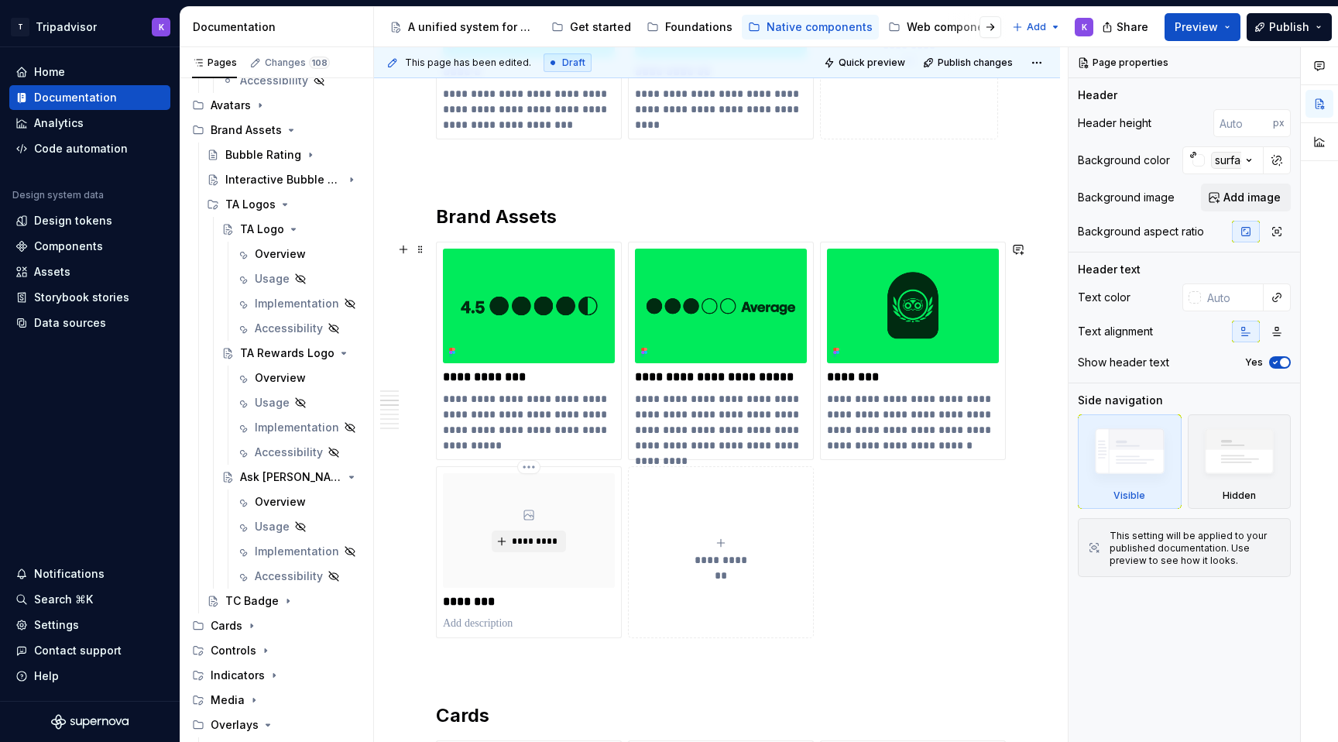
scroll to position [910, 0]
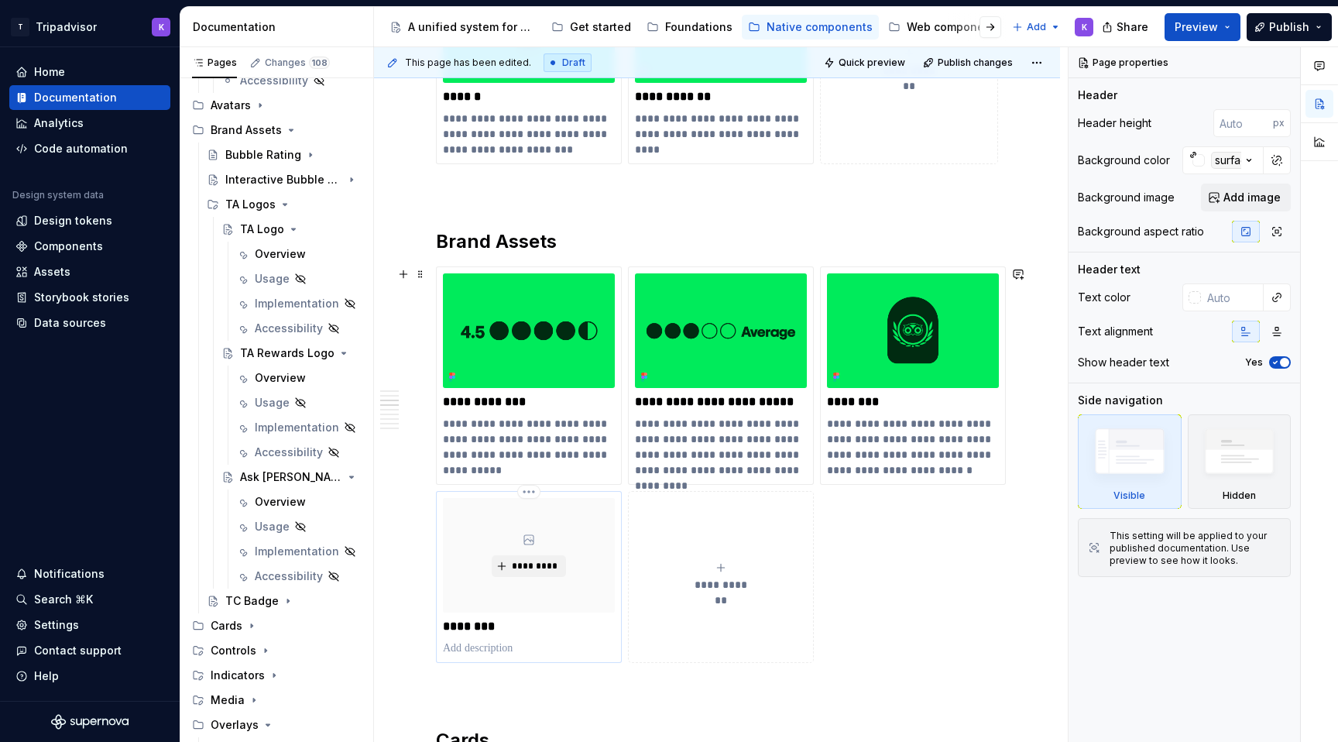
click at [533, 544] on icon at bounding box center [529, 539] width 12 height 12
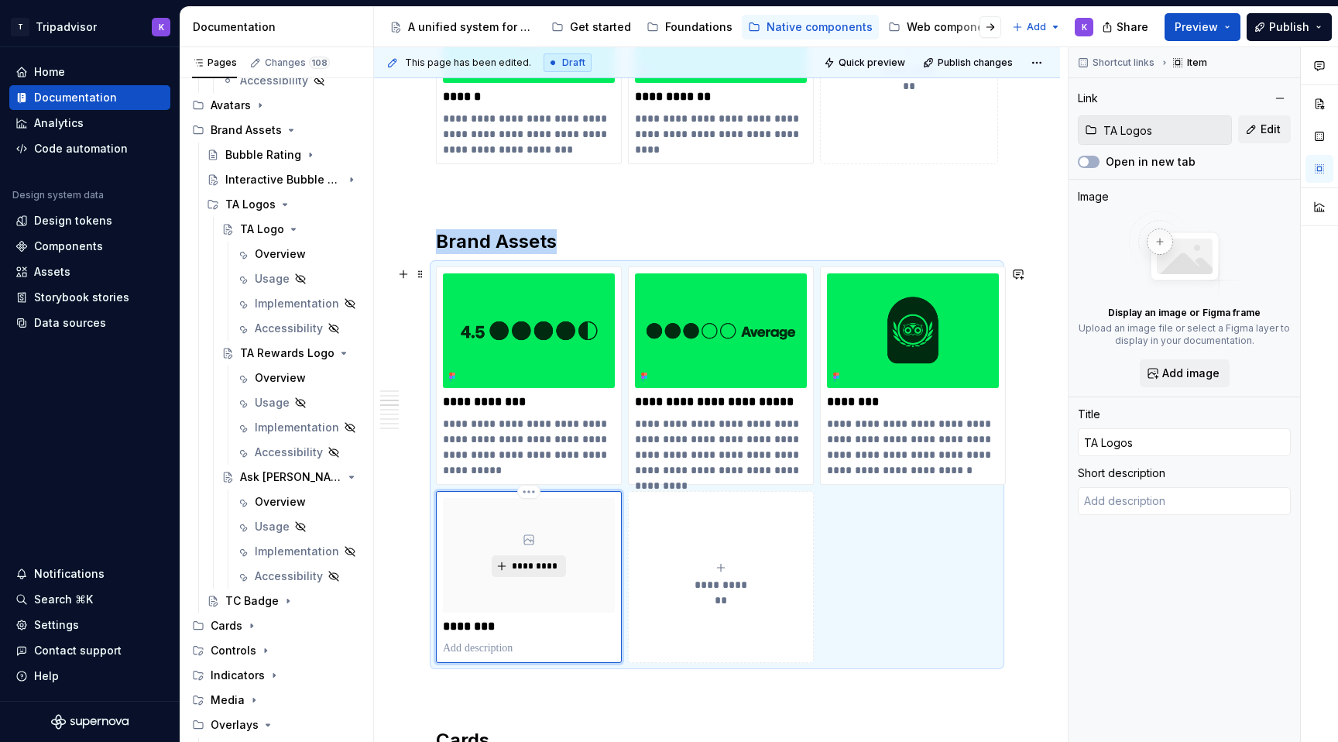
click at [542, 567] on span "*********" at bounding box center [534, 566] width 47 height 12
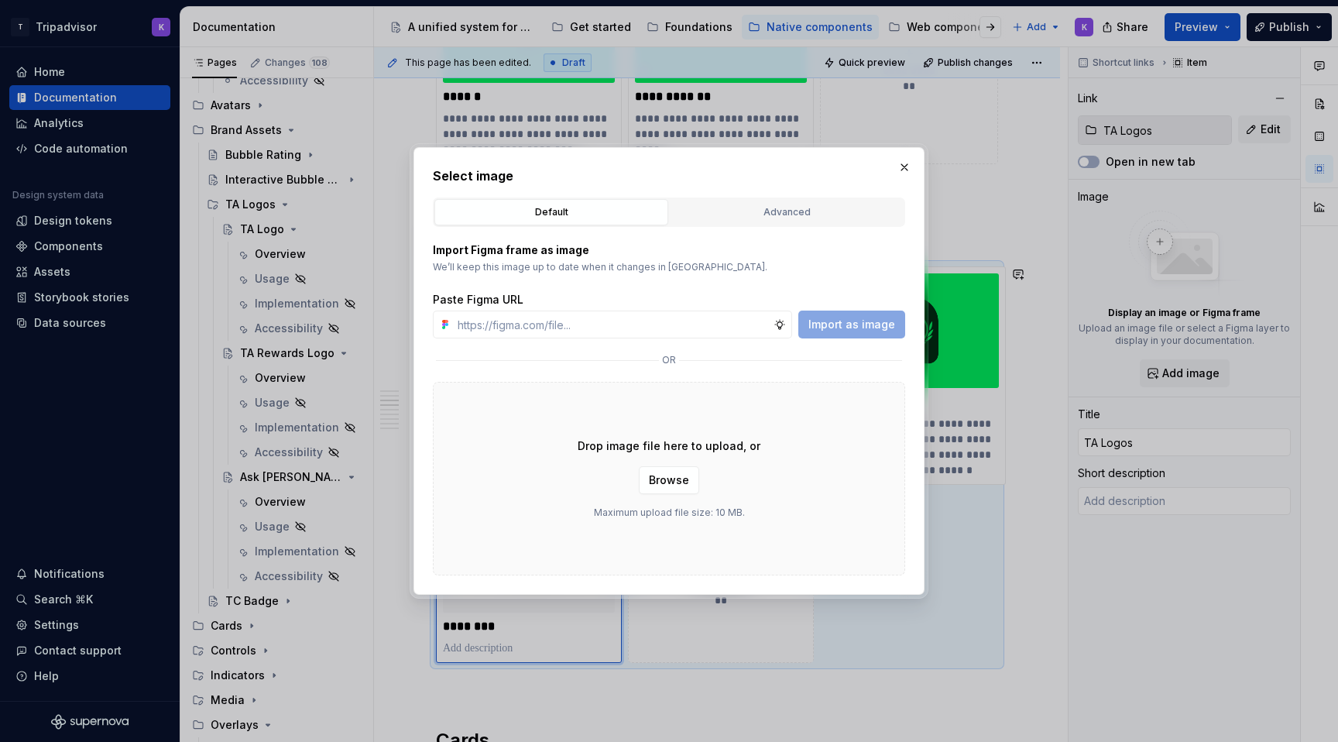
type textarea "*"
type input "https://www.figma.com/design/eWzZGbXTCMsZ0gwC1u1MU0/Altas-Native-Documentation?…"
click at [841, 313] on button "Import as image" at bounding box center [851, 324] width 107 height 28
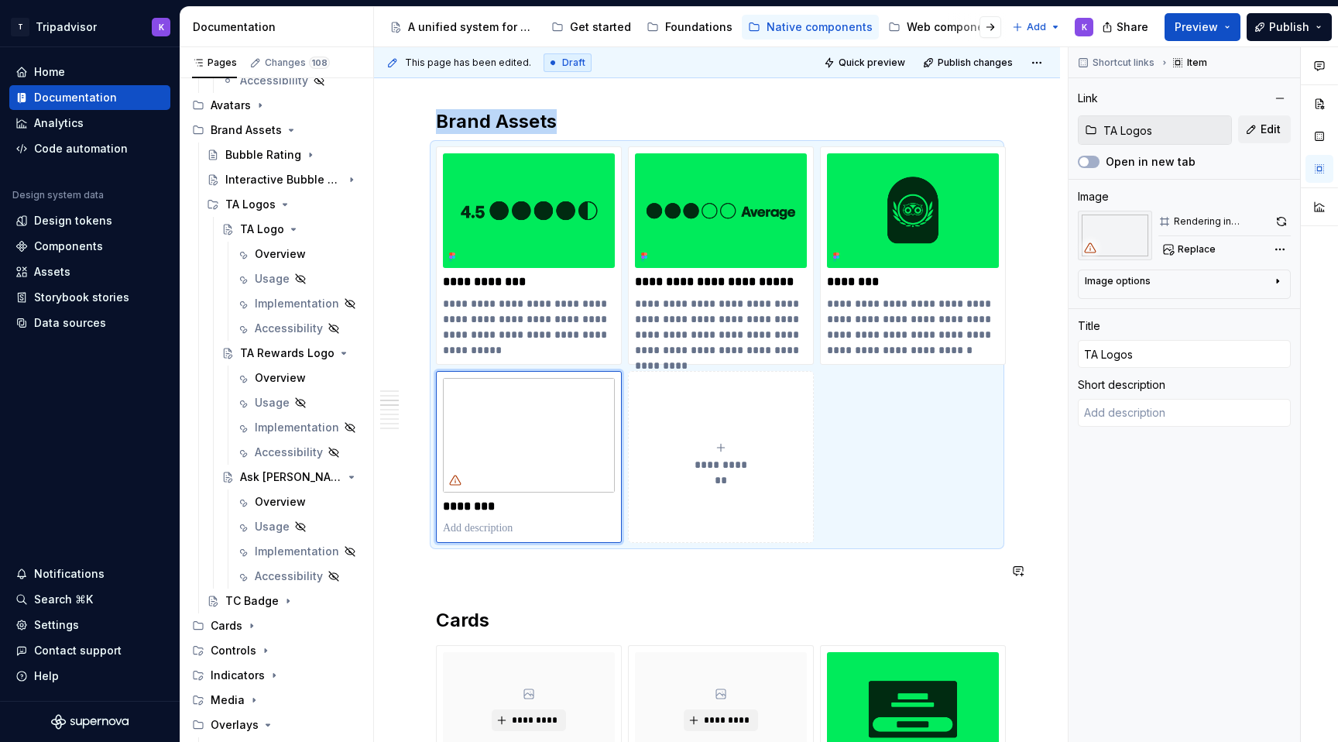
scroll to position [1034, 0]
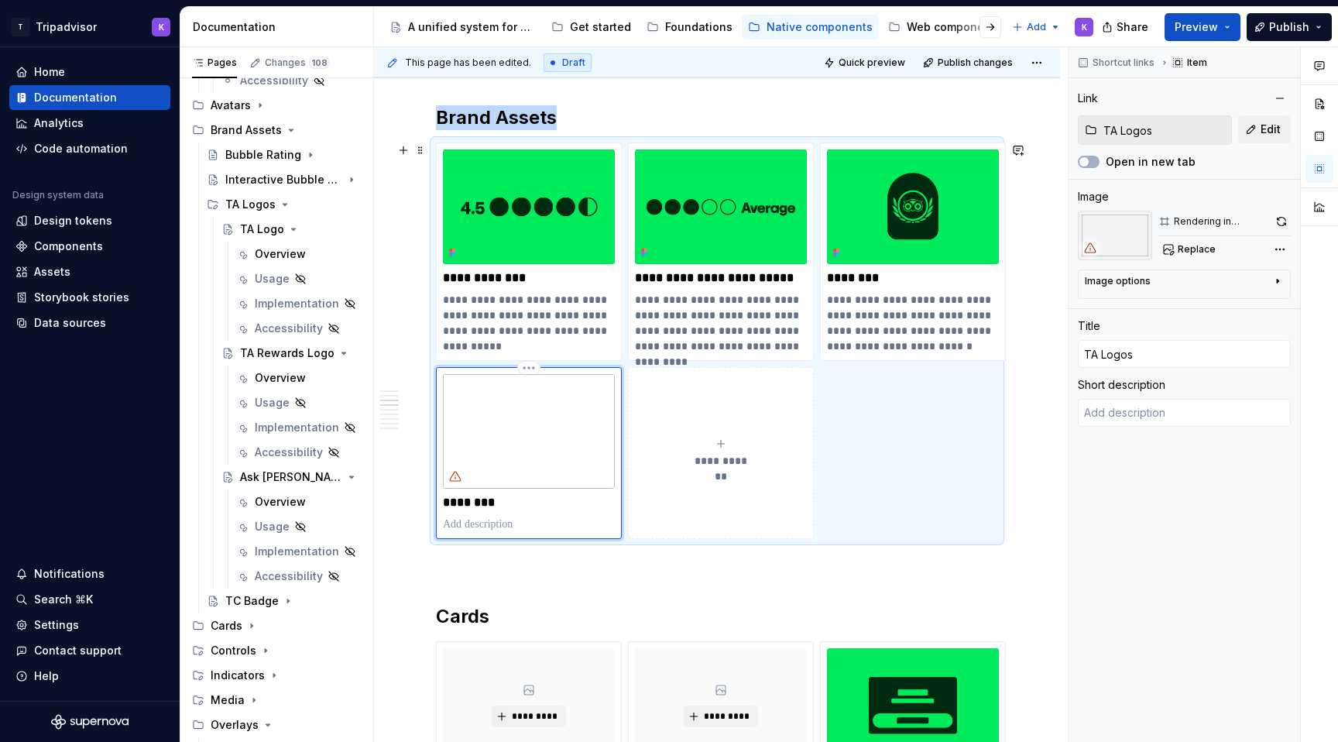
click at [507, 527] on p at bounding box center [529, 523] width 172 height 15
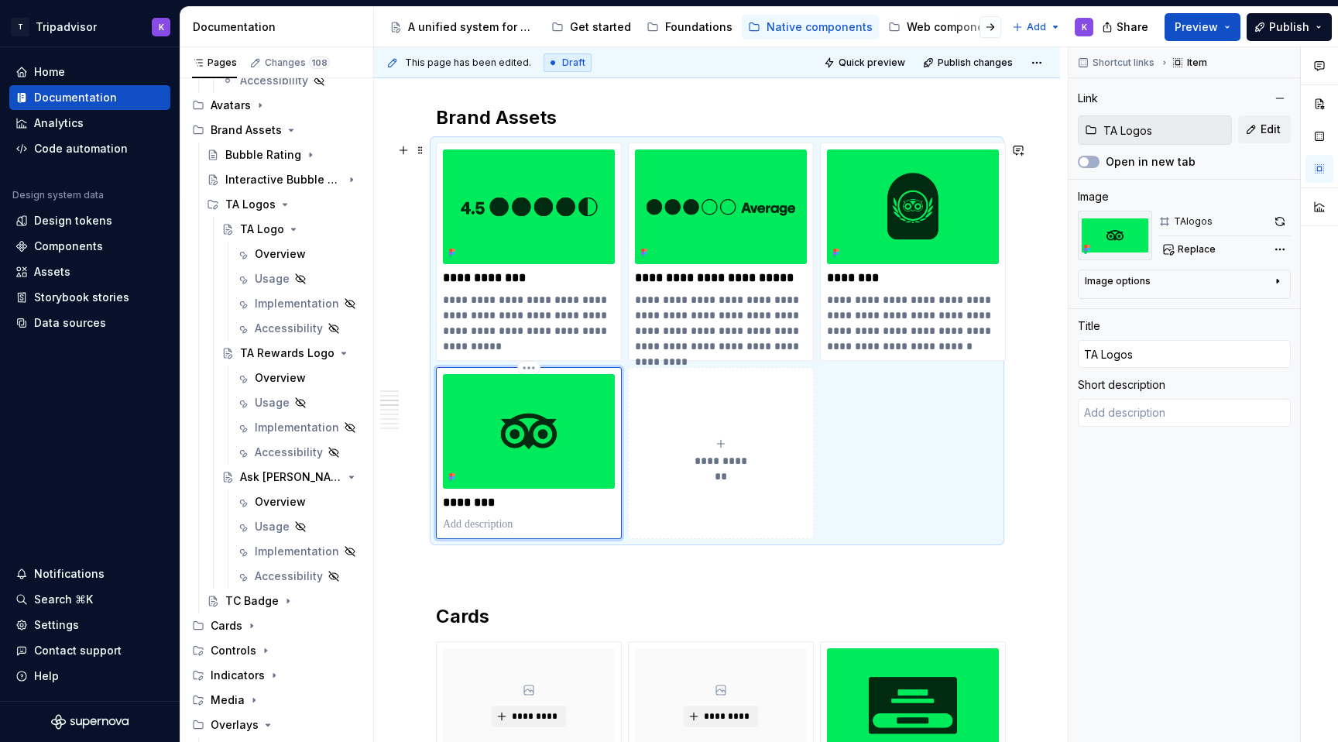
click at [510, 528] on p at bounding box center [529, 523] width 172 height 15
type textarea "*"
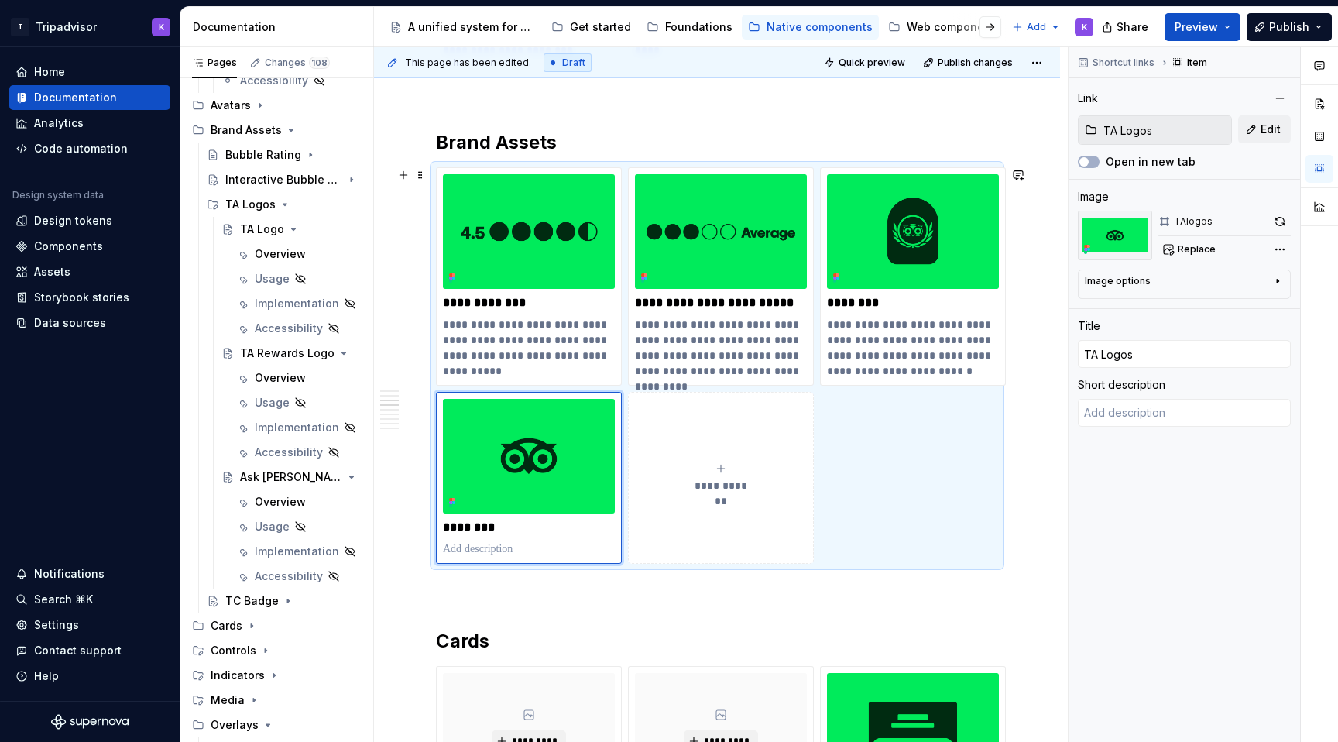
scroll to position [1002, 0]
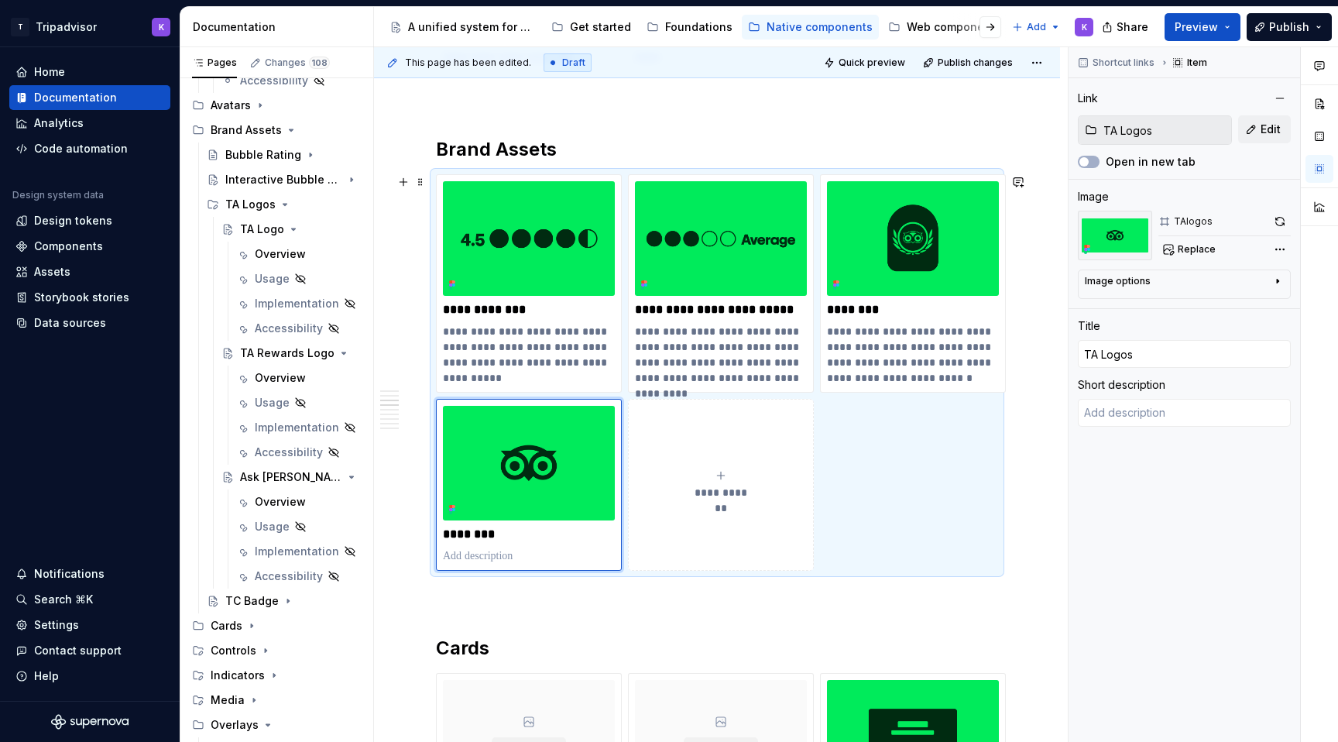
type textarea "*"
type textarea "C"
type textarea "*"
type textarea "Co"
type textarea "*"
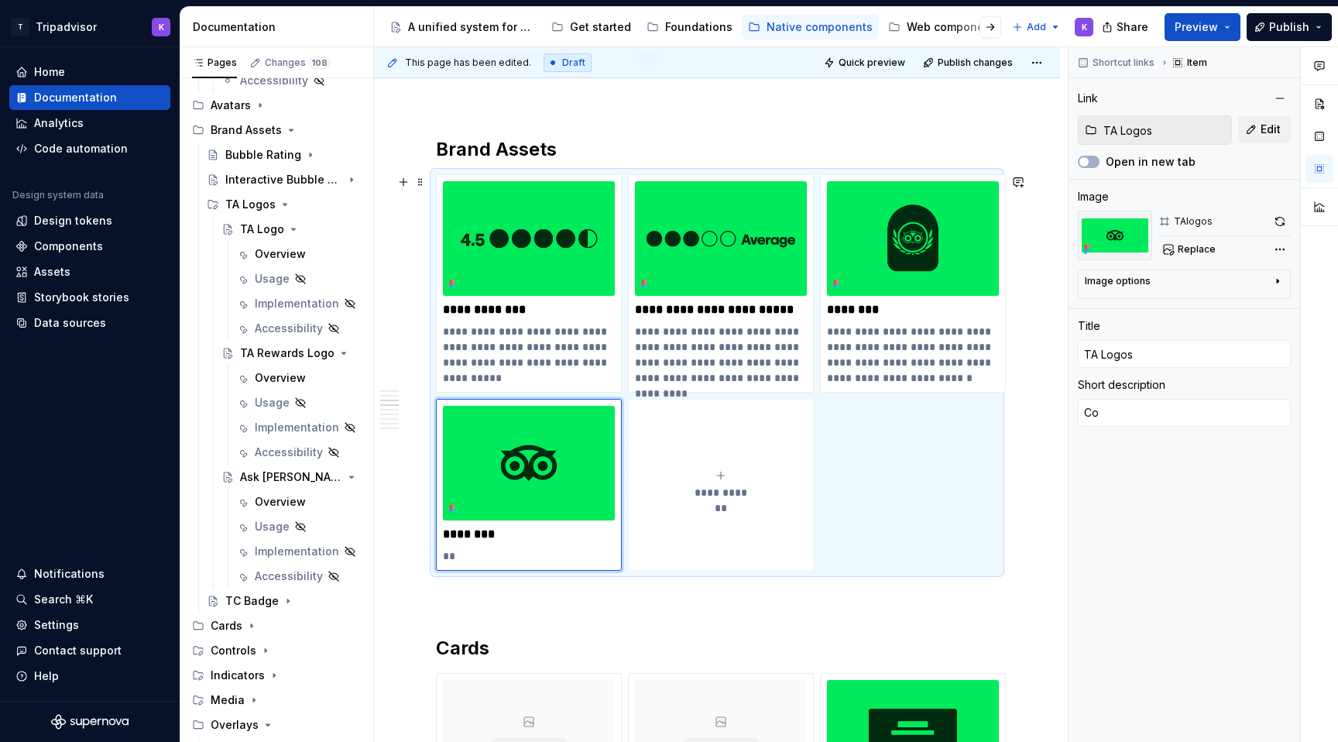
type textarea "Col"
type textarea "*"
type textarea "Coll"
type textarea "*"
type textarea "Colle"
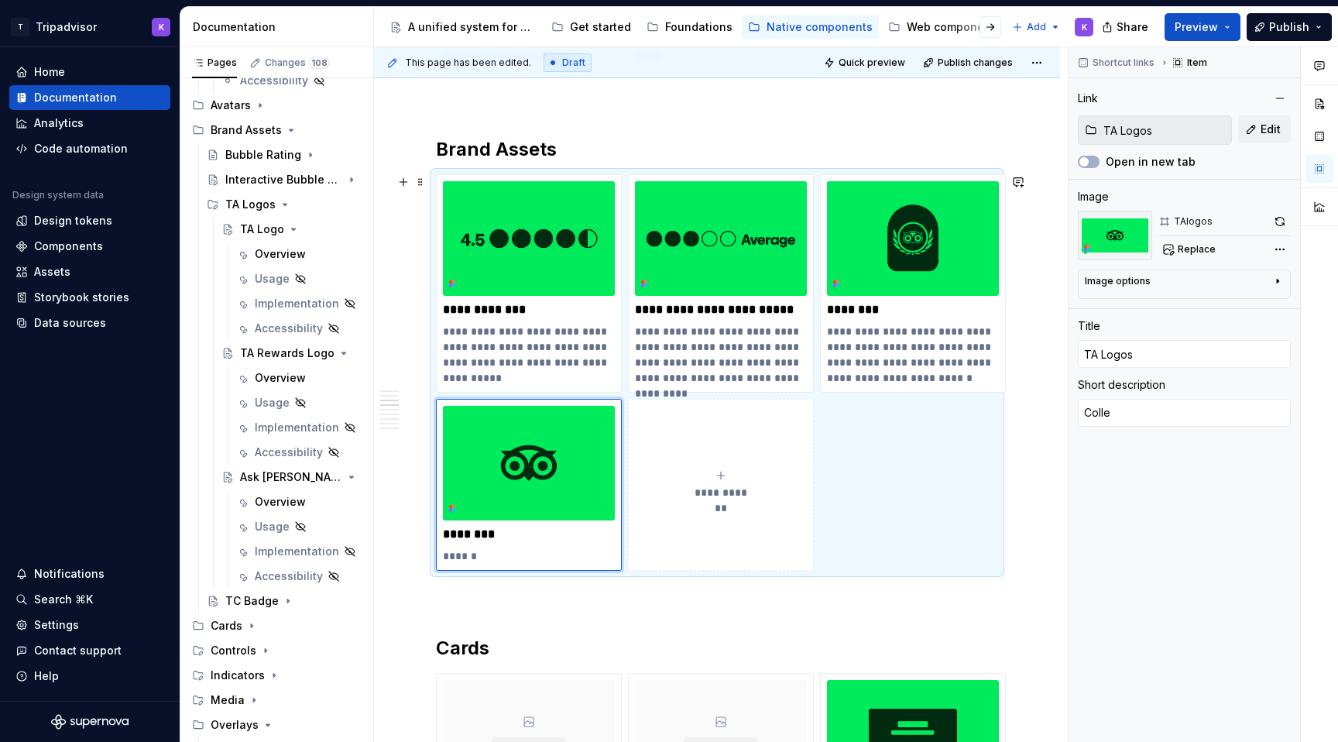
type textarea "*"
type textarea "Collec"
type textarea "*"
type textarea "Collecti"
type textarea "*"
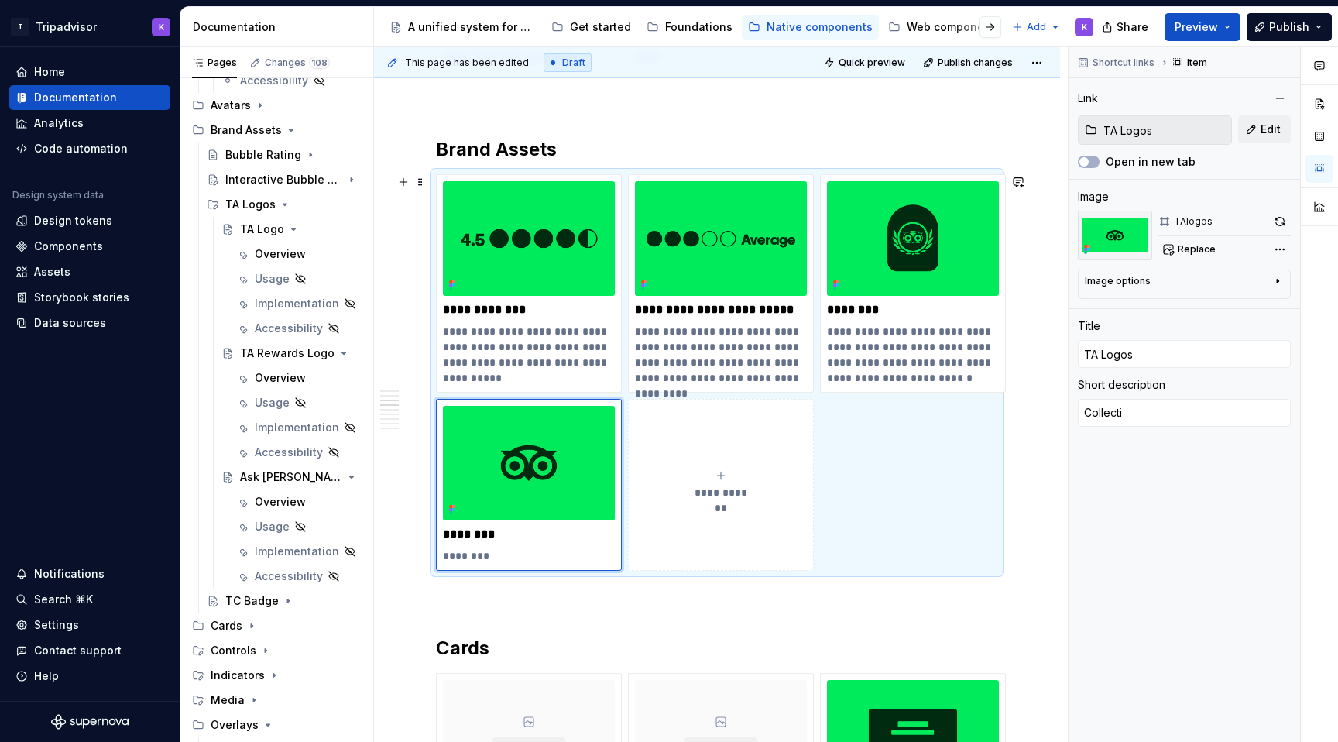
type textarea "Collectit"
type textarea "*"
type textarea "Collecti"
type textarea "*"
type textarea "Collect"
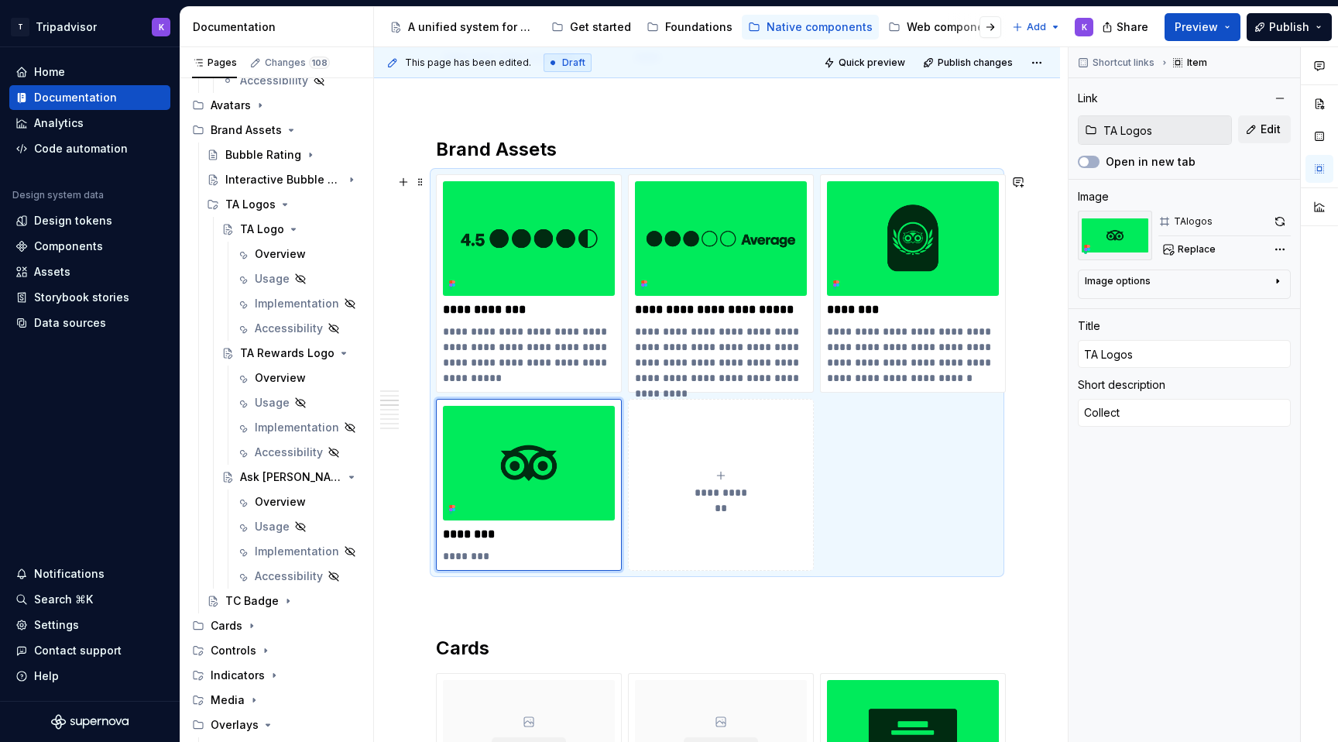
type textarea "*"
type textarea "Collec"
type textarea "*"
type textarea "Colle"
type textarea "*"
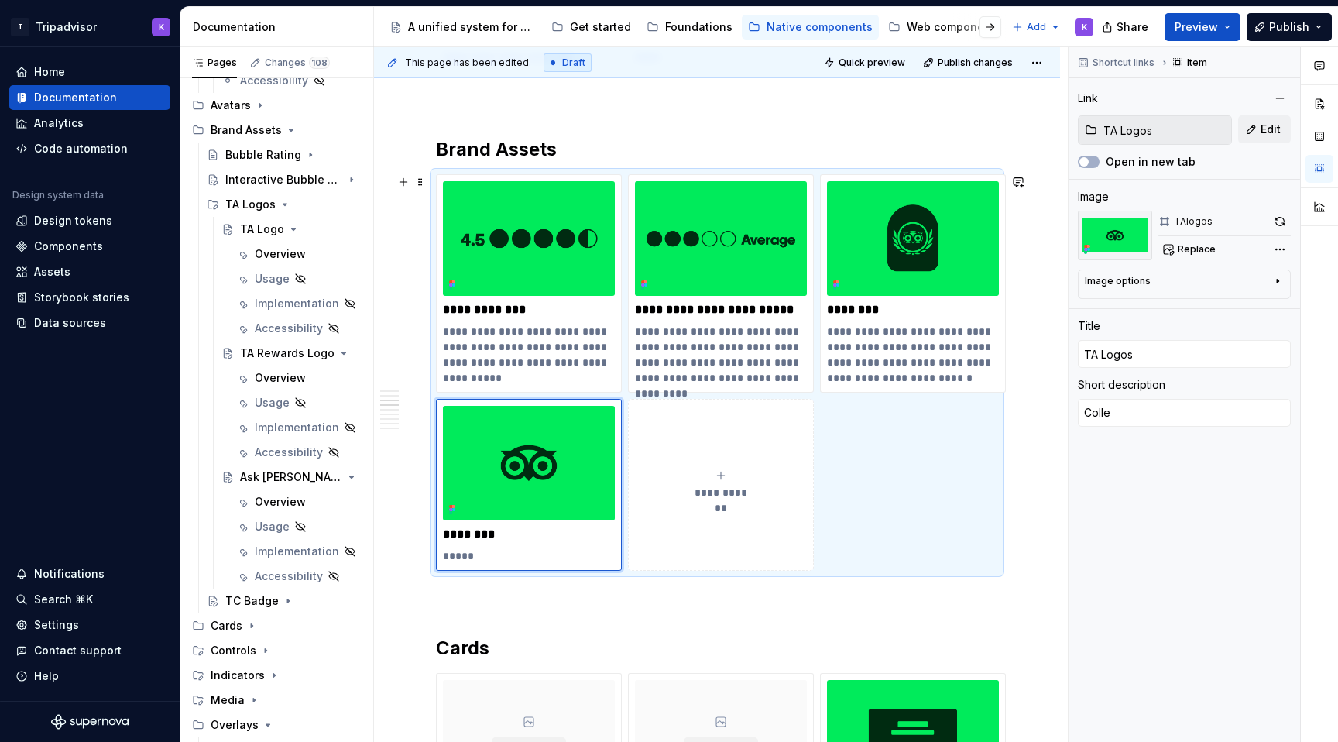
type textarea "Coll"
type textarea "*"
type textarea "Col"
type textarea "*"
type textarea "Co"
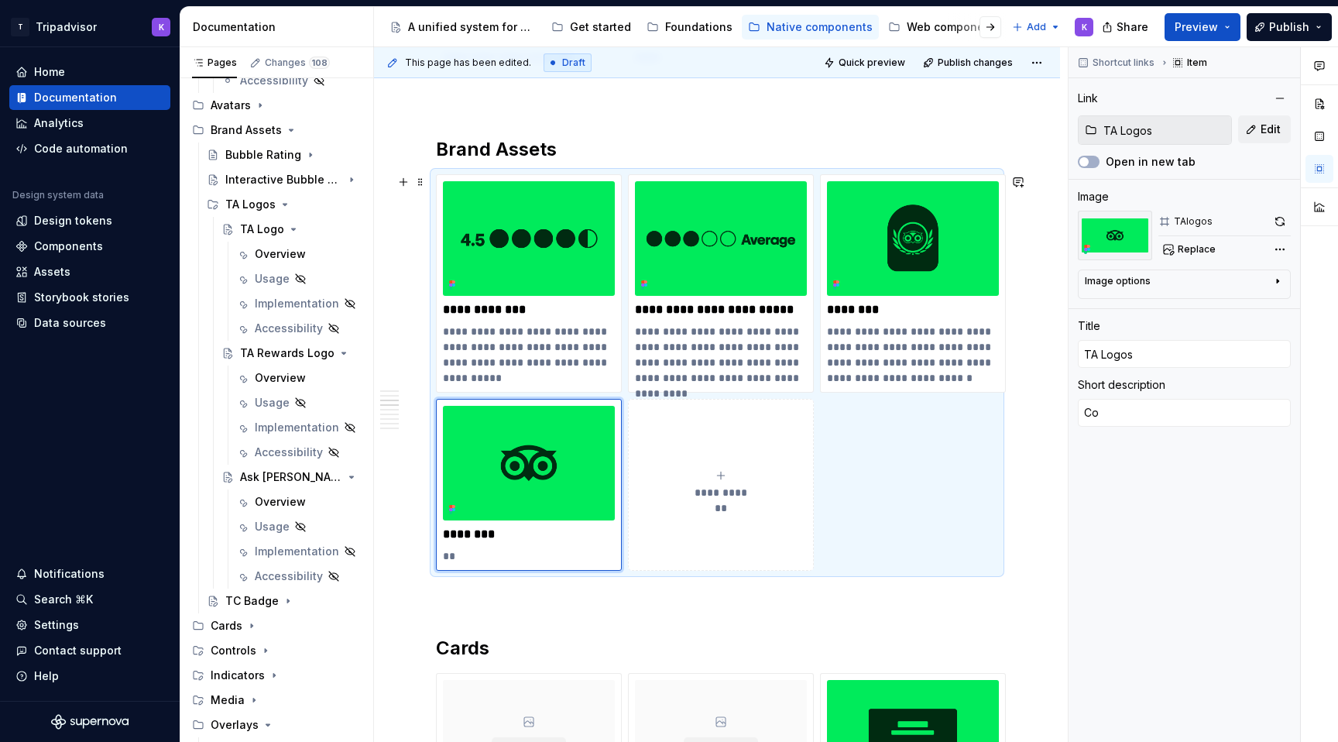
type textarea "*"
type textarea "C"
type textarea "*"
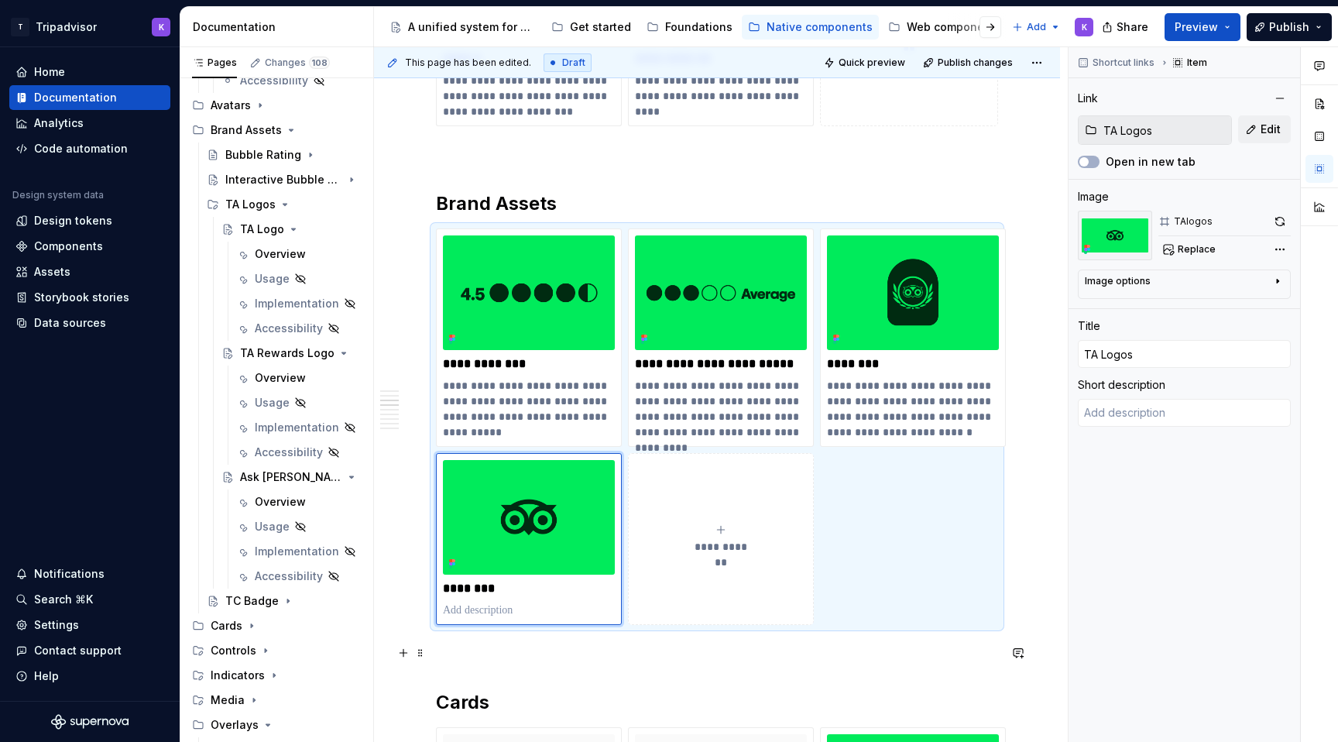
scroll to position [944, 0]
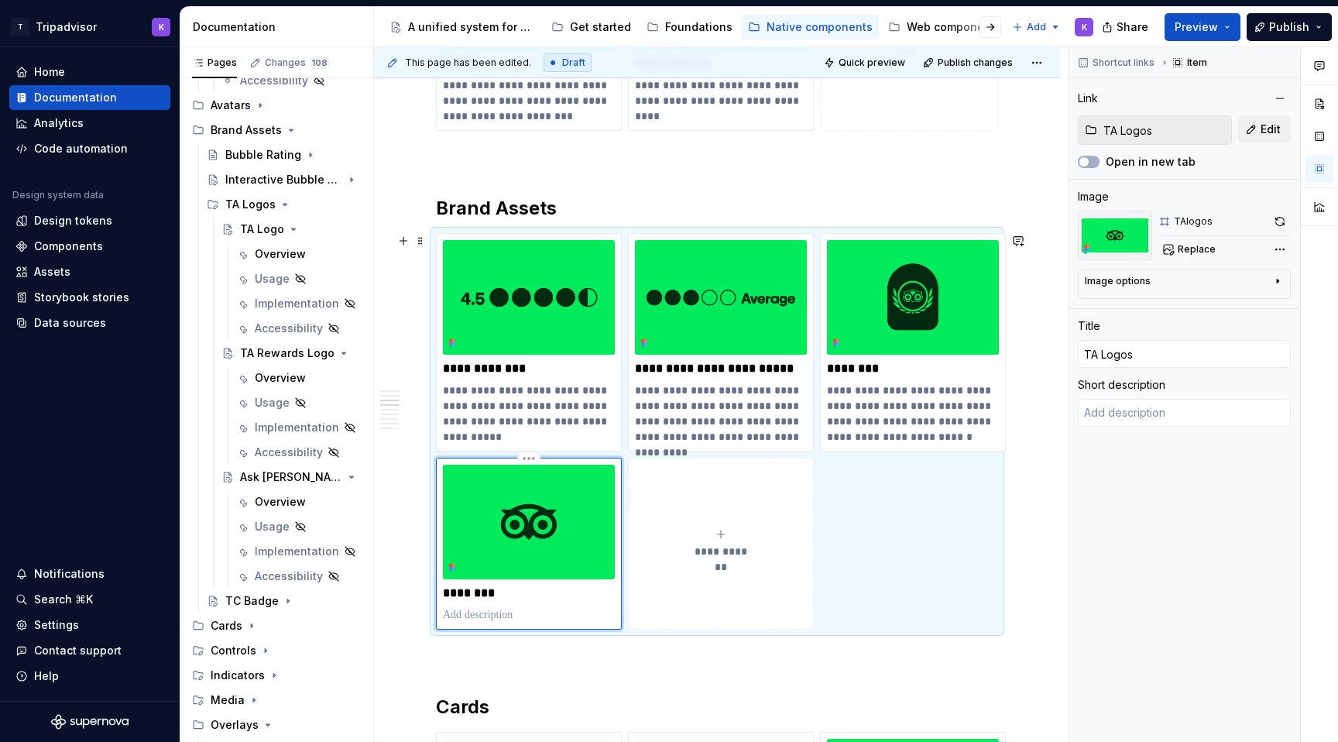
click at [488, 615] on p at bounding box center [529, 614] width 172 height 15
type textarea "*"
type textarea "Tripadvisor brand marks, covering the primary logo, program-specific logos (e.g…"
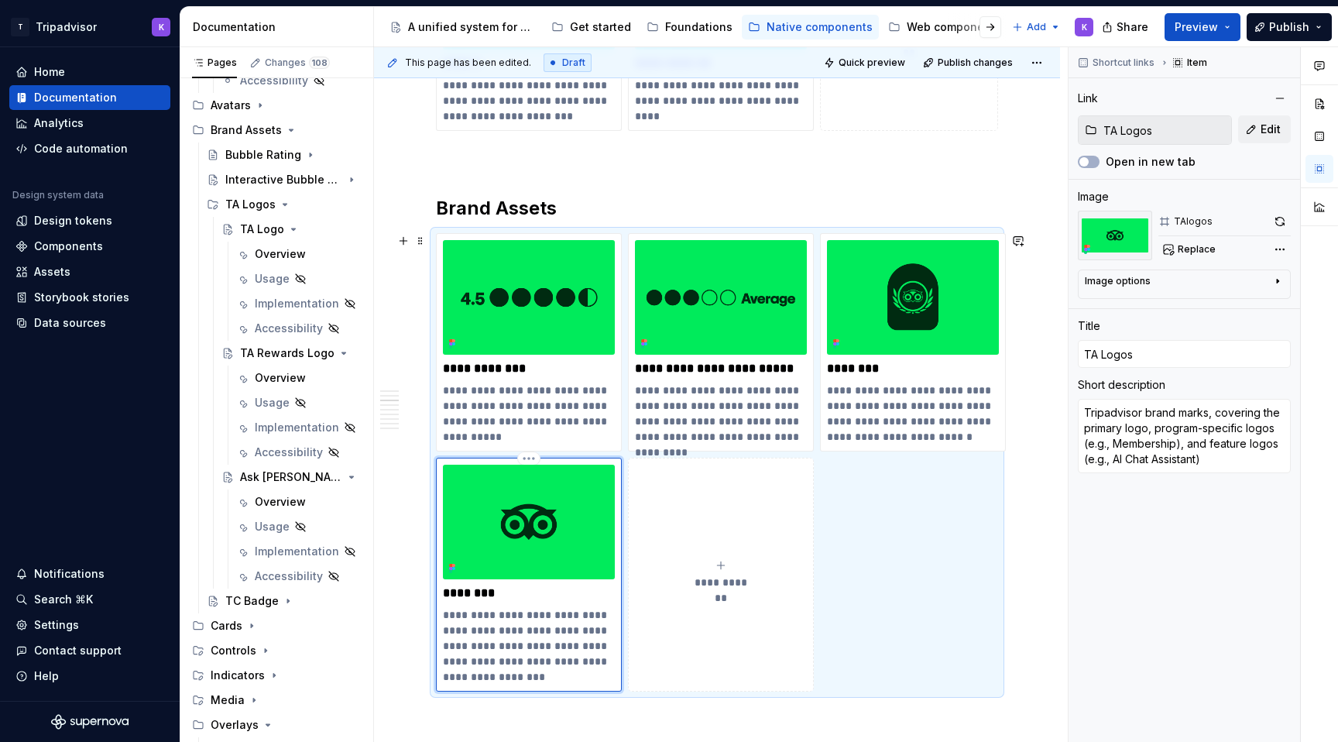
click at [444, 618] on p "**********" at bounding box center [529, 645] width 172 height 77
type textarea "*"
type textarea "CTripadvisor brand marks, covering the primary logo, program-specific logos (e.…"
type textarea "*"
type textarea "CoTripadvisor brand marks, covering the primary logo, program-specific logos (e…"
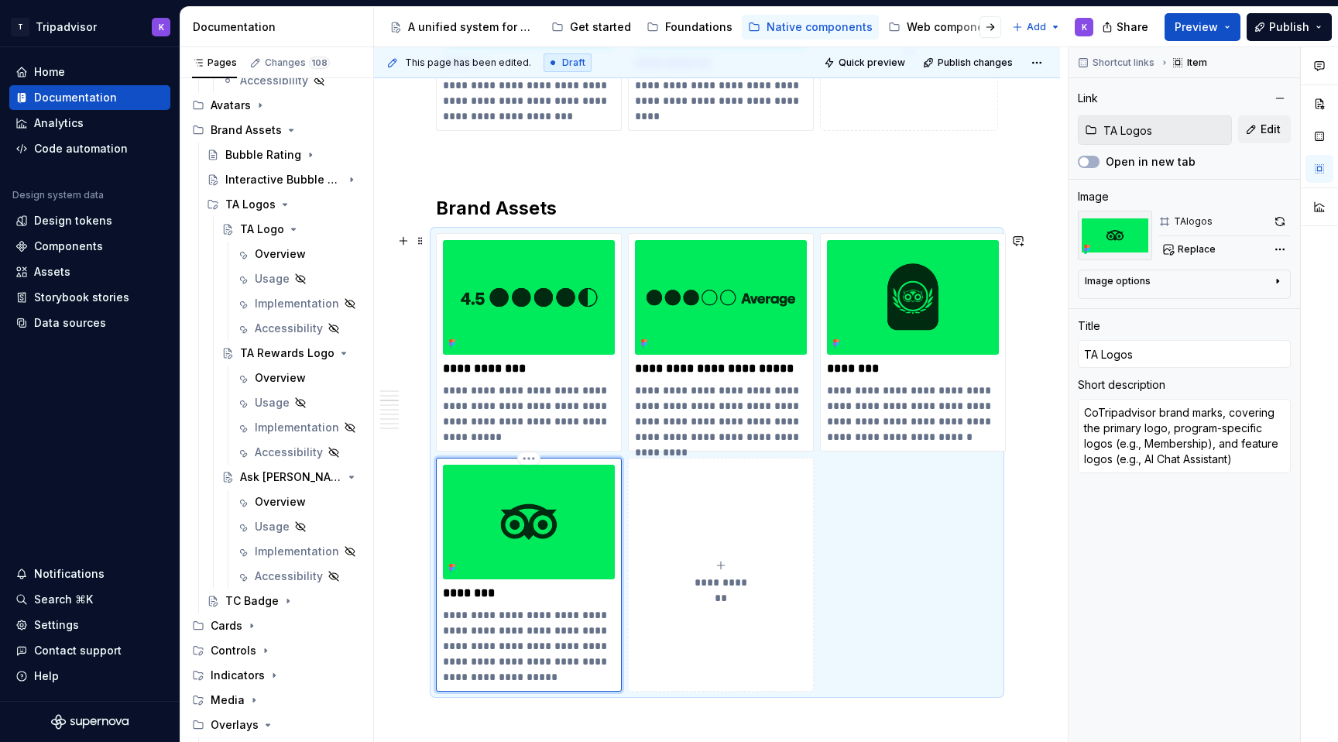
type textarea "*"
type textarea "ColTripadvisor brand marks, covering the primary logo, program-specific logos (…"
type textarea "*"
type textarea "CollTripadvisor brand marks, covering the primary logo, program-specific logos …"
type textarea "*"
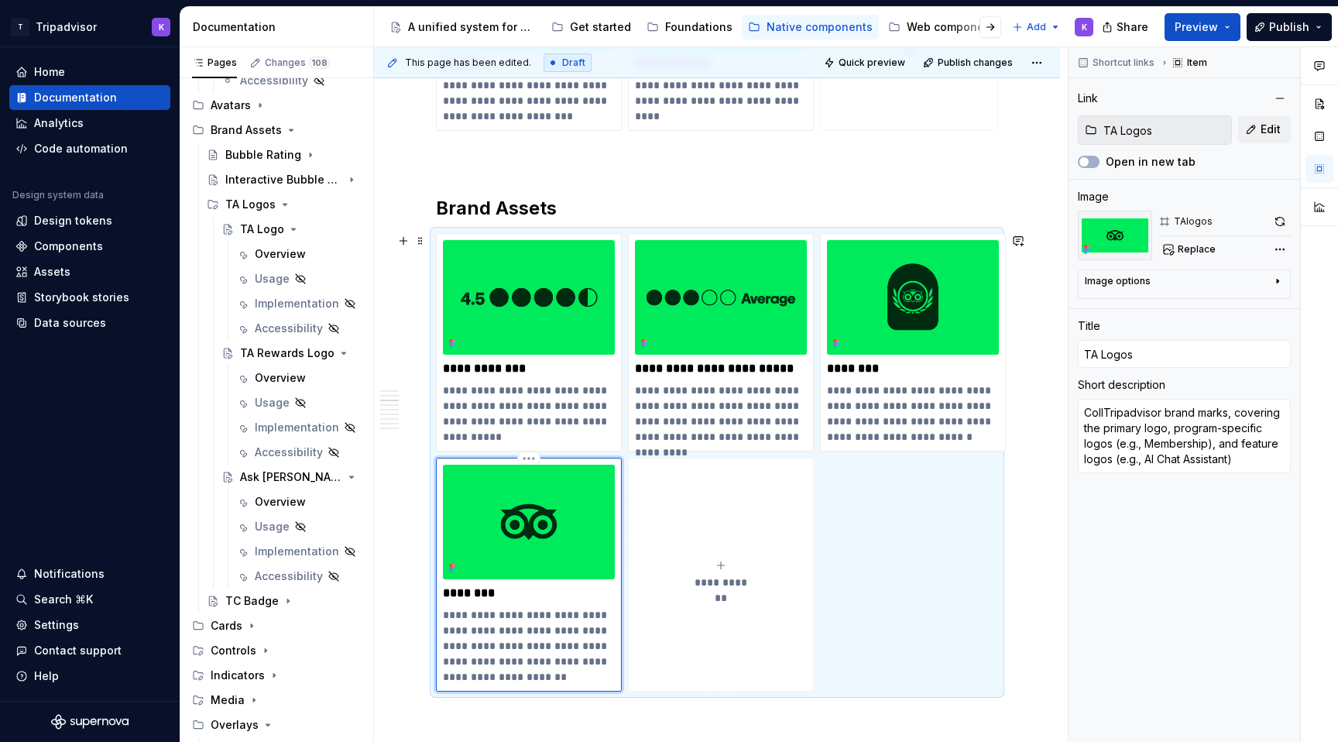
type textarea "ColleTripadvisor brand marks, covering the primary logo, program-specific logos…"
type textarea "*"
type textarea "CollecTripadvisor brand marks, covering the primary logo, program-specific logo…"
type textarea "*"
type textarea "CollectTripadvisor brand marks, covering the primary logo, program-specific log…"
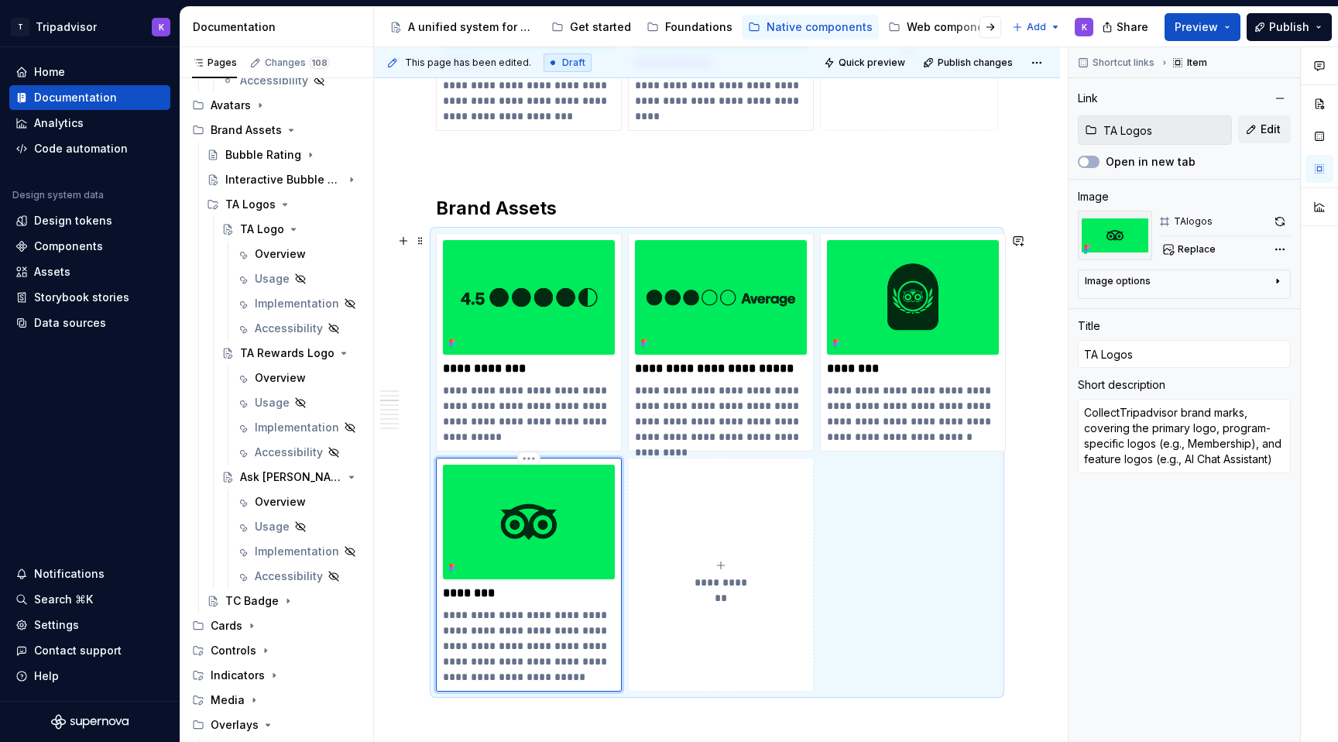
type textarea "*"
type textarea "CollectiTripadvisor brand marks, covering the primary logo, program-specific lo…"
type textarea "*"
type textarea "CollectioTripadvisor brand marks, covering the primary logo, program-specific l…"
type textarea "*"
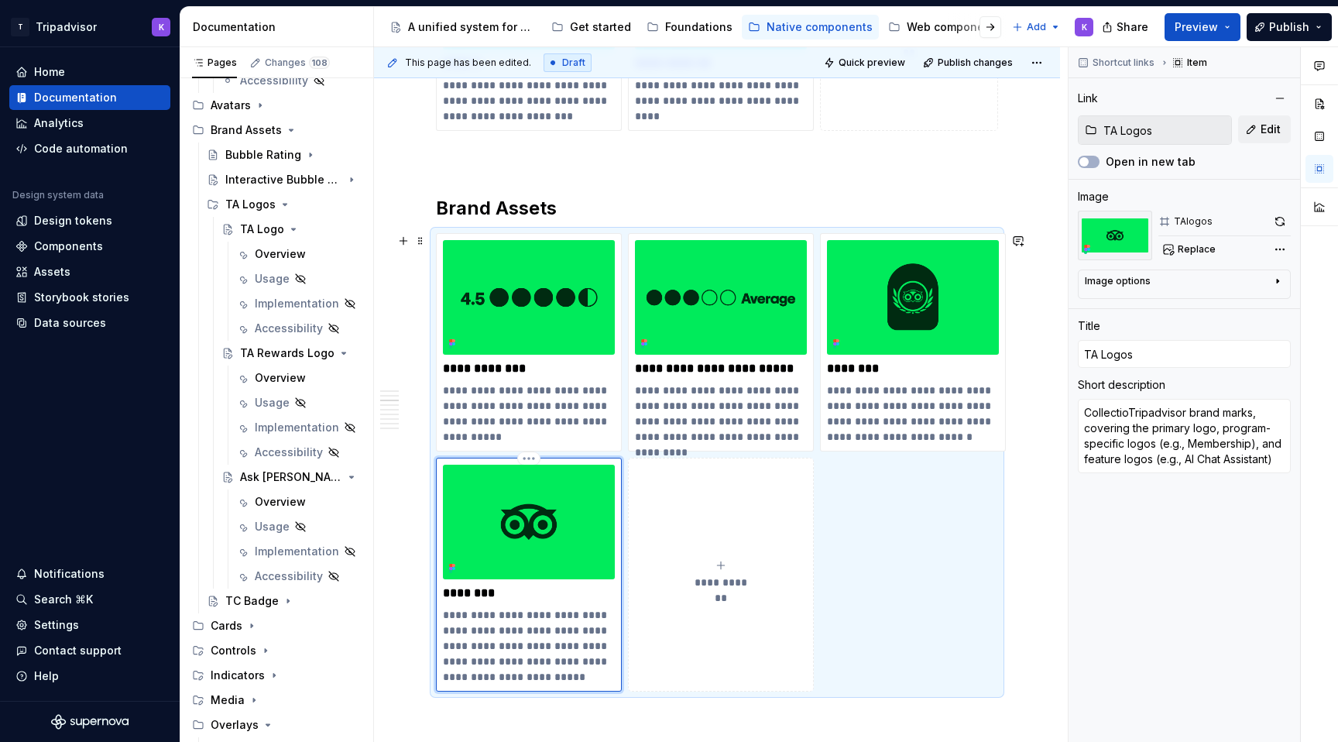
type textarea "CollectionTripadvisor brand marks, covering the primary logo, program-specific …"
type textarea "*"
type textarea "Collection Tripadvisor brand marks, covering the primary logo, program-specific…"
type textarea "*"
type textarea "Collection oTripadvisor brand marks, covering the primary logo, program-specifi…"
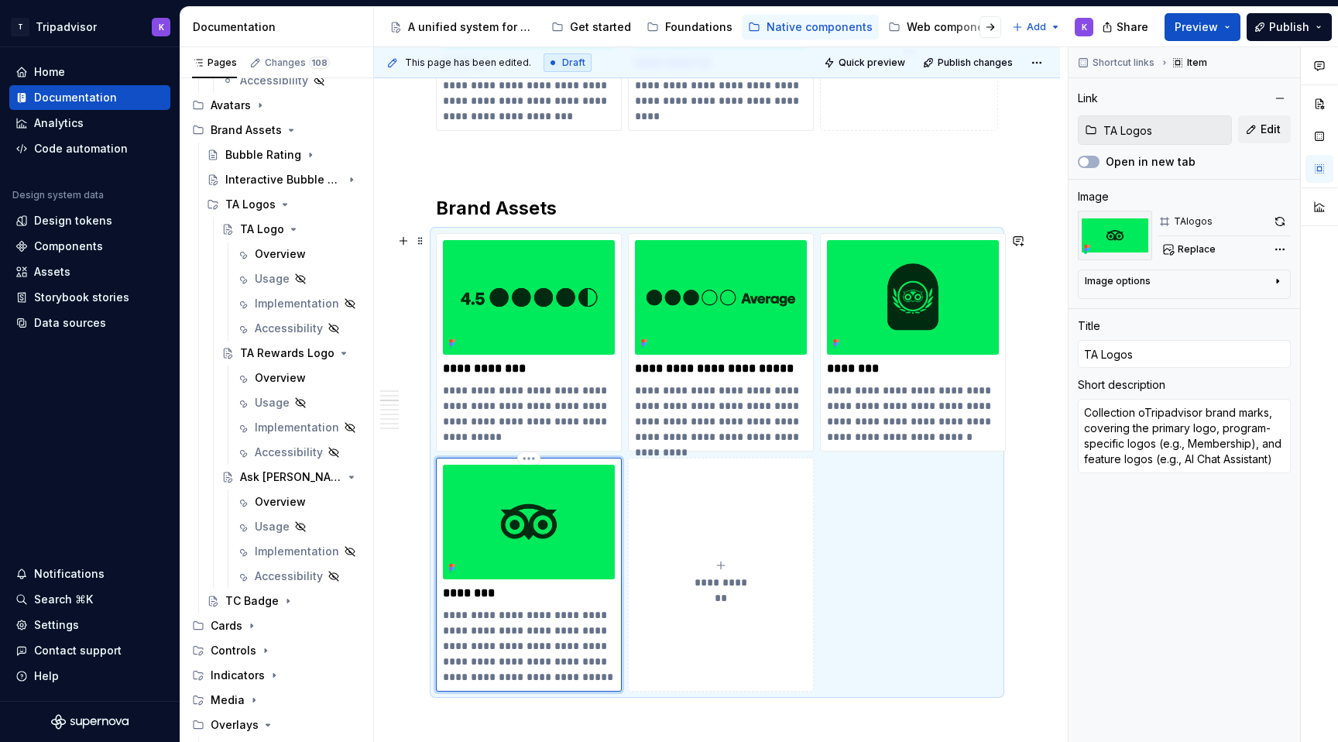
type textarea "*"
type textarea "Collection ofTripadvisor brand marks, covering the primary logo, program-specif…"
type textarea "*"
type textarea "Collection of Tripadvisor brand marks, covering the primary logo, program-speci…"
type textarea "*"
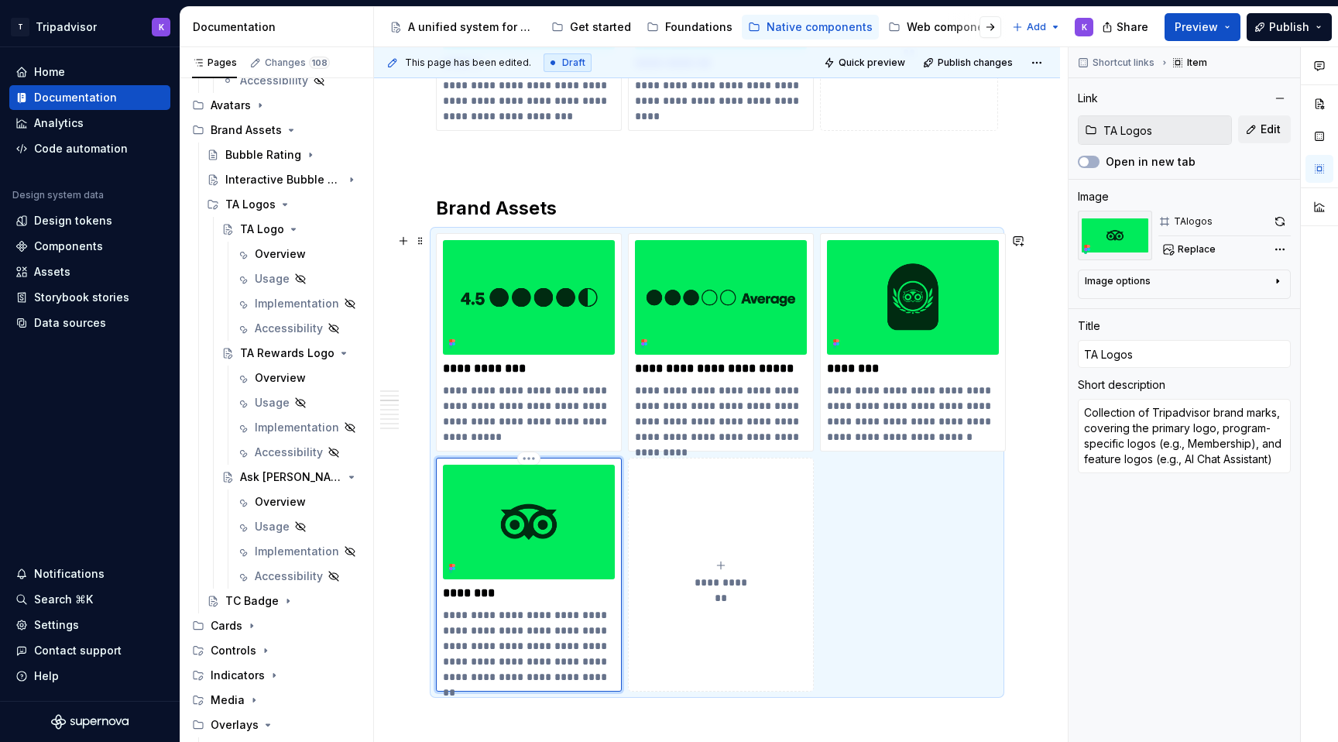
type textarea "Collection of aTripadvisor brand marks, covering the primary logo, program-spec…"
type textarea "*"
type textarea "Collection of Tripadvisor brand marks, covering the primary logo, program-speci…"
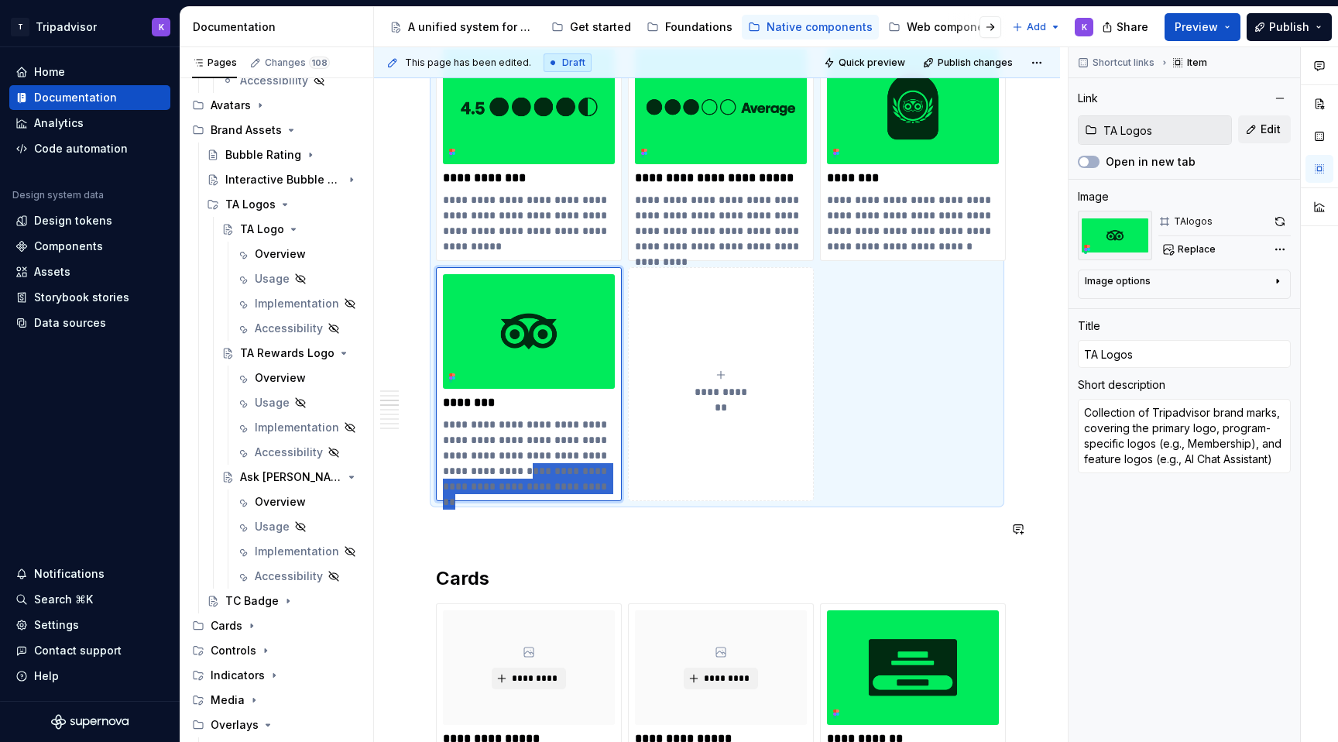
scroll to position [1134, 0]
drag, startPoint x: 536, startPoint y: 657, endPoint x: 454, endPoint y: 492, distance: 184.2
click at [454, 492] on p "**********" at bounding box center [529, 454] width 172 height 77
click at [502, 481] on p "**********" at bounding box center [529, 454] width 172 height 77
drag, startPoint x: 468, startPoint y: 451, endPoint x: 445, endPoint y: 451, distance: 22.4
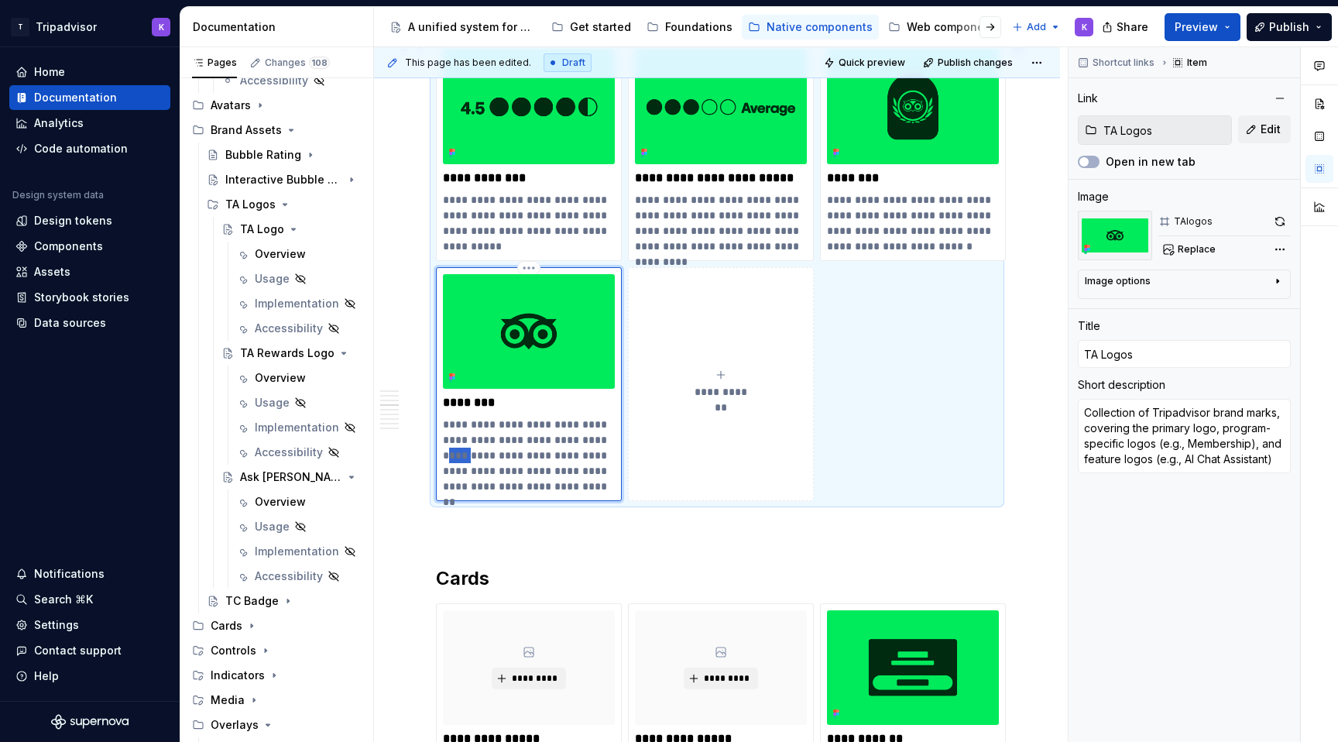
click at [445, 451] on p "**********" at bounding box center [529, 454] width 172 height 77
type textarea "*"
type textarea "Collection of Tripadvisor brand marks, covering the primary l program-specific …"
type textarea "*"
type textarea "Collection of Tripadvisor brand marks, covering the primary program-specific lo…"
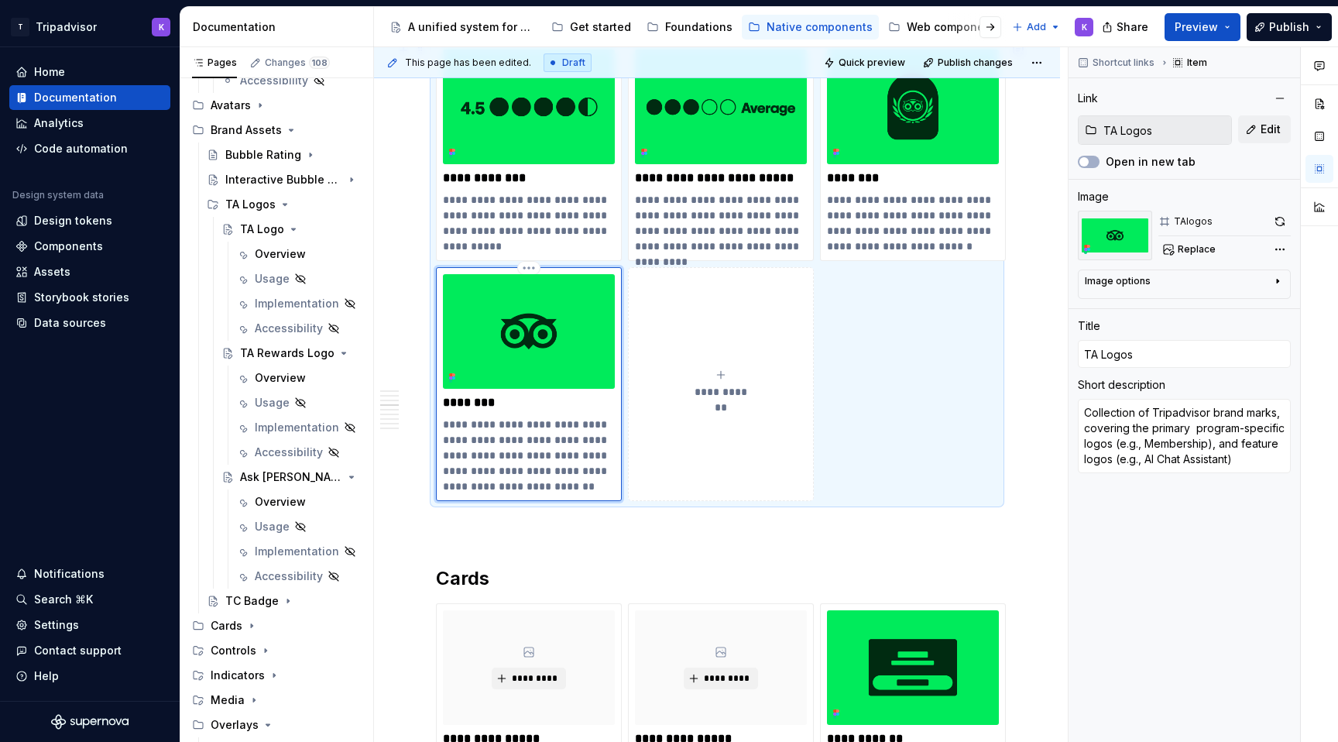
type textarea "*"
type textarea "Collection of Tripadvisor brand marks, covering the primary program-specific lo…"
type textarea "*"
type textarea "Collection of Tripadvisor brand marks, covering the primary, program-specific l…"
drag, startPoint x: 563, startPoint y: 453, endPoint x: 577, endPoint y: 472, distance: 23.8
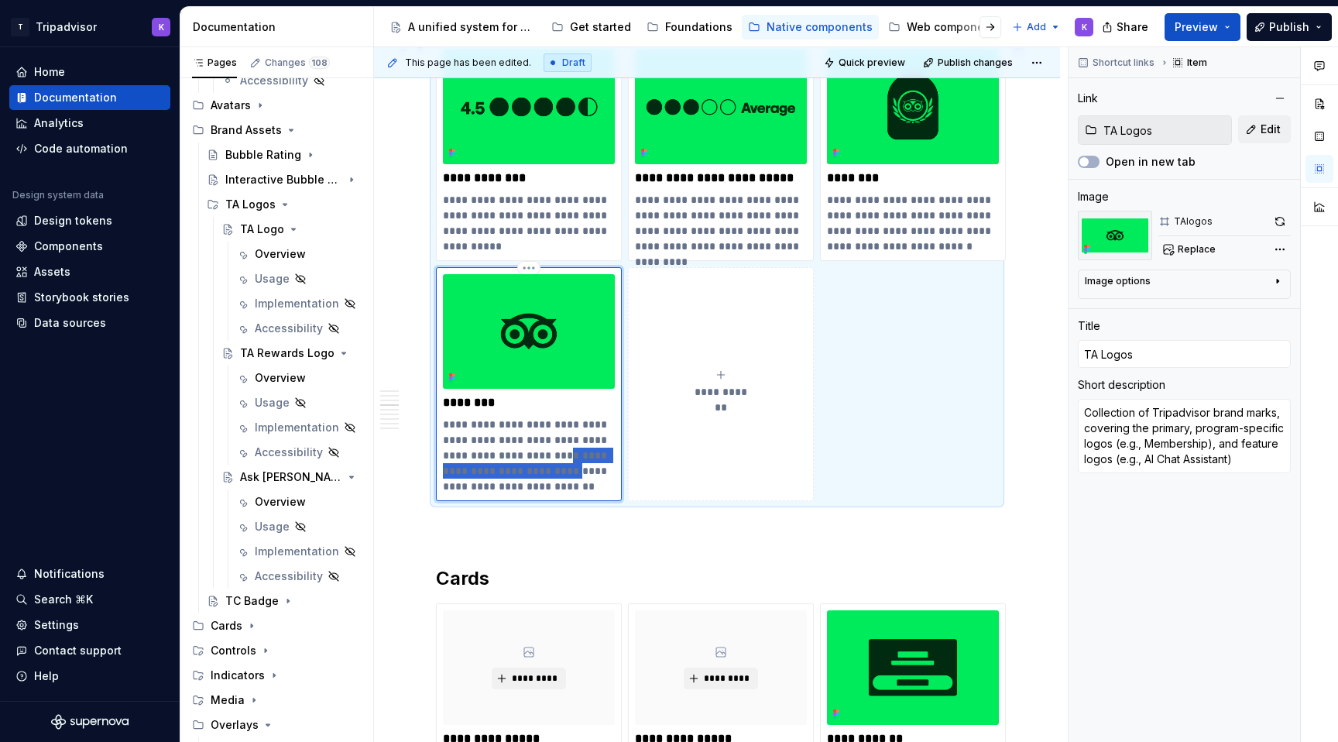
click at [577, 472] on p "**********" at bounding box center [529, 454] width 172 height 77
type textarea "*"
type textarea "Collection of Tripadvisor brand marks, covering the primary, program-specific l…"
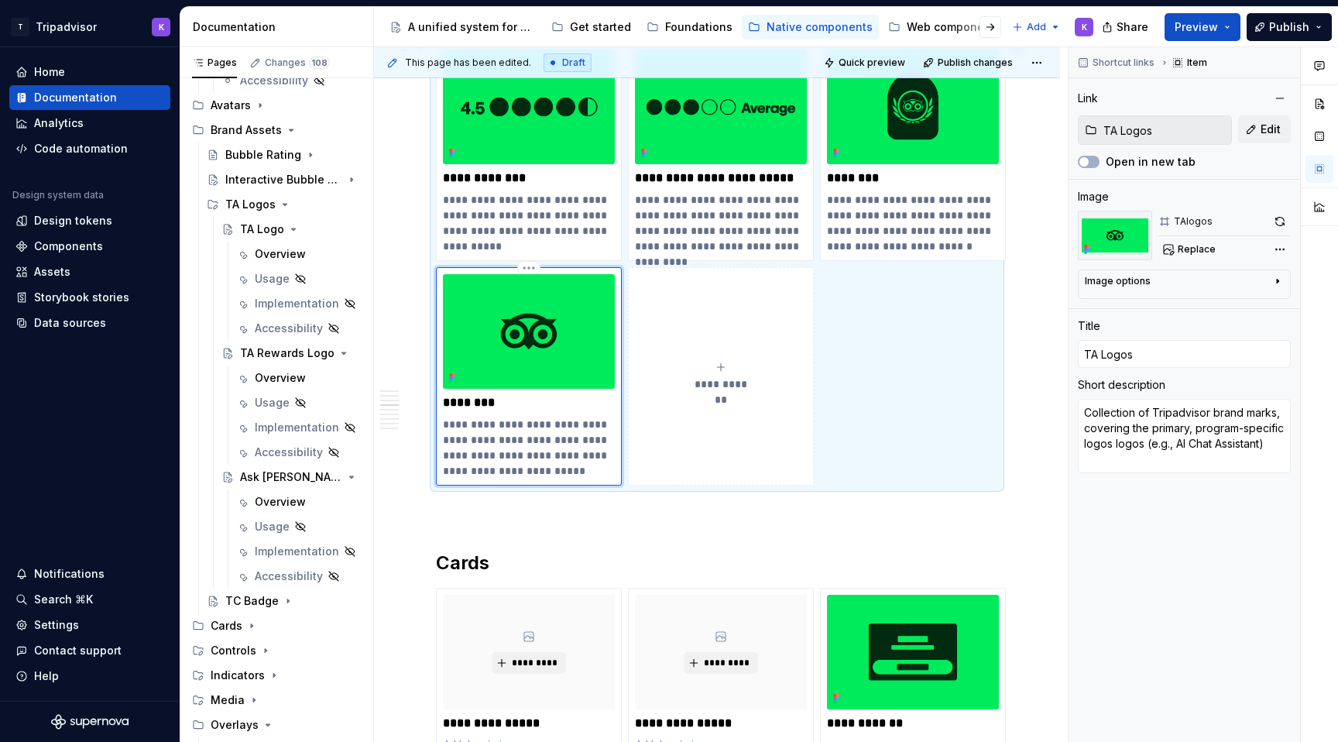
type textarea "*"
type textarea "Collection of Tripadvisor brand marks, covering the primary, program-specific l…"
type textarea "*"
type textarea "Collection of Tripadvisor brand marks, covering the primary, program-specific l…"
type textarea "*"
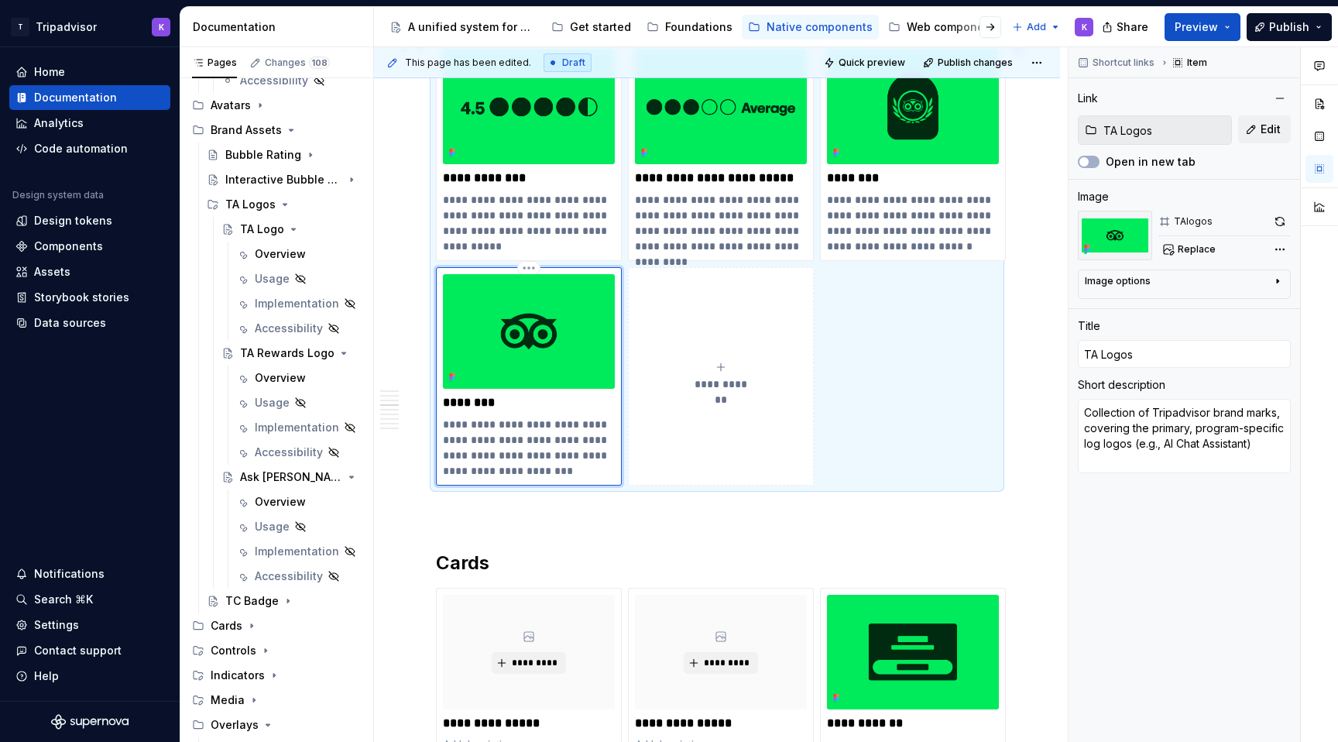
type textarea "Collection of Tripadvisor brand marks, covering the primary, program-specific l…"
type textarea "*"
type textarea "Collection of Tripadvisor brand marks, covering the primary, program-specific l…"
type textarea "*"
type textarea "Collection of Tripadvisor brand marks, covering the primary, program-specific l…"
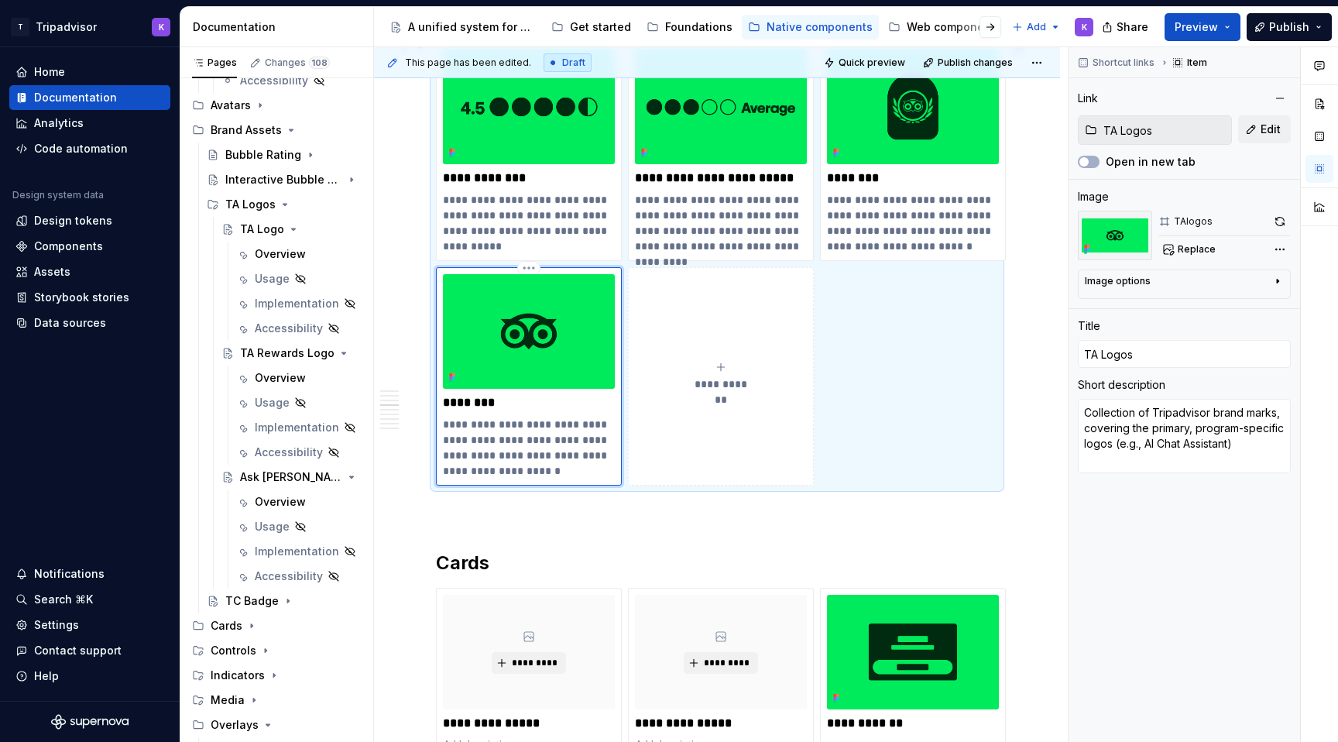
type textarea "*"
type textarea "Collection of Tripadvisor brand marks, covering the primary, program-specific l…"
type textarea "*"
type textarea "Collection of Tripadvisor brand marks, covering the primary, program-specific ,…"
type textarea "*"
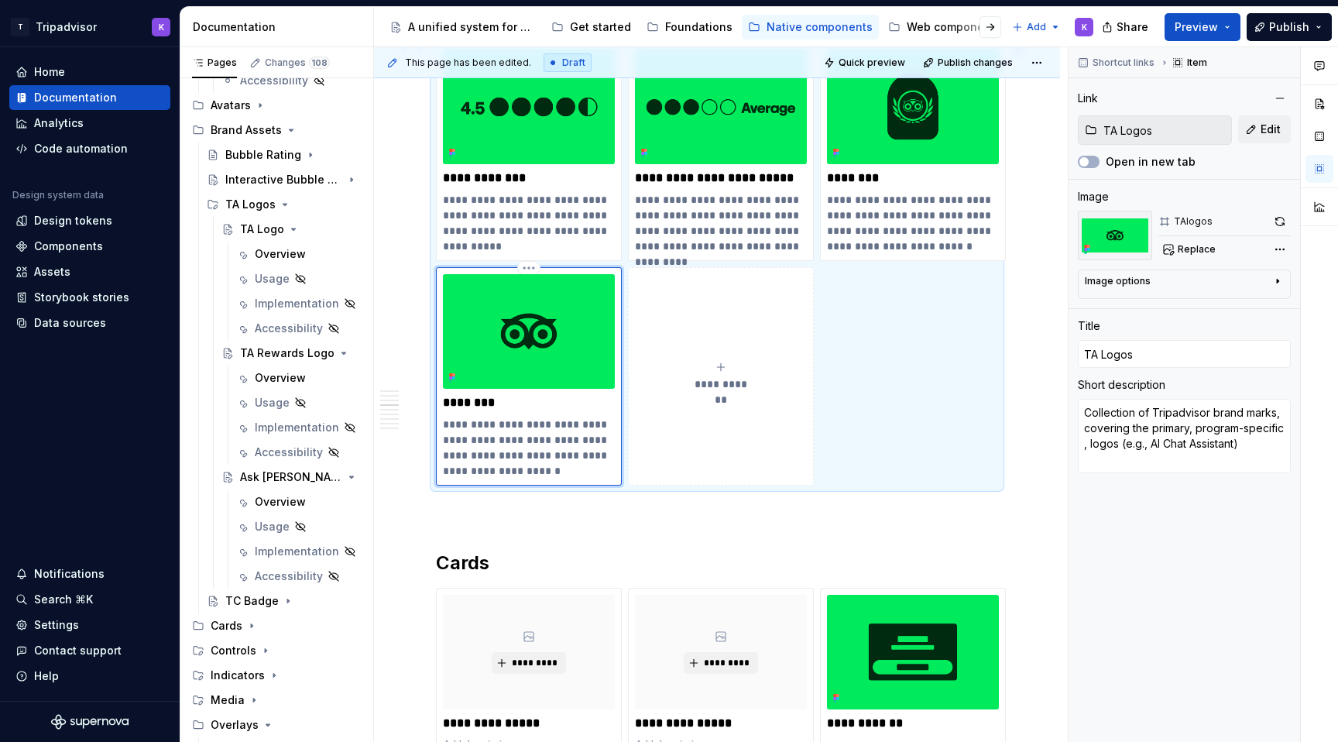
type textarea "Collection of Tripadvisor brand marks, covering the primary, program-specific l…"
type textarea "*"
type textarea "Collection of Tripadvisor brand marks, covering the primary, program-specific l…"
type textarea "*"
type textarea "Collection of Tripadvisor brand marks, covering the primary, program-specific, …"
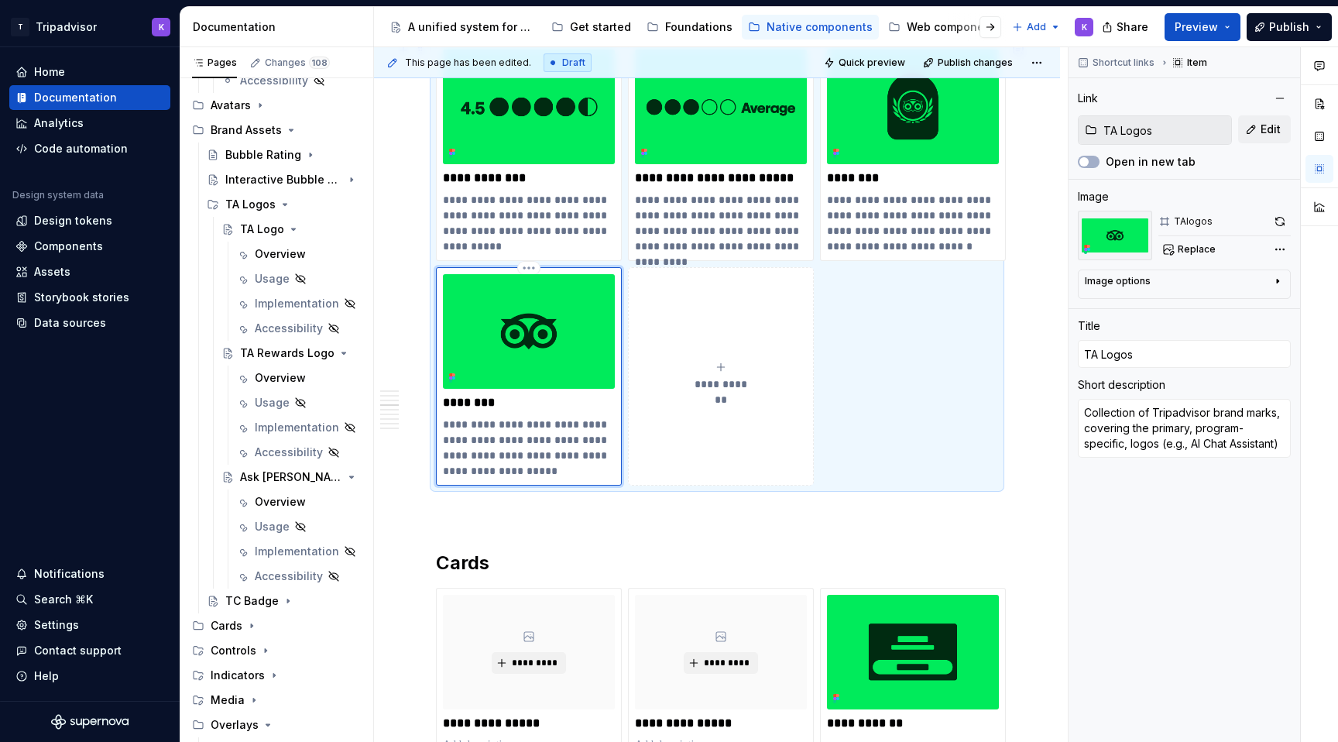
type textarea "*"
type textarea "Collection of Tripadvisor brand marks, covering the primary, program-specific, …"
type textarea "*"
type textarea "Collection of Tripadvisor brand marks, covering the primary, program-specific, …"
type textarea "*"
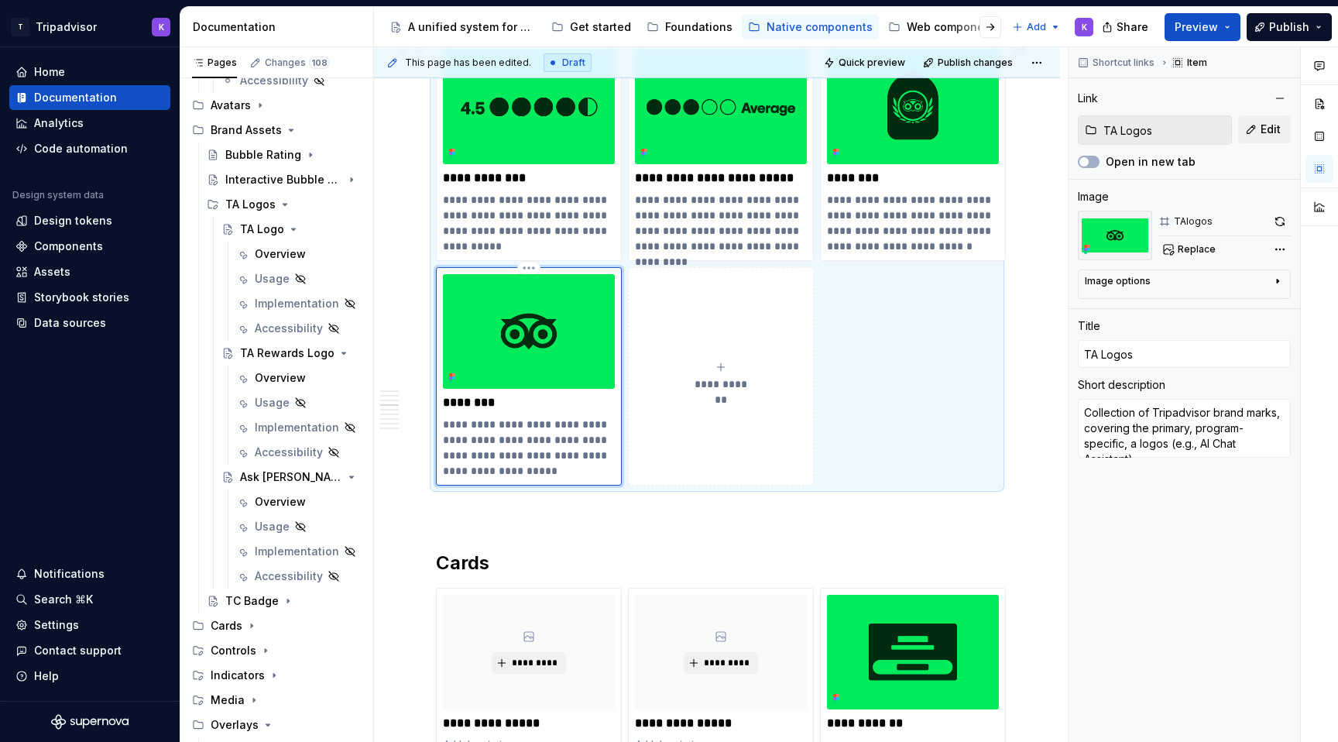
type textarea "Collection of Tripadvisor brand marks, covering the primary, program-specific, …"
type textarea "*"
type textarea "Collection of Tripadvisor brand marks, covering the primary, program-specific, …"
type textarea "*"
type textarea "Collection of Tripadvisor brand marks, covering the primary, program-specific, …"
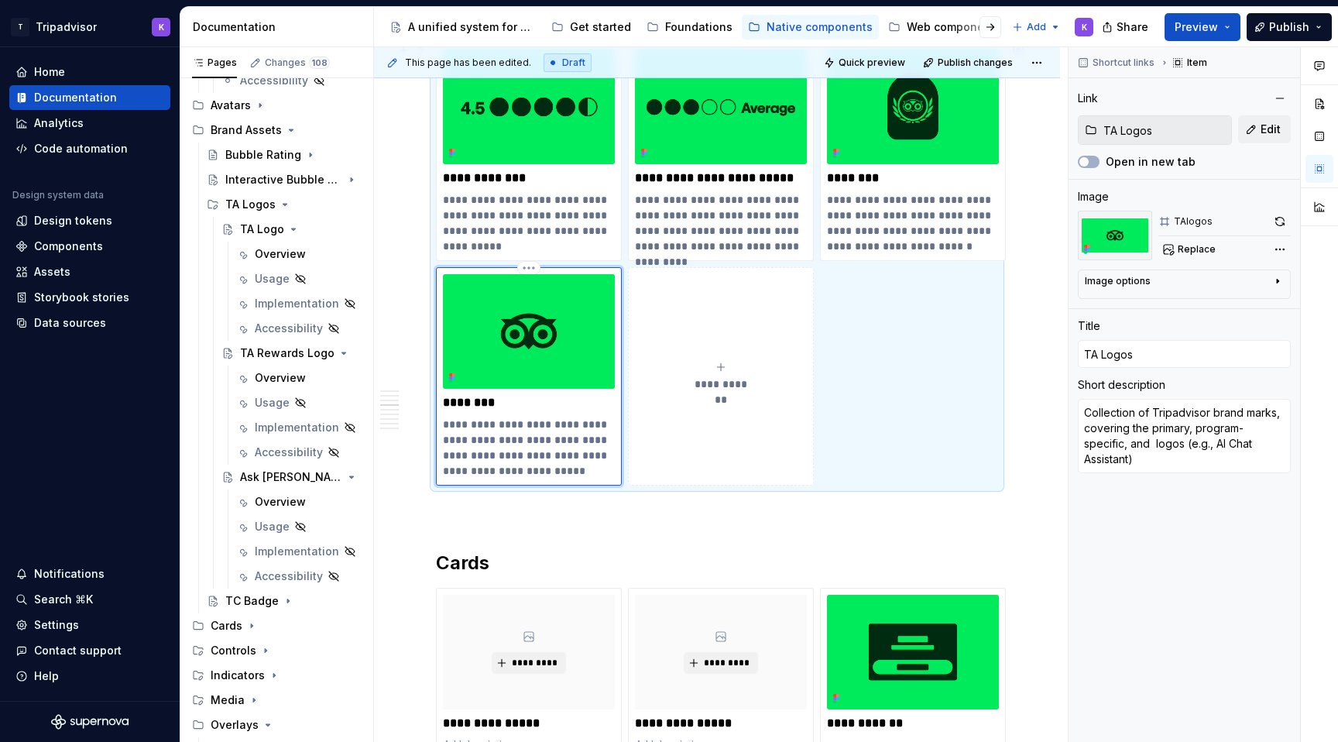
type textarea "*"
type textarea "Collection of Tripadvisor brand marks, covering the primary, program-specific, …"
type textarea "*"
type textarea "Collection of Tripadvisor brand marks, covering the primary, program-specific, …"
type textarea "*"
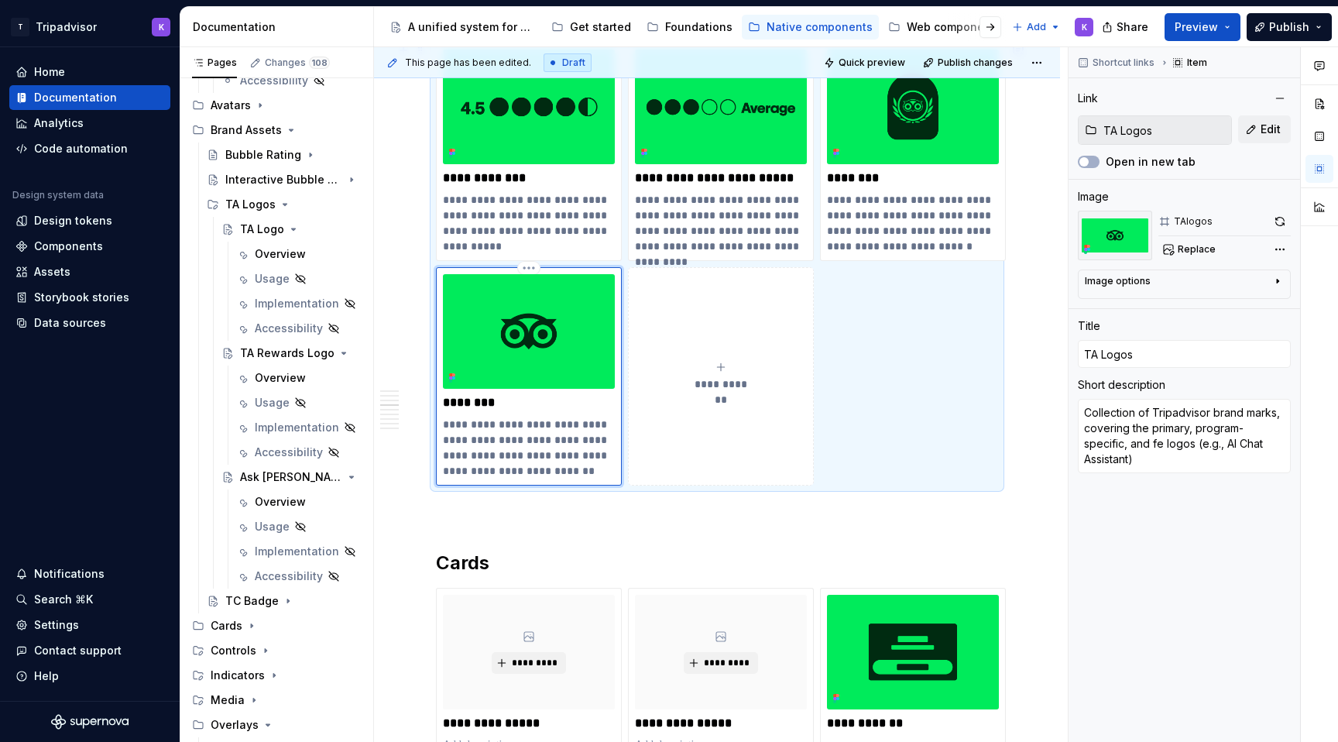
type textarea "Collection of Tripadvisor brand marks, covering the primary, program-specific, …"
type textarea "*"
type textarea "Collection of Tripadvisor brand marks, covering the primary, program-specific, …"
type textarea "*"
type textarea "Collection of Tripadvisor brand marks, covering the primary, program-specific, …"
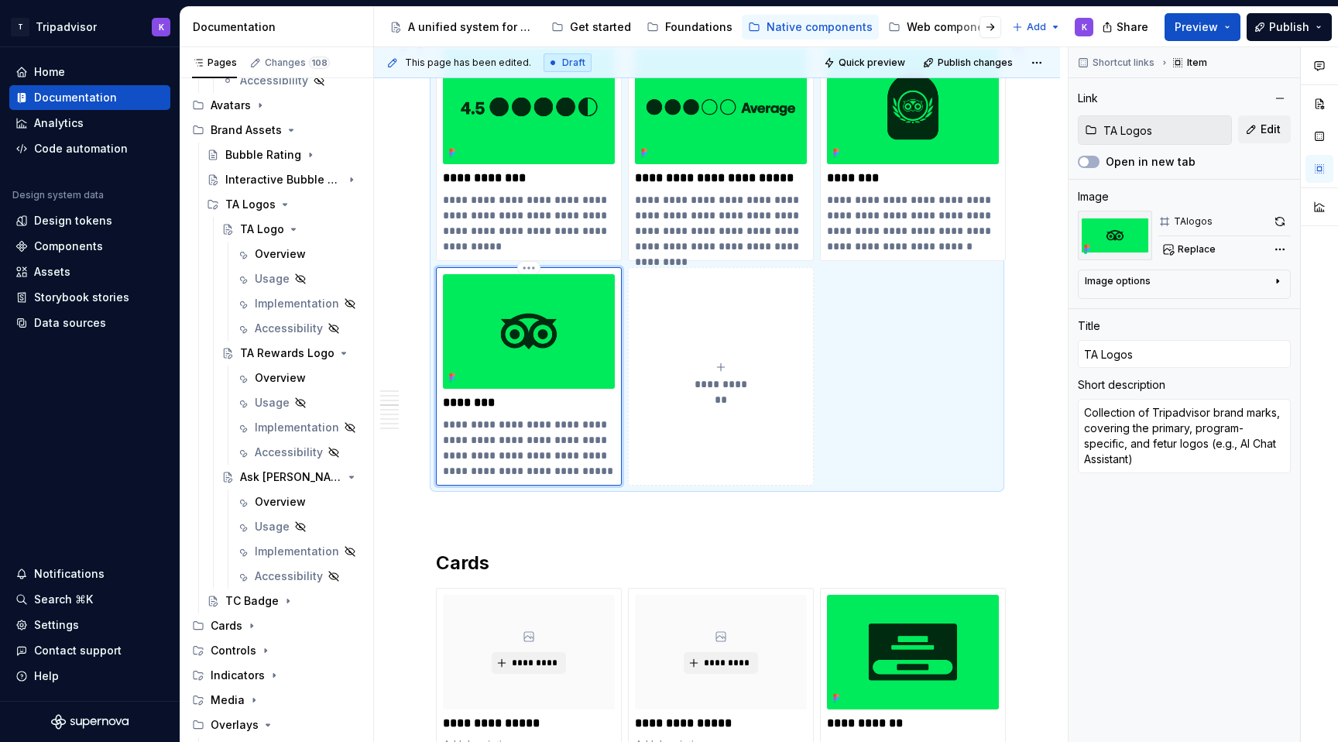
type textarea "*"
type textarea "Collection of Tripadvisor brand marks, covering the primary, program-specific, …"
type textarea "*"
type textarea "Collection of Tripadvisor brand marks, covering the primary, program-specific, …"
type textarea "*"
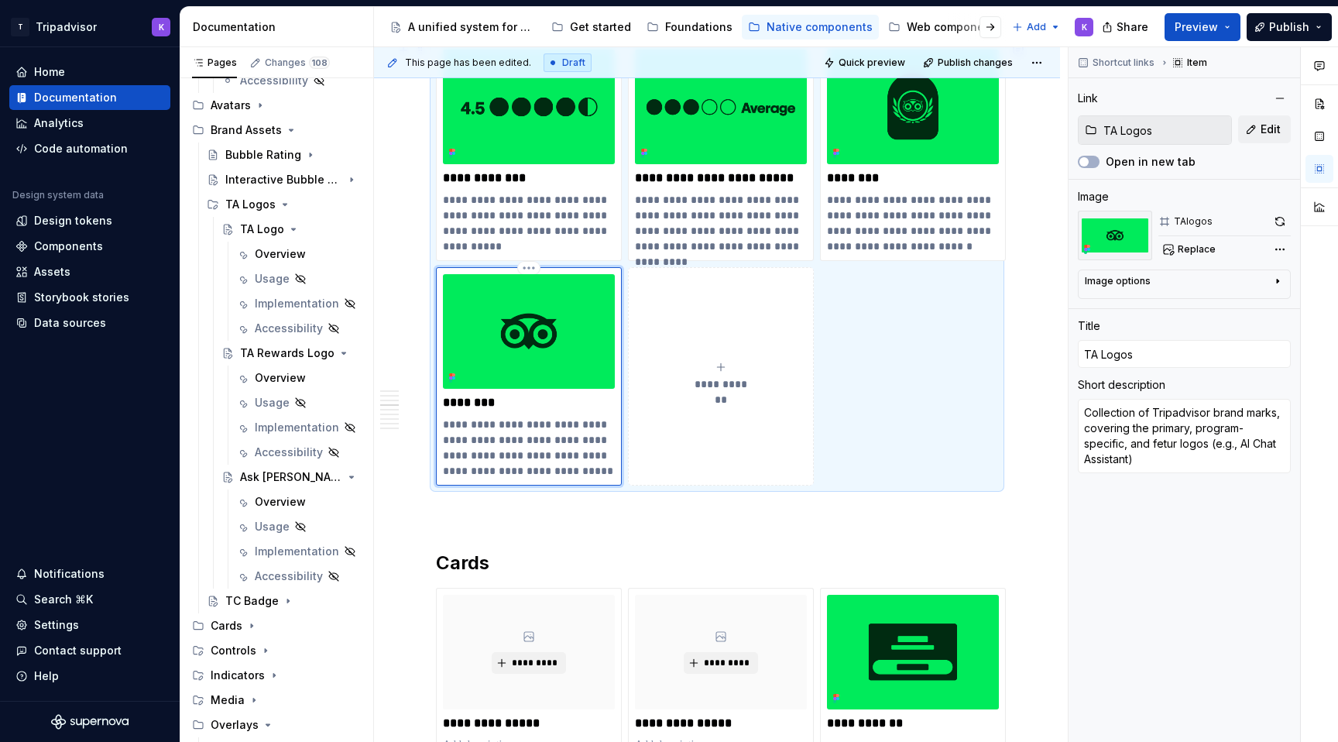
type textarea "Collection of Tripadvisor brand marks, covering the primary, program-specific, …"
type textarea "*"
type textarea "Collection of Tripadvisor brand marks, covering the primary, program-specific, …"
type textarea "*"
type textarea "Collection of Tripadvisor brand marks, covering the primary, program-specific, …"
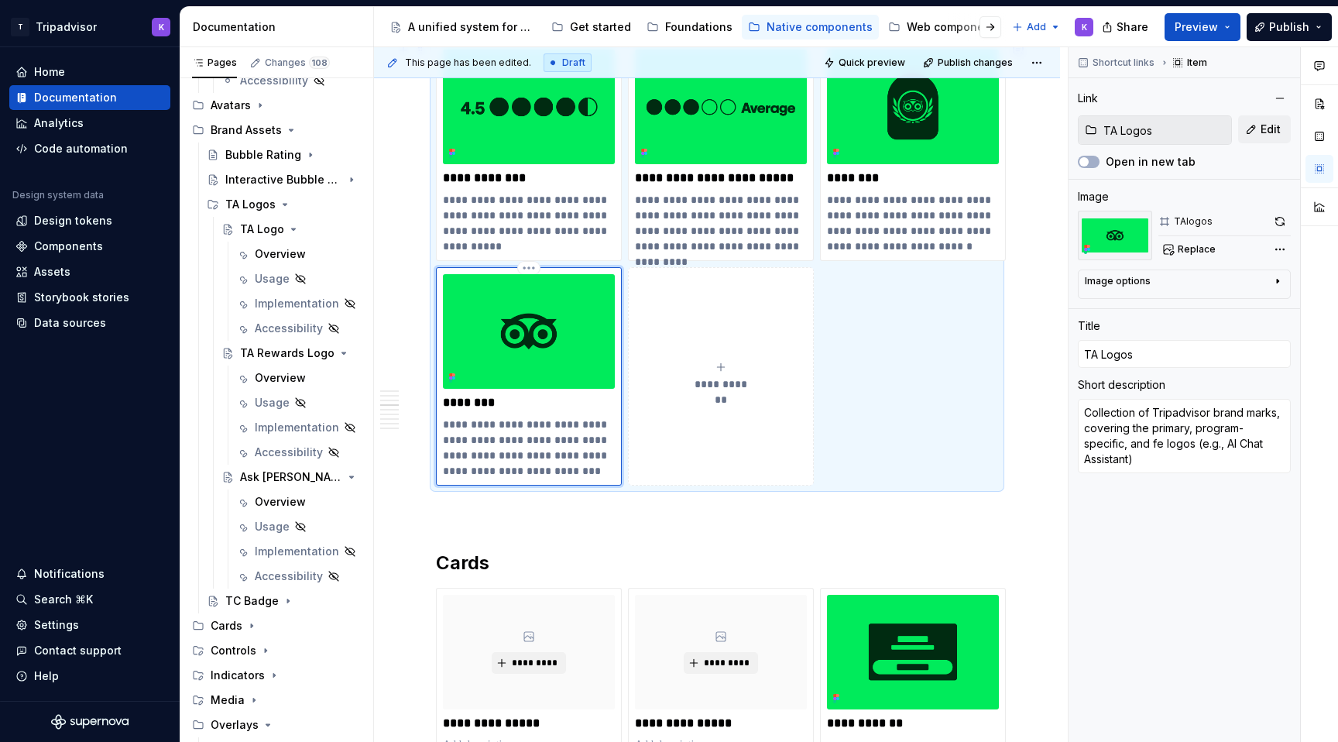
type textarea "*"
type textarea "Collection of Tripadvisor brand marks, covering the primary, program-specific, …"
type textarea "*"
type textarea "Collection of Tripadvisor brand marks, covering the primary, program-specific, …"
type textarea "*"
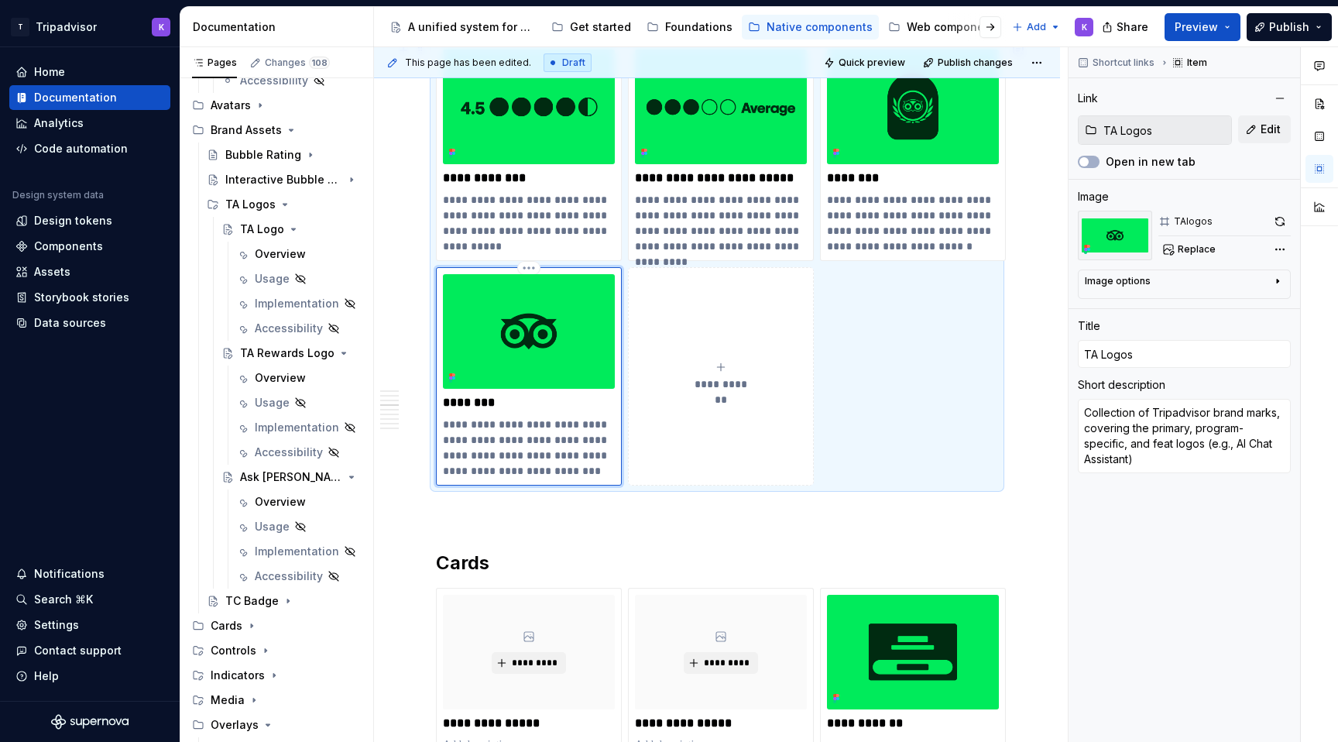
type textarea "Collection of Tripadvisor brand marks, covering the primary, program-specific, …"
type textarea "*"
type textarea "Collection of Tripadvisor brand marks, covering the primary, program-specific, …"
type textarea "*"
type textarea "Collection of Tripadvisor brand marks, covering the primary, program-specific, …"
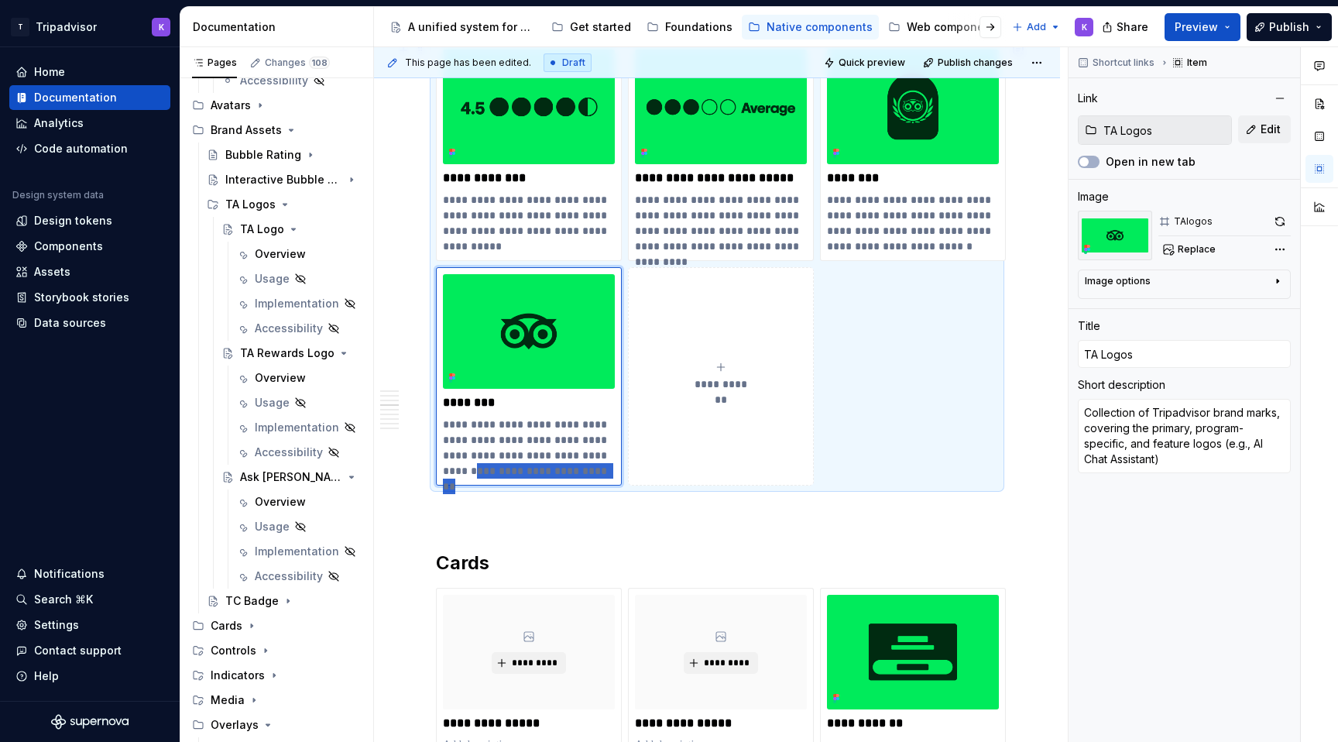
drag, startPoint x: 477, startPoint y: 472, endPoint x: 660, endPoint y: 472, distance: 182.7
click at [660, 472] on div "**********" at bounding box center [717, 264] width 562 height 443
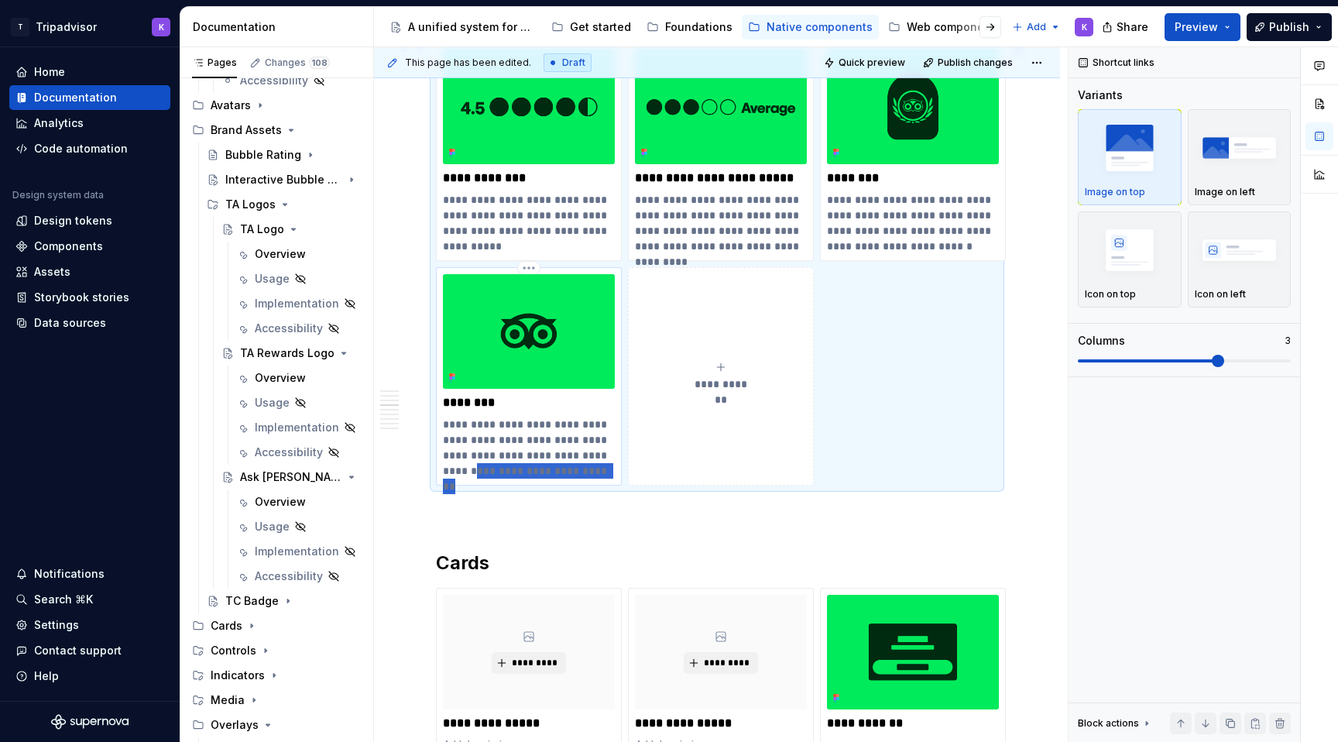
drag, startPoint x: 593, startPoint y: 466, endPoint x: 469, endPoint y: 467, distance: 123.9
click at [469, 467] on p "**********" at bounding box center [529, 447] width 172 height 62
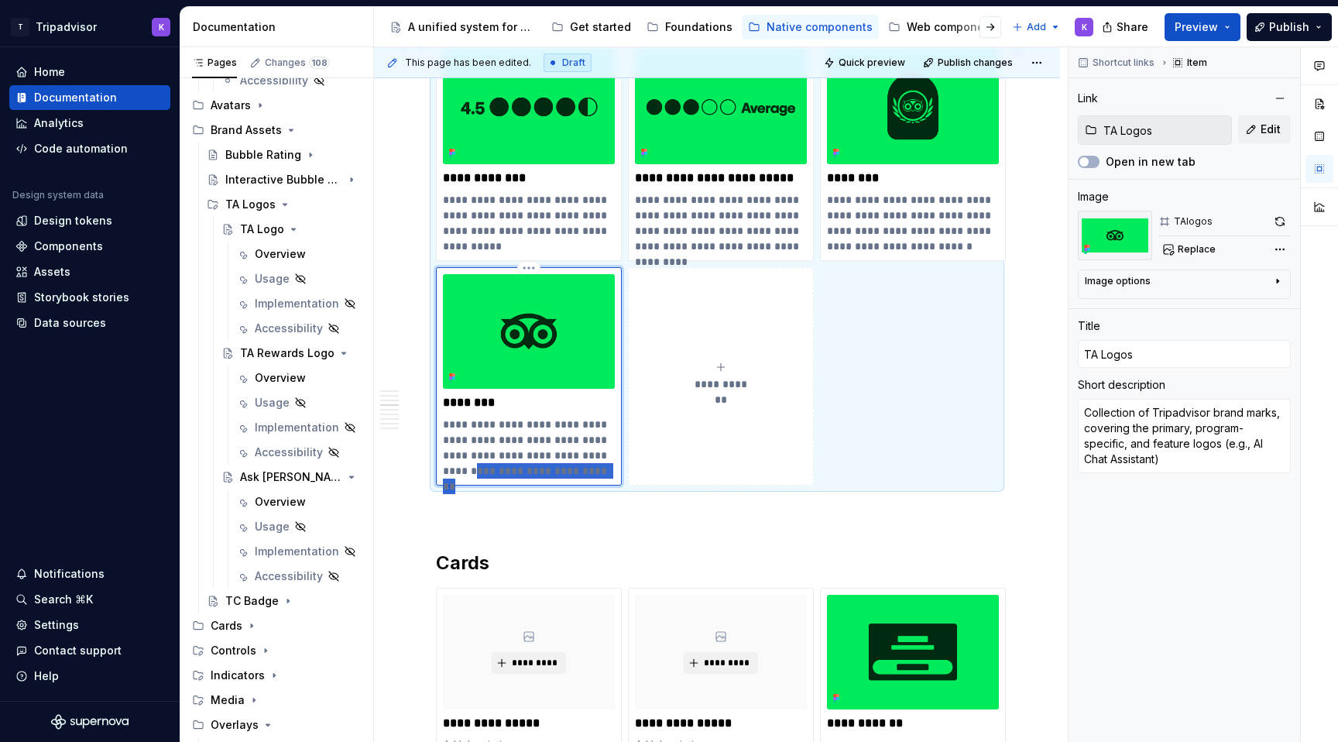
type textarea "*"
type textarea "Collection of Tripadvisor brand marks, covering the primary, program-specific, …"
type textarea "*"
type textarea "Collection of Tripadvisor brand marks, covering the primary, program-specific, …"
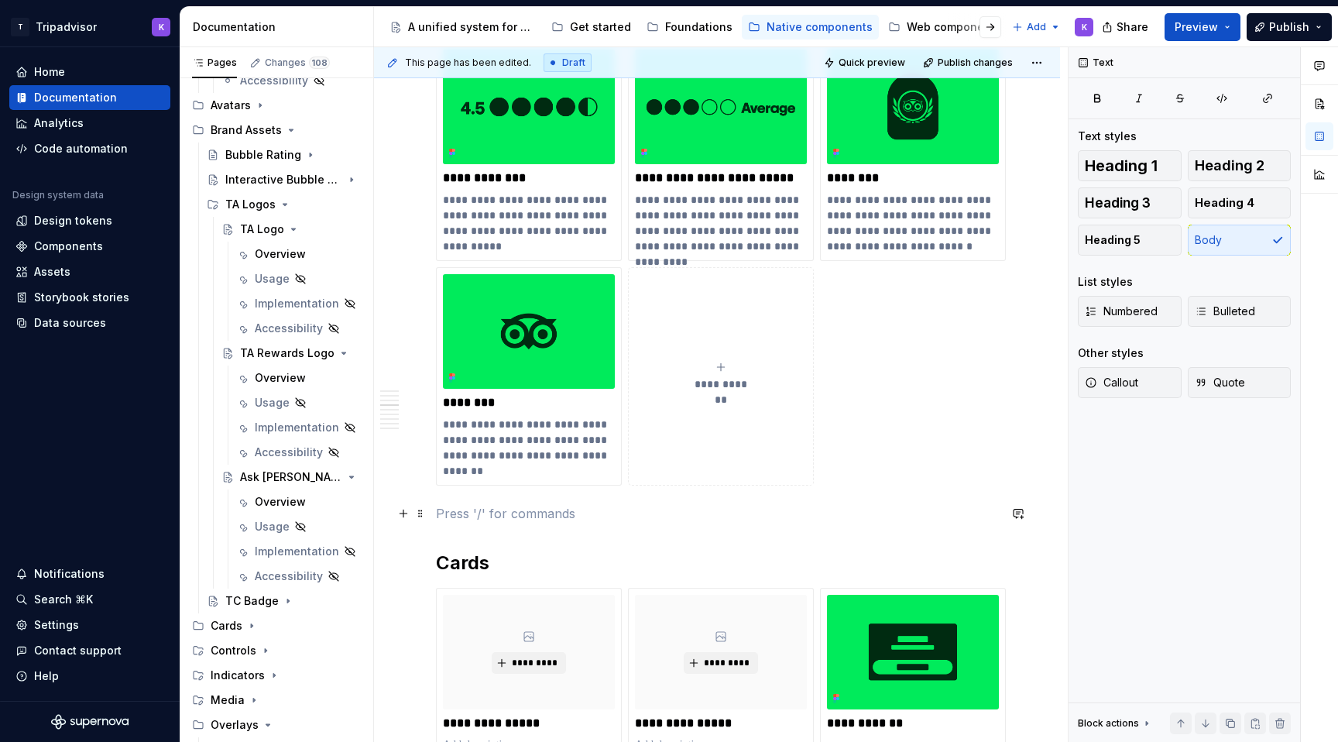
click at [495, 511] on p at bounding box center [717, 513] width 562 height 19
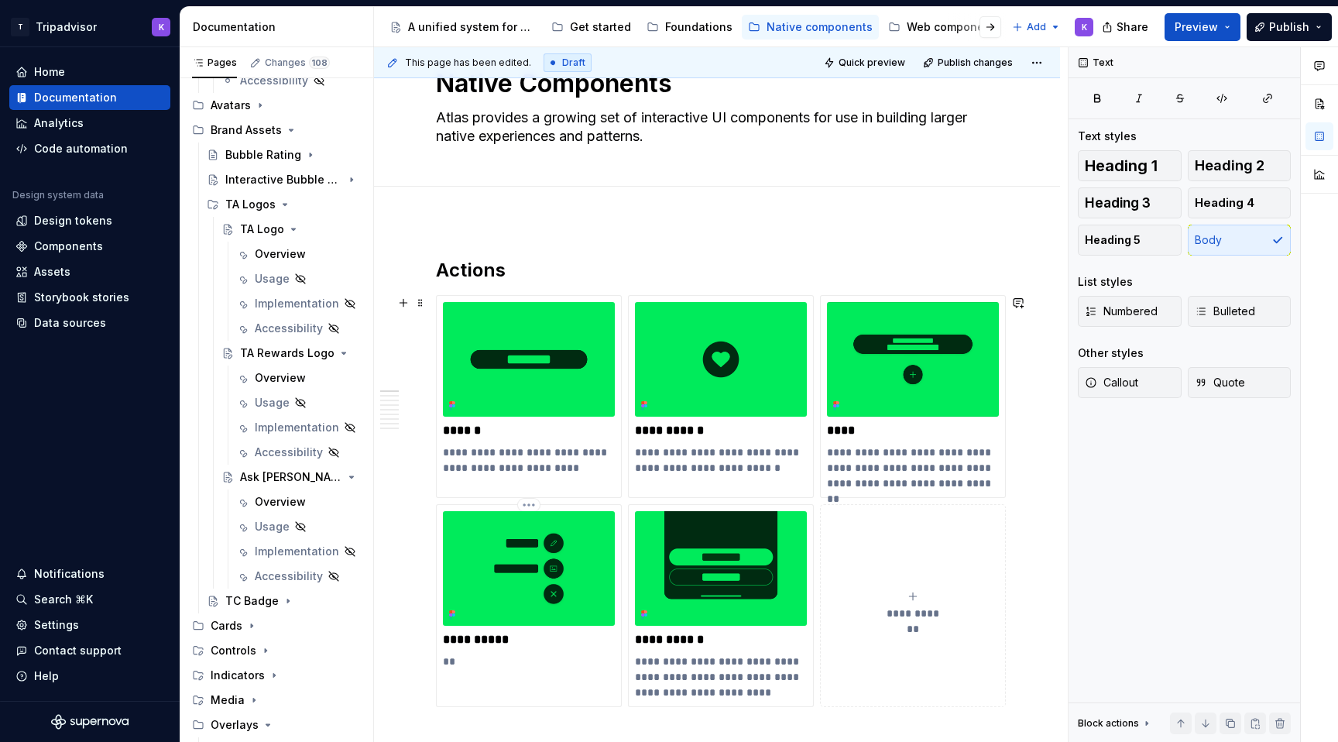
scroll to position [0, 0]
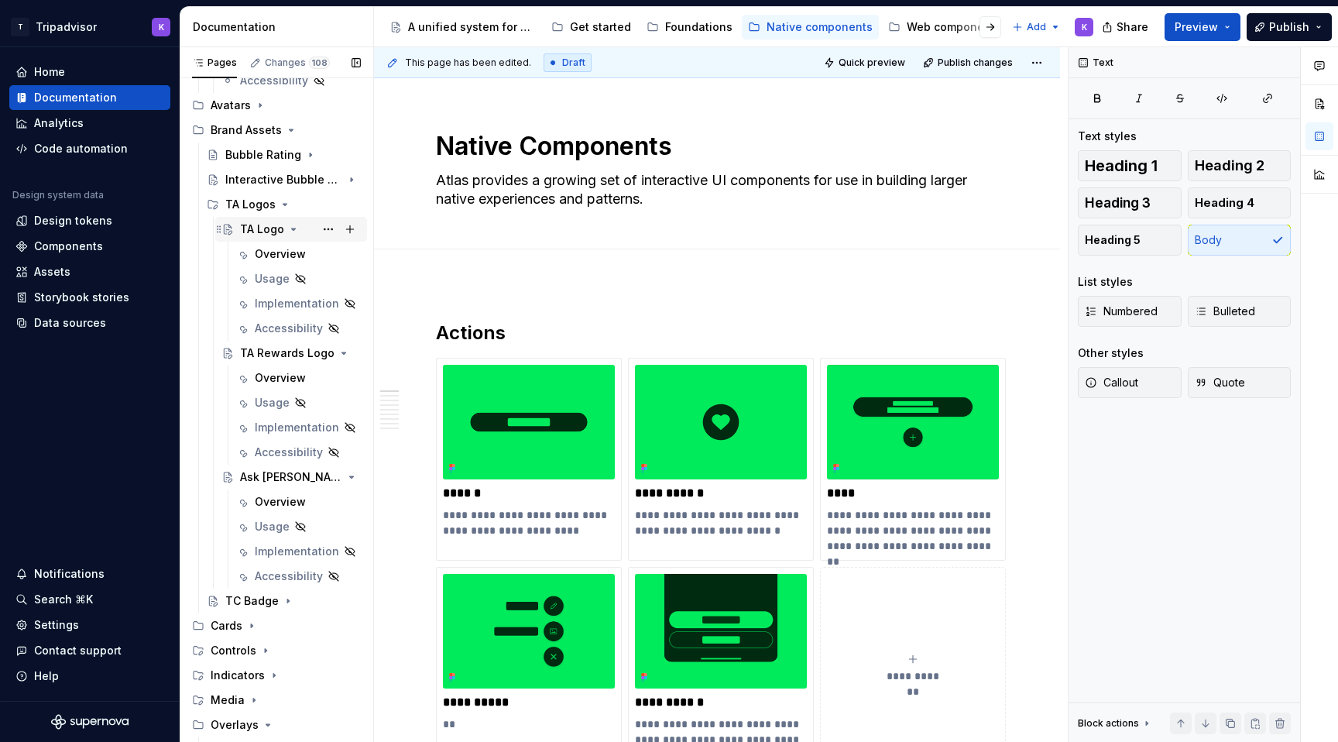
click at [259, 231] on div "TA Logo" at bounding box center [262, 228] width 44 height 15
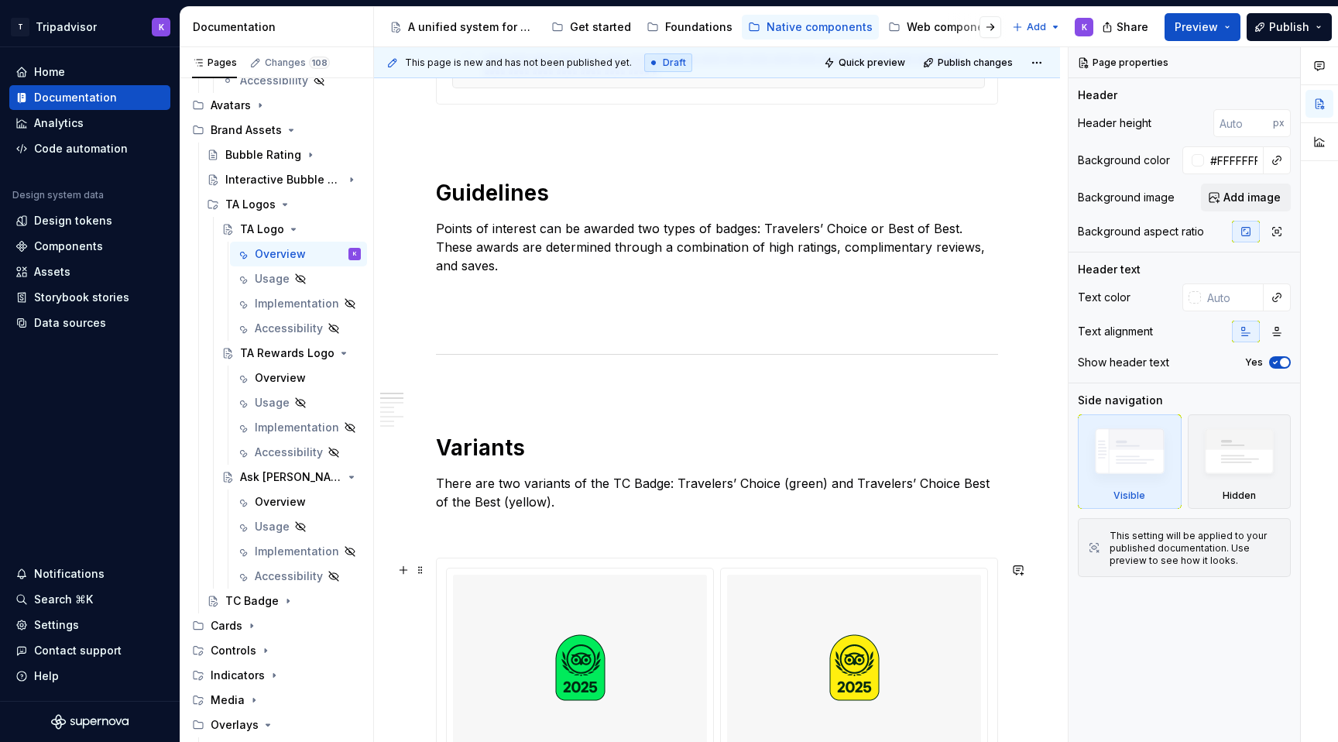
scroll to position [1057, 0]
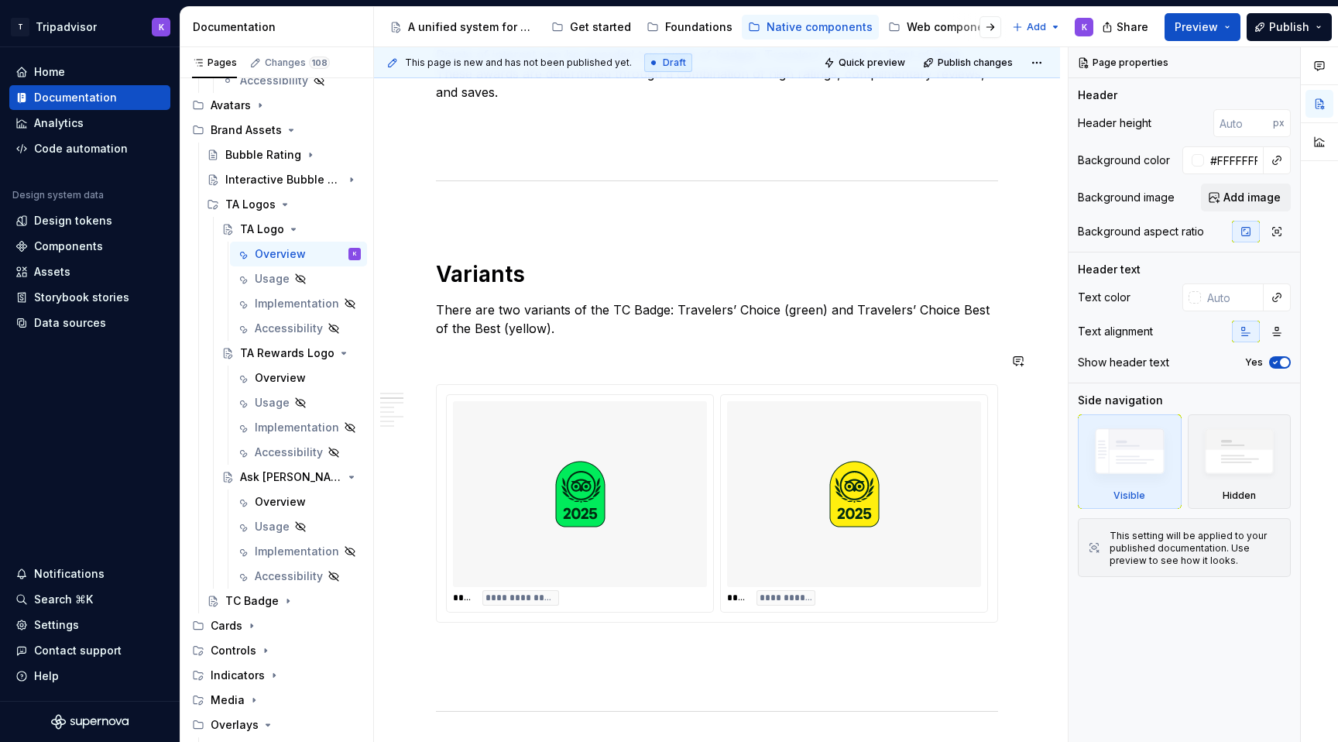
click at [590, 510] on img at bounding box center [580, 493] width 50 height 173
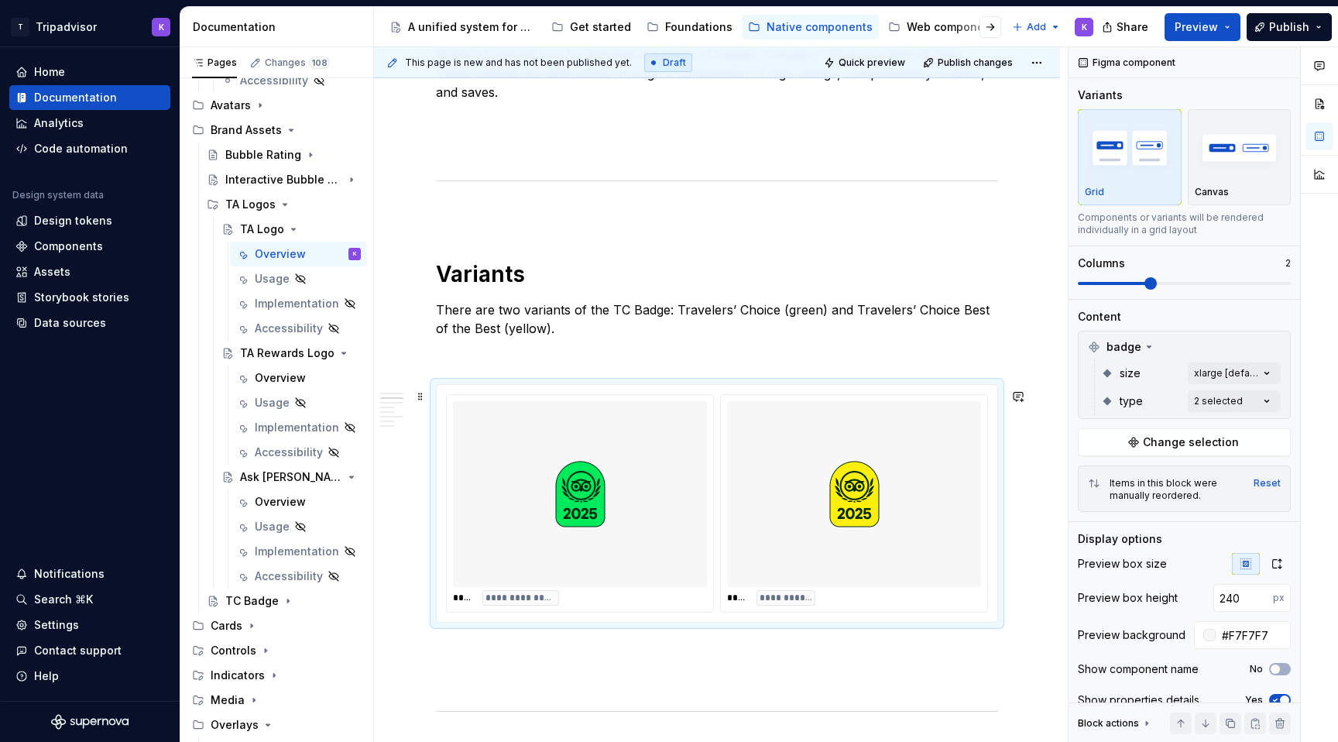
type textarea "*"
click at [1189, 437] on span "Change selection" at bounding box center [1191, 441] width 96 height 15
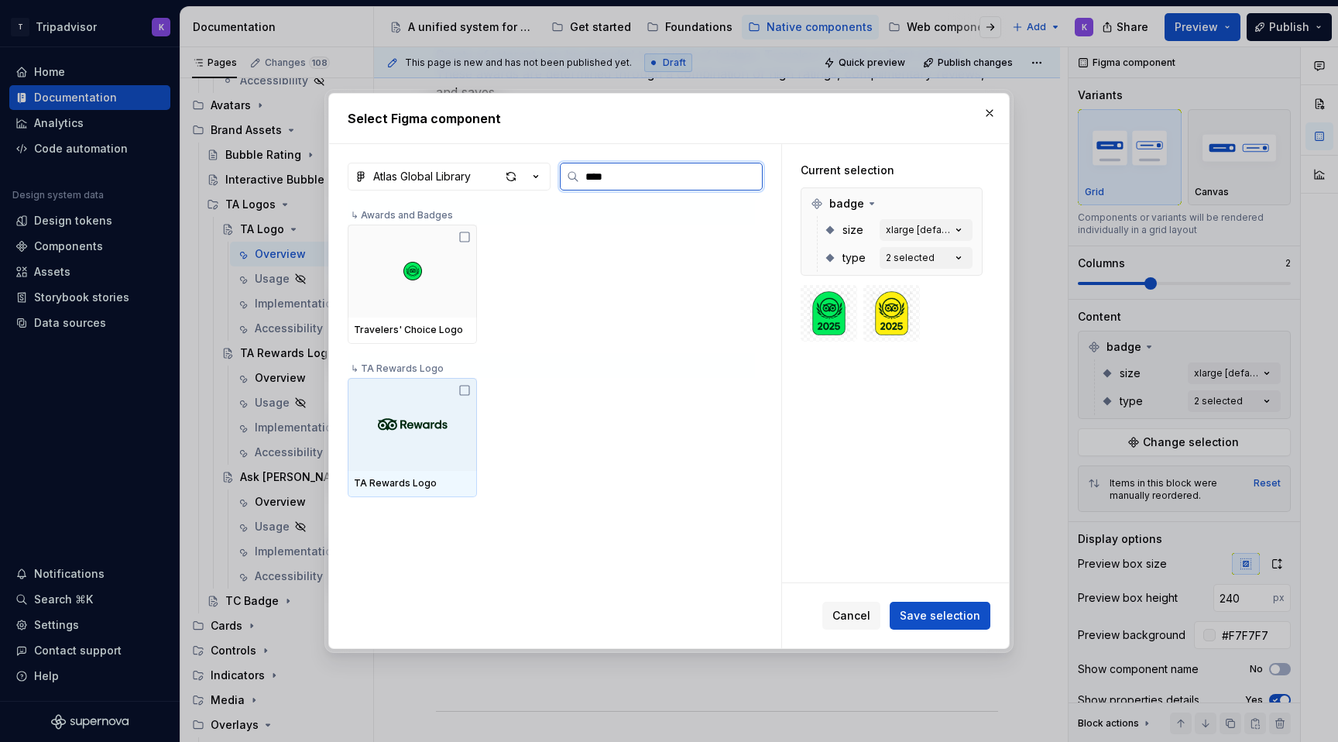
click at [451, 433] on div at bounding box center [412, 424] width 129 height 93
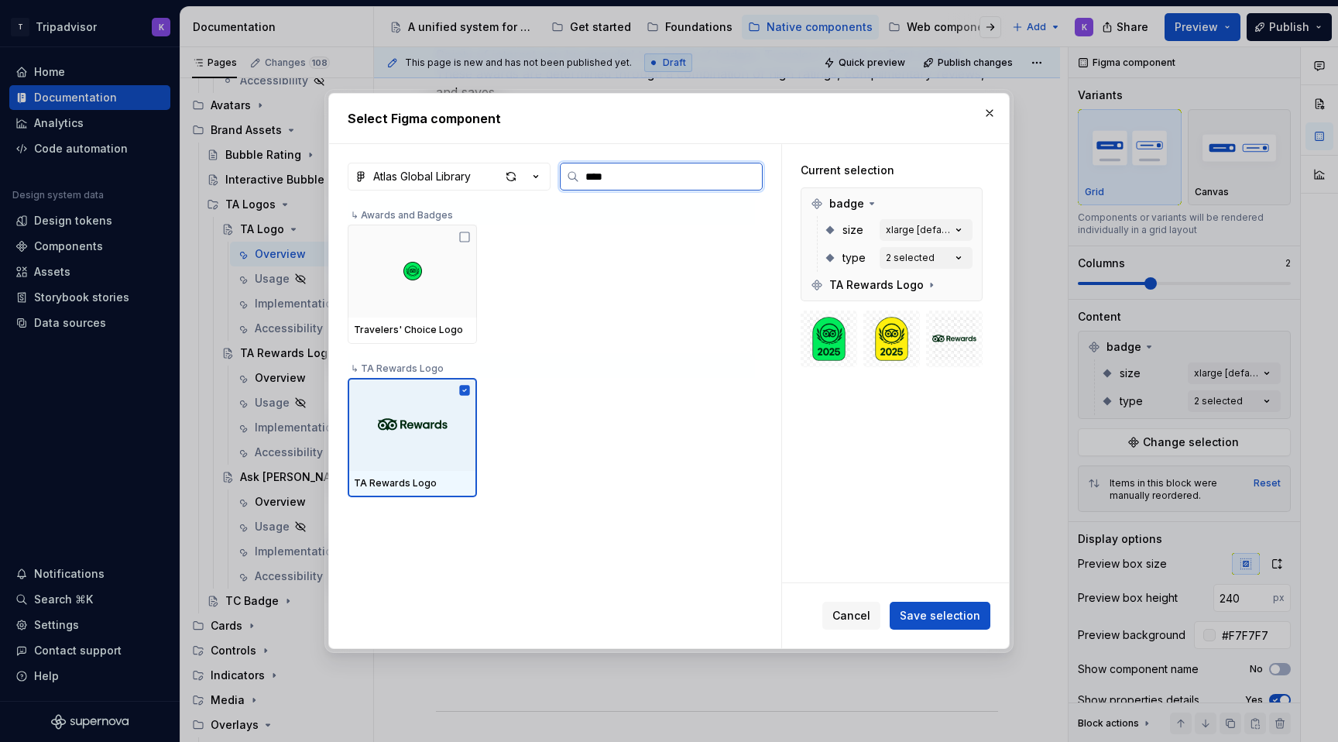
click at [454, 409] on div at bounding box center [412, 424] width 129 height 93
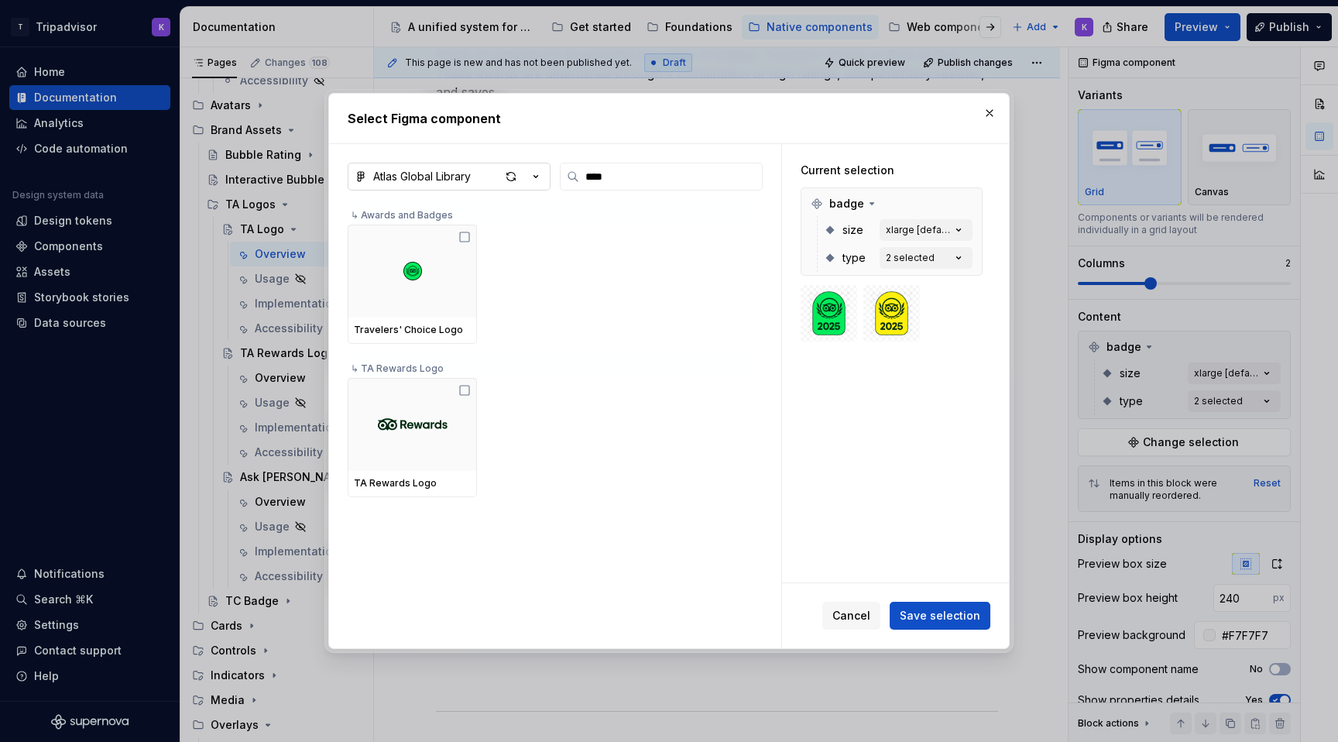
drag, startPoint x: 642, startPoint y: 175, endPoint x: 547, endPoint y: 175, distance: 94.4
click at [547, 175] on div "Atlas Global Library ****" at bounding box center [555, 177] width 415 height 28
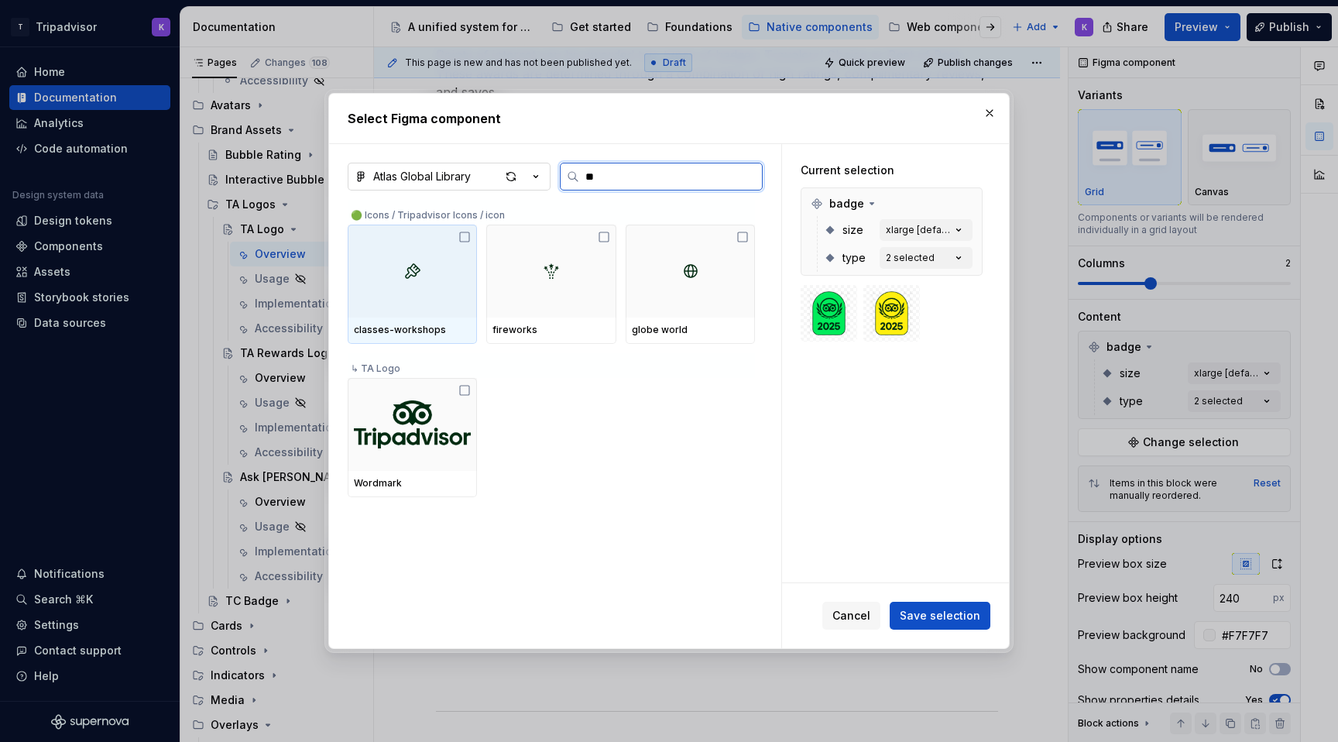
type input "***"
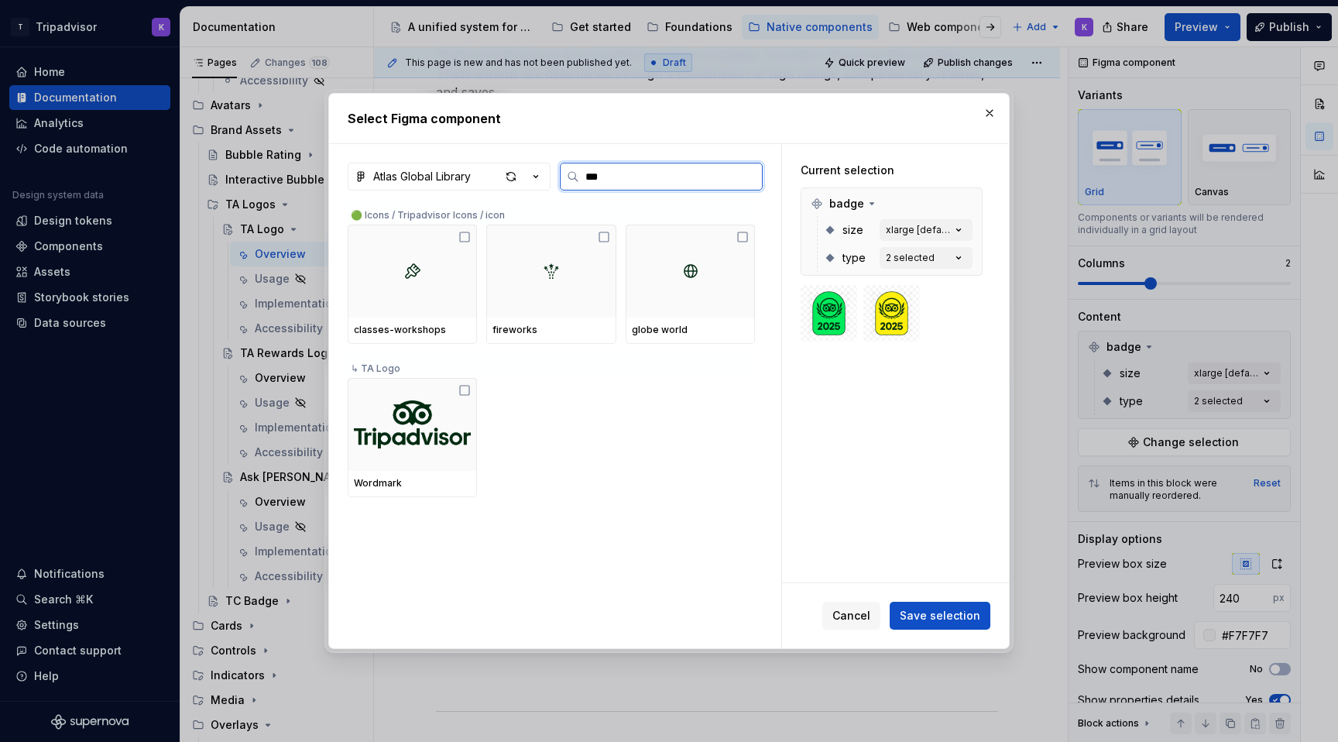
click at [448, 427] on img at bounding box center [412, 424] width 117 height 70
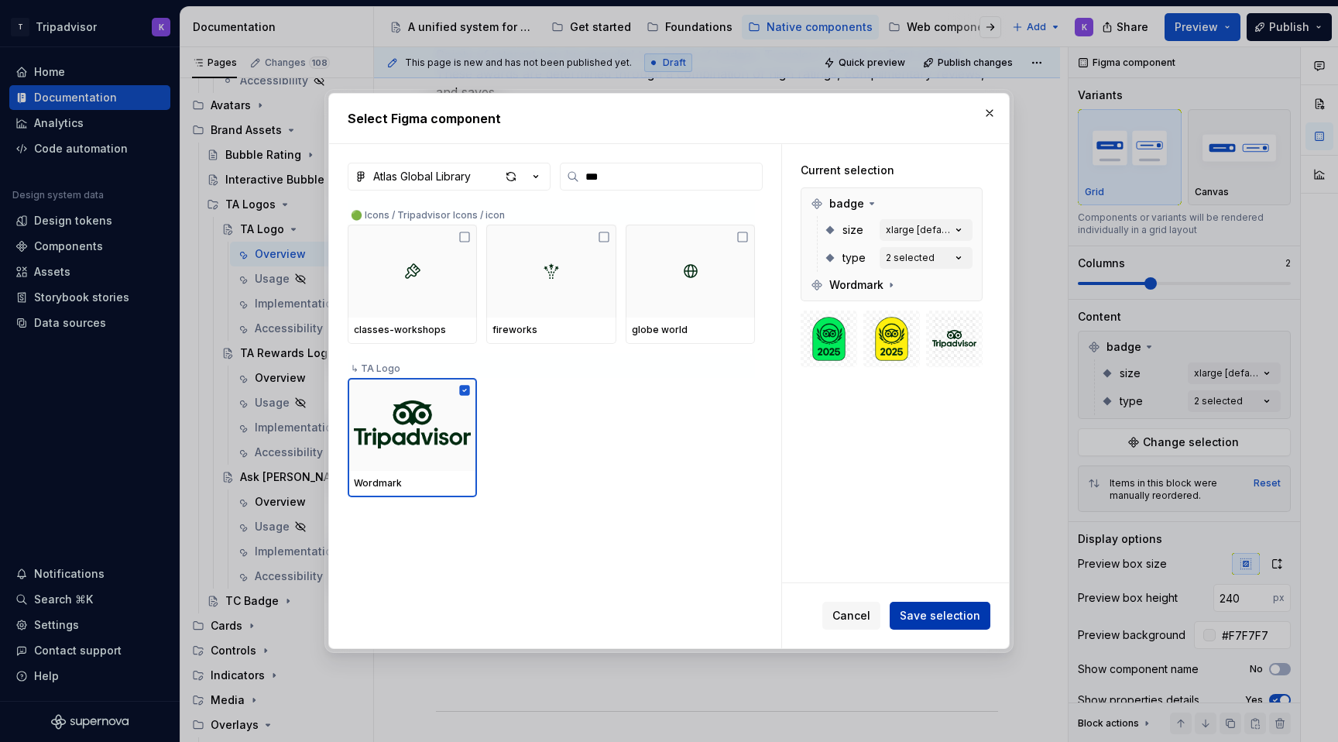
click at [934, 614] on span "Save selection" at bounding box center [939, 615] width 81 height 15
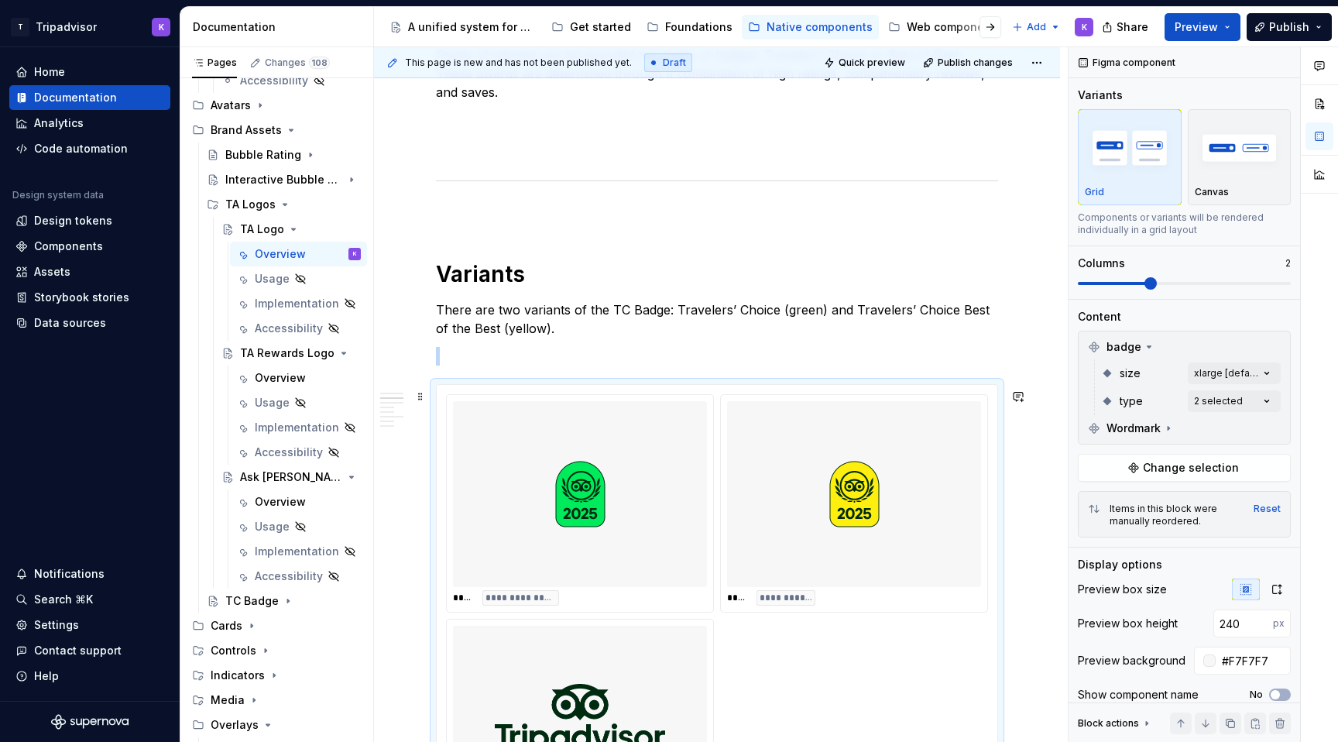
click at [932, 505] on div at bounding box center [854, 494] width 254 height 186
click at [1276, 347] on button "button" at bounding box center [1274, 347] width 22 height 22
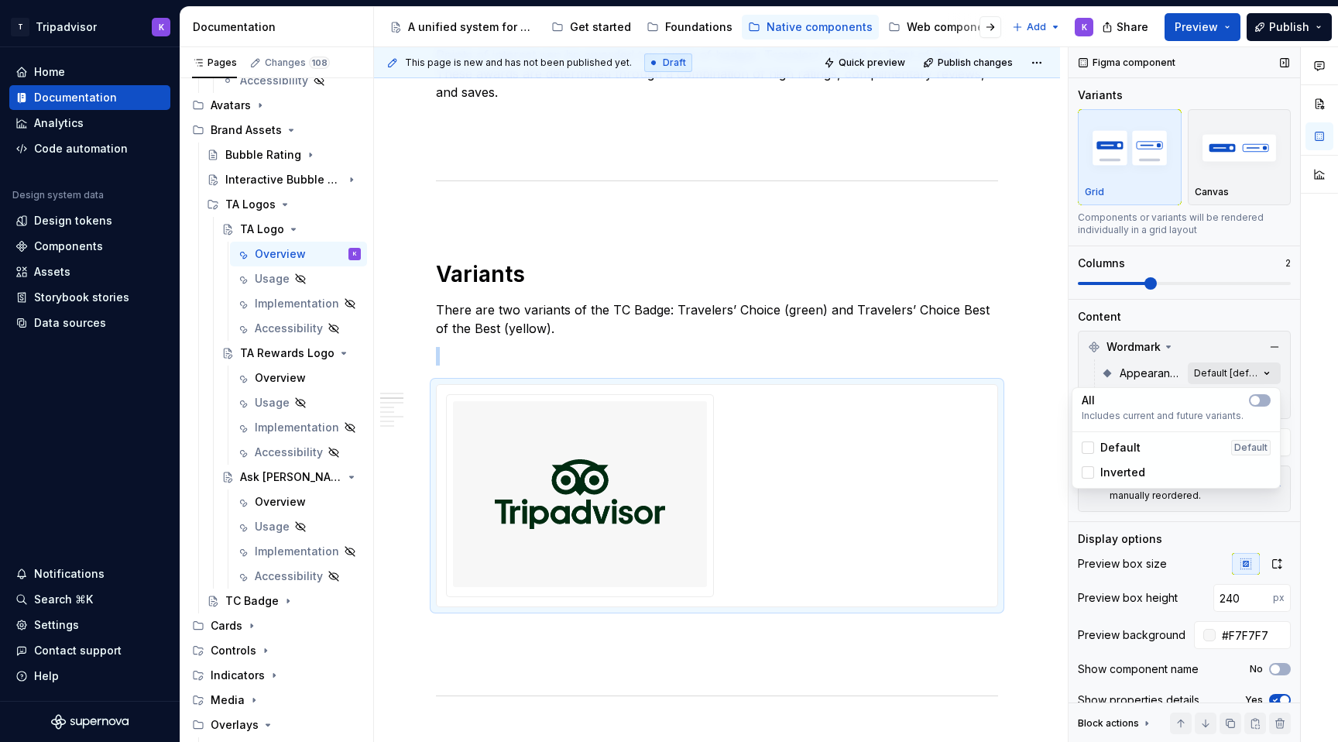
click at [1234, 375] on div "Comments Open comments No comments yet Select ‘Comment’ from the block context …" at bounding box center [1202, 394] width 269 height 695
click at [1239, 365] on div "Comments Open comments No comments yet Select ‘Comment’ from the block context …" at bounding box center [1202, 394] width 269 height 695
click at [1221, 404] on div "Comments Open comments No comments yet Select ‘Comment’ from the block context …" at bounding box center [1202, 394] width 269 height 695
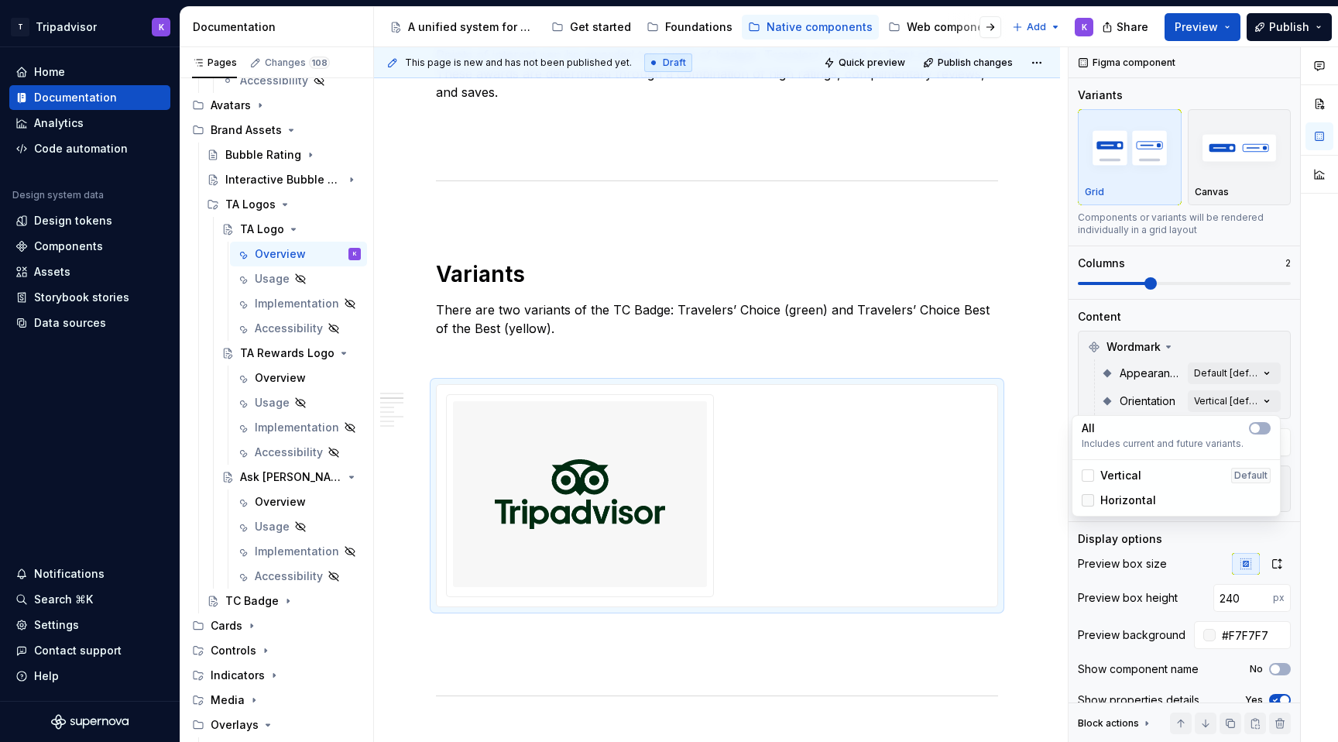
click at [1093, 503] on div at bounding box center [1087, 500] width 12 height 12
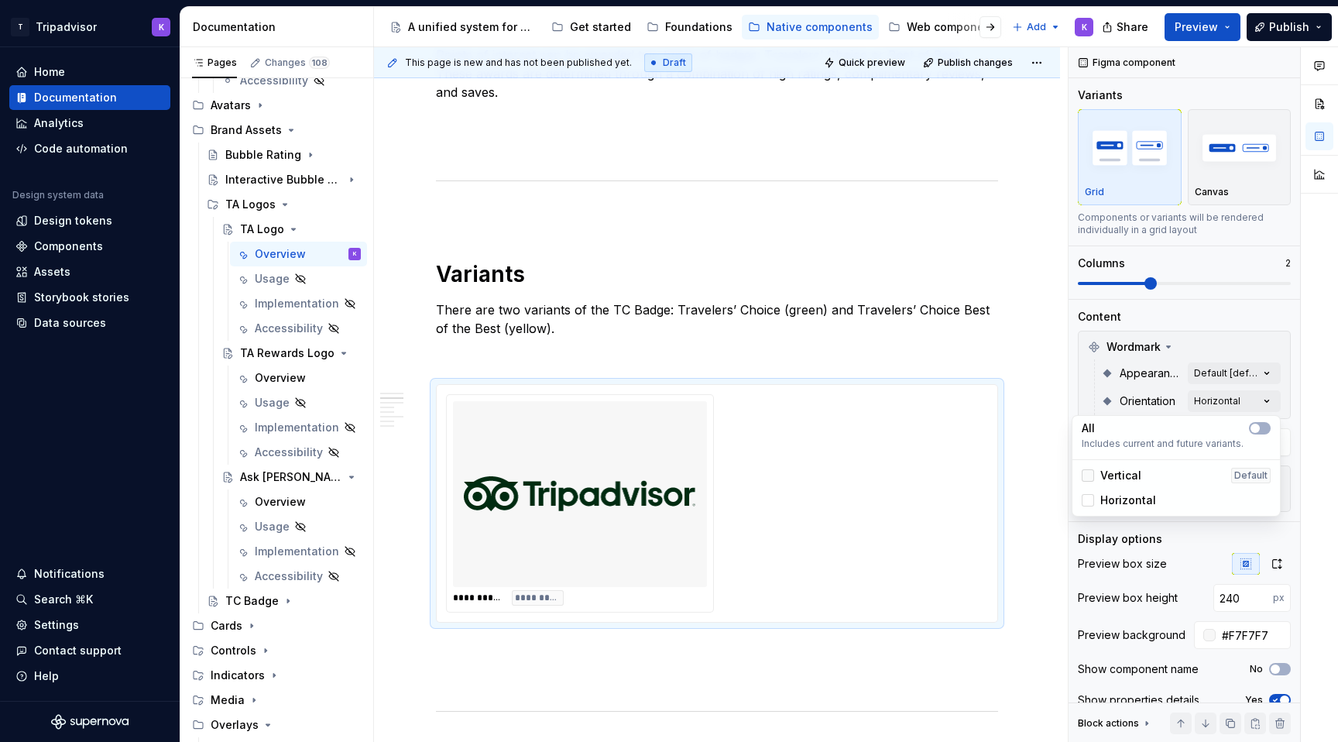
click at [1088, 475] on div at bounding box center [1087, 475] width 12 height 12
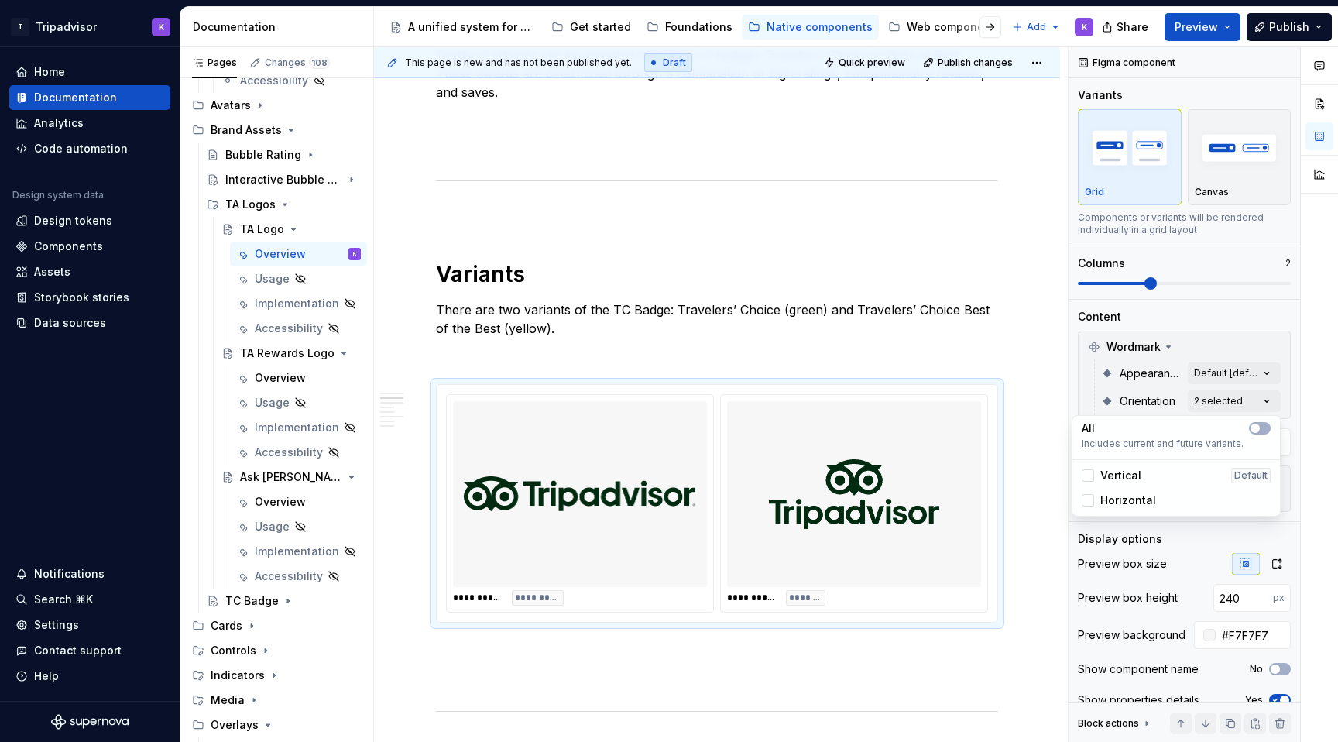
click at [1216, 374] on div "Comments Open comments No comments yet Select ‘Comment’ from the block context …" at bounding box center [1202, 394] width 269 height 695
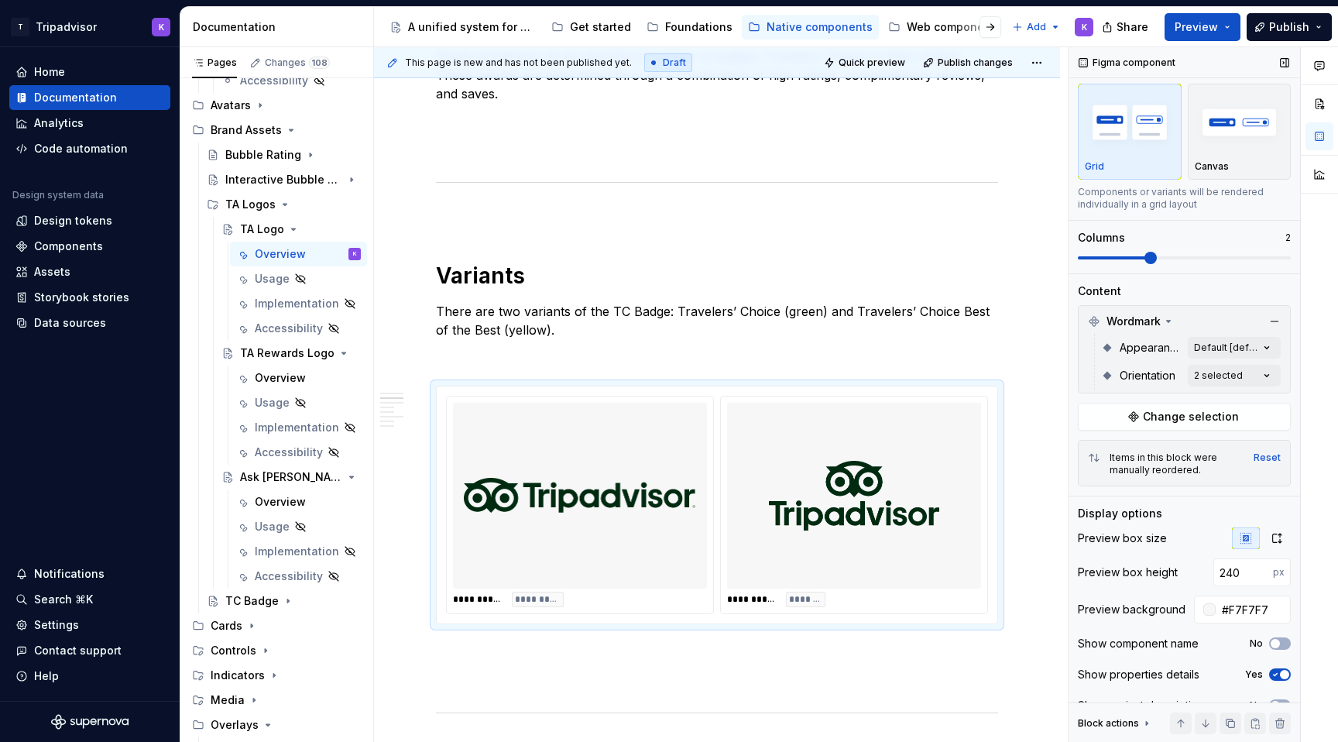
scroll to position [40, 0]
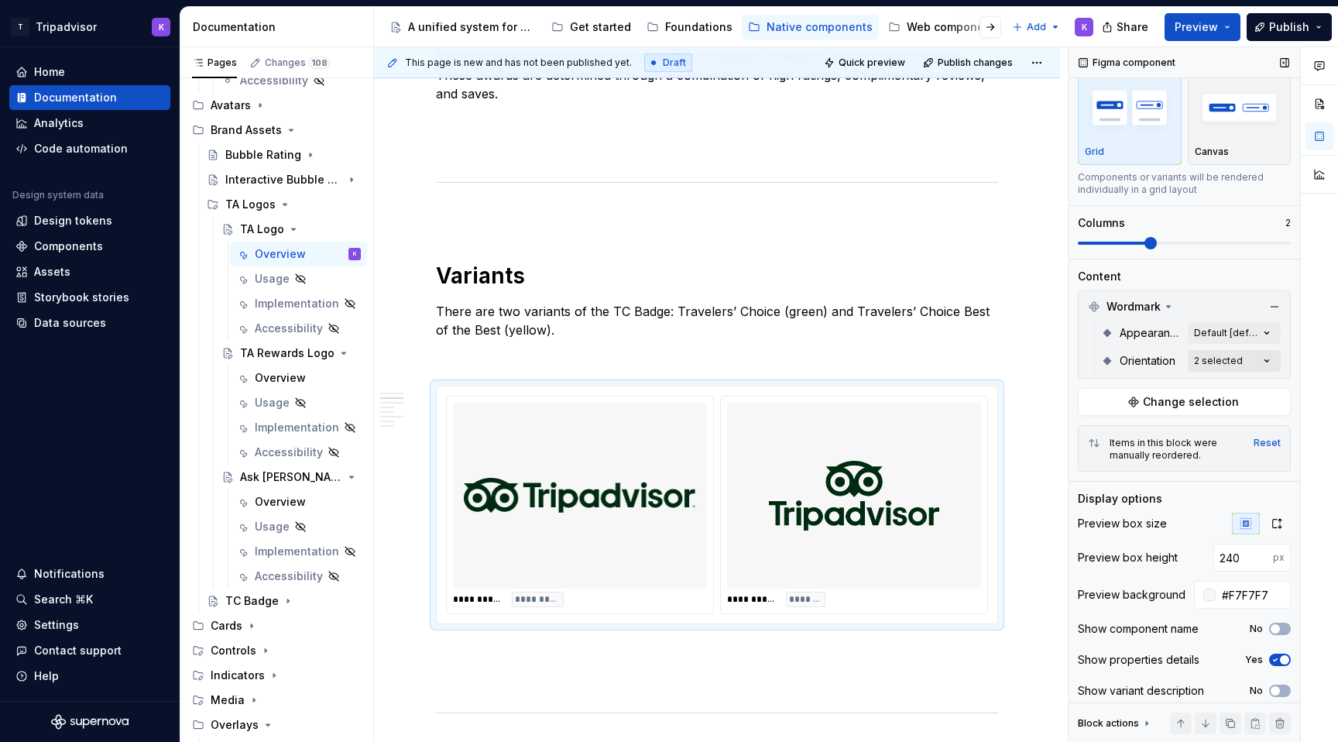
click at [1218, 355] on div "Comments Open comments No comments yet Select ‘Comment’ from the block context …" at bounding box center [1202, 394] width 269 height 695
click at [1088, 460] on icon at bounding box center [1088, 460] width 0 height 0
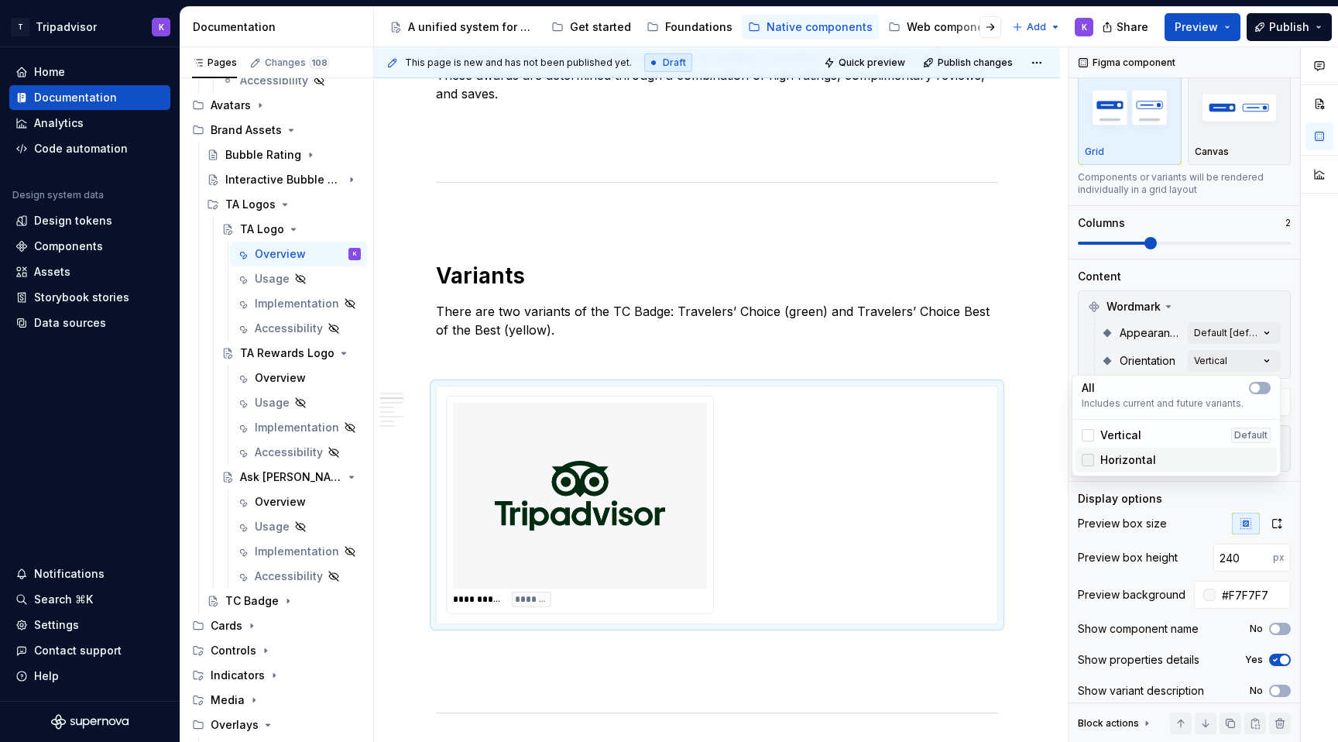
click at [1089, 454] on div at bounding box center [1087, 460] width 12 height 12
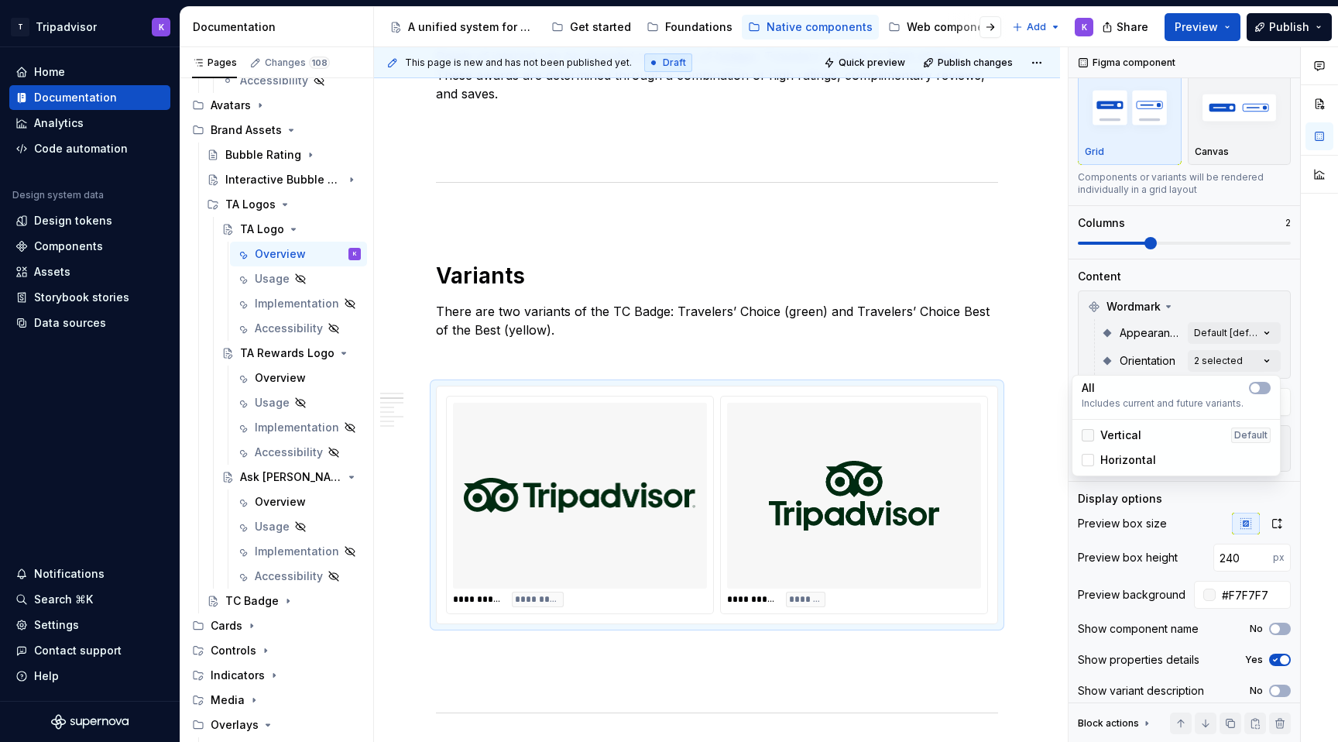
click at [1088, 435] on icon at bounding box center [1088, 435] width 0 height 0
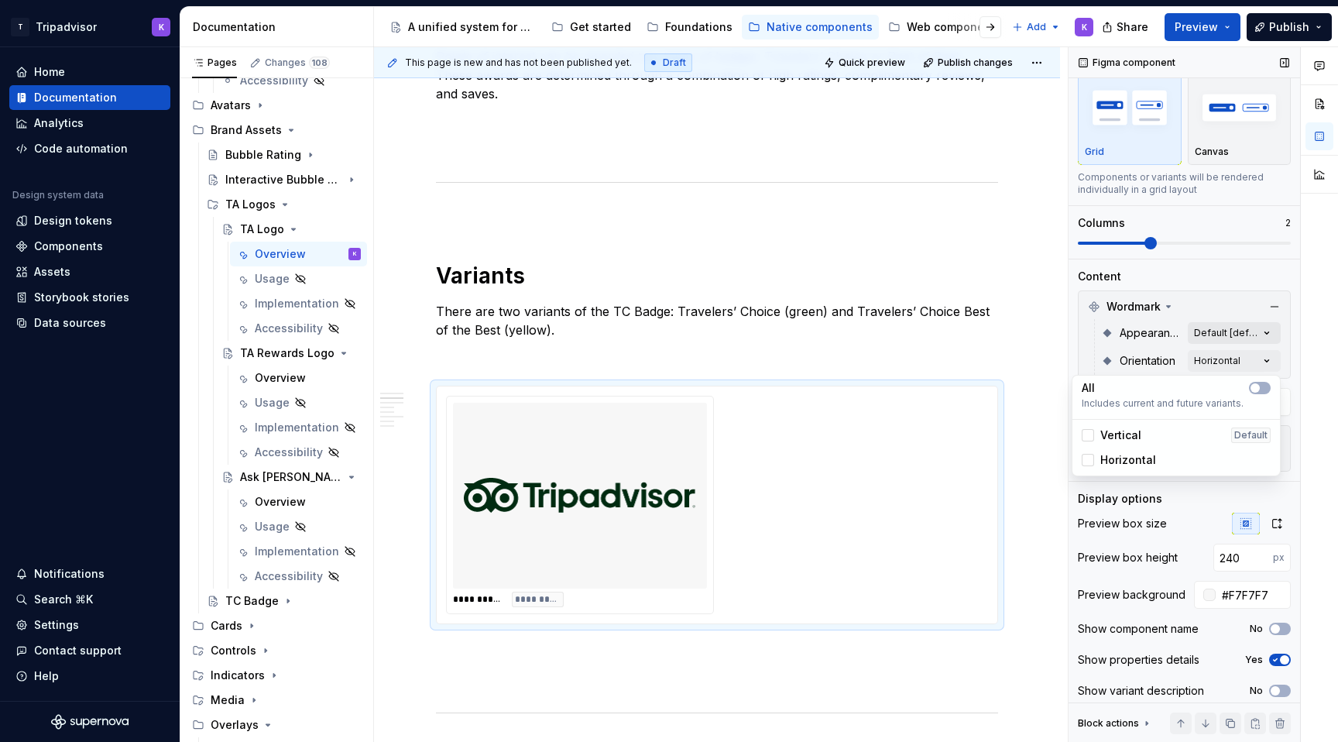
click at [1243, 327] on div "Comments Open comments No comments yet Select ‘Comment’ from the block context …" at bounding box center [1202, 394] width 269 height 695
click at [971, 468] on div "**********" at bounding box center [717, 505] width 542 height 218
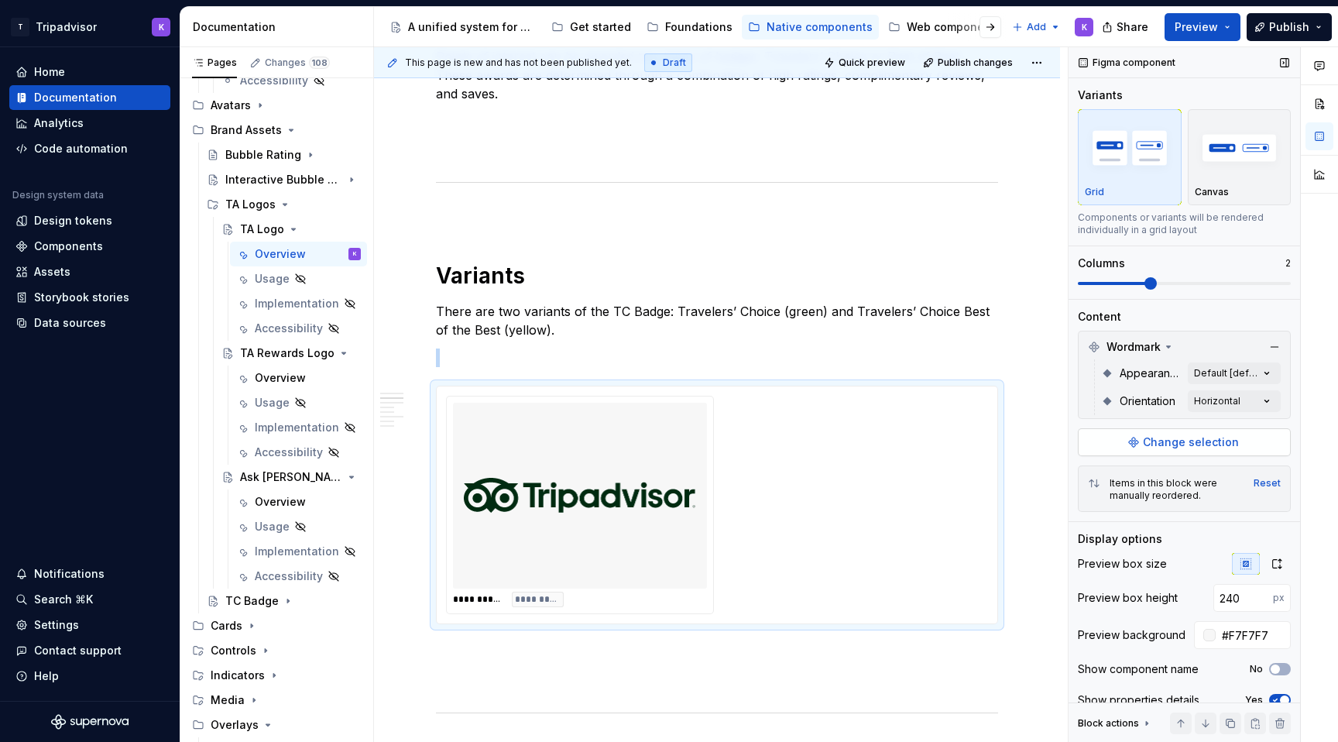
click at [1170, 433] on button "Change selection" at bounding box center [1184, 442] width 213 height 28
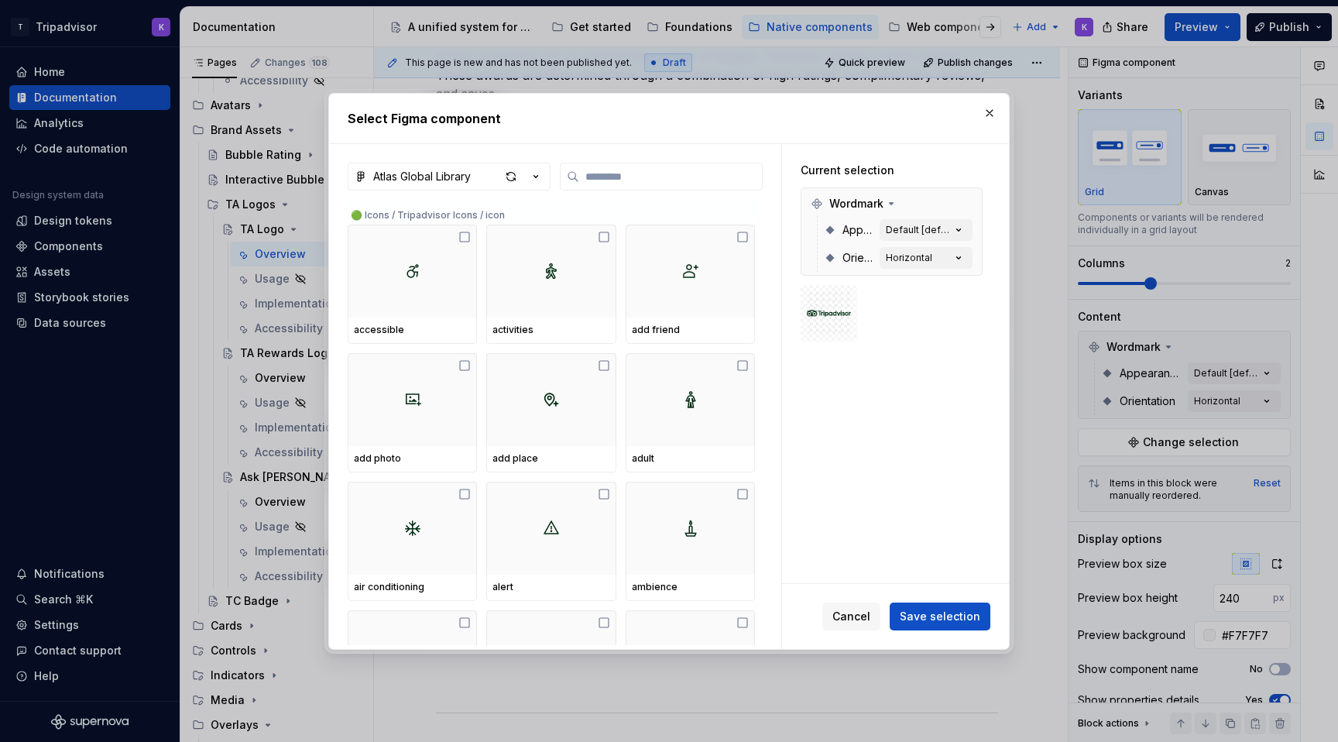
type textarea "*"
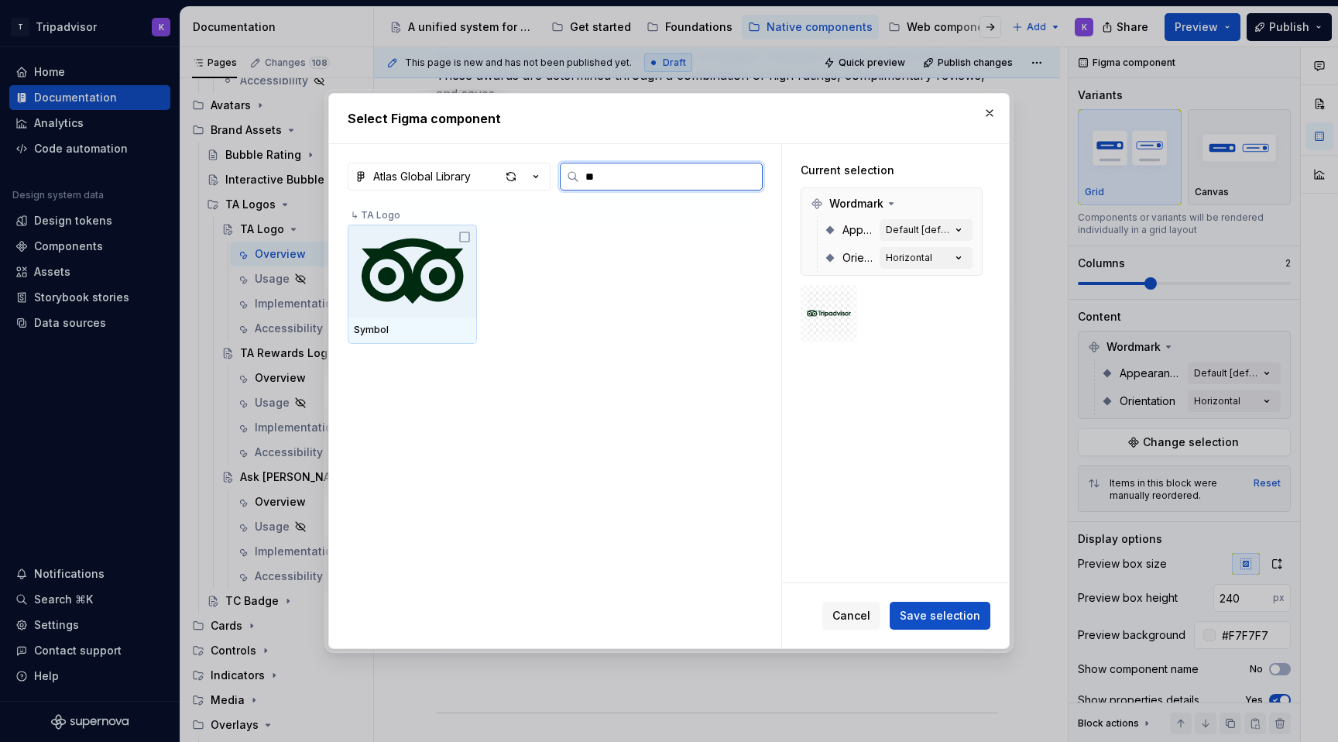
type input "***"
click at [464, 241] on icon at bounding box center [464, 237] width 12 height 12
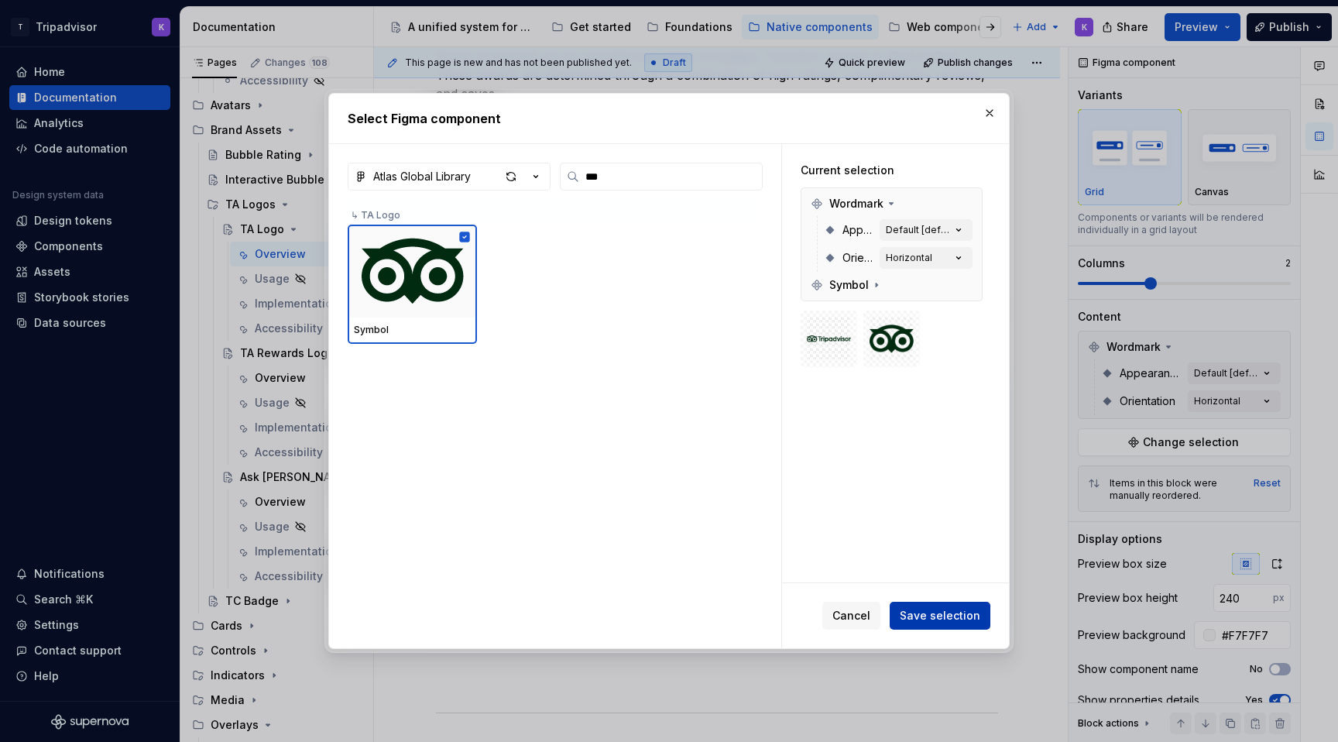
click at [930, 625] on button "Save selection" at bounding box center [939, 615] width 101 height 28
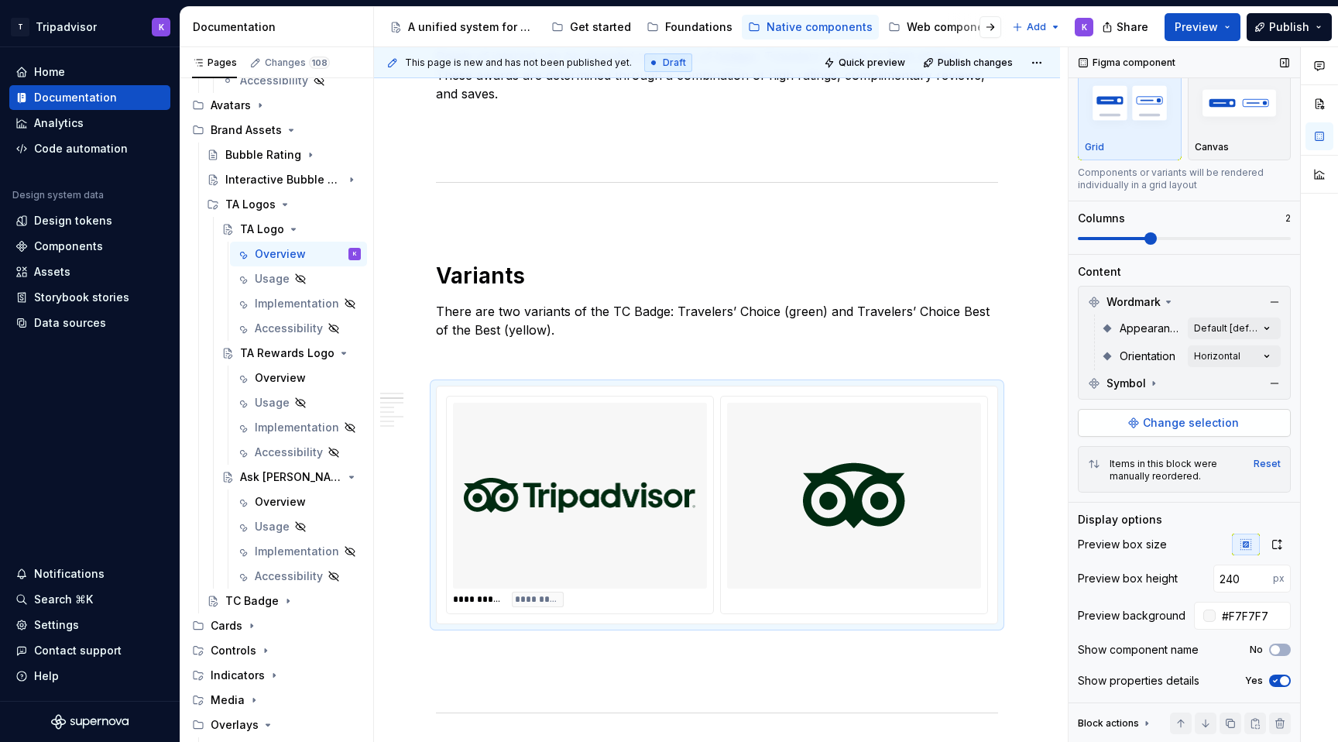
scroll to position [57, 0]
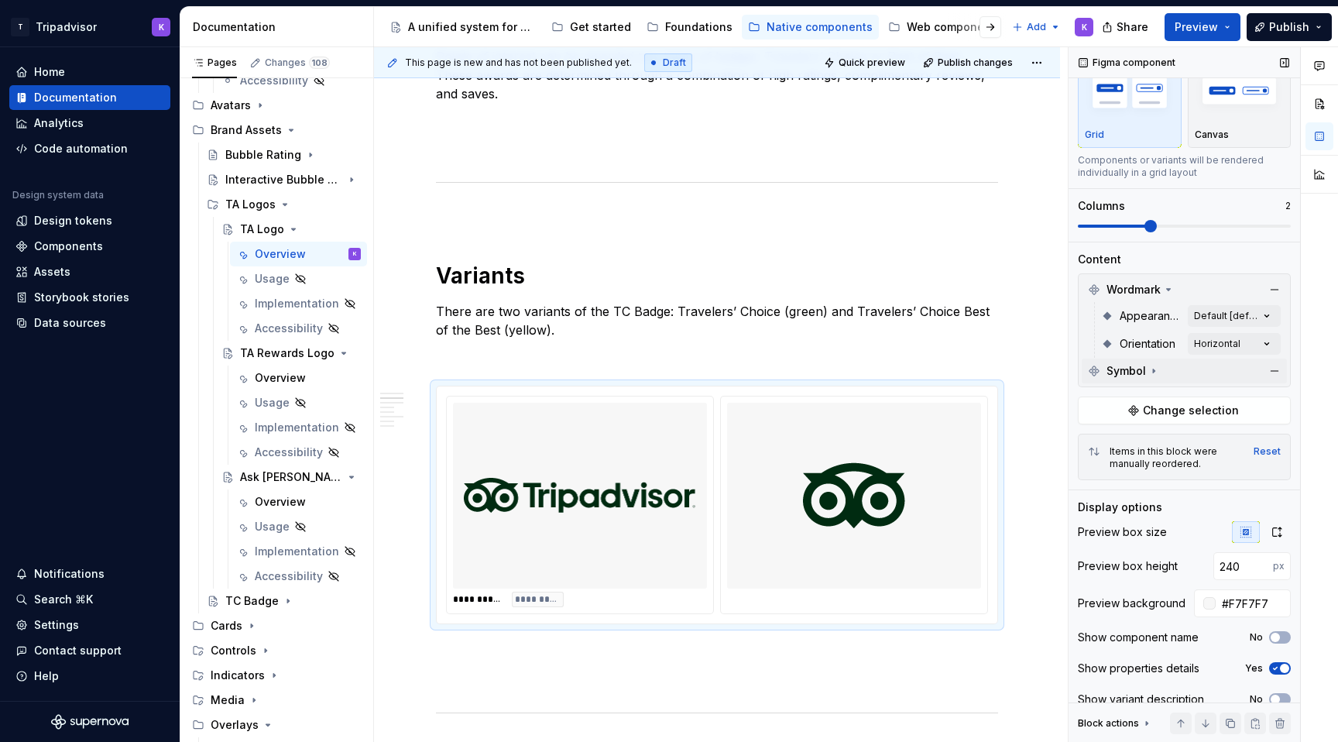
click at [1154, 371] on icon at bounding box center [1153, 371] width 12 height 12
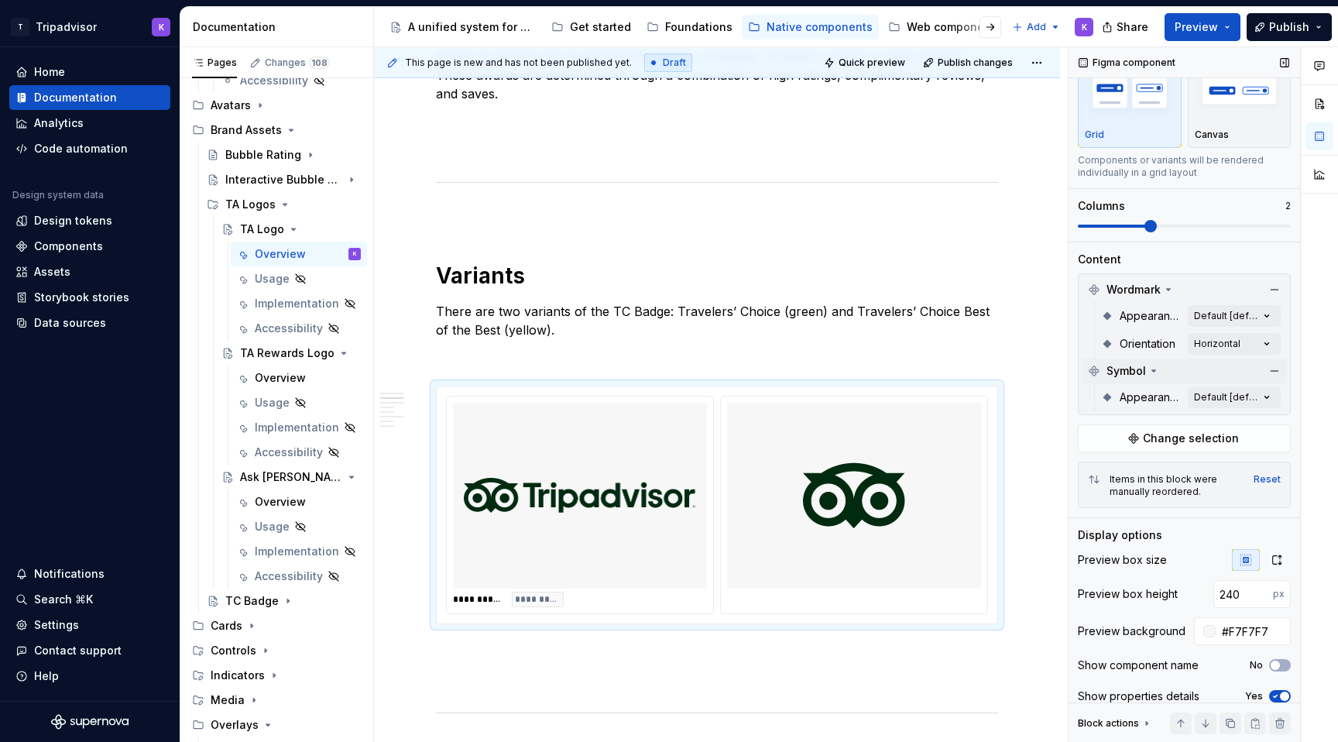
click at [1213, 412] on div "Wordmark Appearance Default [default] Orientation Horizontal Symbol Appearance …" at bounding box center [1184, 344] width 213 height 142
click at [1213, 398] on div "Comments Open comments No comments yet Select ‘Comment’ from the block context …" at bounding box center [1202, 394] width 269 height 695
click at [1122, 462] on div "Default Default" at bounding box center [1175, 471] width 201 height 25
click at [1026, 402] on html "T Tripadvisor K Home Documentation Analytics Code automation Design system data…" at bounding box center [669, 371] width 1338 height 742
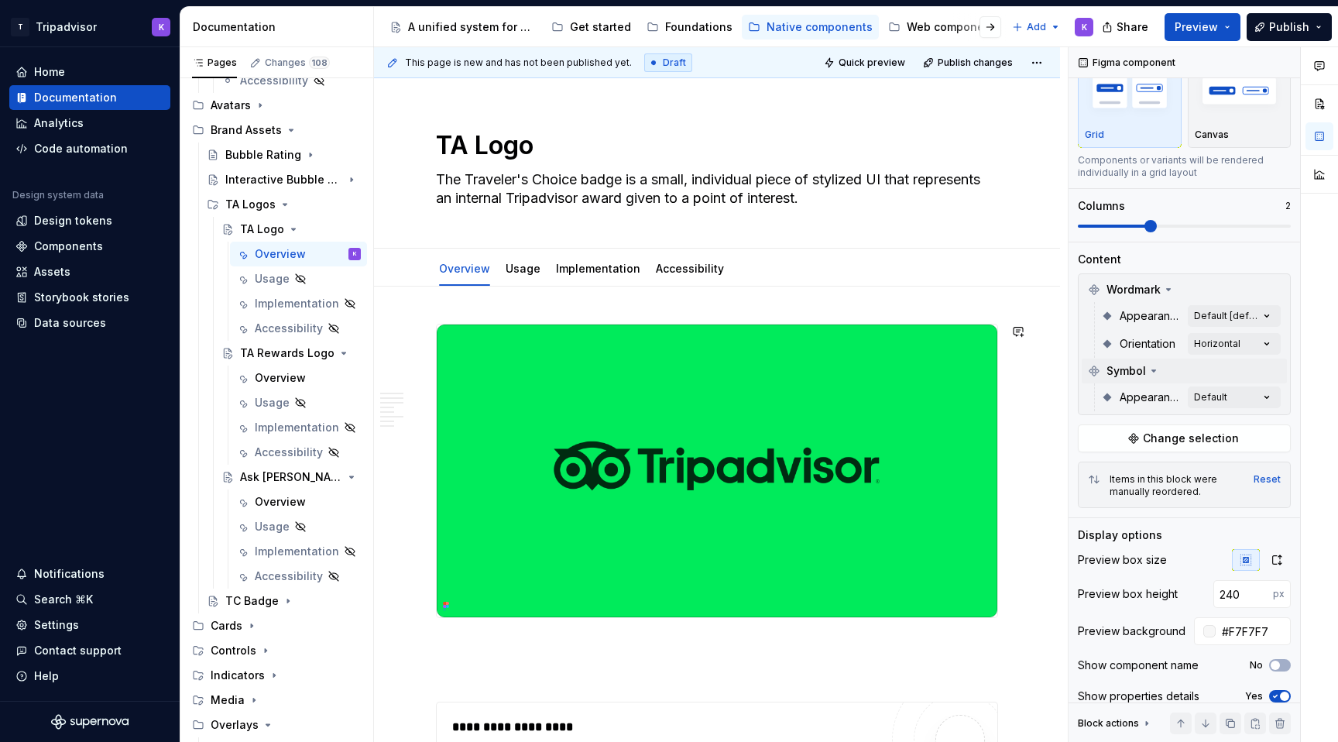
scroll to position [0, 0]
type textarea "*"
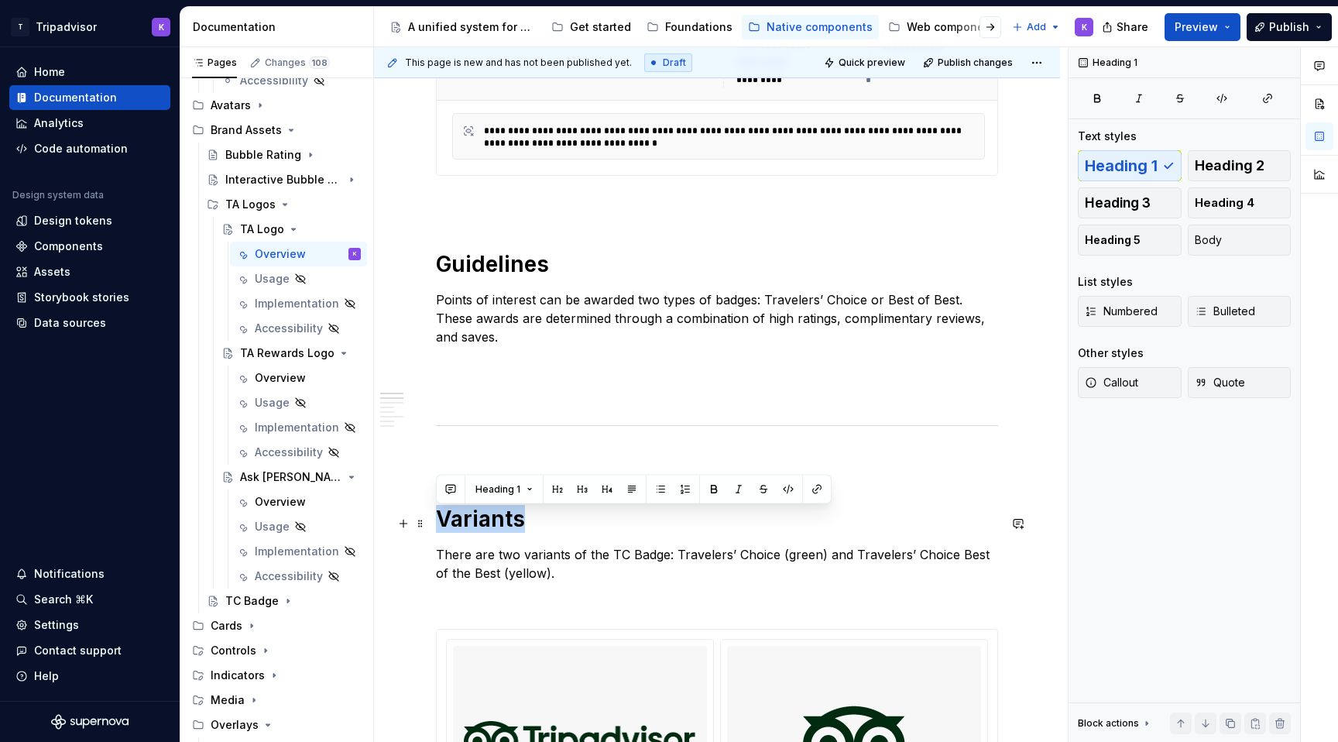
drag, startPoint x: 519, startPoint y: 517, endPoint x: 441, endPoint y: 516, distance: 78.2
click at [441, 516] on h1 "Variants" at bounding box center [717, 519] width 562 height 28
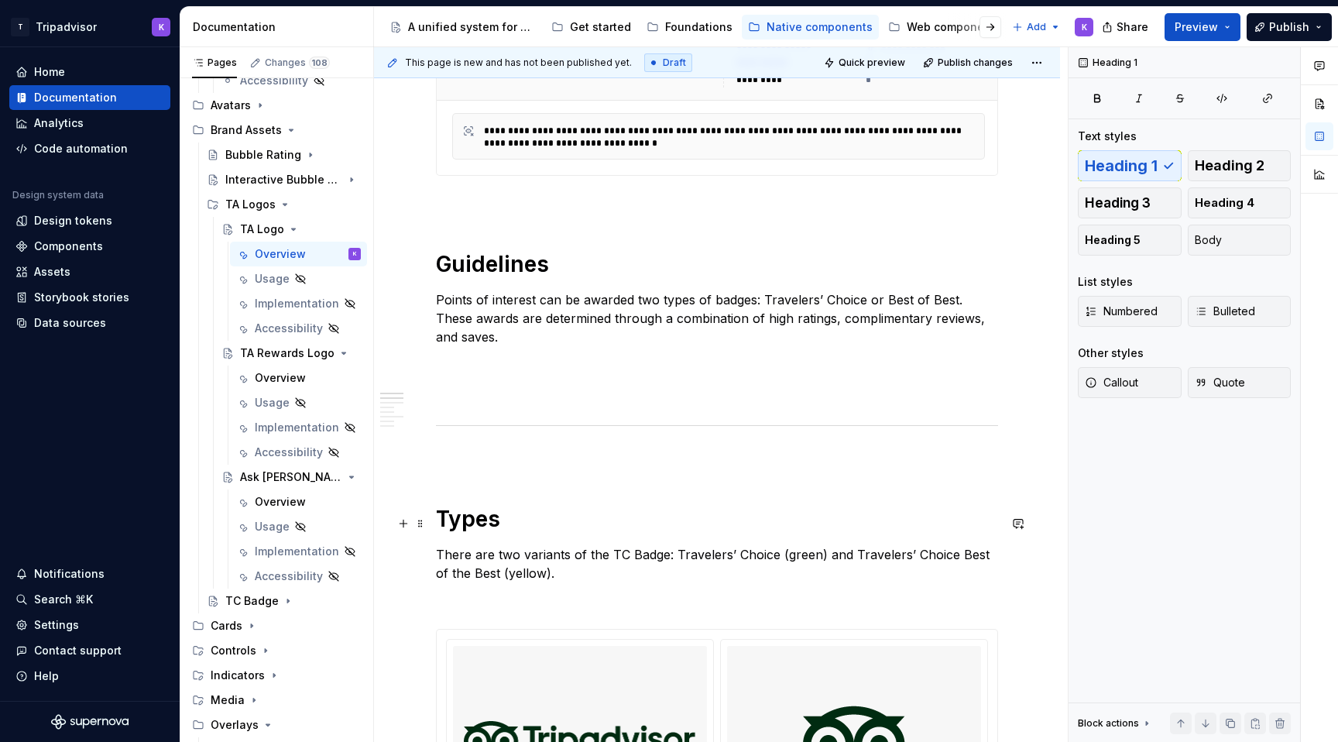
click at [577, 522] on h1 "Types" at bounding box center [717, 519] width 562 height 28
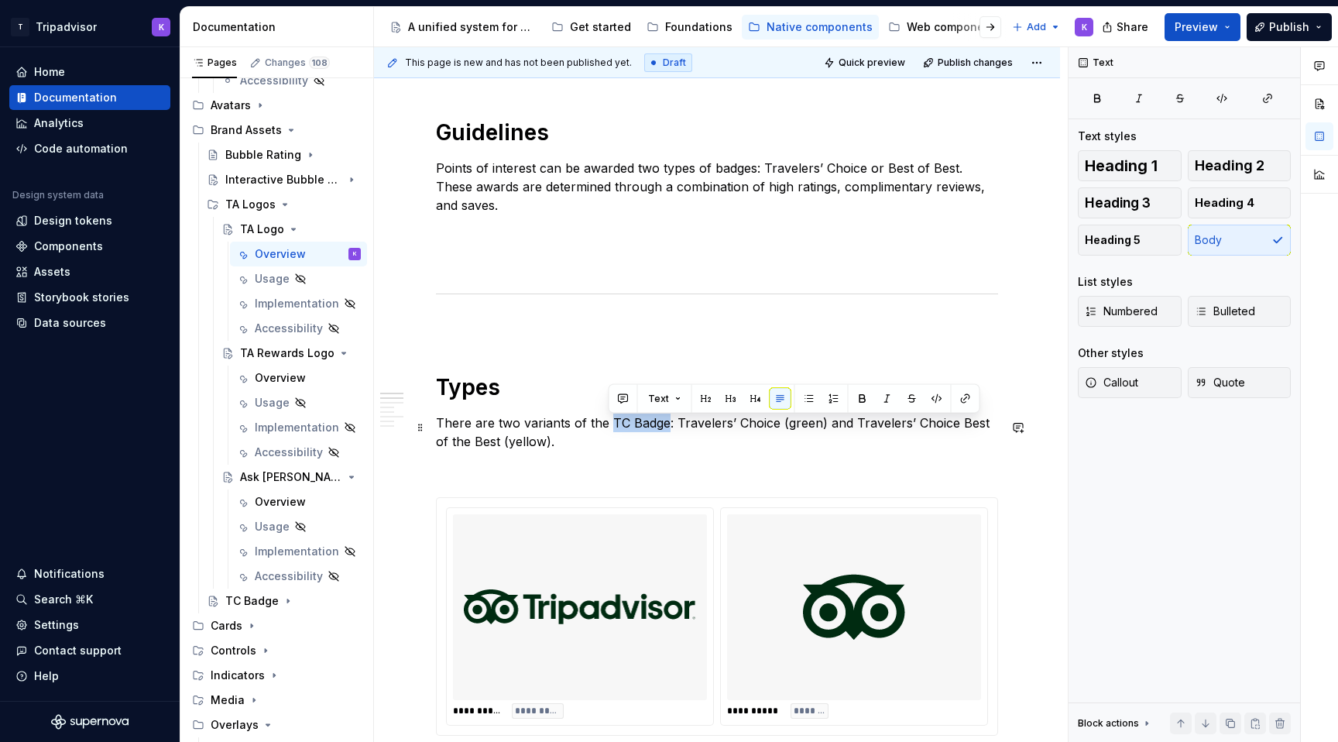
drag, startPoint x: 609, startPoint y: 427, endPoint x: 666, endPoint y: 427, distance: 57.3
click at [666, 427] on p "There are two variants of the TC Badge: Travelers’ Choice (green) and Travelers…" at bounding box center [717, 431] width 562 height 37
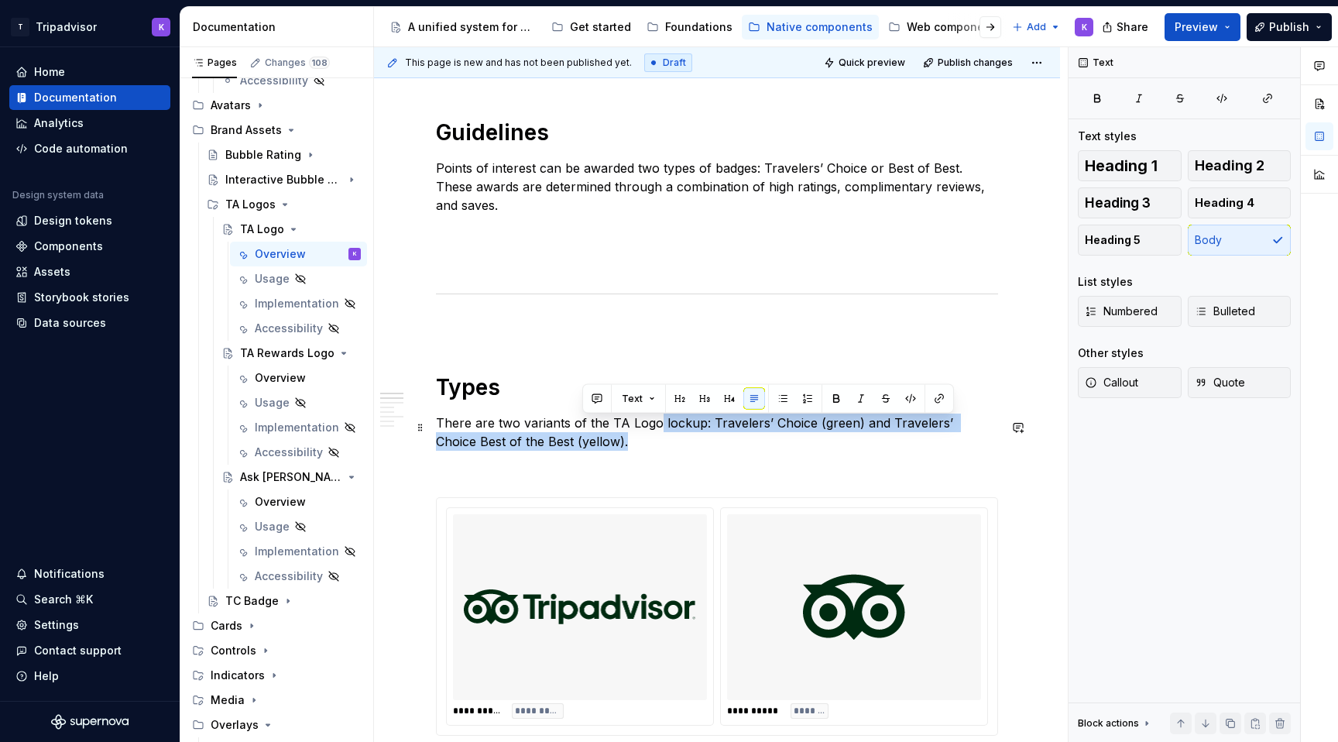
drag, startPoint x: 689, startPoint y: 447, endPoint x: 656, endPoint y: 421, distance: 41.8
click at [656, 421] on p "There are two variants of the TA Logo lockup: Travelers’ Choice (green) and Tra…" at bounding box center [717, 431] width 562 height 37
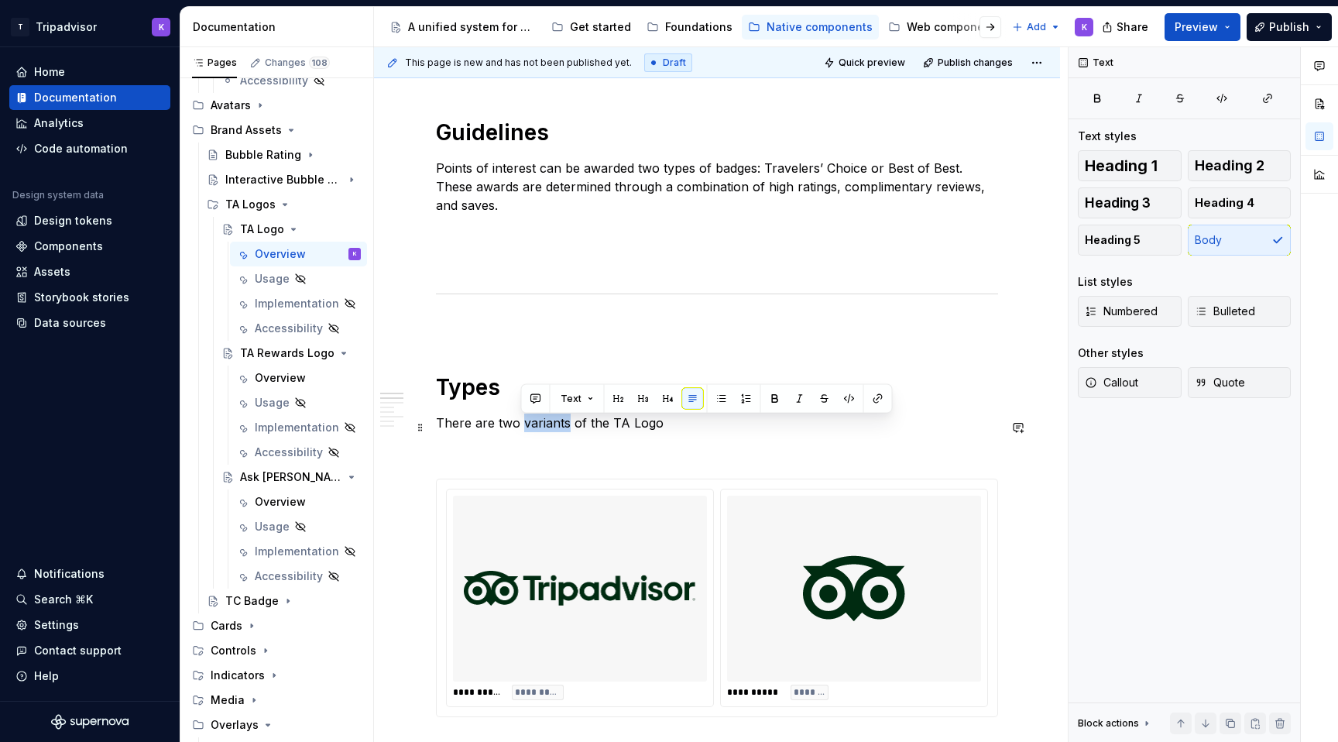
drag, startPoint x: 565, startPoint y: 425, endPoint x: 523, endPoint y: 424, distance: 42.6
click at [523, 425] on p "There are two variants of the TA Logo" at bounding box center [717, 422] width 562 height 19
click at [686, 430] on p "There are two types of the TA Logo" at bounding box center [717, 422] width 562 height 19
click at [546, 659] on img at bounding box center [580, 588] width 232 height 173
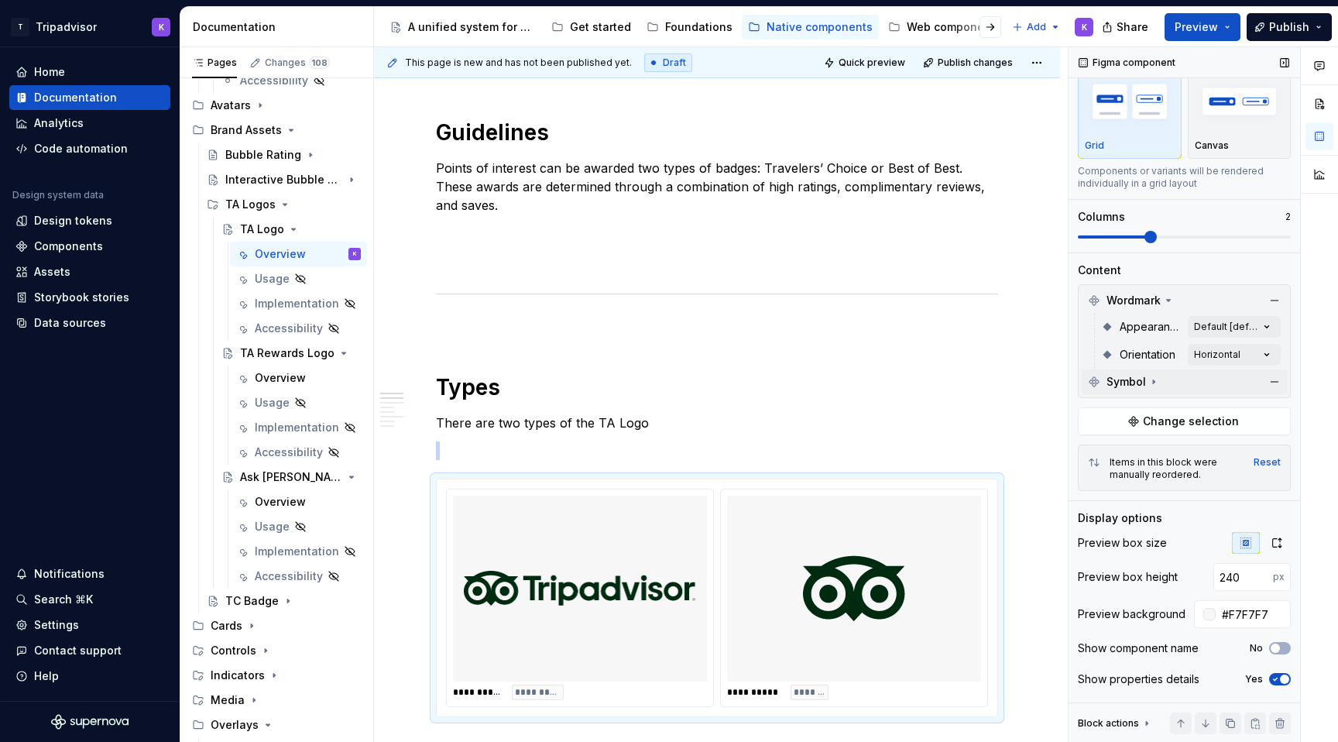
scroll to position [70, 0]
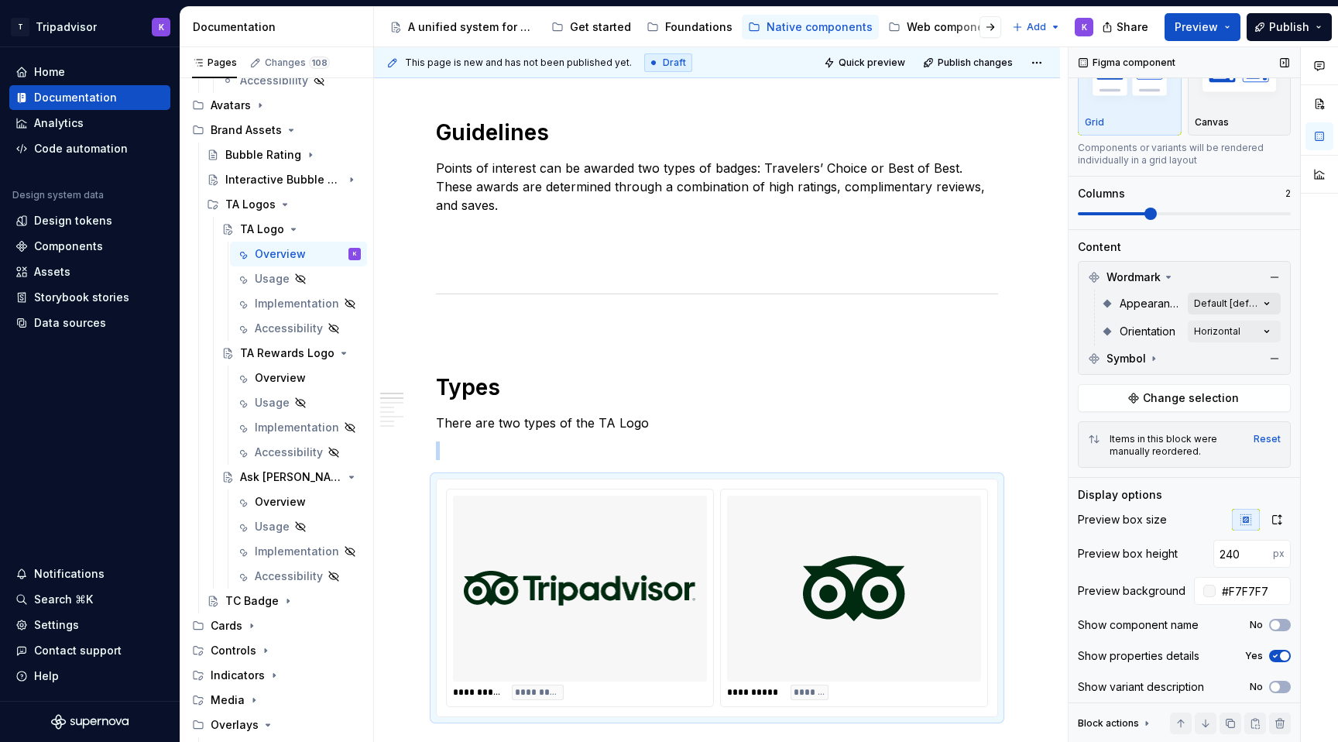
click at [1222, 296] on div "Comments Open comments No comments yet Select ‘Comment’ from the block context …" at bounding box center [1202, 394] width 269 height 695
click at [1222, 297] on div "Comments Open comments No comments yet Select ‘Comment’ from the block context …" at bounding box center [1202, 394] width 269 height 695
click at [1197, 396] on span "Change selection" at bounding box center [1191, 397] width 96 height 15
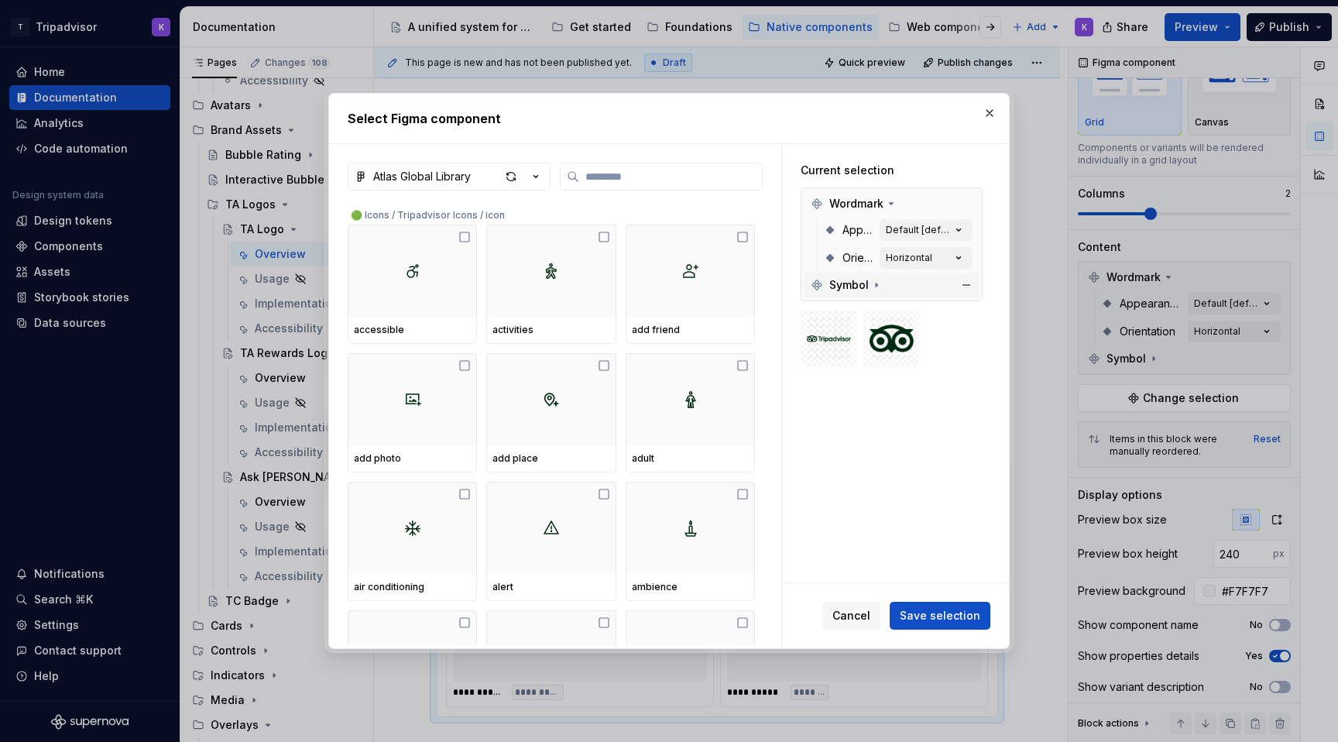
click at [881, 286] on icon at bounding box center [876, 285] width 12 height 12
click at [988, 116] on button "button" at bounding box center [989, 113] width 22 height 22
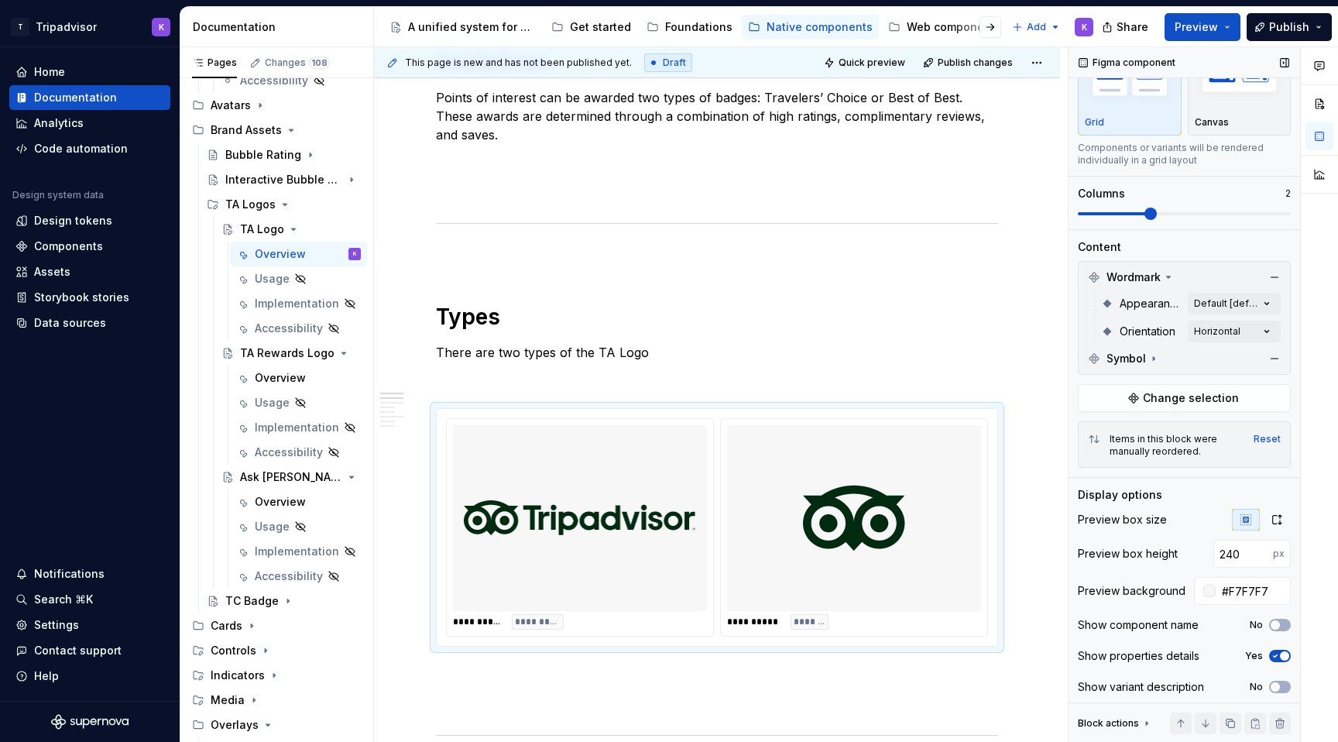
scroll to position [74, 0]
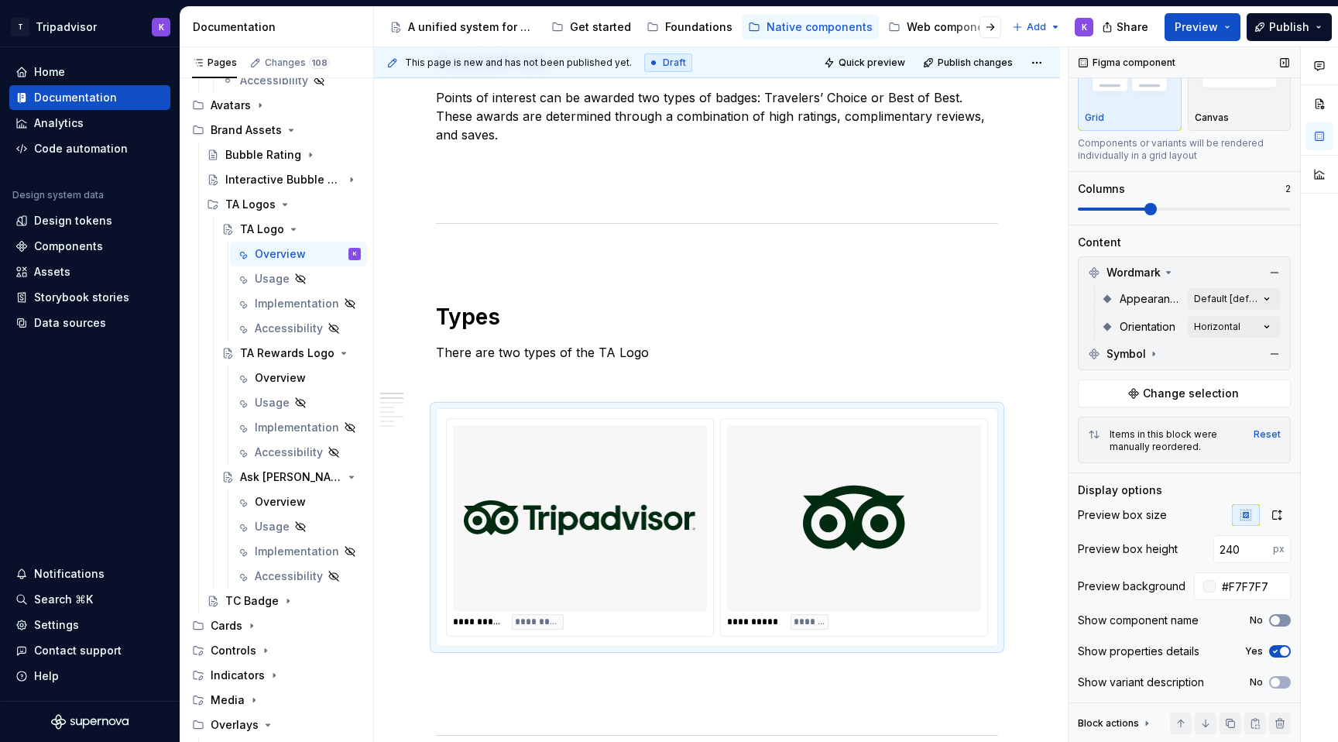
click at [1275, 624] on span "button" at bounding box center [1274, 619] width 9 height 9
click at [1287, 650] on span "button" at bounding box center [1284, 650] width 9 height 9
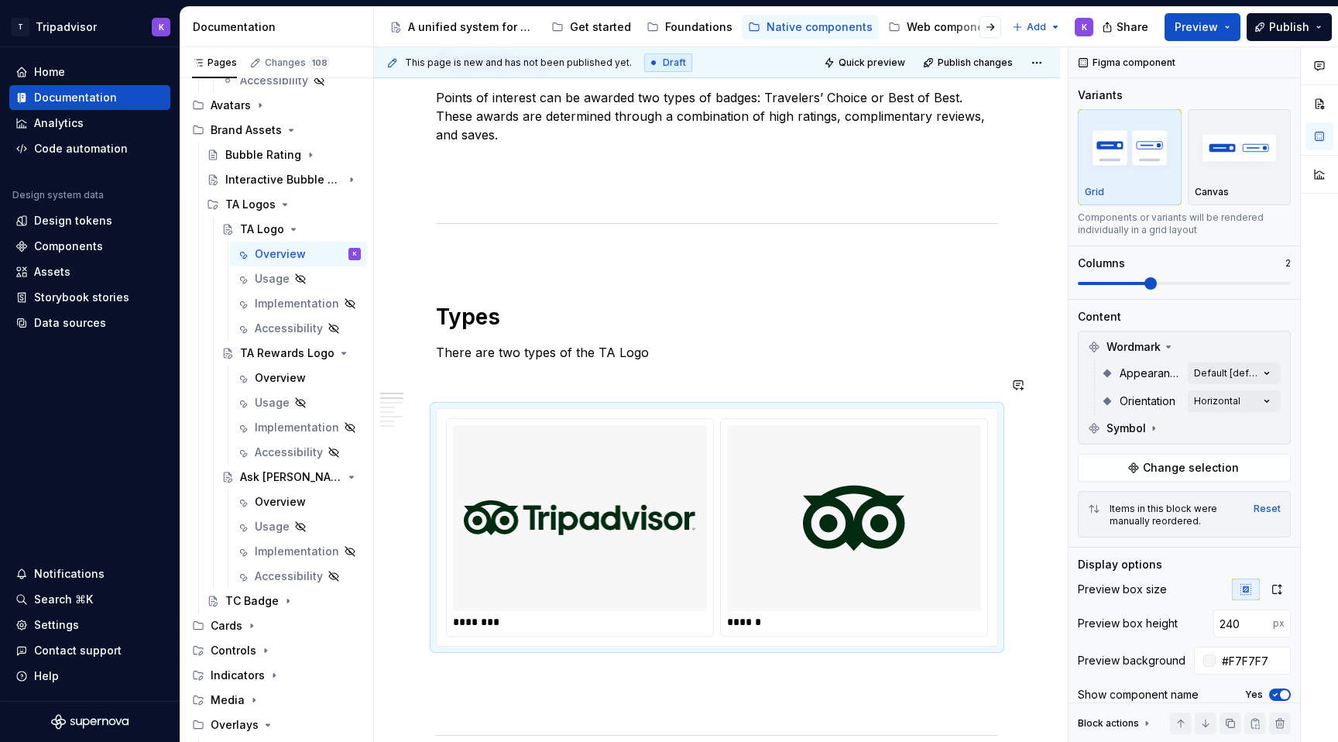
click at [636, 366] on div "**********" at bounding box center [717, 542] width 562 height 2464
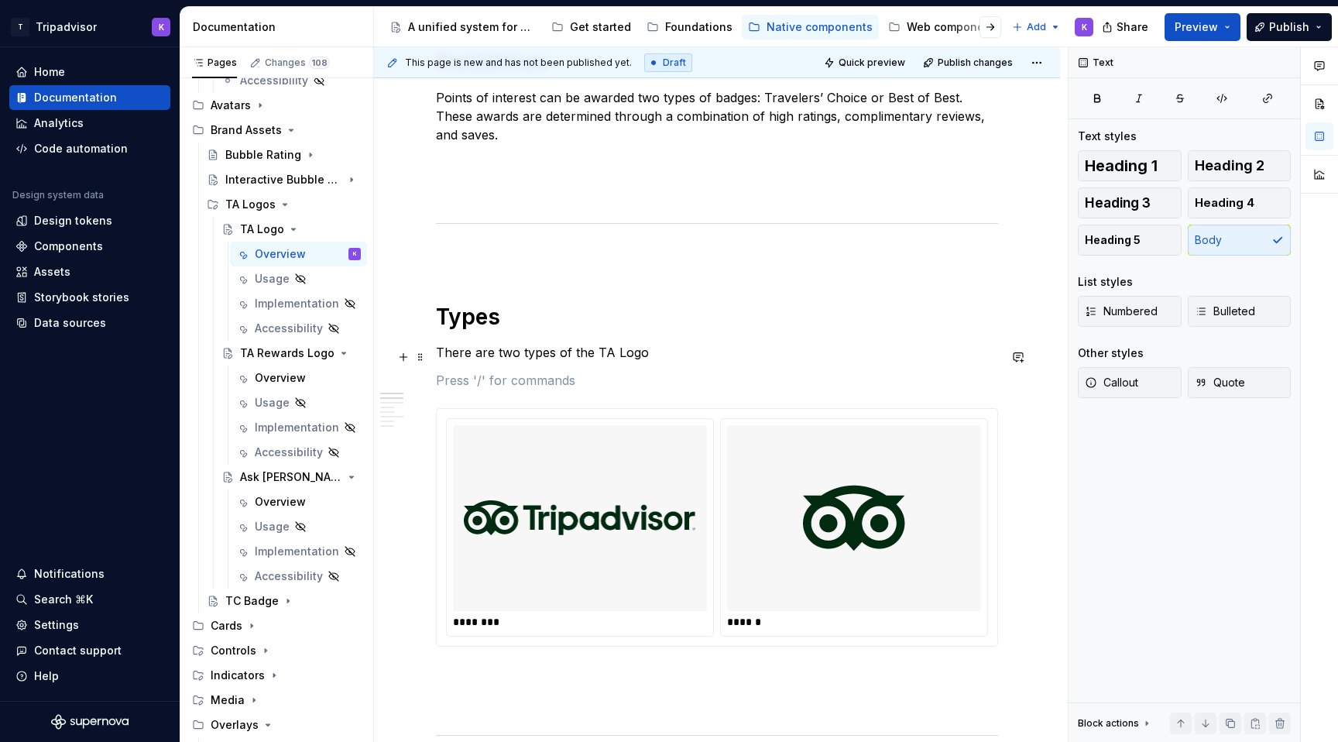
click at [654, 361] on p "There are two types of the TA Logo" at bounding box center [717, 352] width 562 height 19
click at [620, 732] on div "**********" at bounding box center [717, 542] width 562 height 2464
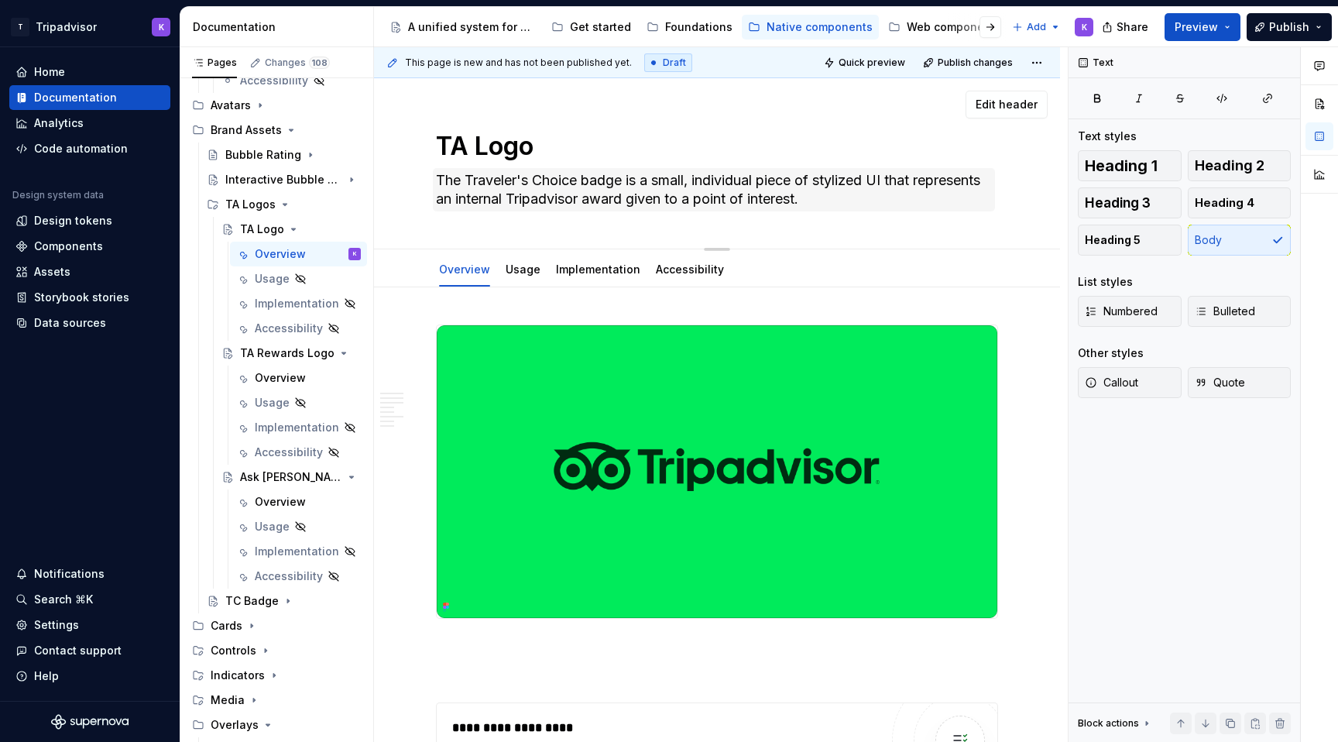
type textarea "*"
click at [708, 223] on div "TA Logo The Traveler's Choice badge is a small, individual piece of stylized UI…" at bounding box center [717, 163] width 562 height 170
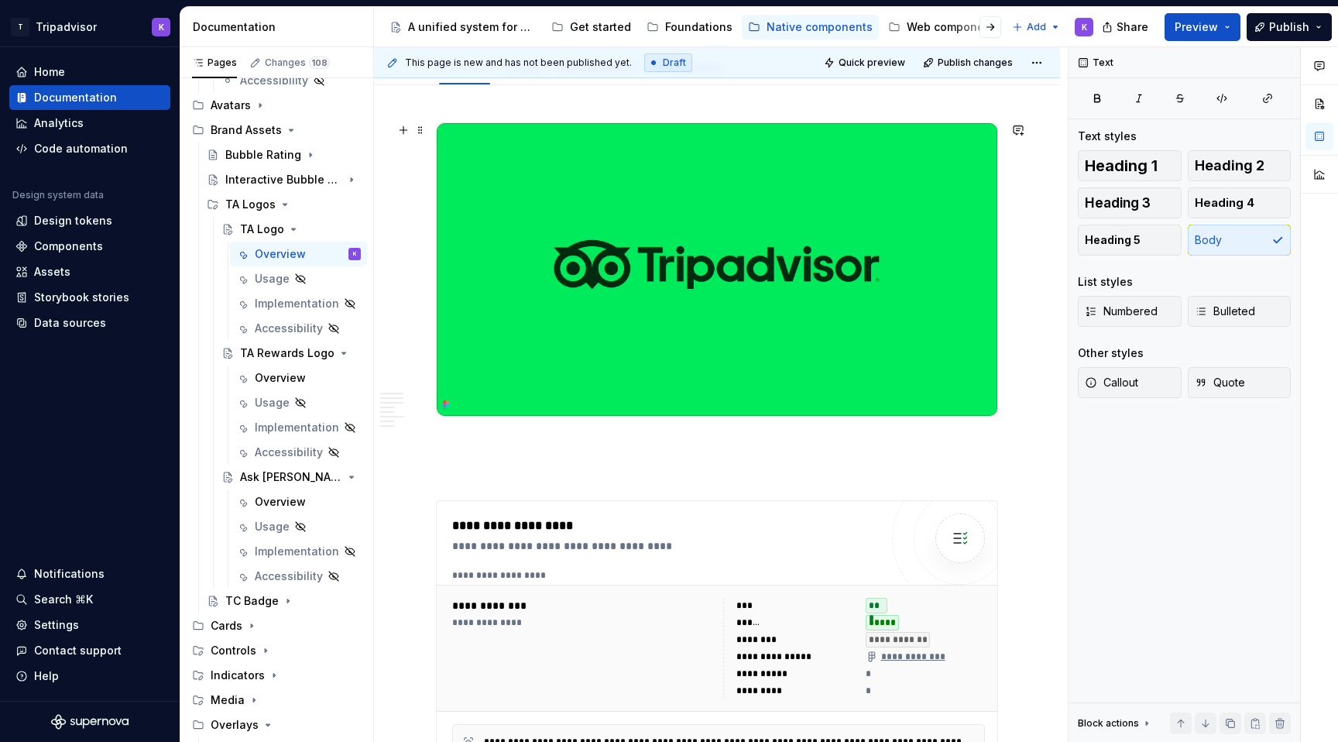
scroll to position [485, 0]
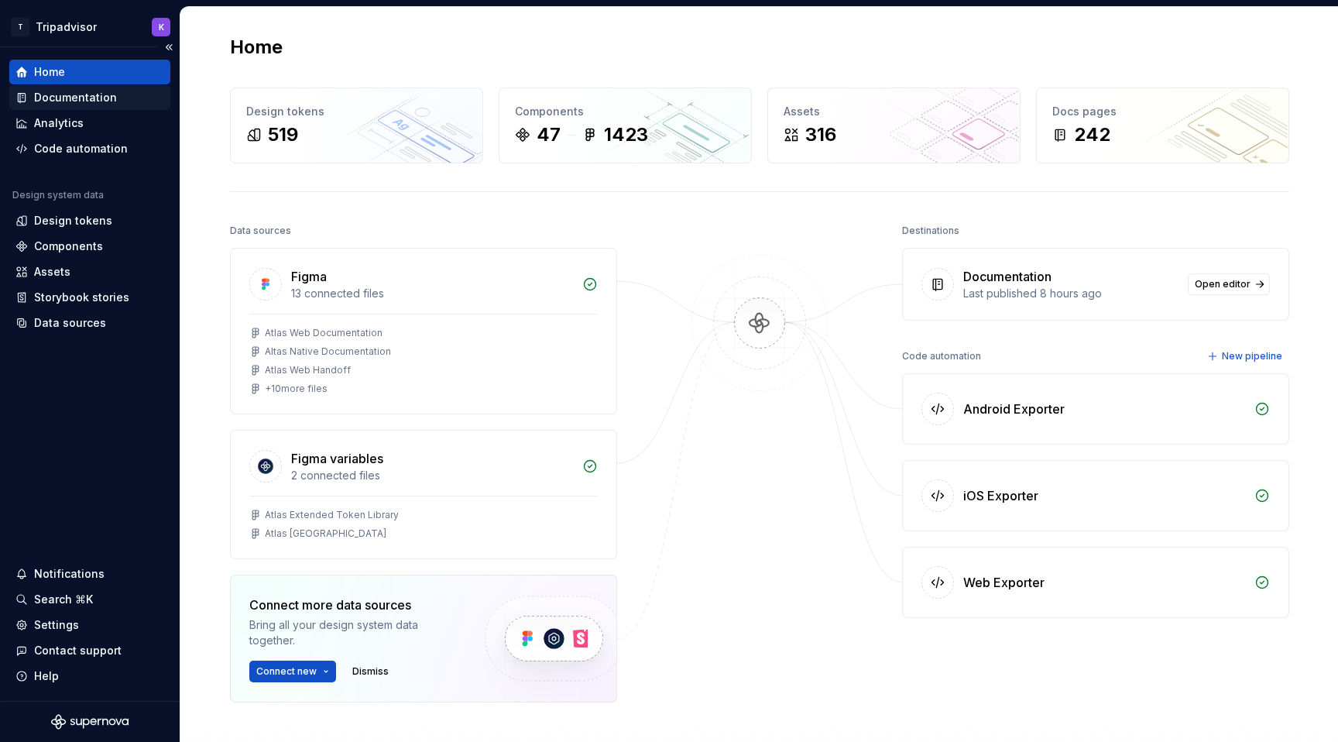
click at [87, 102] on div "Documentation" at bounding box center [75, 97] width 83 height 15
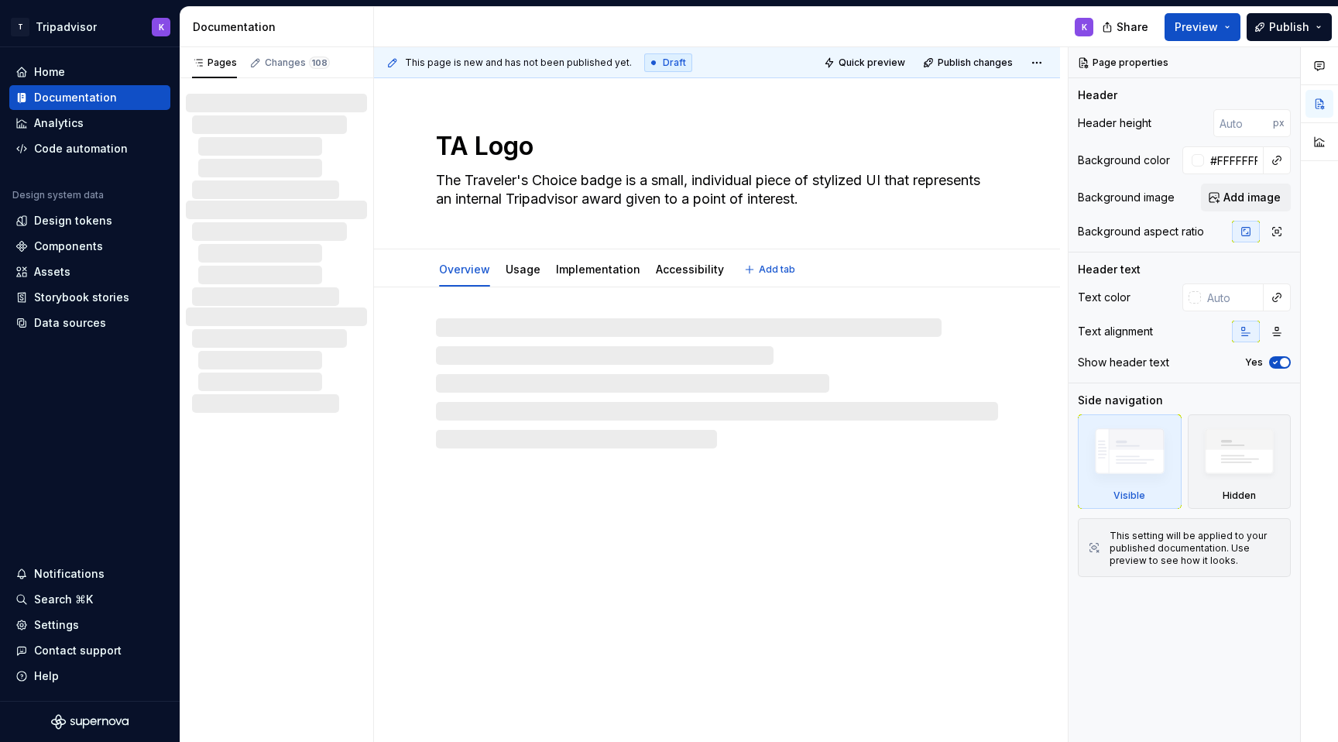
click at [517, 193] on textarea "The Traveler's Choice badge is a small, individual piece of stylized UI that re…" at bounding box center [714, 189] width 562 height 43
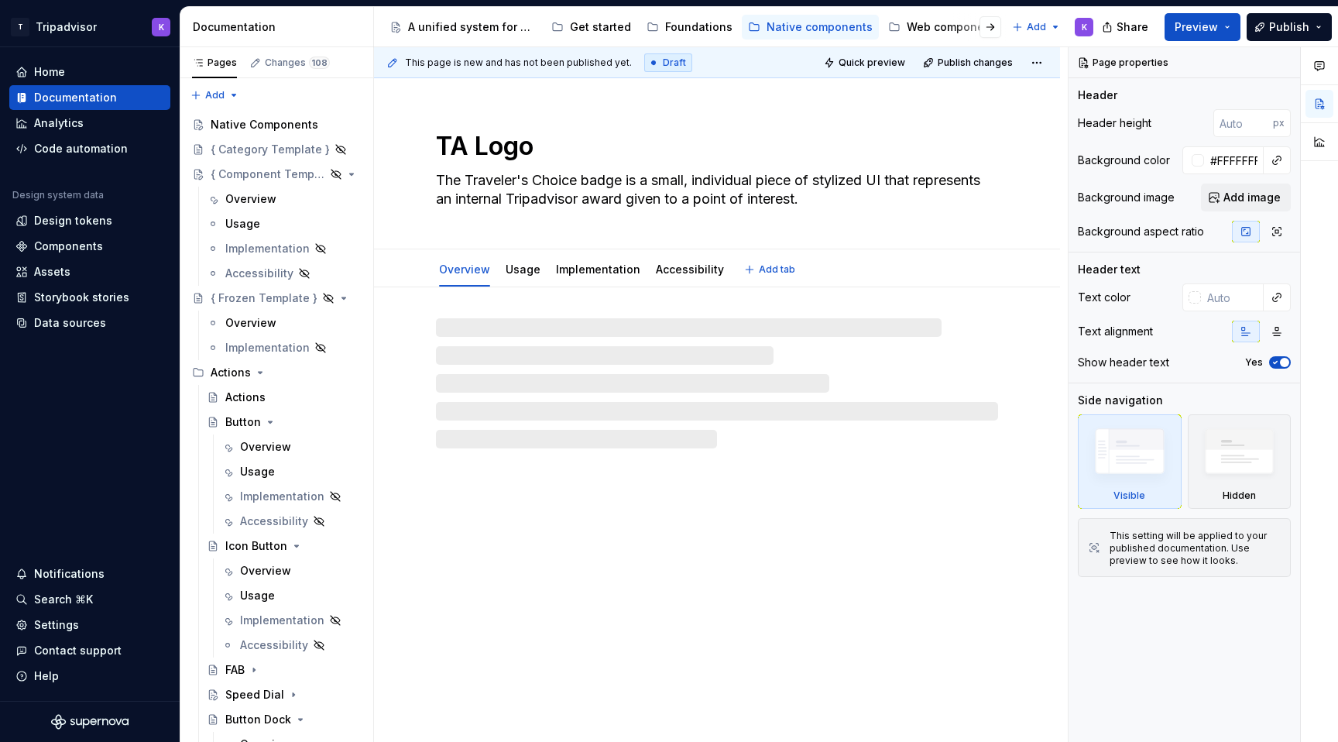
drag, startPoint x: 808, startPoint y: 196, endPoint x: 444, endPoint y: 170, distance: 364.7
click at [444, 170] on textarea "The Traveler's Choice badge is a small, individual piece of stylized UI that re…" at bounding box center [714, 189] width 562 height 43
paste textarea "ipadvisor Logo component provides the official primary brand mark, available in…"
type textarea "*"
type textarea "The Tripadvisor Logo component provides the official primary brand mark, availa…"
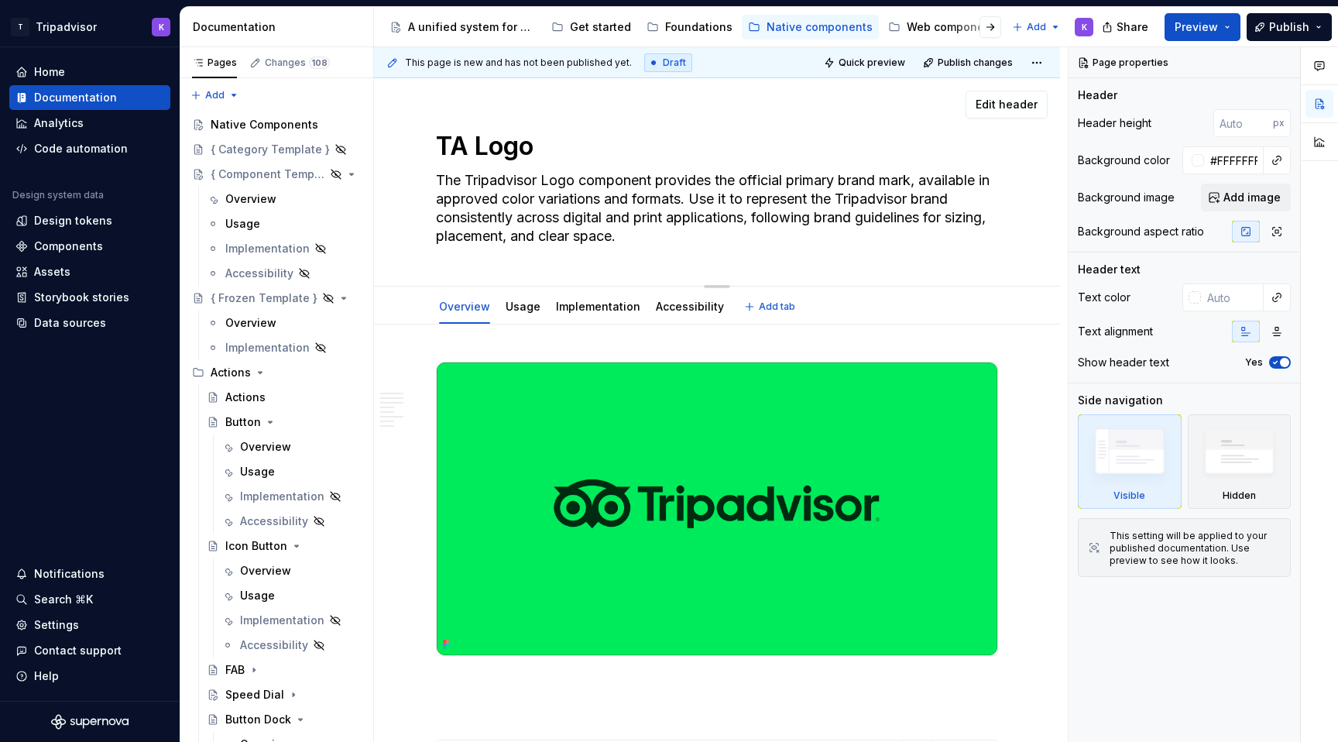
drag, startPoint x: 580, startPoint y: 178, endPoint x: 742, endPoint y: 173, distance: 162.6
click at [742, 173] on textarea "The Tripadvisor Logo component provides the official primary brand mark, availa…" at bounding box center [714, 208] width 562 height 81
type textarea "*"
type textarea "The Tripadvisor Logo i official primary brand mark, available in approved color…"
type textarea "*"
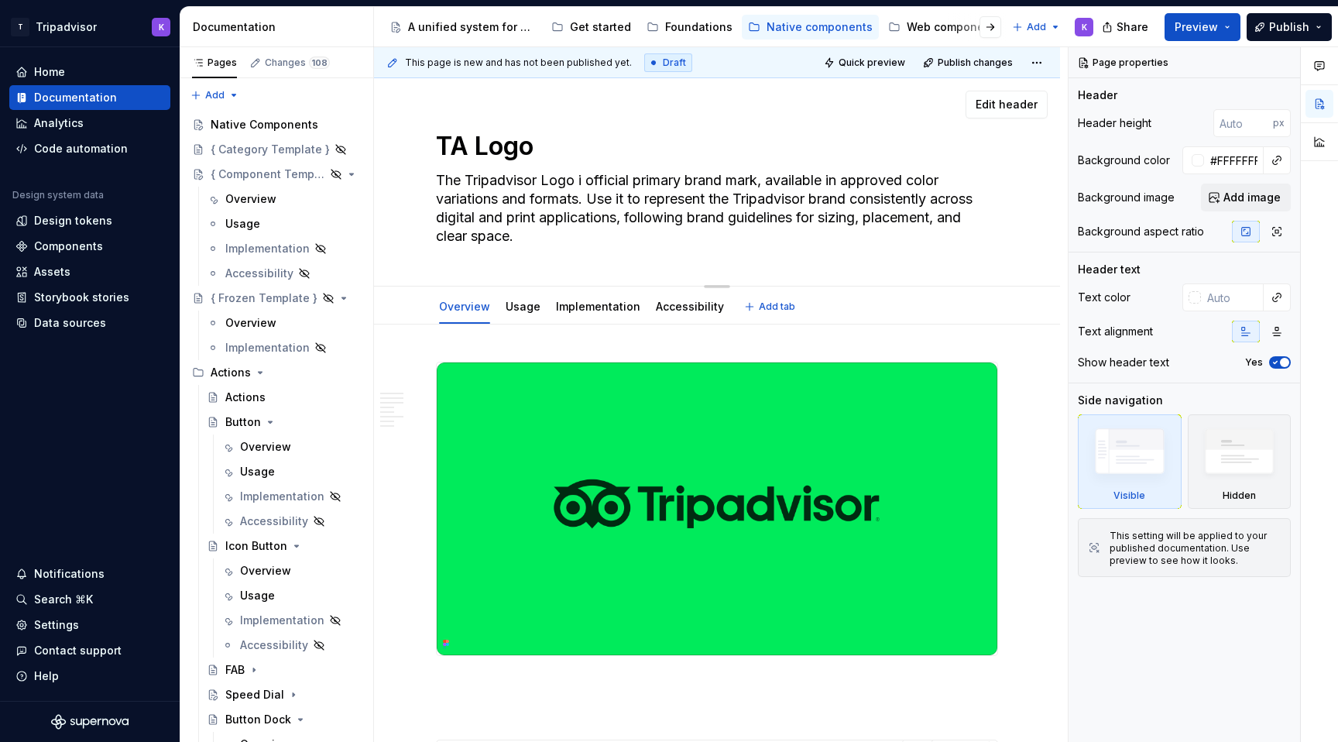
type textarea "The Tripadvisor Logo is official primary brand mark, available in approved colo…"
type textarea "*"
type textarea "The Tripadvisor Logo is official primary brand mark, available in approved colo…"
type textarea "*"
type textarea "The Tripadvisor Logo is t official primary brand mark, available in approved co…"
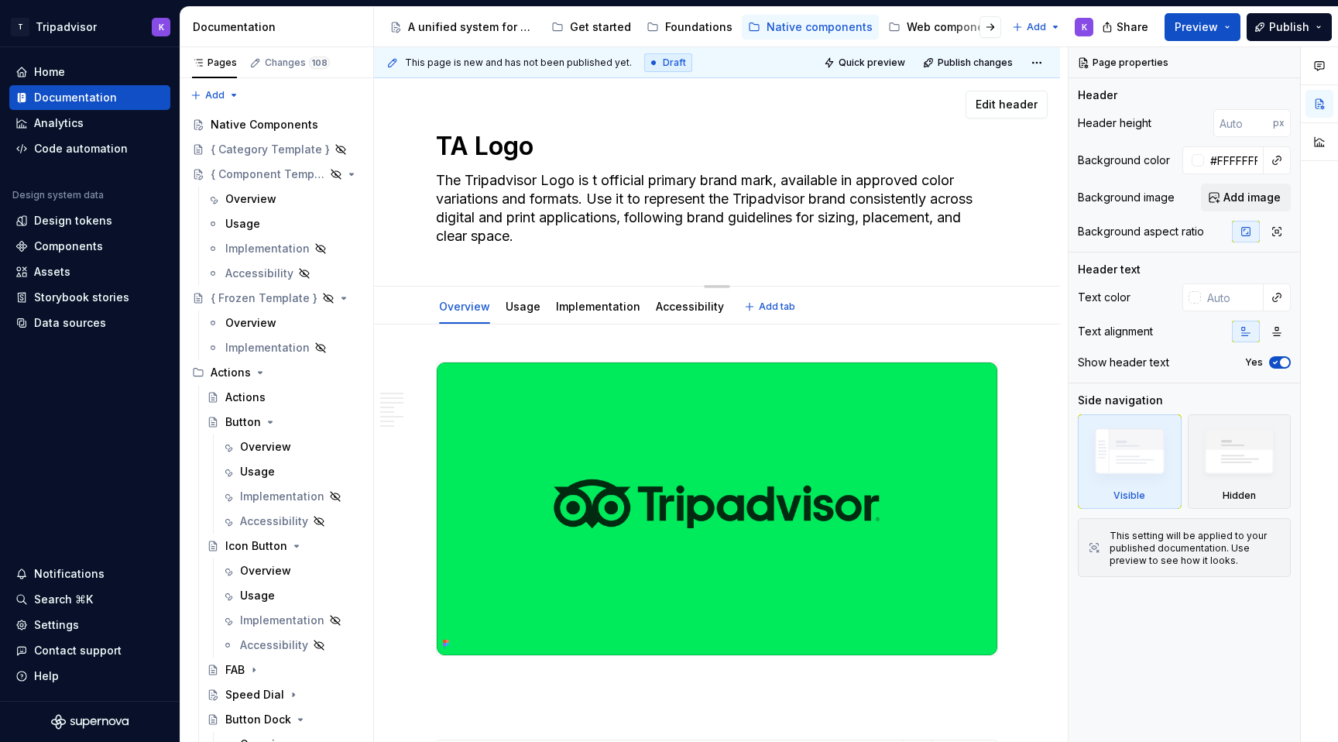
type textarea "*"
type textarea "The Tripadvisor Logo is th official primary brand mark, available in approved c…"
type textarea "*"
type textarea "The Tripadvisor Logo is the official primary brand mark, available in approved …"
drag, startPoint x: 800, startPoint y: 179, endPoint x: 818, endPoint y: 177, distance: 18.6
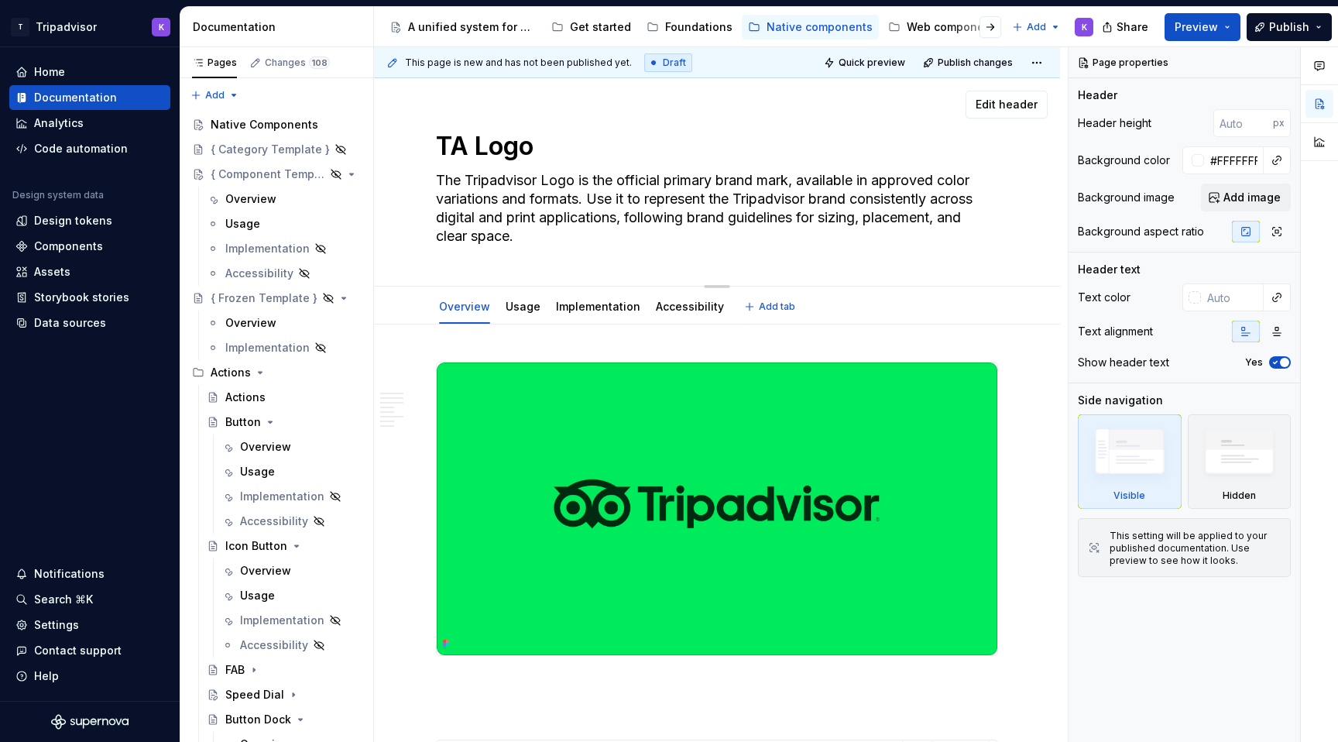
click at [818, 177] on textarea "The Tripadvisor Logo is the official primary brand mark, available in approved …" at bounding box center [714, 208] width 562 height 81
click at [795, 176] on textarea "The Tripadvisor Logo is the official primary brand mark, available in approved …" at bounding box center [714, 208] width 562 height 81
drag, startPoint x: 795, startPoint y: 175, endPoint x: 592, endPoint y: 201, distance: 204.5
click at [592, 201] on textarea "The Tripadvisor Logo is the official primary brand mark, available in approved …" at bounding box center [714, 208] width 562 height 81
type textarea "*"
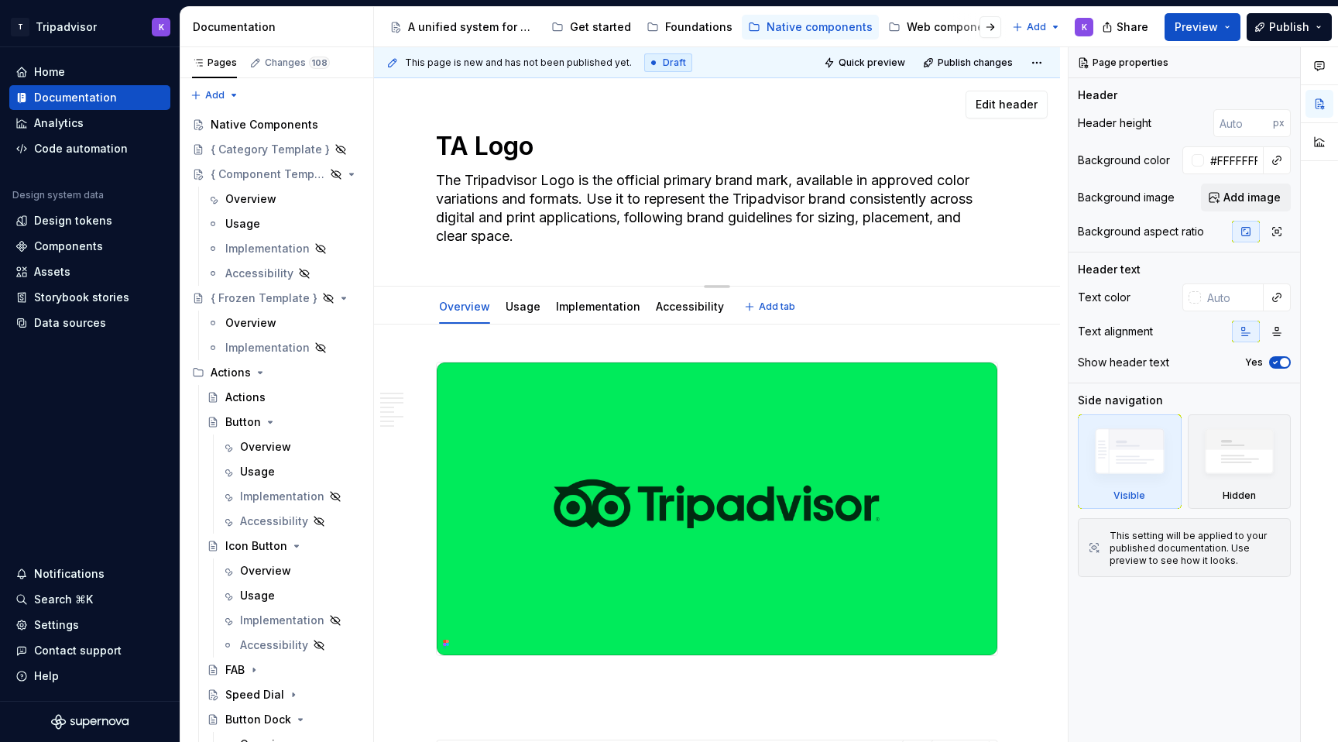
type textarea "The Tripadvisor Logo is the official primary brand markUse it to represent the …"
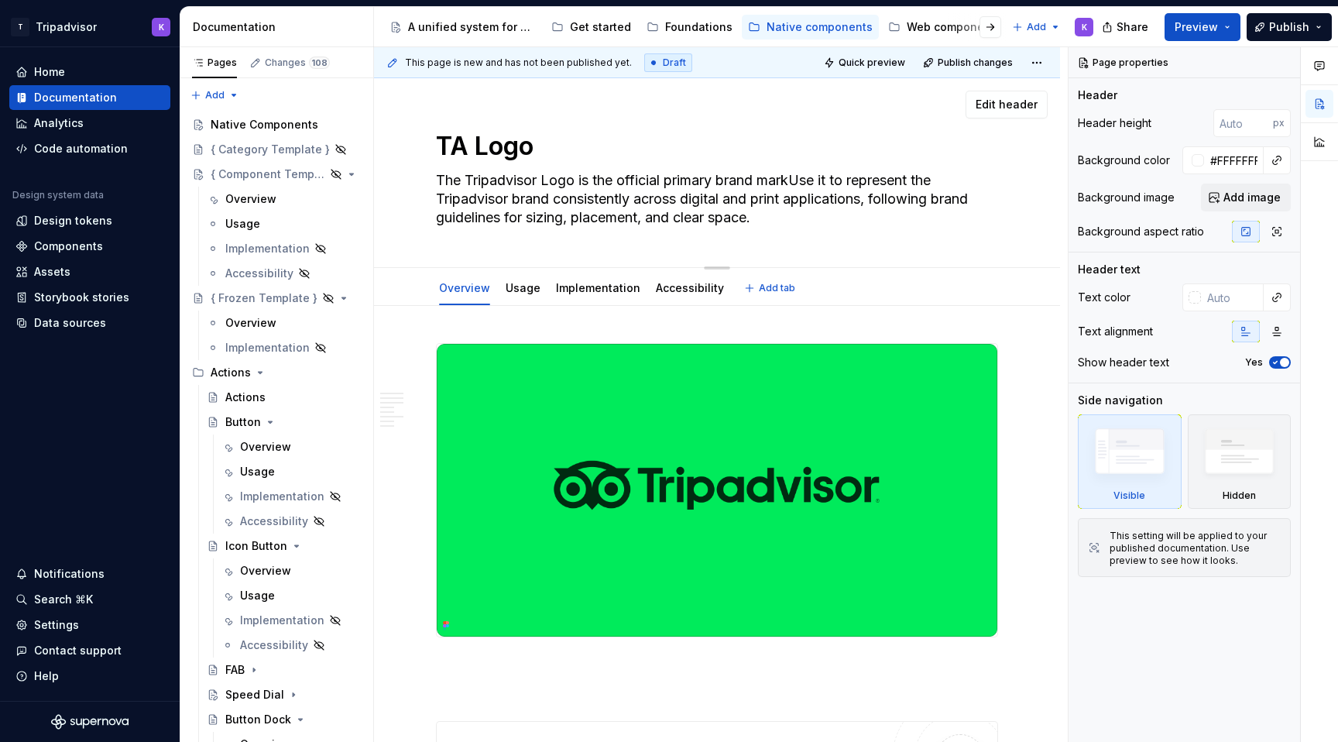
type textarea "*"
type textarea "The Tripadvisor Logo is the official primary brand mark.Use it to represent the…"
type textarea "*"
type textarea "The Tripadvisor Logo is the official primary brand mark. Use it to represent th…"
type textarea "*"
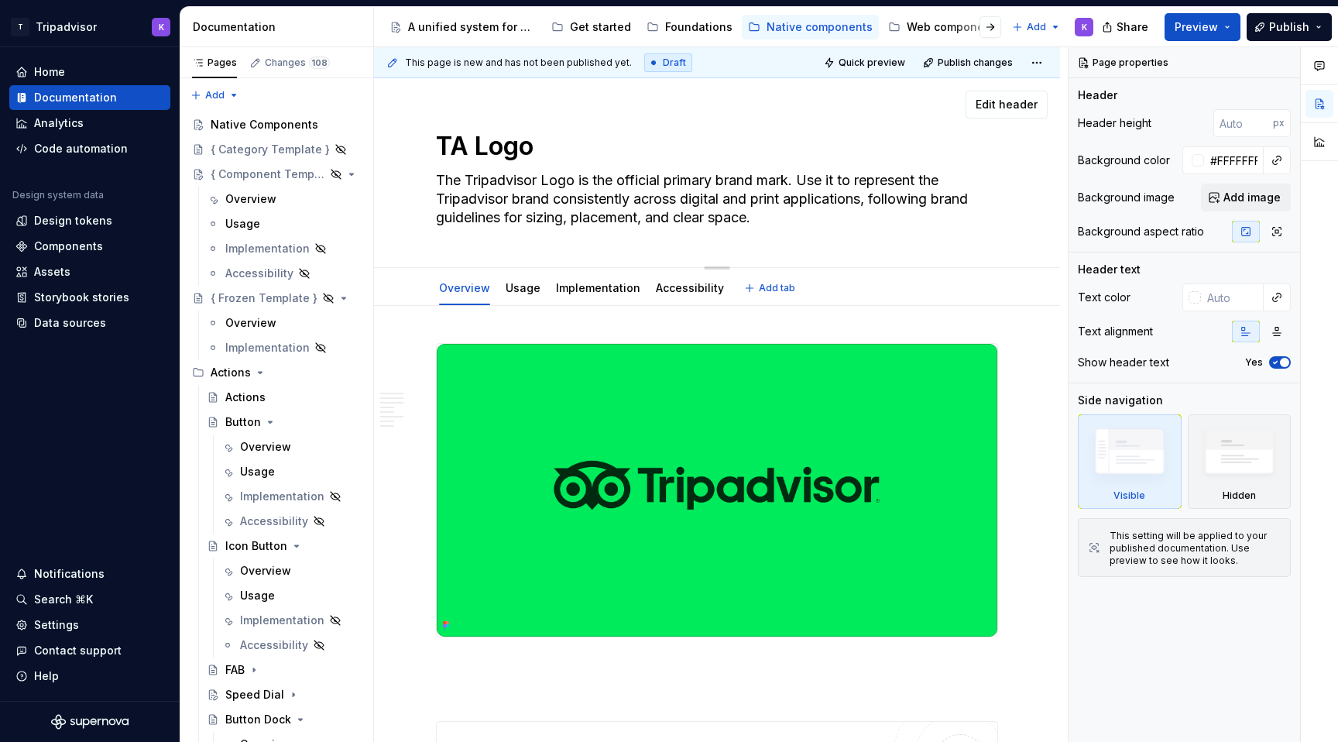
type textarea "The Tripadvisor Logo is the official primary brand mark. IUse it to represent t…"
type textarea "*"
type textarea "The Tripadvisor Logo is the official primary brand mark. ItUse it to represent …"
type textarea "*"
type textarea "The Tripadvisor Logo is the official primary brand mark. It'Use it to represent…"
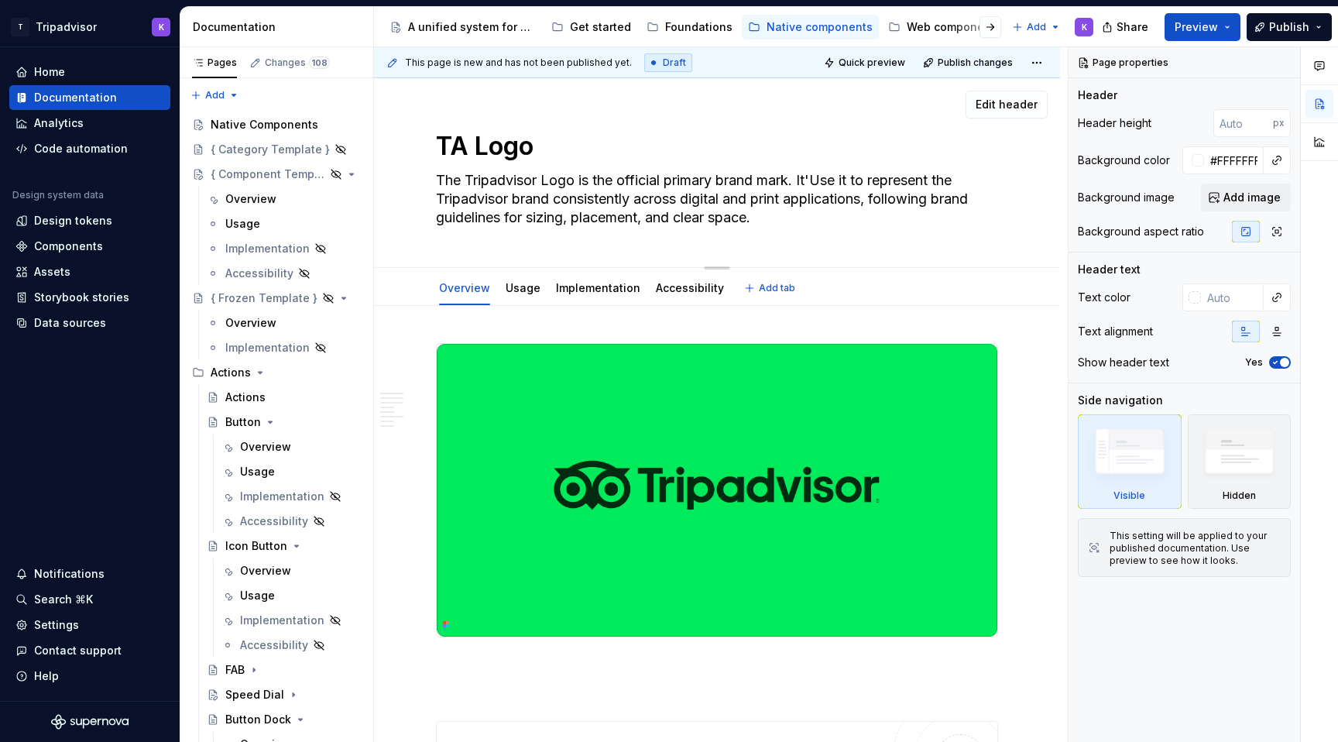
type textarea "*"
type textarea "The Tripadvisor Logo is the official primary brand mark. It'sUse it to represen…"
type textarea "*"
type textarea "The Tripadvisor Logo is the official primary brand mark. It'Use it to represent…"
type textarea "*"
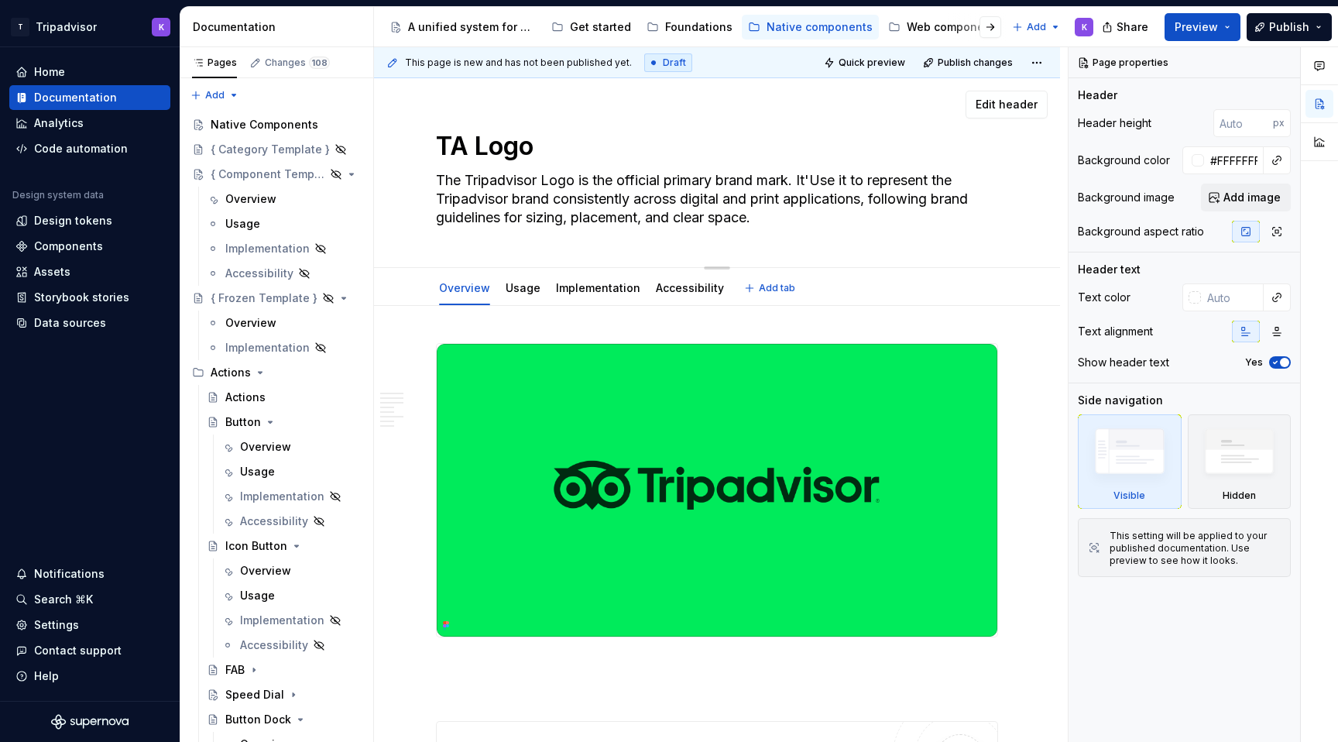
type textarea "The Tripadvisor Logo is the official primary brand mark. ItUse it to represent …"
type textarea "*"
type textarea "The Tripadvisor Logo is the official primary brand mark. IUse it to represent t…"
type textarea "*"
type textarea "The Tripadvisor Logo is the official primary brand mark. Use it to represent th…"
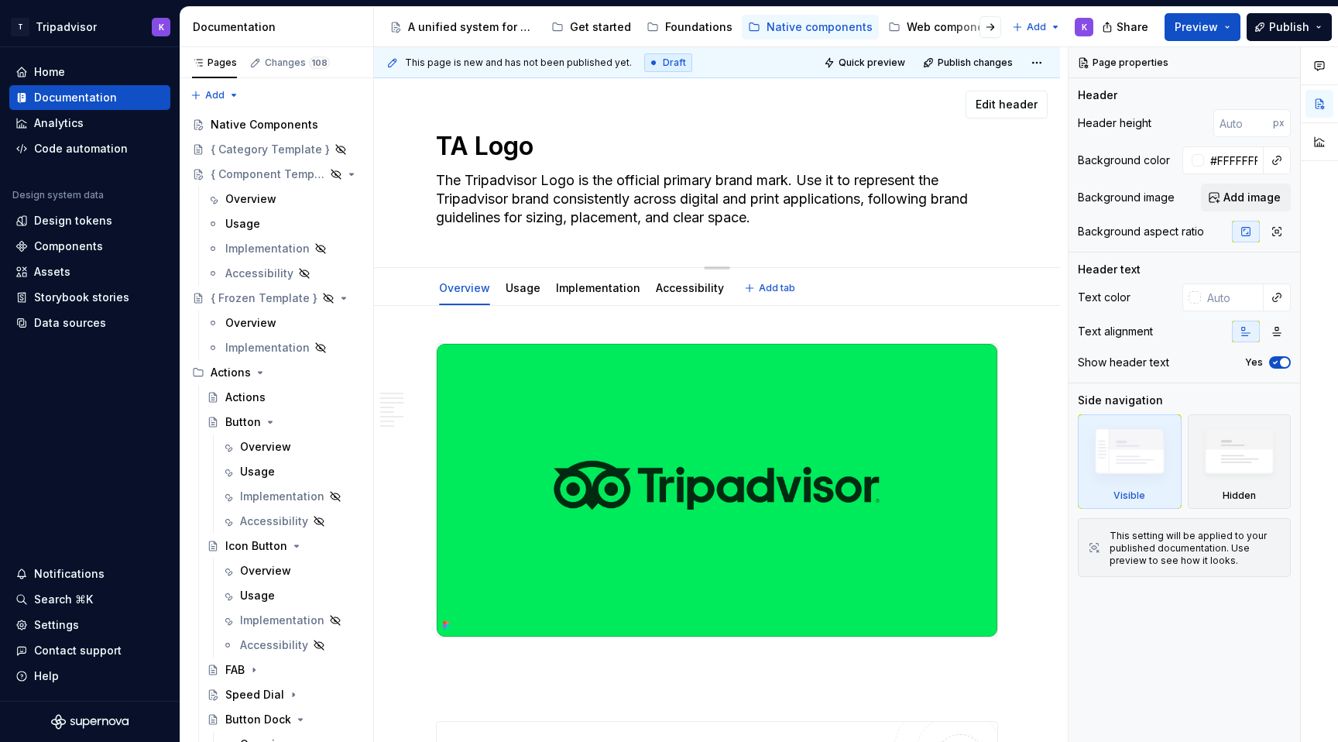
type textarea "*"
type textarea "The Tripadvisor Logo is the official primary brand mark.Use it to represent the…"
type textarea "*"
type textarea "The Tripadvisor Logo is the official primary brand markUse it to represent the …"
type textarea "*"
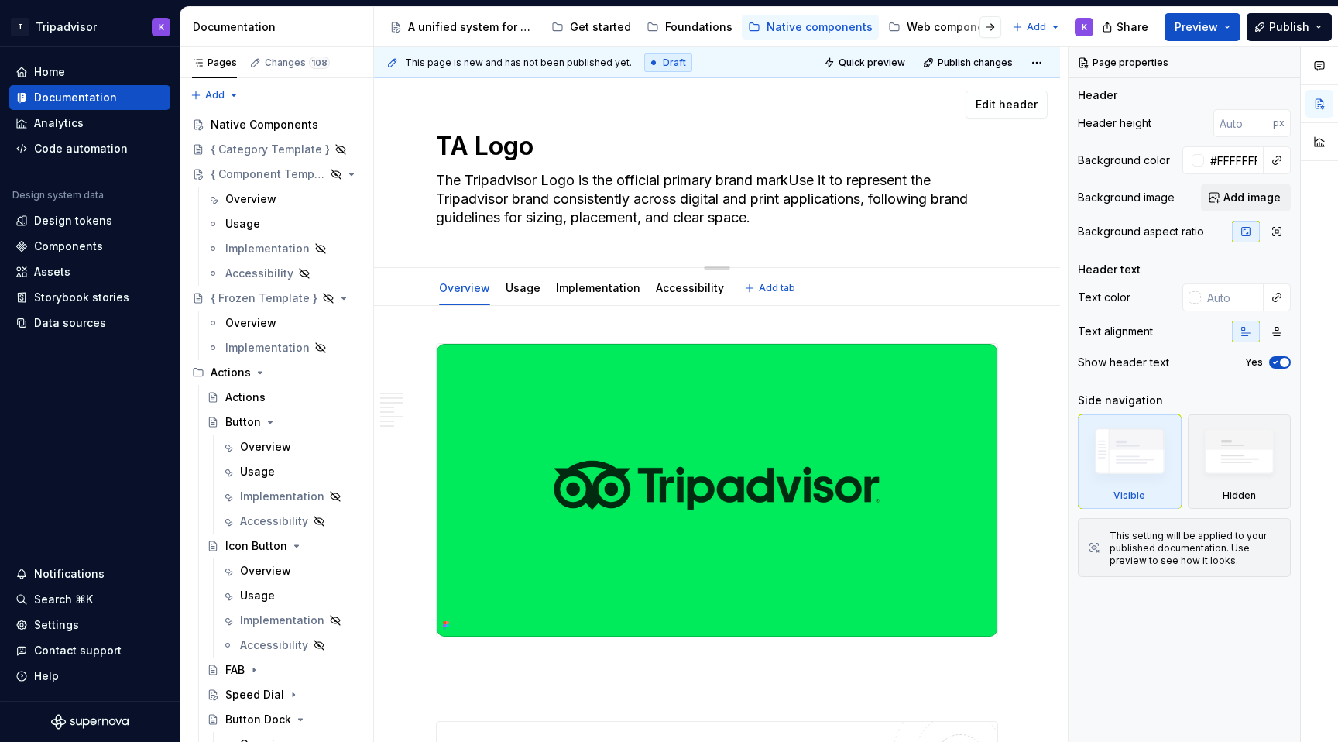
type textarea "The Tripadvisor Logo is the official primary brand markse it to represent the T…"
type textarea "*"
type textarea "The Tripadvisor Logo is the official primary brand mark se it to represent the …"
type textarea "*"
type textarea "The Tripadvisor Logo is the official primary brand mark use it to represent the…"
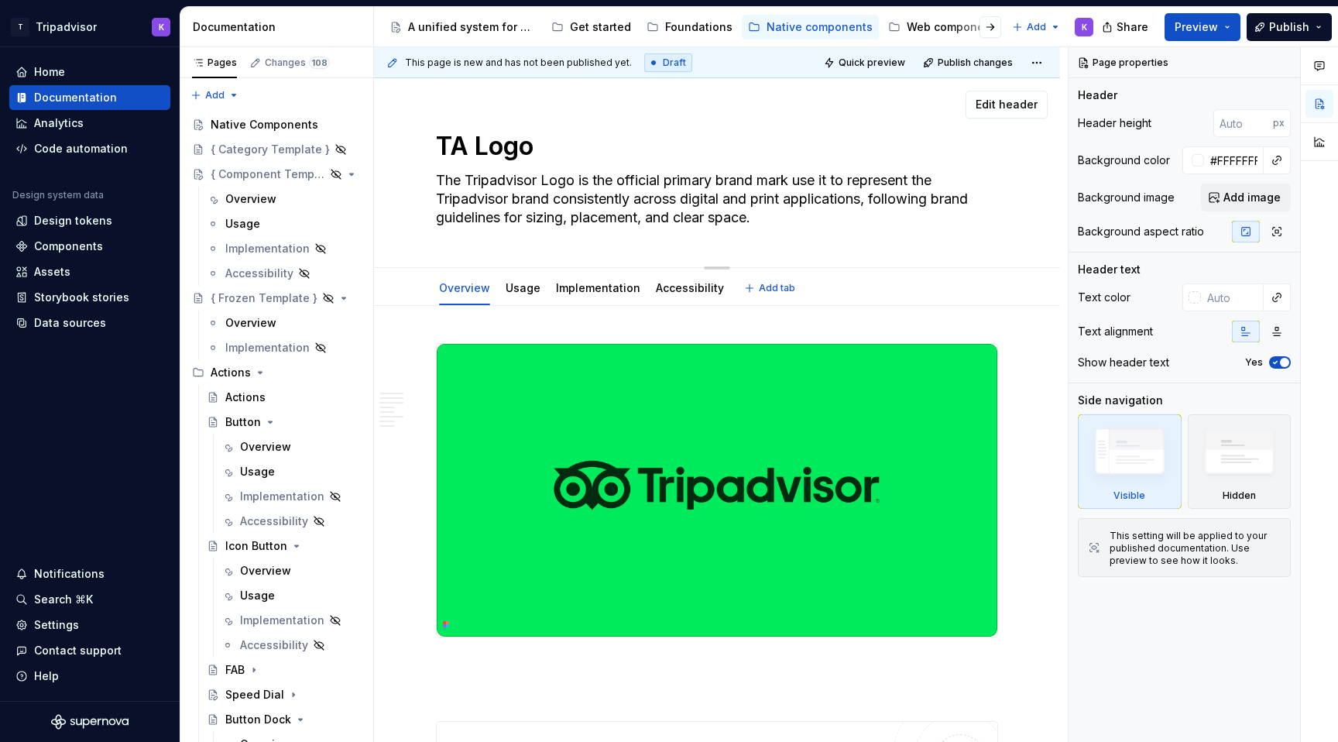
type textarea "*"
type textarea "The Tripadvisor Logo is the official primary brand mark used it to represent th…"
click at [851, 184] on textarea "The Tripadvisor Logo is the official primary brand mark used it to represent th…" at bounding box center [714, 199] width 562 height 62
type textarea "*"
type textarea "The Tripadvisor Logo is the official primary brand mark used itto represent the…"
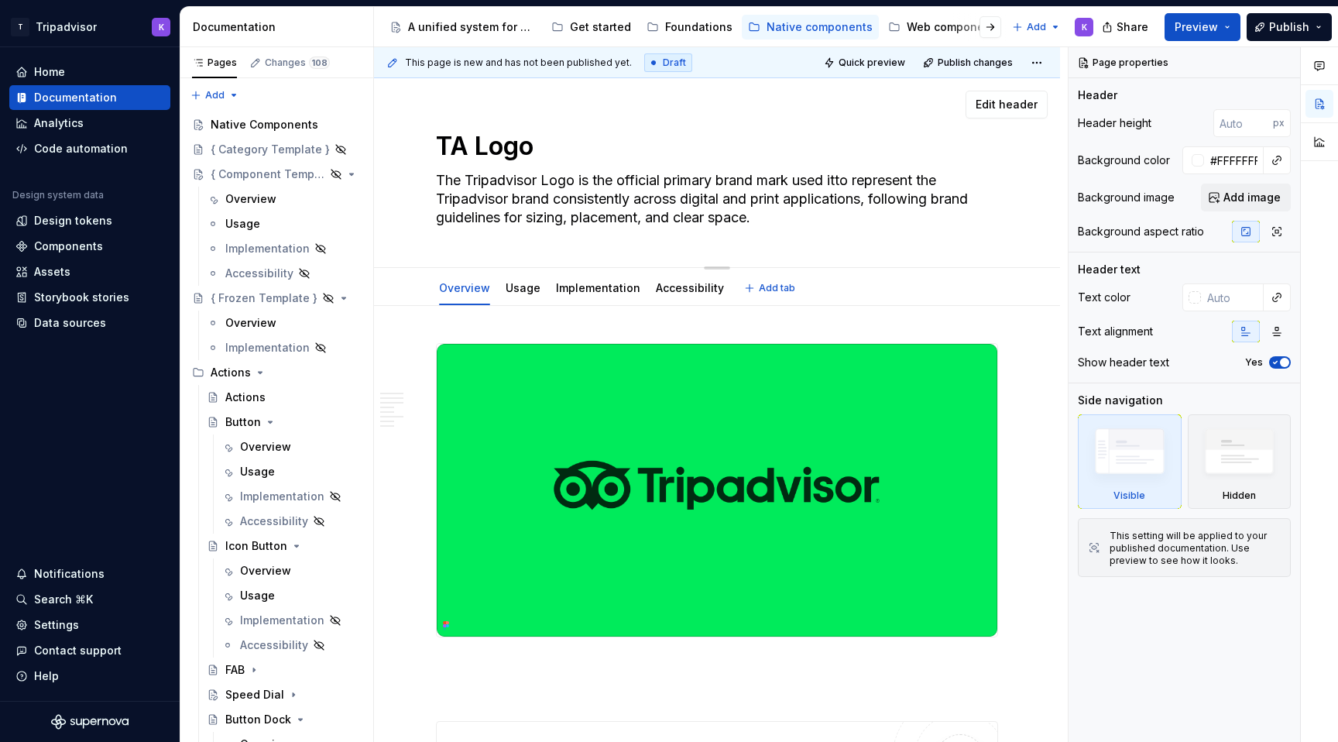
type textarea "*"
type textarea "The Tripadvisor Logo is the official primary brand mark used ito represent the …"
type textarea "*"
type textarea "The Tripadvisor Logo is the official primary brand mark used to represent the T…"
drag, startPoint x: 874, startPoint y: 200, endPoint x: 897, endPoint y: 213, distance: 26.3
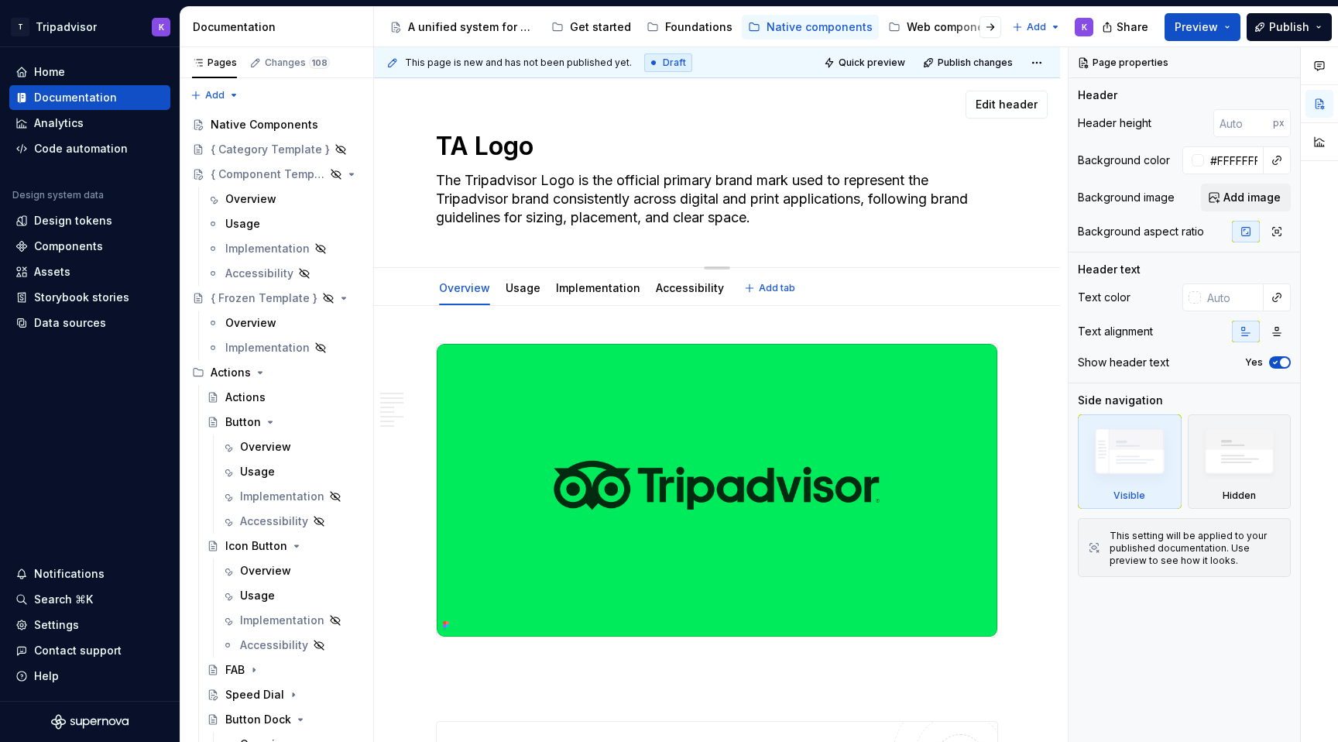
click at [897, 213] on textarea "The Tripadvisor Logo is the official primary brand mark used to represent the T…" at bounding box center [714, 199] width 562 height 62
type textarea "*"
type textarea "The Tripadvisor Logo is the official primary brand mark used to represent the T…"
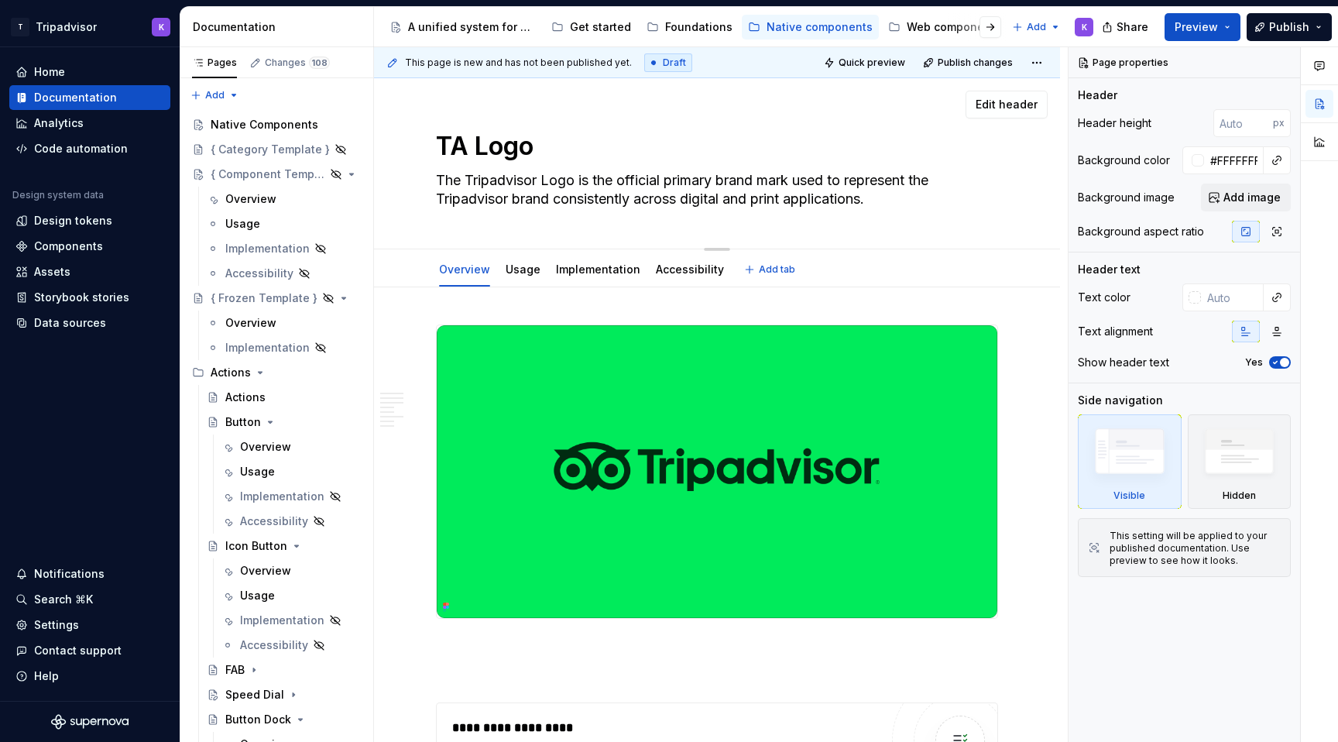
click at [948, 204] on textarea "The Tripadvisor Logo is the official primary brand mark used to represent the T…" at bounding box center [714, 189] width 562 height 43
type textarea "*"
type textarea "The Tripadvisor Logo is the official primary brand mark used to represent the T…"
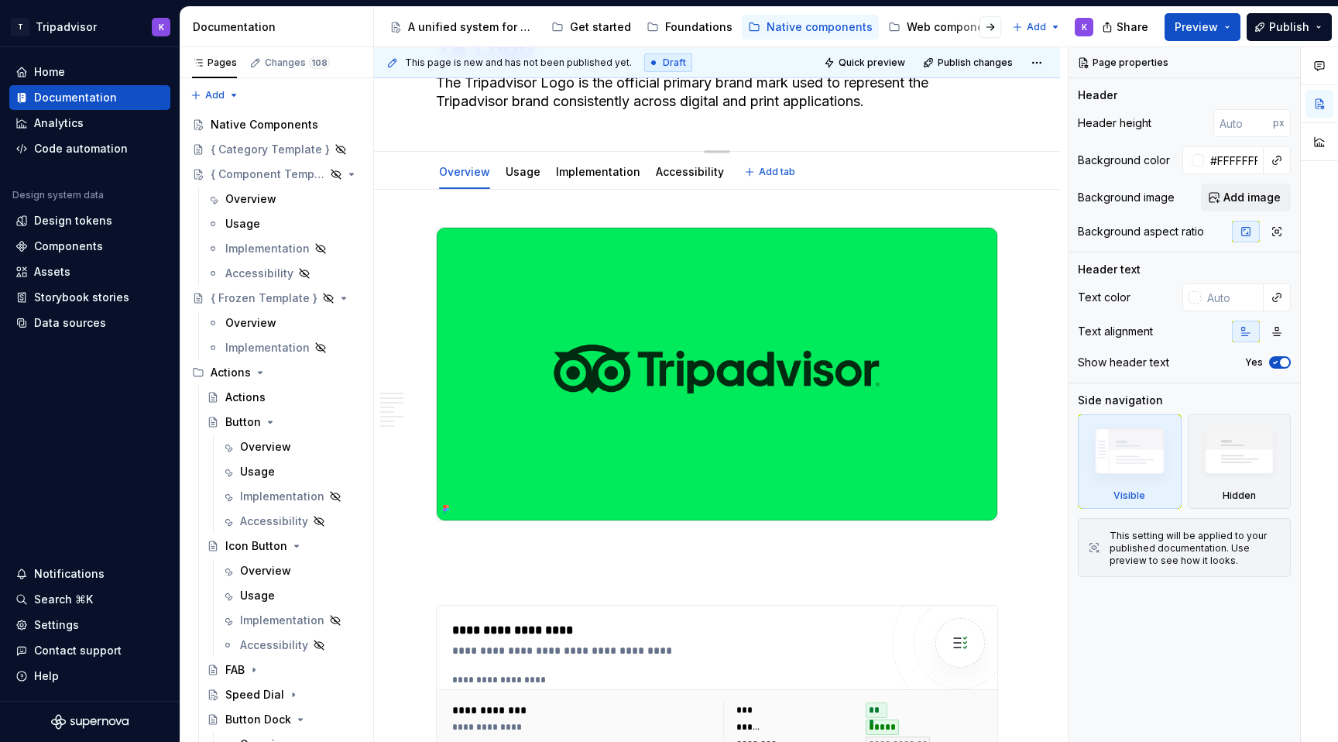
type textarea "*"
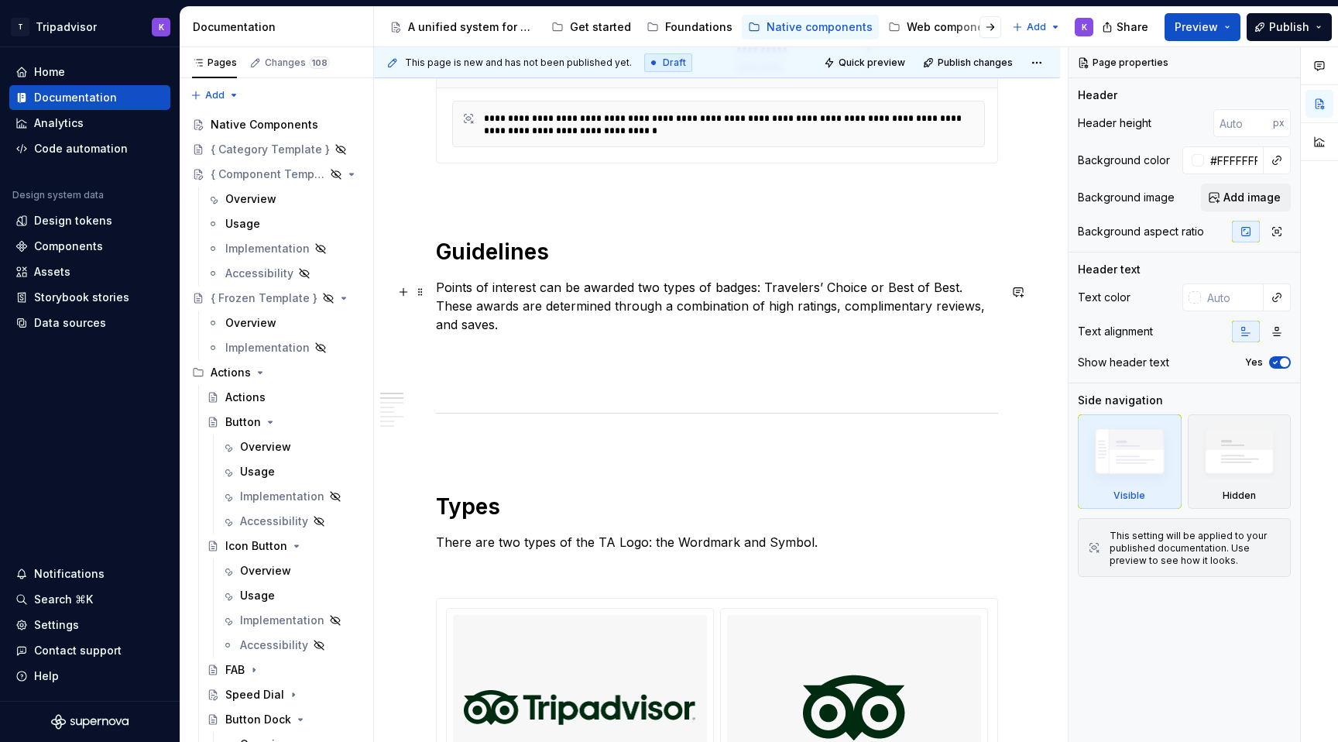
scroll to position [865, 0]
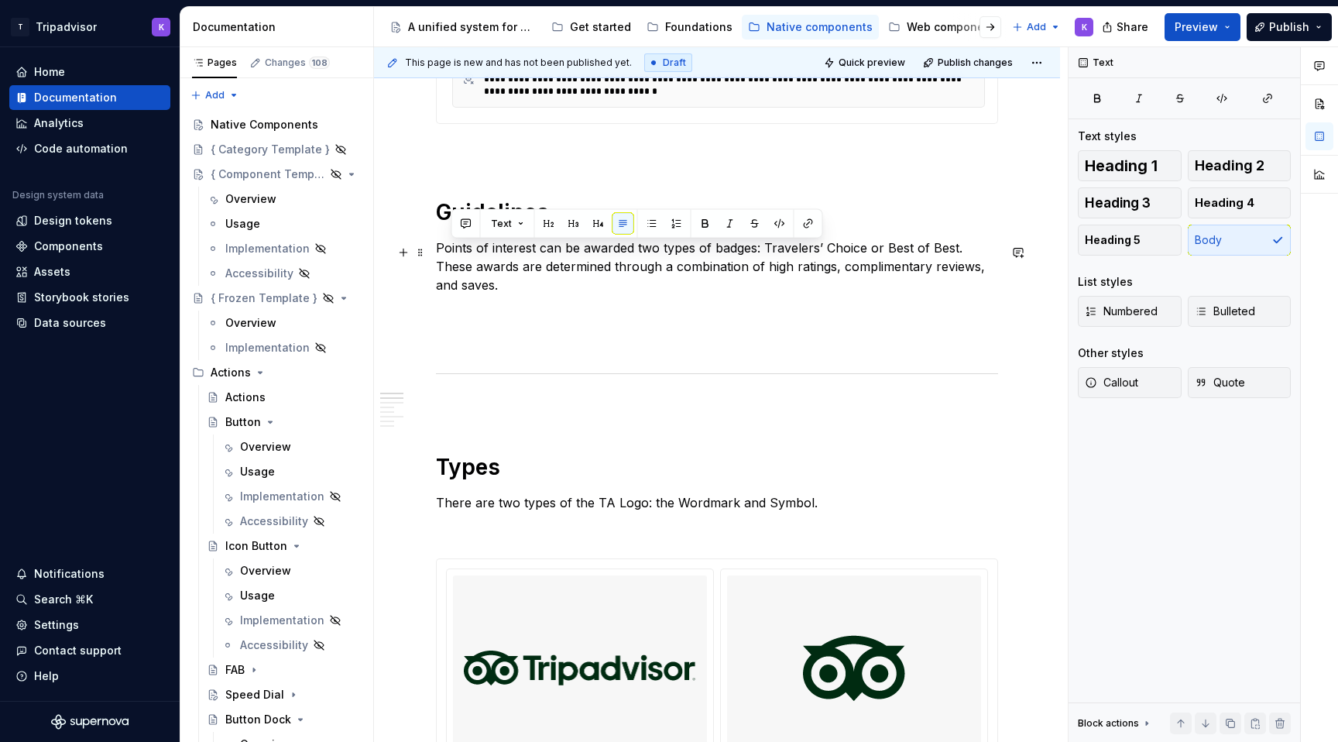
drag, startPoint x: 481, startPoint y: 296, endPoint x: 449, endPoint y: 261, distance: 47.7
click at [449, 261] on p "Points of interest can be awarded two types of badges: Travelers’ Choice or Bes…" at bounding box center [717, 266] width 562 height 56
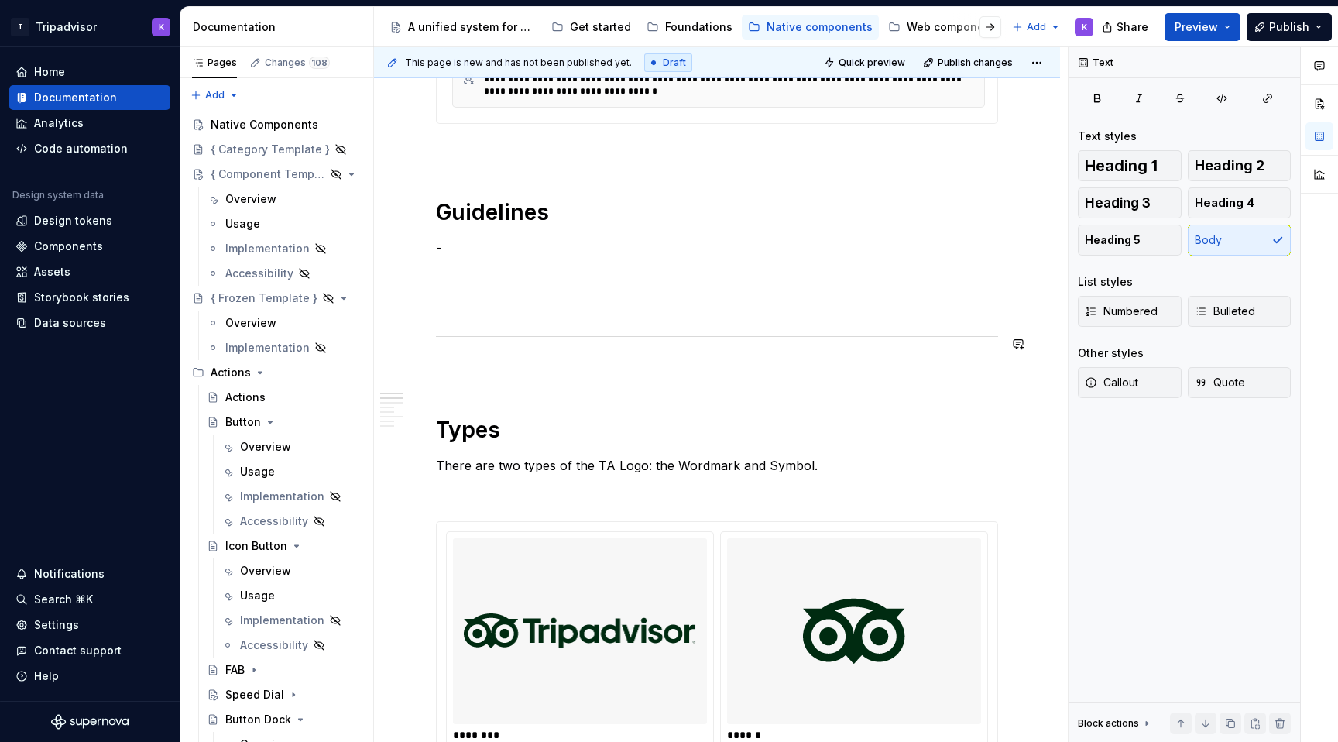
click at [642, 320] on div "**********" at bounding box center [717, 673] width 562 height 2427
click at [636, 379] on p at bounding box center [717, 369] width 562 height 19
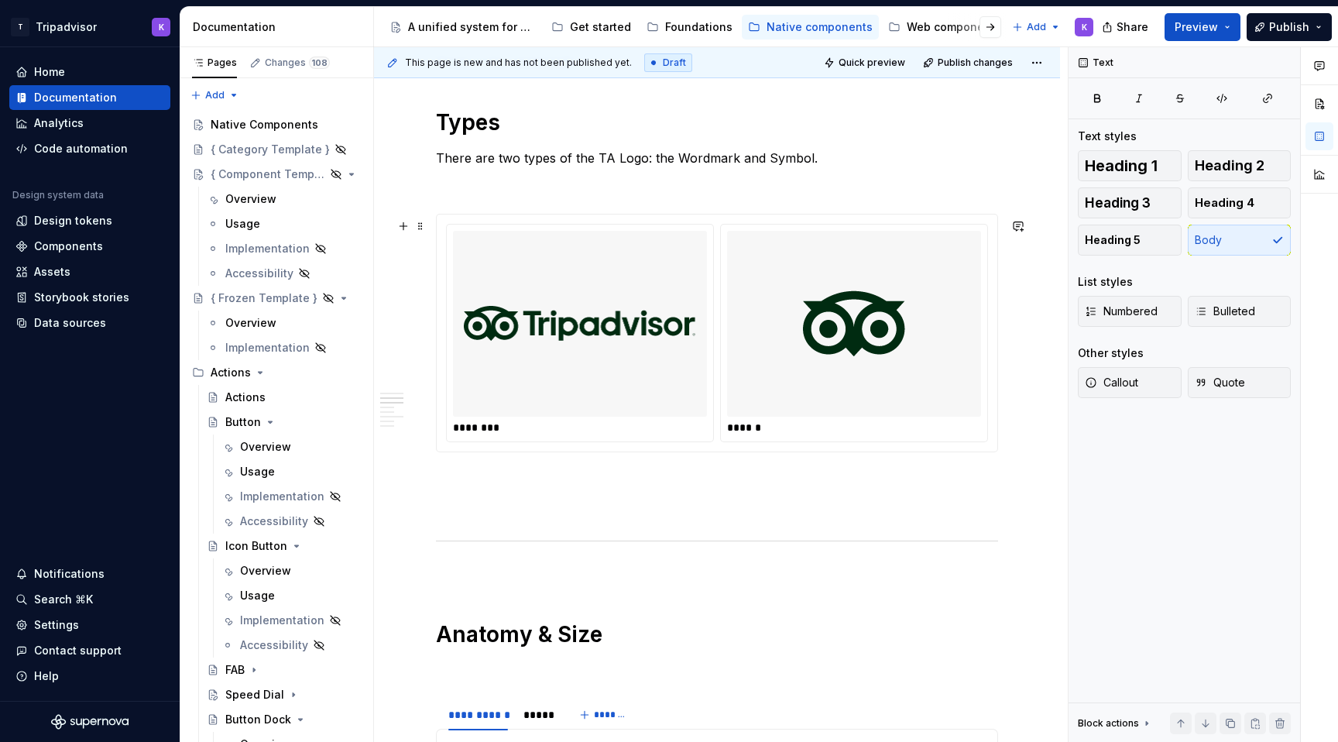
scroll to position [1178, 0]
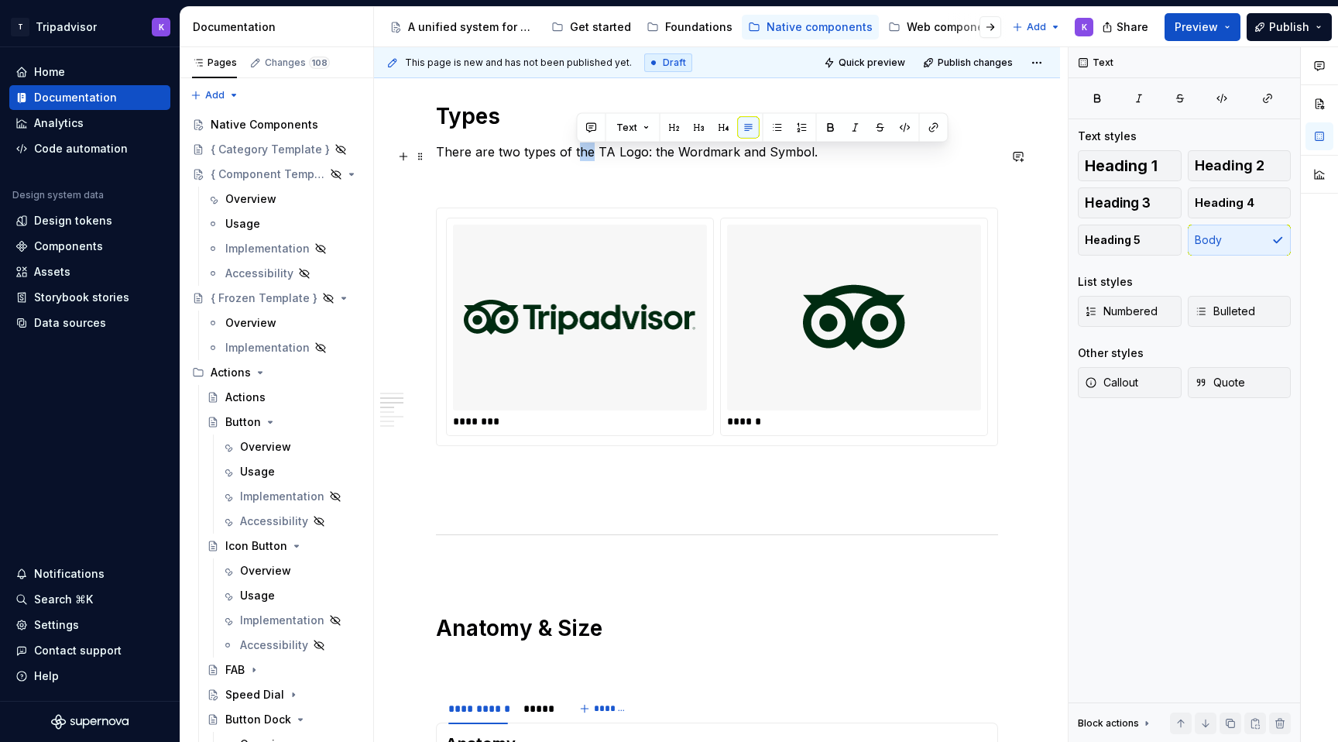
drag, startPoint x: 592, startPoint y: 157, endPoint x: 575, endPoint y: 155, distance: 17.2
click at [575, 155] on p "There are two types of the TA Logo: the Wordmark and Symbol." at bounding box center [717, 151] width 562 height 19
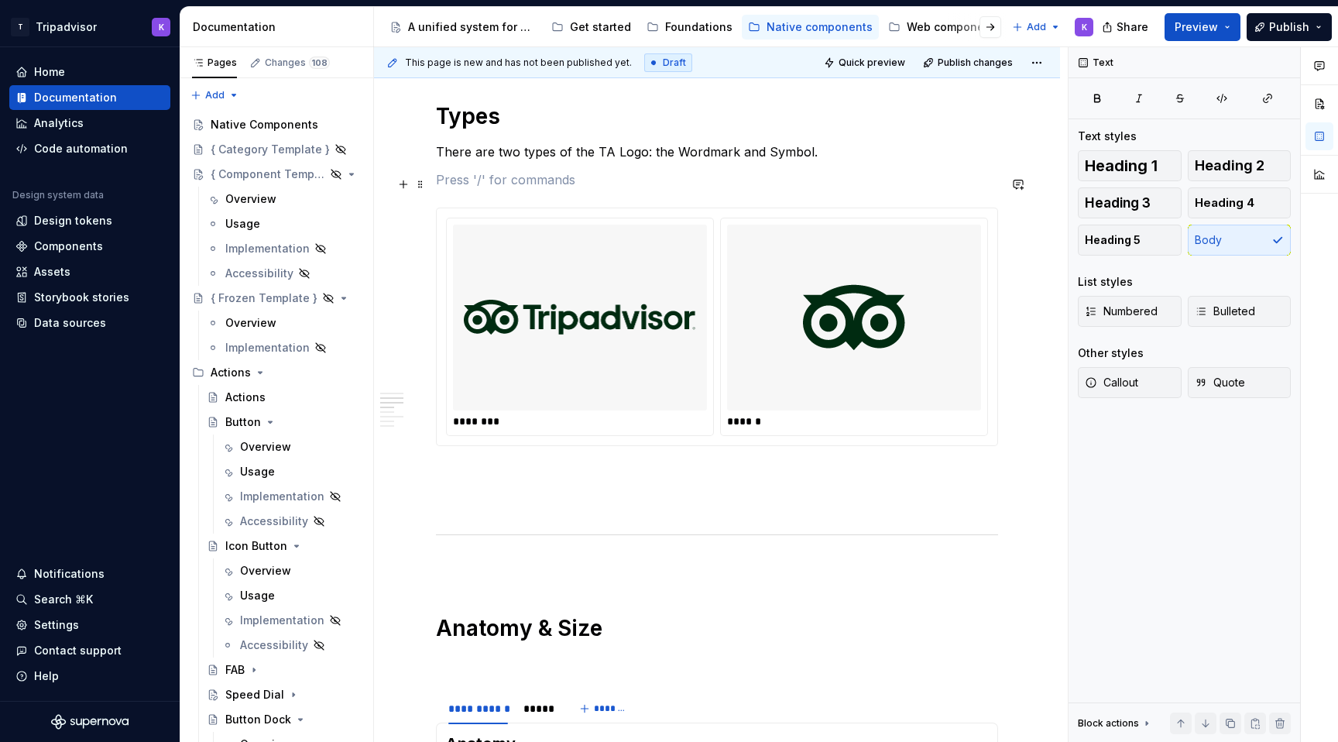
click at [598, 189] on p at bounding box center [717, 179] width 562 height 19
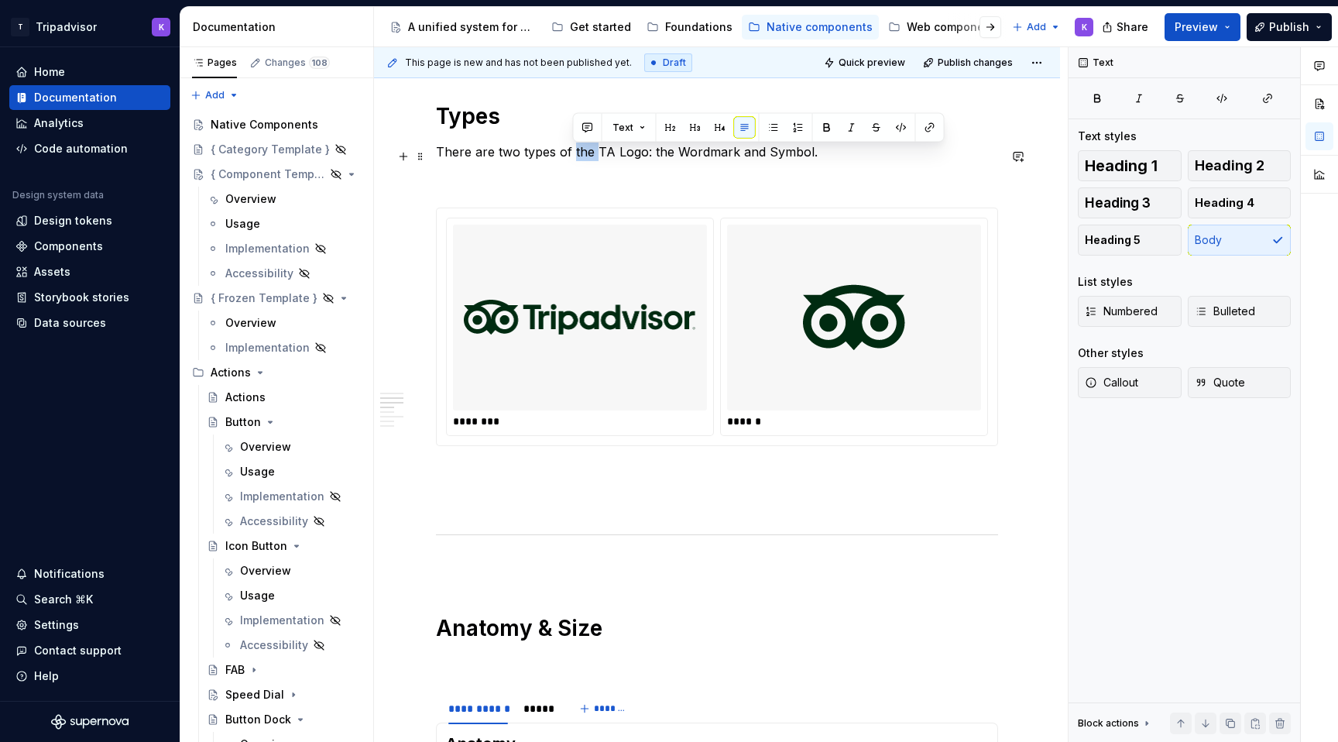
drag, startPoint x: 595, startPoint y: 156, endPoint x: 571, endPoint y: 152, distance: 24.2
click at [571, 152] on p "There are two types of the TA Logo: the Wordmark and Symbol." at bounding box center [717, 151] width 562 height 19
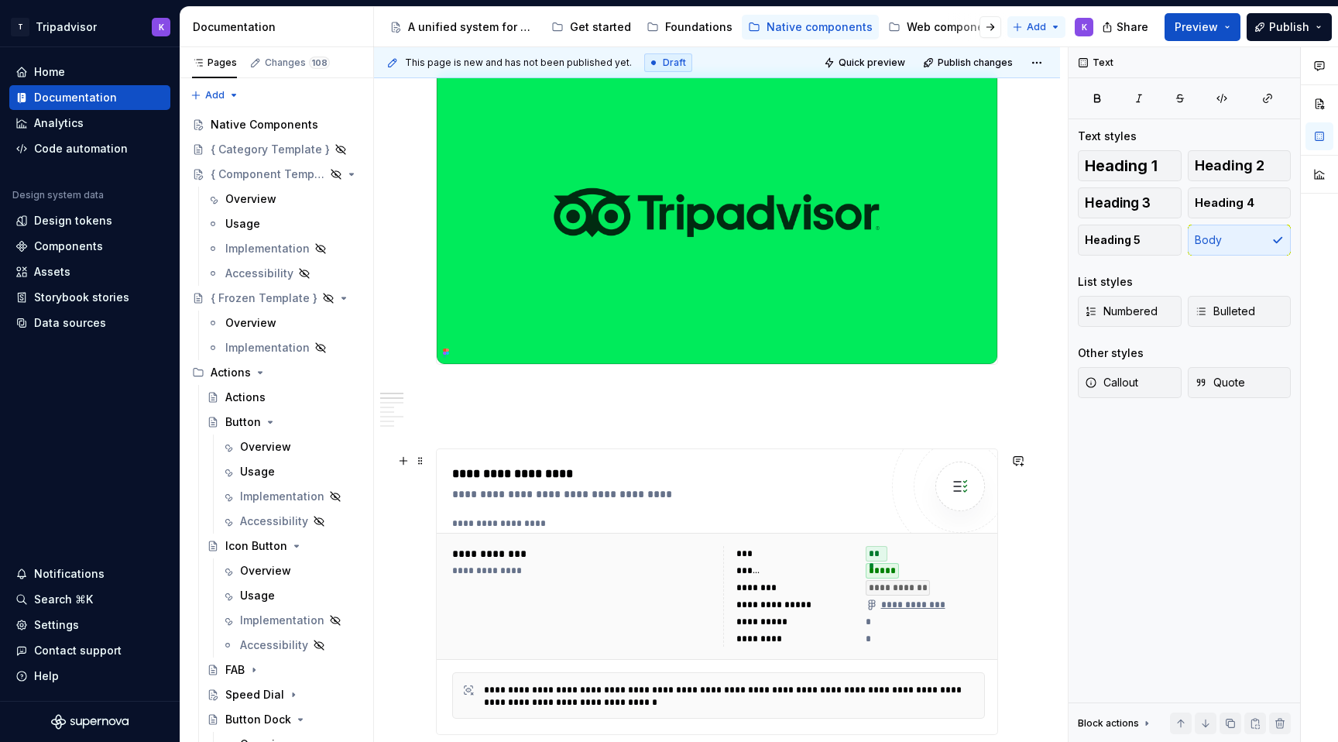
scroll to position [103, 0]
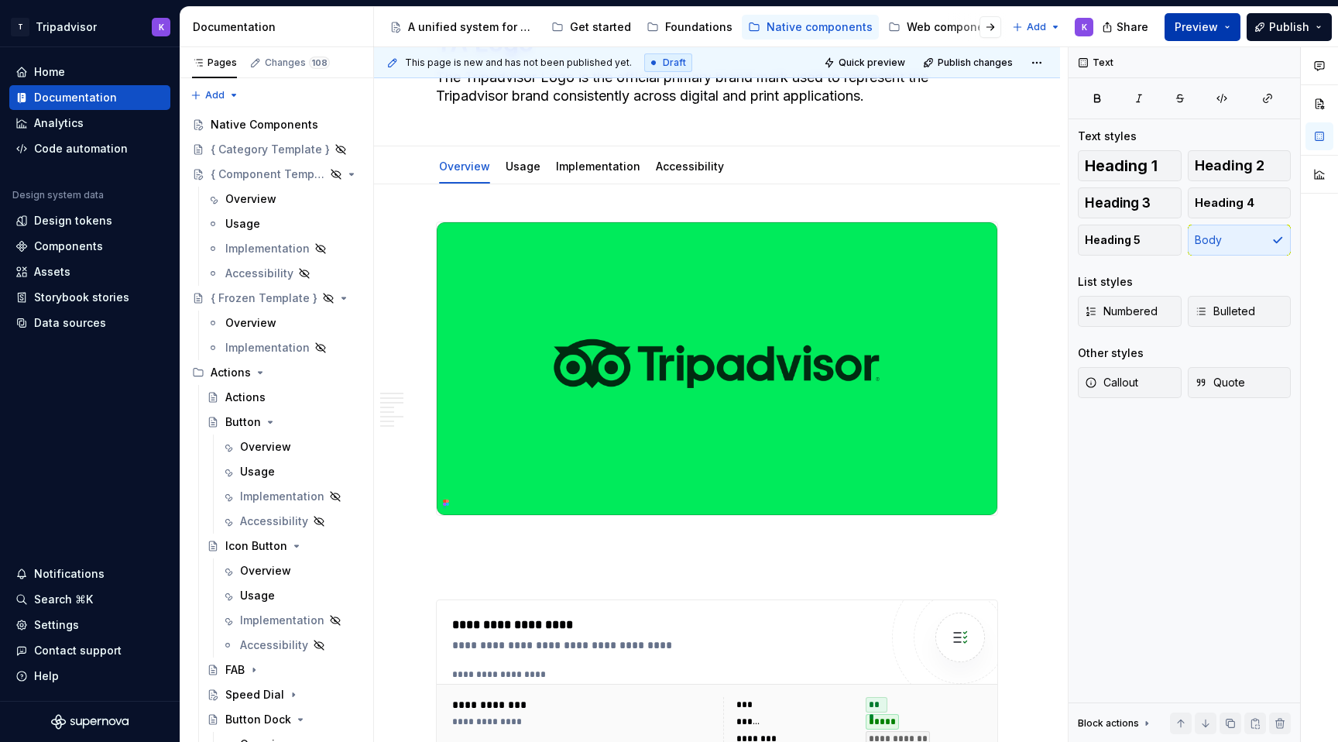
click at [1202, 23] on span "Preview" at bounding box center [1195, 26] width 43 height 15
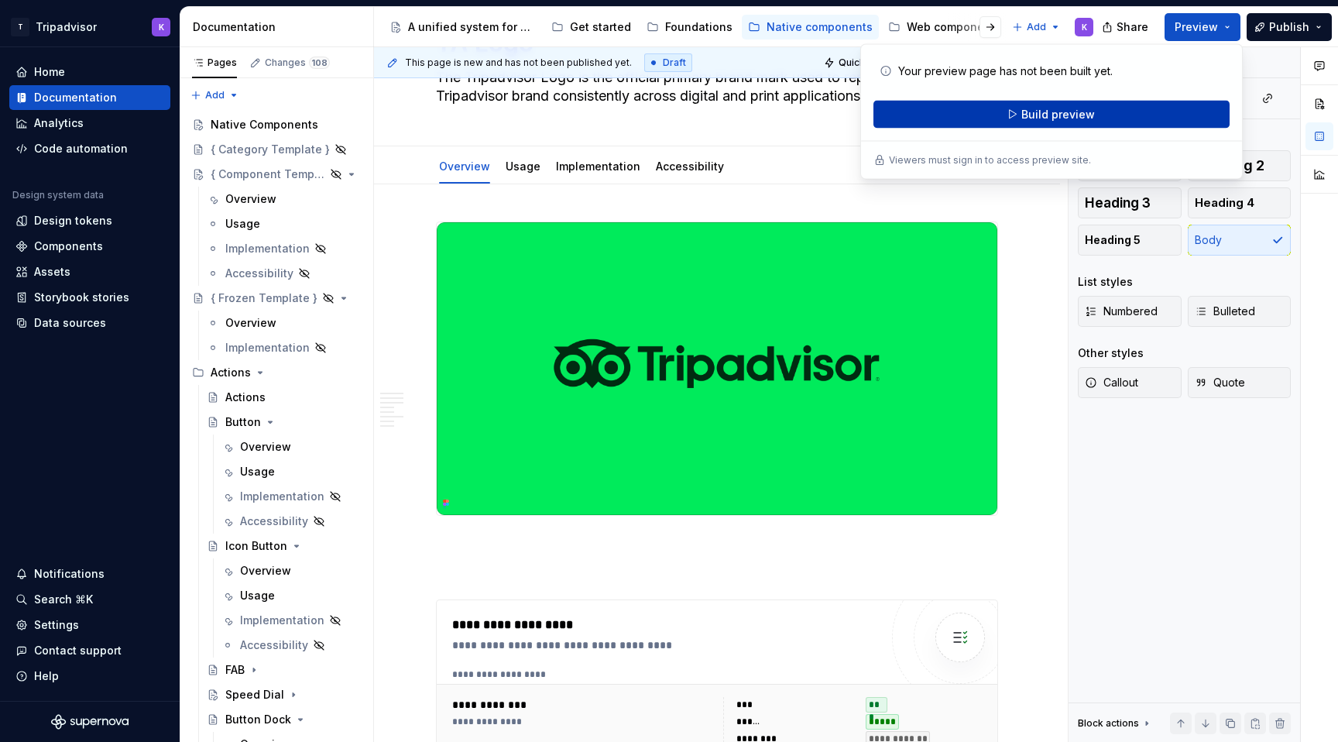
click at [1084, 114] on span "Build preview" at bounding box center [1058, 114] width 74 height 15
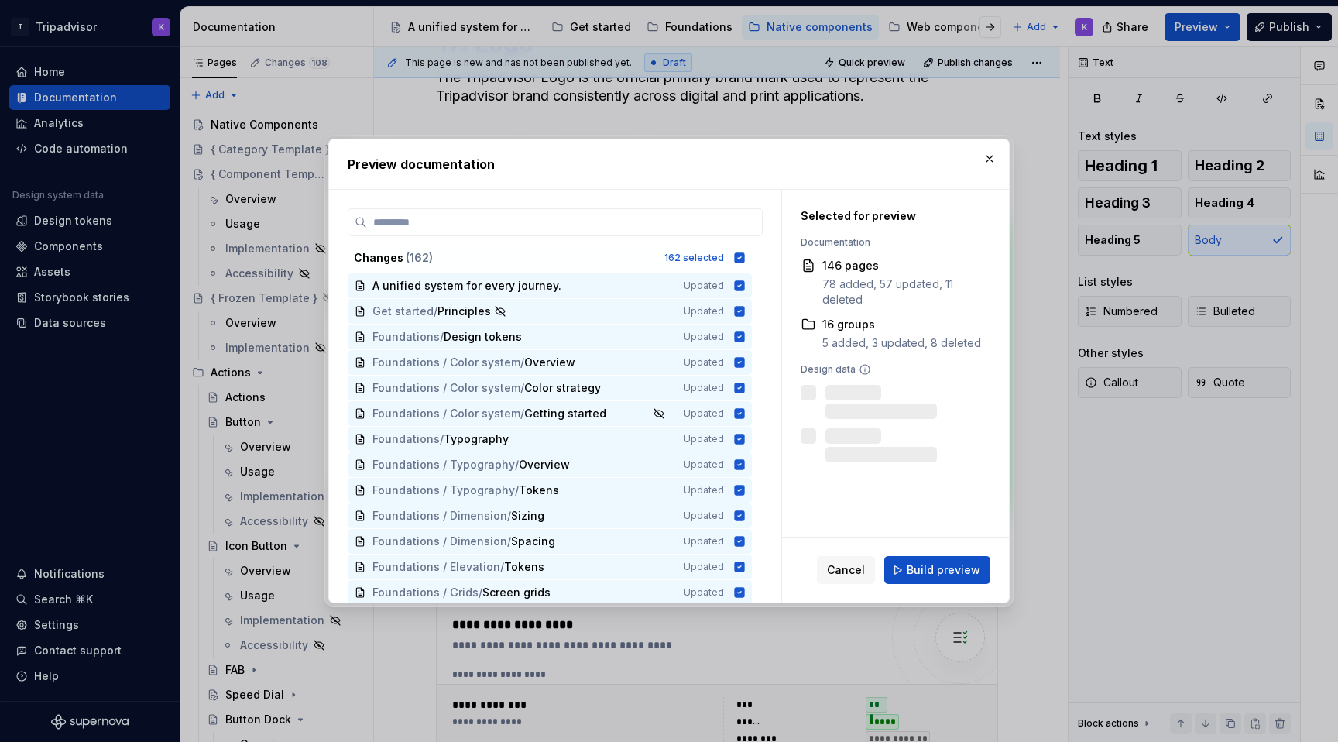
click at [940, 554] on div "Cancel Build preview" at bounding box center [895, 569] width 227 height 65
click at [940, 567] on span "Build preview" at bounding box center [943, 569] width 74 height 15
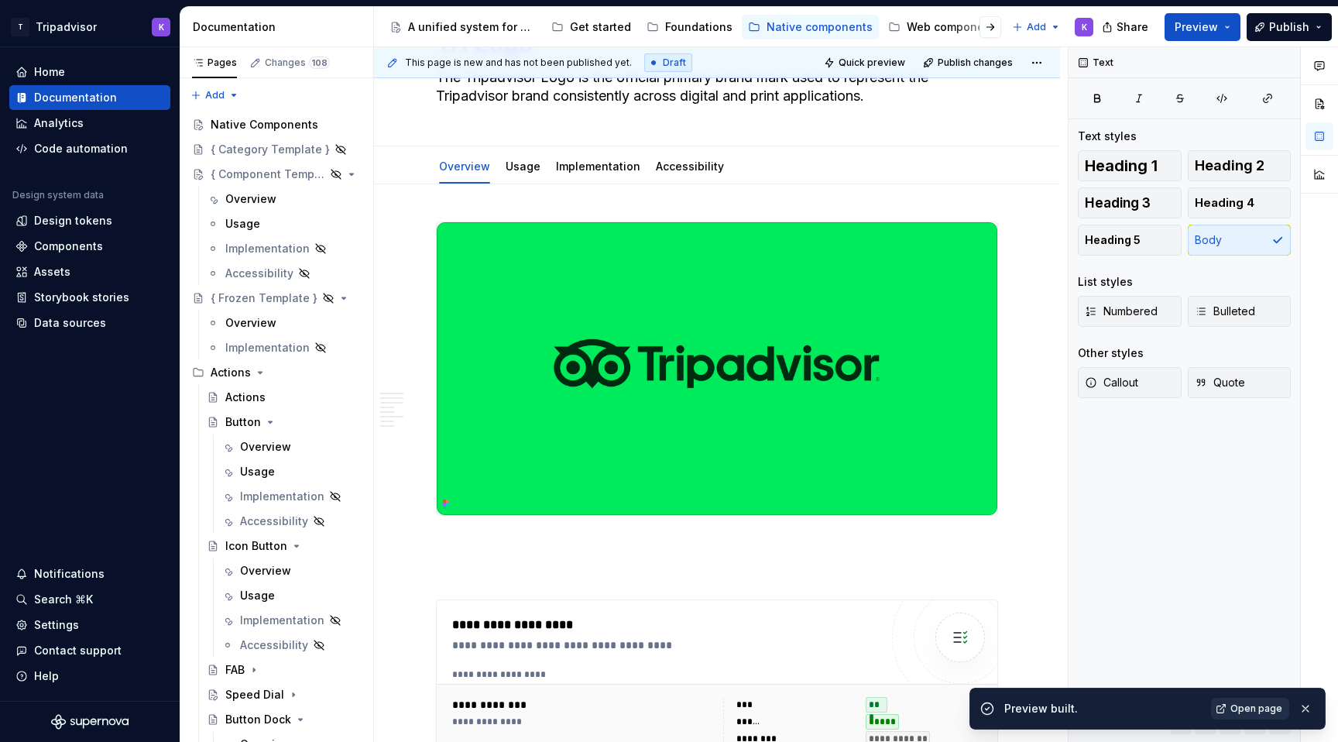
click at [1245, 708] on span "Open page" at bounding box center [1256, 708] width 52 height 12
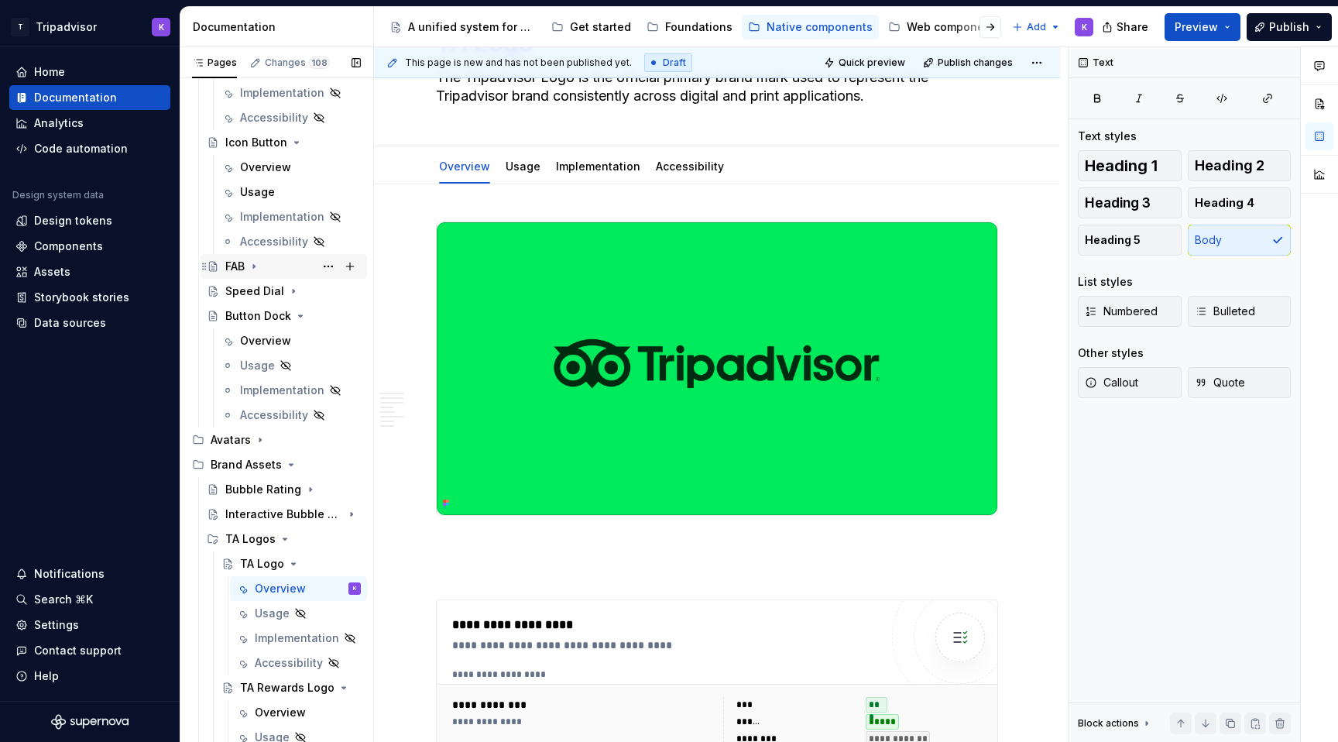
scroll to position [440, 0]
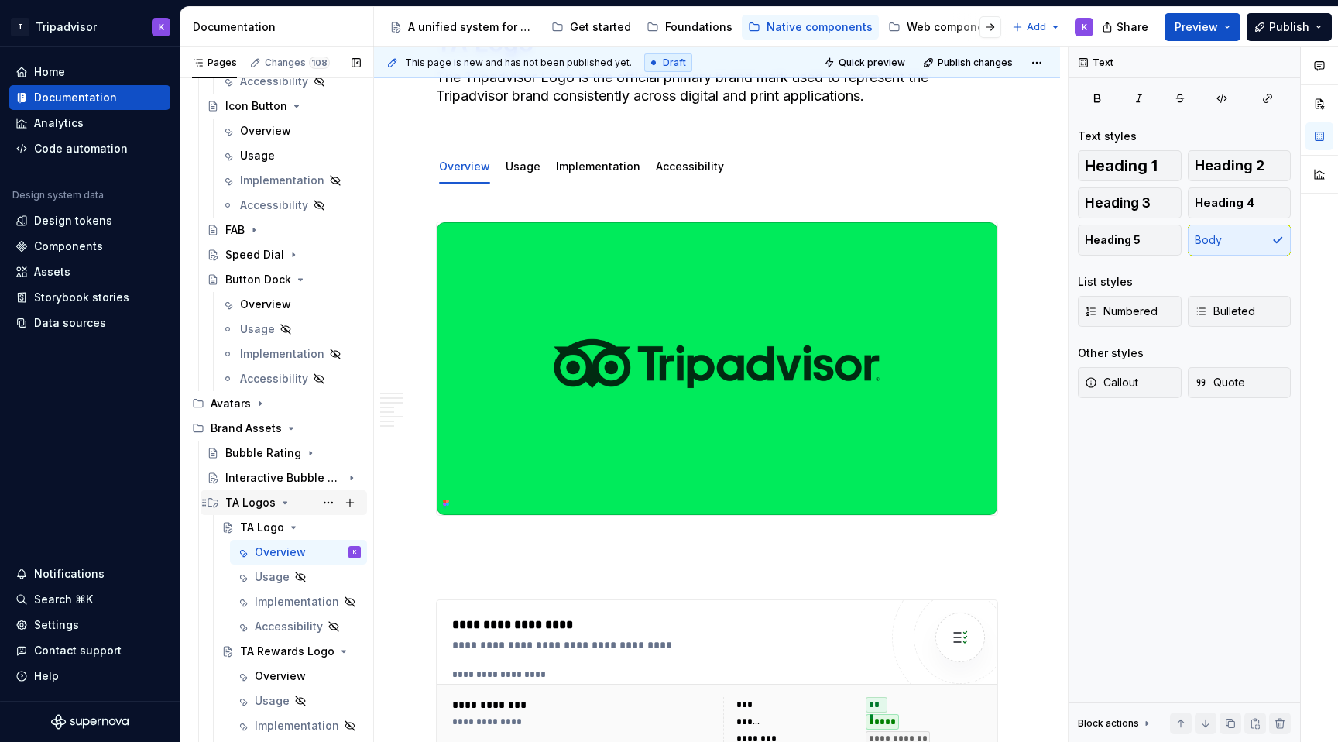
click at [283, 502] on icon "Page tree" at bounding box center [285, 503] width 4 height 2
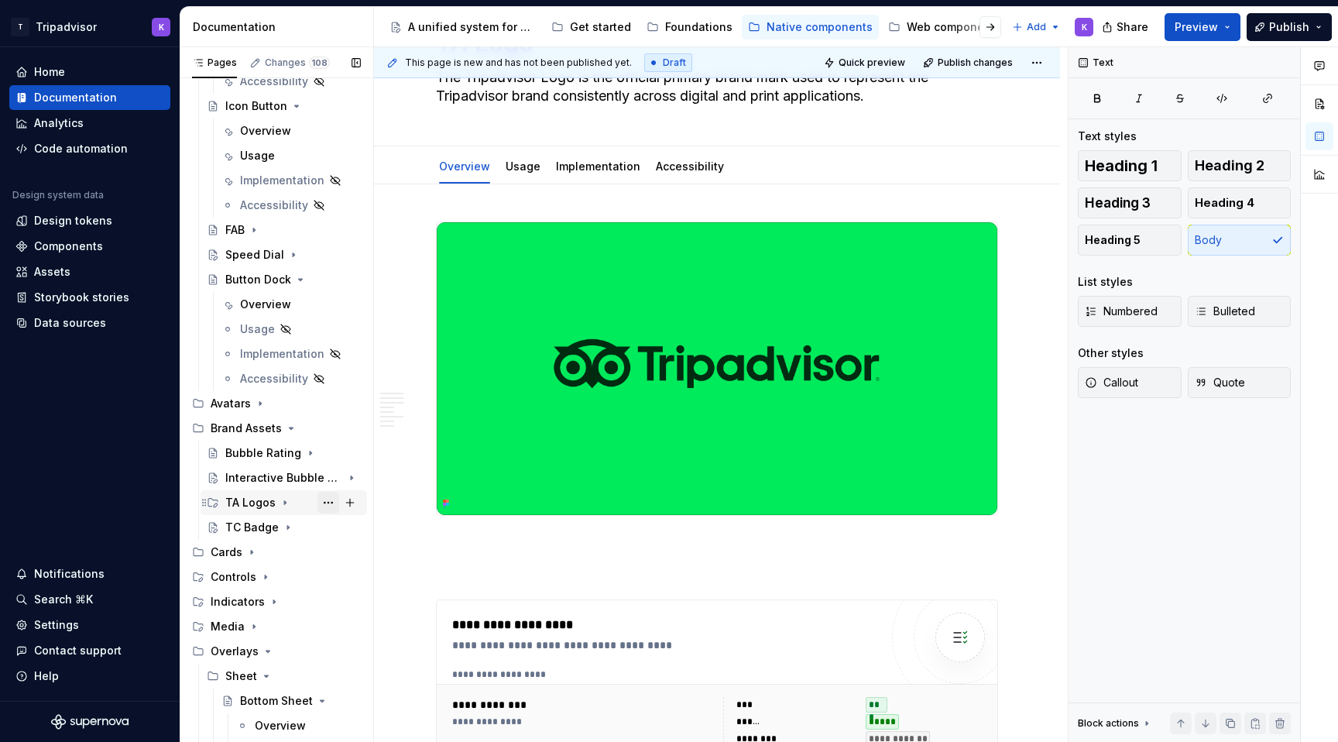
click at [333, 503] on button "Page tree" at bounding box center [328, 503] width 22 height 22
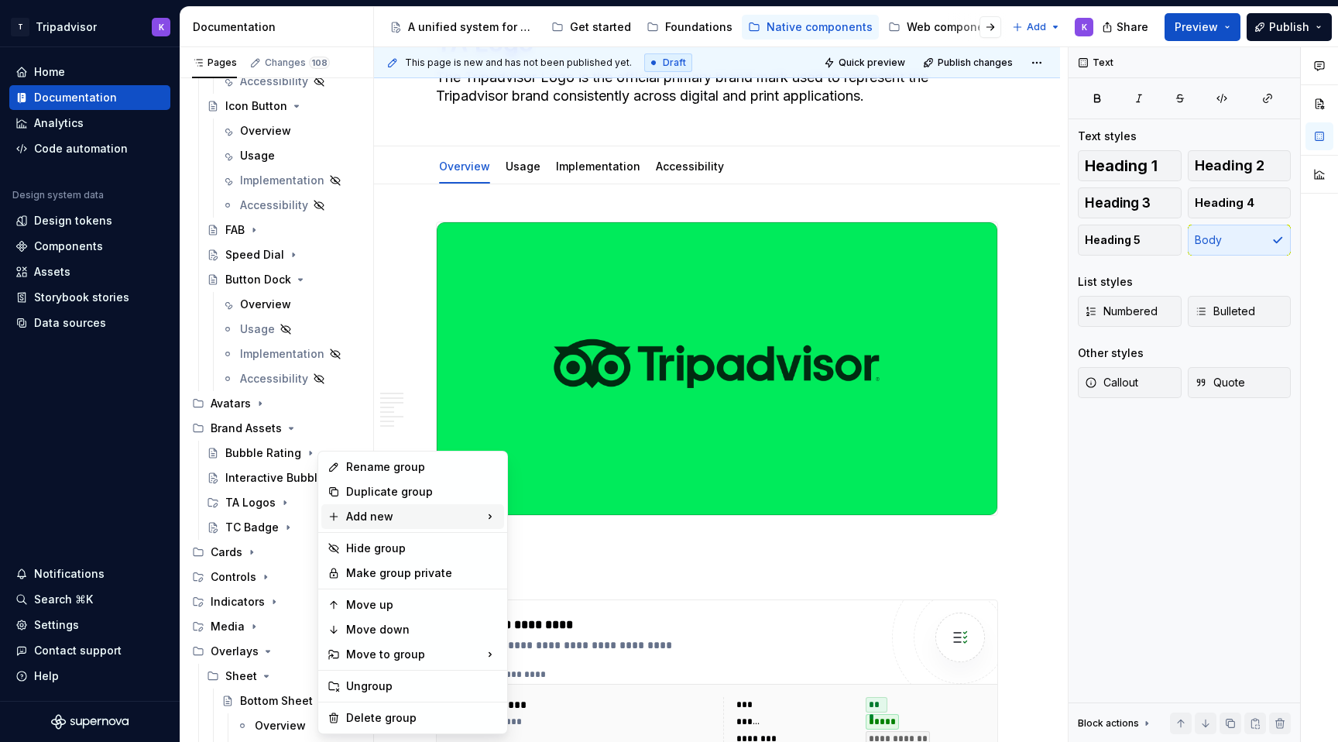
type textarea "*"
click at [383, 474] on div "Rename group" at bounding box center [422, 466] width 152 height 15
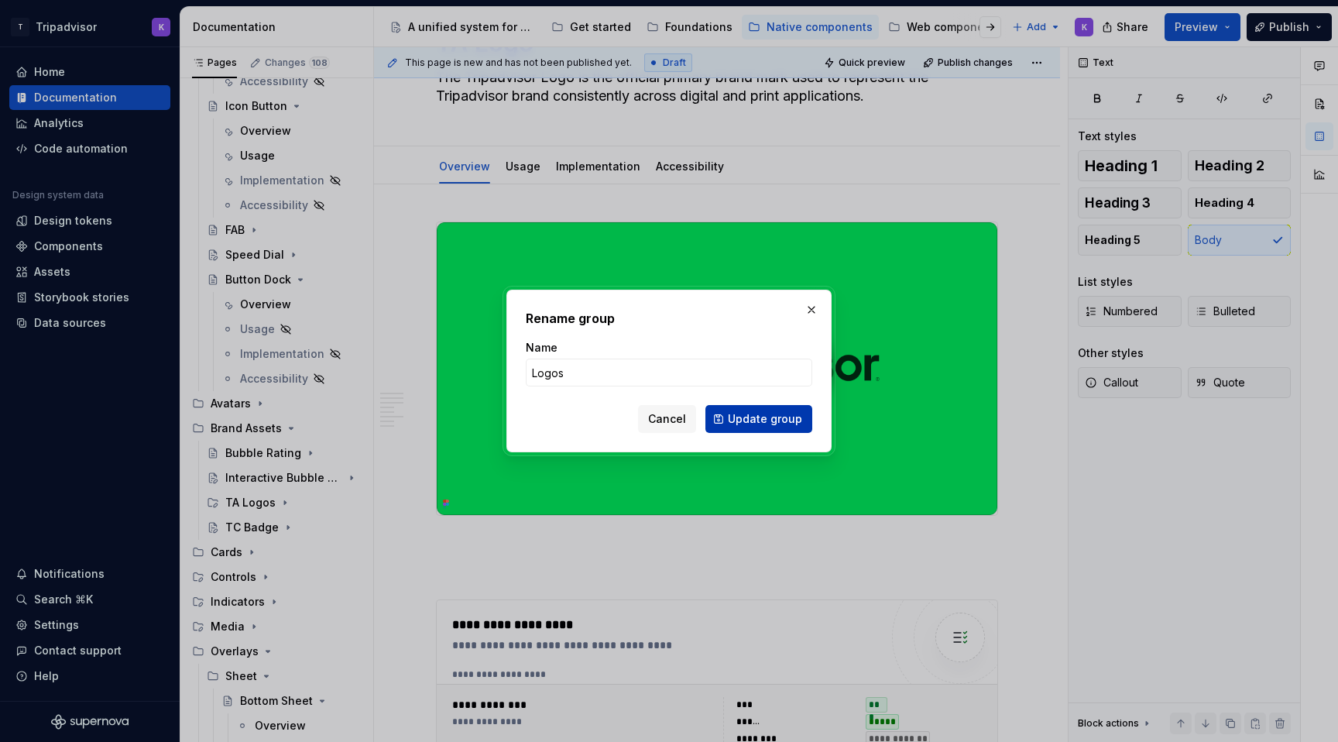
type input "Logos"
click at [770, 420] on span "Update group" at bounding box center [765, 418] width 74 height 15
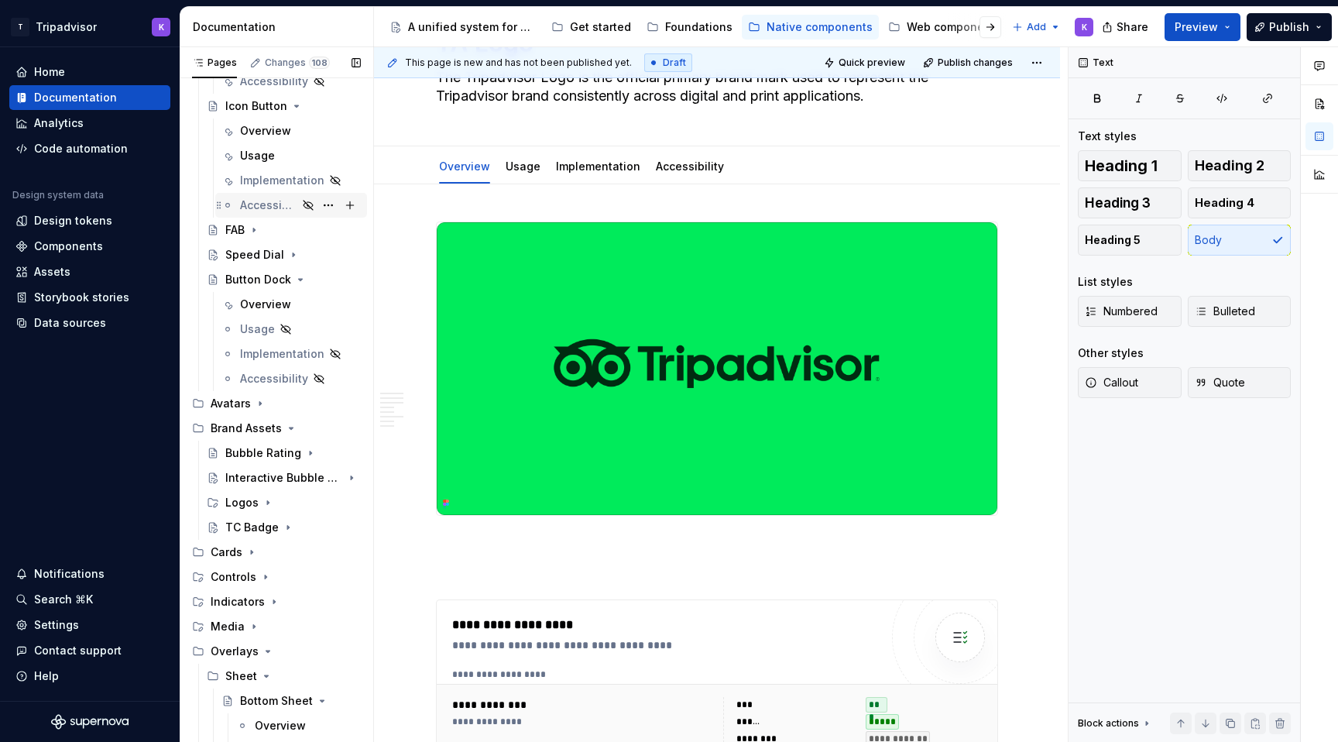
scroll to position [0, 0]
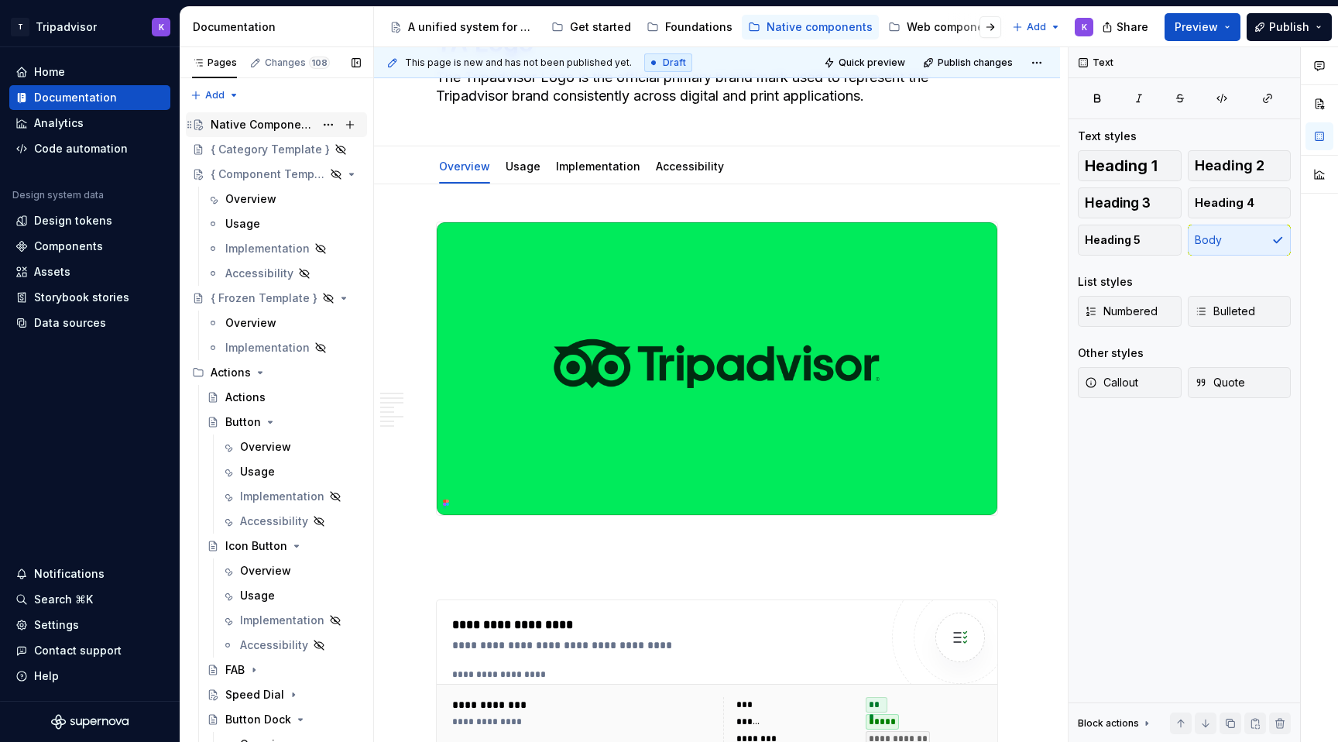
click at [276, 122] on div "Native Components" at bounding box center [263, 124] width 104 height 15
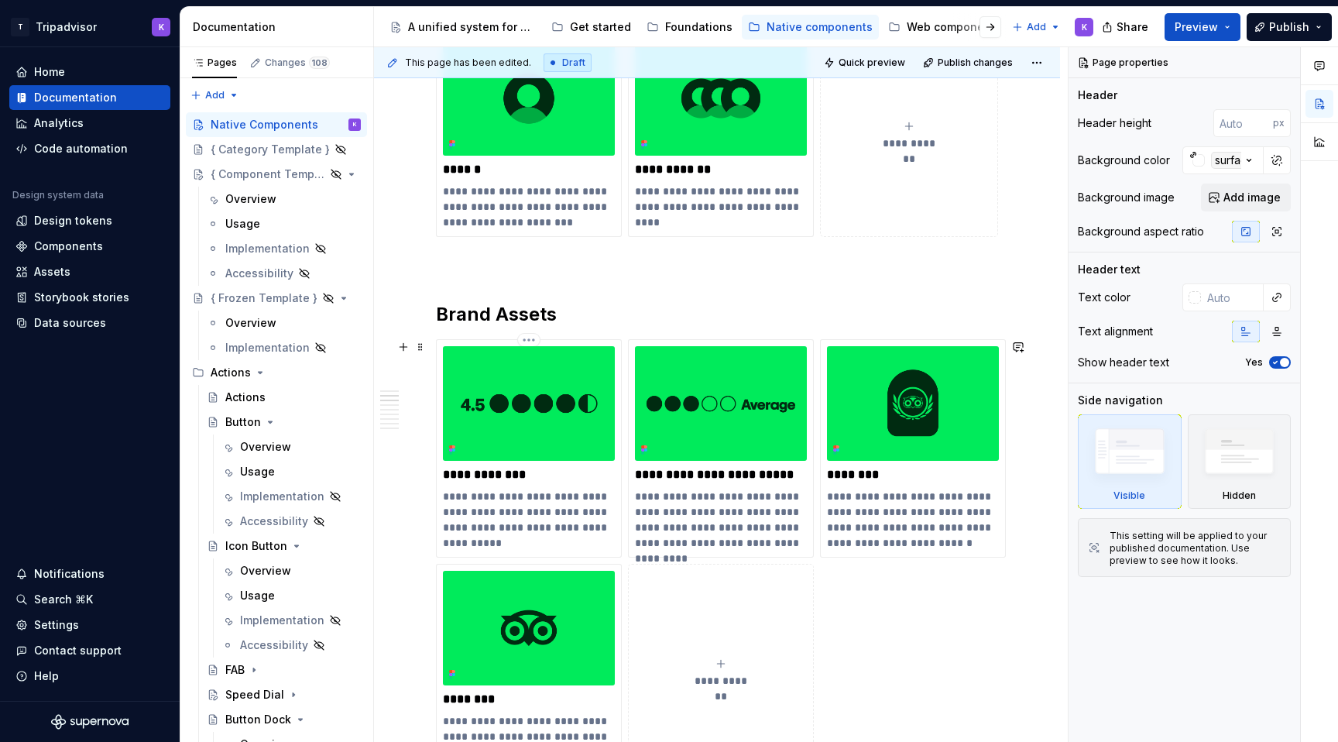
scroll to position [1047, 0]
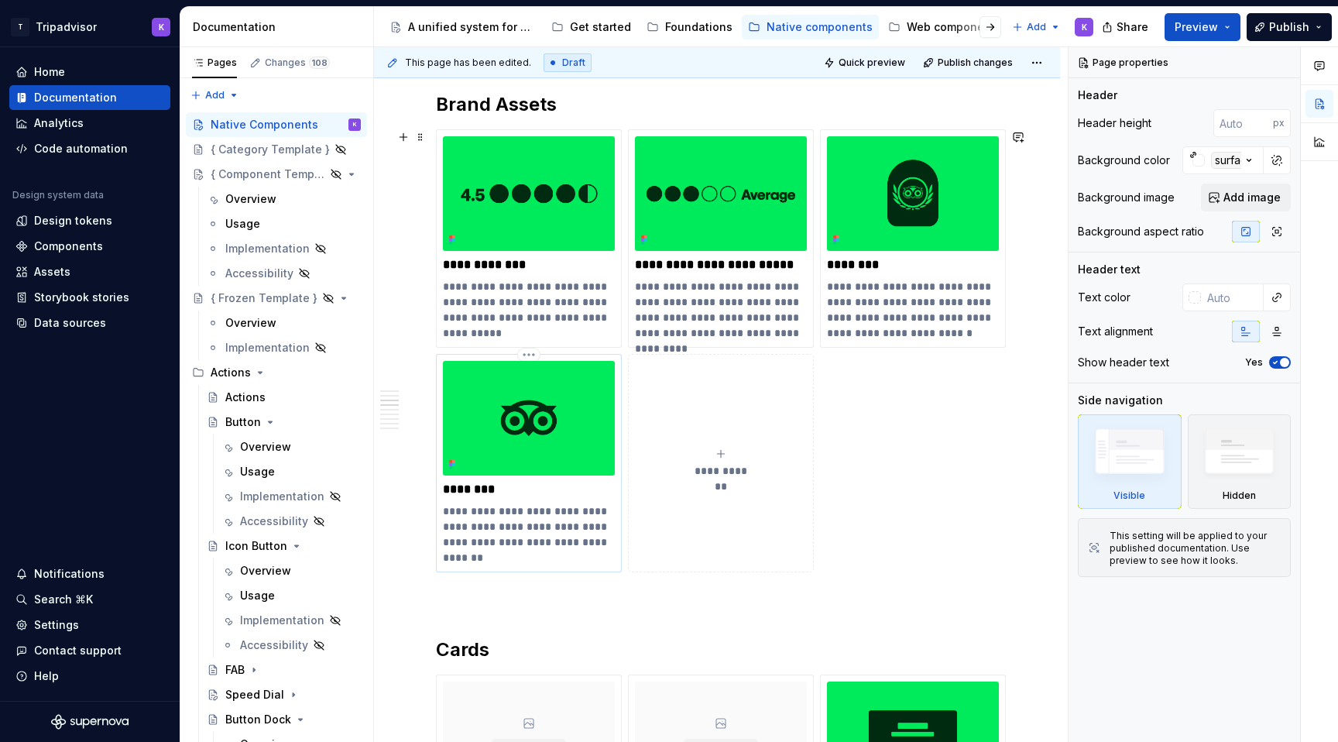
click at [461, 489] on p "********" at bounding box center [529, 488] width 172 height 15
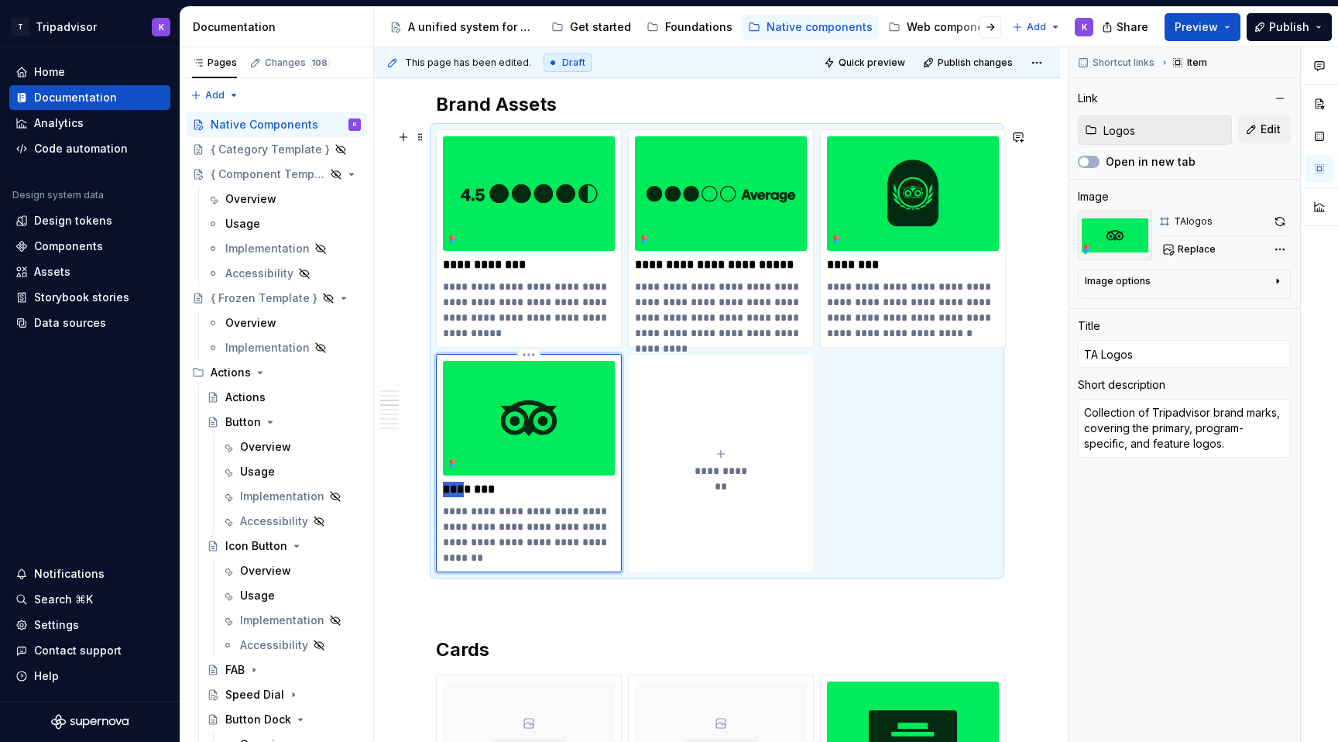
drag, startPoint x: 465, startPoint y: 488, endPoint x: 446, endPoint y: 488, distance: 19.4
click at [446, 488] on p "********" at bounding box center [529, 488] width 172 height 15
type textarea "*"
type input "Logos"
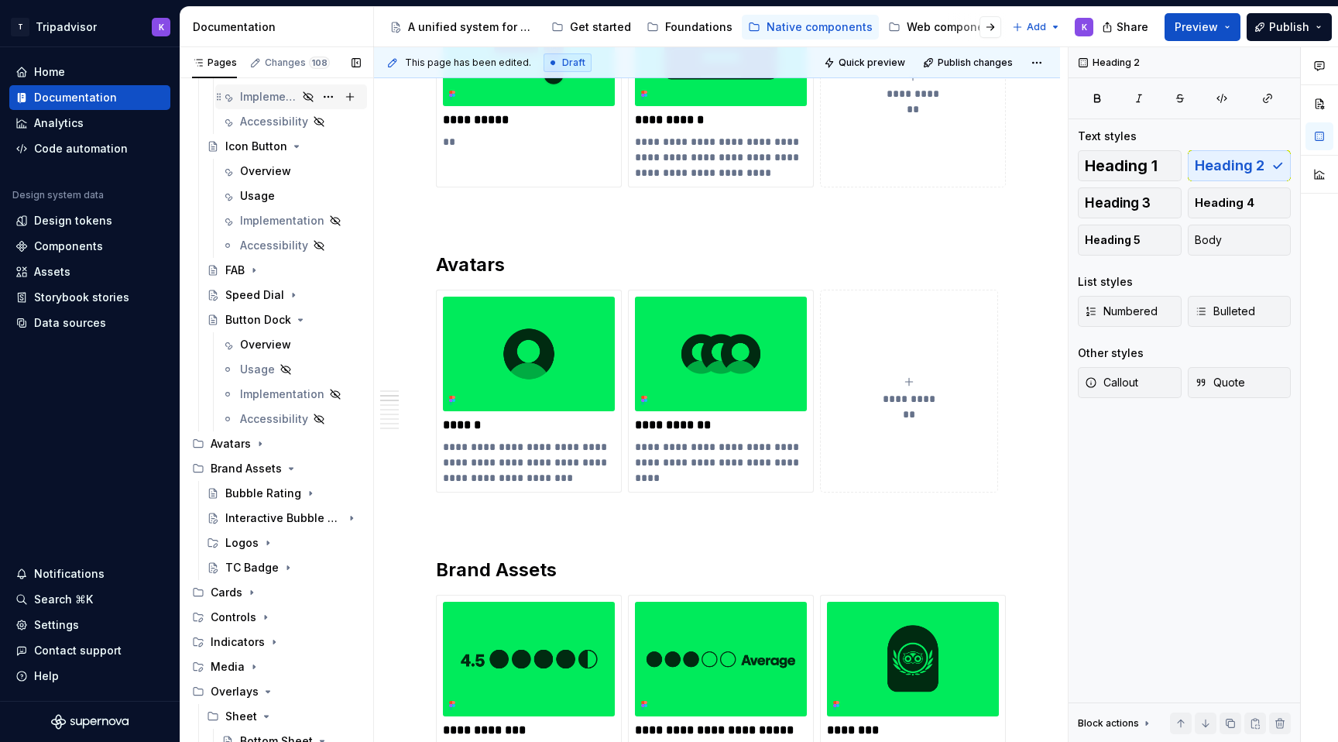
scroll to position [407, 0]
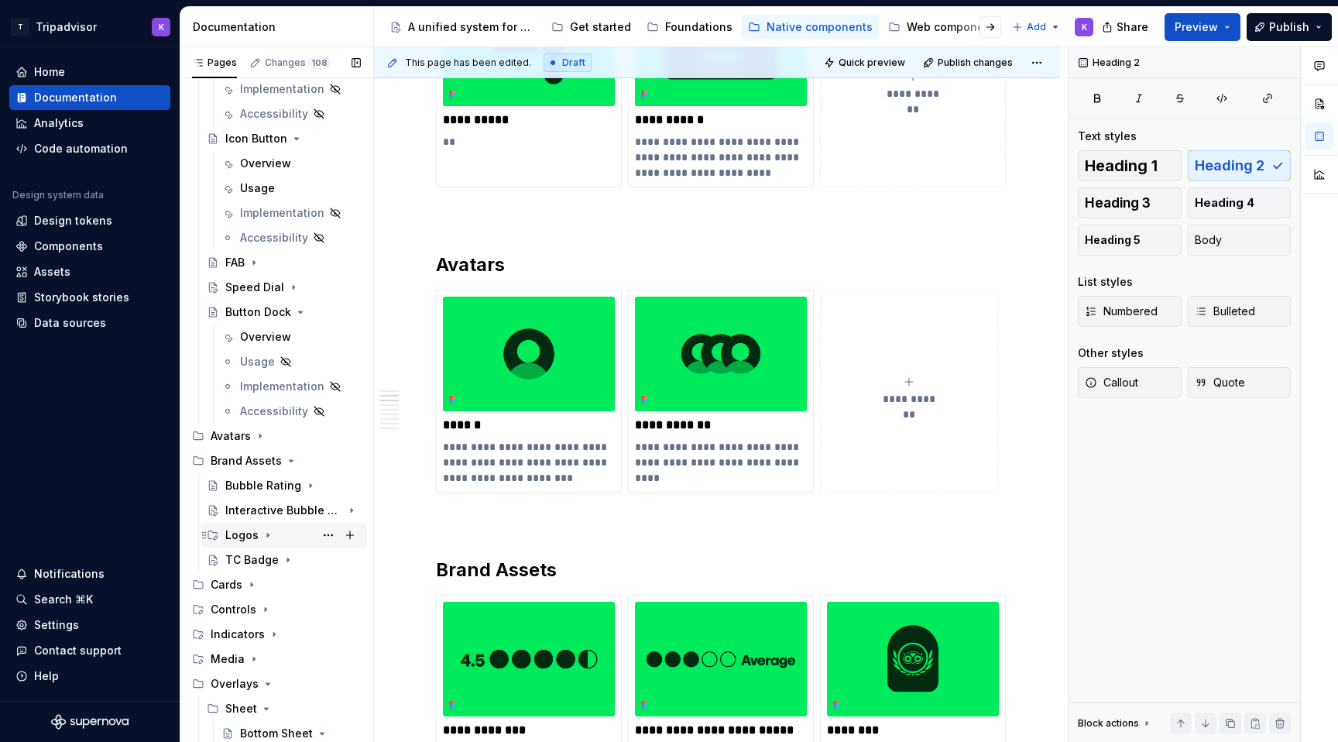
click at [302, 540] on div "Logos" at bounding box center [292, 535] width 135 height 22
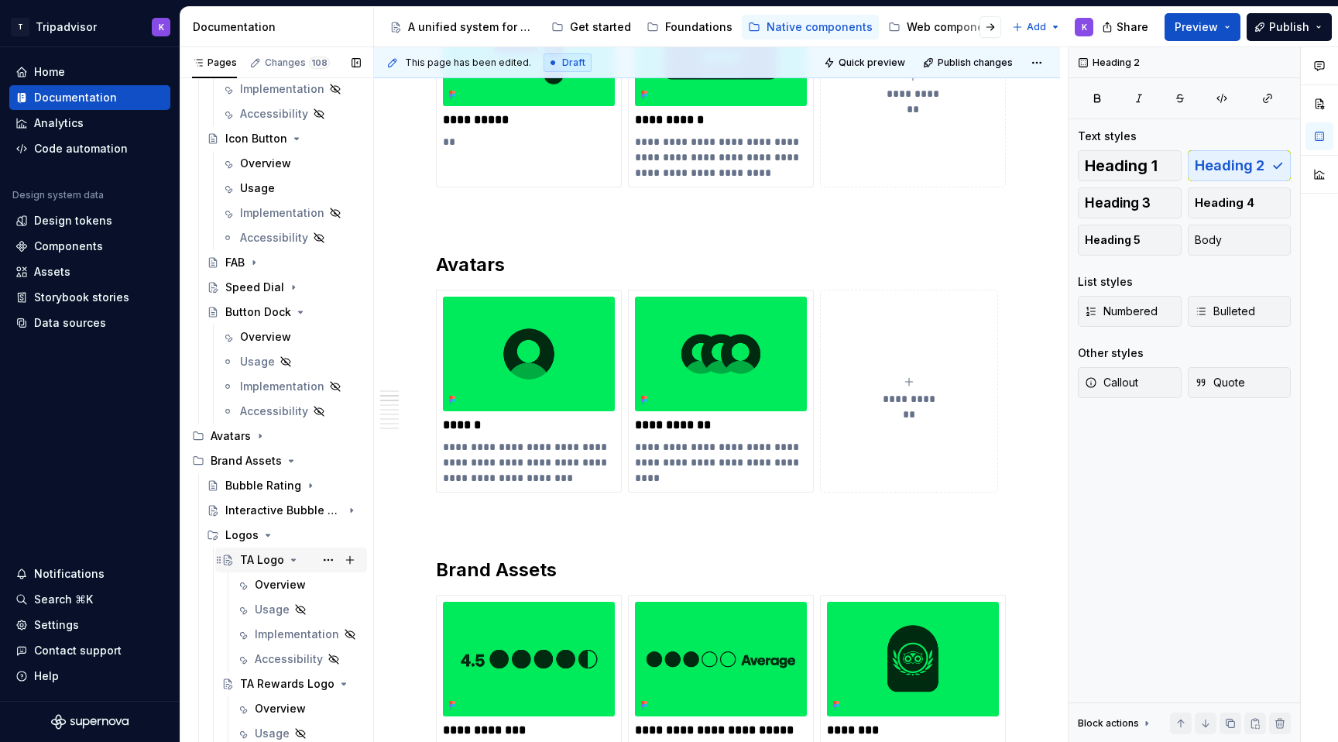
click at [264, 562] on div "TA Logo" at bounding box center [262, 559] width 44 height 15
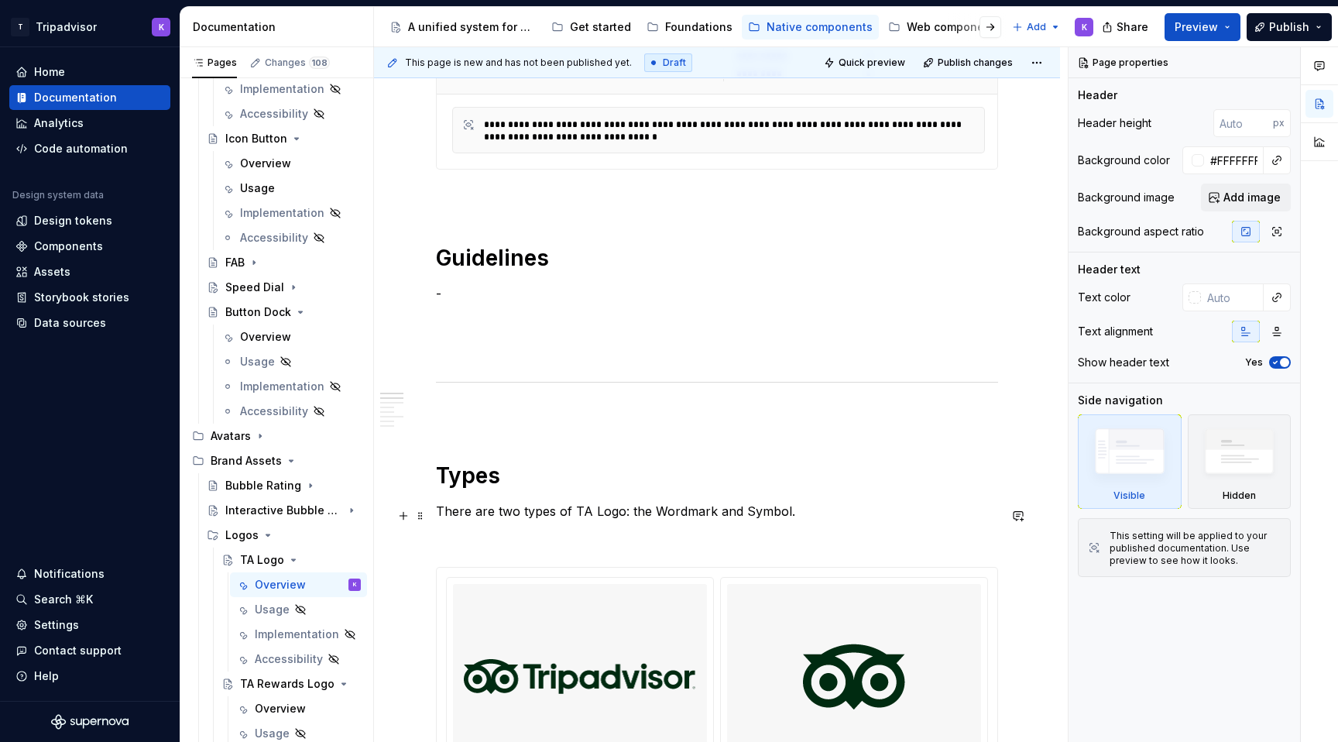
scroll to position [838, 0]
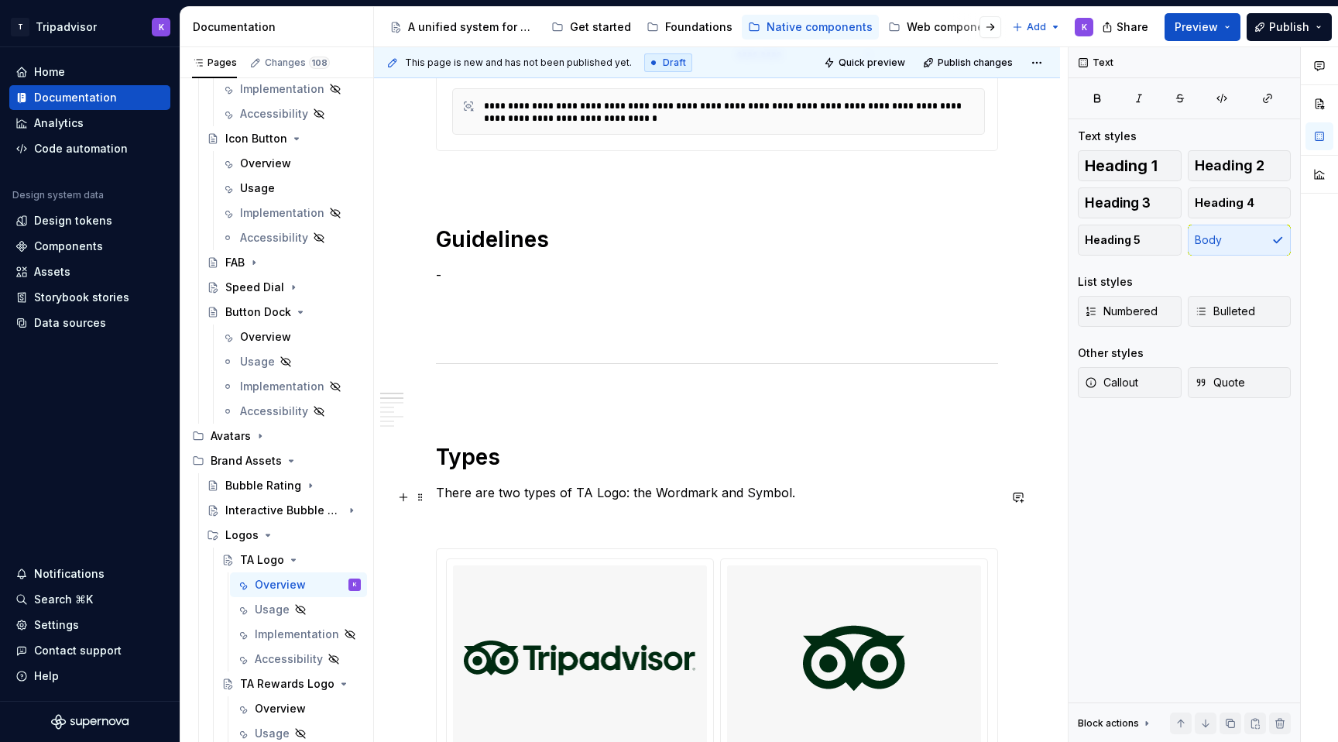
type textarea "*"
drag, startPoint x: 438, startPoint y: 496, endPoint x: 569, endPoint y: 495, distance: 130.8
click at [569, 495] on p "There are two types of TA Logo: the Wordmark and Symbol." at bounding box center [717, 492] width 562 height 19
click at [511, 494] on p "The TA Logo: the Wordmark and Symbol." at bounding box center [717, 492] width 562 height 19
drag, startPoint x: 656, startPoint y: 504, endPoint x: 636, endPoint y: 503, distance: 20.1
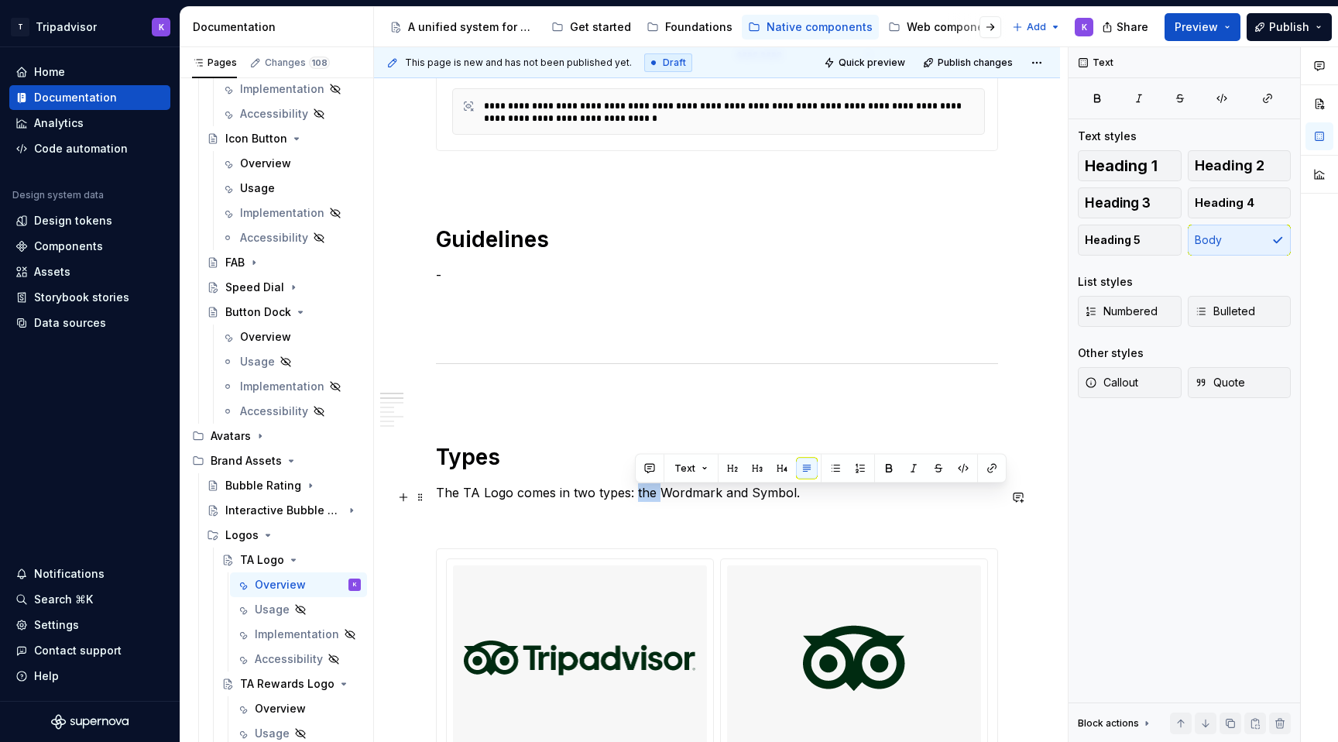
click at [636, 502] on p "The TA Logo comes in two types: the Wordmark and Symbol." at bounding box center [717, 492] width 562 height 19
click at [751, 495] on p "The TA Logo comes in two types, as a Wordmark and Symbol." at bounding box center [717, 492] width 562 height 19
click at [669, 498] on p "The TA Logo comes in two types, as a Wordmark and as a Symbol." at bounding box center [717, 492] width 562 height 19
click at [784, 490] on p "The TA Logo comes in two types, as a wordmark and as a Symbol." at bounding box center [717, 492] width 562 height 19
drag, startPoint x: 630, startPoint y: 501, endPoint x: 825, endPoint y: 504, distance: 195.1
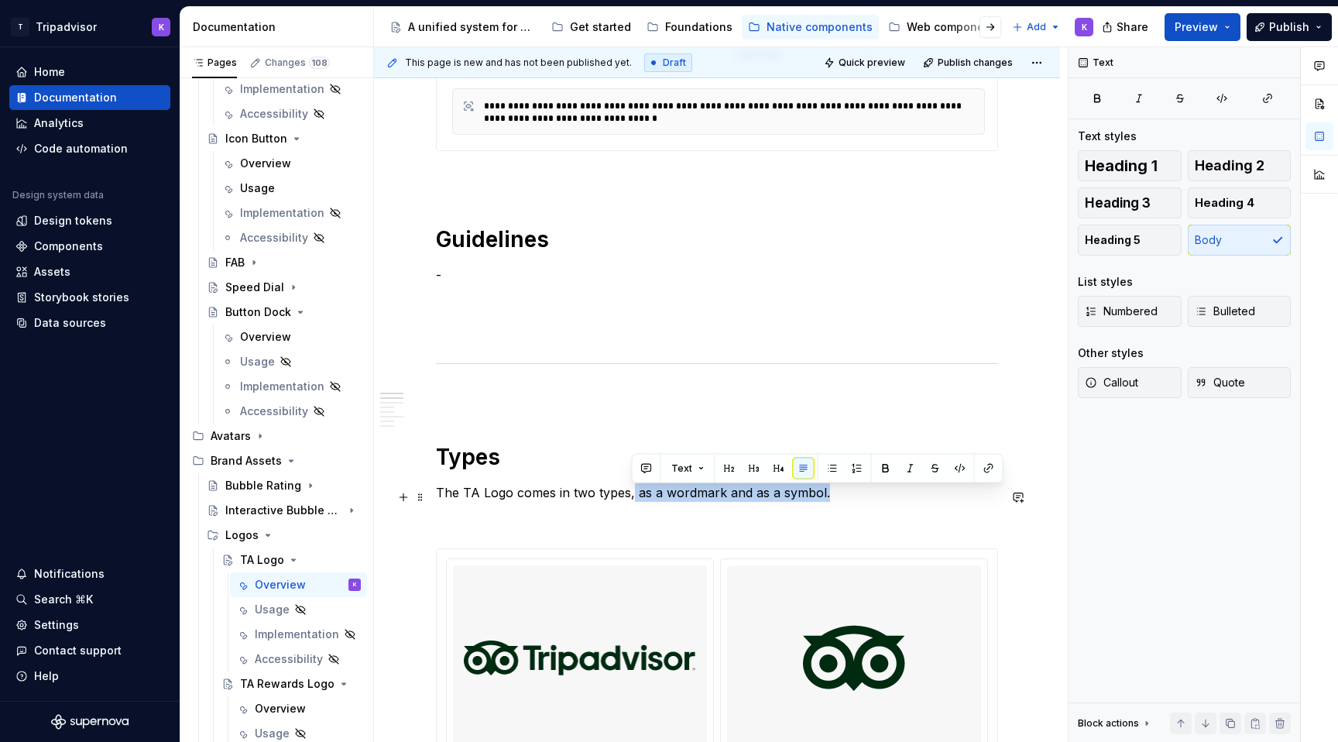
click at [825, 502] on p "The TA Logo comes in two types, as a wordmark and as a symbol." at bounding box center [717, 492] width 562 height 19
click at [666, 499] on p "The TA Logo comes in two types: Wordmark and Symbol" at bounding box center [717, 492] width 562 height 19
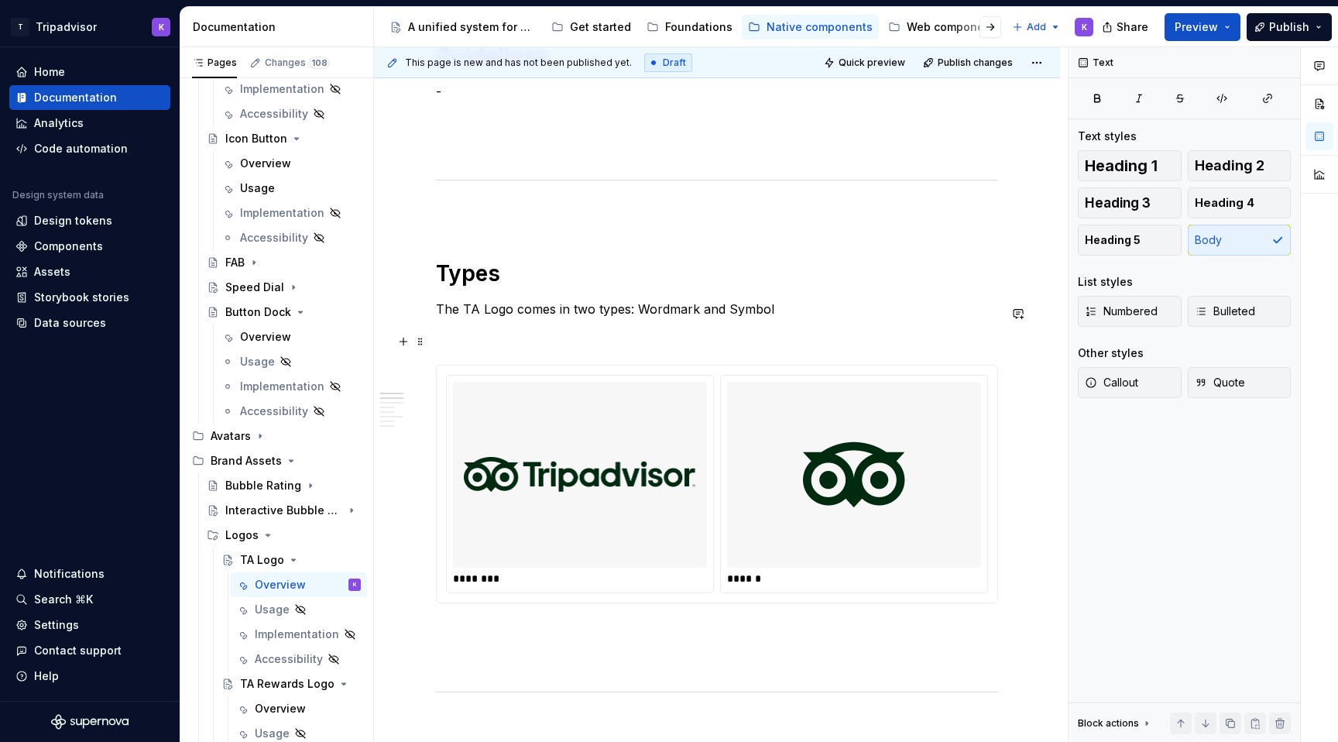
scroll to position [1038, 0]
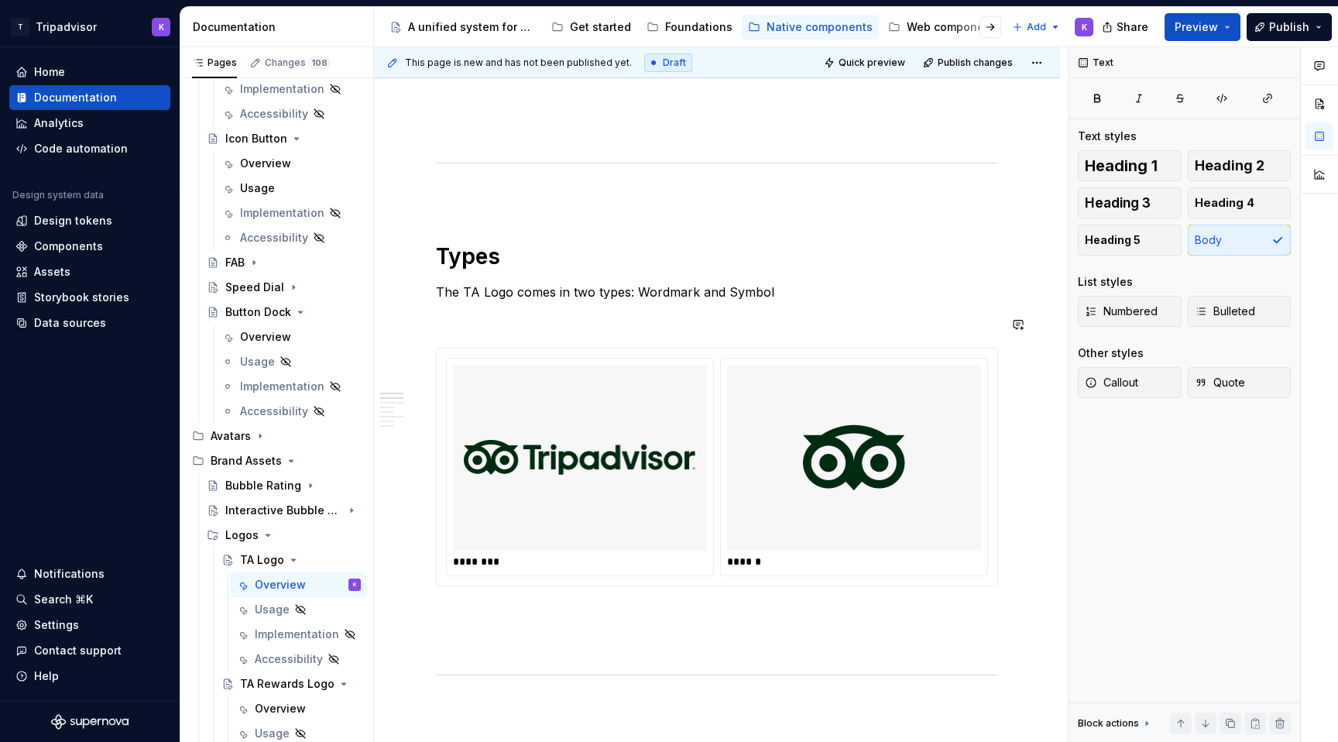
click at [810, 314] on div "**********" at bounding box center [717, 499] width 562 height 2427
click at [800, 286] on div "**********" at bounding box center [717, 499] width 562 height 2427
click at [792, 294] on p "The TA Logo comes in two types: Wordmark and Symbol" at bounding box center [717, 292] width 562 height 19
click at [752, 326] on p at bounding box center [717, 319] width 562 height 19
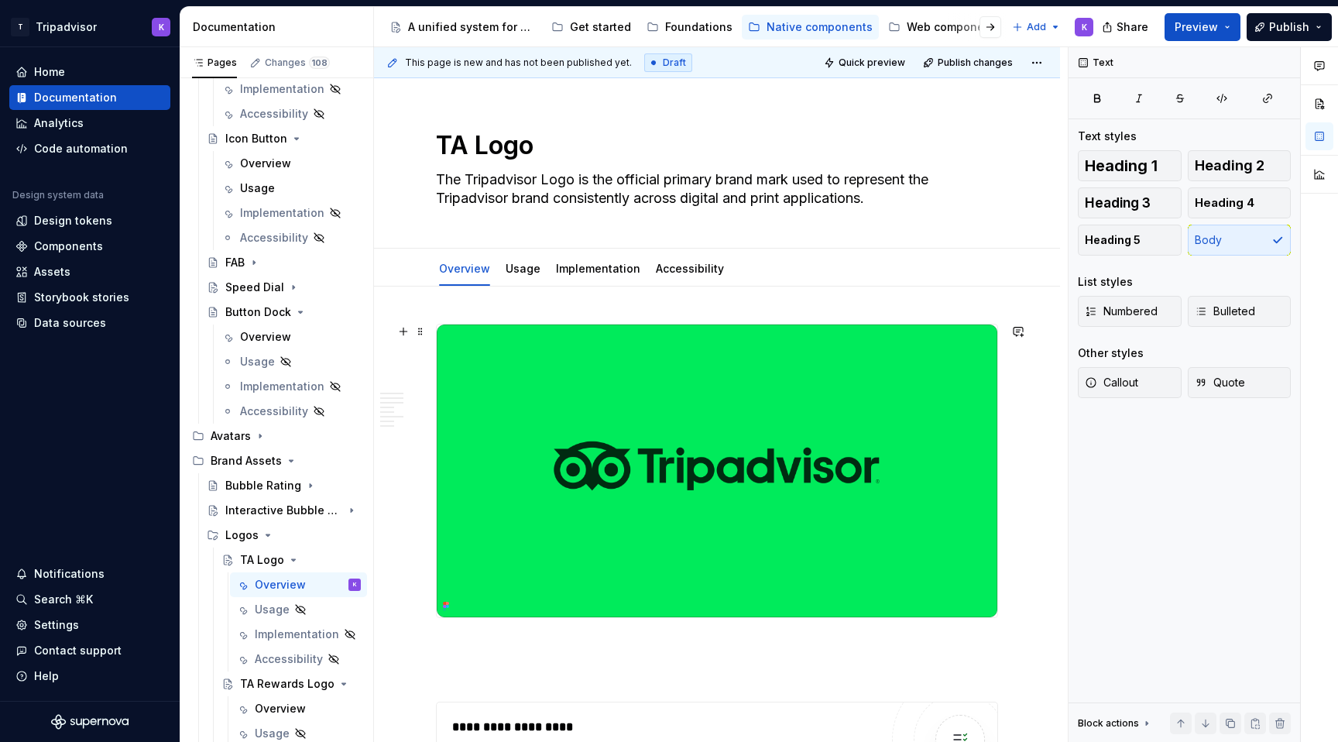
scroll to position [0, 0]
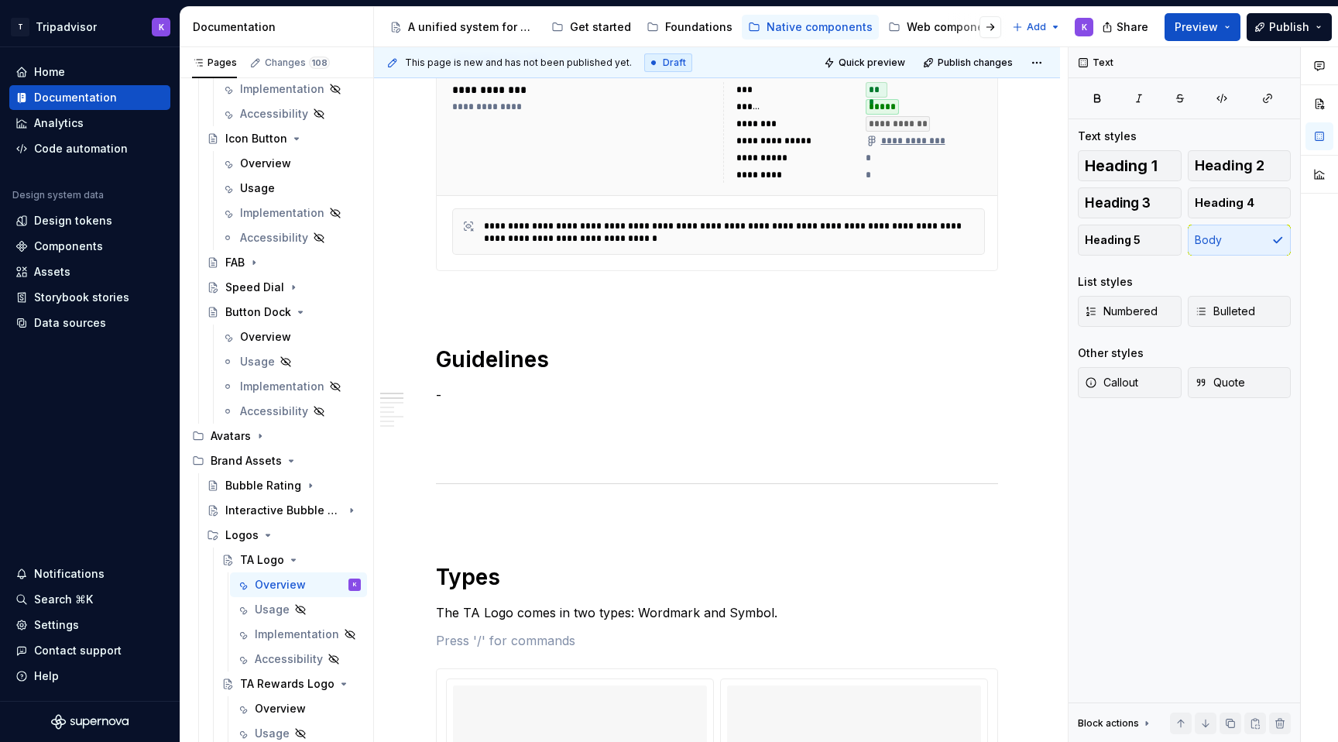
click at [700, 170] on div "**********" at bounding box center [583, 132] width 262 height 101
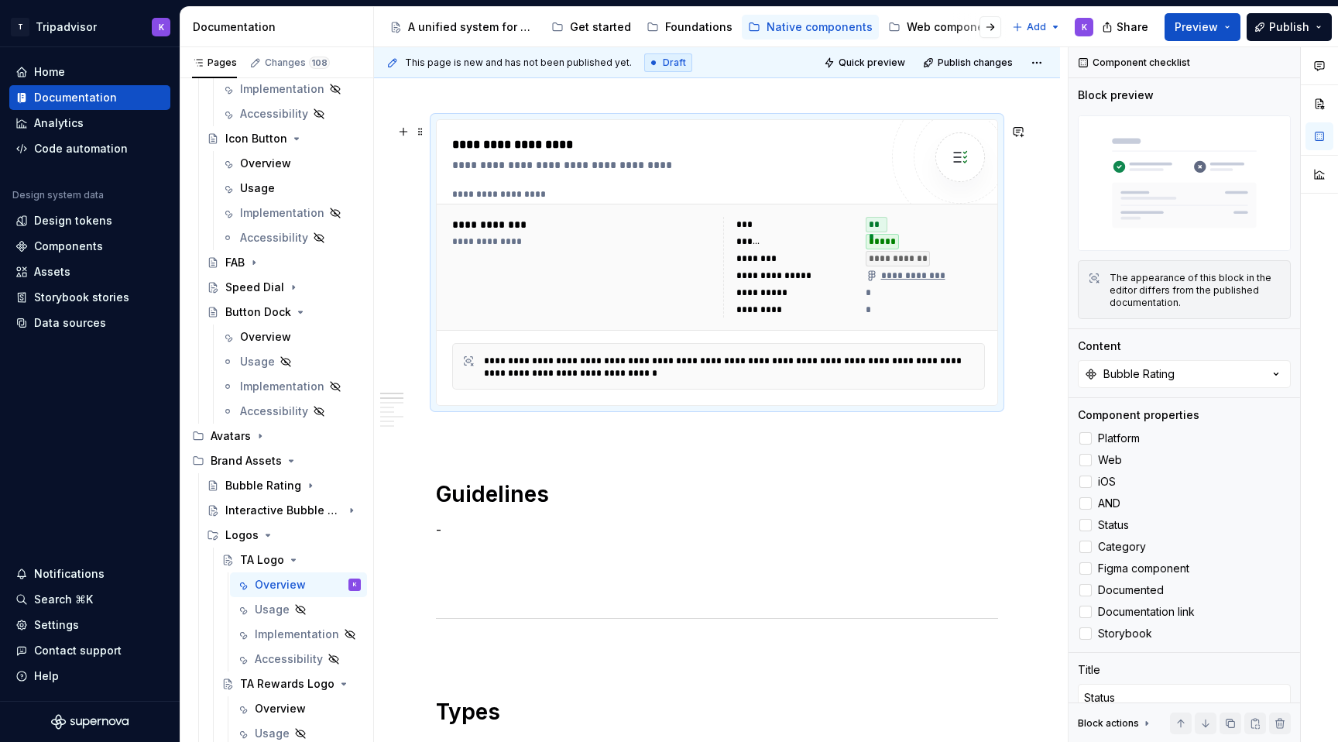
scroll to position [555, 0]
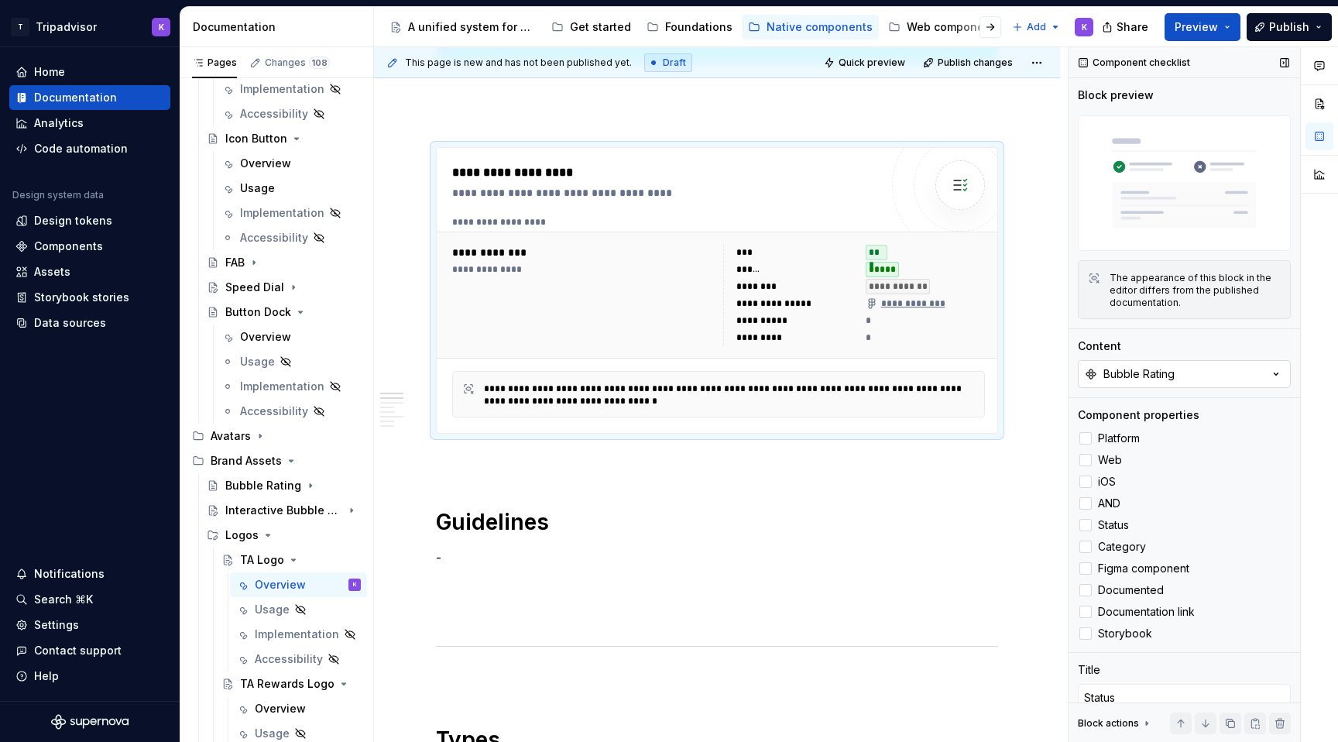
click at [1207, 385] on button "Bubble Rating" at bounding box center [1184, 374] width 213 height 28
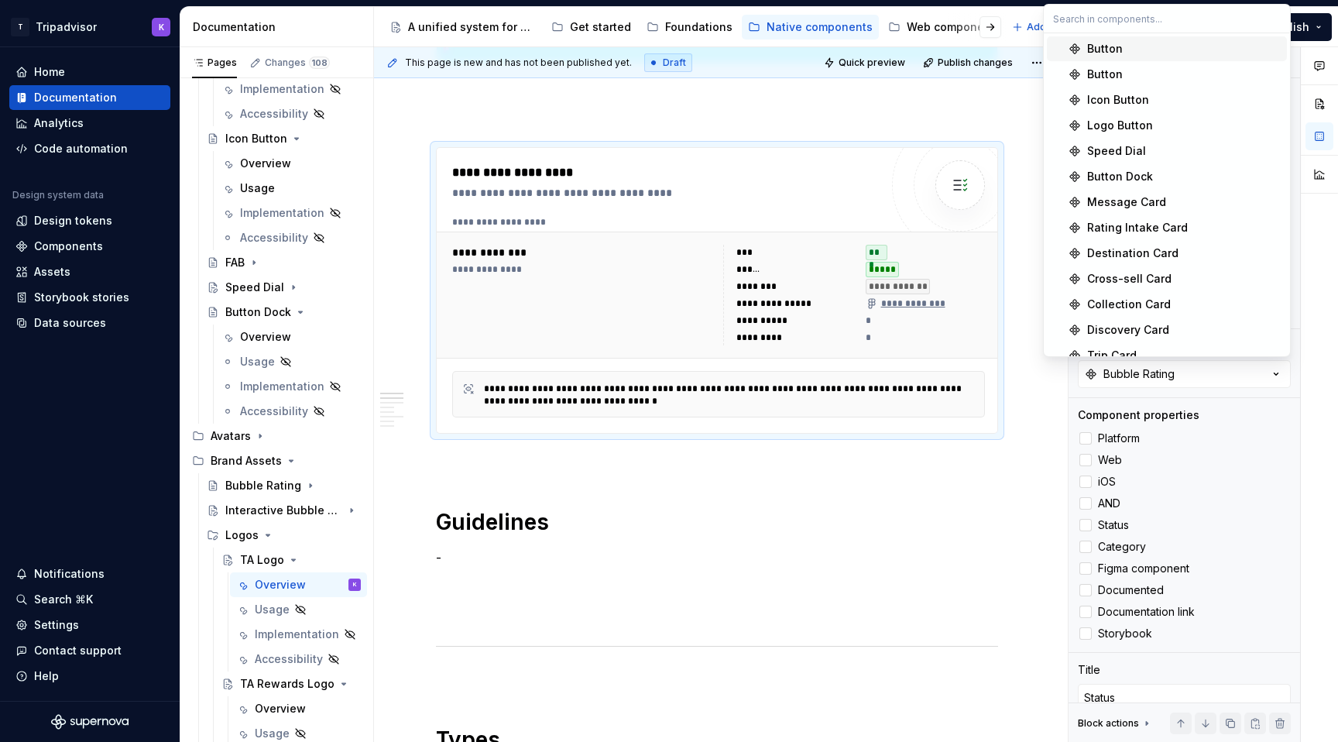
type textarea "*"
click at [1126, 19] on input "text" at bounding box center [1166, 19] width 246 height 28
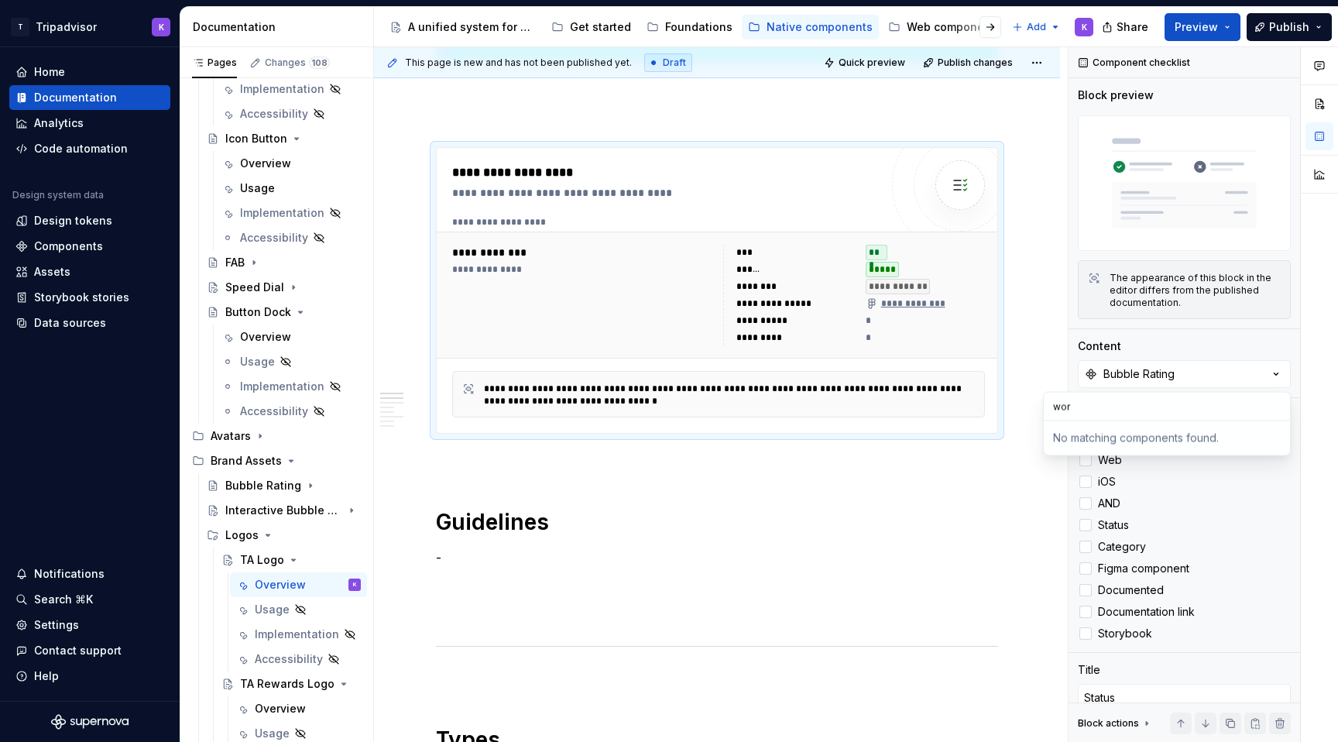
type input "word"
click at [1173, 399] on input "word" at bounding box center [1166, 406] width 246 height 28
type textarea "*"
type input "word"
click at [1176, 378] on button "Bubble Rating" at bounding box center [1184, 374] width 213 height 28
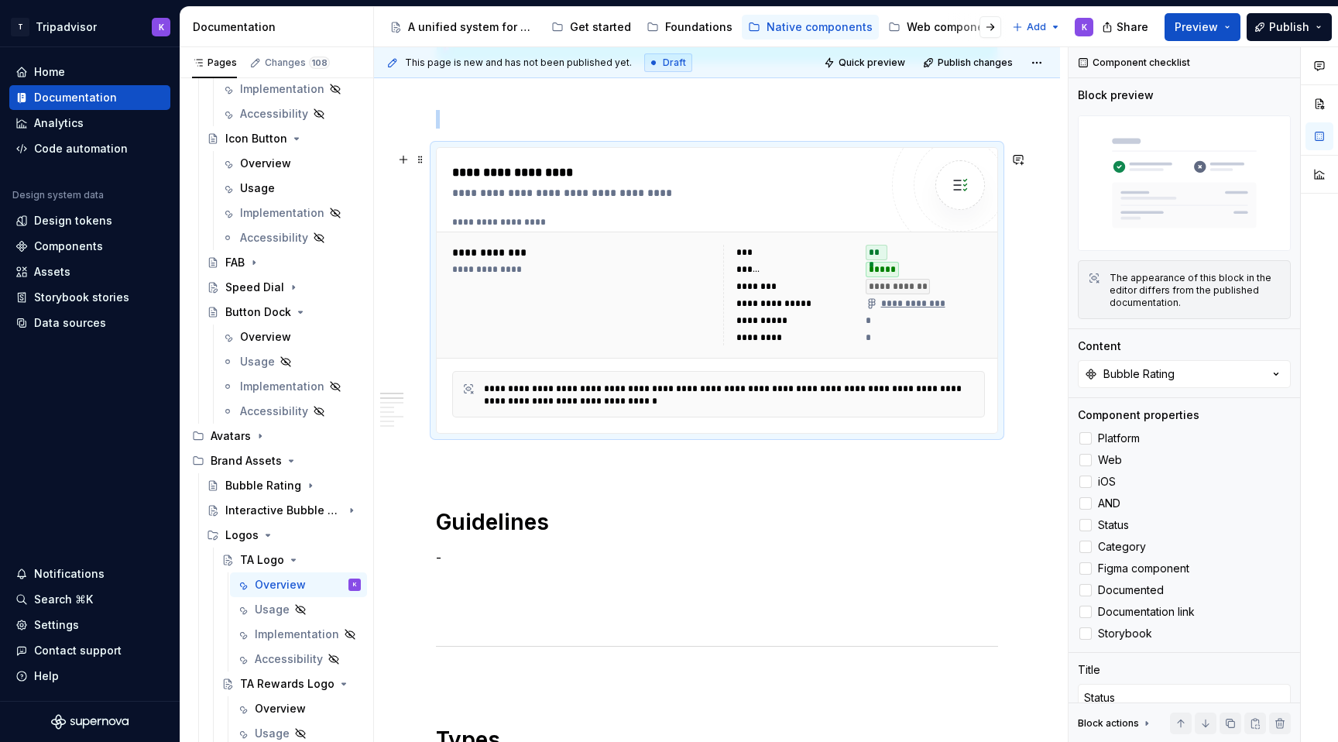
click at [816, 200] on div "**********" at bounding box center [669, 192] width 435 height 15
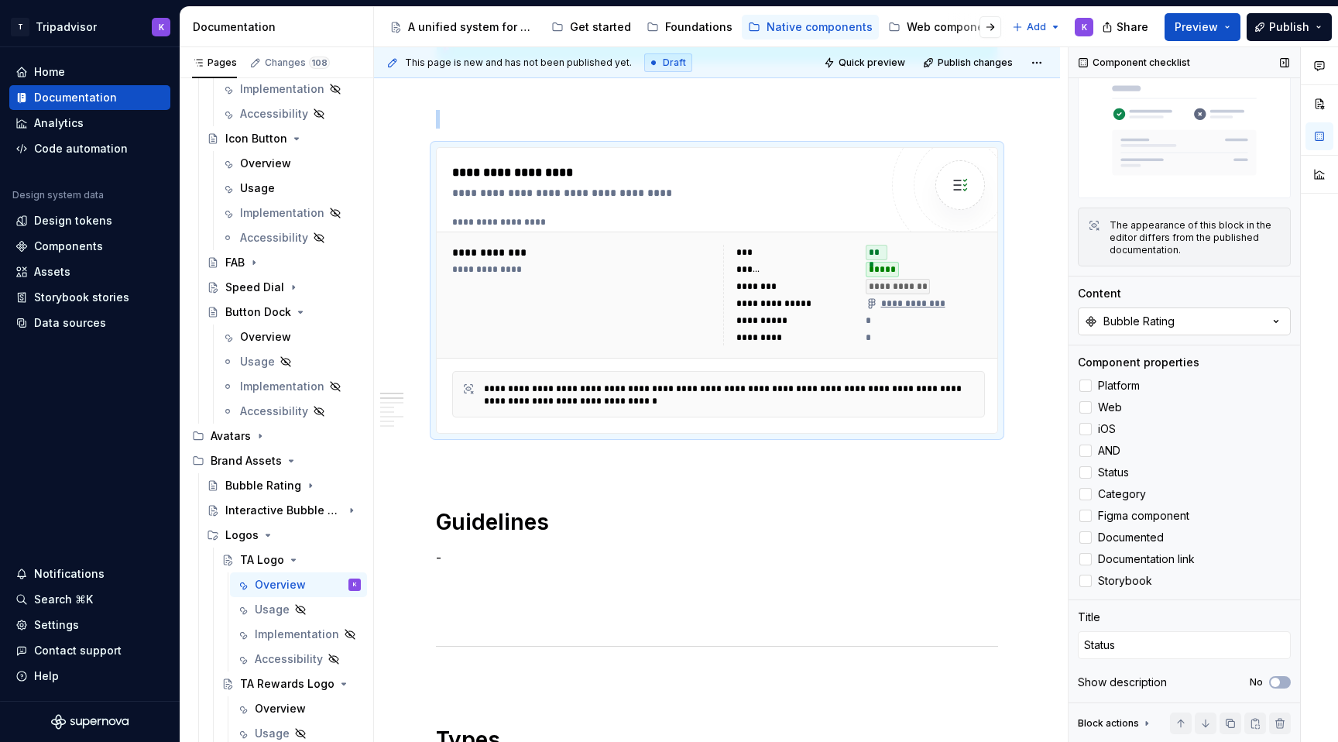
click at [1281, 314] on icon "button" at bounding box center [1275, 321] width 15 height 15
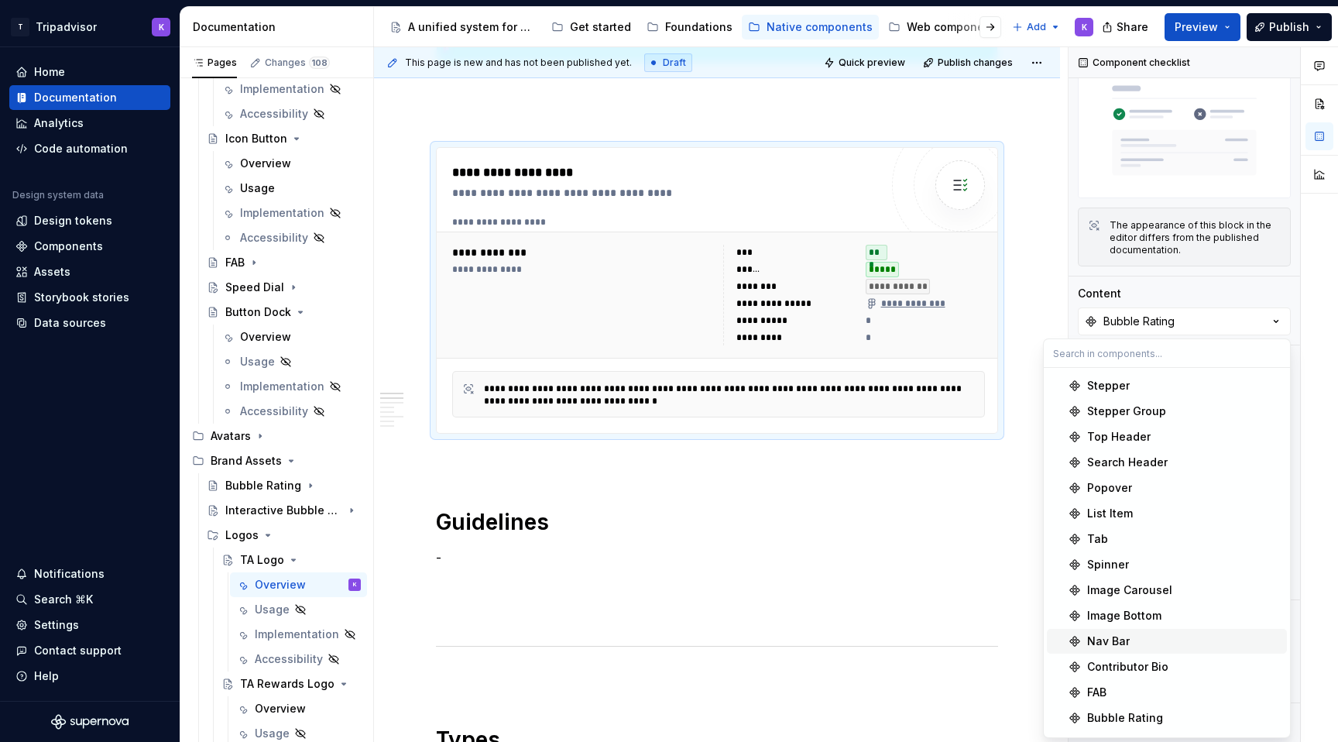
scroll to position [837, 0]
type textarea "*"
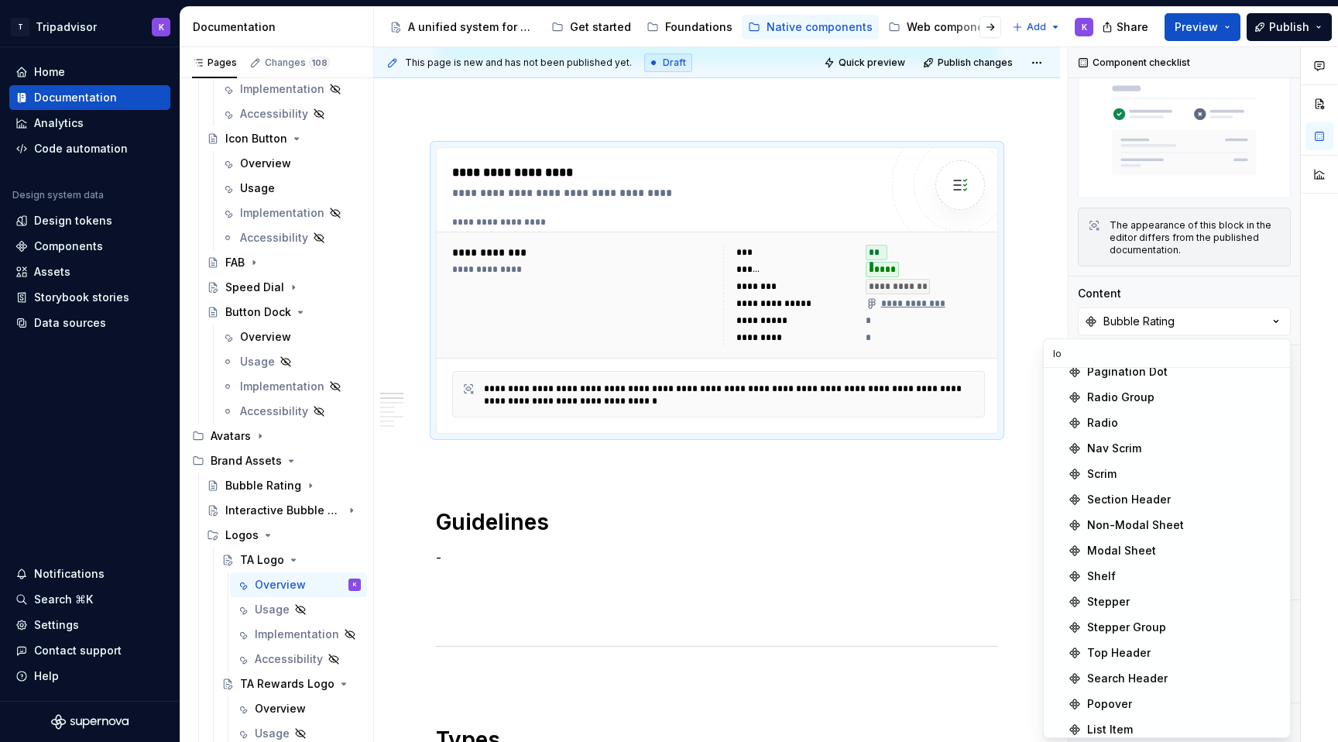
scroll to position [0, 0]
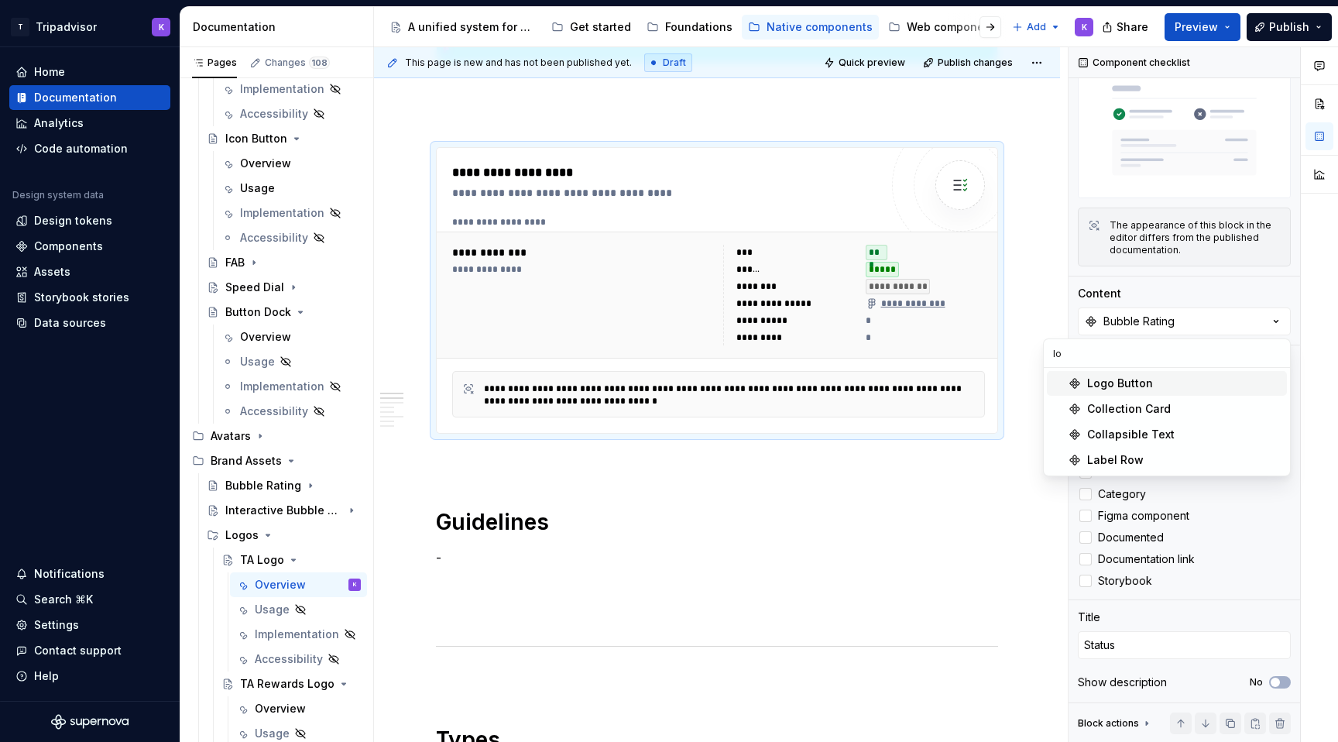
type input "log"
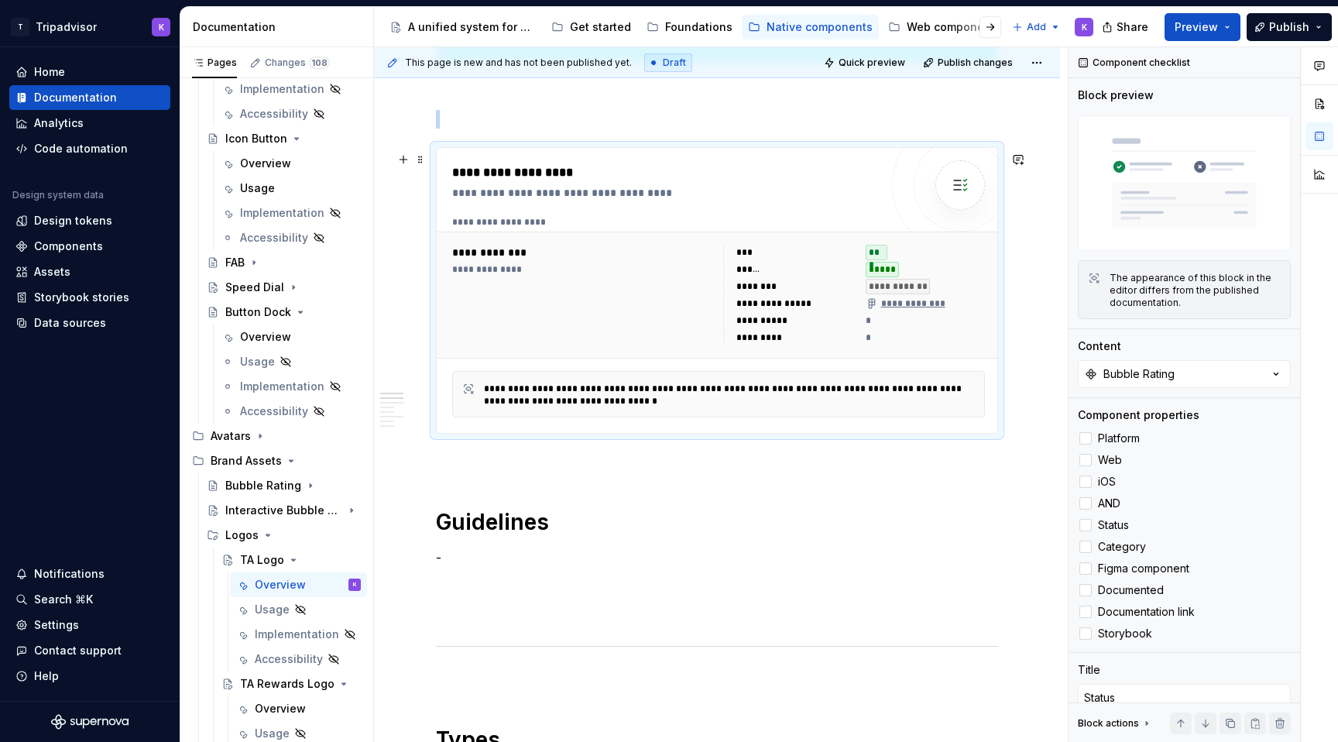
click at [974, 289] on div "**********" at bounding box center [925, 286] width 120 height 15
click at [1085, 460] on icon at bounding box center [1085, 460] width 0 height 0
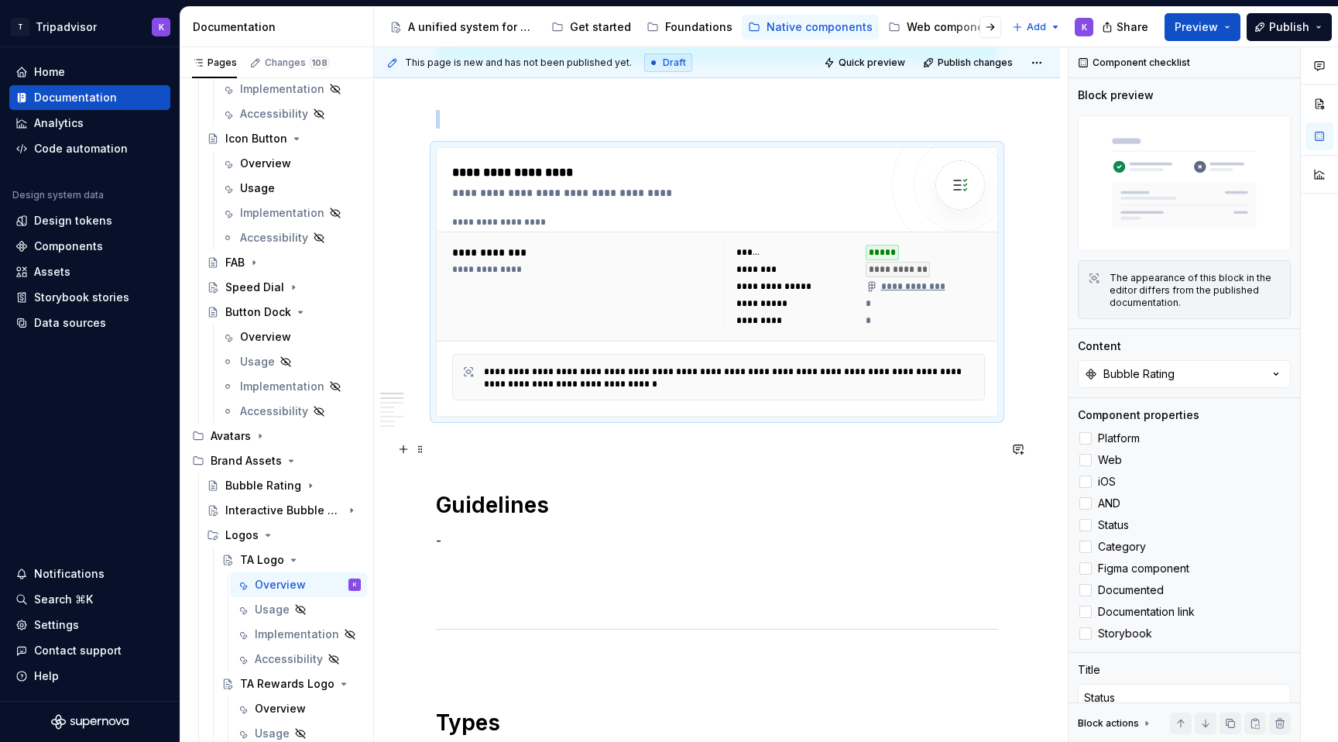
click at [945, 448] on p at bounding box center [717, 444] width 562 height 19
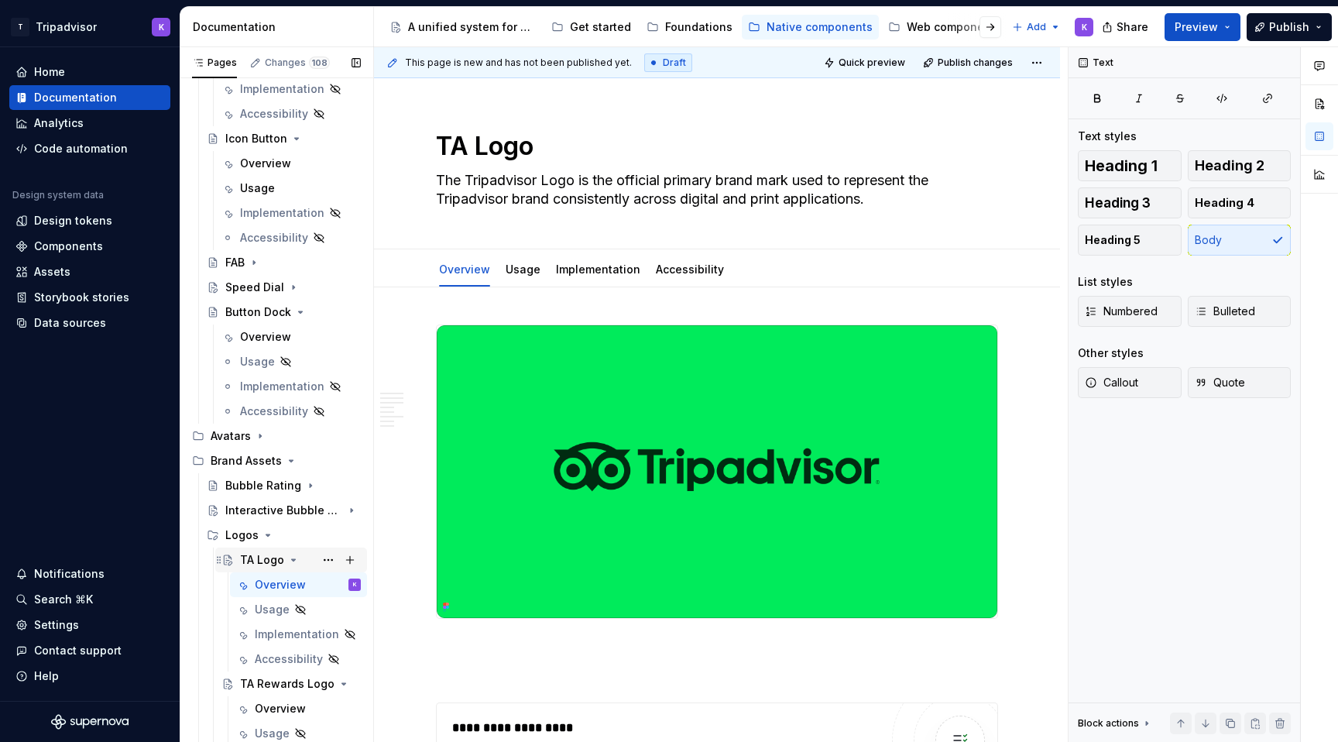
click at [293, 560] on icon "Page tree" at bounding box center [294, 560] width 4 height 2
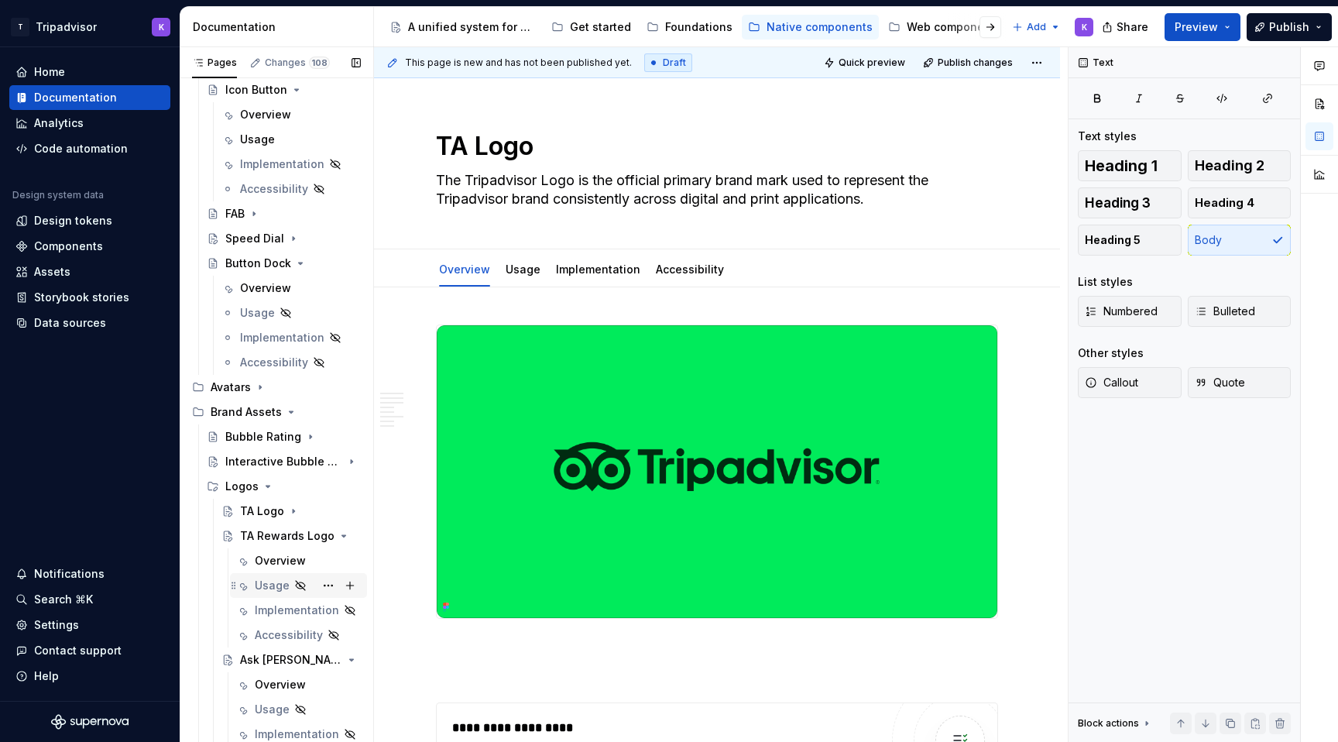
scroll to position [465, 0]
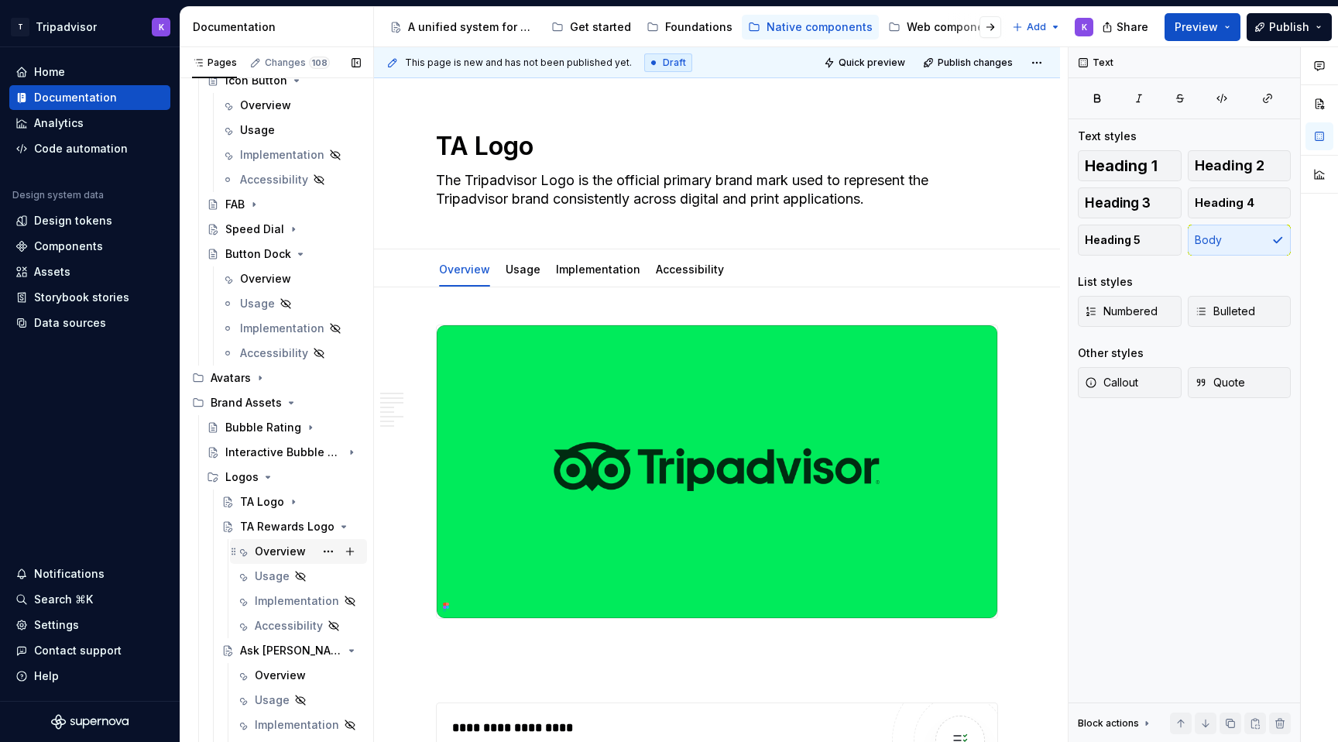
click at [290, 550] on div "Overview" at bounding box center [280, 550] width 51 height 15
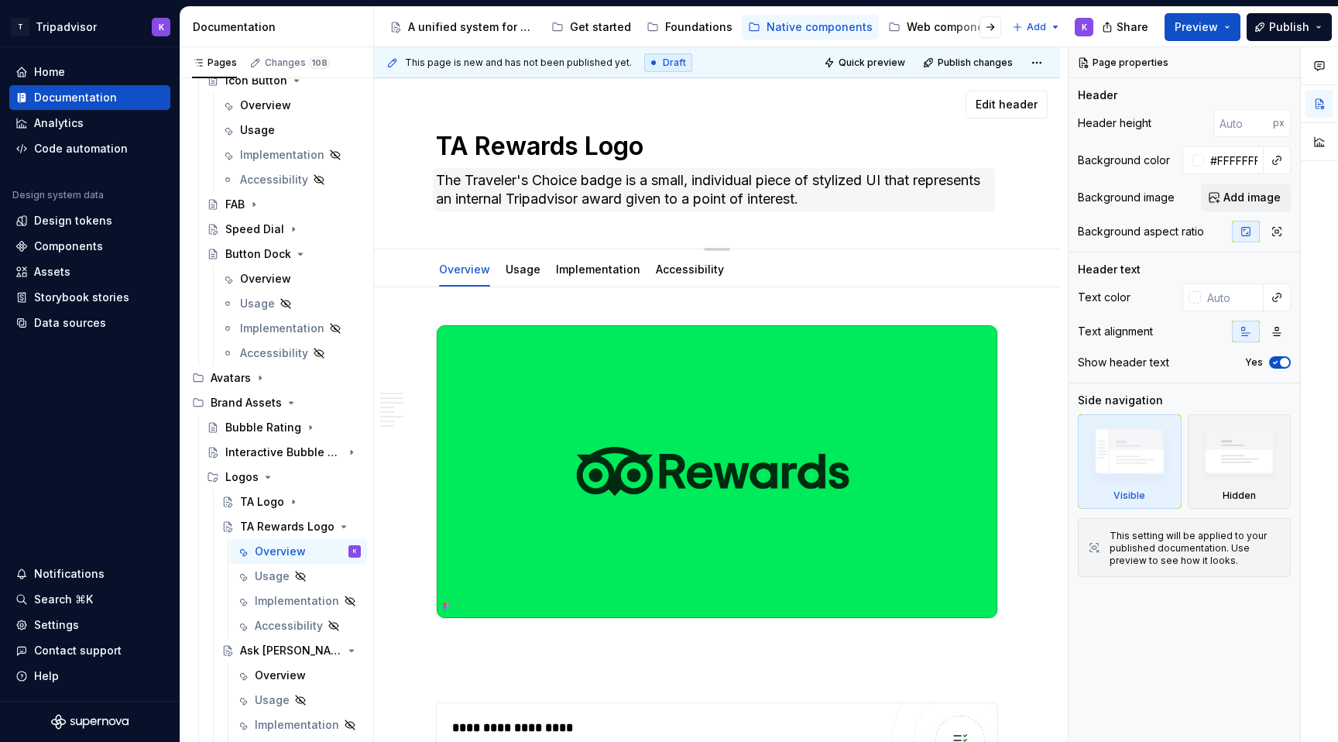
click at [601, 200] on textarea "The Traveler's Choice badge is a small, individual piece of stylized UI that re…" at bounding box center [714, 189] width 562 height 43
paste textarea "ipadvisor Rewards Logo represents our membership rewards program. Use this prog…"
type textarea "*"
type textarea "The Tripadvisor Rewards Logo represents our membership rewards program. Use thi…"
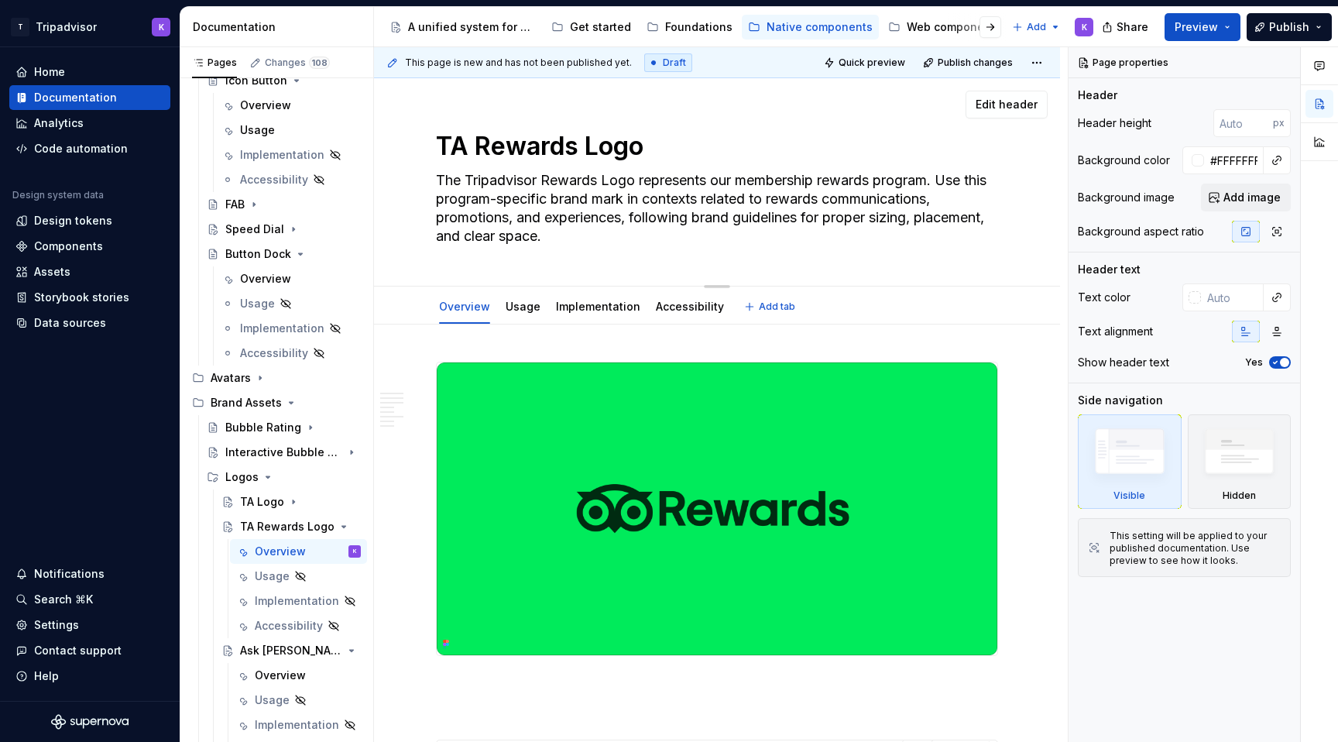
drag, startPoint x: 948, startPoint y: 180, endPoint x: 733, endPoint y: 197, distance: 215.8
click at [733, 197] on textarea "The Tripadvisor Rewards Logo represents our membership rewards program. Use thi…" at bounding box center [714, 208] width 562 height 81
type textarea "*"
type textarea "The Tripadvisor Rewards Logo represents our membership rewards program. I relat…"
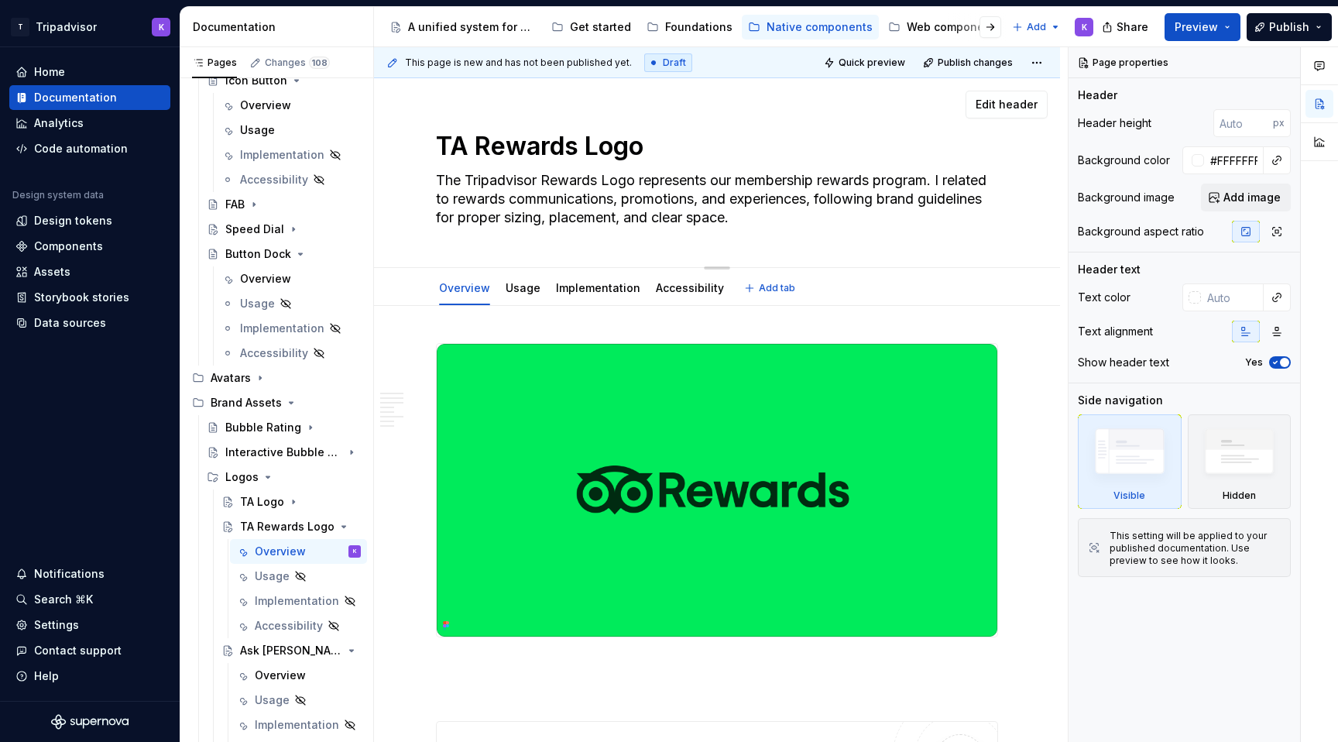
type textarea "*"
type textarea "The Tripadvisor Rewards Logo represents our membership rewards program. It rela…"
type textarea "*"
type textarea "The Tripadvisor Rewards Logo represents our membership rewards program. It' rel…"
type textarea "*"
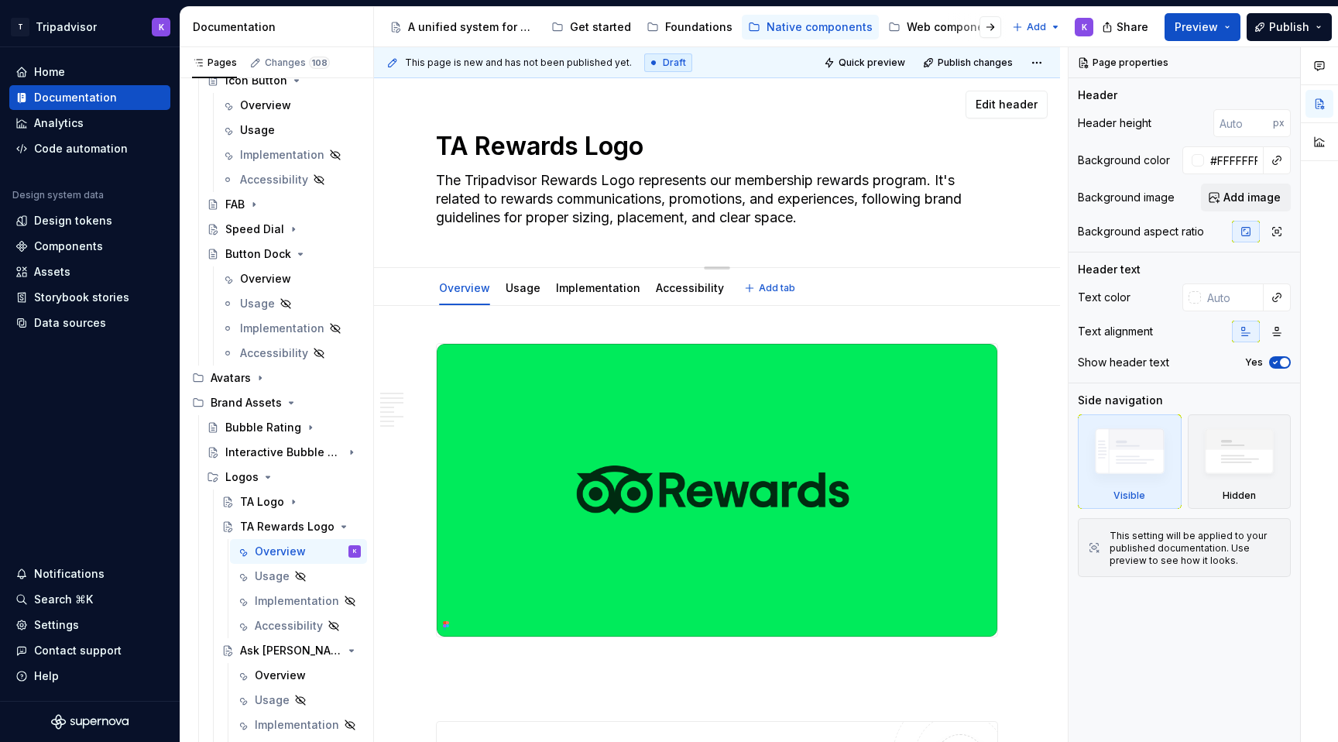
type textarea "The Tripadvisor Rewards Logo represents our membership rewards program. It's re…"
type textarea "*"
type textarea "The Tripadvisor Rewards Logo represents our membership rewards program. It's u …"
type textarea "*"
type textarea "The Tripadvisor Rewards Logo represents our membership rewards program. It's us…"
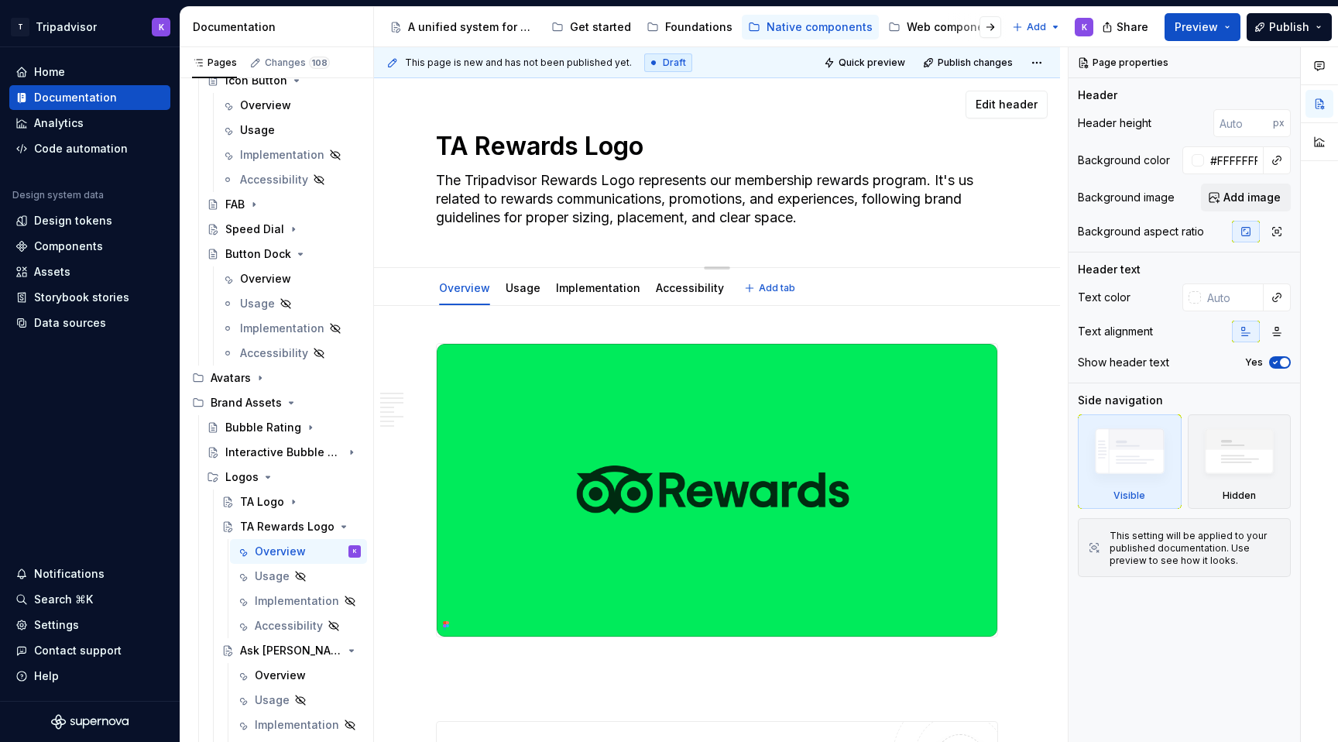
type textarea "*"
type textarea "The Tripadvisor Rewards Logo represents our membership rewards program. It's us…"
type textarea "*"
type textarea "The Tripadvisor Rewards Logo represents our membership rewards program. It's us…"
type textarea "*"
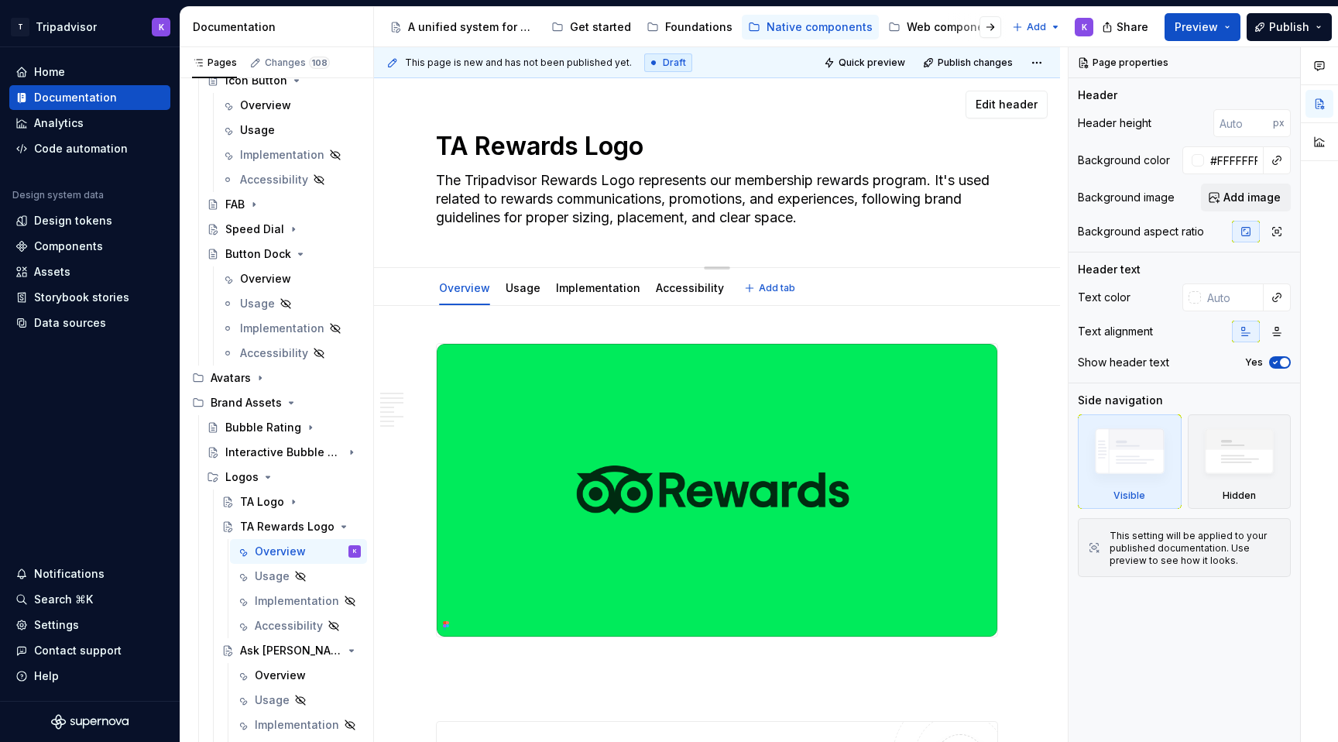
type textarea "The Tripadvisor Rewards Logo represents our membership rewards program. It's us…"
type textarea "*"
type textarea "The Tripadvisor Rewards Logo represents our membership rewards program. It's us…"
type textarea "*"
type textarea "The Tripadvisor Rewards Logo represents our membership rewards program. It's us…"
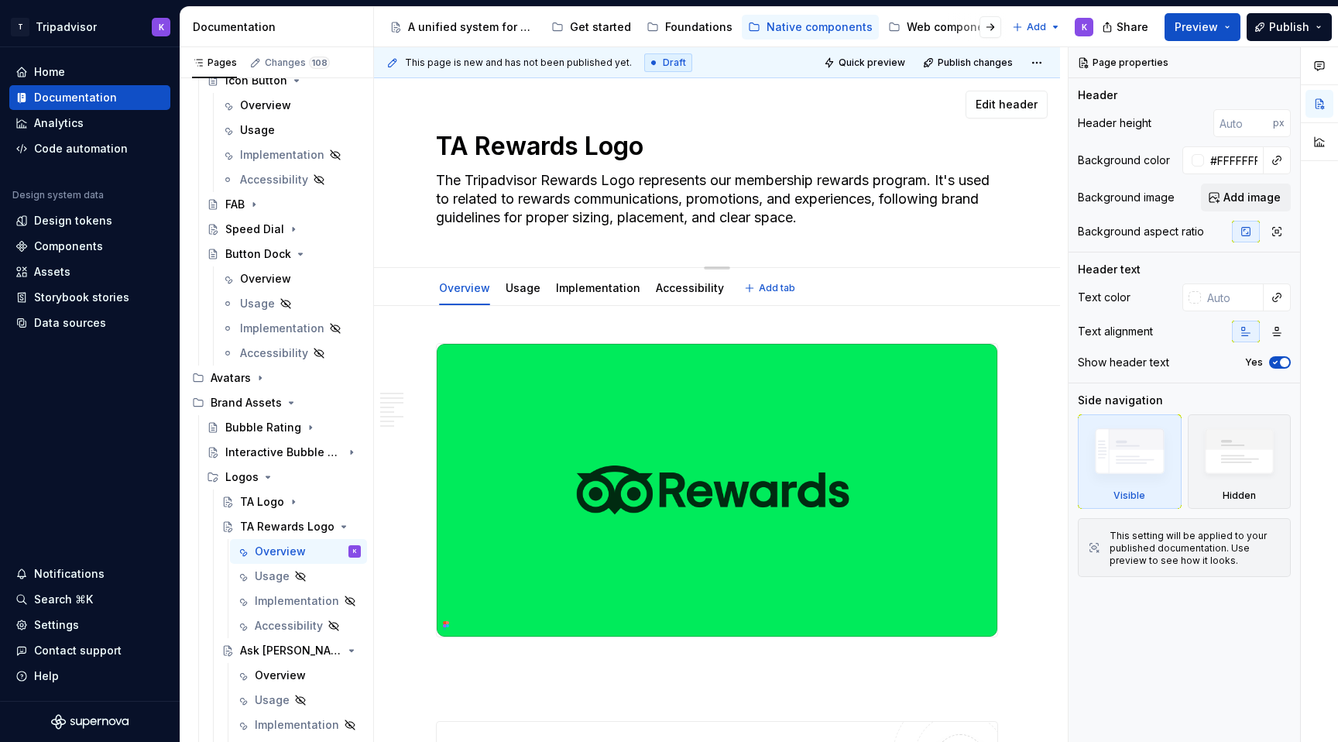
drag, startPoint x: 554, startPoint y: 198, endPoint x: 492, endPoint y: 197, distance: 61.9
click at [492, 197] on textarea "The Tripadvisor Rewards Logo represents our membership rewards program. It's us…" at bounding box center [714, 199] width 562 height 62
drag, startPoint x: 608, startPoint y: 198, endPoint x: 548, endPoint y: 198, distance: 60.4
click at [548, 198] on textarea "The Tripadvisor Rewards Logo represents our membership rewards program. It's us…" at bounding box center [714, 199] width 562 height 62
click at [536, 198] on textarea "The Tripadvisor Rewards Logo represents our membership rewards program. It's us…" at bounding box center [714, 199] width 562 height 62
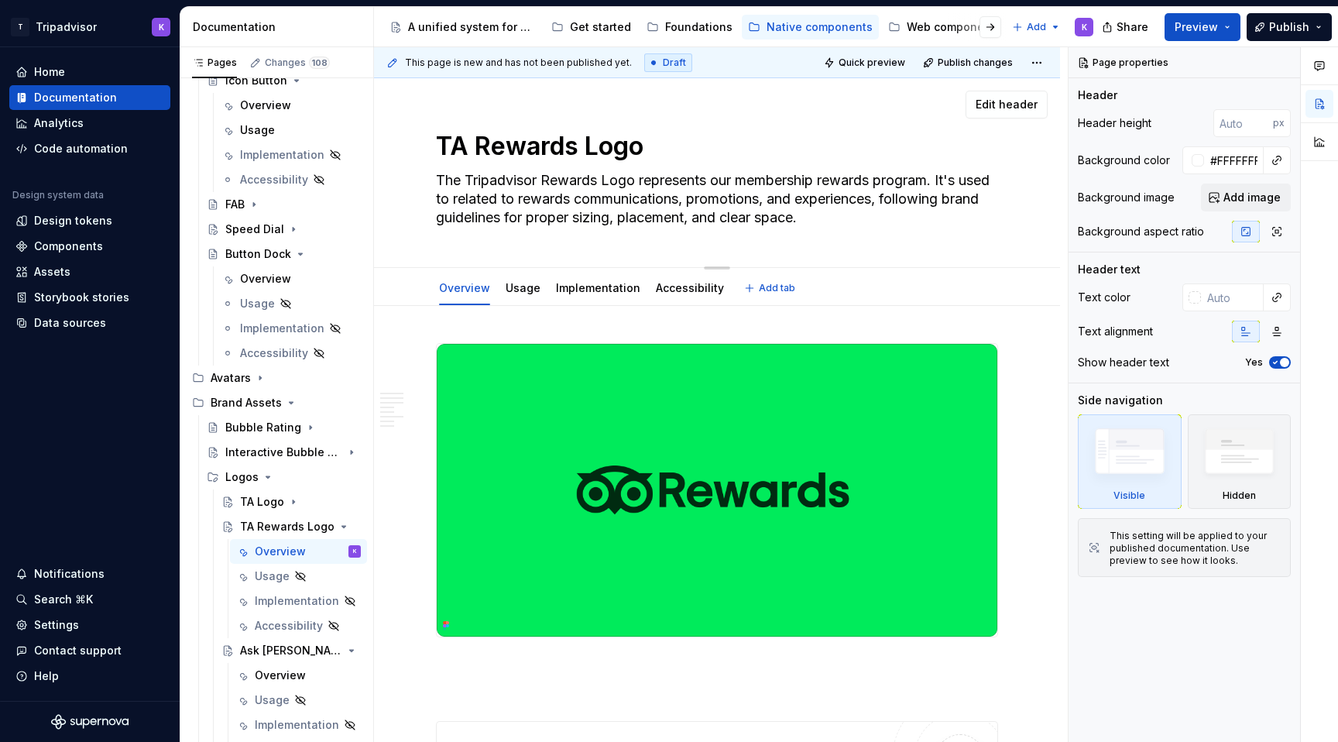
drag, startPoint x: 549, startPoint y: 197, endPoint x: 473, endPoint y: 197, distance: 75.9
click at [473, 197] on textarea "The Tripadvisor Rewards Logo represents our membership rewards program. It's us…" at bounding box center [714, 199] width 562 height 62
type textarea "*"
type textarea "The Tripadvisor Rewards Logo represents our membership rewards program. It's us…"
type textarea "*"
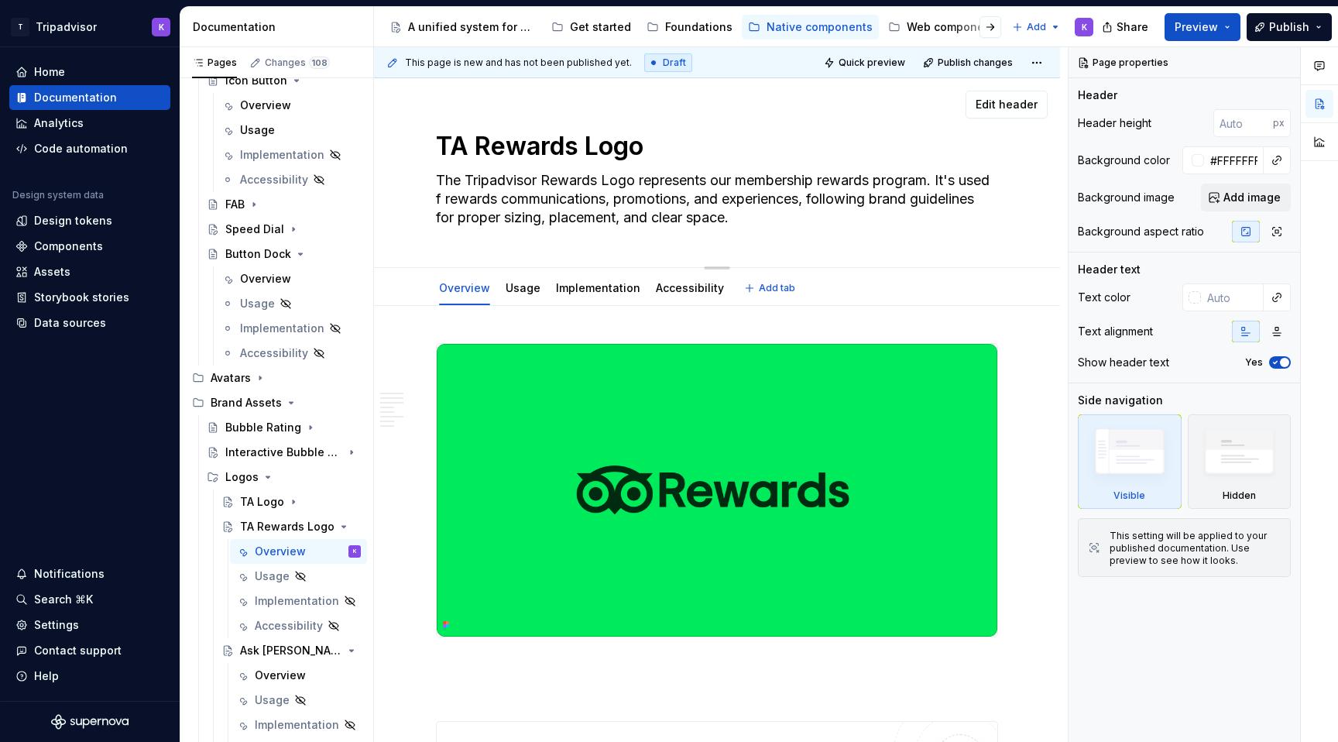
type textarea "The Tripadvisor Rewards Logo represents our membership rewards program. It's us…"
type textarea "*"
type textarea "The Tripadvisor Rewards Logo represents our membership rewards program. It's us…"
click at [668, 201] on textarea "The Tripadvisor Rewards Logo represents our membership rewards program. It's us…" at bounding box center [714, 199] width 562 height 62
type textarea "*"
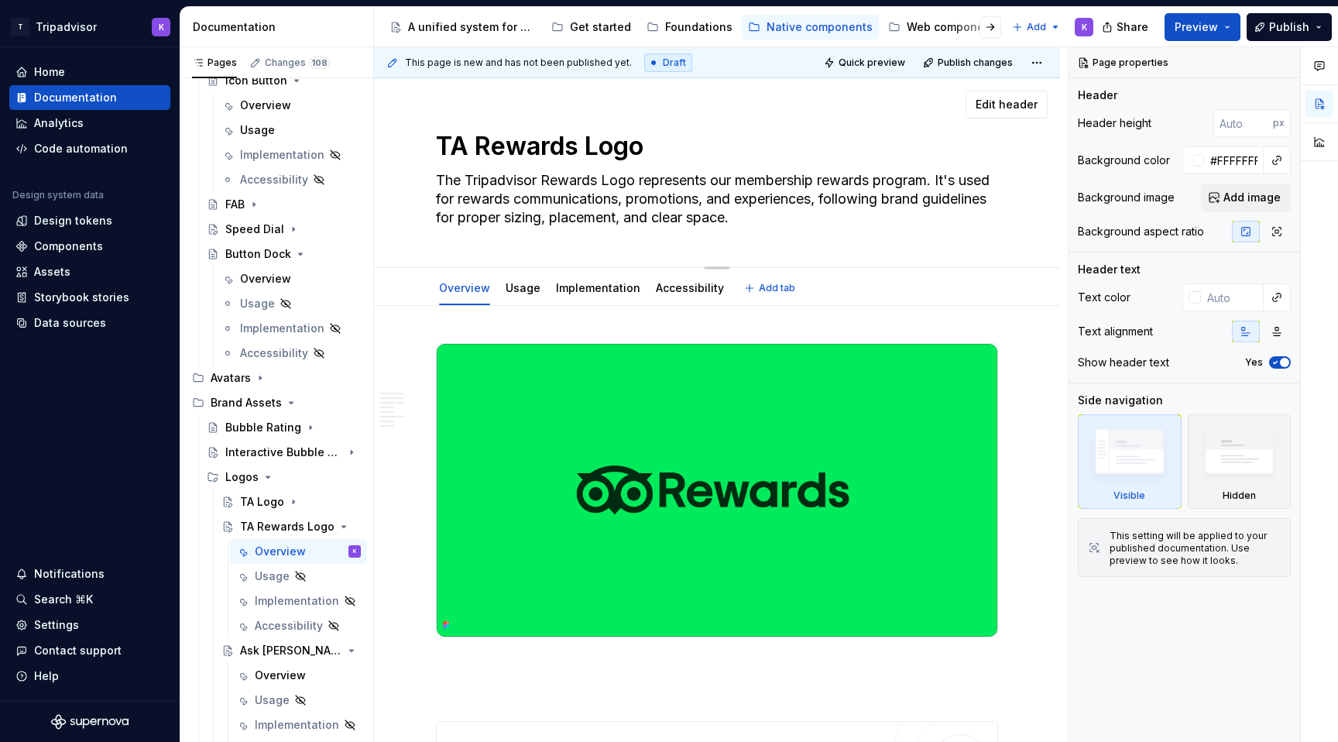
type textarea "The Tripadvisor Rewards Logo represents our membership rewards program. It's us…"
type textarea "*"
type textarea "The Tripadvisor Rewards Logo represents our membership rewards program. It's us…"
type textarea "*"
type textarea "The Tripadvisor Rewards Logo represents our membership rewards program. It's us…"
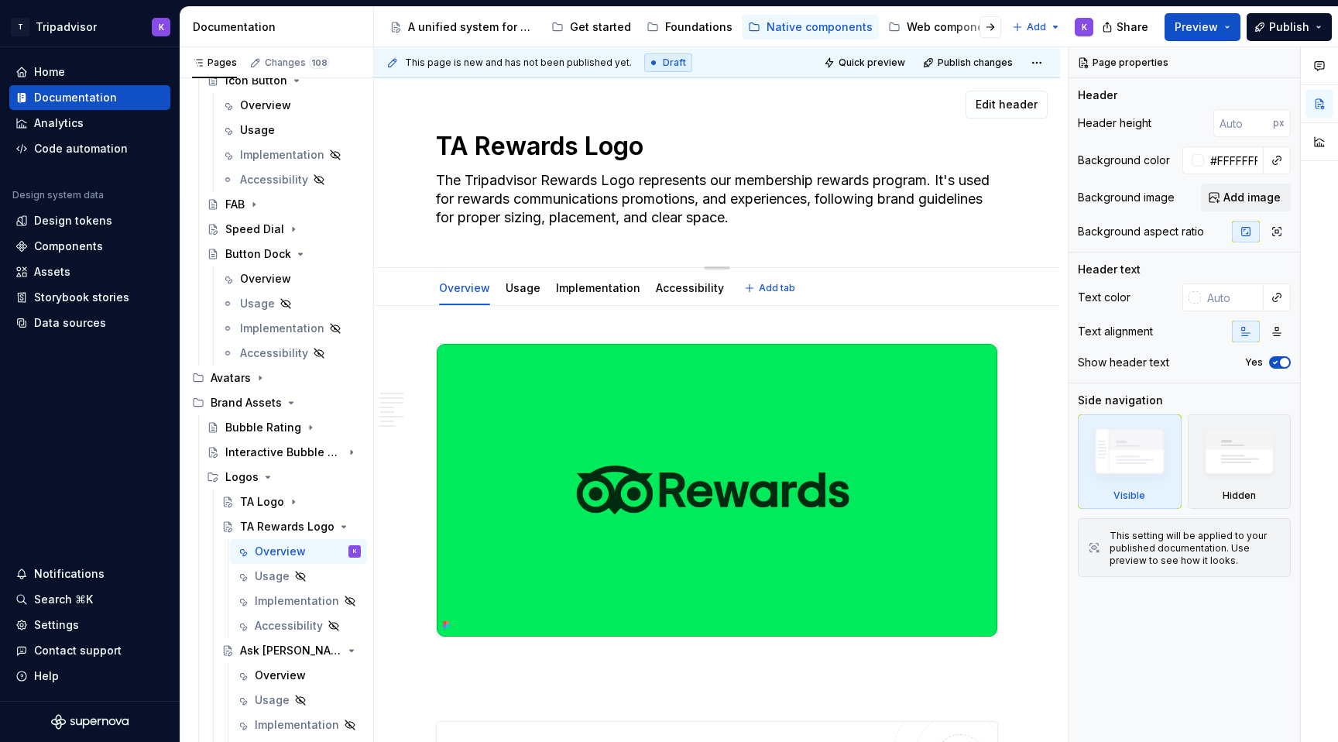
type textarea "*"
type textarea "The Tripadvisor Rewards Logo represents our membership rewards program. It's us…"
type textarea "*"
type textarea "The Tripadvisor Rewards Logo represents our membership rewards program. It's us…"
type textarea "*"
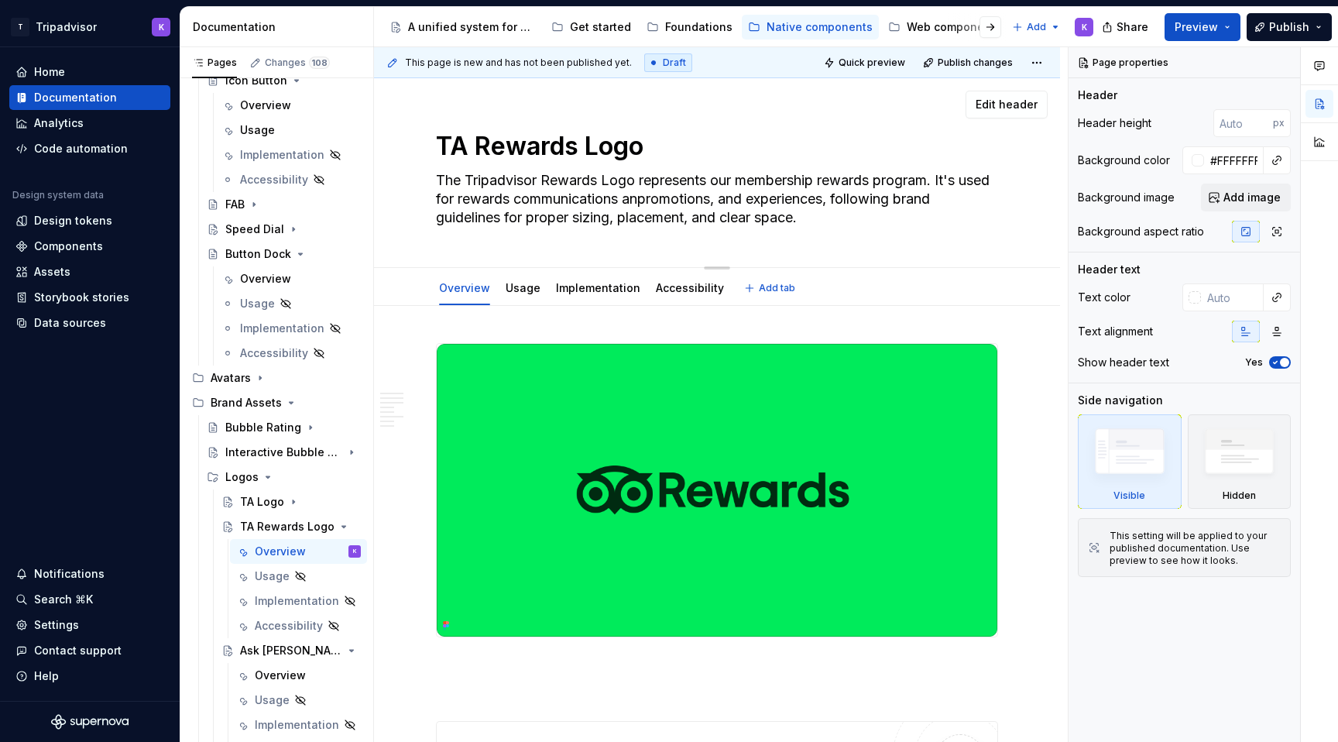
type textarea "The Tripadvisor Rewards Logo represents our membership rewards program. It's us…"
type textarea "*"
type textarea "The Tripadvisor Rewards Logo represents our membership rewards program. It's us…"
drag, startPoint x: 690, startPoint y: 194, endPoint x: 835, endPoint y: 222, distance: 148.2
click at [835, 222] on textarea "The Tripadvisor Rewards Logo represents our membership rewards program. It's us…" at bounding box center [714, 199] width 562 height 62
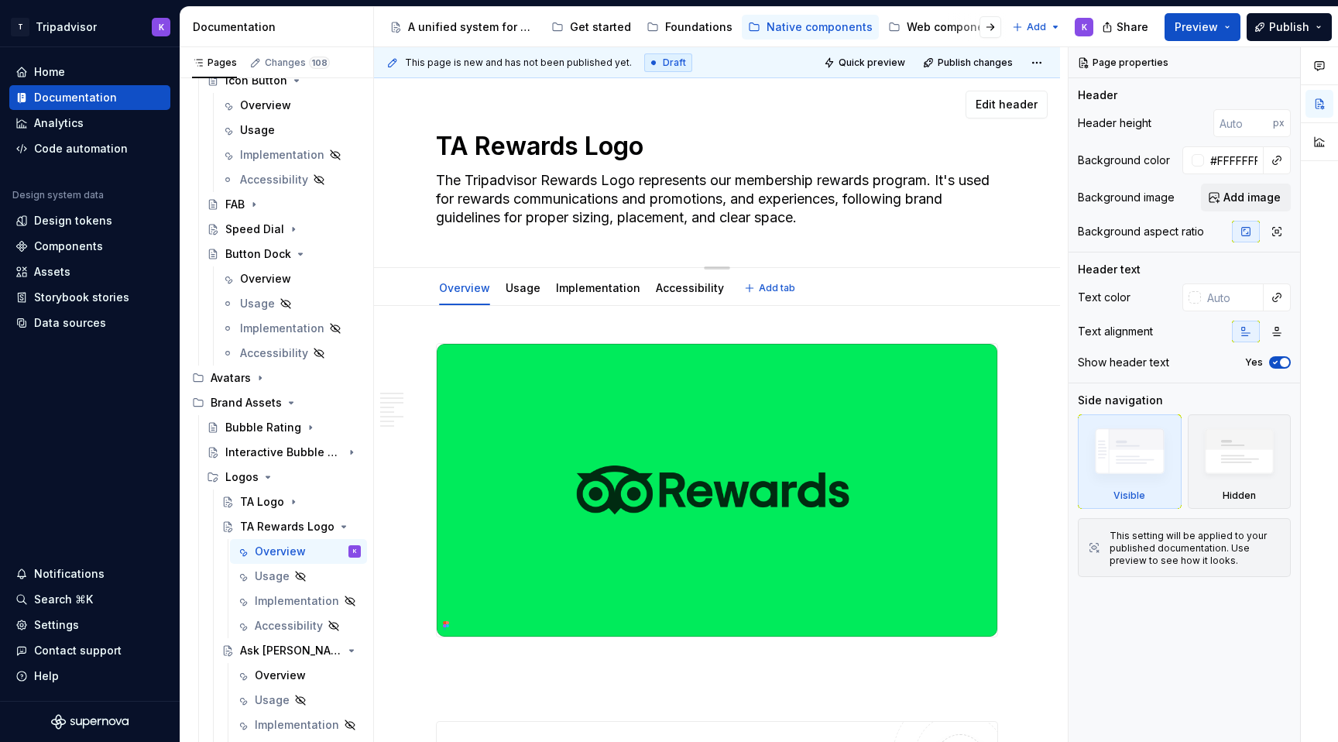
type textarea "*"
type textarea "The Tripadvisor Rewards Logo represents our membership rewards program. It's us…"
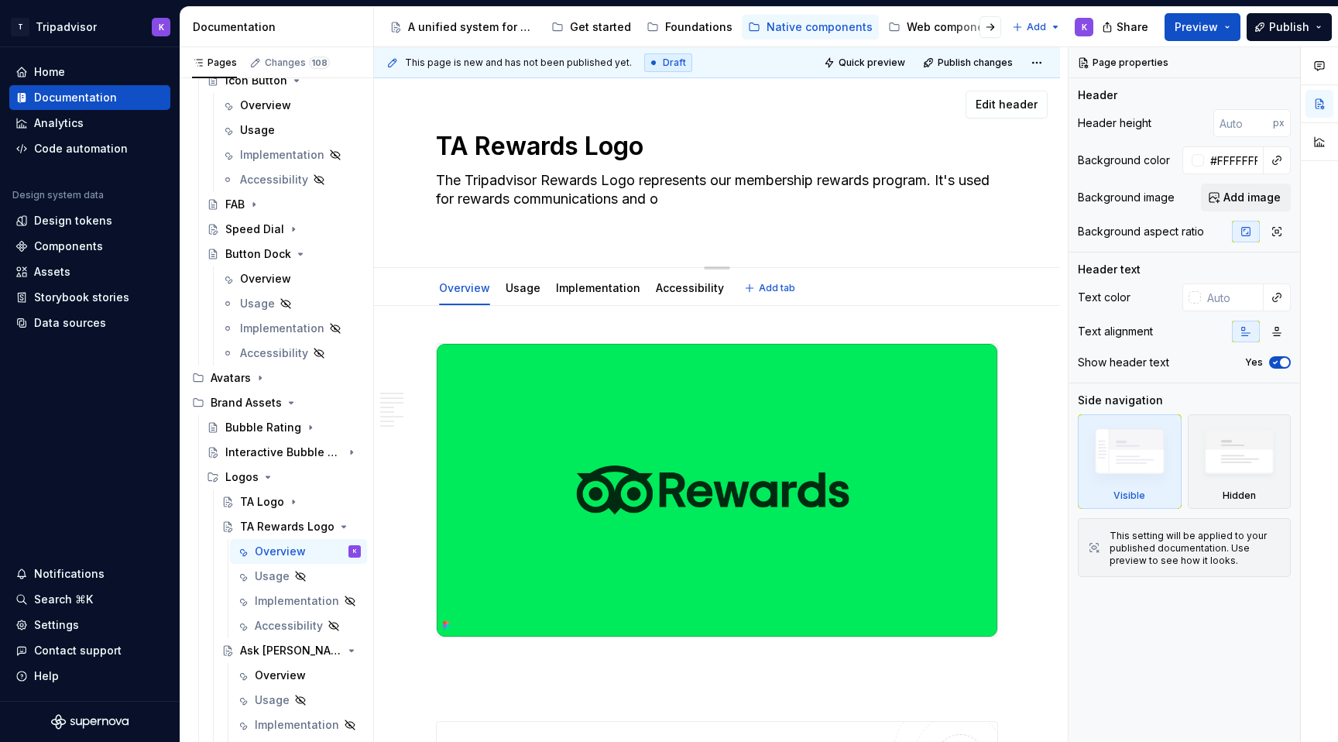
type textarea "*"
type textarea "The Tripadvisor Rewards Logo represents our membership rewards program. It's us…"
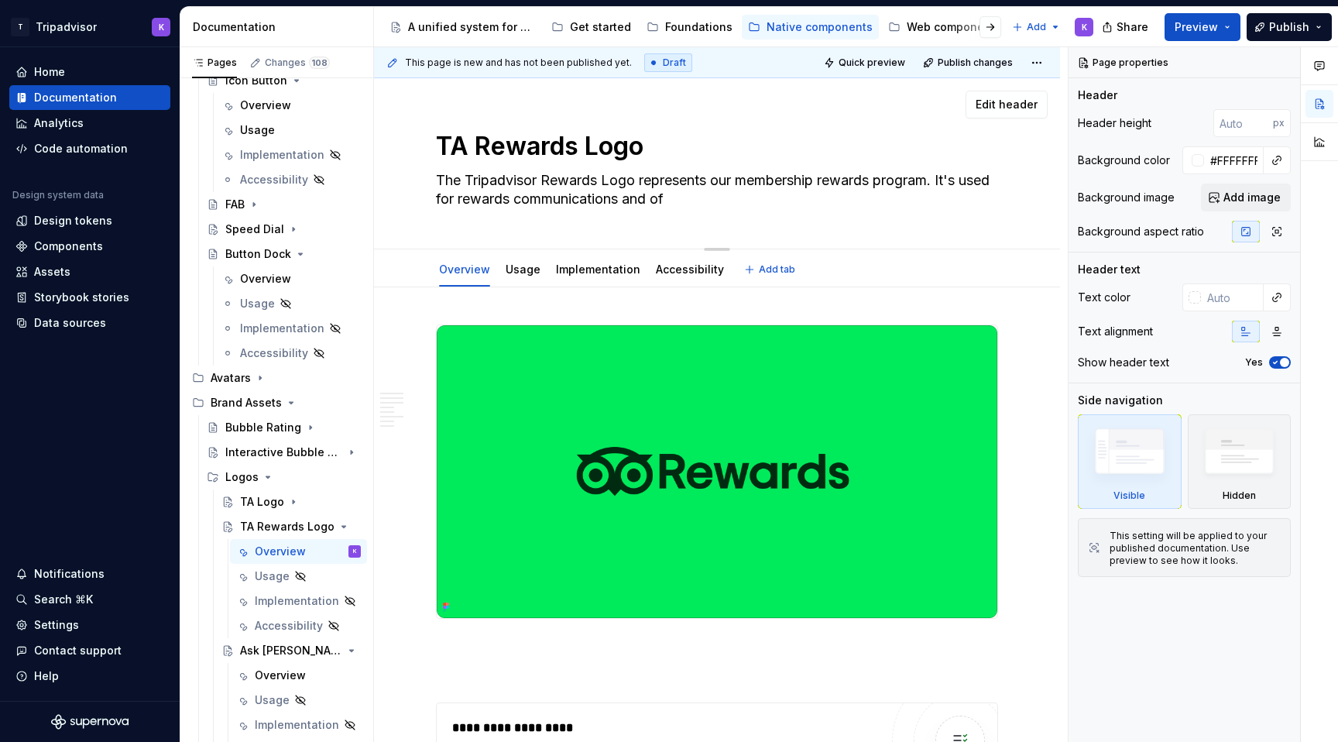
type textarea "*"
type textarea "The Tripadvisor Rewards Logo represents our membership rewards program. It's us…"
type textarea "*"
type textarea "The Tripadvisor Rewards Logo represents our membership rewards program. It's us…"
type textarea "*"
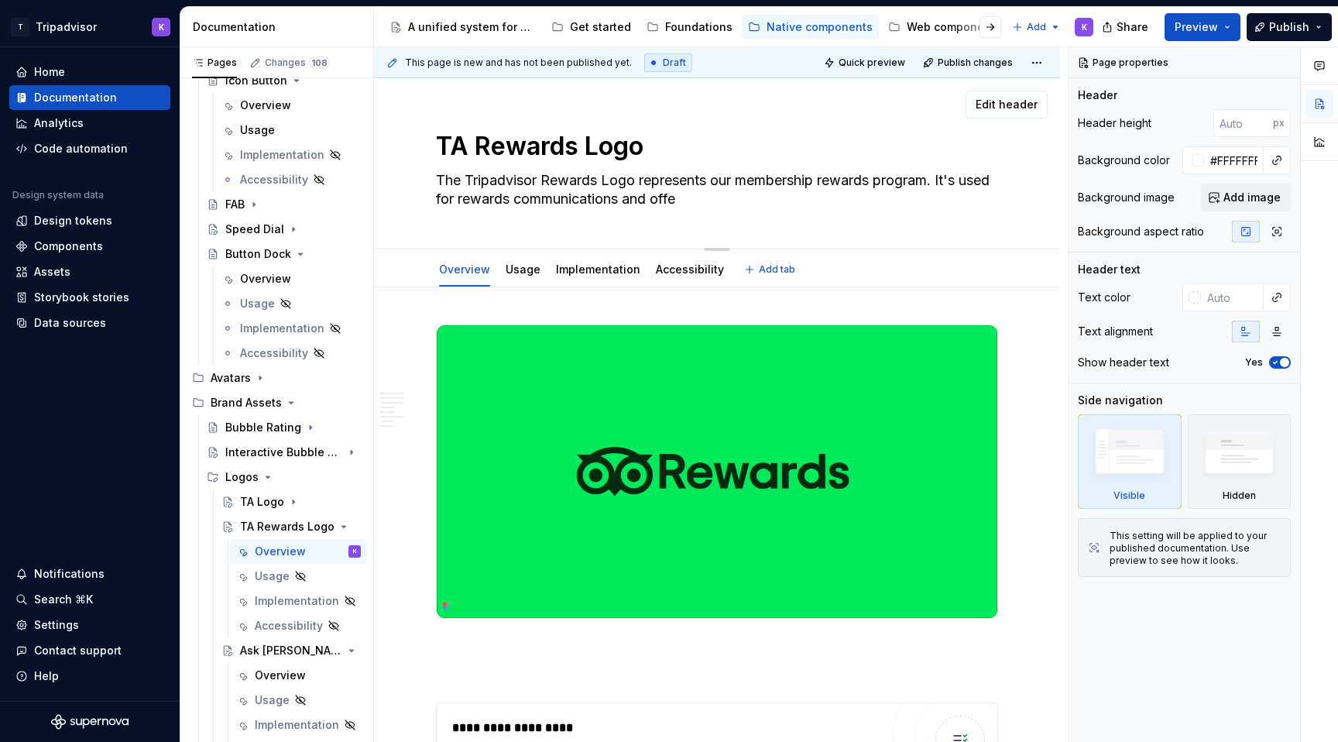
type textarea "The Tripadvisor Rewards Logo represents our membership rewards program. It's us…"
type textarea "*"
type textarea "The Tripadvisor Rewards Logo represents our membership rewards program. It's us…"
type textarea "*"
type textarea "The Tripadvisor Rewards Logo represents our membership rewards program. It's us…"
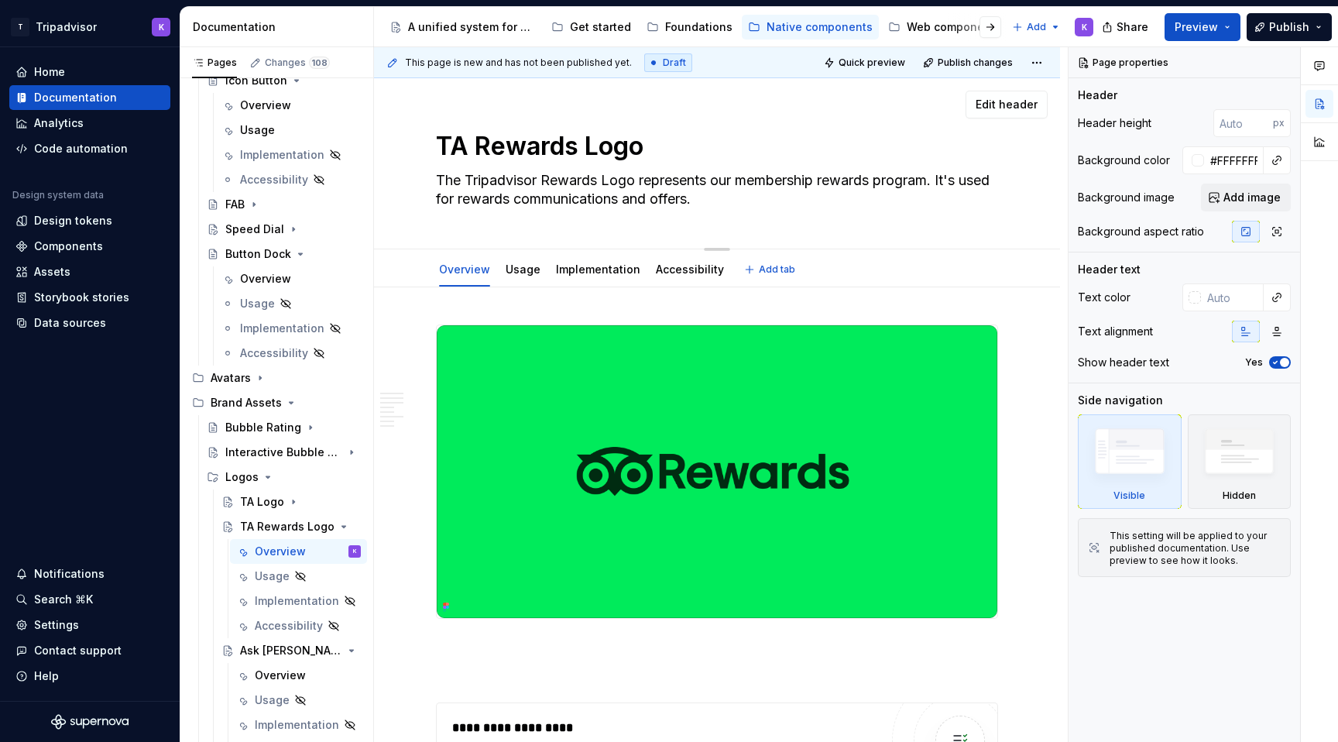
drag, startPoint x: 675, startPoint y: 200, endPoint x: 736, endPoint y: 200, distance: 61.2
click at [736, 200] on textarea "The Tripadvisor Rewards Logo represents our membership rewards program. It's us…" at bounding box center [714, 189] width 562 height 43
type textarea "*"
type textarea "The Tripadvisor Rewards Logo represents our membership rewards program. It's us…"
type textarea "*"
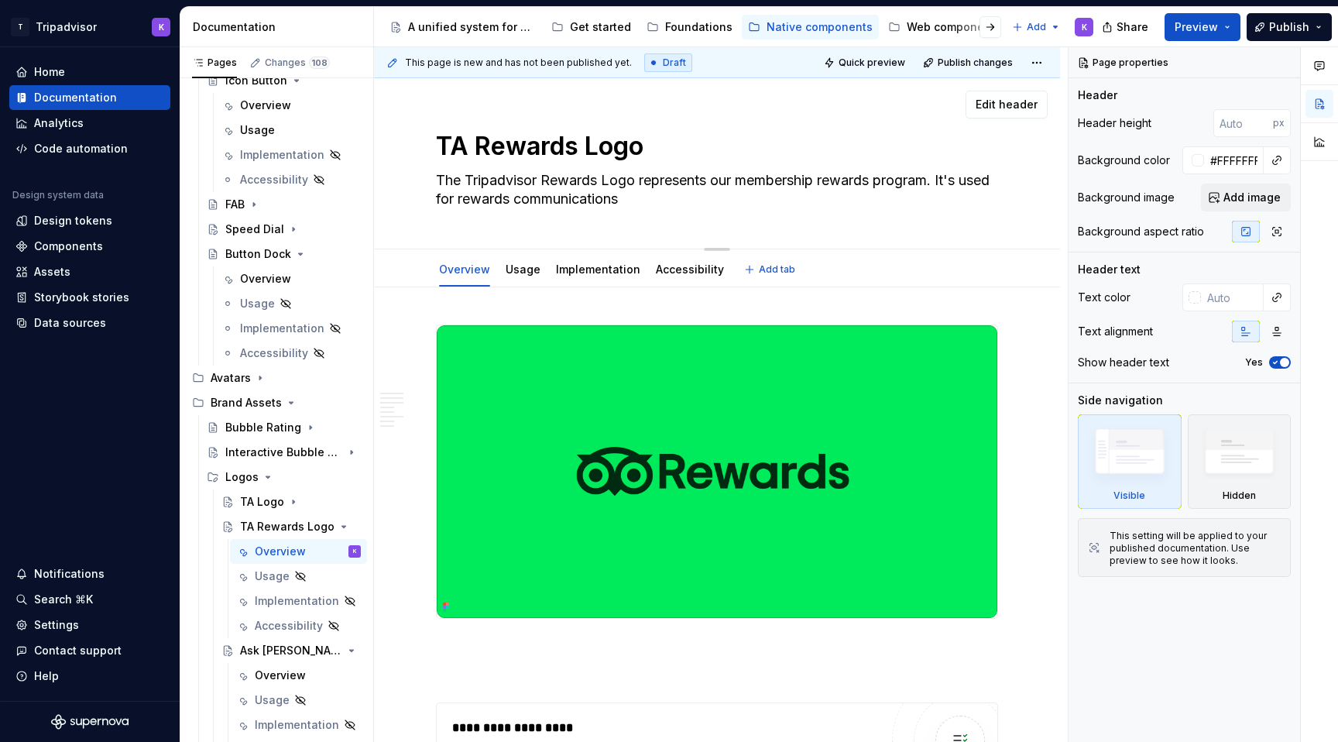
type textarea "The Tripadvisor Rewards Logo represents our membership rewards program. It's us…"
click at [554, 197] on textarea "The Tripadvisor Rewards Logo represents our membership rewards program. It's us…" at bounding box center [714, 189] width 562 height 43
type textarea "*"
type textarea "The Tripadvisor Rewards Logo represents our membership rewards program. It's us…"
type textarea "*"
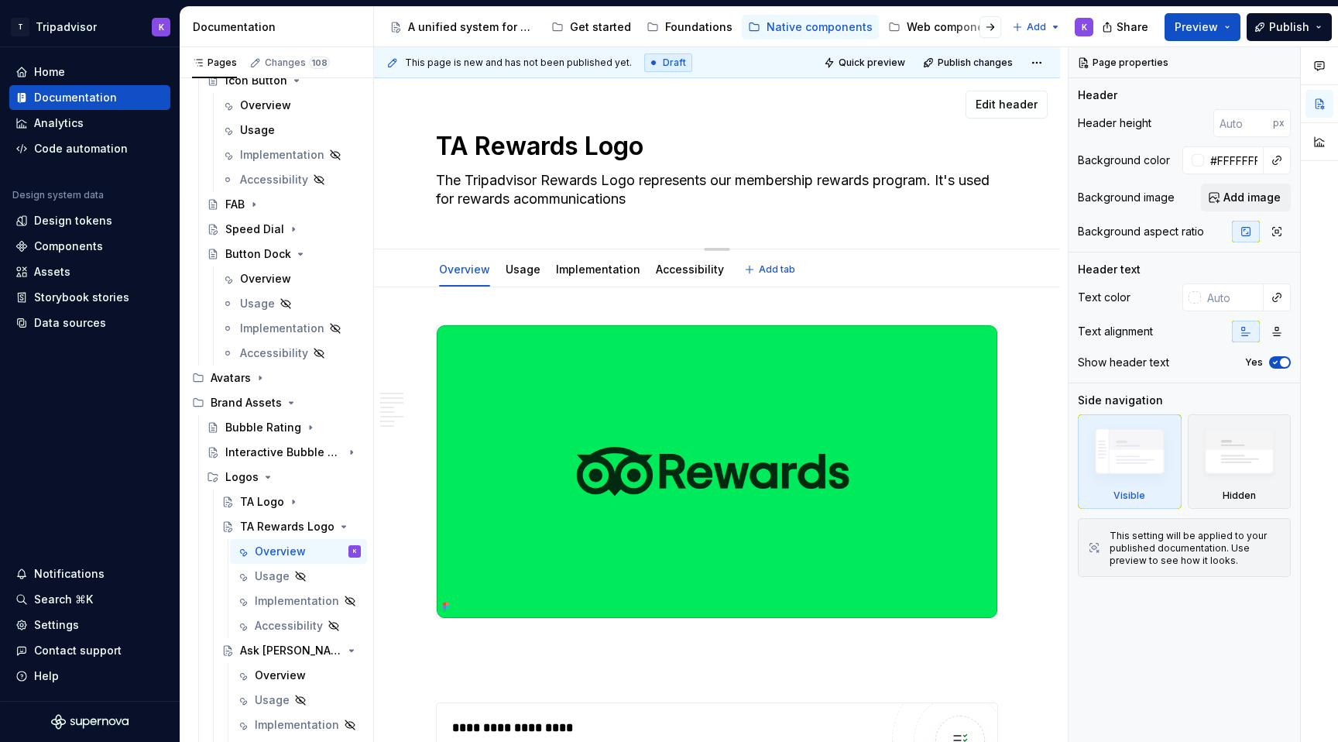
type textarea "The Tripadvisor Rewards Logo represents our membership rewards program. It's us…"
type textarea "*"
type textarea "The Tripadvisor Rewards Logo represents our membership rewards program. It's us…"
type textarea "*"
type textarea "The Tripadvisor Rewards Logo represents our membership rewards program. It's us…"
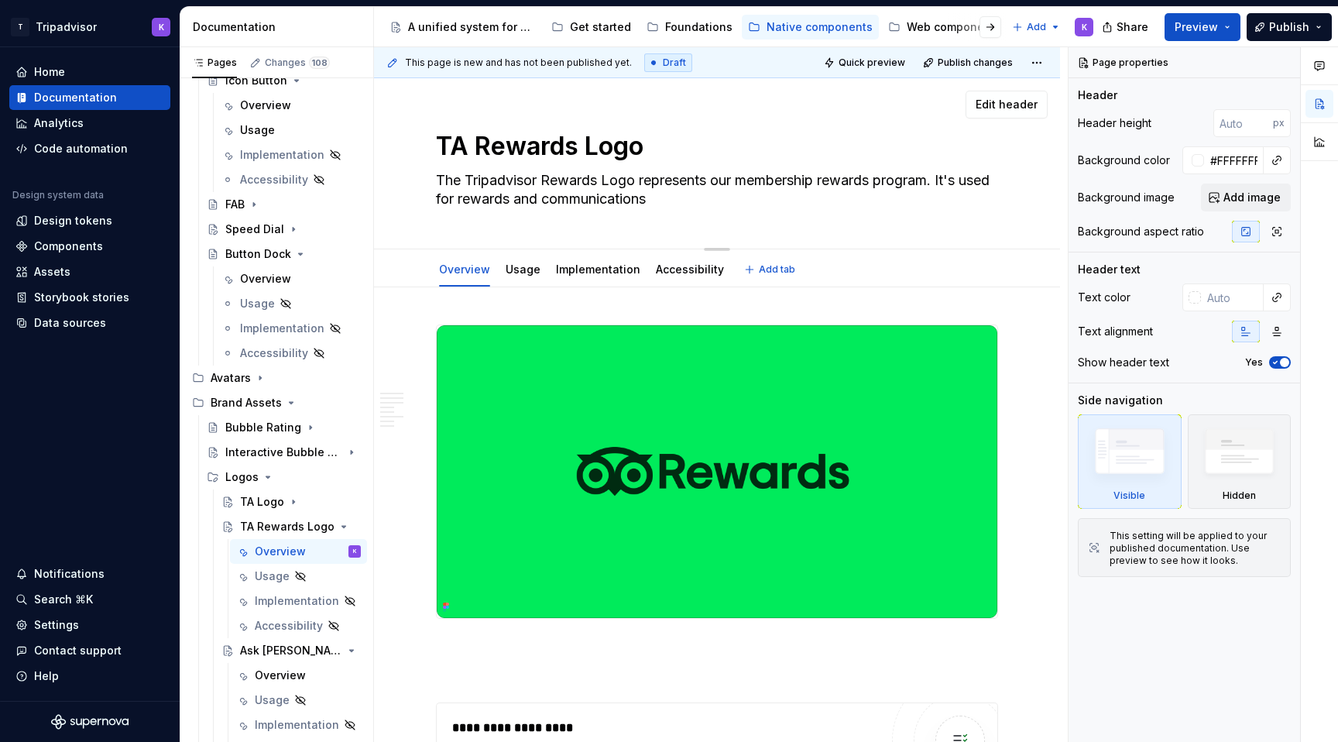
type textarea "*"
type textarea "The Tripadvisor Rewards Logo represents our membership rewards program. It's us…"
type textarea "*"
type textarea "The Tripadvisor Rewards Logo represents our membership rewards program. It's us…"
type textarea "*"
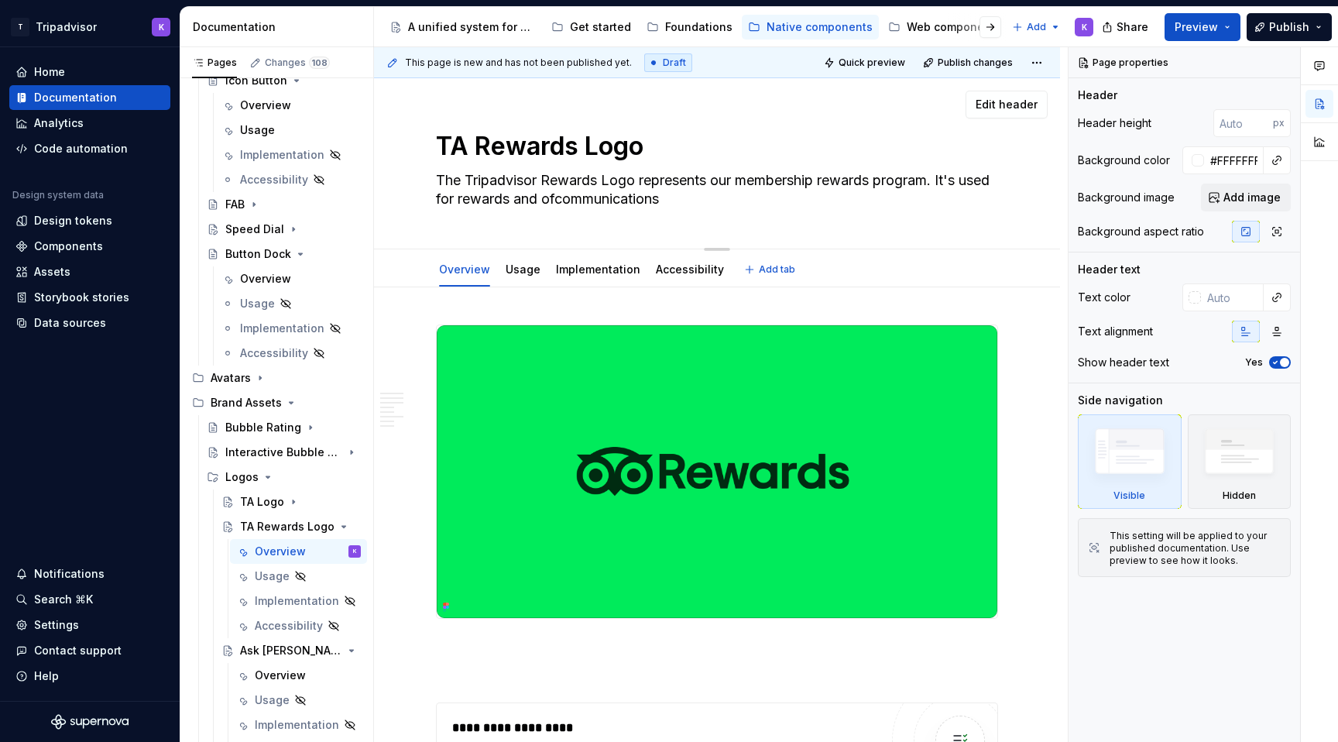
type textarea "The Tripadvisor Rewards Logo represents our membership rewards program. It's us…"
type textarea "*"
type textarea "The Tripadvisor Rewards Logo represents our membership rewards program. It's us…"
type textarea "*"
type textarea "The Tripadvisor Rewards Logo represents our membership rewards program. It's us…"
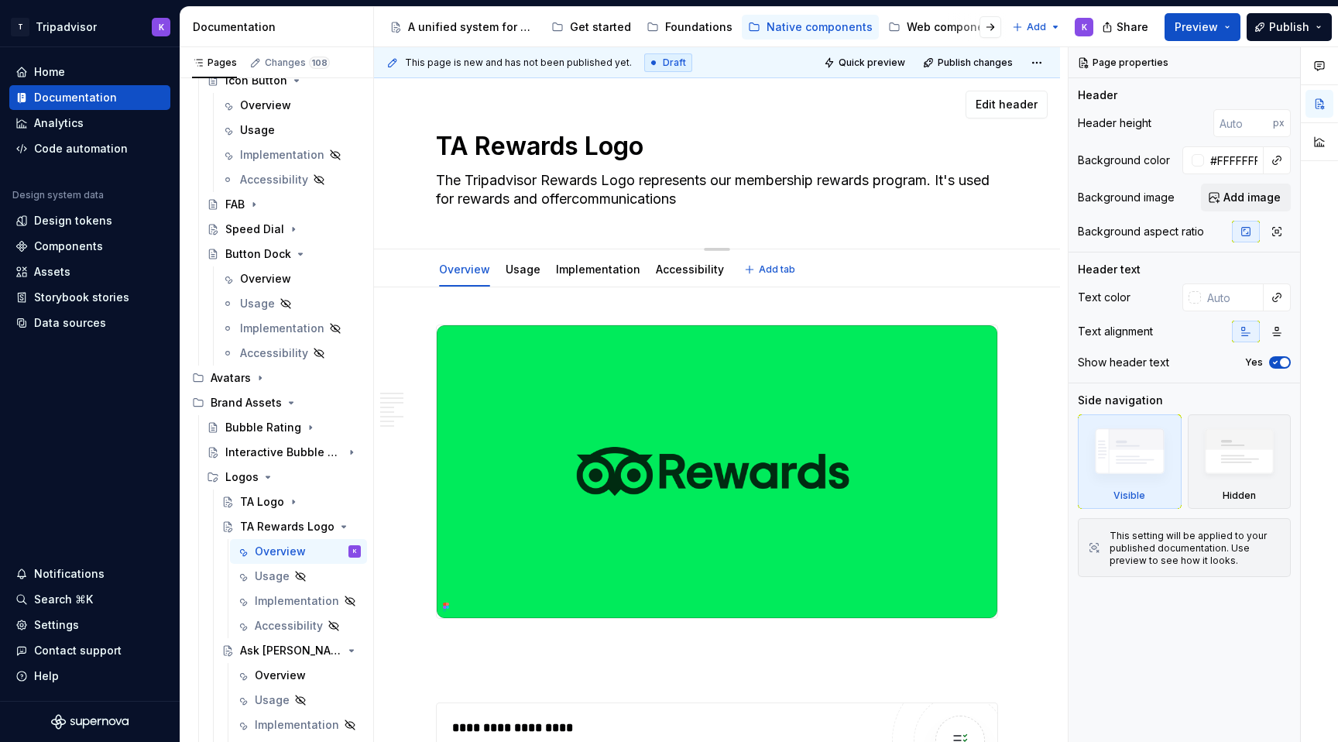
type textarea "*"
type textarea "The Tripadvisor Rewards Logo represents our membership rewards program. It's us…"
type textarea "*"
type textarea "The Tripadvisor Rewards Logo represents our membership rewards program. It's us…"
type textarea "*"
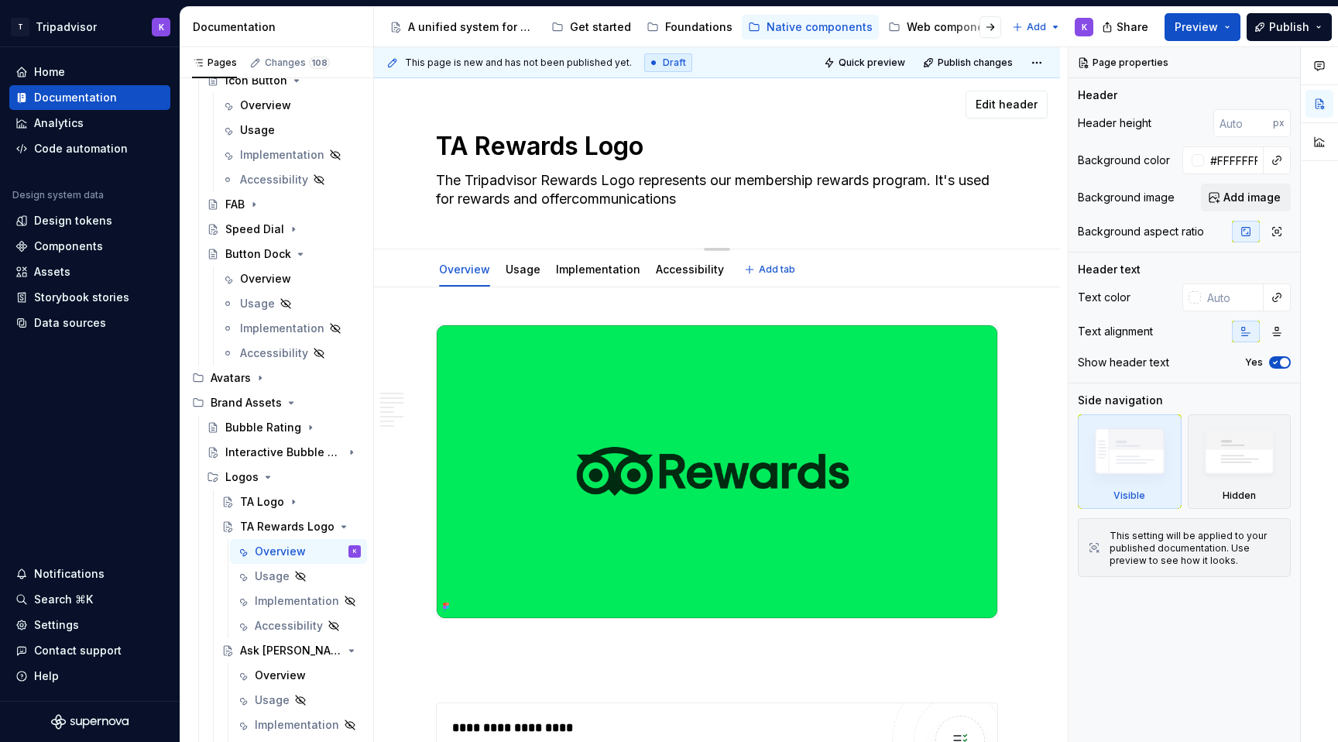
type textarea "The Tripadvisor Rewards Logo represents our membership rewards program. It's us…"
type textarea "*"
type textarea "The Tripadvisor Rewards Logo represents our membership rewards program. It's us…"
type textarea "*"
type textarea "The Tripadvisor Rewards Logo represents our membership rewards program. It's us…"
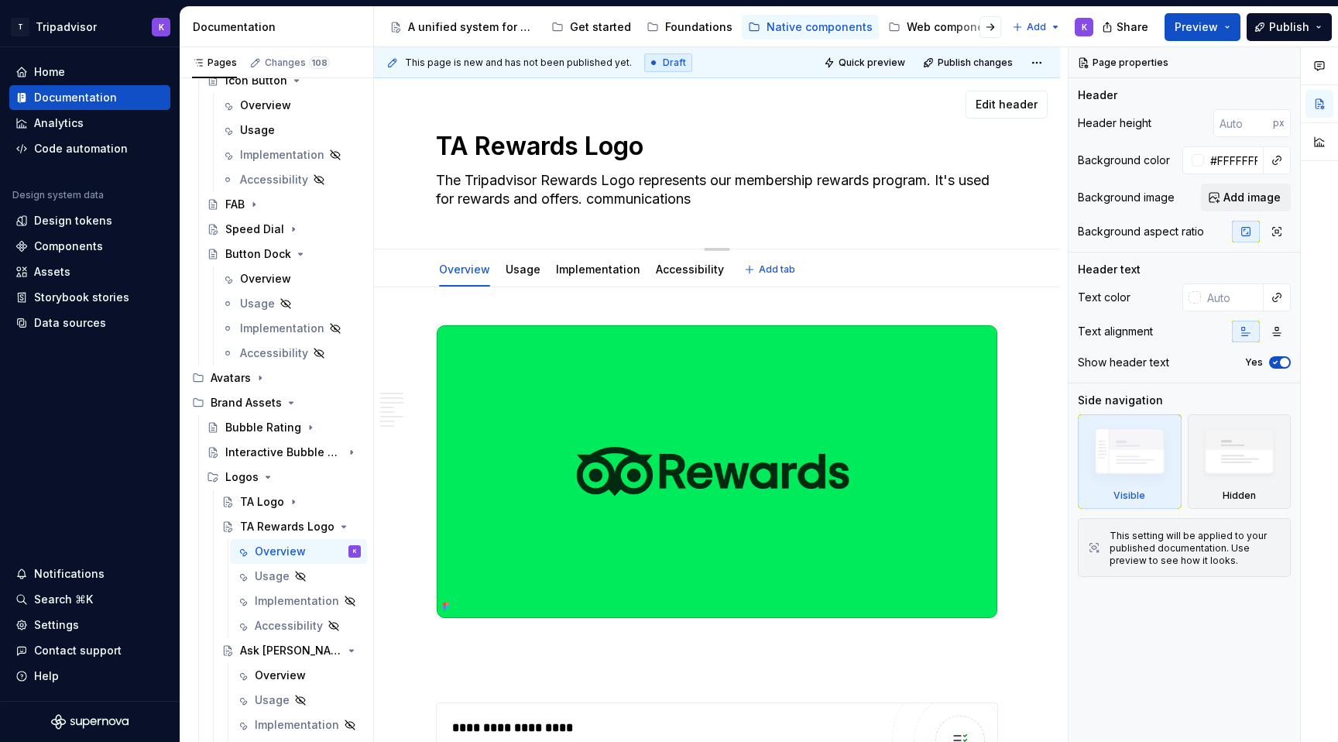
type textarea "*"
type textarea "The Tripadvisor Rewards Logo represents our membership rewards program. It's us…"
type textarea "*"
type textarea "The Tripadvisor Rewards Logo represents our membership rewards program. It's us…"
type textarea "*"
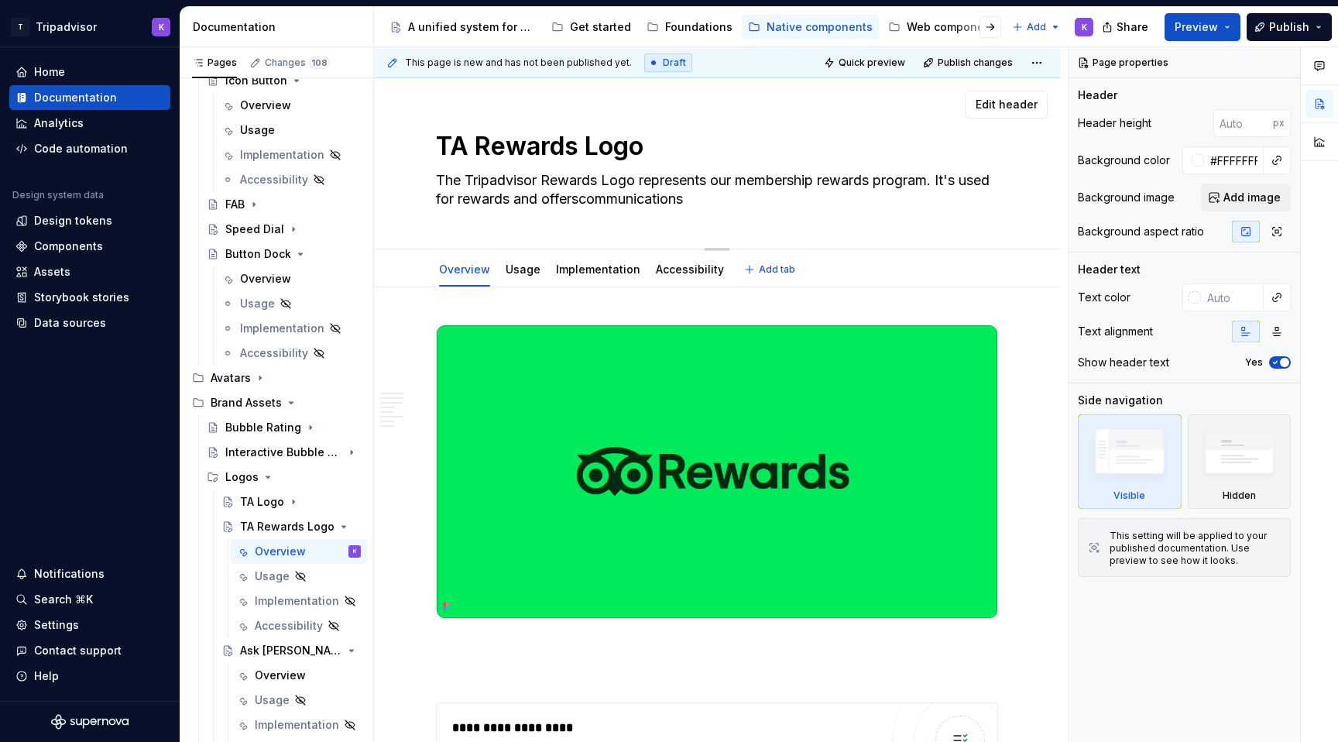
type textarea "The Tripadvisor Rewards Logo represents our membership rewards program. It's us…"
type textarea "*"
type textarea "The Tripadvisor Rewards Logo represents our membership rewards program. It's us…"
type textarea "*"
type textarea "The Tripadvisor Rewards Logo represents our membership rewards program. It's us…"
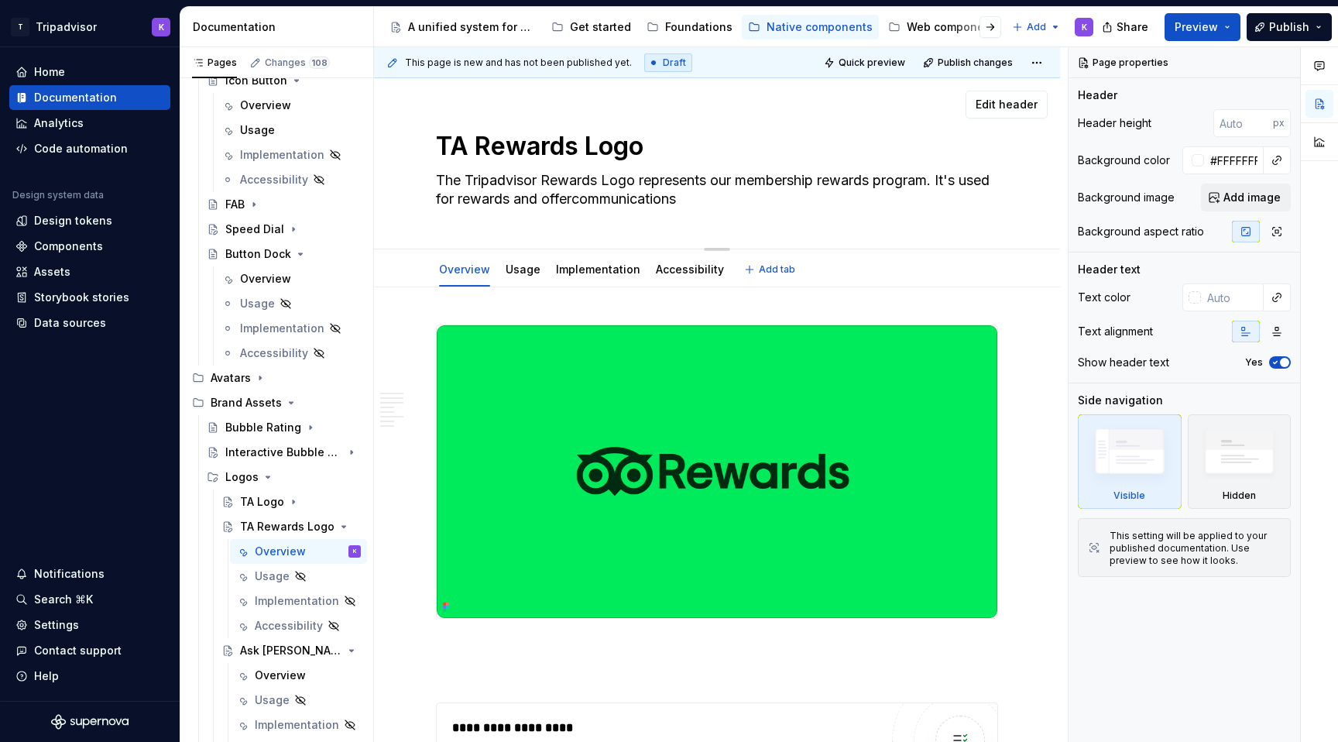
type textarea "*"
type textarea "The Tripadvisor Rewards Logo represents our membership rewards program. It's us…"
click at [755, 204] on textarea "The Tripadvisor Rewards Logo represents our membership rewards program. It's us…" at bounding box center [714, 189] width 562 height 43
type textarea "*"
type textarea "The Tripadvisor Rewards Logo represents our membership rewards program. It's us…"
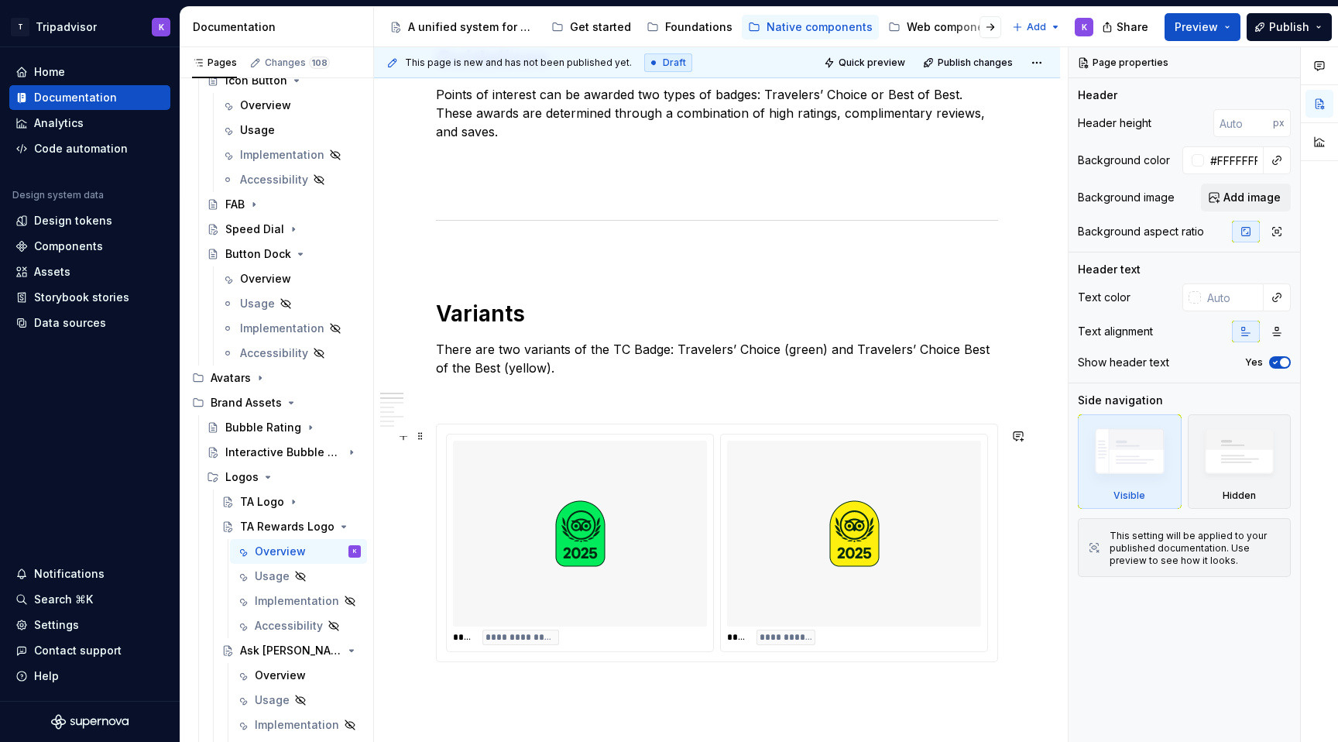
scroll to position [1095, 0]
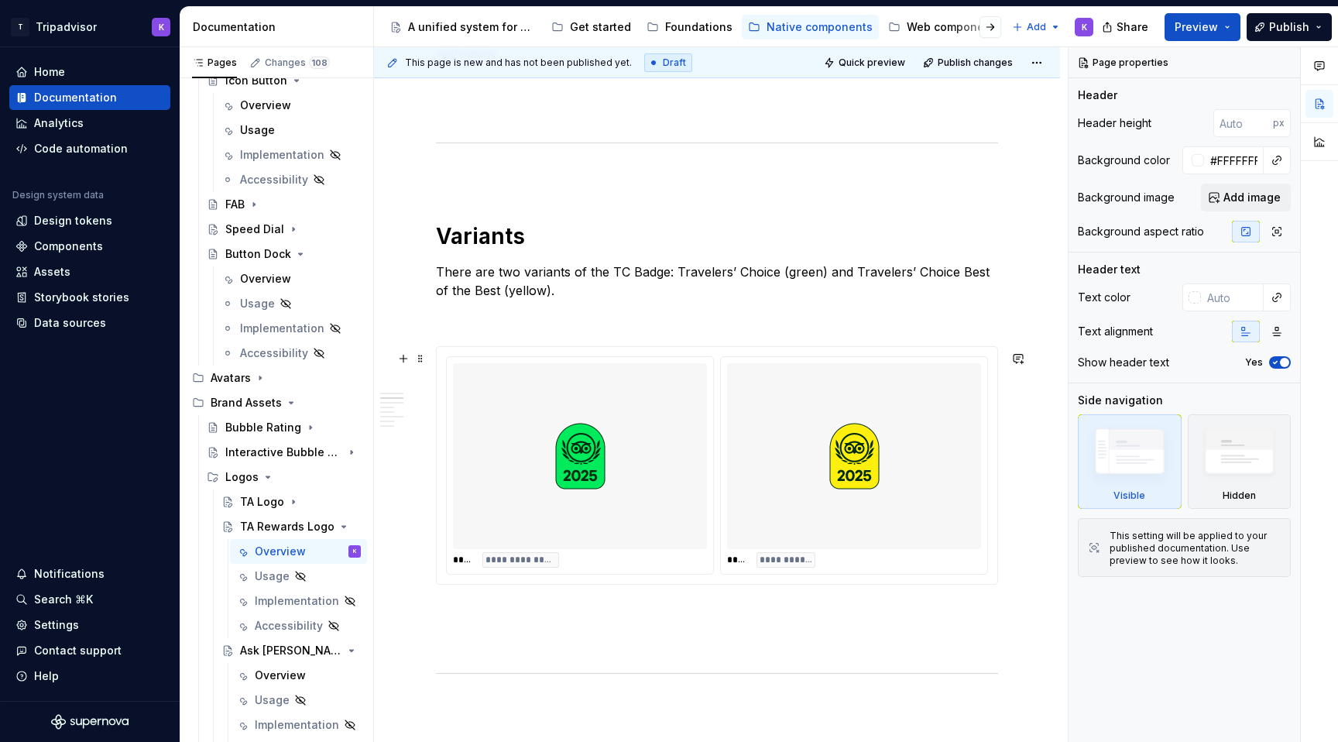
type textarea "*"
type textarea "The Tripadvisor Rewards Logo represents our membership rewards program. It's us…"
click at [523, 612] on p at bounding box center [717, 612] width 562 height 19
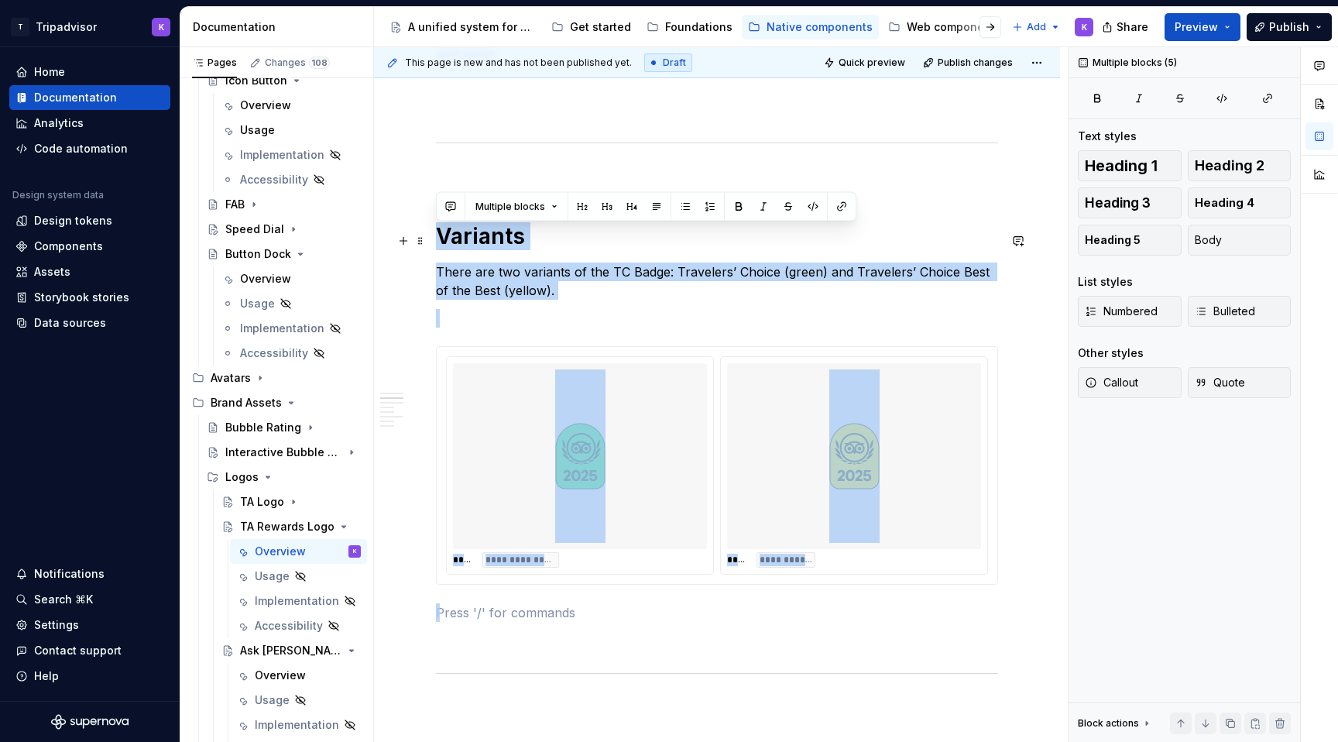
drag, startPoint x: 485, startPoint y: 612, endPoint x: 430, endPoint y: 242, distance: 373.4
click at [430, 242] on div "**********" at bounding box center [717, 572] width 686 height 2760
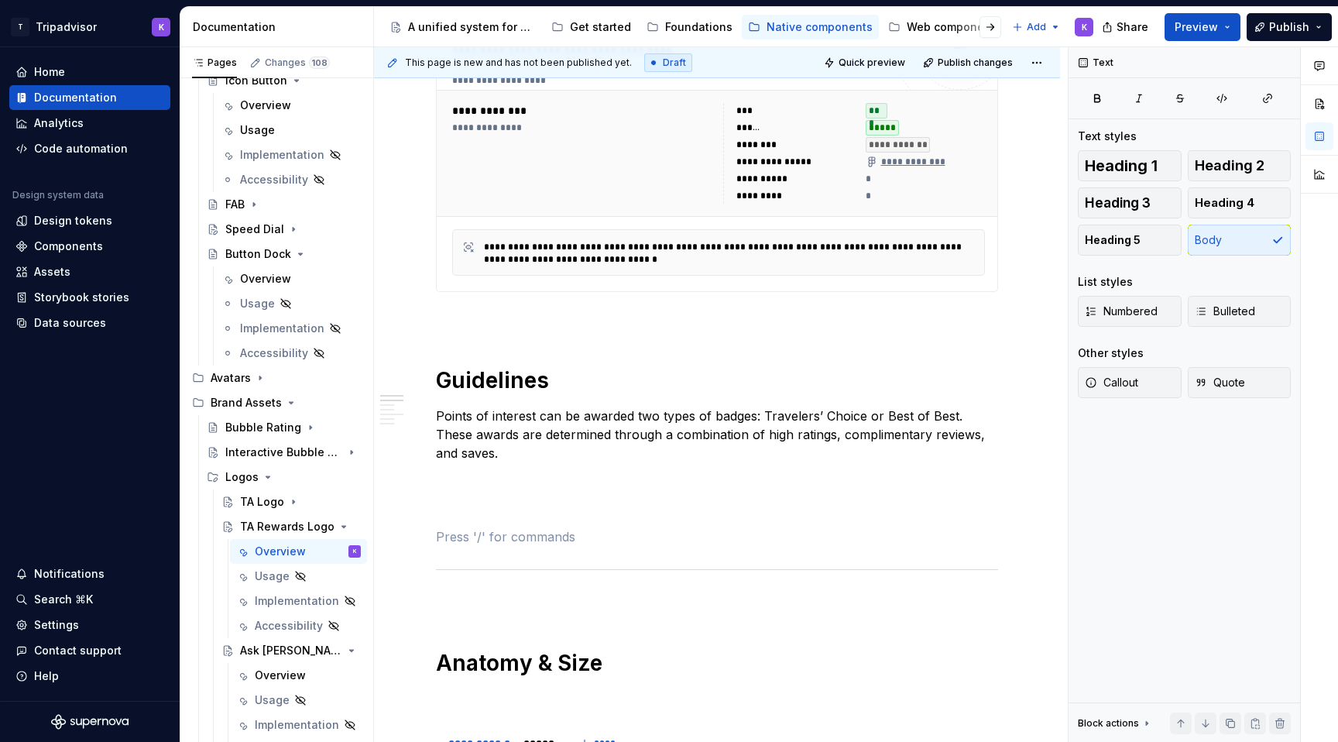
scroll to position [696, 0]
click at [496, 502] on div "**********" at bounding box center [717, 618] width 562 height 1980
click at [480, 546] on p at bounding box center [717, 537] width 562 height 19
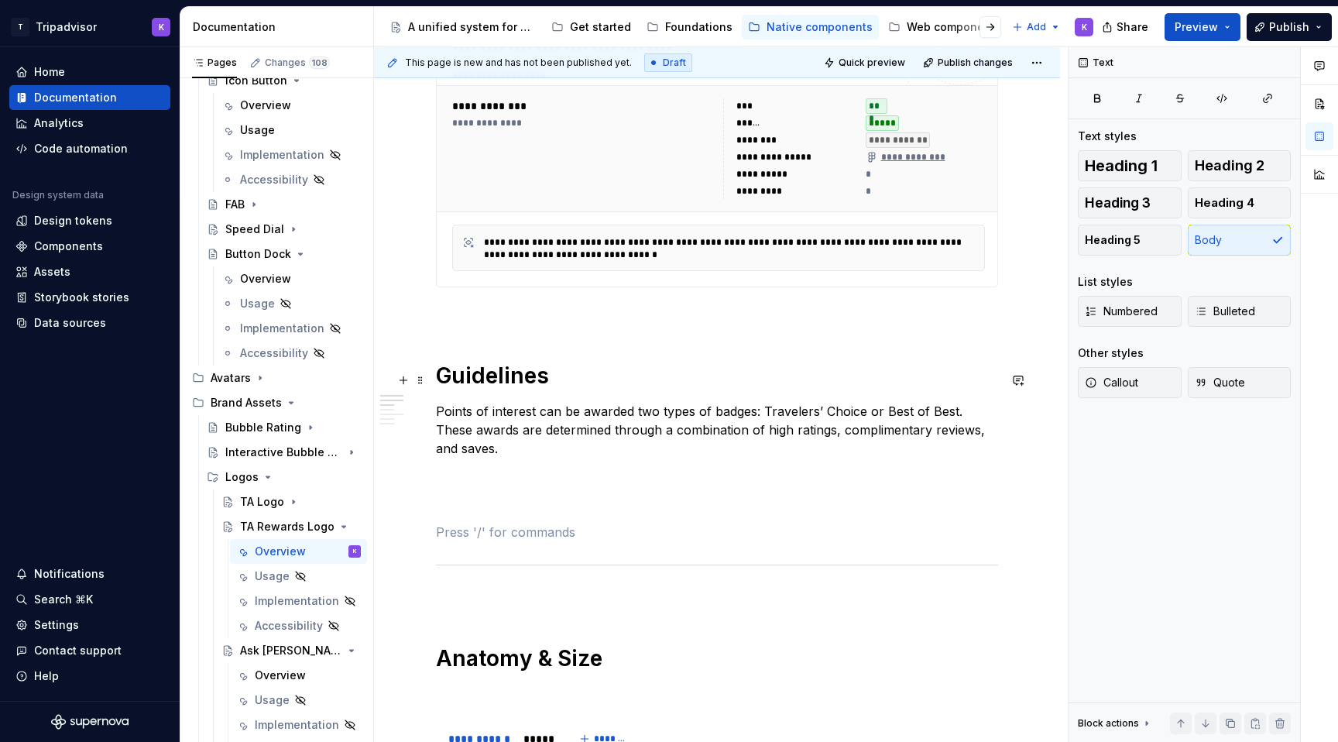
scroll to position [824, 0]
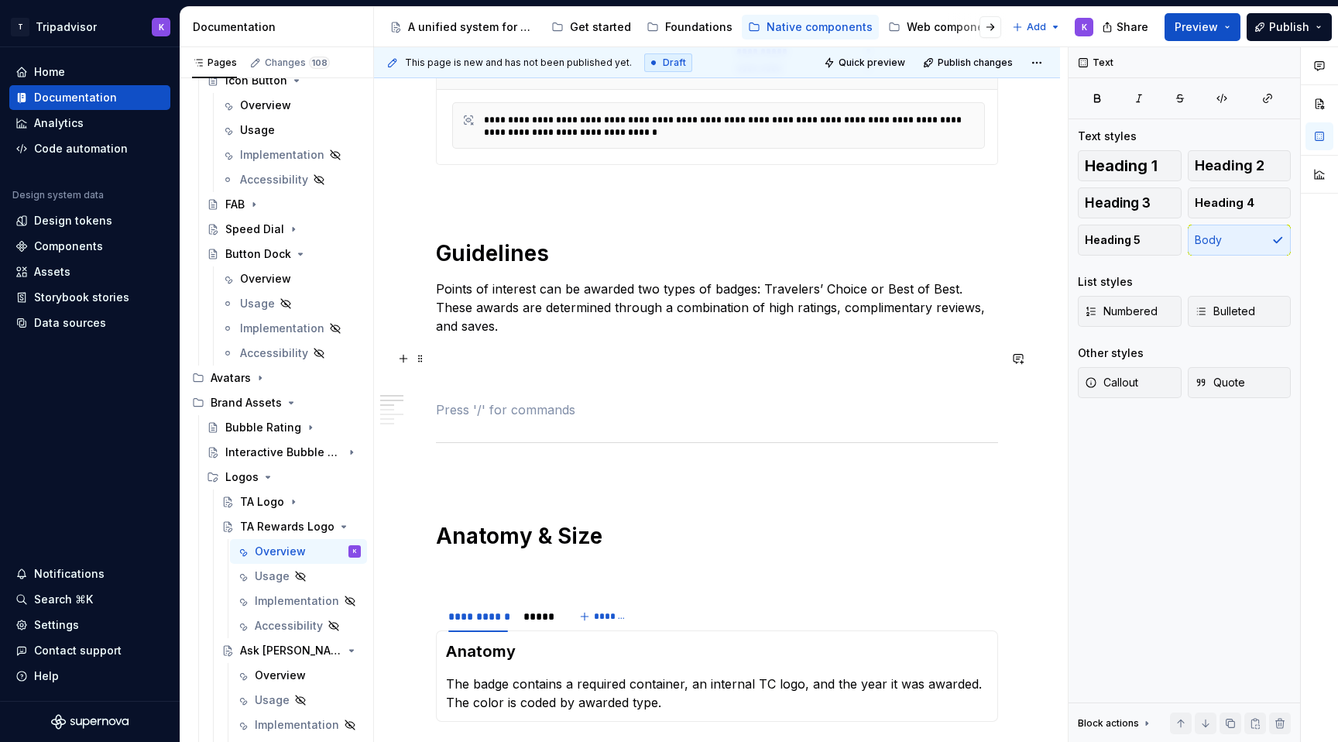
click at [570, 372] on div "**********" at bounding box center [717, 491] width 562 height 1980
click at [551, 348] on p at bounding box center [717, 353] width 562 height 19
click at [547, 409] on p at bounding box center [717, 409] width 562 height 19
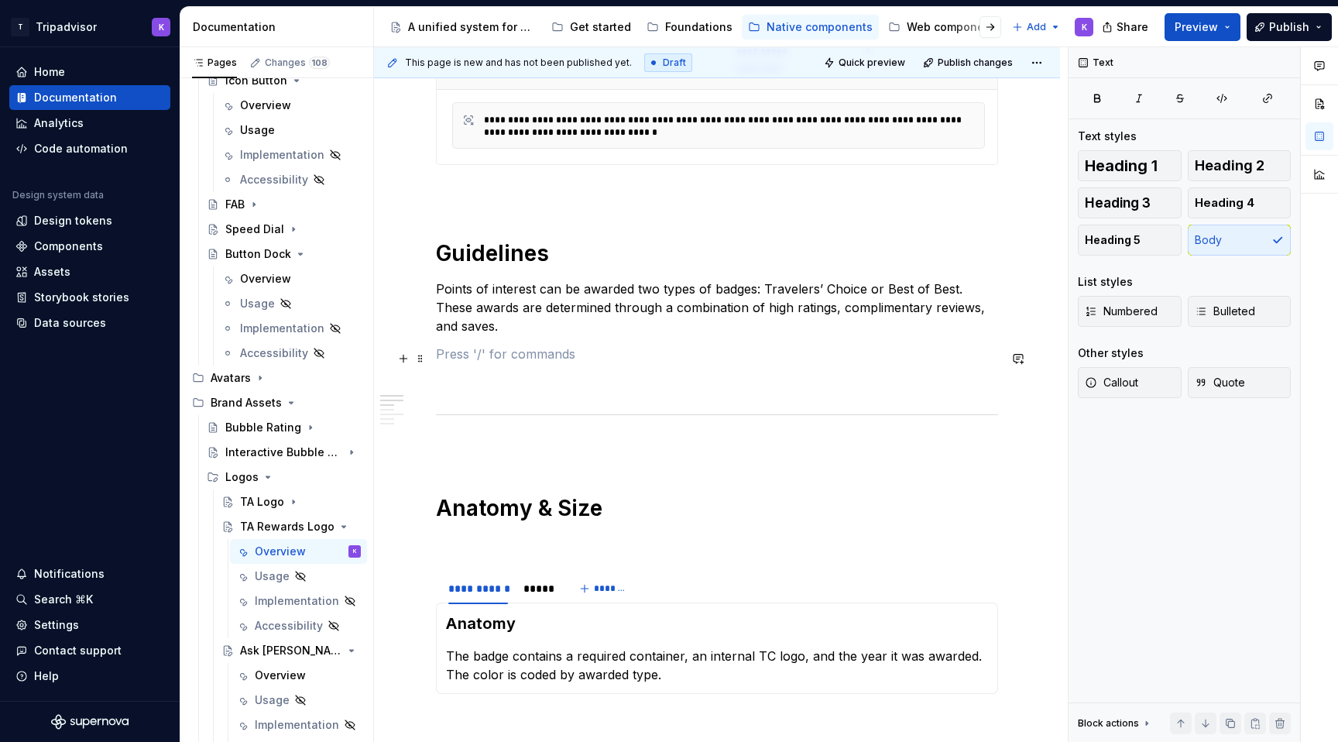
click at [530, 349] on p at bounding box center [717, 353] width 562 height 19
click at [526, 449] on p at bounding box center [717, 447] width 562 height 19
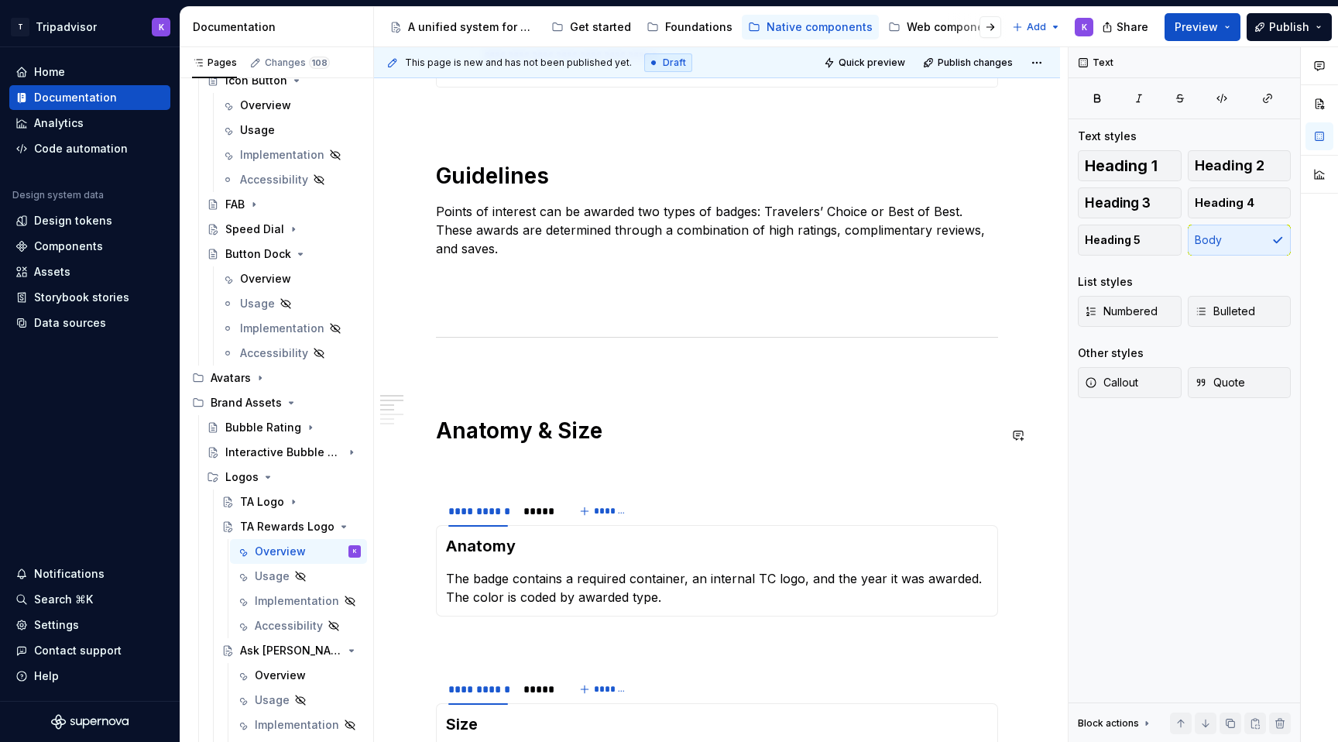
scroll to position [1112, 0]
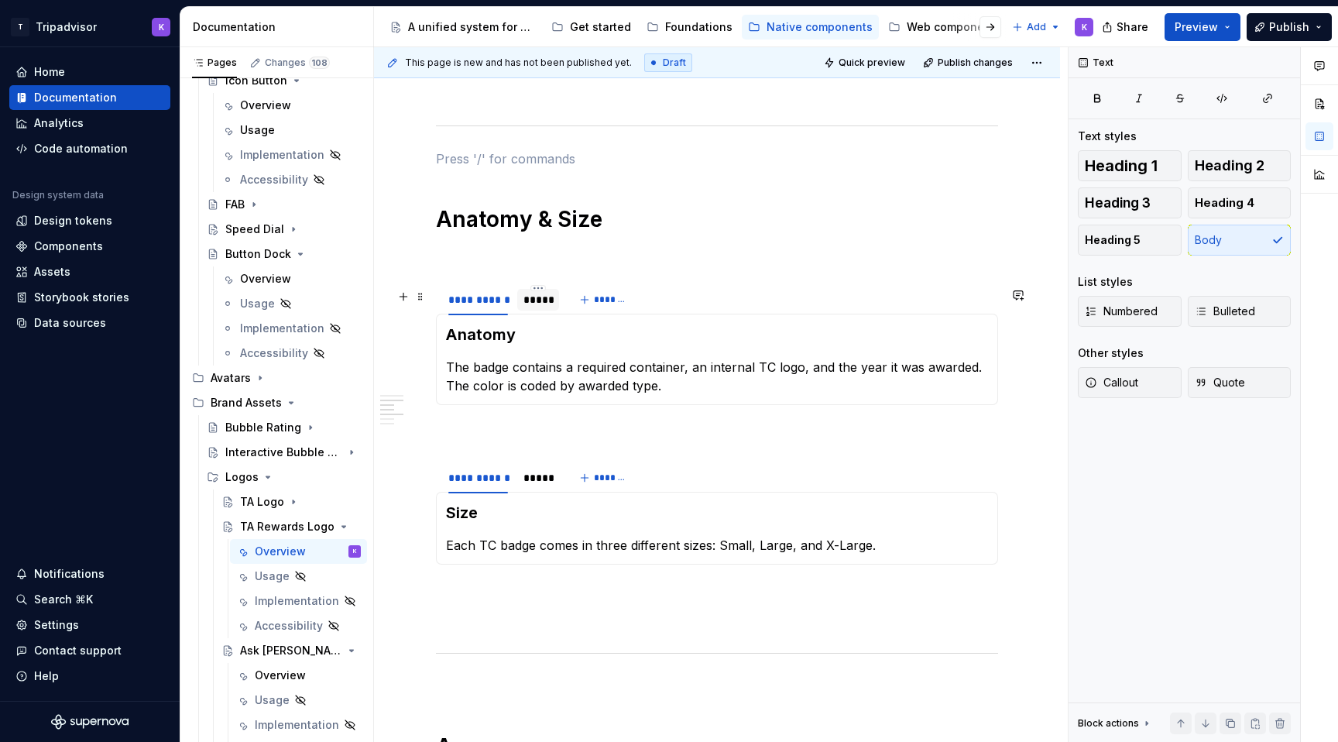
click at [540, 298] on div "*****" at bounding box center [537, 299] width 29 height 15
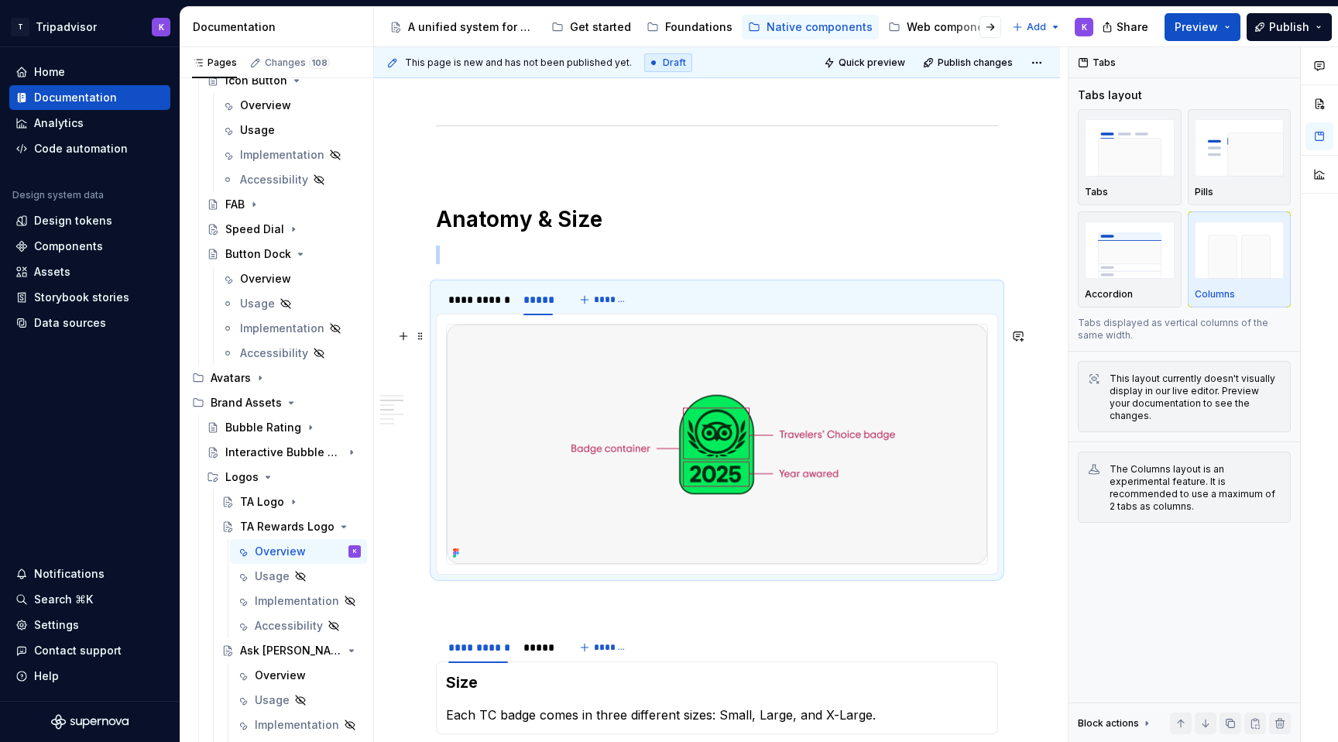
click at [603, 409] on img at bounding box center [717, 443] width 540 height 239
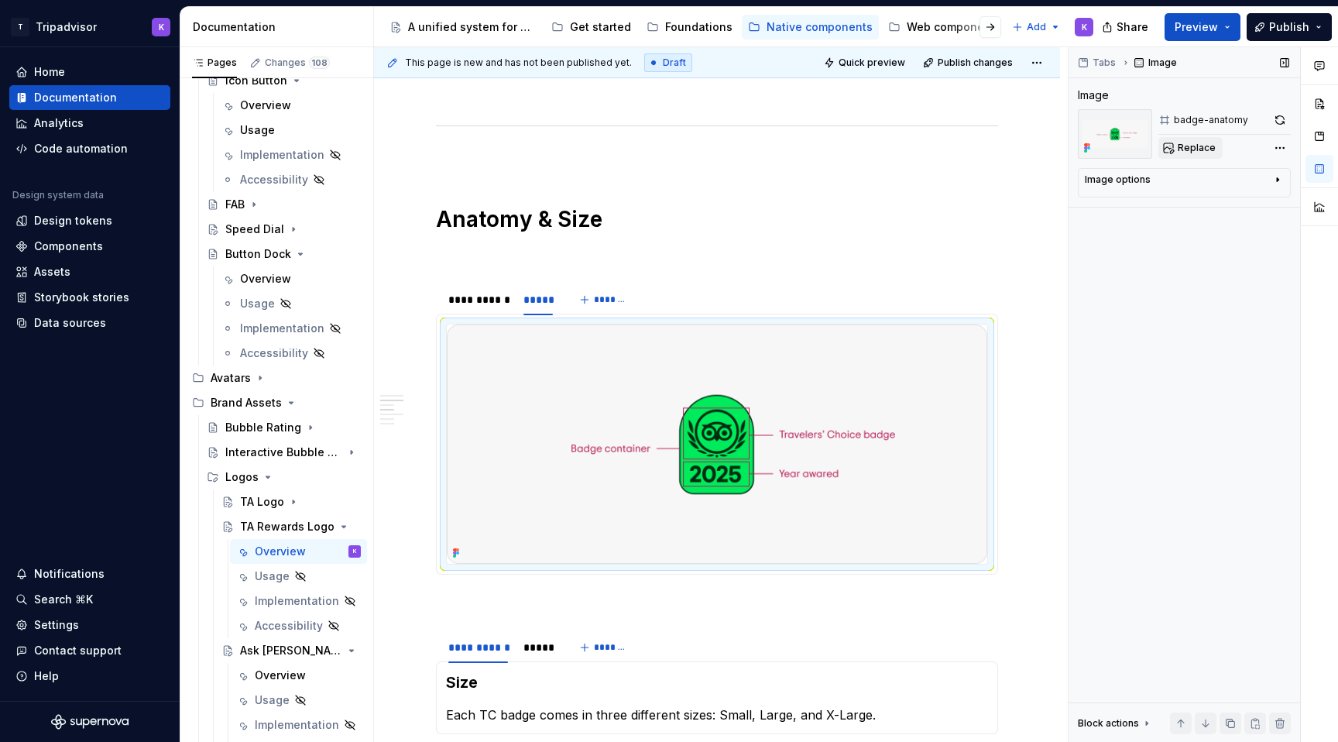
click at [1195, 155] on button "Replace" at bounding box center [1190, 148] width 64 height 22
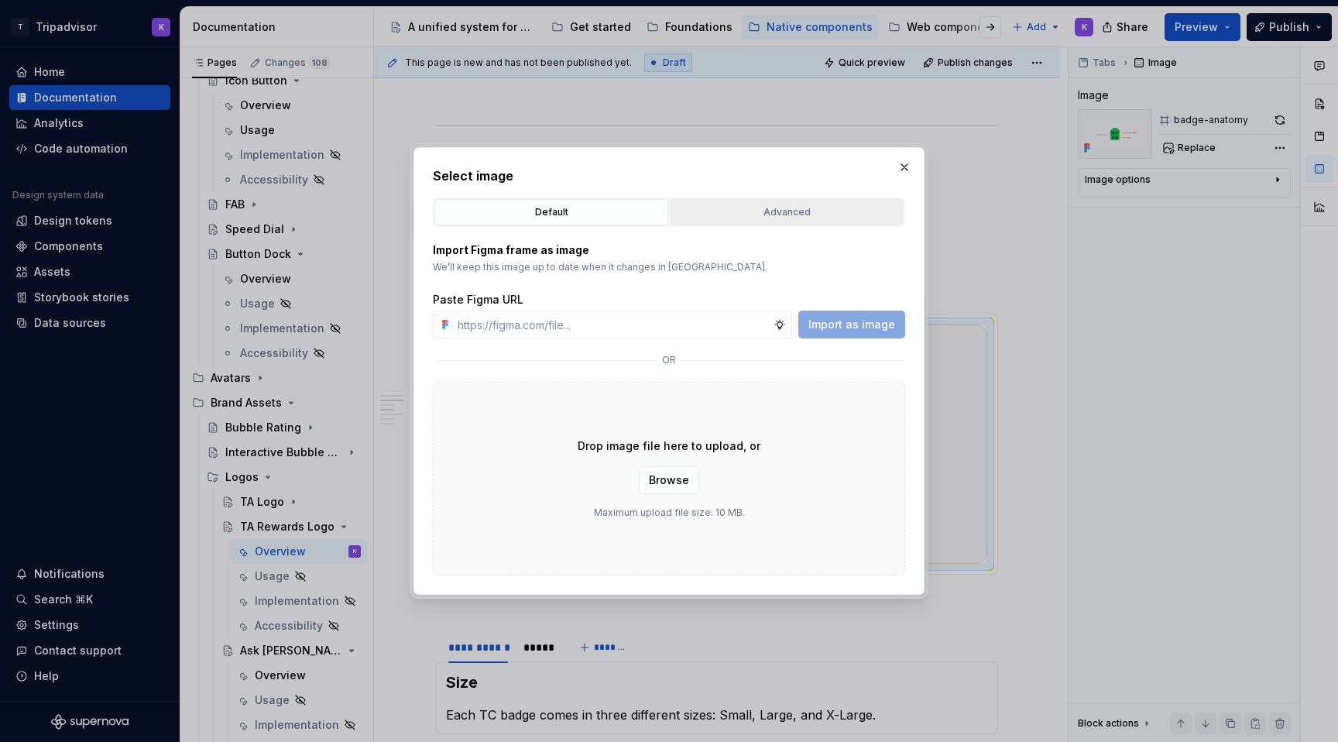
type textarea "*"
type input "https://www.figma.com/design/eWzZGbXTCMsZ0gwC1u1MU0/Altas-Native-Documentation?…"
click at [845, 327] on span "Import as image" at bounding box center [851, 324] width 87 height 15
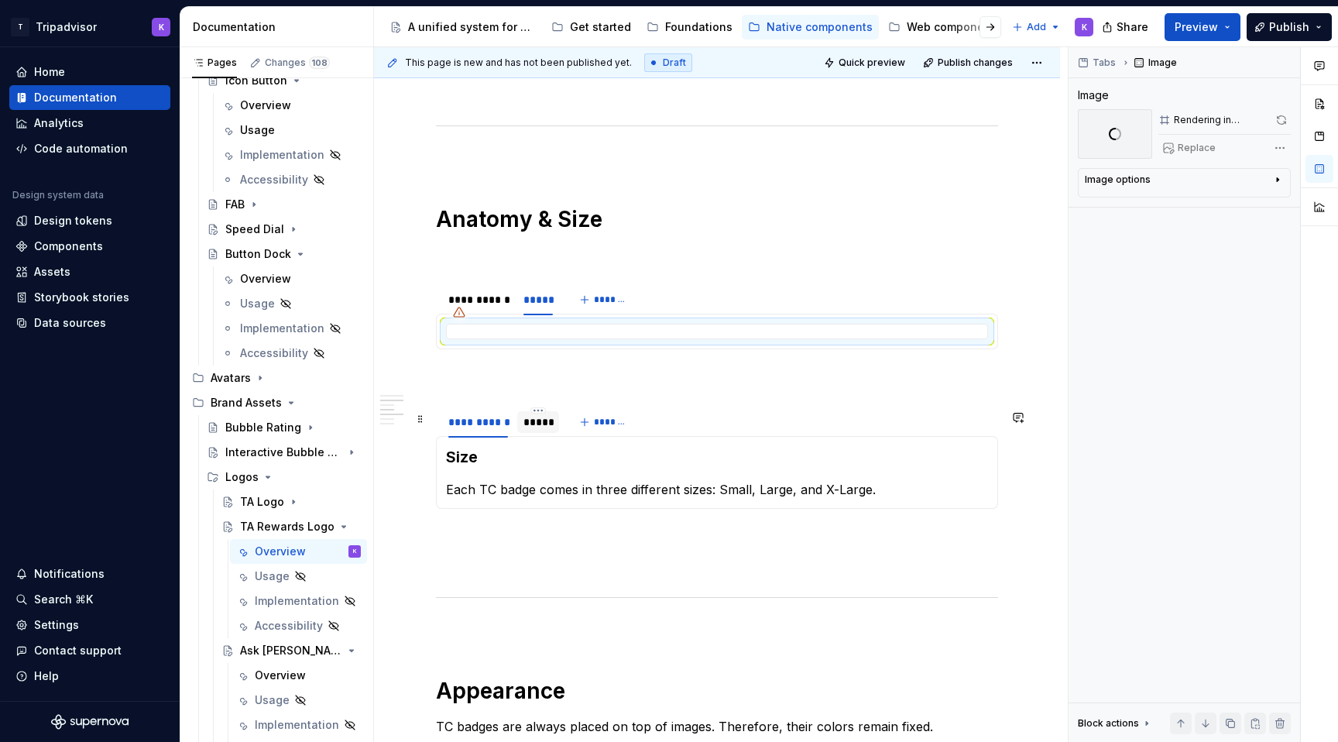
click at [536, 427] on div "*****" at bounding box center [537, 421] width 29 height 15
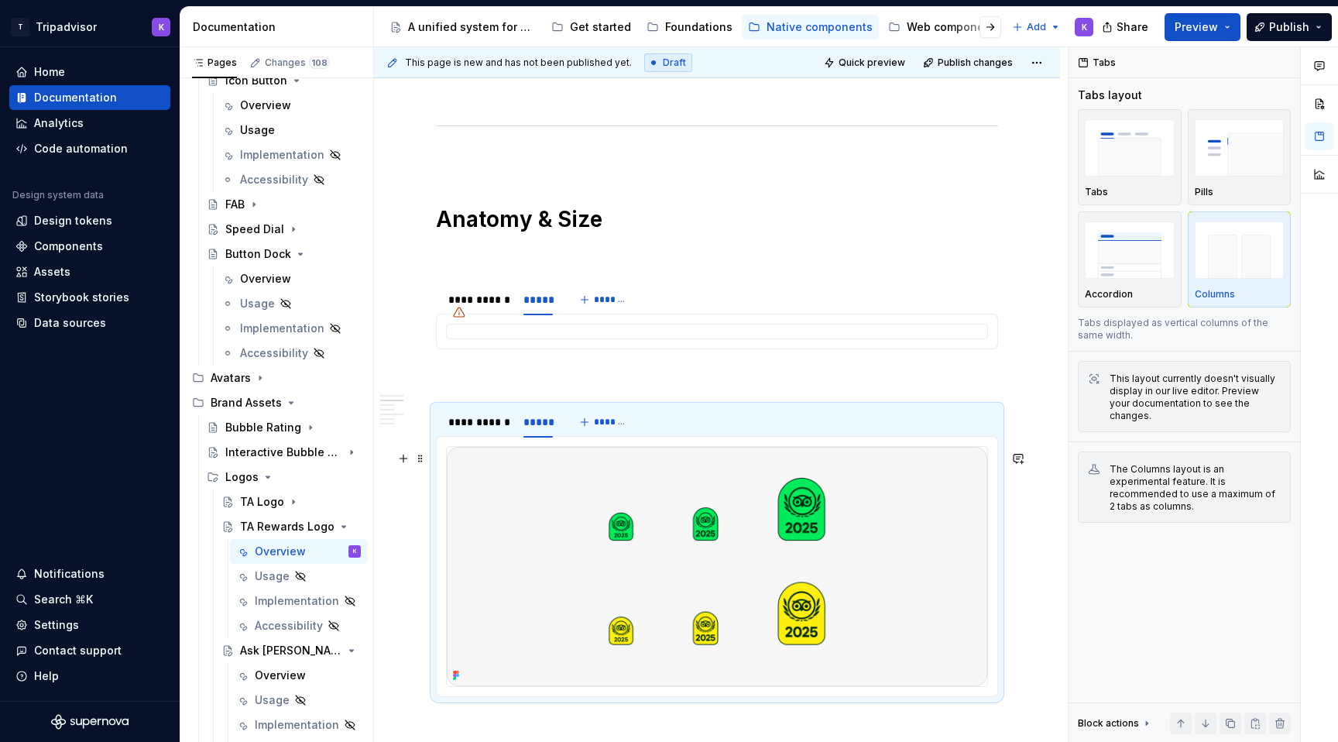
click at [644, 538] on img at bounding box center [717, 566] width 540 height 239
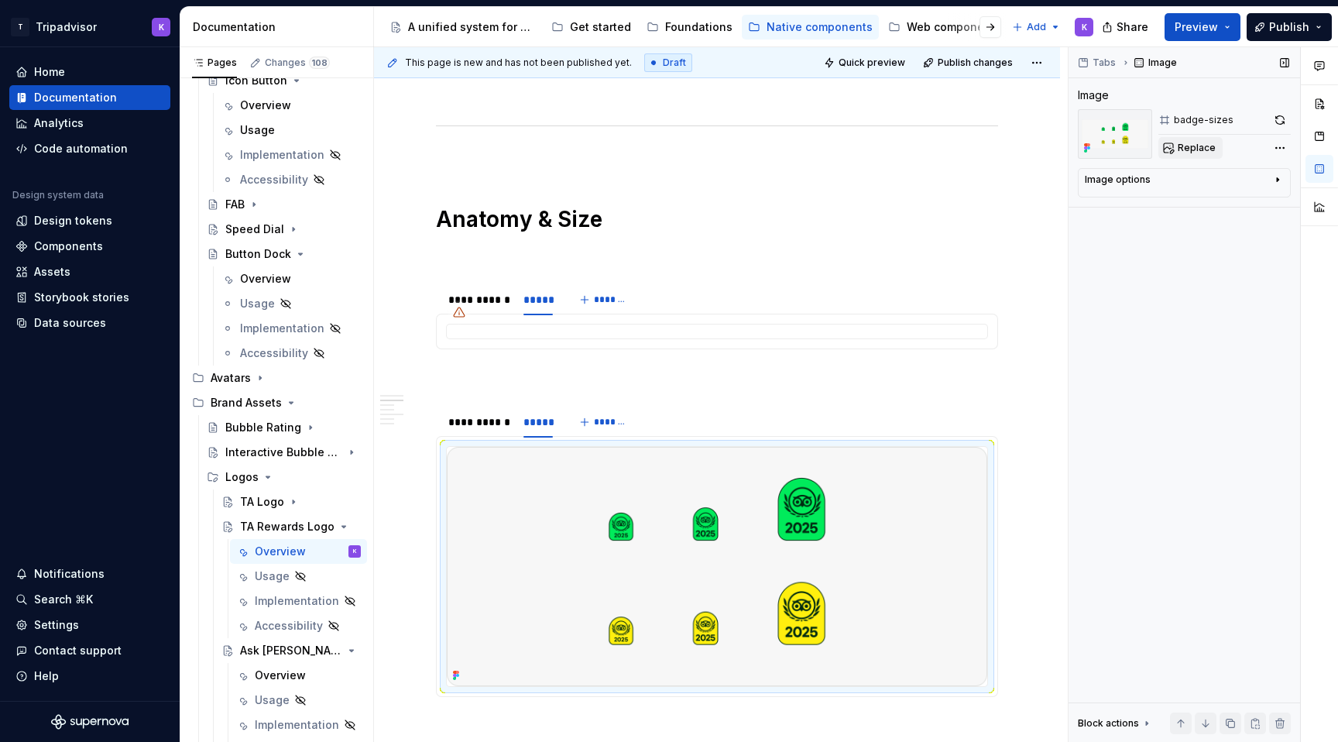
click at [1208, 140] on button "Replace" at bounding box center [1190, 148] width 64 height 22
type textarea "*"
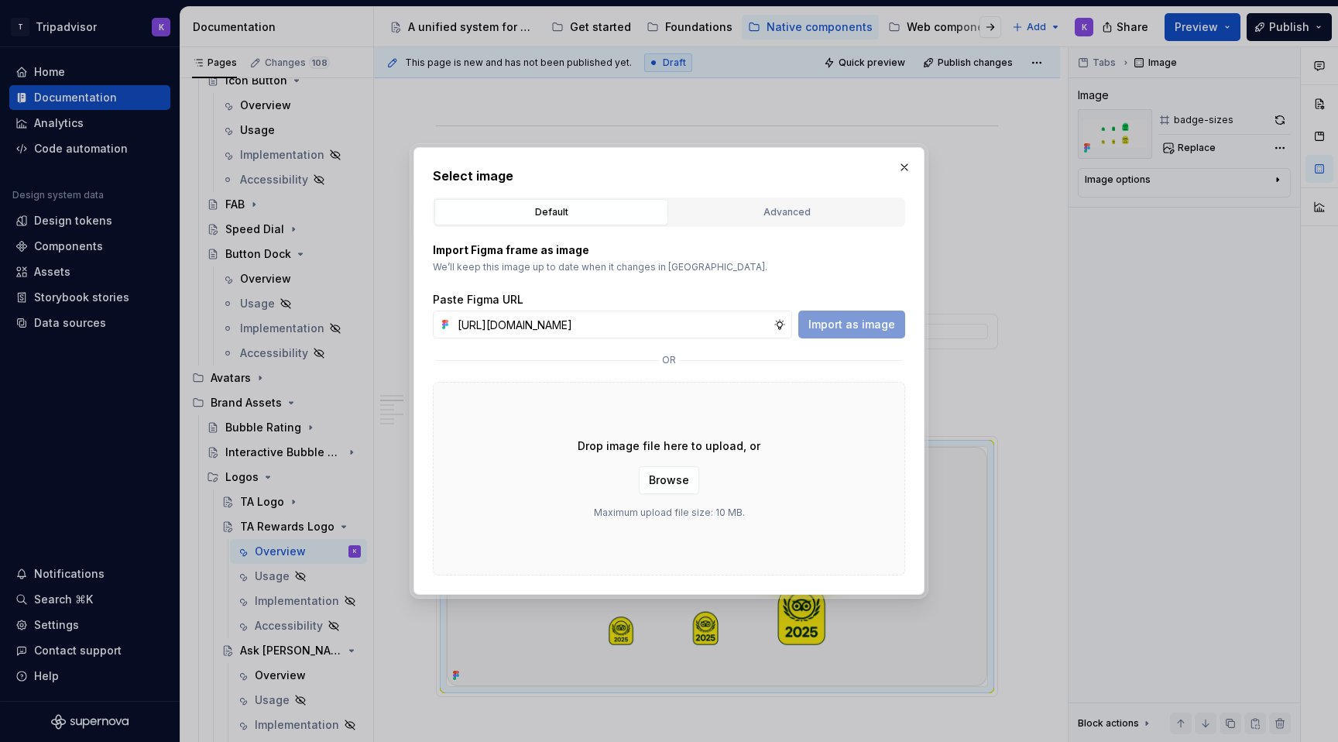
scroll to position [0, 403]
type input "https://www.figma.com/design/eWzZGbXTCMsZ0gwC1u1MU0/Altas-Native-Documentation?…"
click at [851, 320] on span "Import as image" at bounding box center [851, 324] width 87 height 15
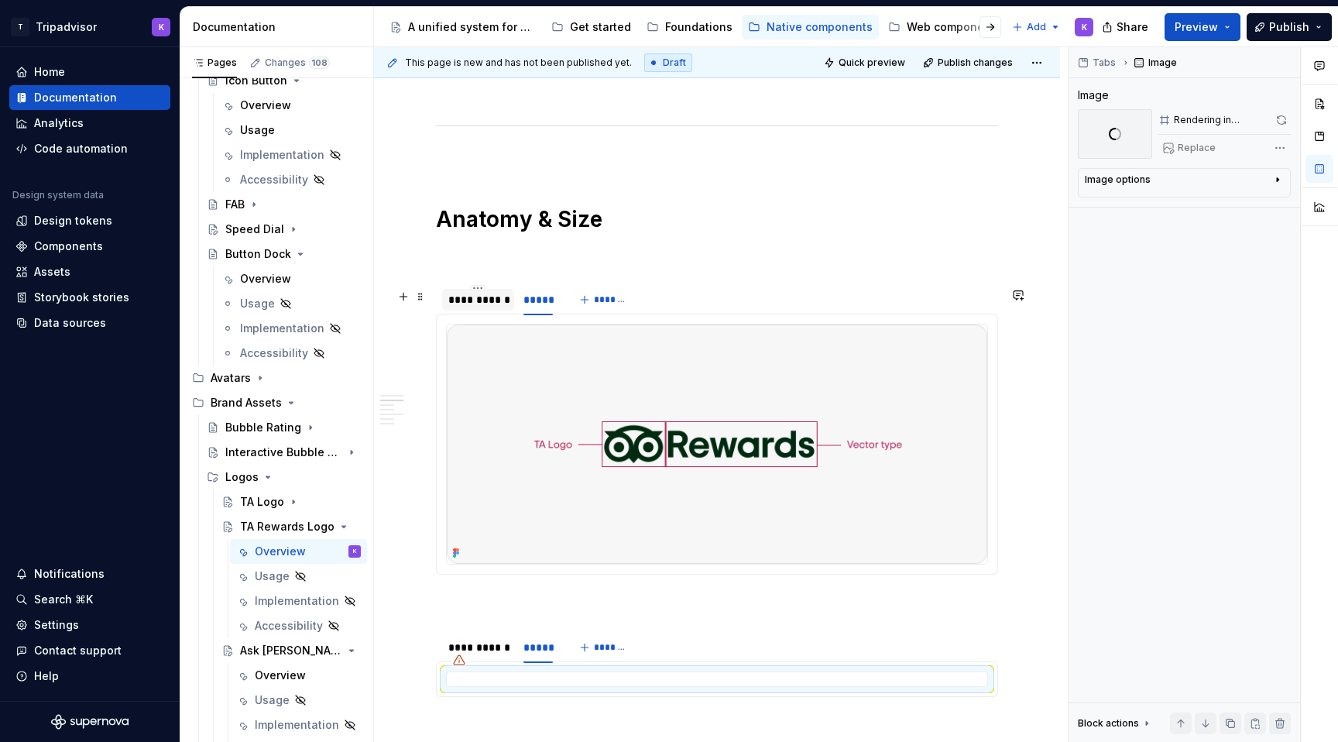
type textarea "*"
click at [482, 314] on div at bounding box center [478, 313] width 72 height 2
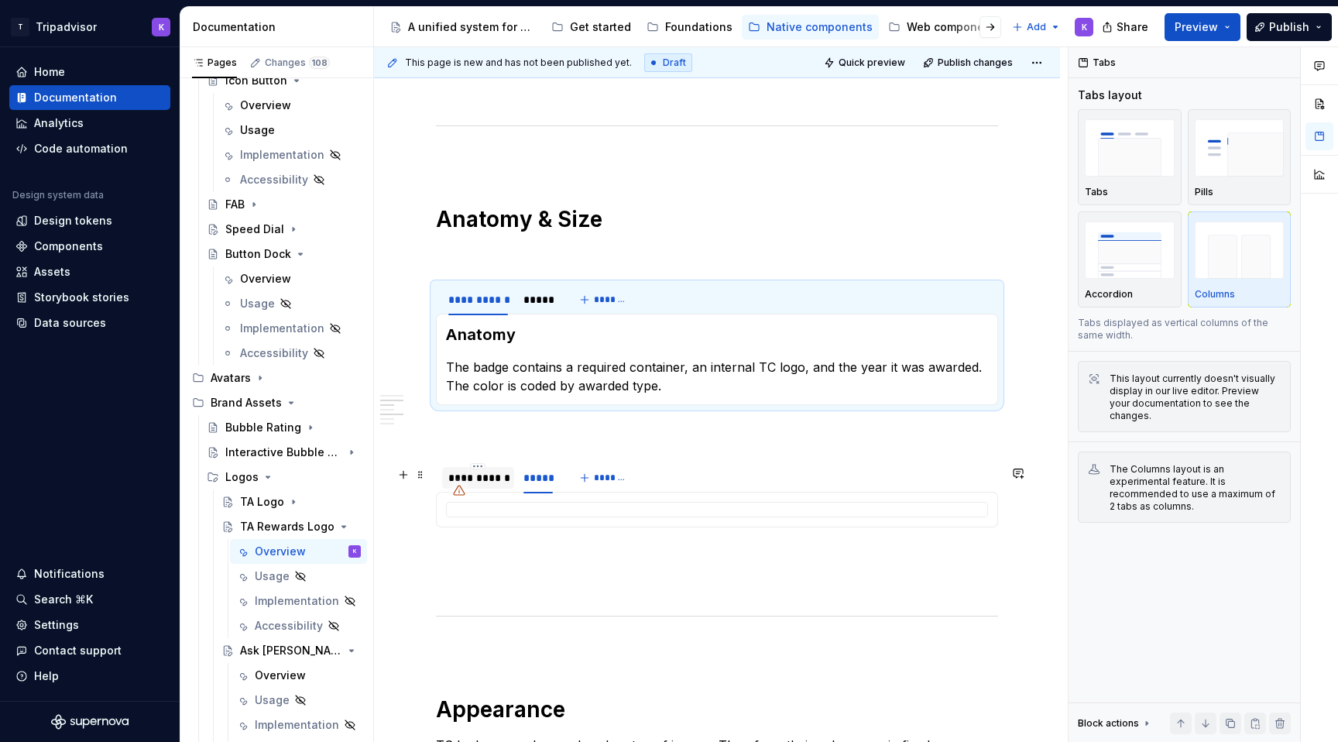
click at [477, 485] on div "**********" at bounding box center [478, 477] width 60 height 15
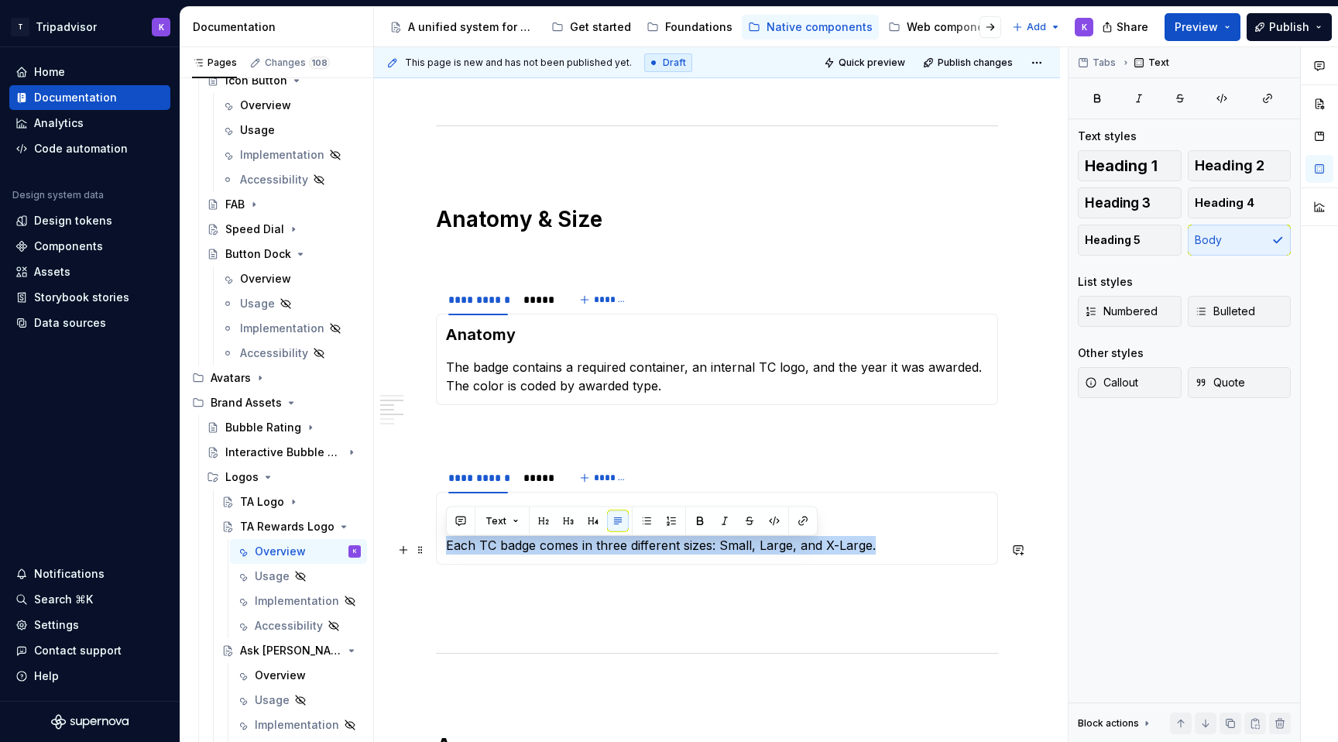
drag, startPoint x: 787, startPoint y: 550, endPoint x: 449, endPoint y: 558, distance: 338.4
click at [449, 554] on p "Each TC badge comes in three different sizes: Small, Large, and X-Large." at bounding box center [717, 545] width 542 height 19
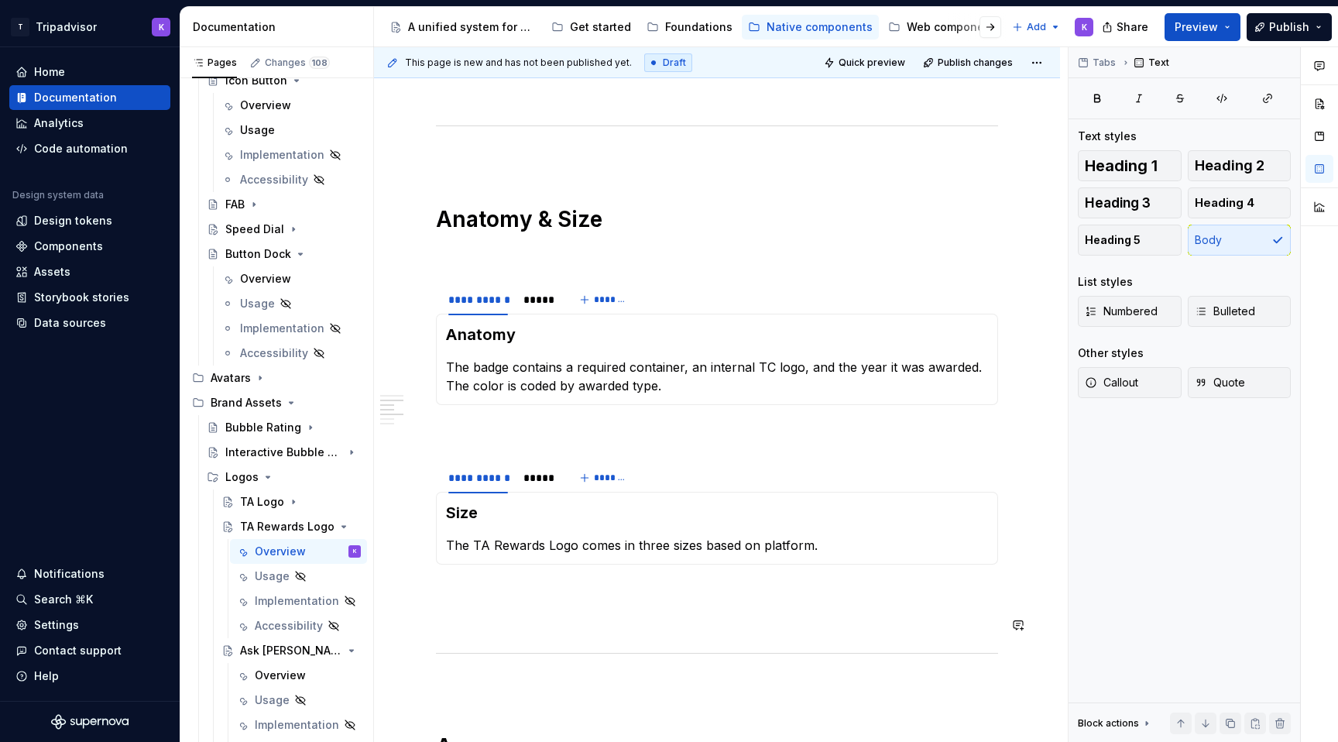
click at [572, 609] on div "**********" at bounding box center [717, 188] width 562 height 1952
click at [598, 389] on p "The badge contains a required container, an internal TC logo, and the year it w…" at bounding box center [717, 376] width 542 height 37
click at [807, 554] on p "The TA Rewards Logo comes in three sizes based on platform." at bounding box center [717, 545] width 542 height 19
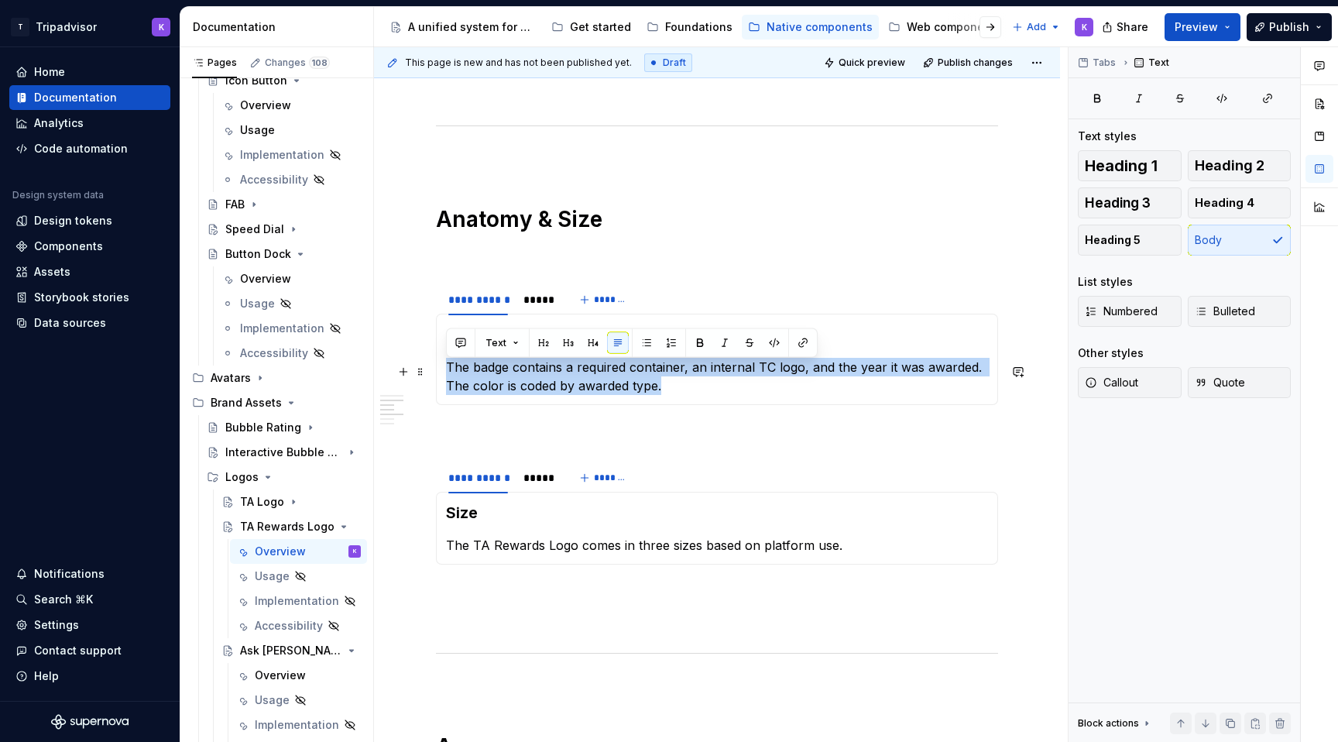
drag, startPoint x: 663, startPoint y: 392, endPoint x: 447, endPoint y: 364, distance: 217.1
click at [447, 364] on p "The badge contains a required container, an internal TC logo, and the year it w…" at bounding box center [717, 376] width 542 height 37
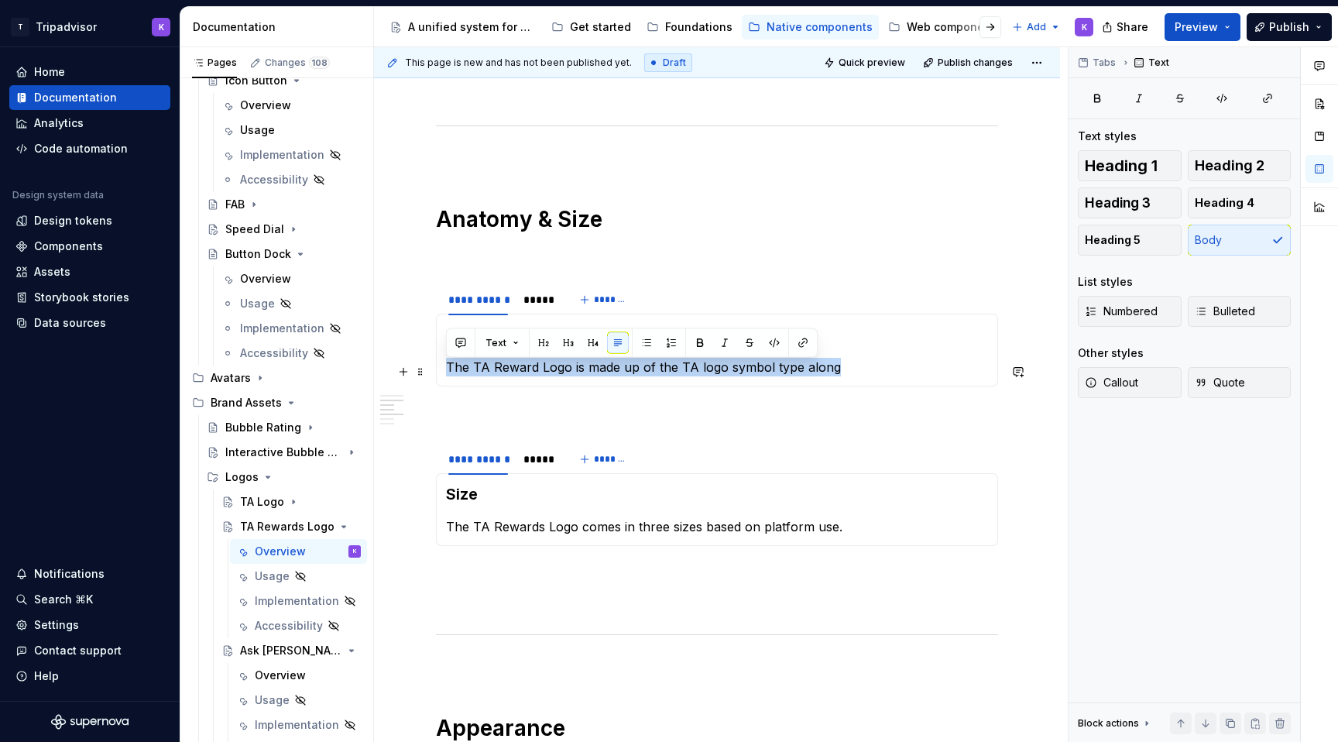
drag, startPoint x: 448, startPoint y: 373, endPoint x: 836, endPoint y: 373, distance: 387.8
click at [836, 373] on p "The TA Reward Logo is made up of the TA logo symbol type along" at bounding box center [717, 367] width 542 height 19
click at [846, 373] on p "The TA Reward Logo is made up of the TA logo symbol type along" at bounding box center [717, 367] width 542 height 19
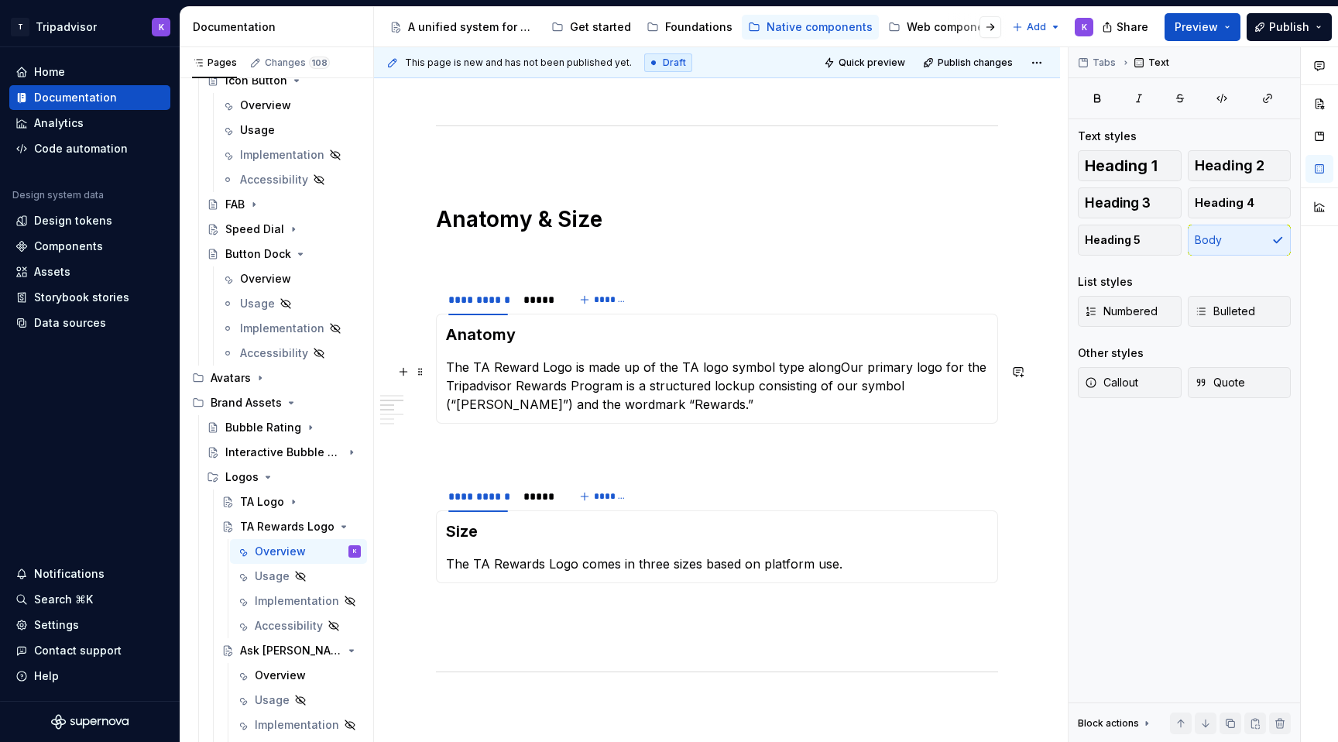
click at [834, 371] on p "The TA Reward Logo is made up of the TA logo symbol type alongOur primary logo …" at bounding box center [717, 386] width 542 height 56
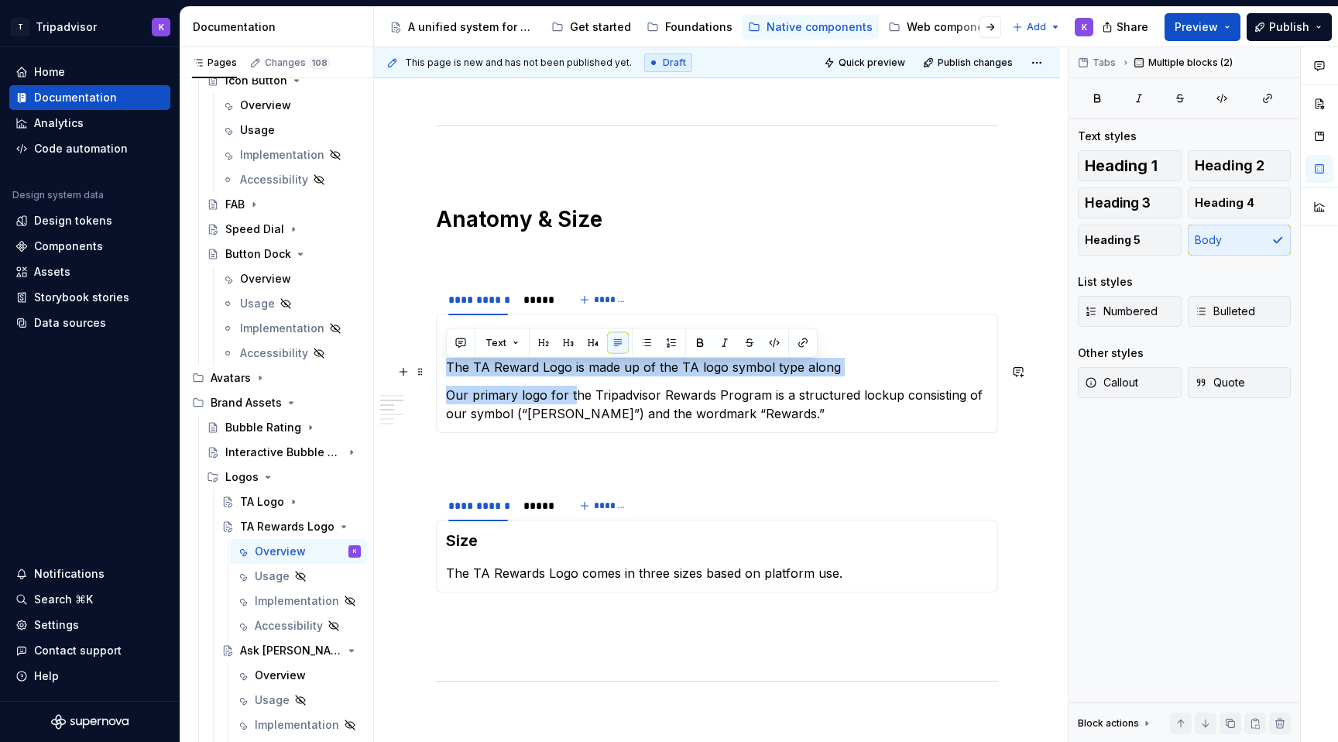
drag, startPoint x: 572, startPoint y: 396, endPoint x: 440, endPoint y: 375, distance: 134.0
click at [440, 375] on div "Anatomy The TA Reward Logo is made up of the TA logo symbol type along Our prim…" at bounding box center [717, 373] width 562 height 119
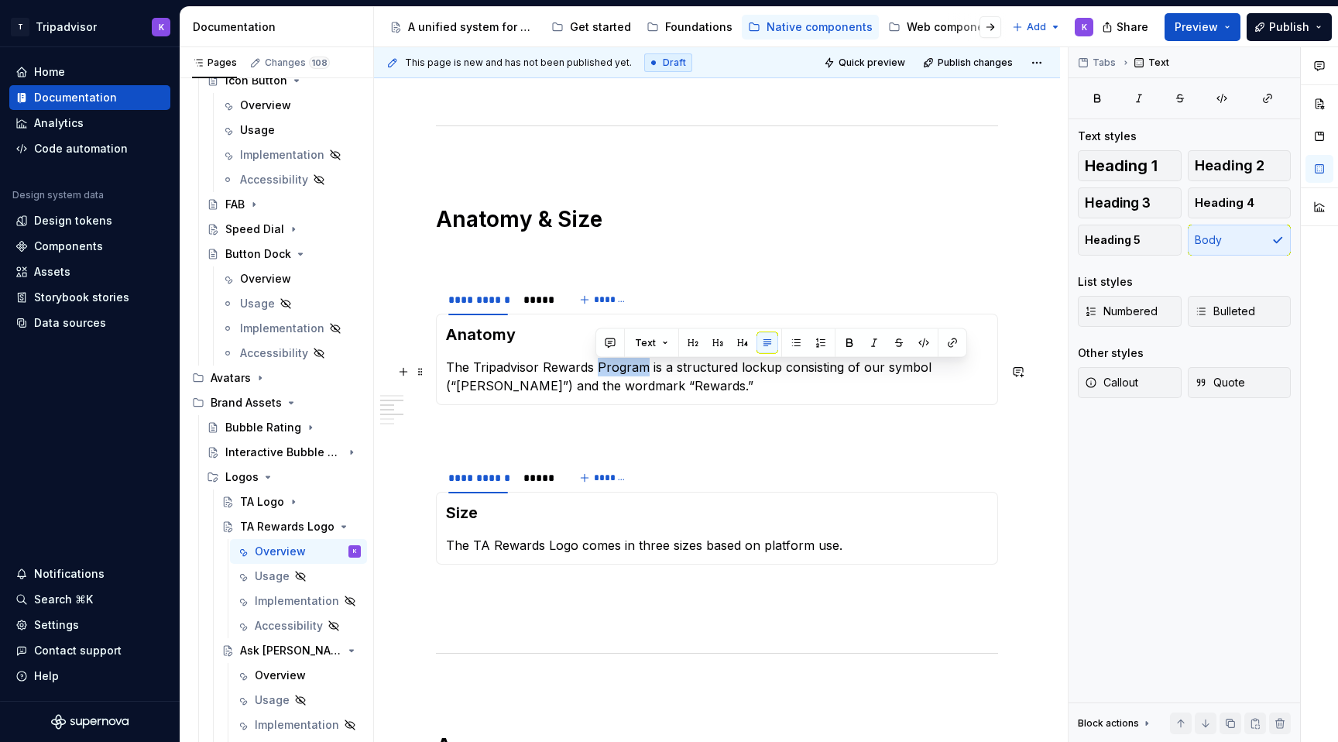
drag, startPoint x: 643, startPoint y: 373, endPoint x: 594, endPoint y: 372, distance: 48.8
click at [594, 372] on p "The Tripadvisor Rewards Program is a structured lockup consisting of our symbol…" at bounding box center [717, 376] width 542 height 37
copy p "Program"
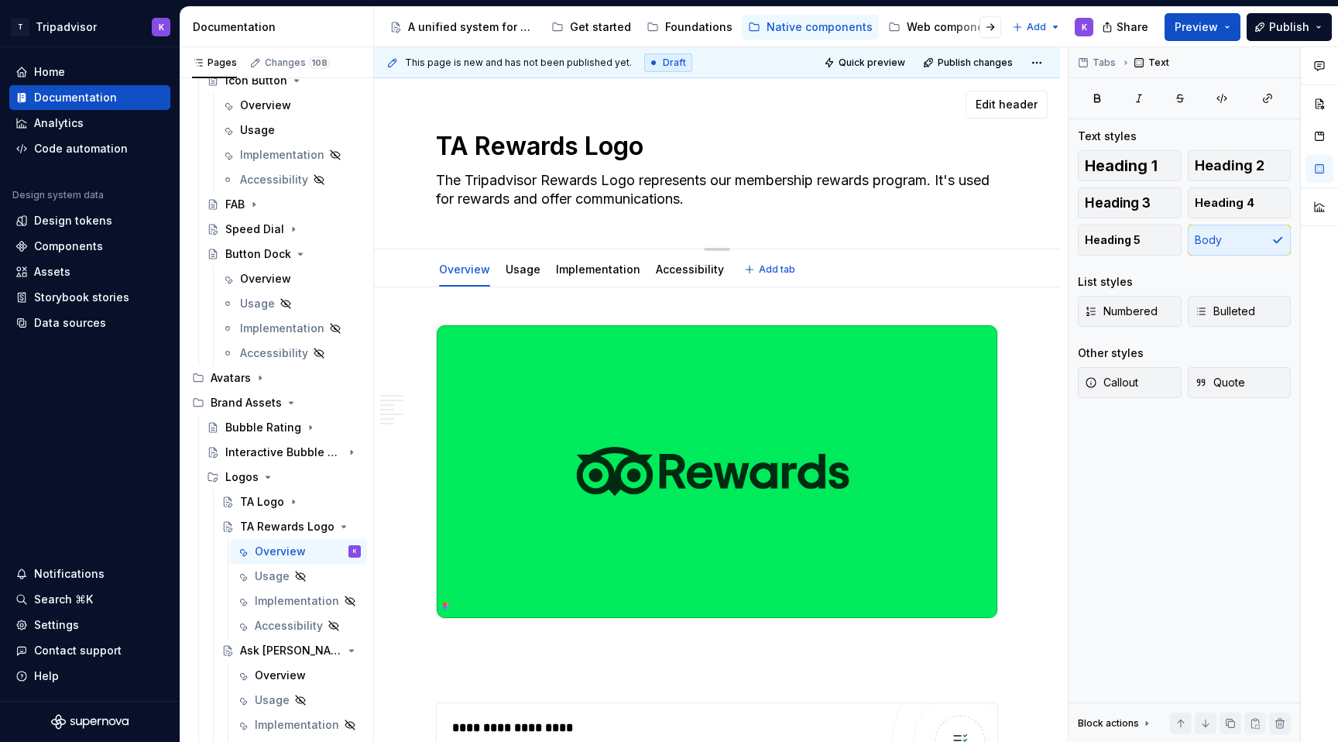
click at [608, 186] on textarea "The Tripadvisor Rewards Logo represents our membership rewards program. It's us…" at bounding box center [714, 189] width 562 height 43
click at [603, 183] on textarea "The Tripadvisor Rewards Logo represents our membership rewards program. It's us…" at bounding box center [714, 189] width 562 height 43
paste textarea "Program"
type textarea "*"
type textarea "The Tripadvisor Rewards ProgramLogo represents our membership rewards program. …"
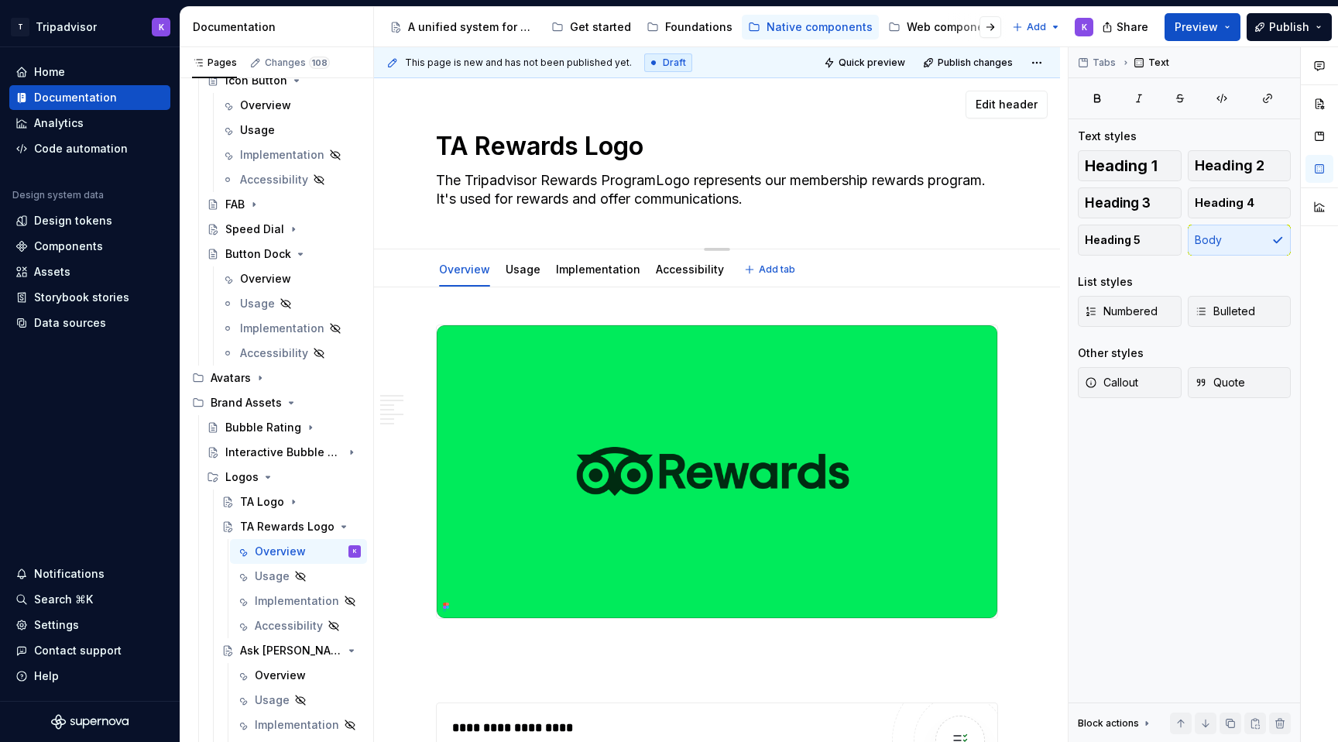
type textarea "*"
type textarea "The Tripadvisor Rewards Program Logo represents our membership rewards program.…"
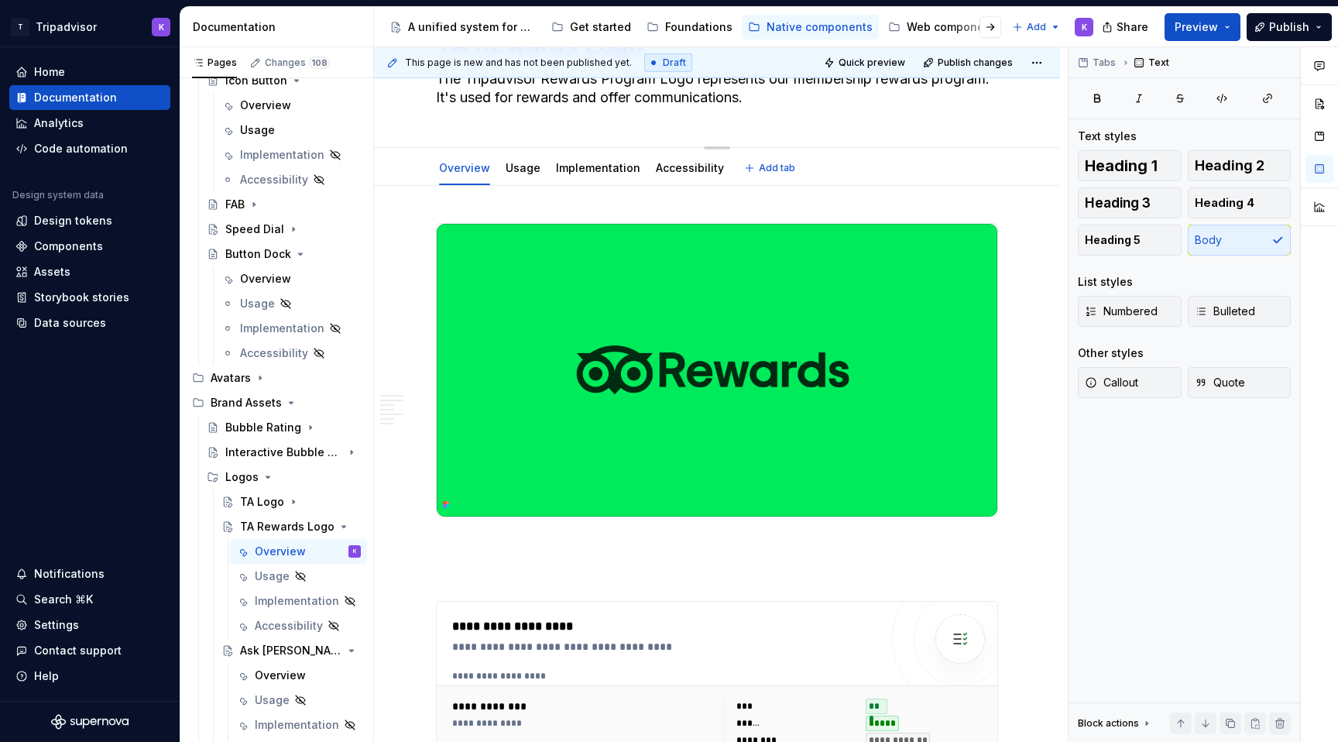
type textarea "*"
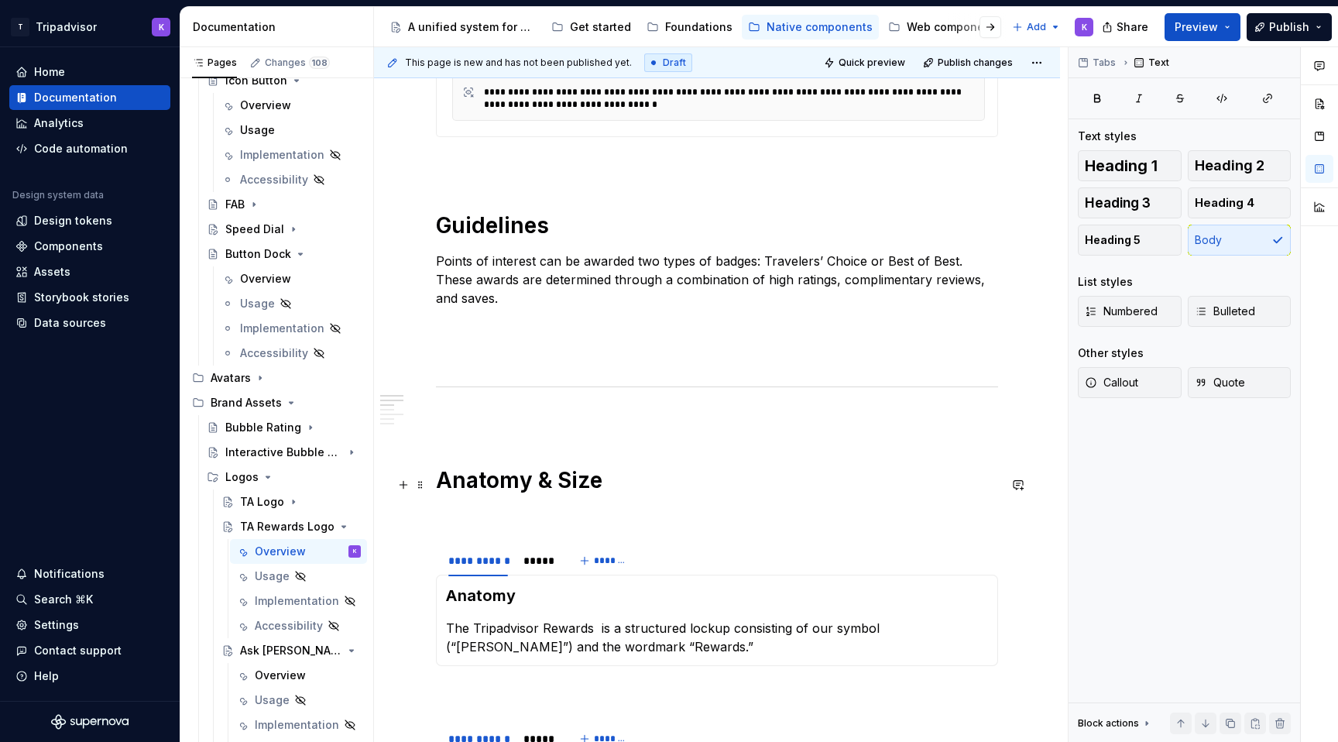
scroll to position [982, 0]
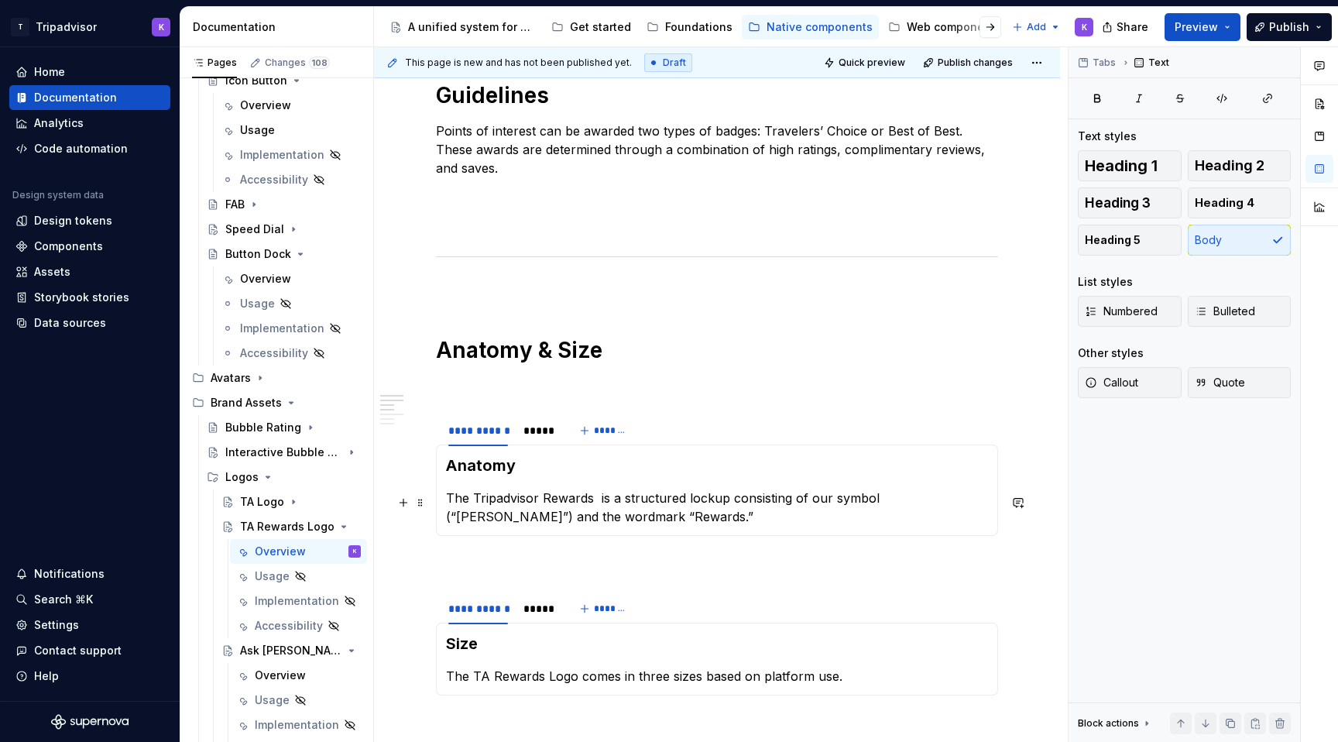
type textarea "The Tripadvisor Rewards Program Logo represents our membership rewards program.…"
click at [594, 505] on p "The Tripadvisor Rewards is a structured lockup consisting of our symbol (“Ollie…" at bounding box center [717, 506] width 542 height 37
click at [729, 526] on p "The Tripadvisor Rewards logo is a structured lockup consisting of our symbol (“…" at bounding box center [717, 506] width 542 height 37
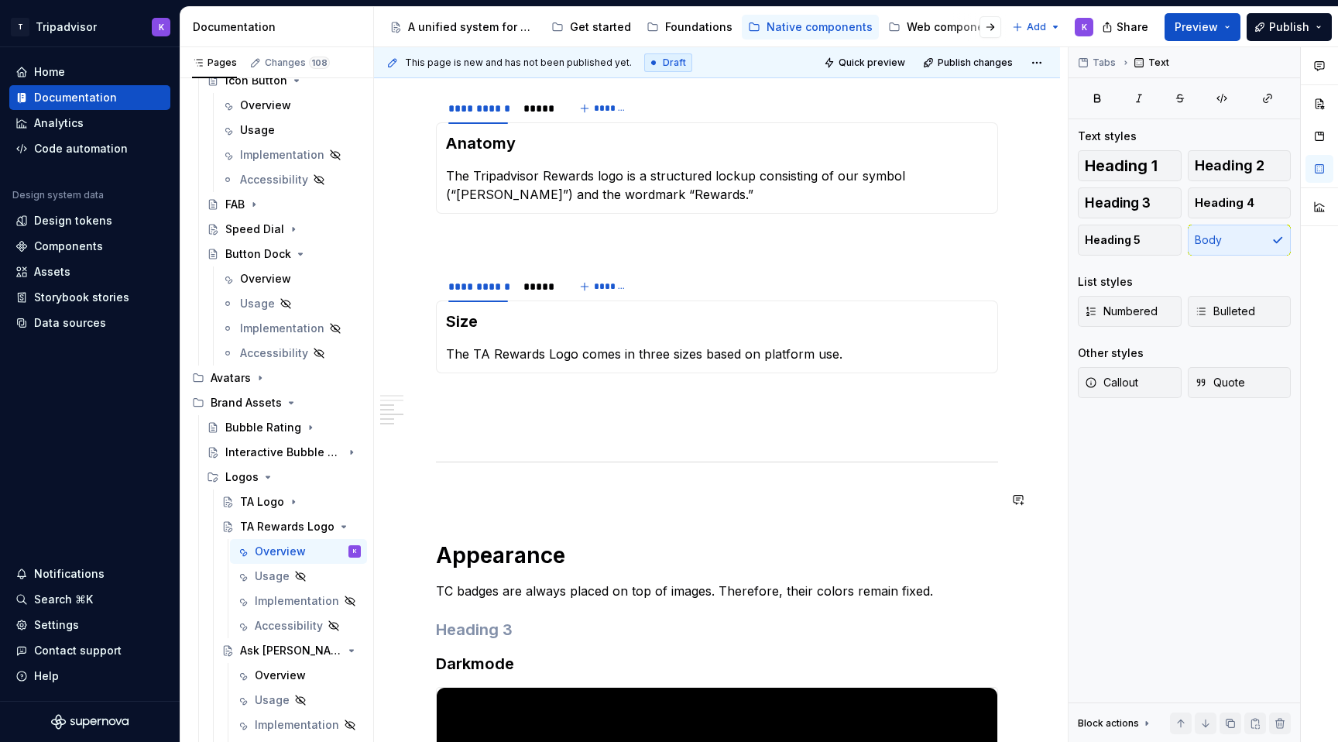
scroll to position [1108, 0]
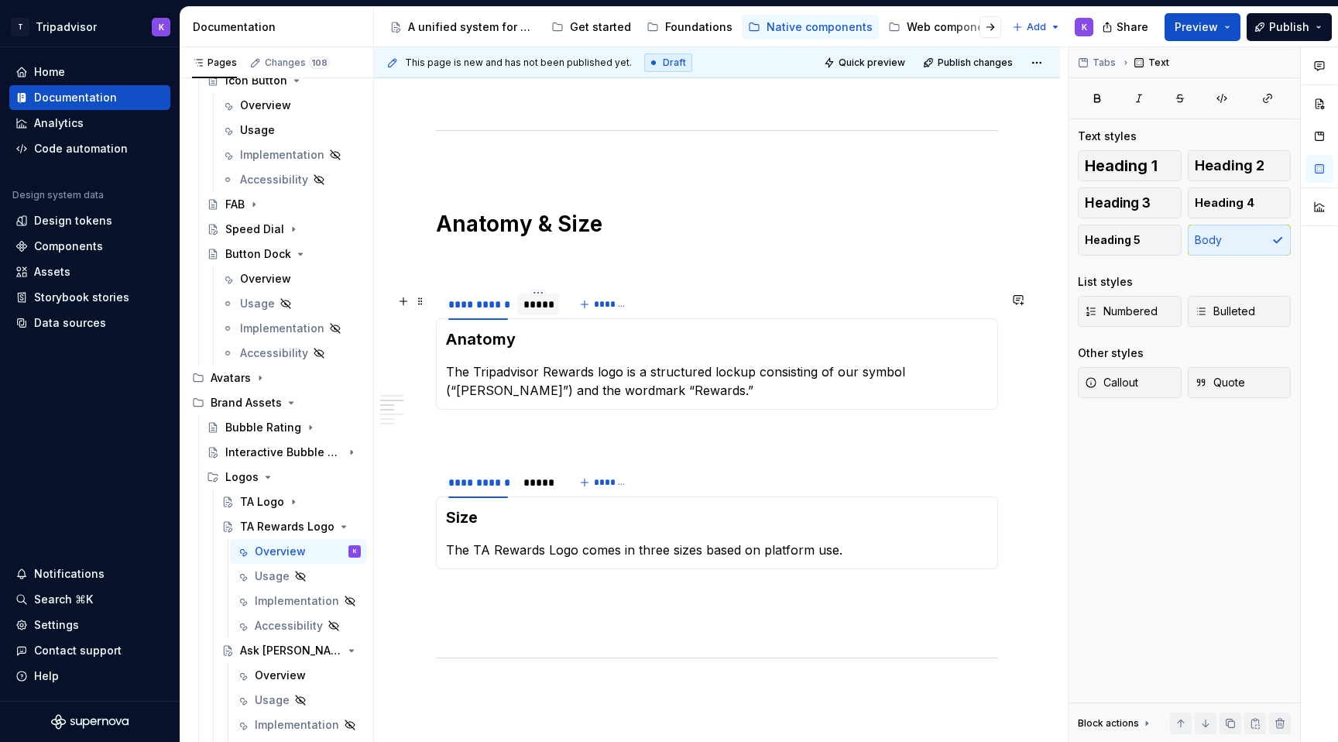
click at [526, 315] on div "*****" at bounding box center [538, 304] width 42 height 22
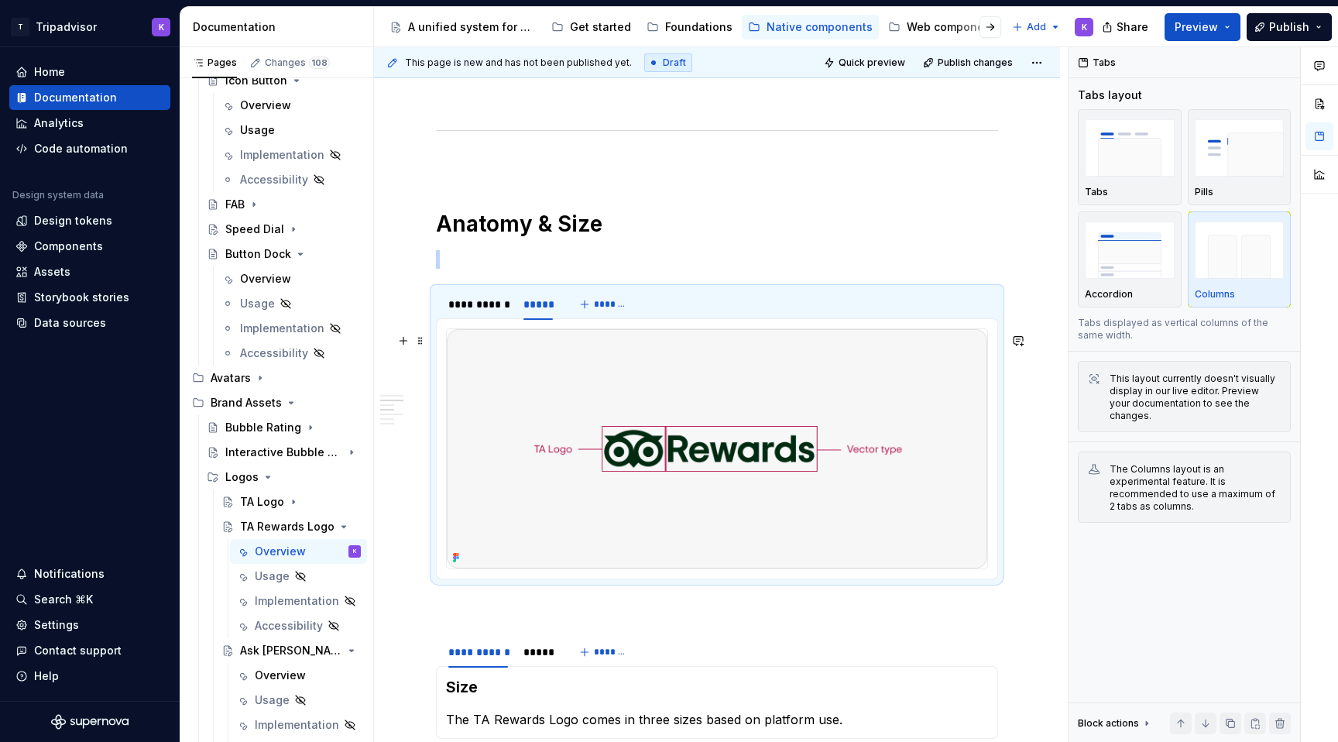
click at [624, 436] on img at bounding box center [717, 448] width 540 height 239
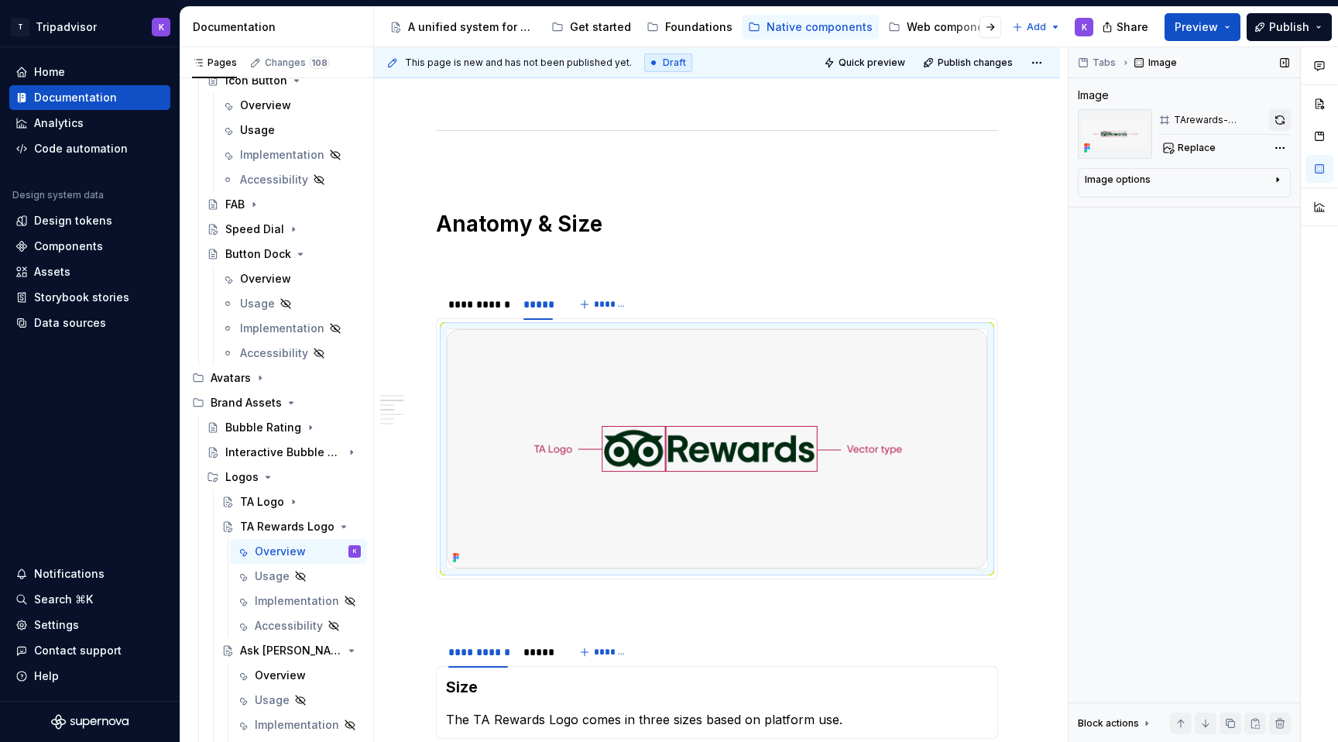
click at [1283, 123] on button "button" at bounding box center [1280, 120] width 22 height 22
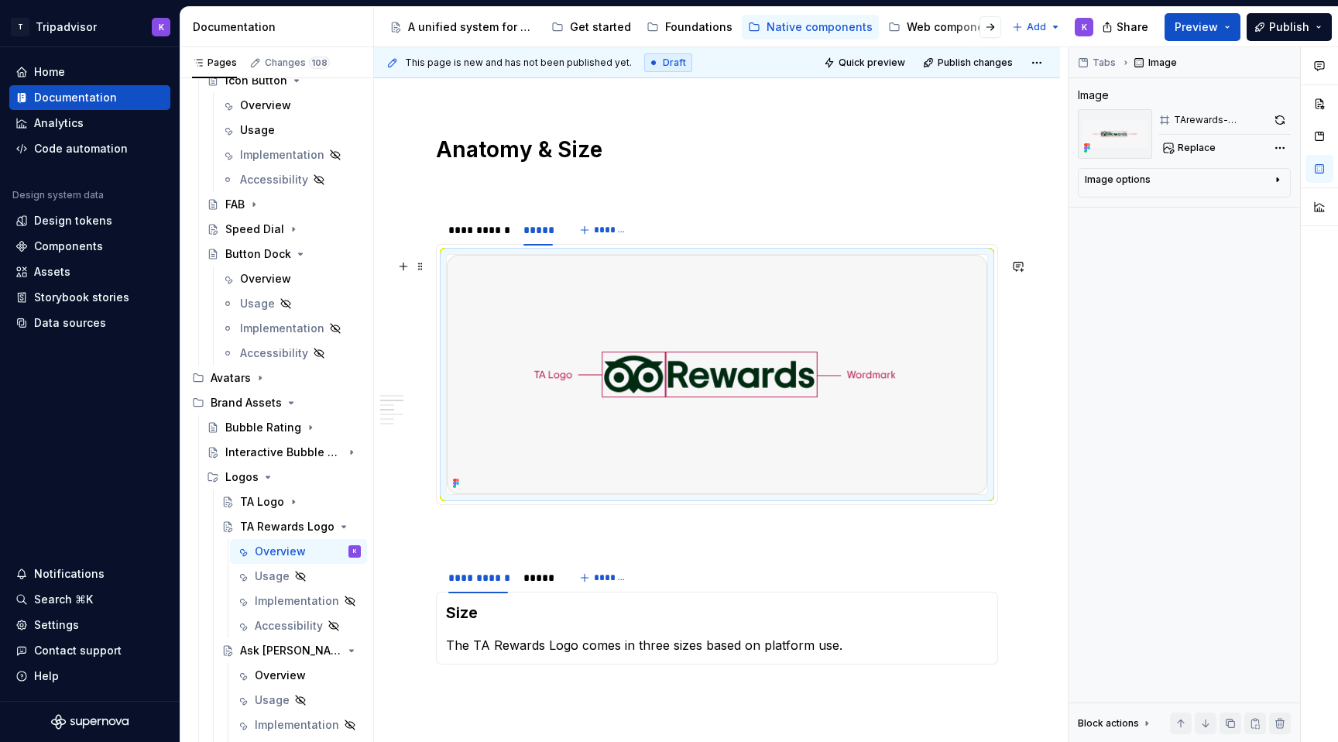
scroll to position [1181, 0]
click at [470, 245] on div at bounding box center [478, 244] width 72 height 2
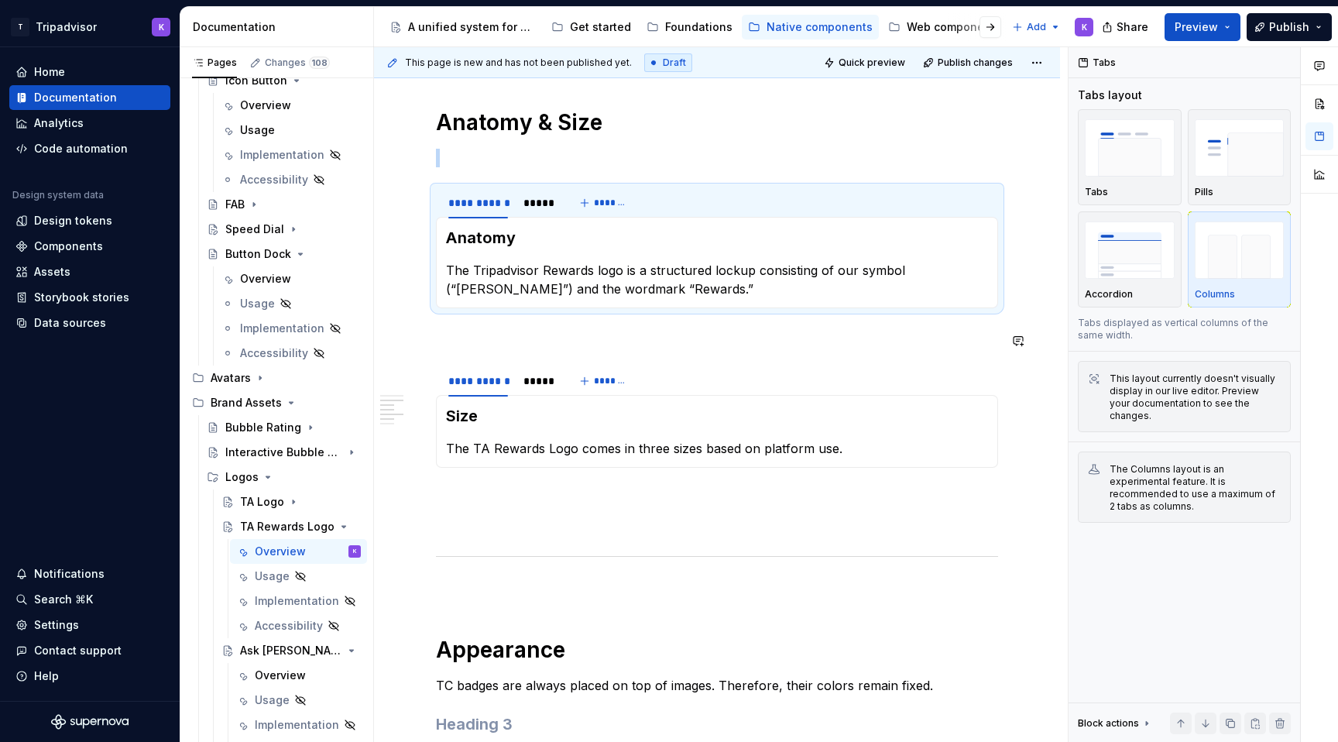
scroll to position [1218, 0]
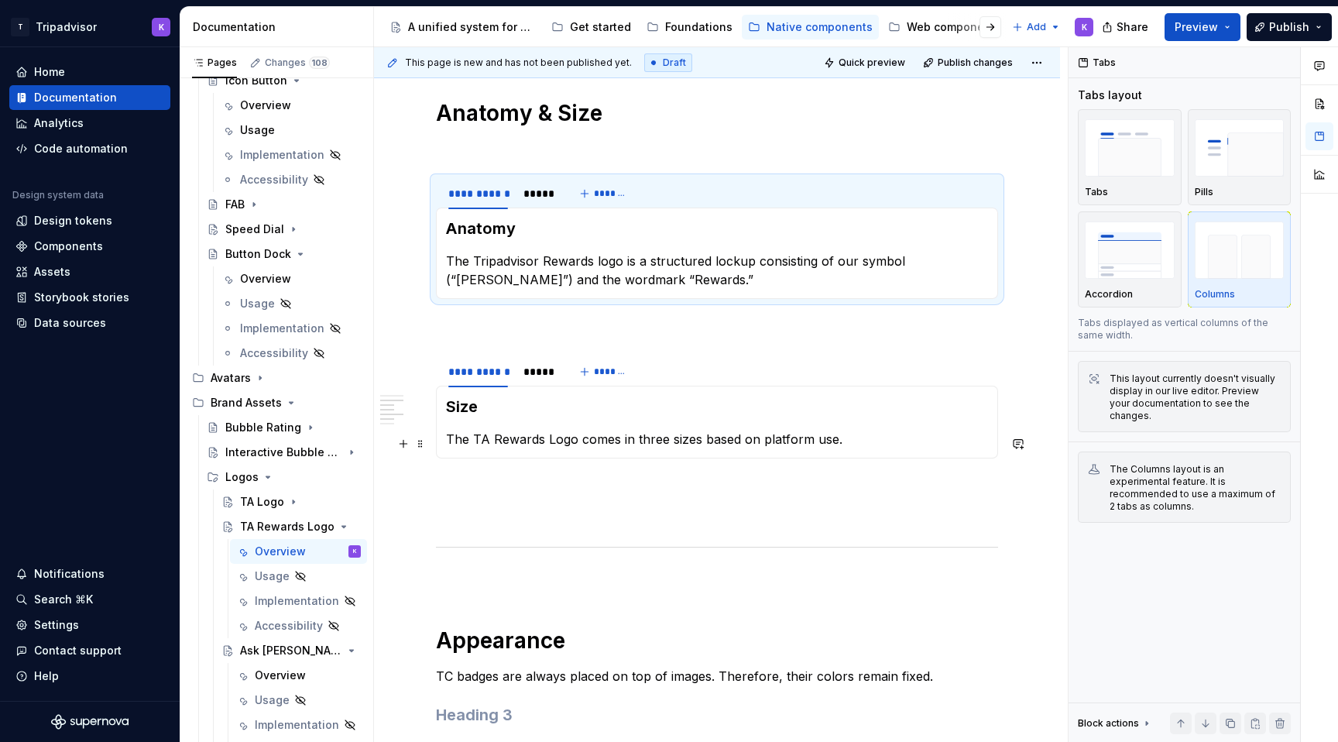
click at [478, 443] on p "The TA Rewards Logo comes in three sizes based on platform use." at bounding box center [717, 439] width 542 height 19
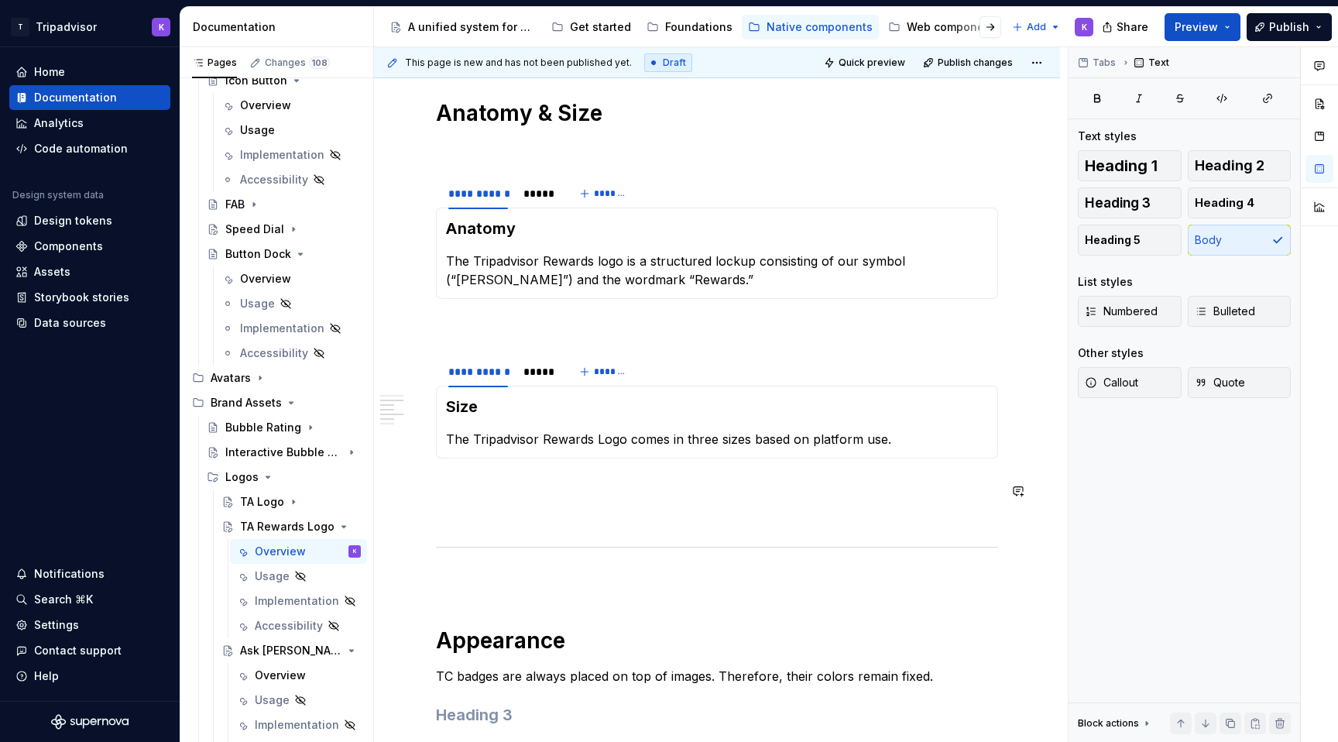
scroll to position [1236, 0]
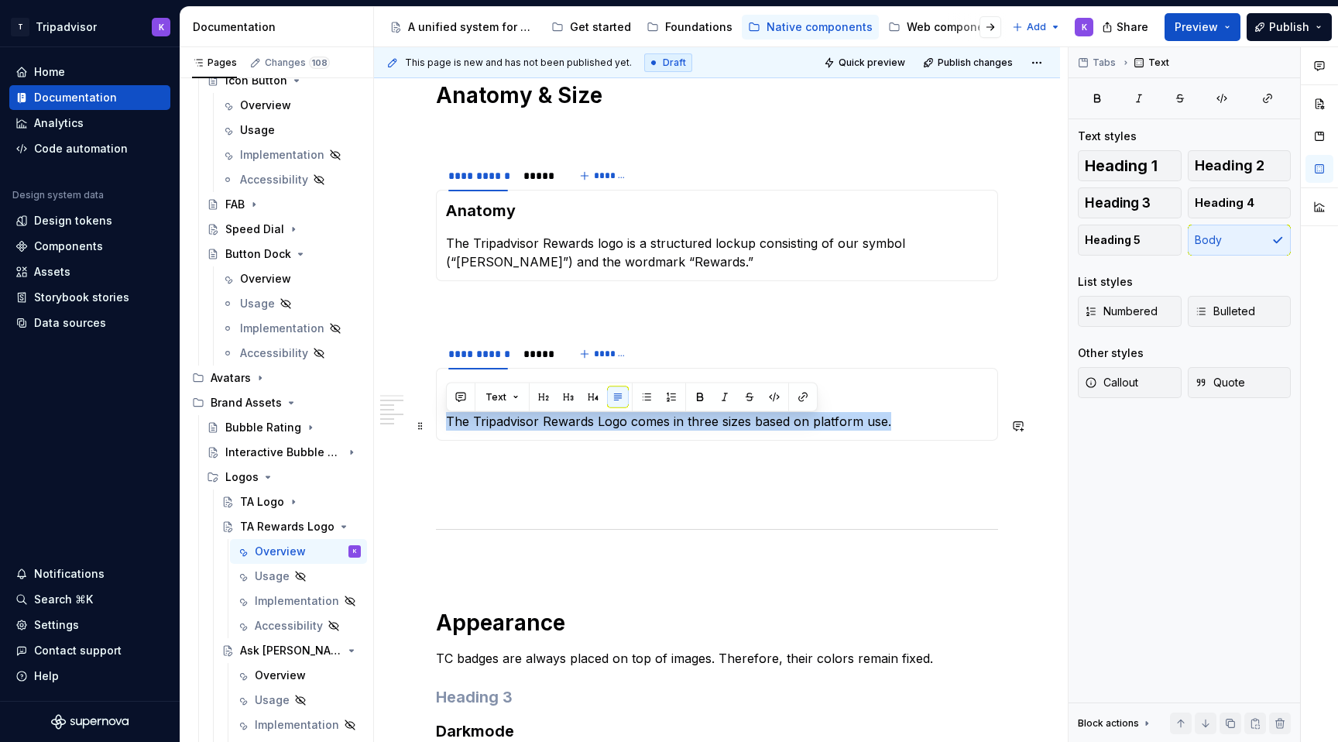
drag, startPoint x: 889, startPoint y: 425, endPoint x: 448, endPoint y: 427, distance: 441.2
click at [447, 427] on p "The Tripadvisor Rewards Logo comes in three sizes based on platform use." at bounding box center [717, 421] width 542 height 19
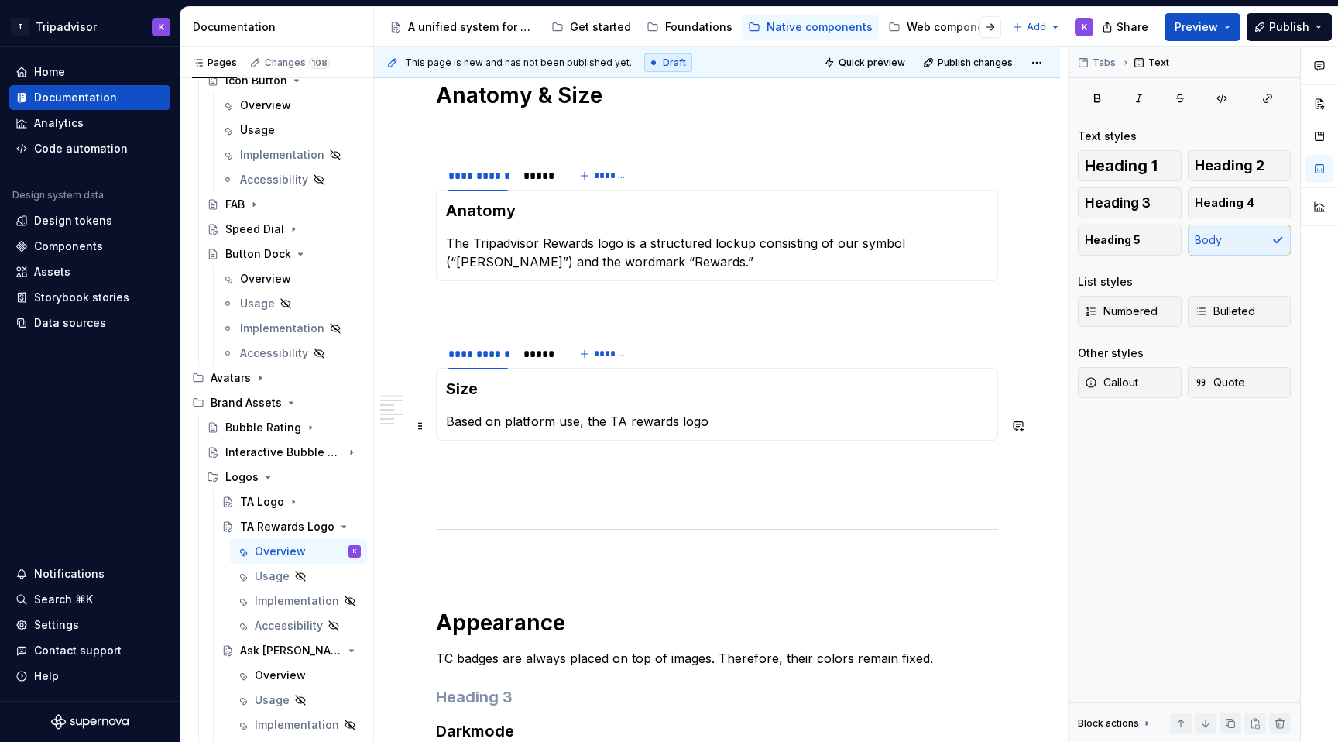
click at [631, 423] on p "Based on platform use, the TA rewards logo" at bounding box center [717, 421] width 542 height 19
click at [686, 424] on p "Based on platform use, the TA Rewards logo" at bounding box center [717, 421] width 542 height 19
drag, startPoint x: 622, startPoint y: 423, endPoint x: 704, endPoint y: 426, distance: 82.9
click at [704, 426] on p "Based on platform use, the TA Rewards ogo" at bounding box center [717, 421] width 542 height 19
click at [605, 424] on p "Based on platform use, the program" at bounding box center [717, 421] width 542 height 19
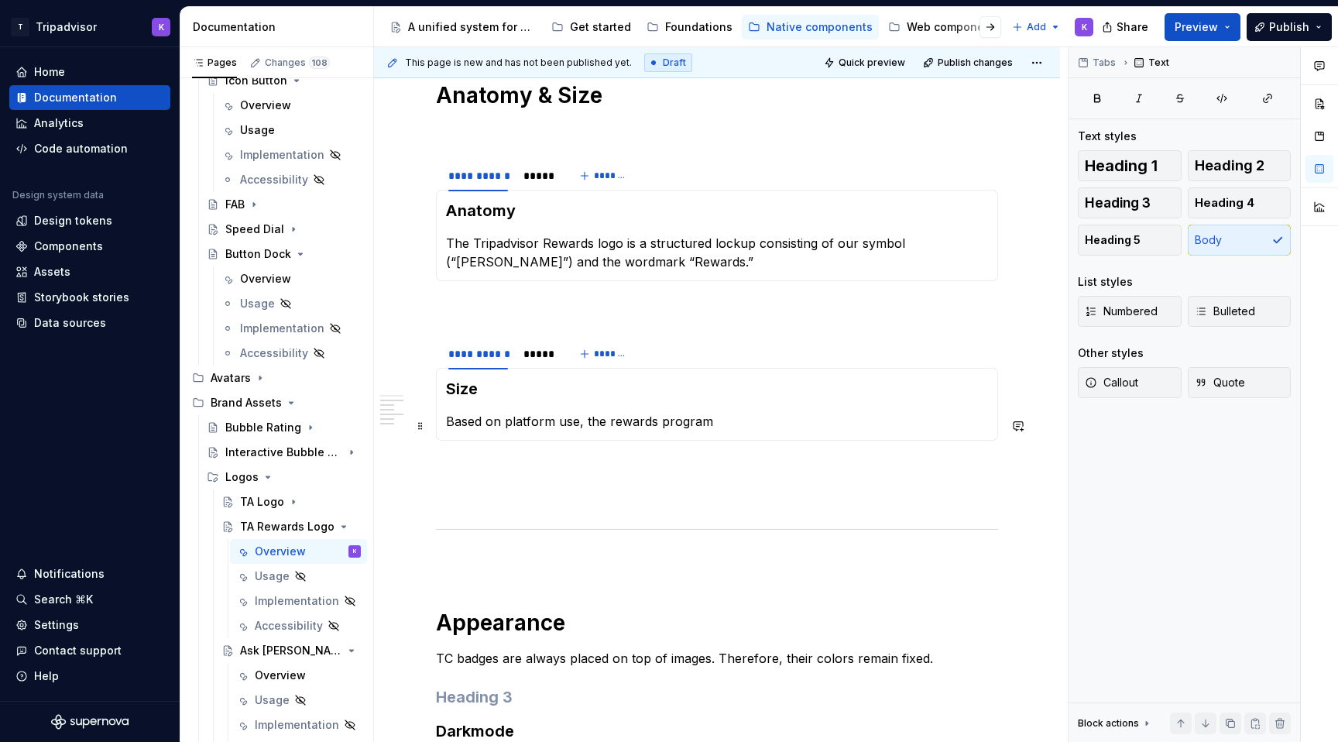
click at [783, 413] on section-item-column "Size Based on platform use, the rewards program" at bounding box center [717, 404] width 542 height 53
click at [752, 425] on p "Based on platform use, the rewards program" at bounding box center [717, 421] width 542 height 19
click at [721, 478] on p at bounding box center [717, 468] width 562 height 19
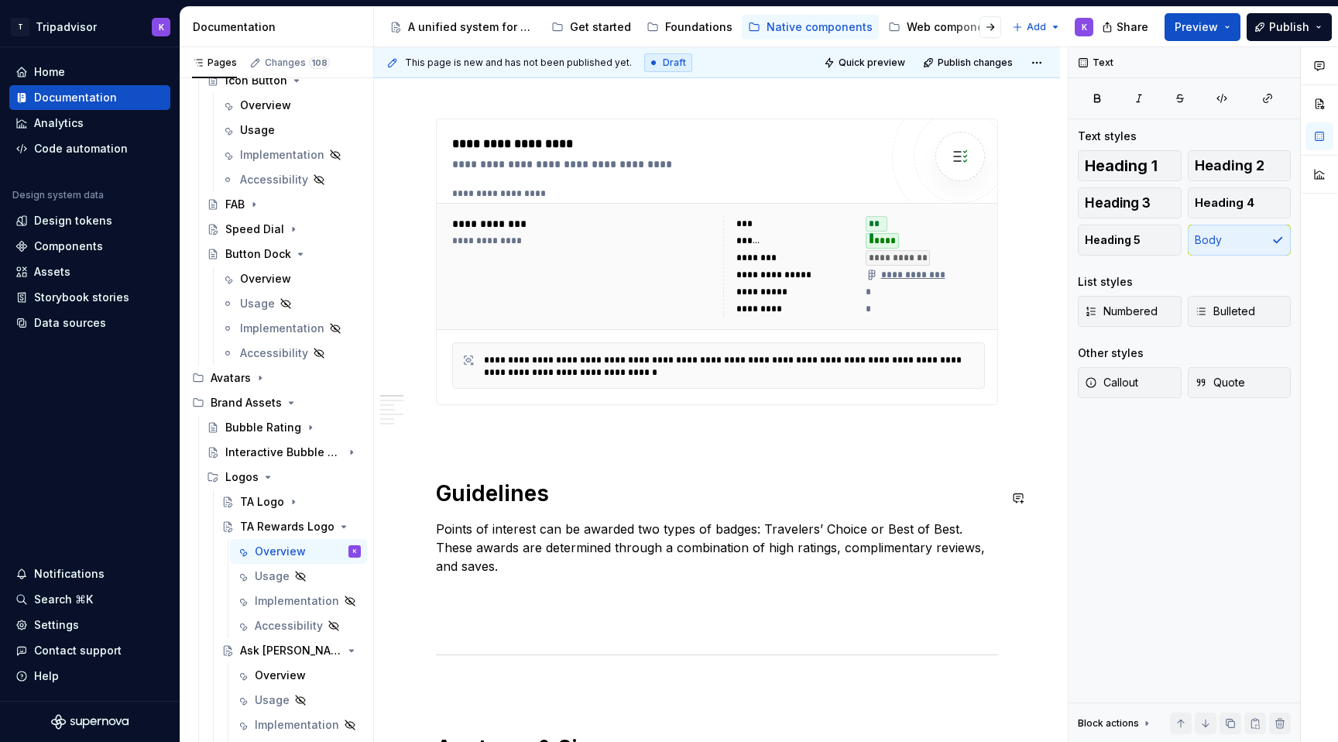
scroll to position [582, 0]
drag, startPoint x: 481, startPoint y: 575, endPoint x: 435, endPoint y: 540, distance: 58.1
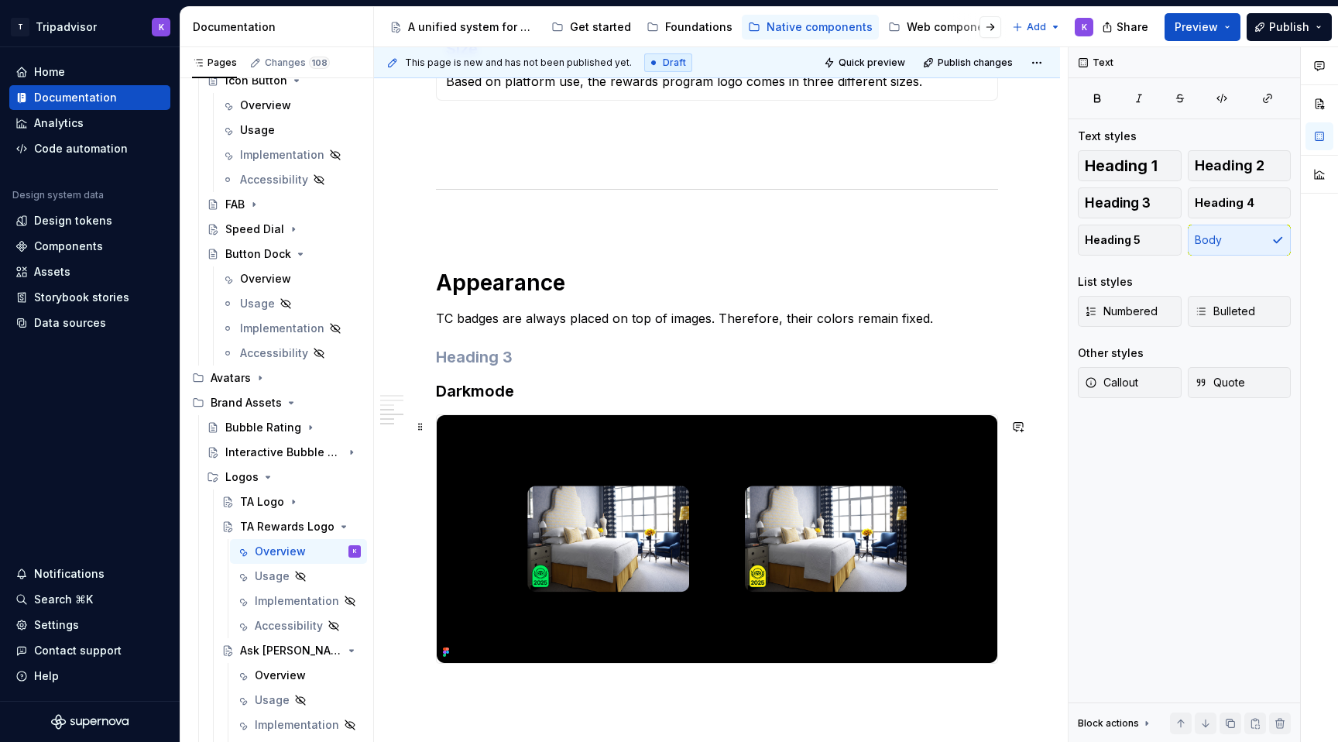
scroll to position [1553, 0]
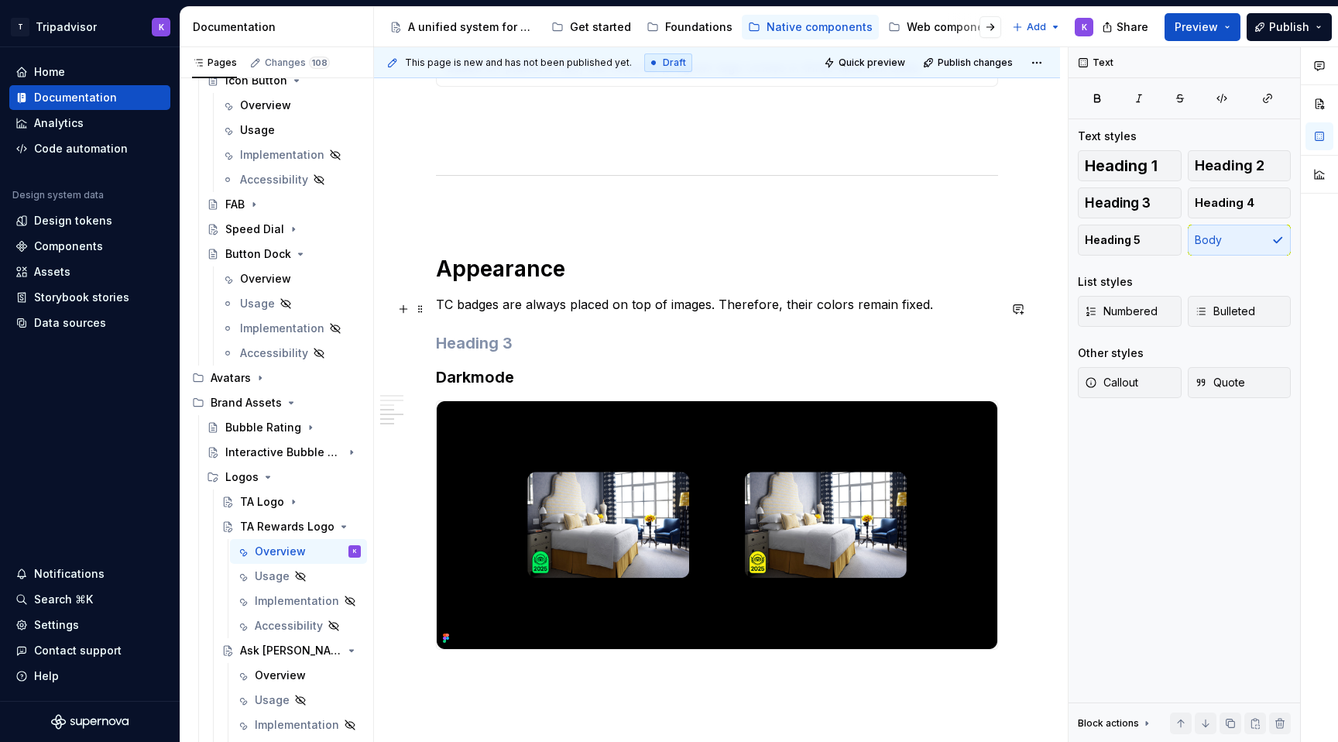
click at [529, 312] on p "TC badges are always placed on top of images. Therefore, their colors remain fi…" at bounding box center [717, 304] width 562 height 19
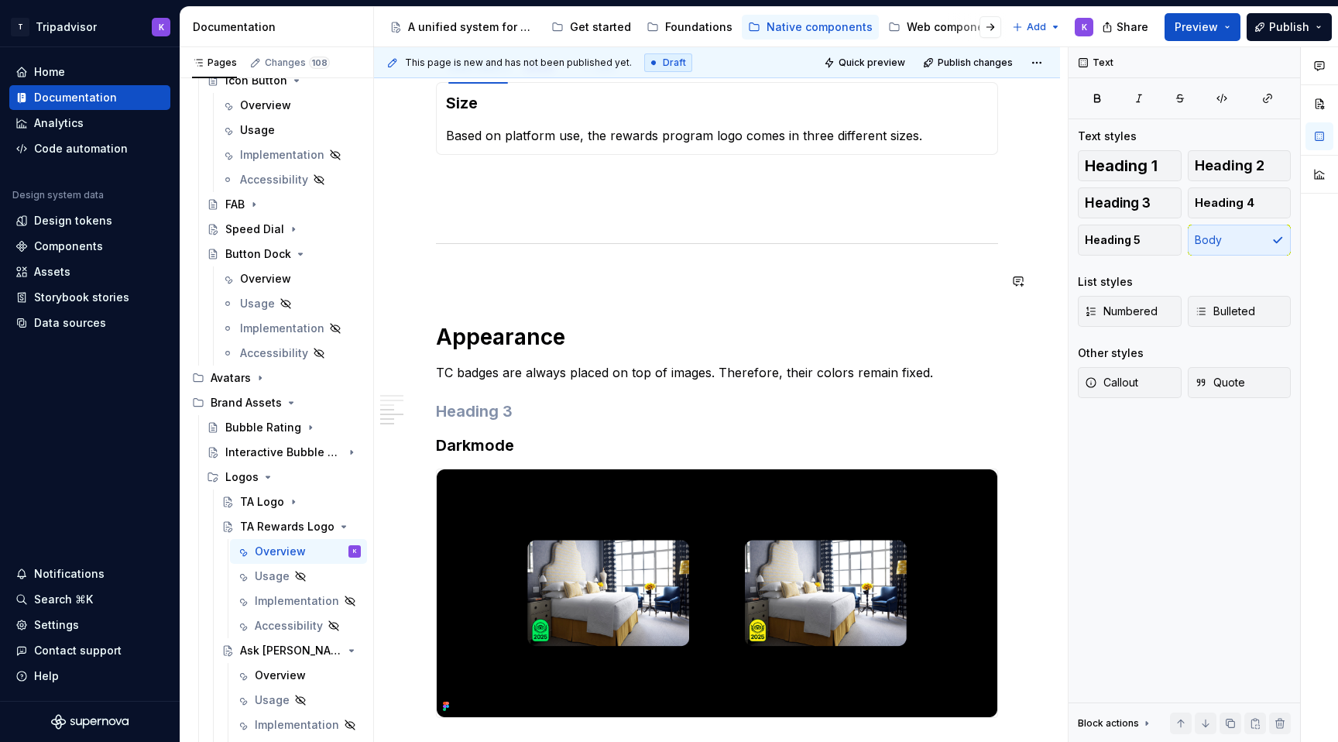
scroll to position [1492, 0]
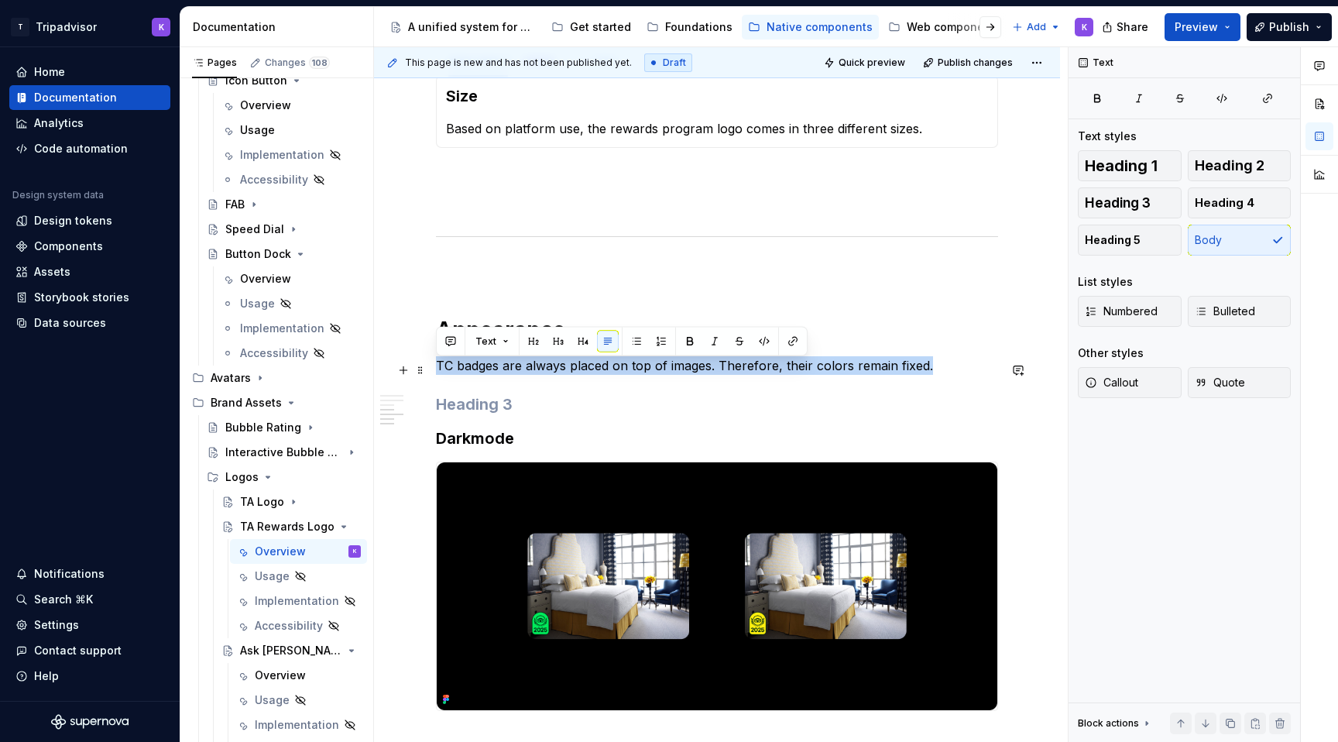
drag, startPoint x: 926, startPoint y: 370, endPoint x: 434, endPoint y: 372, distance: 491.5
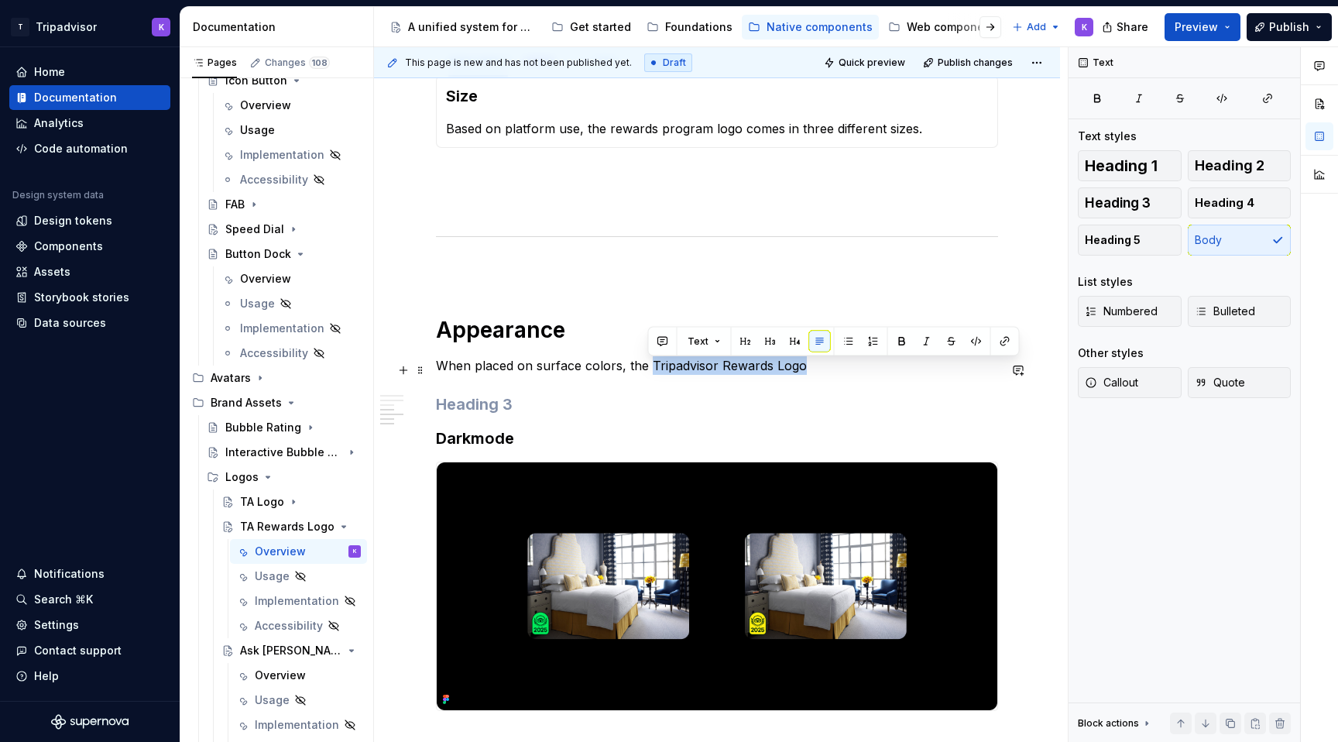
drag, startPoint x: 650, startPoint y: 372, endPoint x: 798, endPoint y: 373, distance: 147.9
click at [798, 373] on p "When placed on surface colors, the Tripadvisor Rewards Logo" at bounding box center [717, 365] width 562 height 19
click at [687, 540] on img at bounding box center [717, 586] width 560 height 248
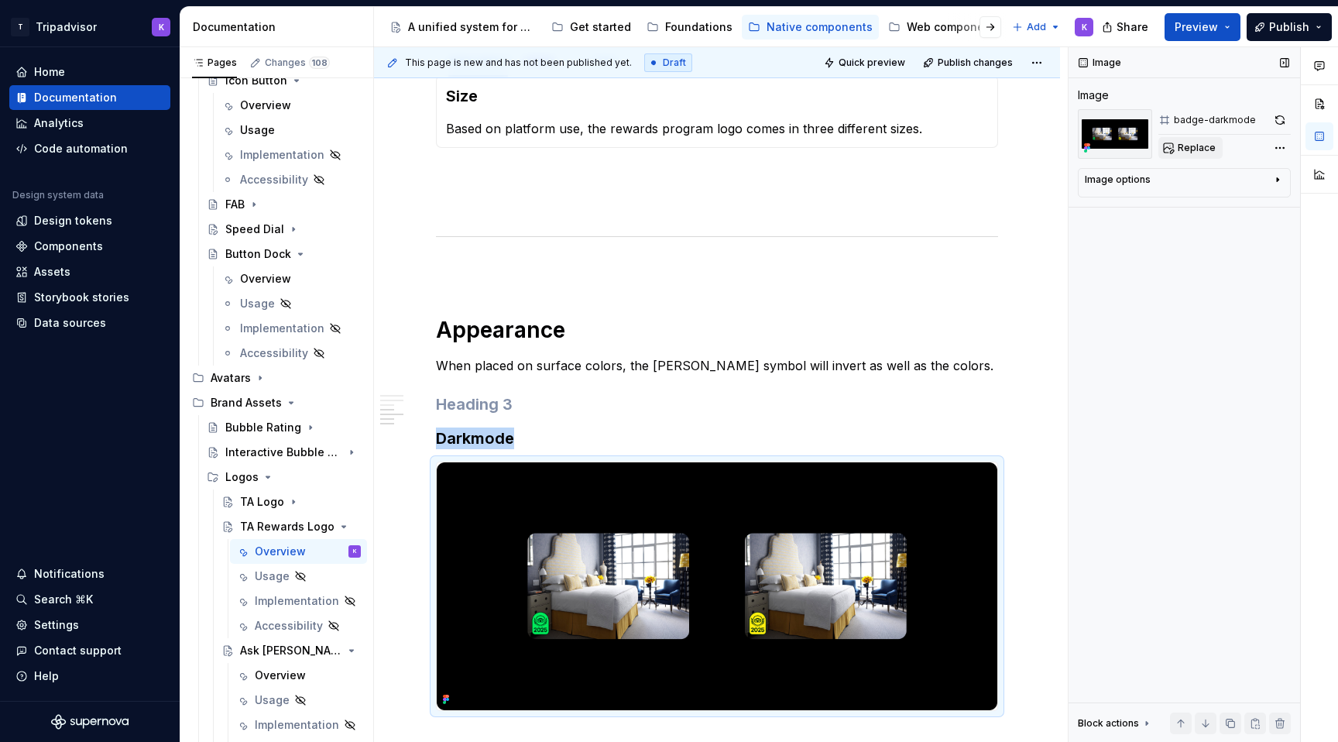
click at [1180, 149] on span "Replace" at bounding box center [1196, 148] width 38 height 12
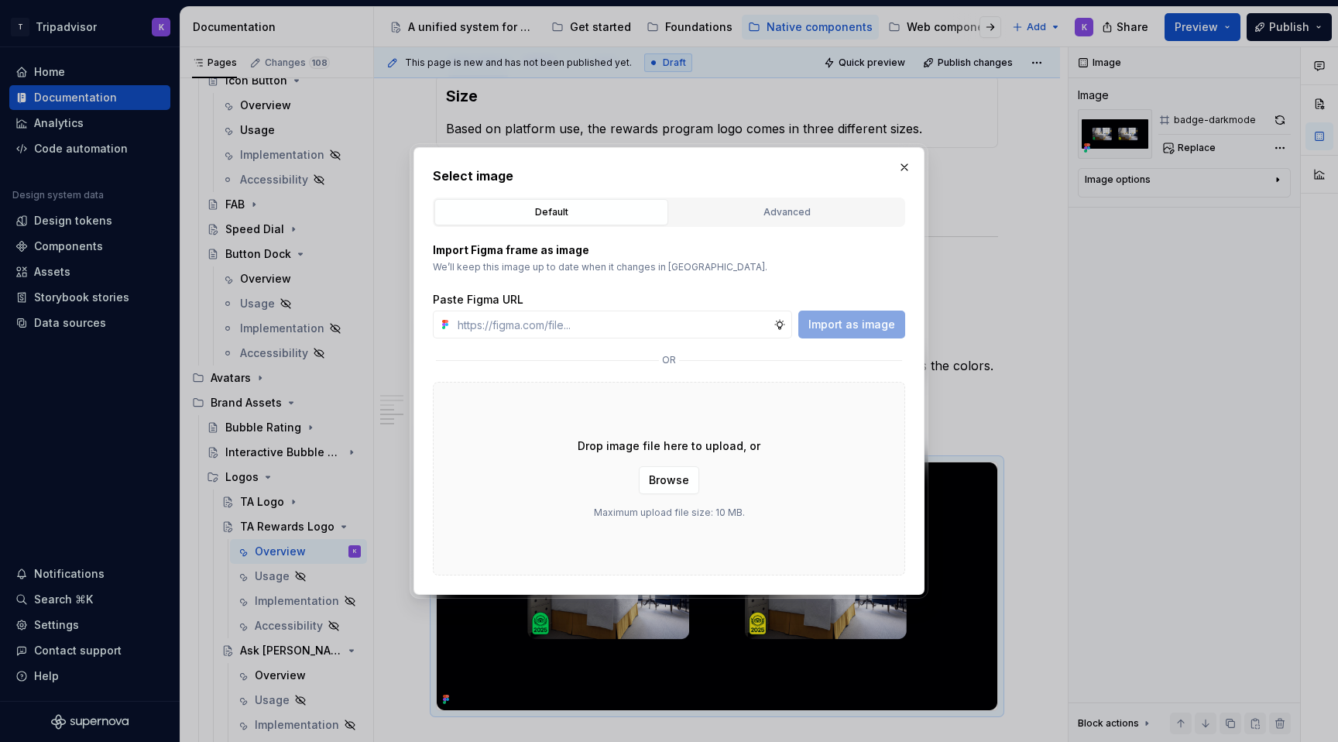
type textarea "*"
type input "https://www.figma.com/design/eWzZGbXTCMsZ0gwC1u1MU0/Altas-Native-Documentation?…"
click at [829, 330] on span "Import as image" at bounding box center [851, 324] width 87 height 15
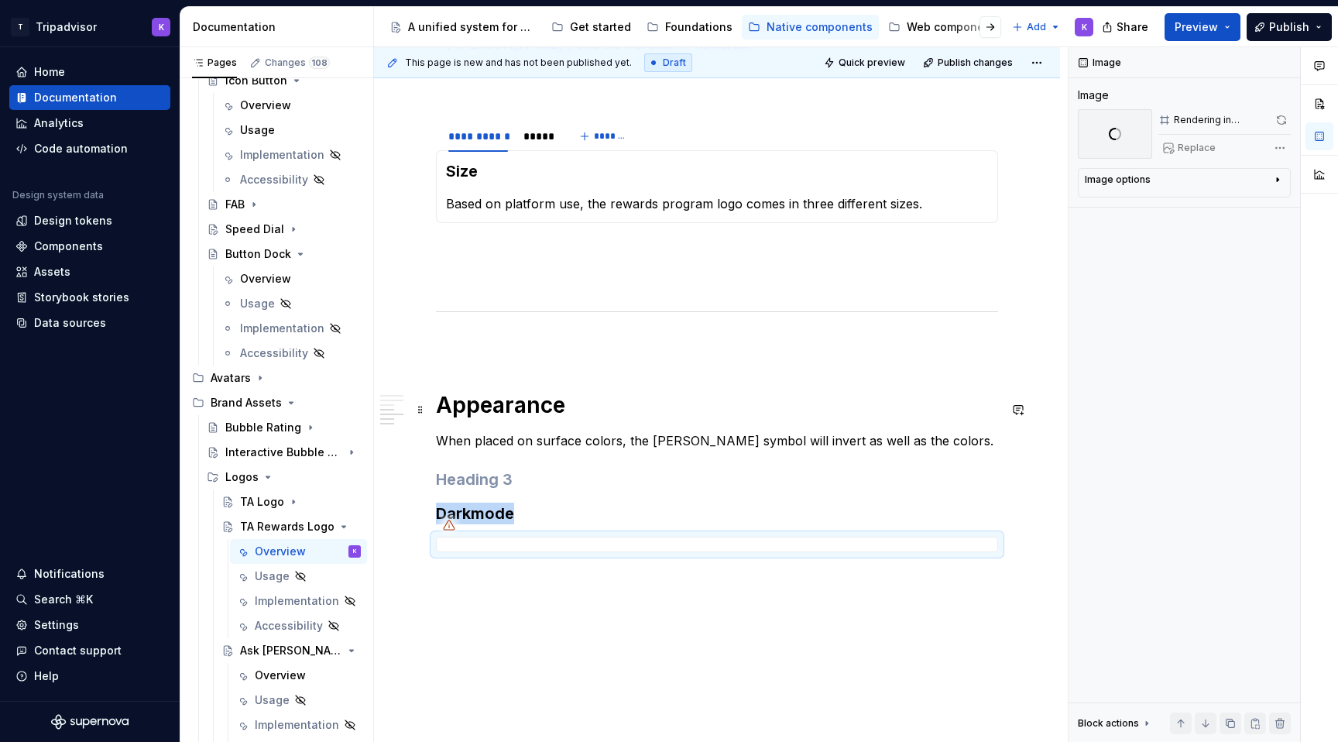
scroll to position [1414, 0]
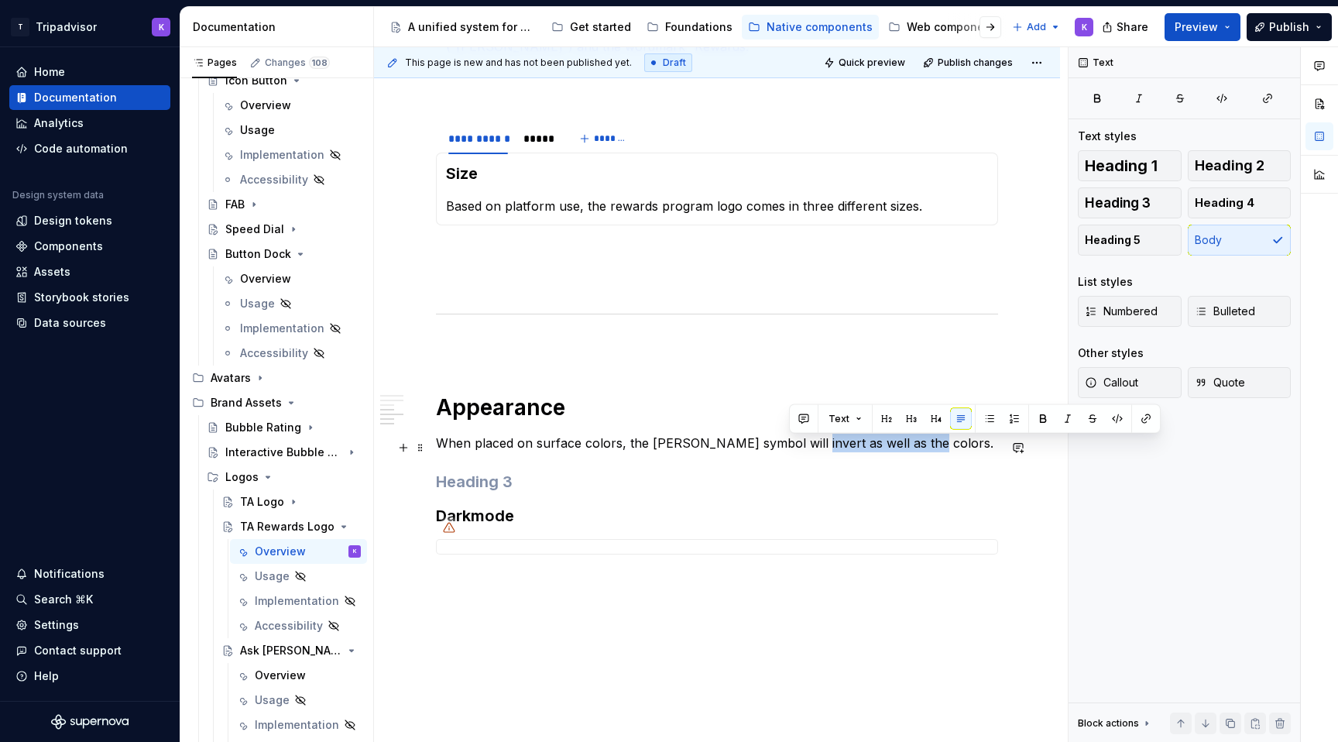
drag, startPoint x: 906, startPoint y: 449, endPoint x: 786, endPoint y: 440, distance: 120.3
click at [786, 440] on p "When placed on surface colors, the Ollie symbol will invert as well as the colo…" at bounding box center [717, 442] width 562 height 19
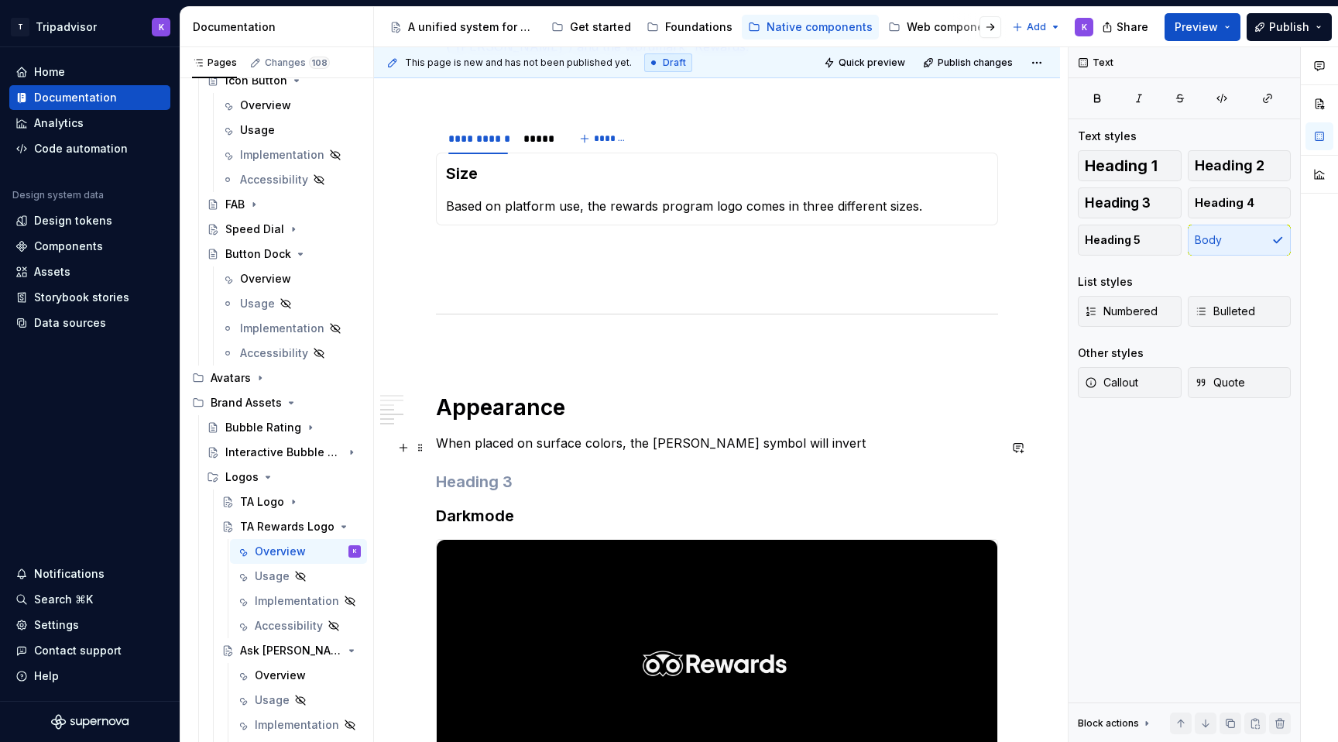
click at [725, 447] on p "When placed on surface colors, the Ollie symbol will invert" at bounding box center [717, 442] width 562 height 19
click at [646, 445] on p "When placed on surface colors, the Ollie symbol awill invert" at bounding box center [717, 442] width 562 height 19
click at [688, 444] on p "When placed on surface colors, the “Ollie symbol awill invert" at bounding box center [717, 442] width 562 height 19
click at [679, 444] on p "When placed on surface colors, the “Ollie symbol awill invert" at bounding box center [717, 442] width 562 height 19
click at [738, 447] on p "When placed on surface colors, the “Ollie” symbol awill invert" at bounding box center [717, 442] width 562 height 19
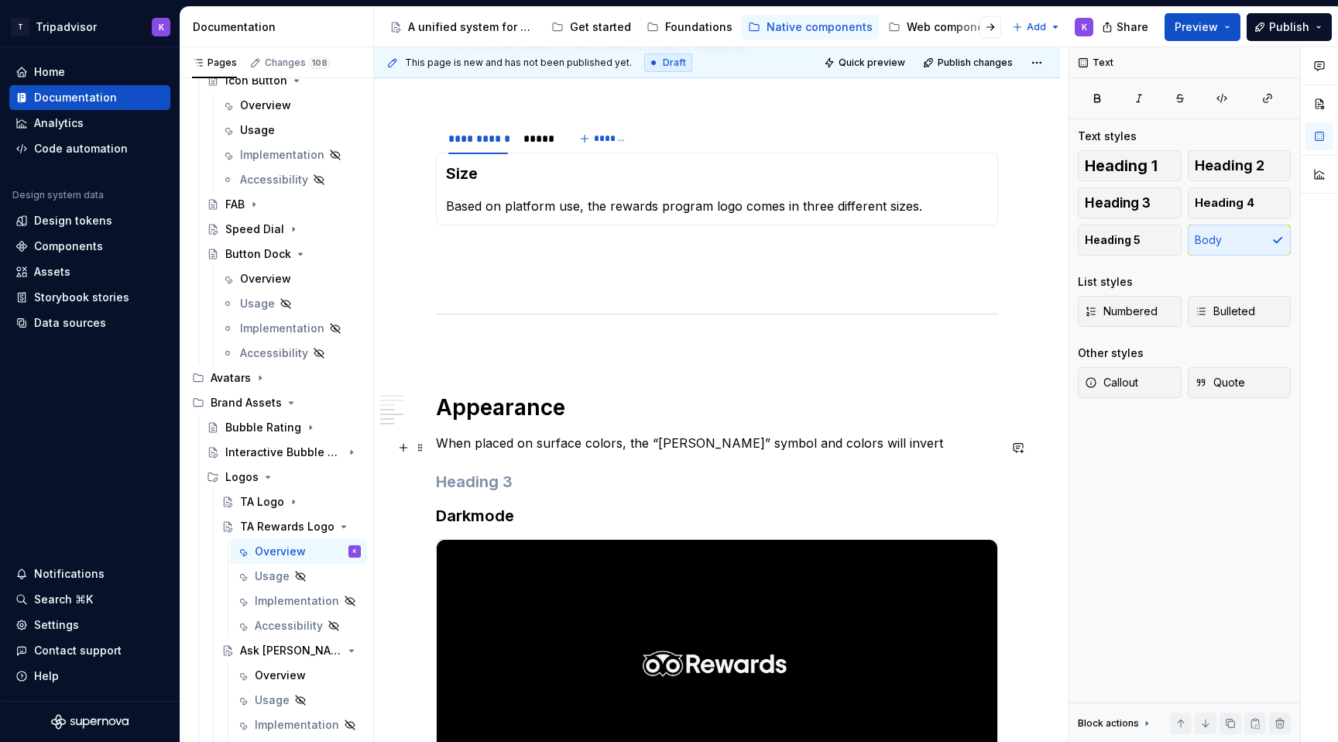
click at [834, 447] on p "When placed on surface colors, the “Ollie” symbol and colors will invert" at bounding box center [717, 442] width 562 height 19
click at [862, 447] on p "When placed on surface colors, the “Ollie” symbol and colors will invert" at bounding box center [717, 442] width 562 height 19
click at [660, 492] on h3 at bounding box center [717, 482] width 562 height 22
click at [1230, 235] on button "Body" at bounding box center [1239, 239] width 104 height 31
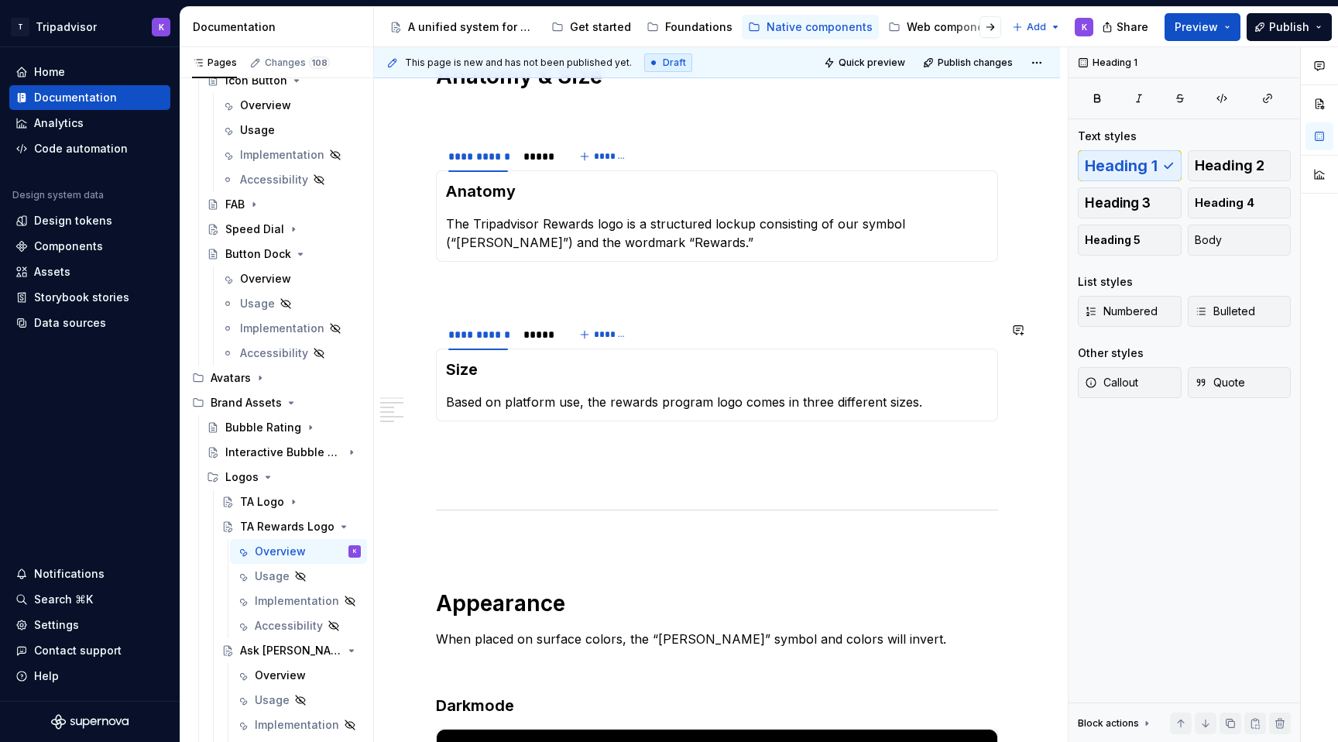
scroll to position [1132, 0]
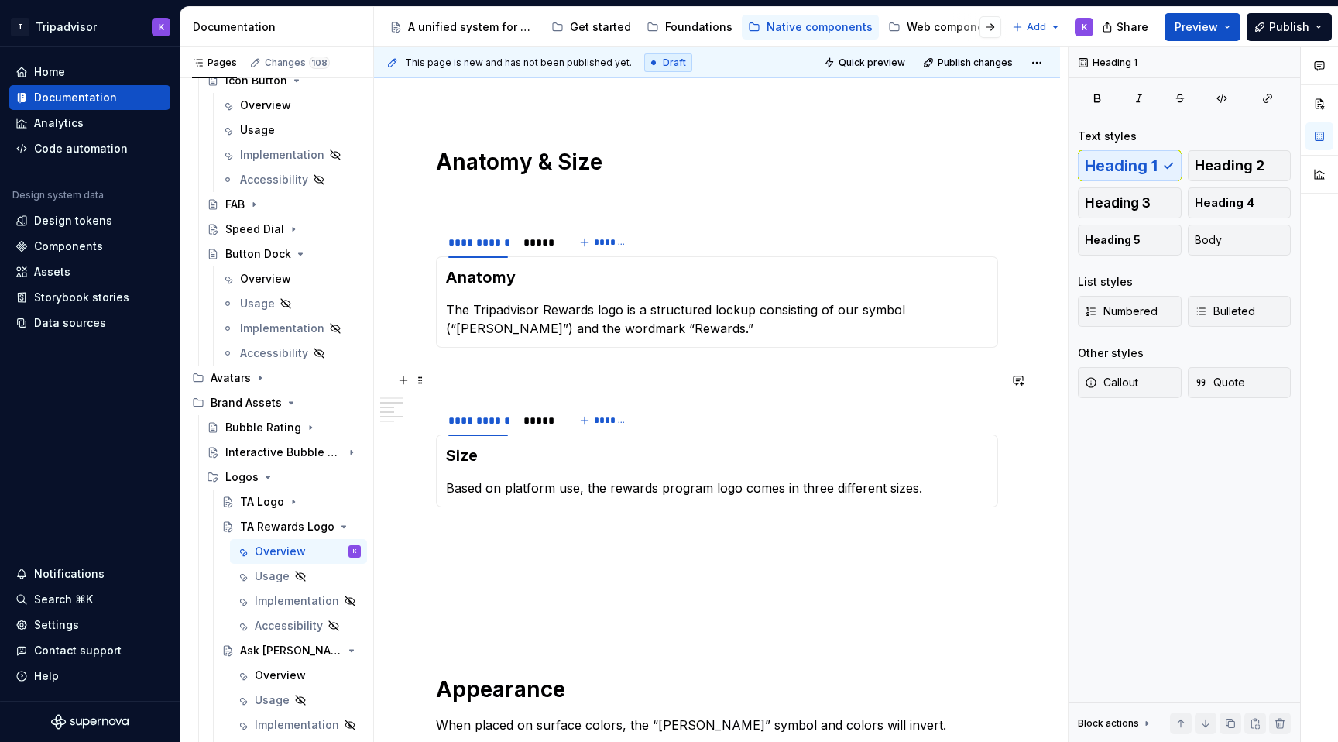
click at [703, 384] on p at bounding box center [717, 375] width 562 height 19
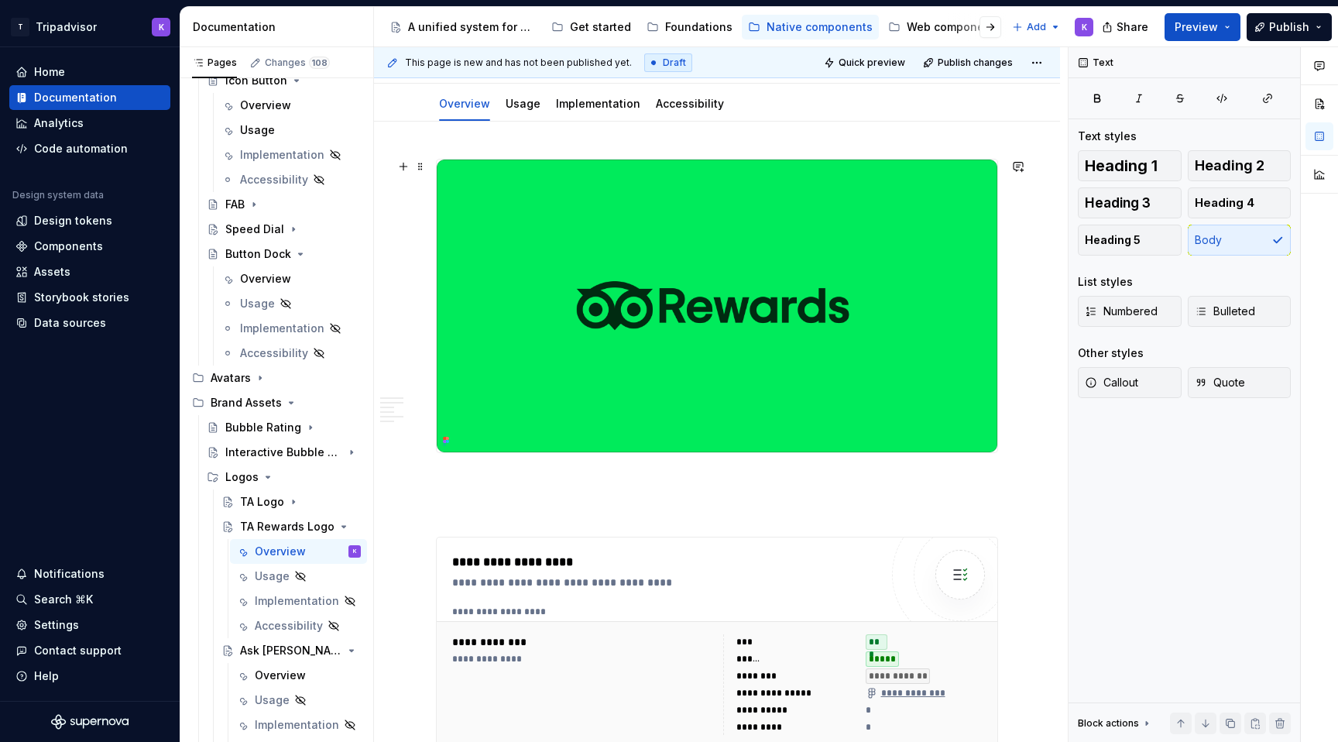
scroll to position [0, 0]
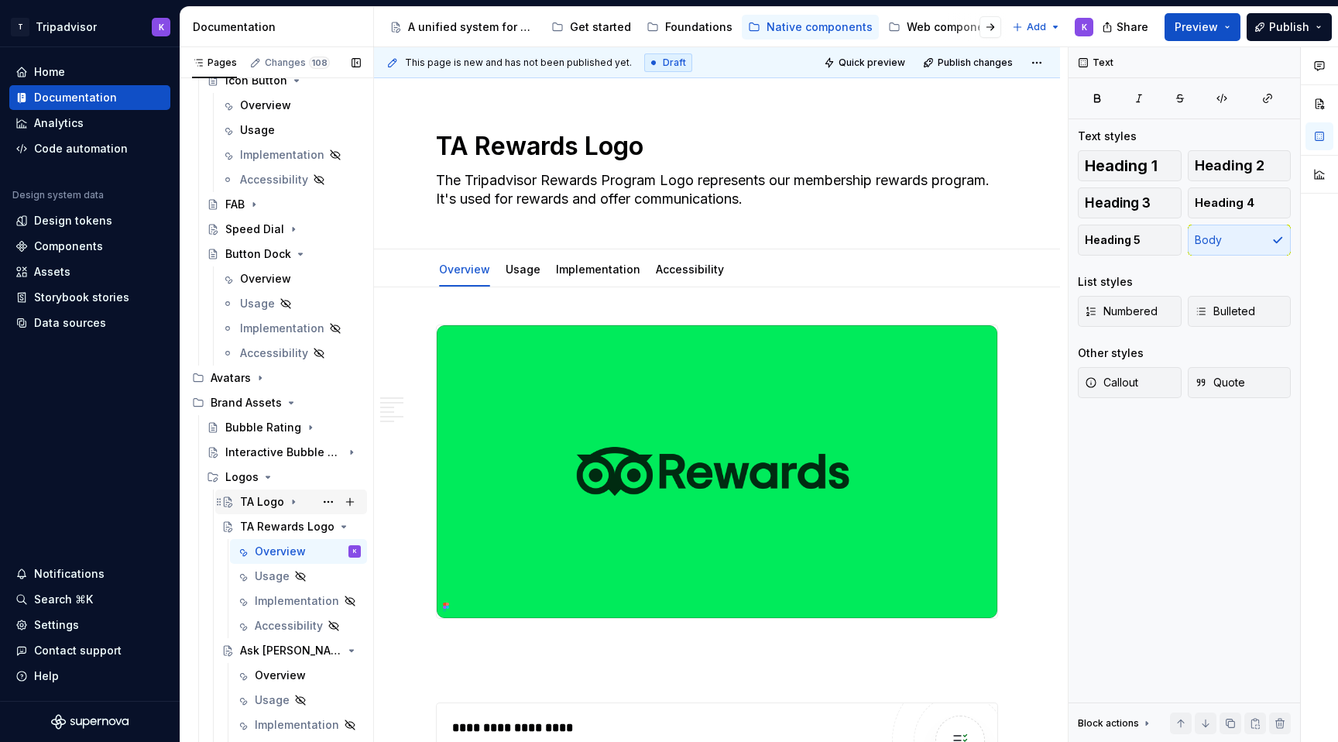
click at [287, 506] on icon "Page tree" at bounding box center [293, 501] width 12 height 12
click at [282, 531] on div "Overview" at bounding box center [280, 526] width 51 height 15
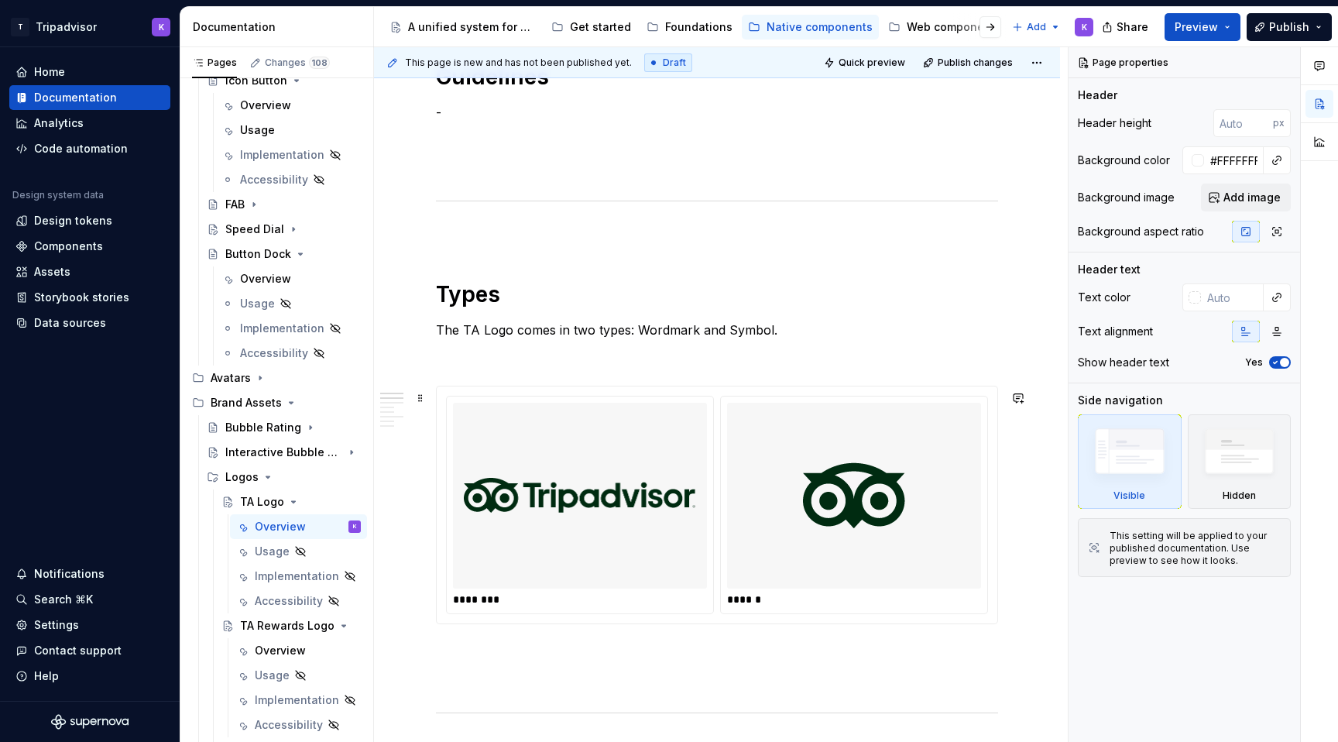
scroll to position [984, 0]
click at [732, 374] on div "**********" at bounding box center [717, 545] width 562 height 2410
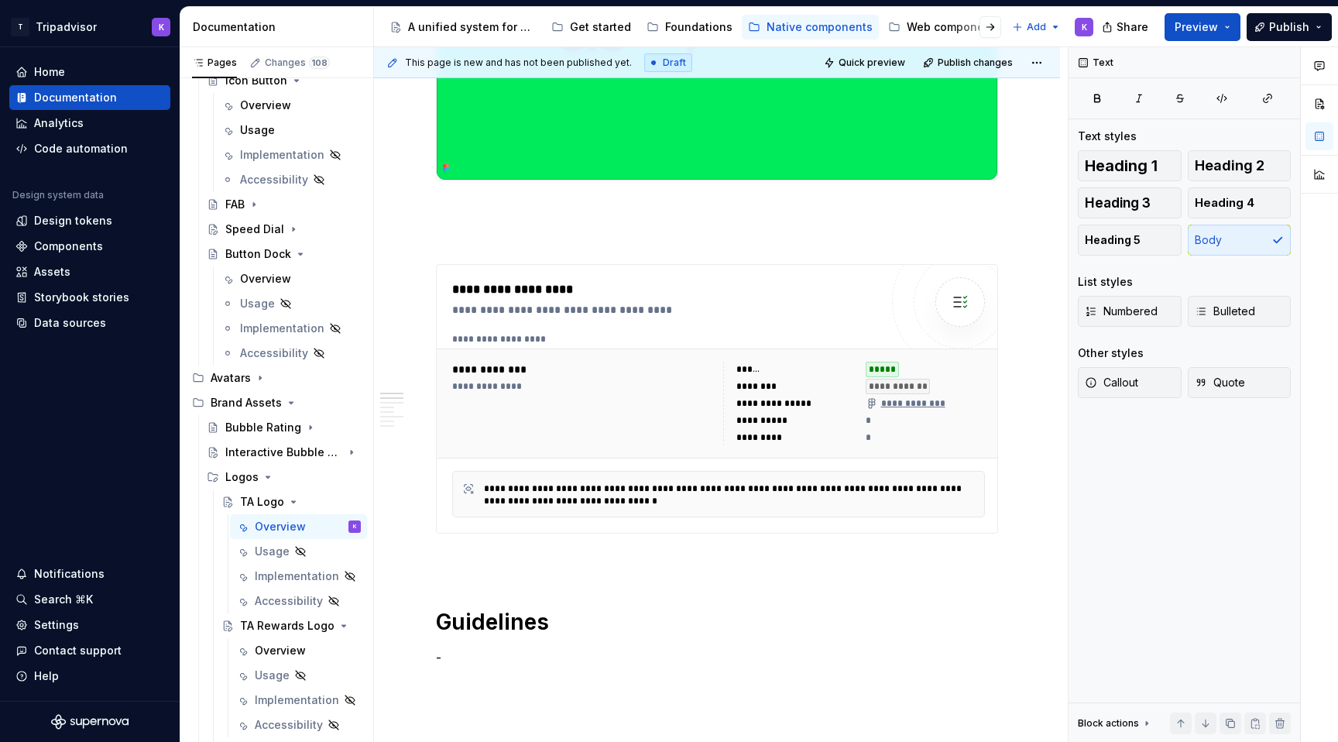
scroll to position [244, 0]
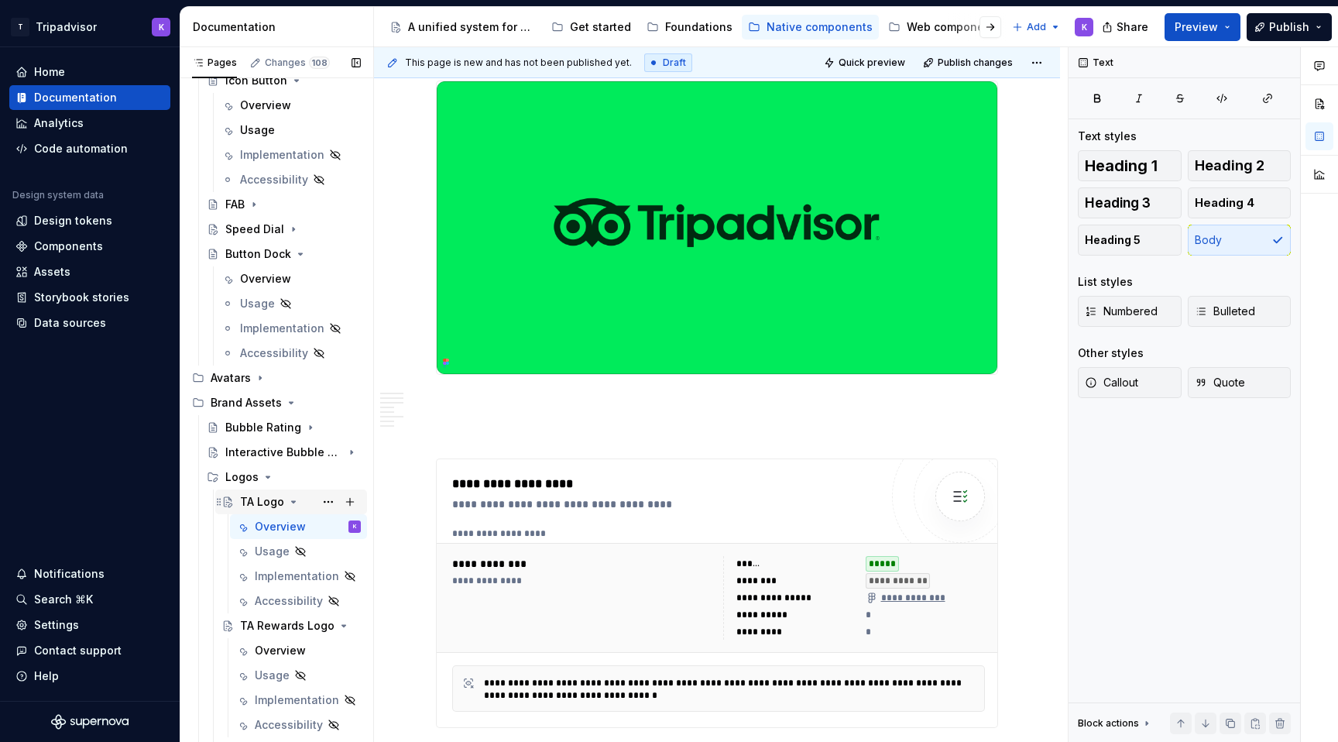
click at [292, 497] on icon "Page tree" at bounding box center [293, 501] width 12 height 12
click at [303, 525] on icon "Page tree" at bounding box center [308, 526] width 12 height 12
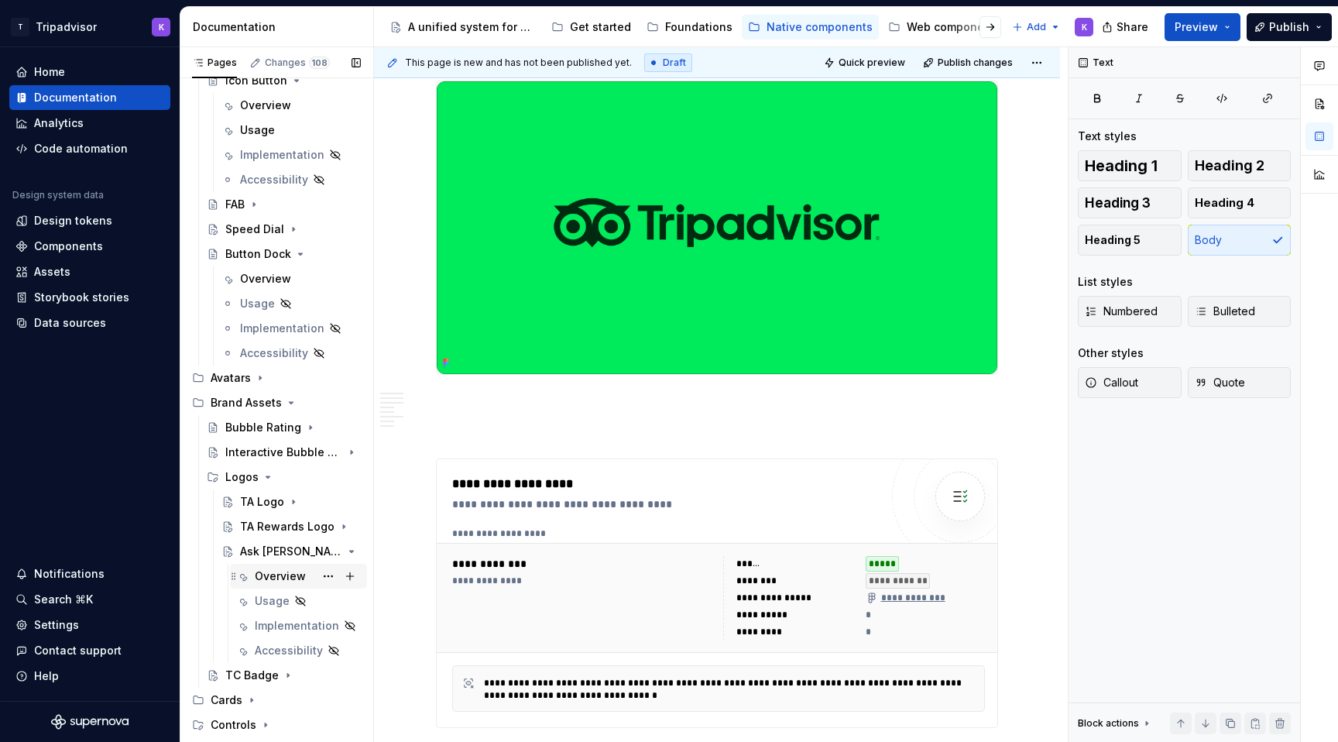
click at [286, 568] on div "Overview" at bounding box center [280, 575] width 51 height 15
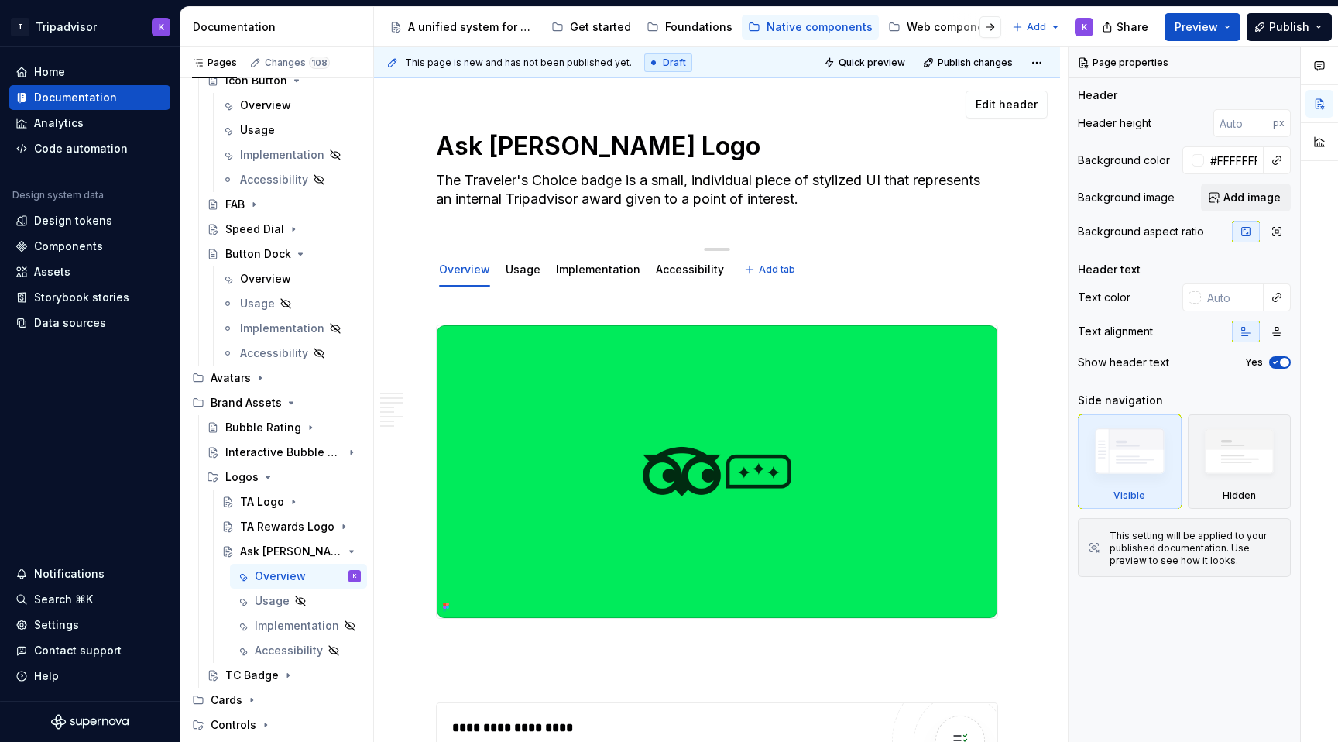
drag, startPoint x: 809, startPoint y: 200, endPoint x: 847, endPoint y: 191, distance: 39.1
click at [847, 191] on textarea "The Traveler's Choice badge is a small, individual piece of stylized UI that re…" at bounding box center [714, 189] width 562 height 43
paste textarea "Ask Ollie Logo is the brand mark for Tripadvisor’s AI chat assistant. Use this …"
type textarea "*"
type textarea "The Ask Ollie Logo is the brand mark for Tripadvisor’s AI chat assistant. Use t…"
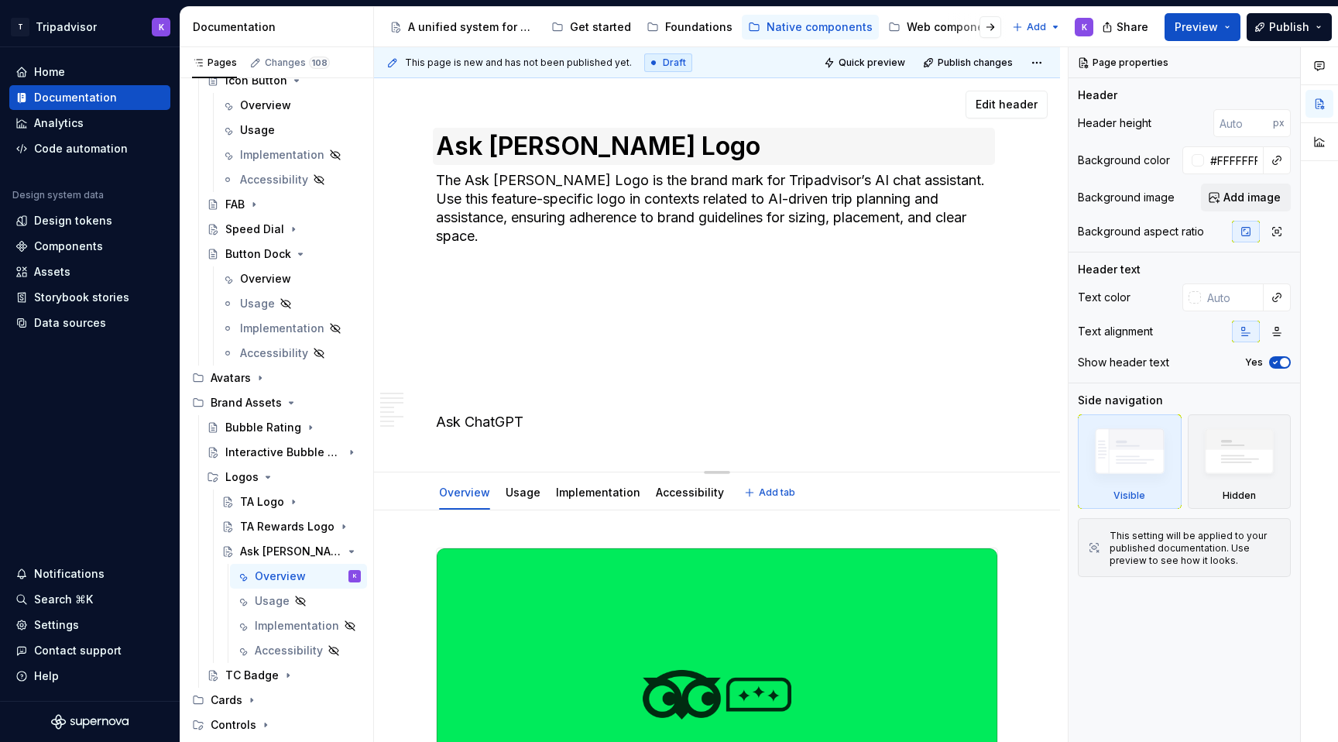
type textarea "*"
type textarea "The Ask Ollie Logo is the brand mark for Tripadvisor’s AI chat assistant. Use t…"
click at [871, 183] on textarea "The Ask Ollie Logo is the brand mark for Tripadvisor’s AI chat assistant. Use t…" at bounding box center [714, 301] width 562 height 266
drag, startPoint x: 899, startPoint y: 181, endPoint x: 810, endPoint y: 180, distance: 89.0
click at [810, 180] on textarea "The Ask Ollie Logo is the brand mark for Tripadvisor’s AI chat assistant. Use t…" at bounding box center [714, 301] width 562 height 266
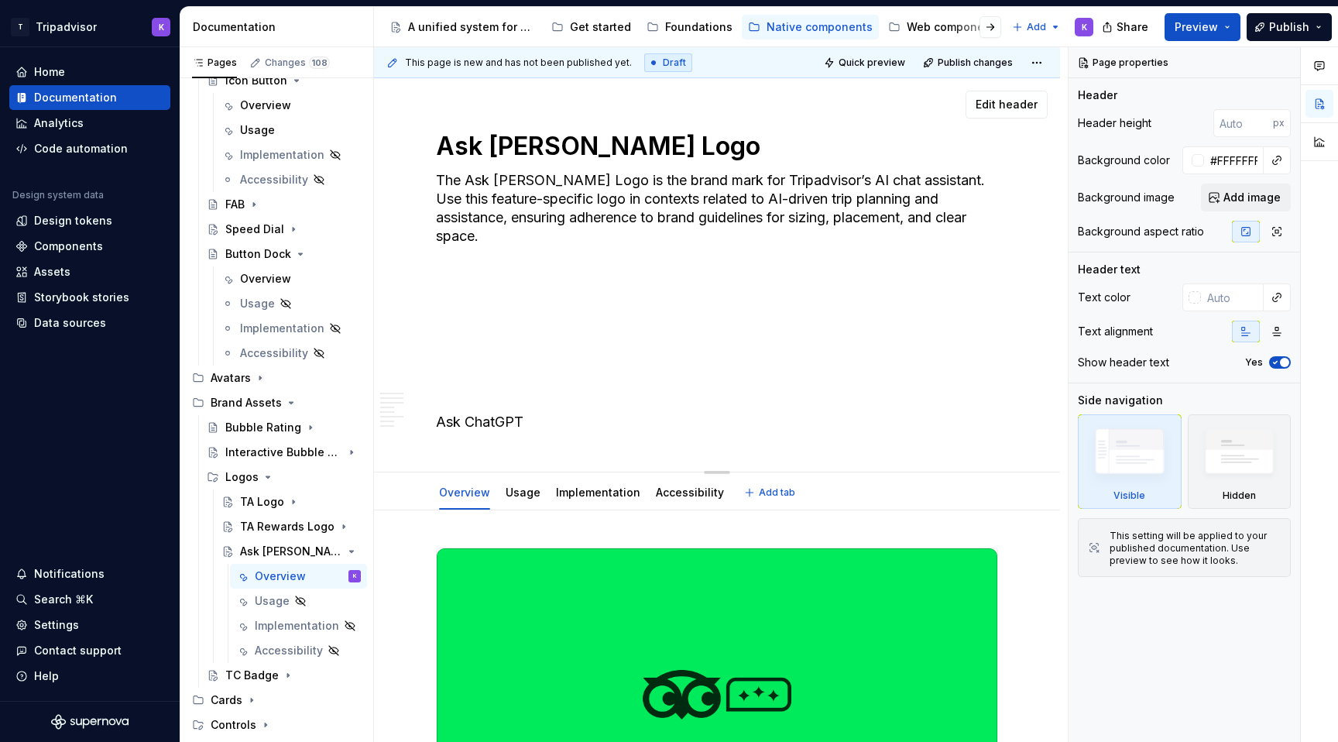
click at [718, 199] on textarea "The Ask Ollie Logo is the brand mark for Tripadvisor’s AI chat assistant. Use t…" at bounding box center [714, 301] width 562 height 266
drag, startPoint x: 815, startPoint y: 179, endPoint x: 900, endPoint y: 177, distance: 85.2
click at [900, 177] on textarea "The Ask Ollie Logo is the brand mark for Tripadvisor’s AI chat assistant. Use t…" at bounding box center [714, 301] width 562 height 266
type textarea "*"
type textarea "The Ask Ollie Logo is the brand mark for Tripadvisor’s AI c. Use this feature-s…"
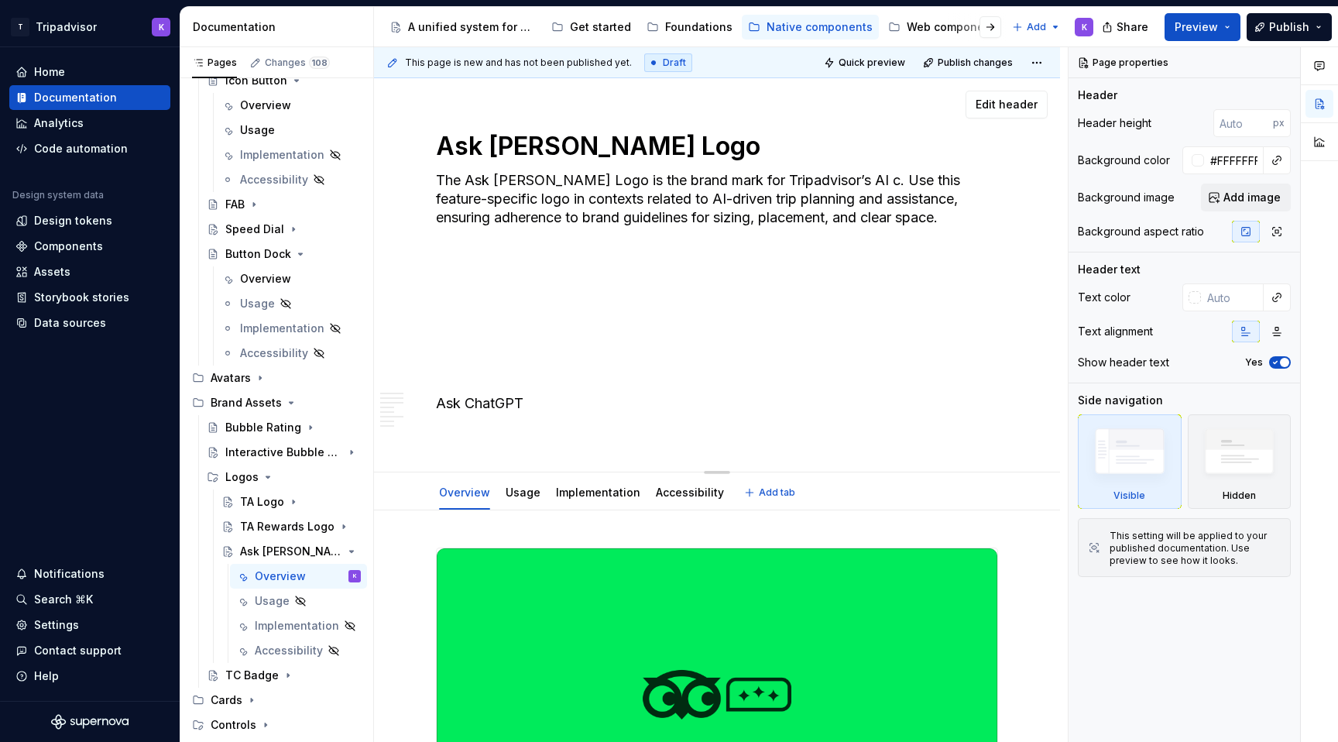
type textarea "*"
click at [793, 179] on textarea "The Ask Ollie Logo is the brand mark for Tripadvisor’s . Use this feature-speci…" at bounding box center [714, 301] width 562 height 266
click at [885, 179] on textarea "The Ask Ollie Logo is the brand mark for Tripadvisor’s AI Travel Com. Use this …" at bounding box center [714, 301] width 562 height 266
drag, startPoint x: 938, startPoint y: 176, endPoint x: 978, endPoint y: 242, distance: 77.1
click at [978, 242] on textarea "The Ask Ollie Logo is the brand mark for Tripadvisor’s AI Travel Companion. Use…" at bounding box center [714, 301] width 562 height 266
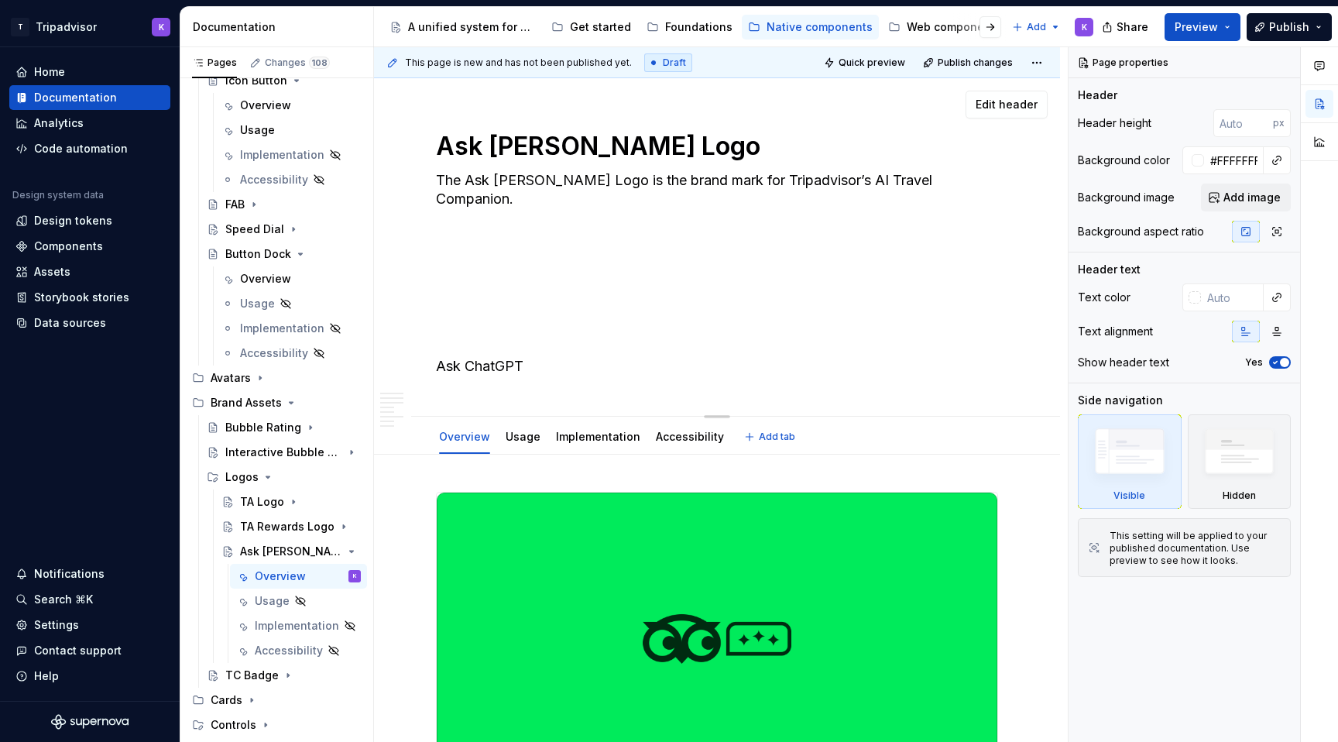
drag, startPoint x: 557, startPoint y: 374, endPoint x: 444, endPoint y: 212, distance: 197.3
click at [444, 212] on textarea "The Ask Ollie Logo is the brand mark for Tripadvisor’s AI Travel Companion. Ask…" at bounding box center [714, 273] width 562 height 211
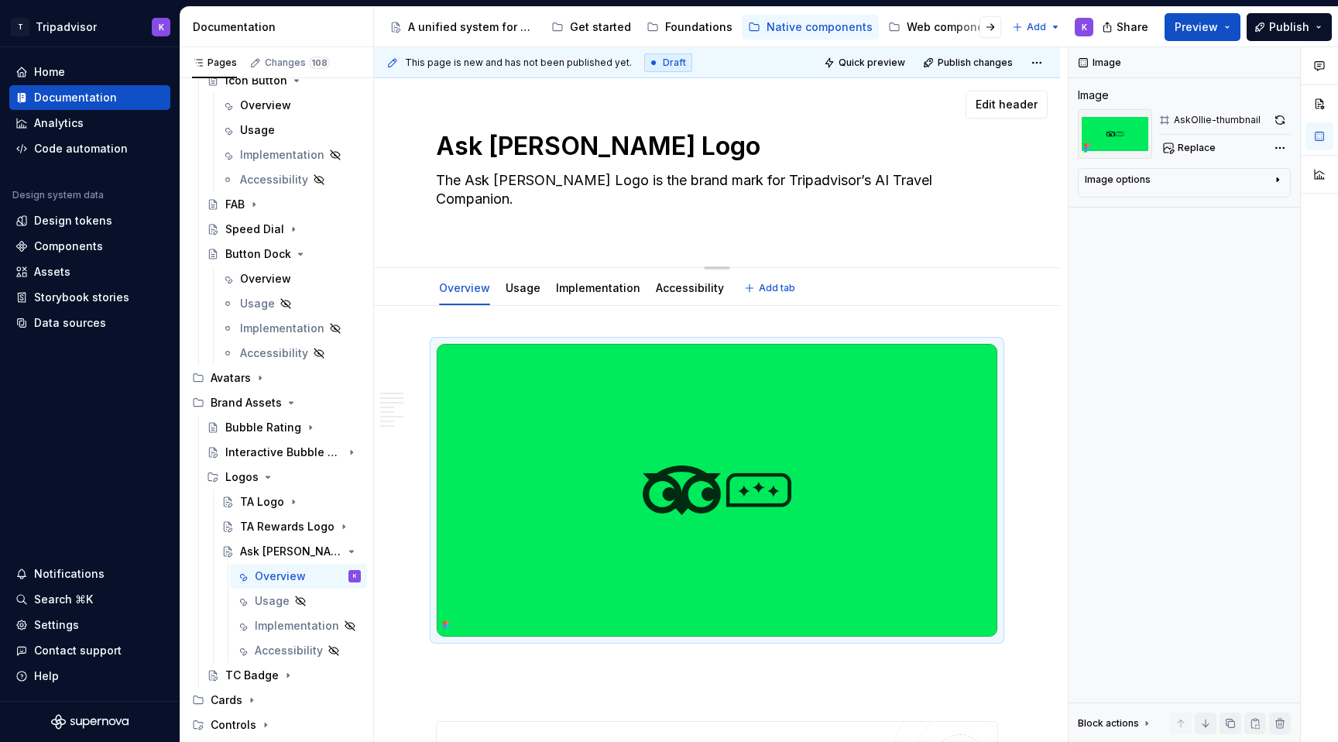
click at [466, 217] on textarea "The Ask Ollie Logo is the brand mark for Tripadvisor’s AI Travel Companion." at bounding box center [714, 199] width 562 height 62
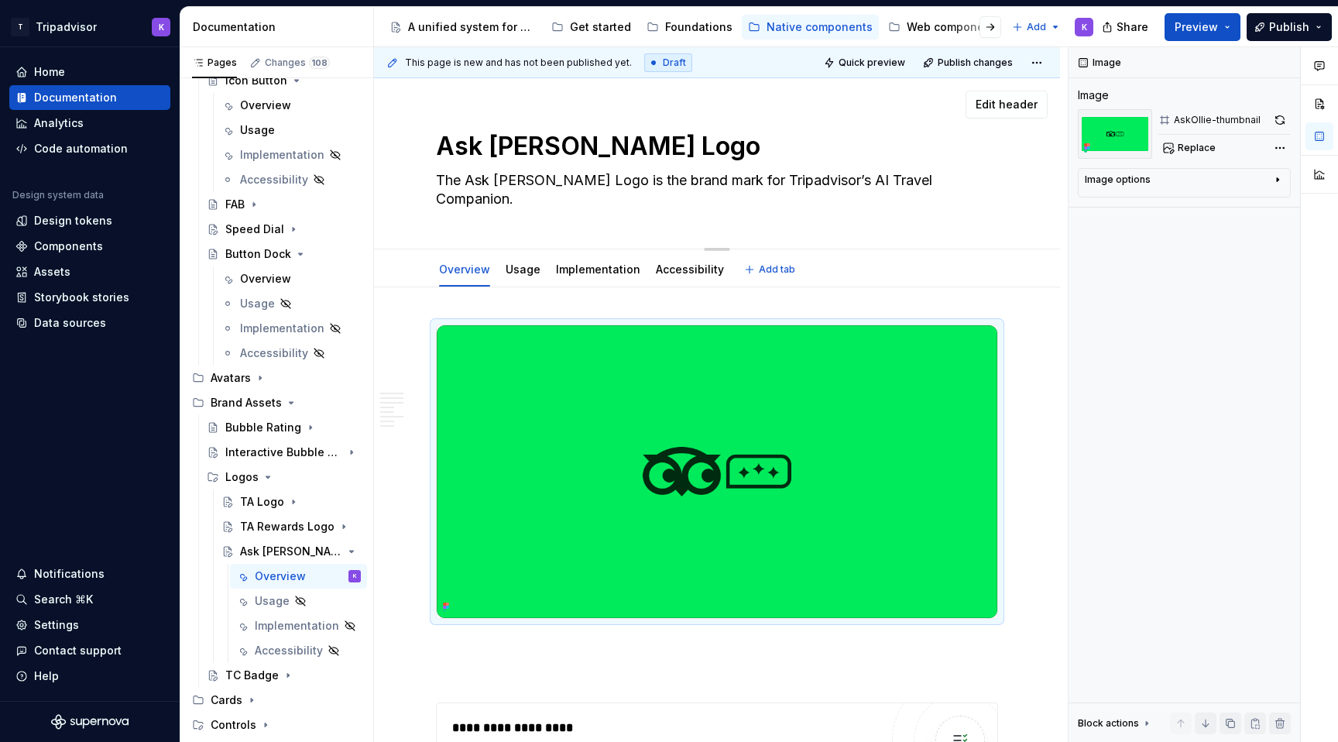
click at [567, 210] on textarea "The Ask Ollie Logo is the brand mark for Tripadvisor’s AI Travel Companion." at bounding box center [714, 189] width 562 height 43
click at [473, 208] on textarea "The Ask Ollie Logo is the brand mark for Tripadvisor’s AI Travel Companion." at bounding box center [714, 189] width 562 height 43
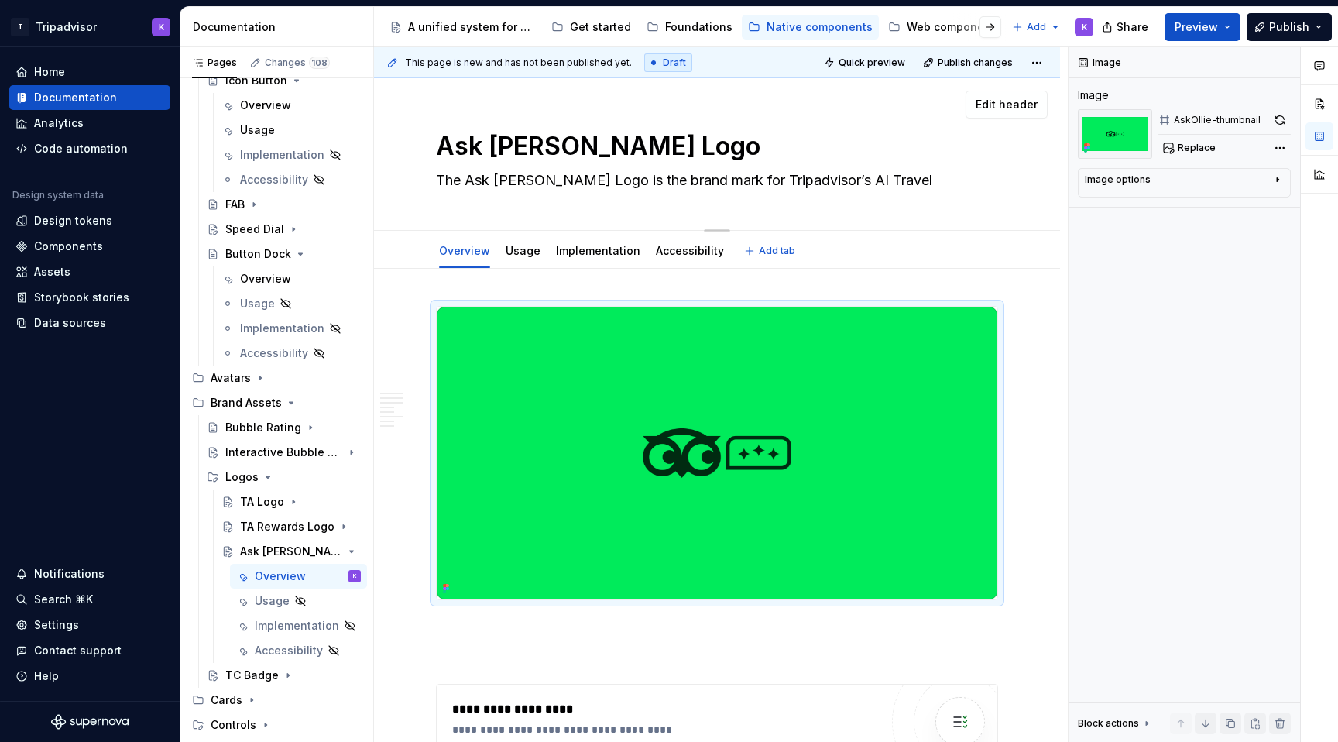
click at [452, 214] on div "Ask Ollie Logo The Ask Ollie Logo is the brand mark for Tripadvisor’s AI Travel…" at bounding box center [717, 154] width 562 height 152
click at [450, 199] on div "Ask Ollie Logo The Ask Ollie Logo is the brand mark for Tripadvisor’s AI Travel…" at bounding box center [717, 154] width 562 height 152
click at [438, 181] on textarea "The Ask Ollie Logo is the brand mark for Tripadvisor’s AI Travel Companion." at bounding box center [714, 180] width 562 height 25
click at [487, 122] on div "Ask Ollie Logo The Ask Ollie Logo is the brand mark for Tripadvisor’s AI Travel…" at bounding box center [717, 154] width 562 height 152
click at [476, 207] on div "Ask Ollie Logo The Ask Ollie Logo is the brand mark for Tripadvisor’s AI Travel…" at bounding box center [717, 154] width 562 height 152
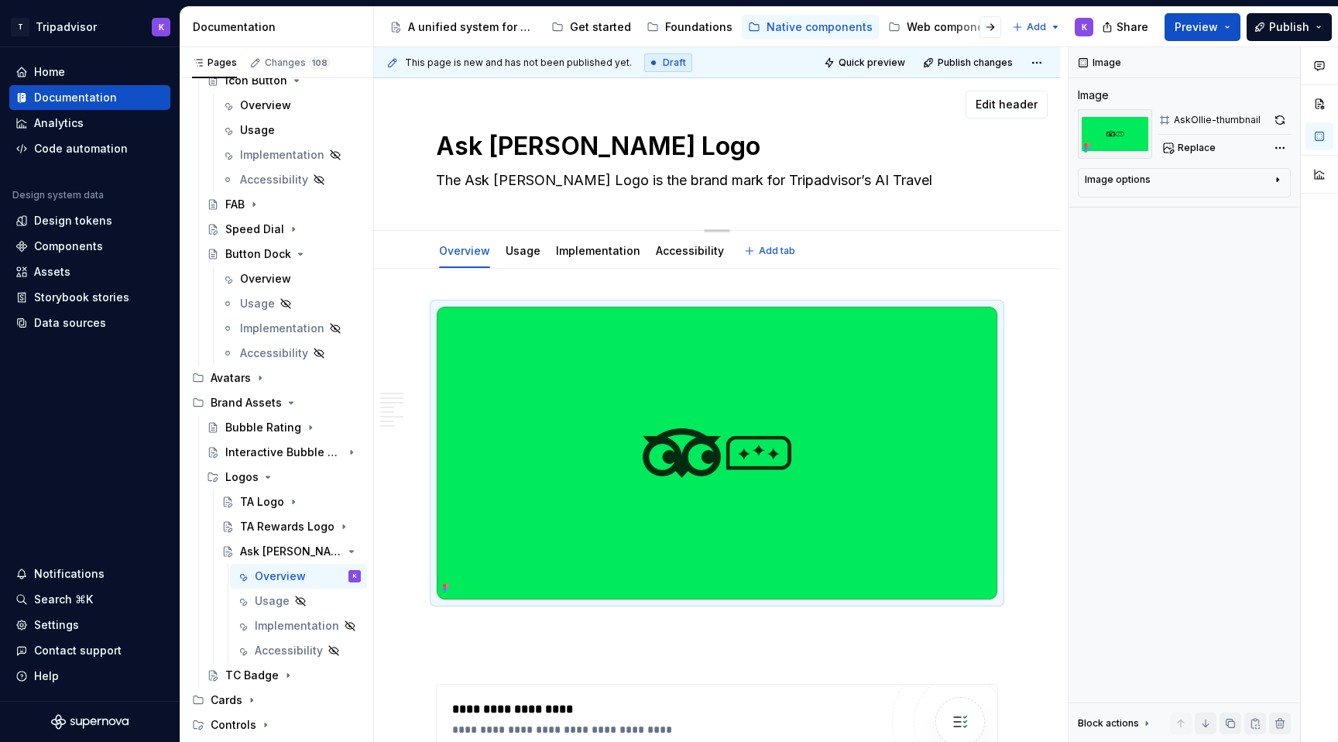
click at [476, 207] on div "Ask Ollie Logo The Ask Ollie Logo is the brand mark for Tripadvisor’s AI Travel…" at bounding box center [717, 154] width 562 height 152
click at [588, 176] on textarea "The Ask Ollie Logo is the brand mark for Tripadvisor’s AI Travel Companion." at bounding box center [714, 180] width 562 height 25
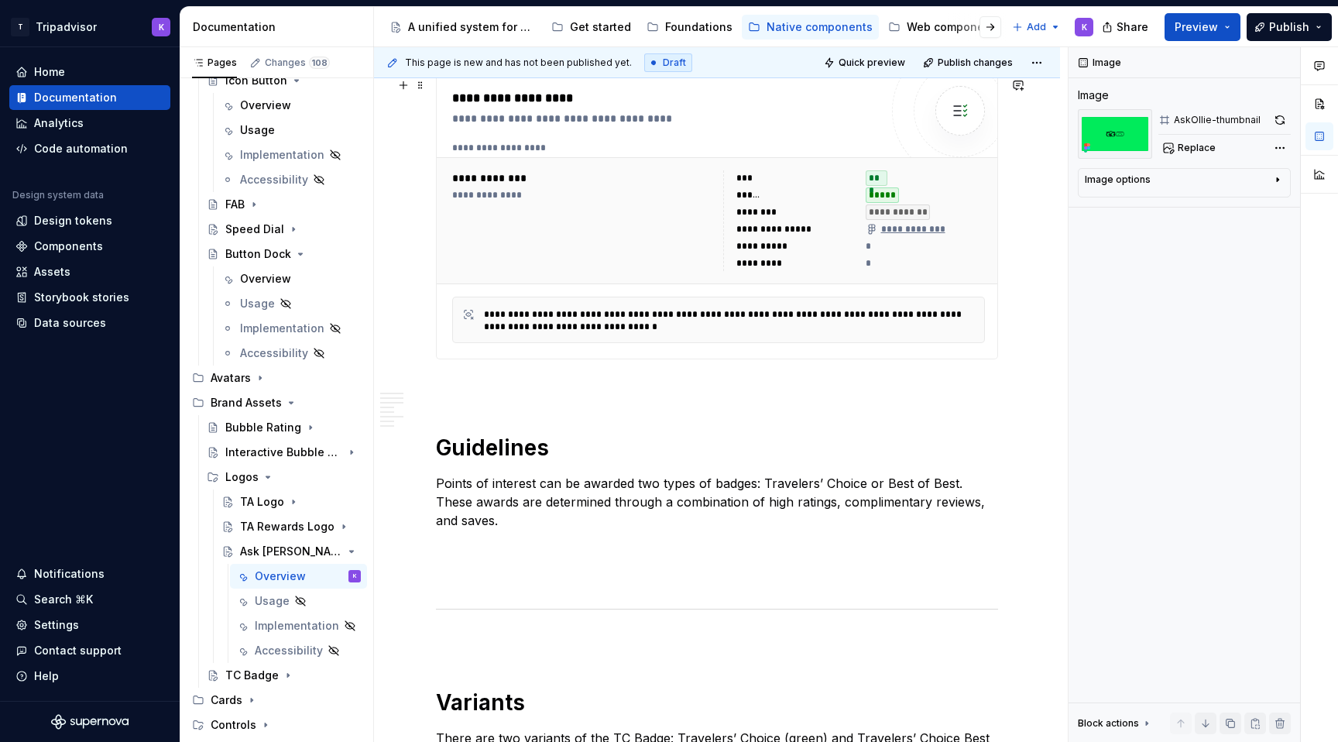
scroll to position [708, 0]
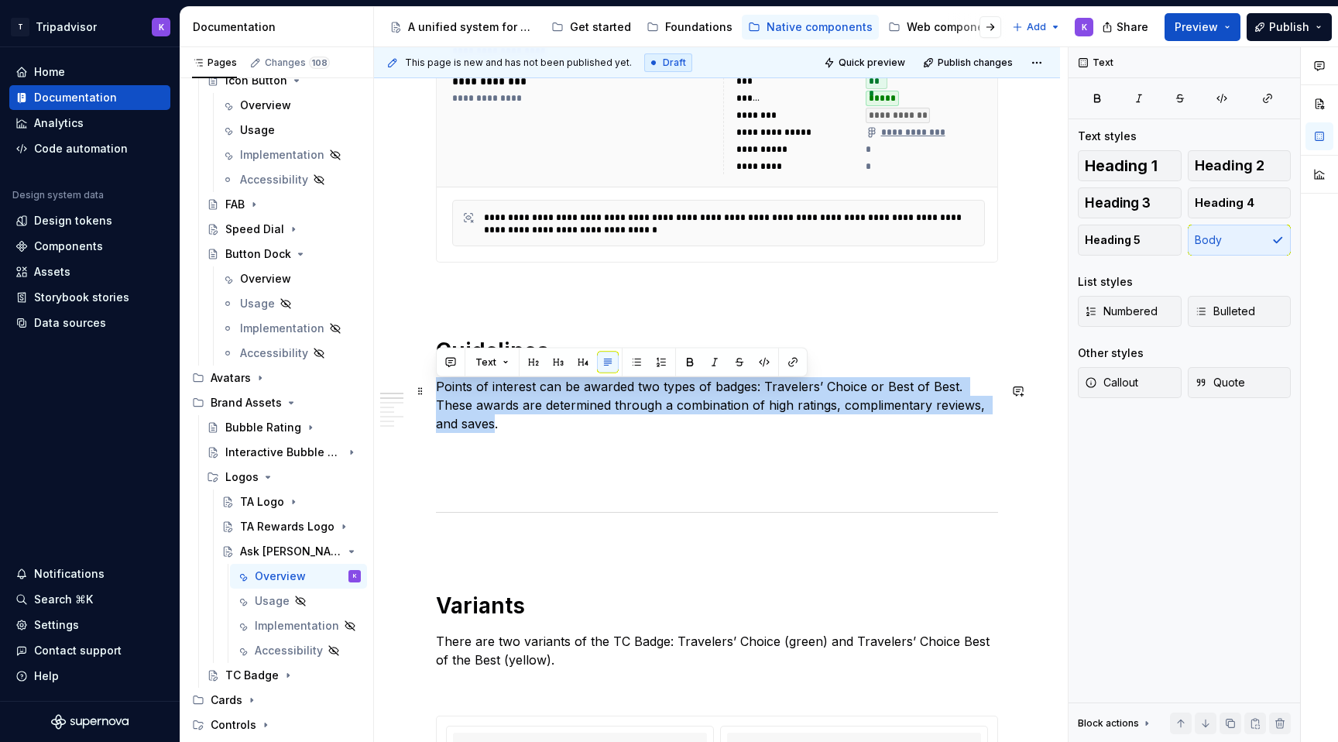
drag, startPoint x: 468, startPoint y: 435, endPoint x: 433, endPoint y: 391, distance: 56.7
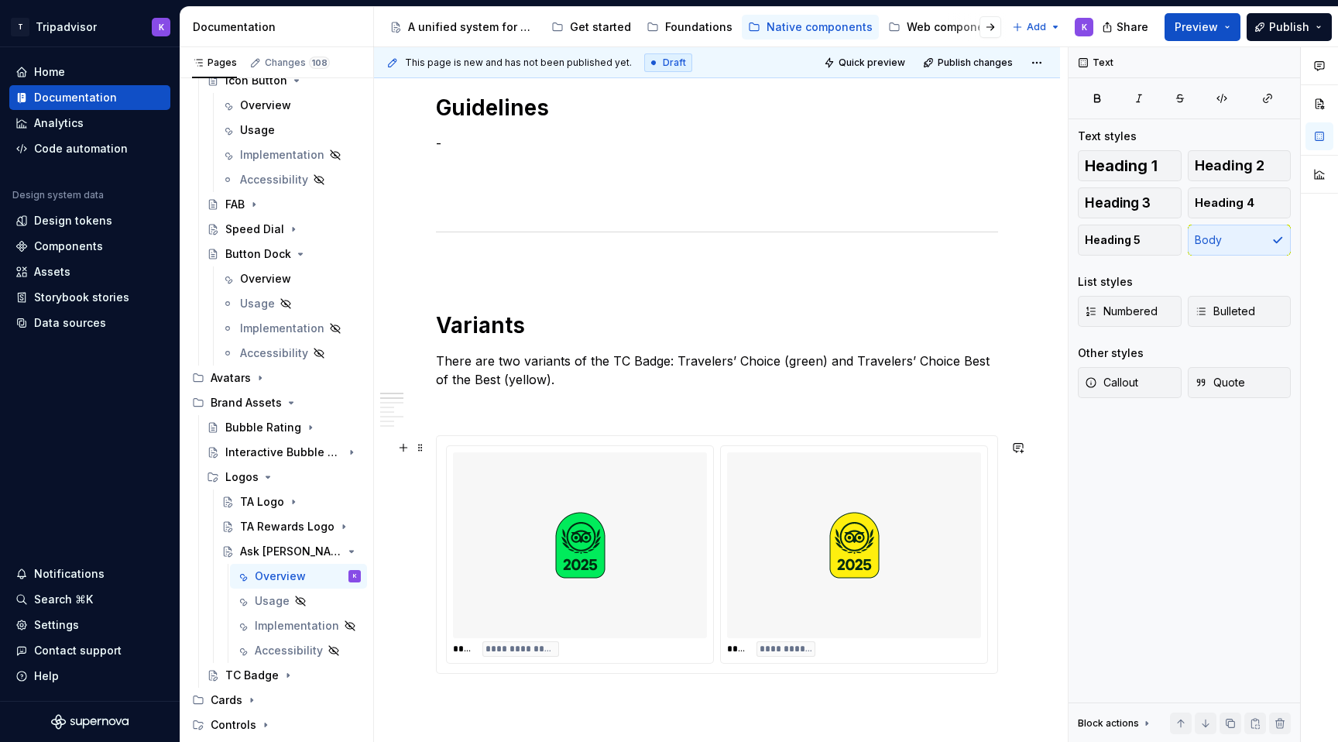
scroll to position [974, 0]
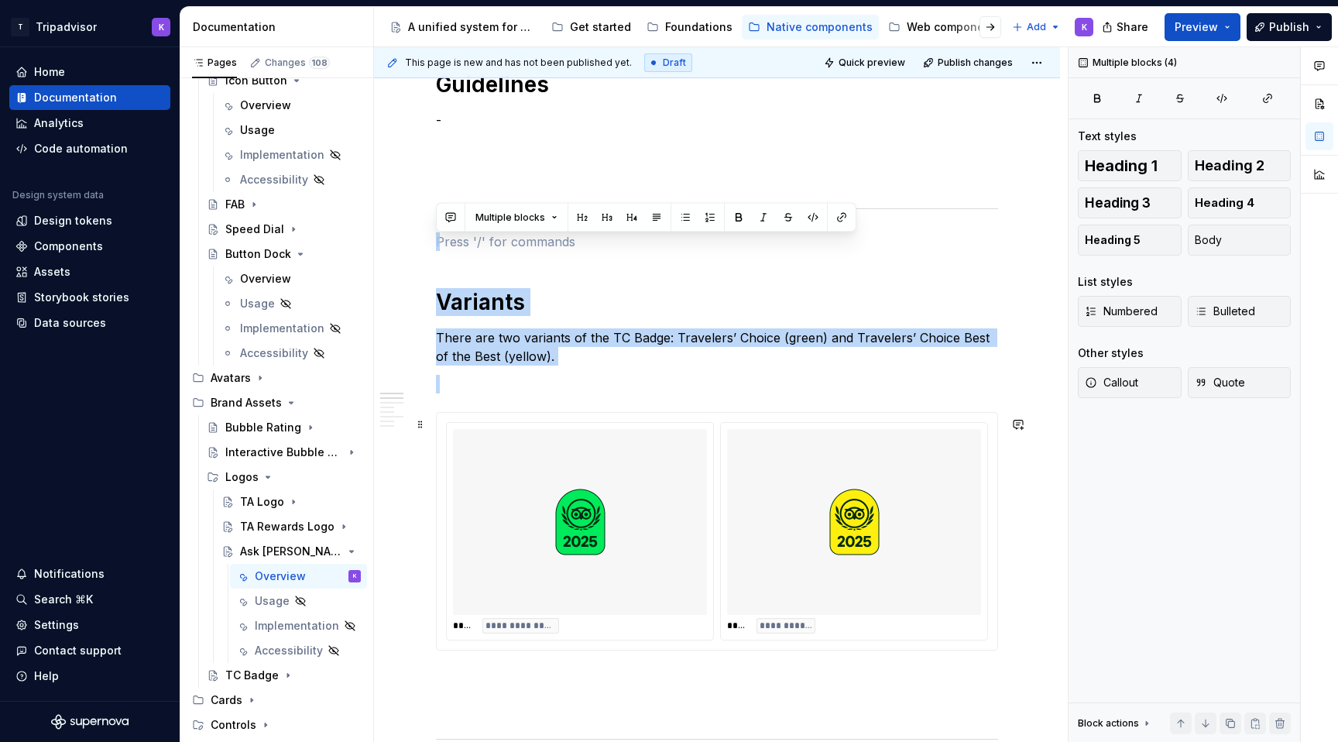
drag, startPoint x: 442, startPoint y: 249, endPoint x: 817, endPoint y: 642, distance: 542.6
click at [817, 642] on div "**********" at bounding box center [717, 554] width 562 height 2445
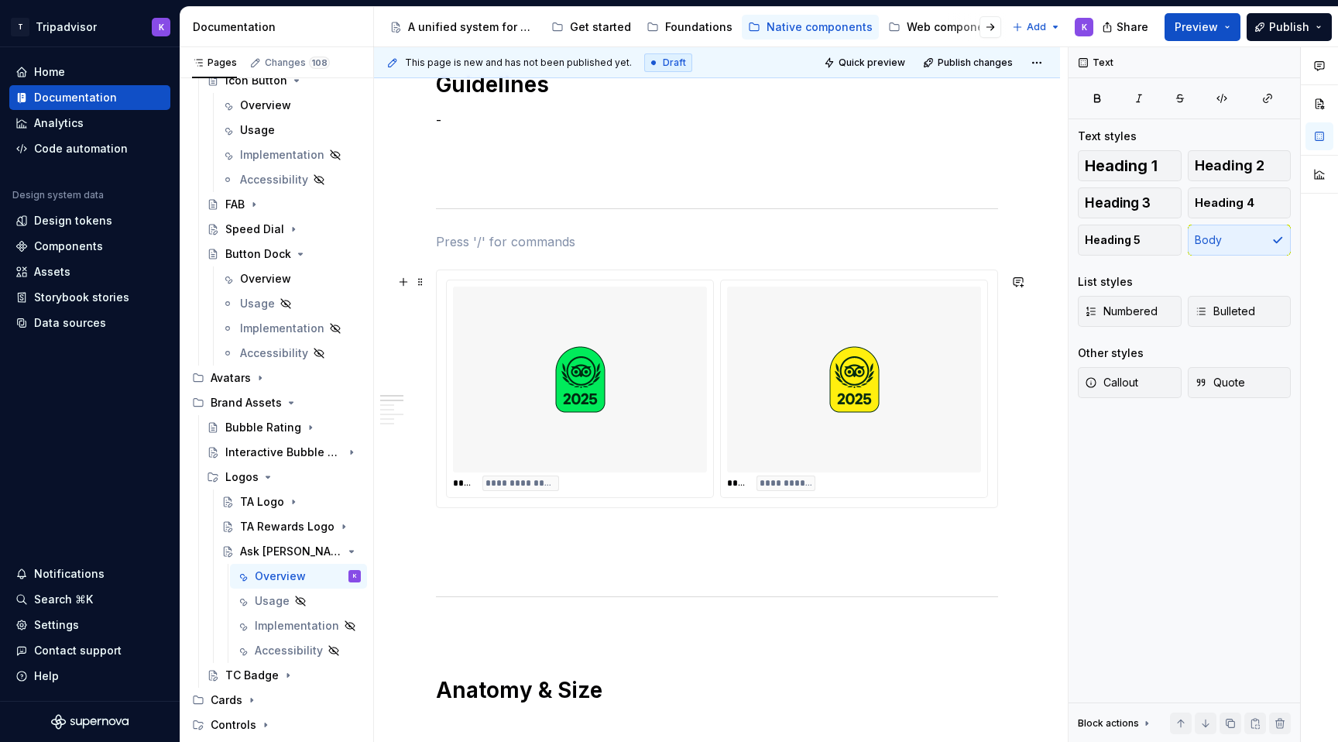
click at [558, 521] on div "**********" at bounding box center [717, 483] width 562 height 2303
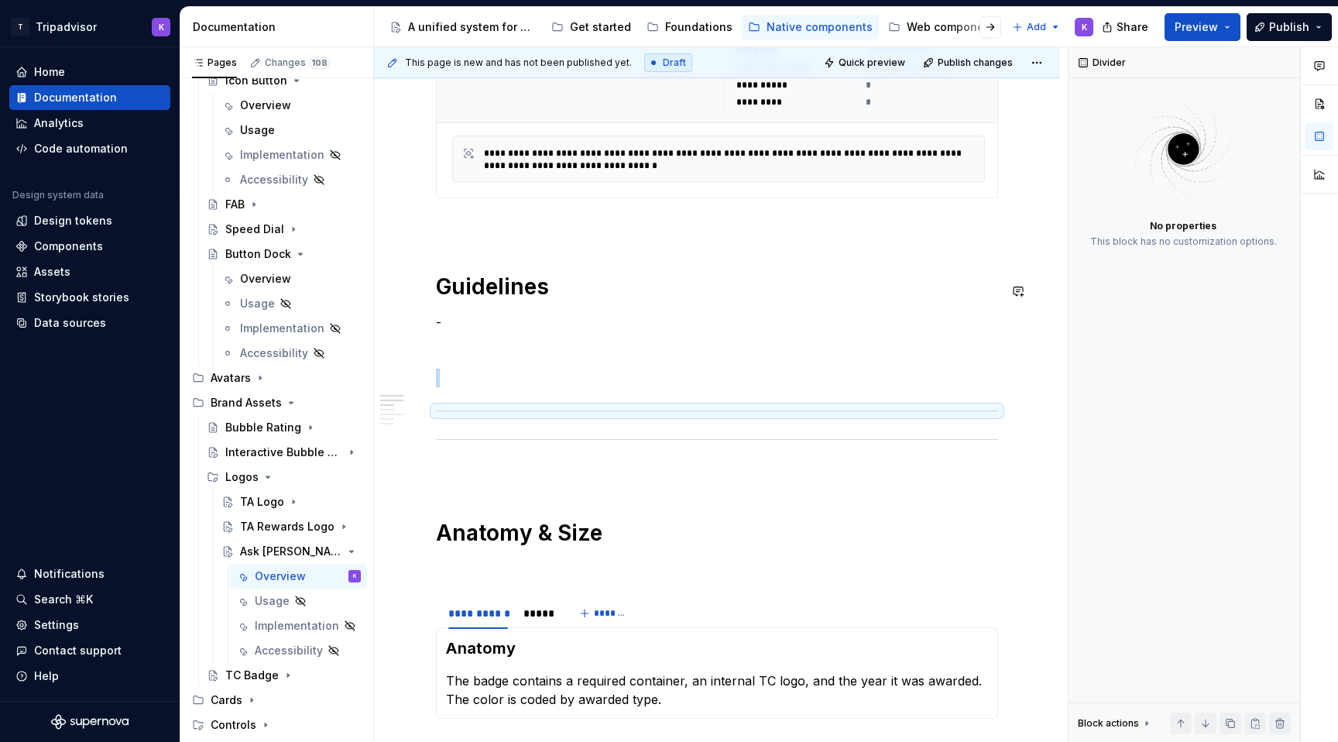
scroll to position [771, 0]
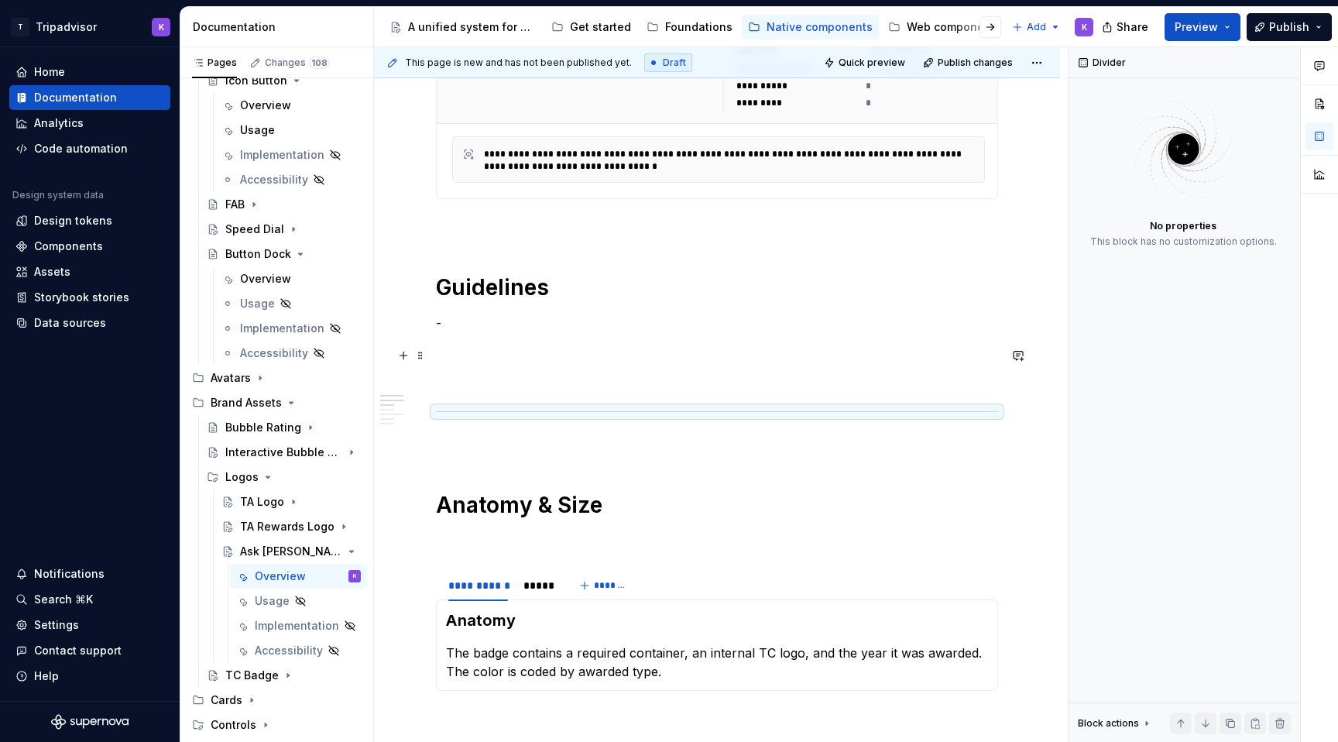
click at [481, 364] on div "**********" at bounding box center [717, 492] width 562 height 1915
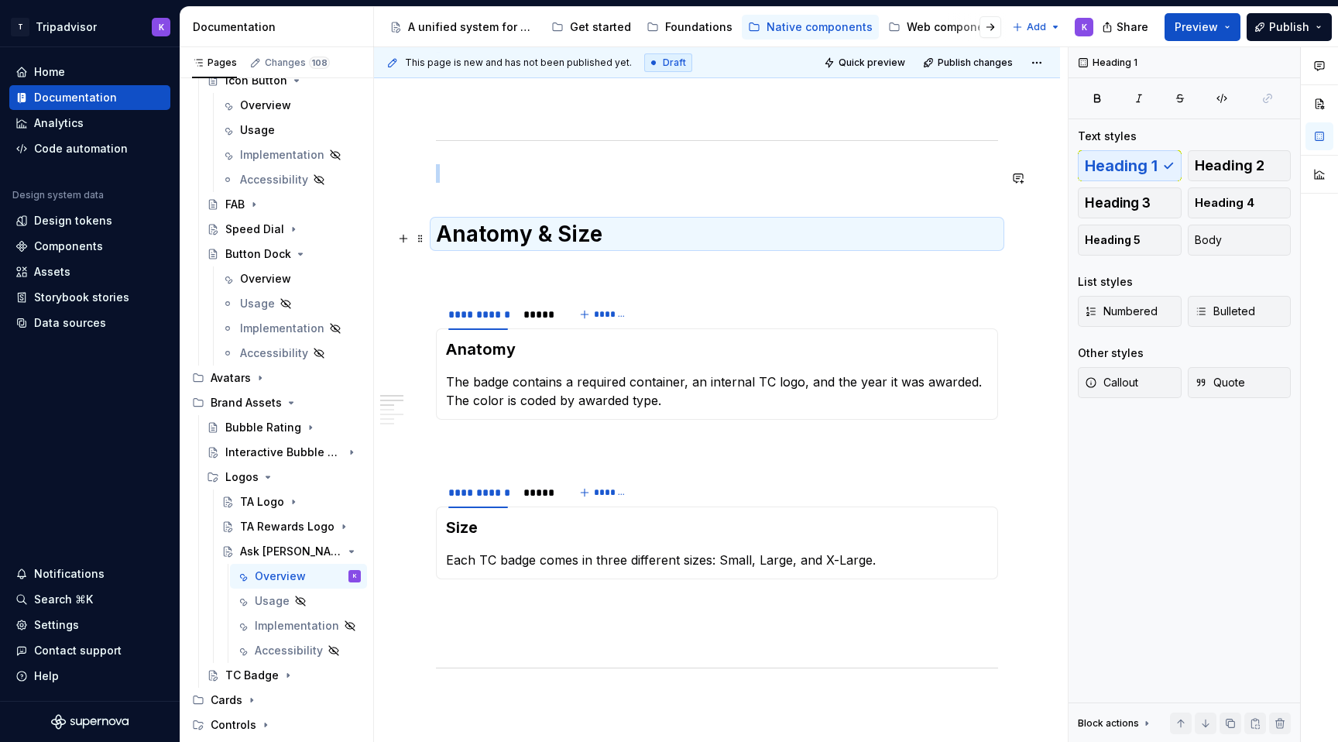
scroll to position [1082, 0]
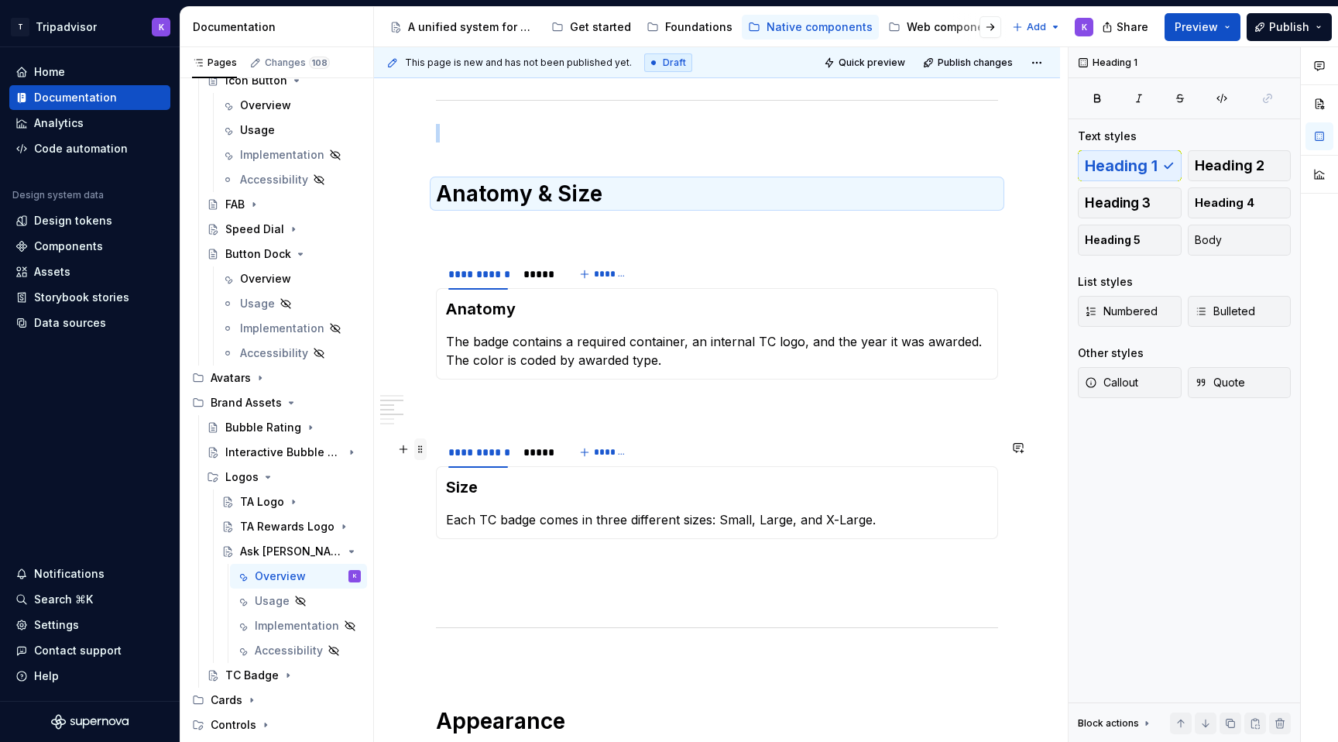
click at [423, 450] on span at bounding box center [420, 449] width 12 height 22
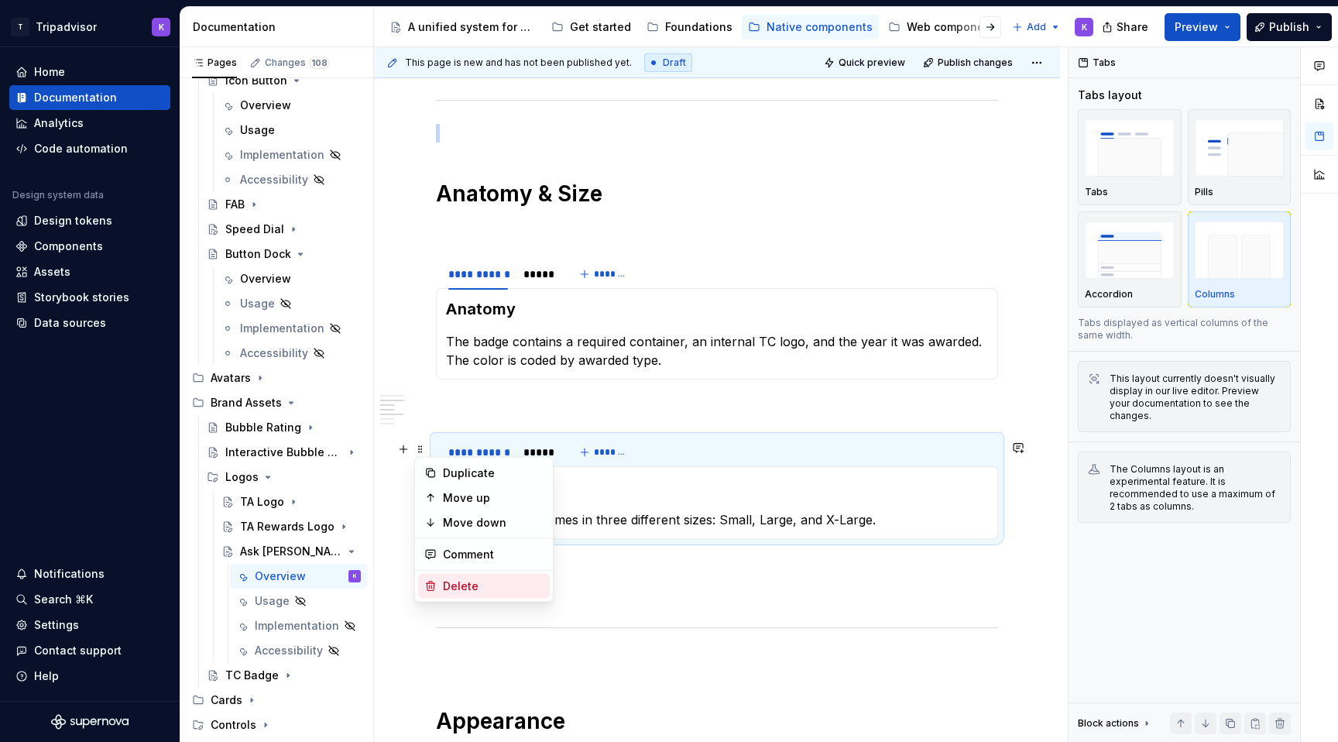
click at [474, 589] on div "Delete" at bounding box center [493, 585] width 101 height 15
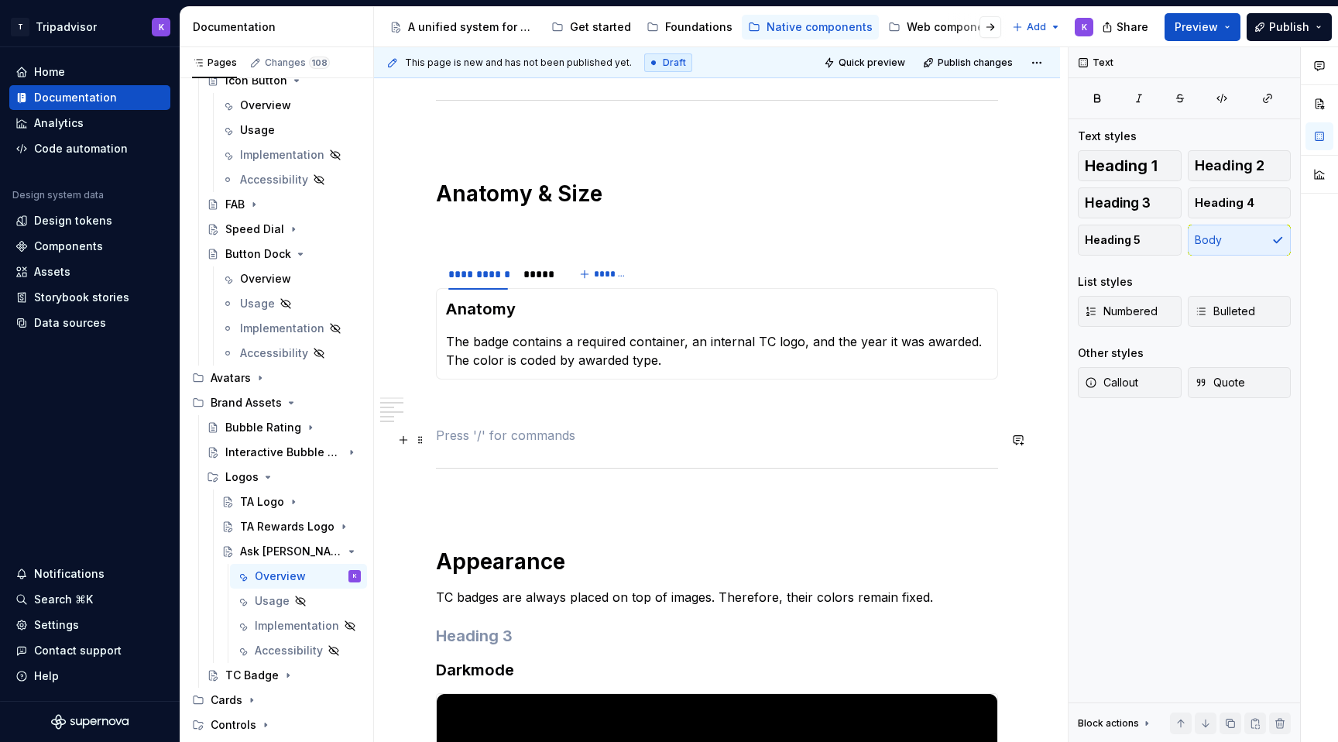
click at [475, 444] on p at bounding box center [717, 435] width 562 height 19
click at [475, 410] on p at bounding box center [717, 407] width 562 height 19
click at [537, 277] on div "*****" at bounding box center [537, 273] width 29 height 15
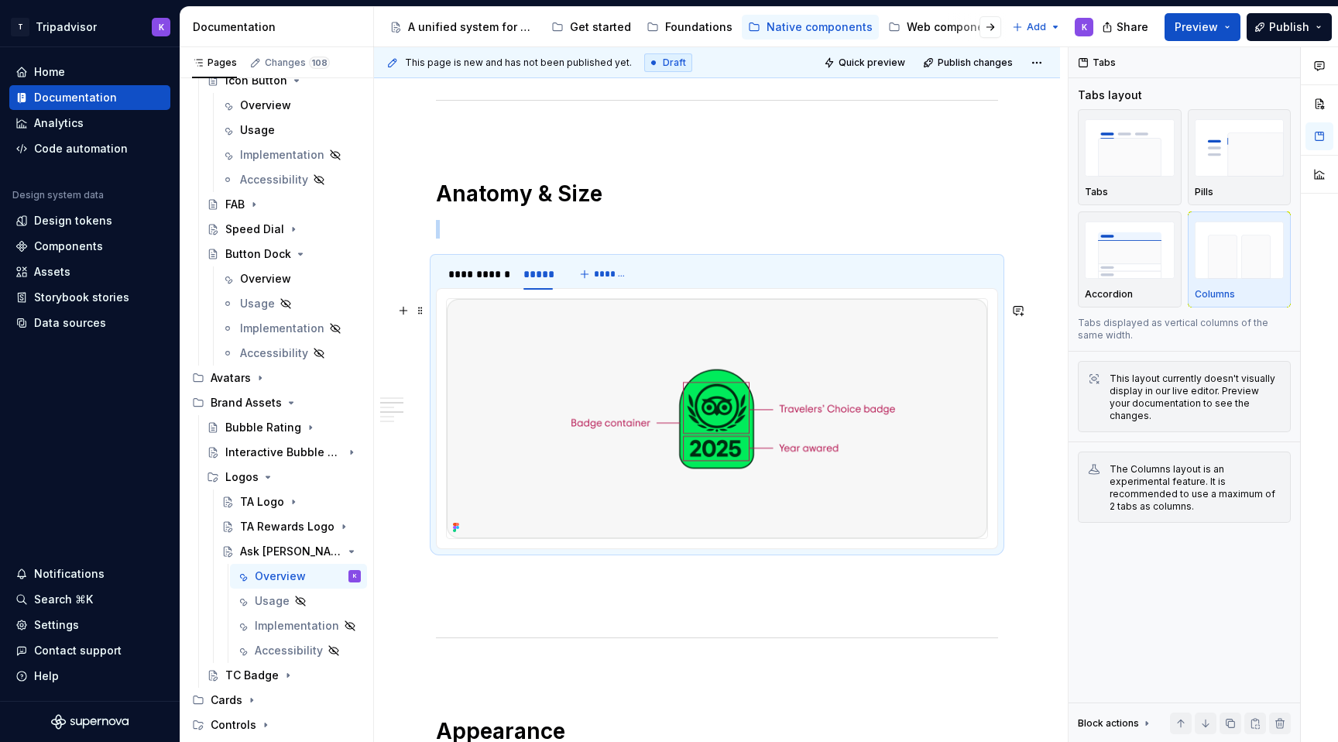
click at [641, 397] on img at bounding box center [717, 418] width 540 height 239
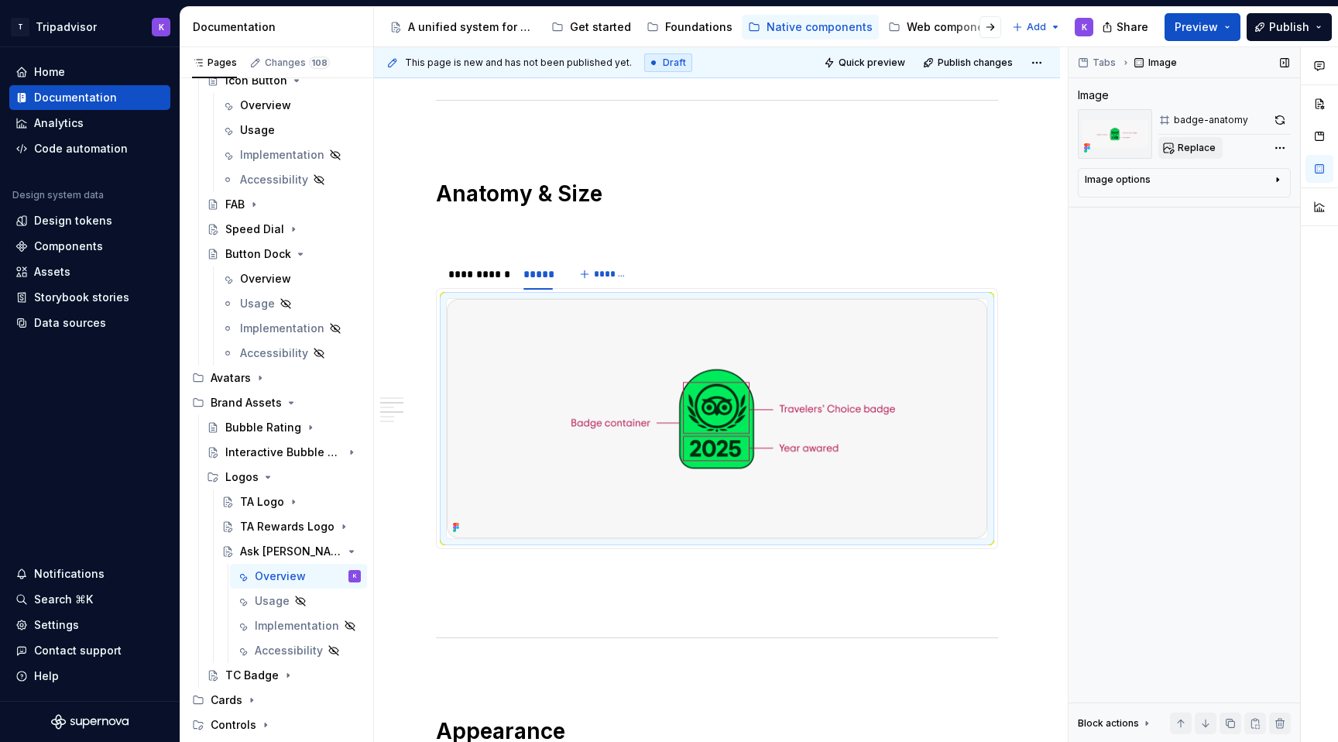
click at [1188, 149] on span "Replace" at bounding box center [1196, 148] width 38 height 12
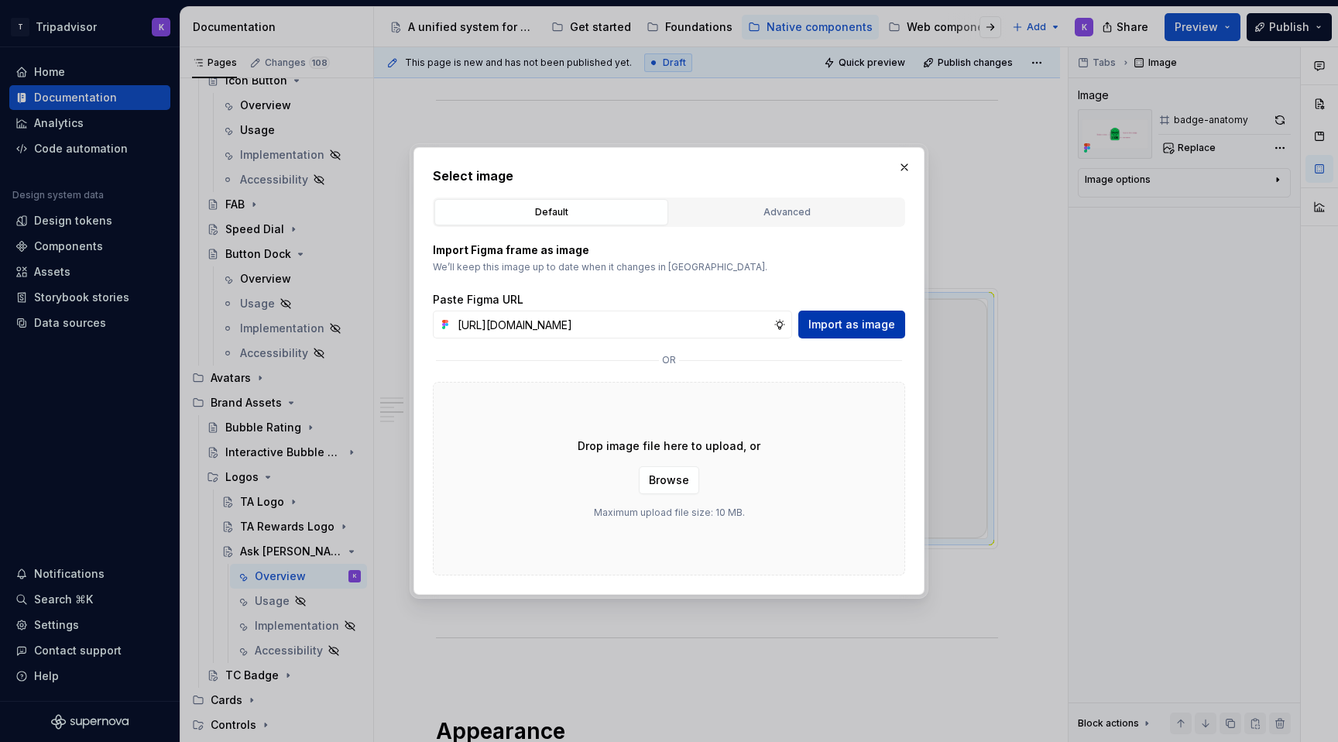
scroll to position [0, 0]
click at [839, 320] on span "Import as image" at bounding box center [851, 324] width 87 height 15
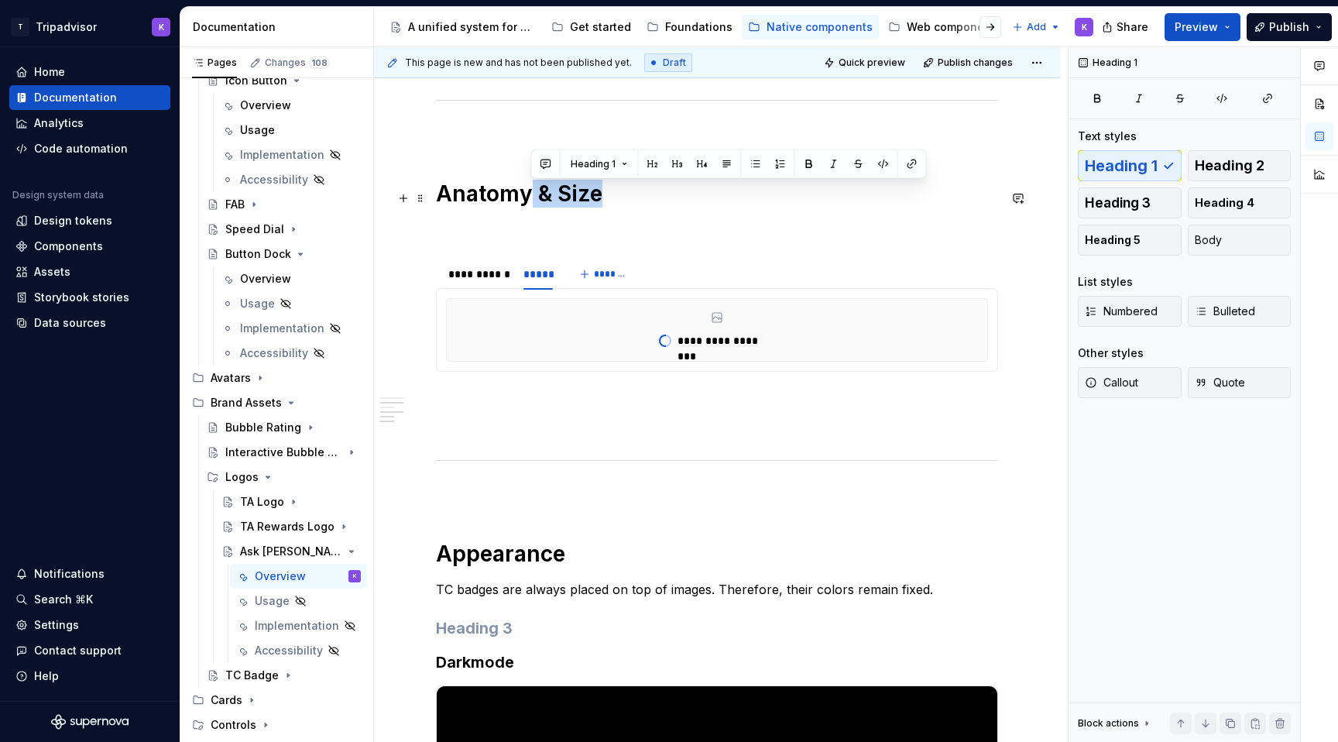
drag, startPoint x: 527, startPoint y: 195, endPoint x: 604, endPoint y: 194, distance: 76.6
click at [604, 194] on h1 "Anatomy & Size" at bounding box center [717, 194] width 562 height 28
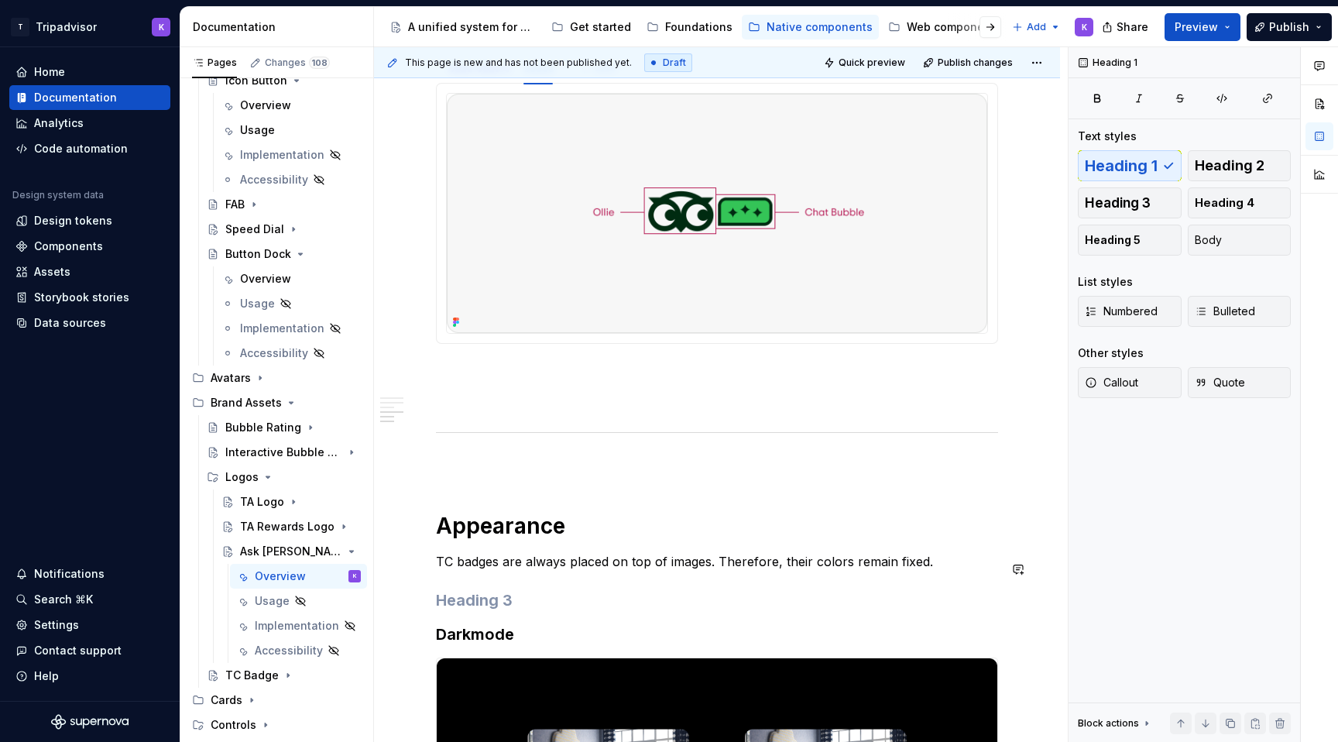
scroll to position [1520, 0]
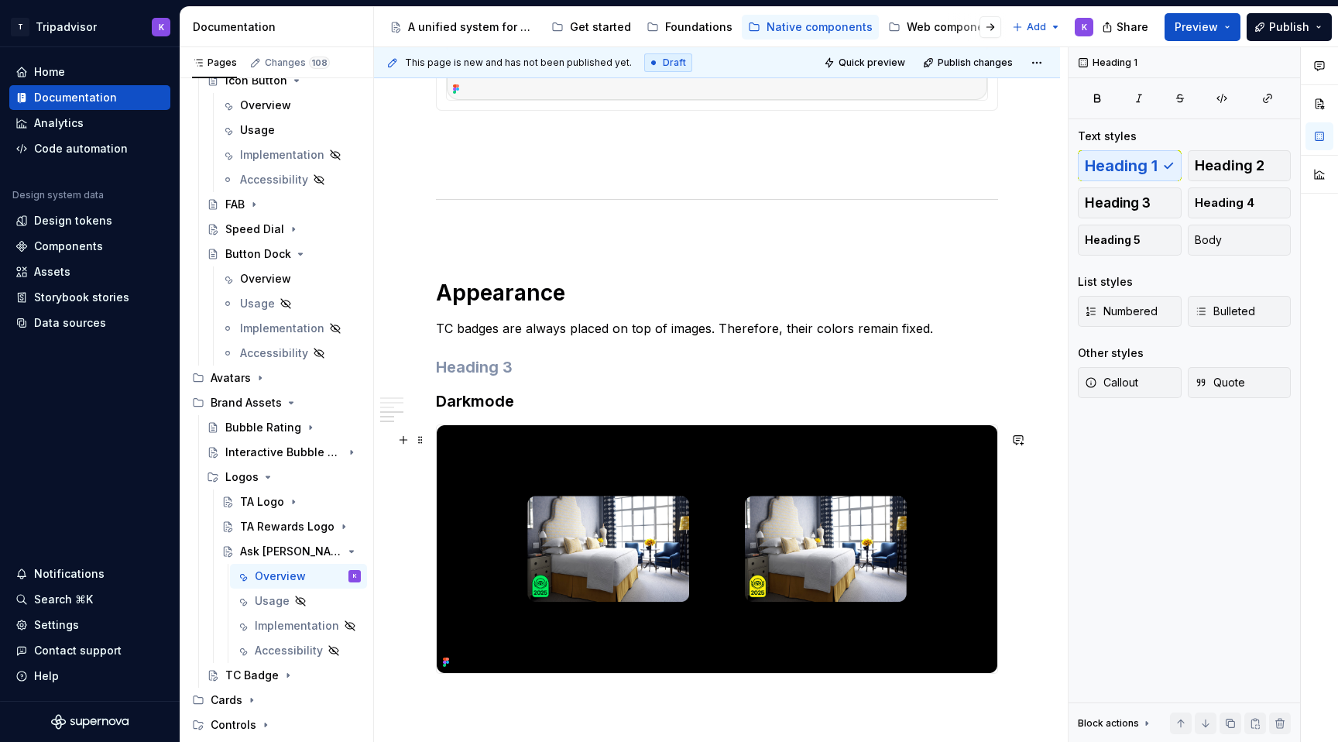
click at [677, 499] on img at bounding box center [717, 549] width 560 height 248
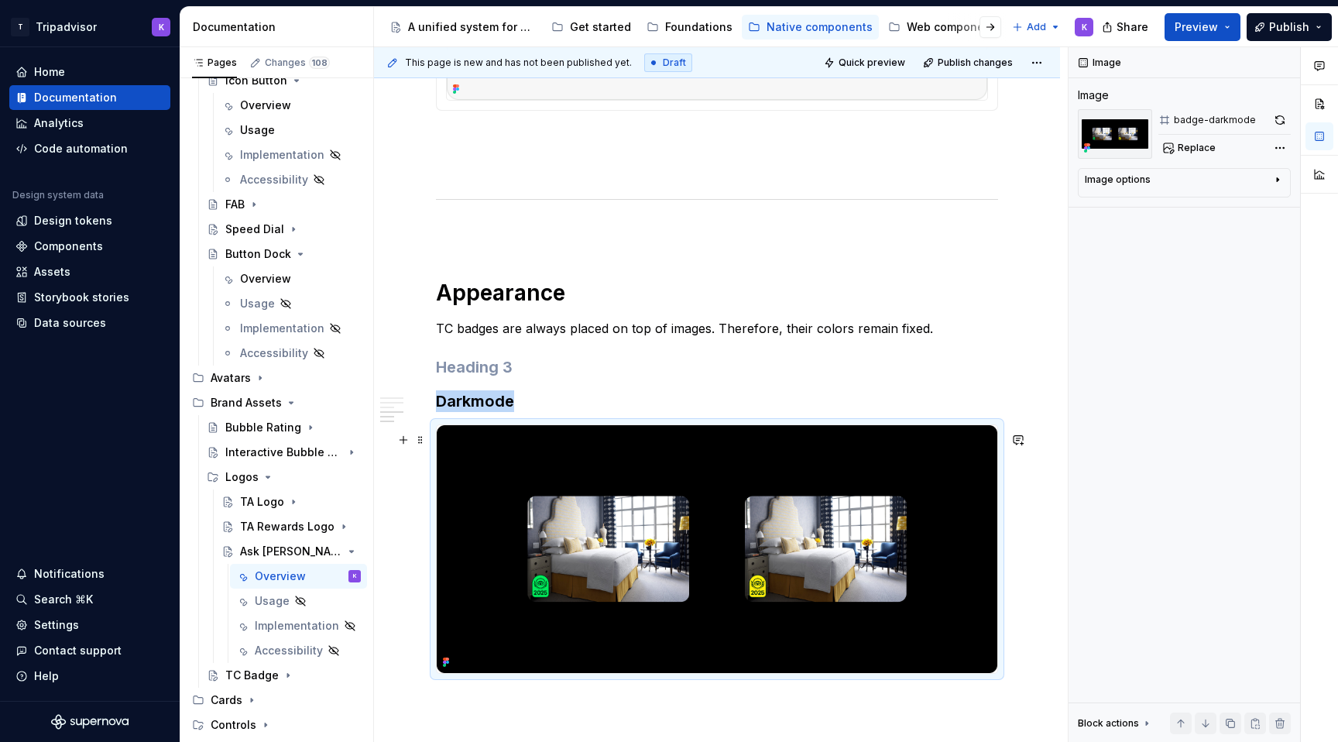
click at [677, 499] on img at bounding box center [717, 549] width 560 height 248
click at [1195, 150] on span "Replace" at bounding box center [1196, 148] width 38 height 12
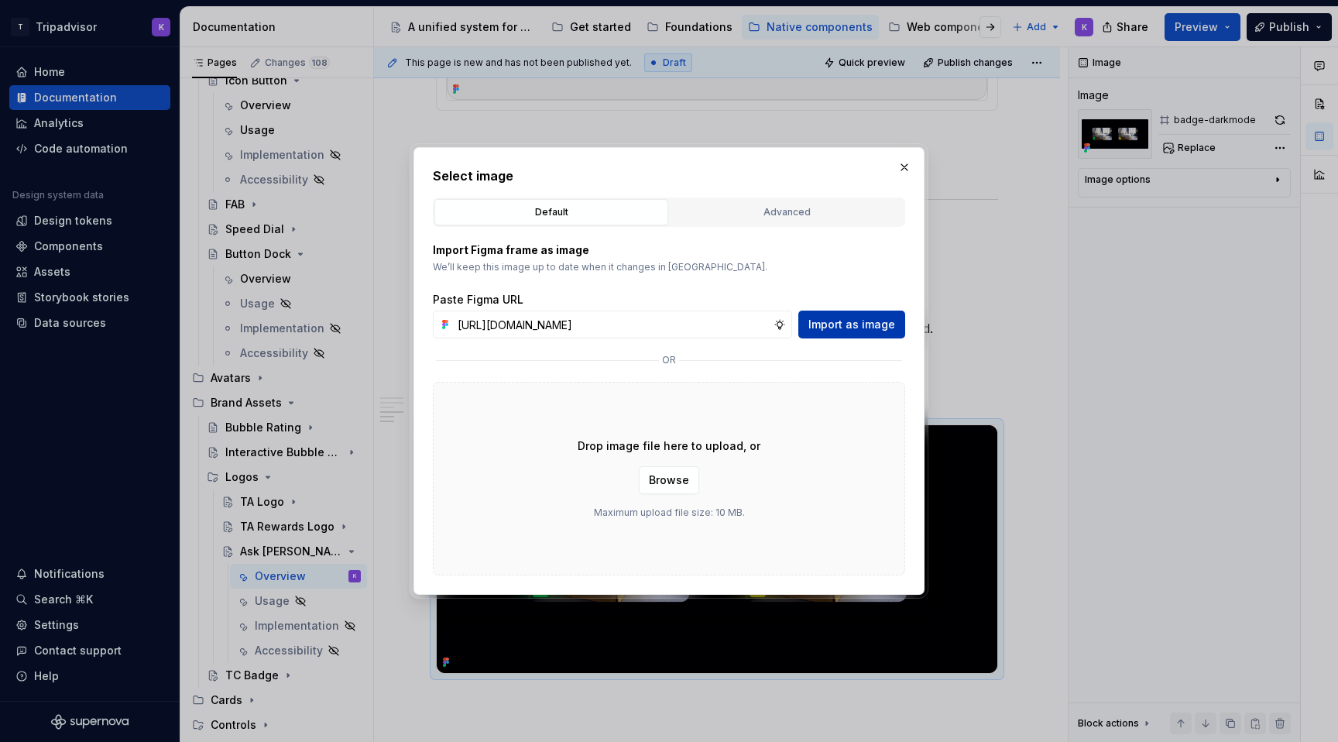
scroll to position [0, 0]
click at [855, 324] on span "Import as image" at bounding box center [851, 324] width 87 height 15
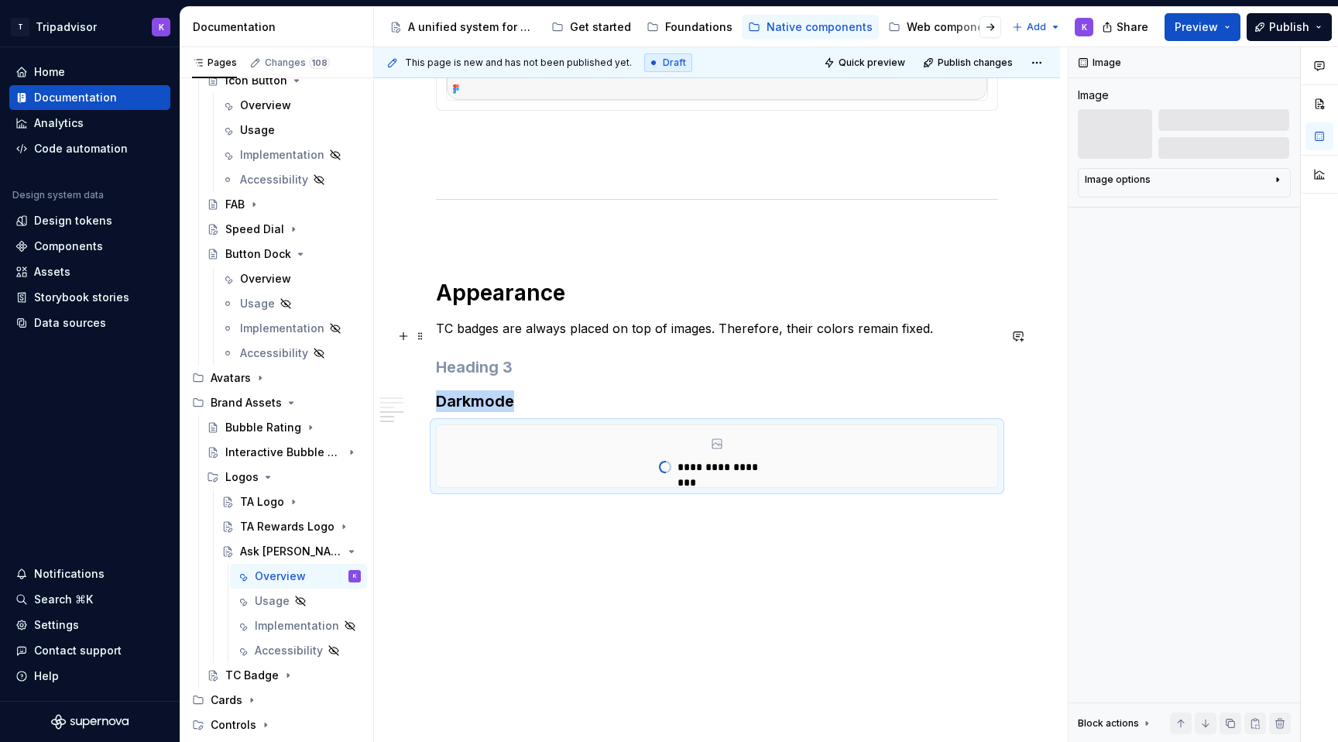
scroll to position [1503, 0]
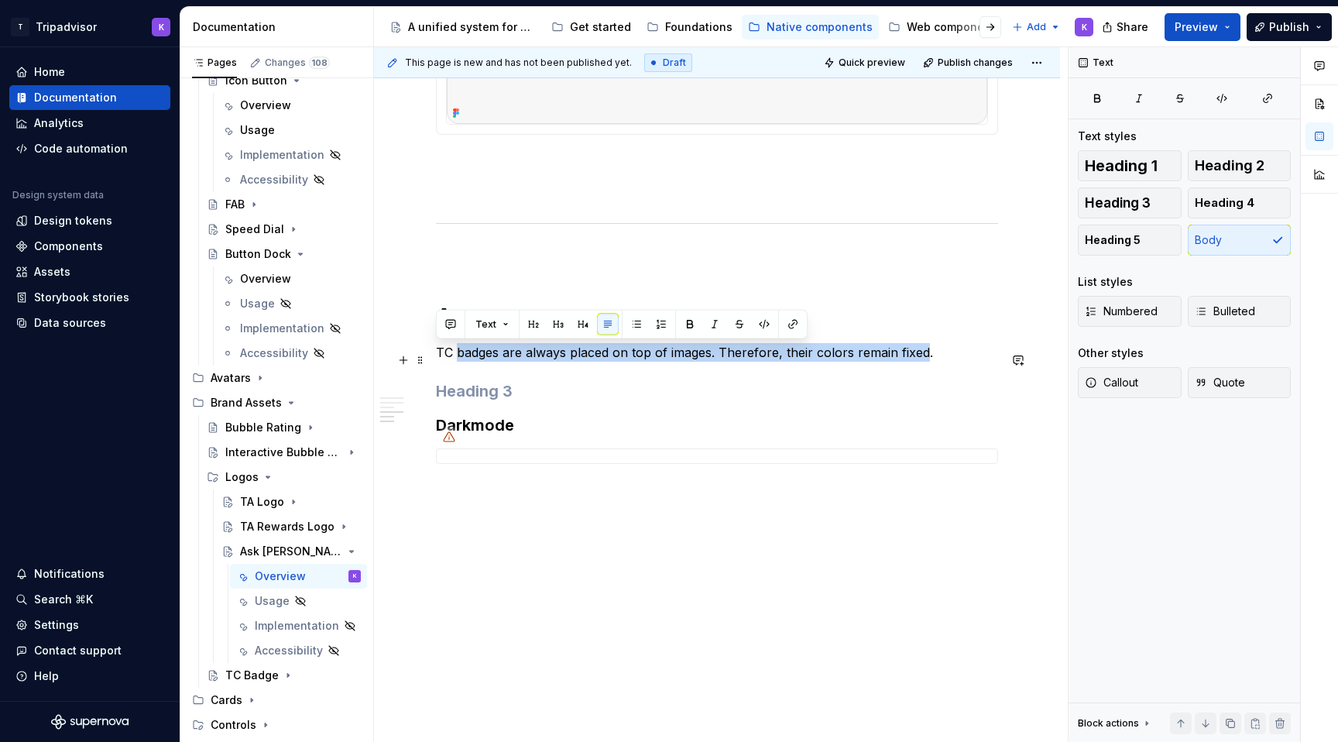
drag, startPoint x: 923, startPoint y: 348, endPoint x: 427, endPoint y: 351, distance: 497.0
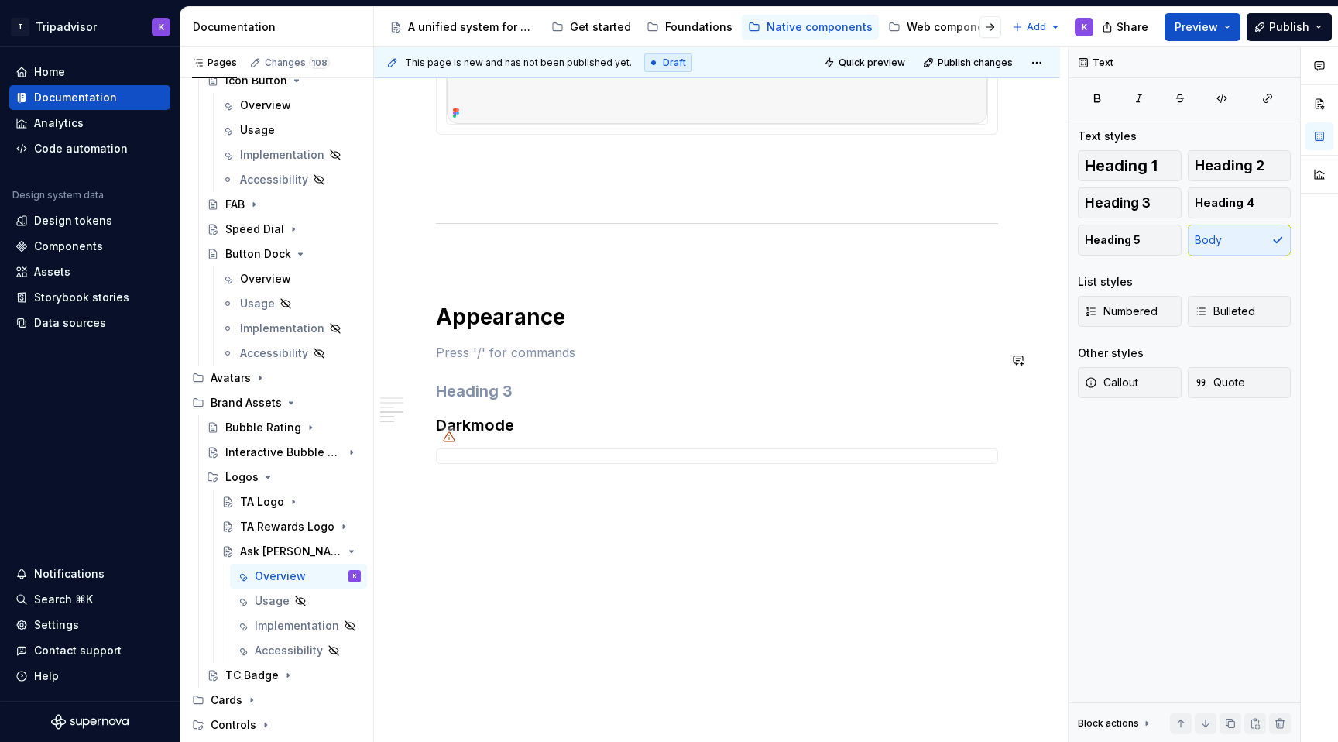
scroll to position [1466, 0]
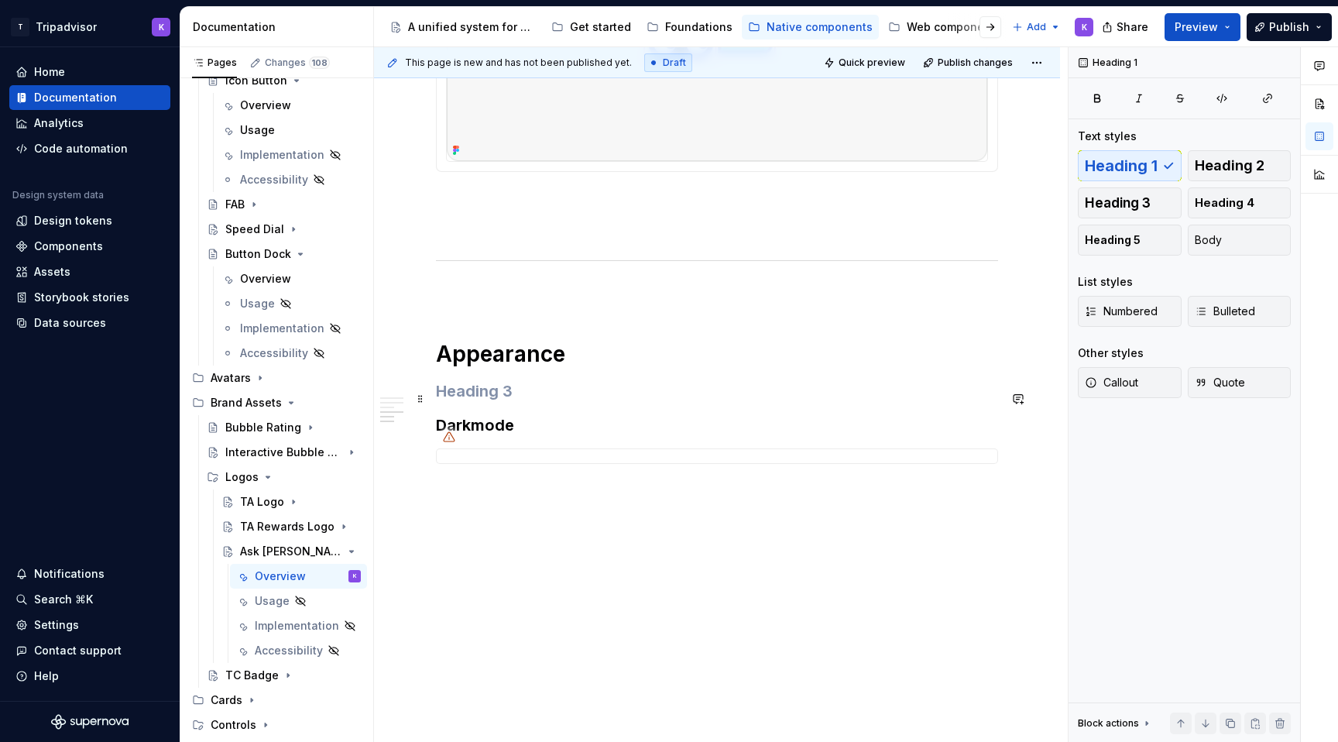
click at [475, 389] on h3 at bounding box center [717, 391] width 562 height 22
click at [1234, 233] on button "Body" at bounding box center [1239, 239] width 104 height 31
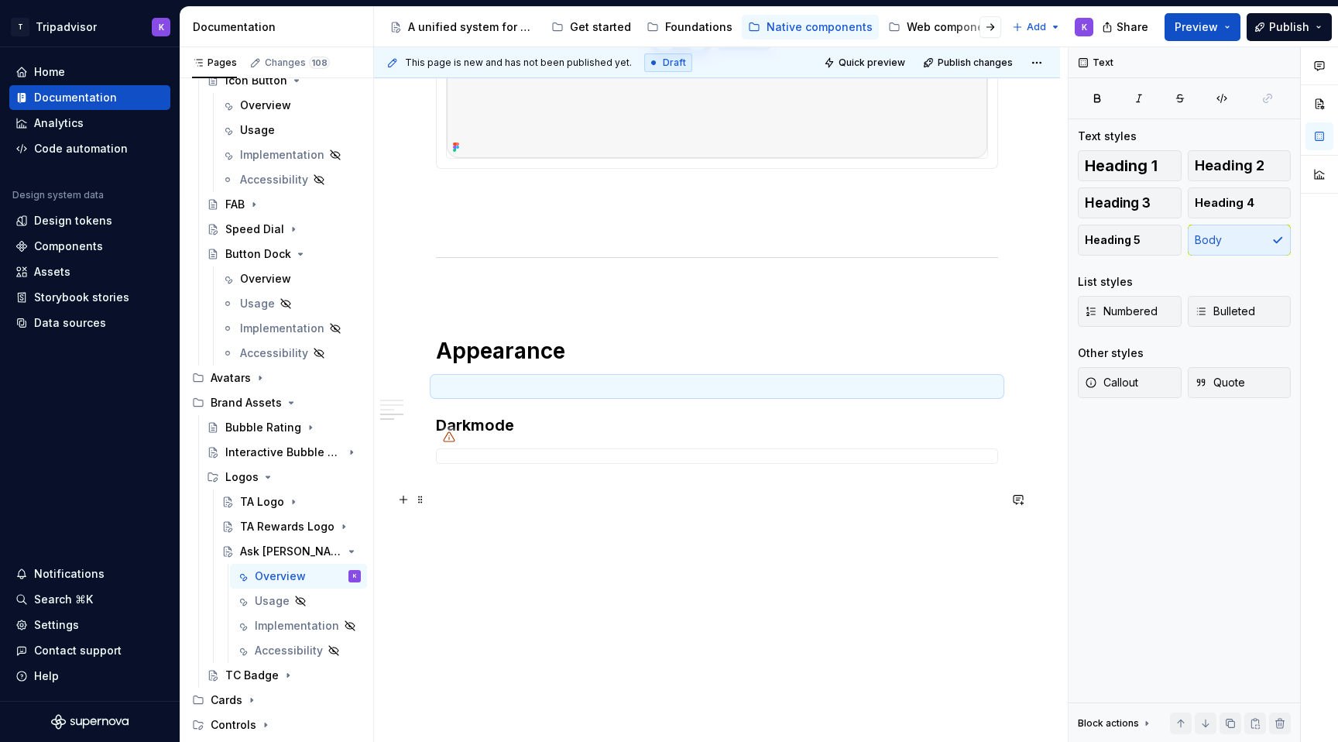
click at [509, 488] on p at bounding box center [717, 491] width 562 height 19
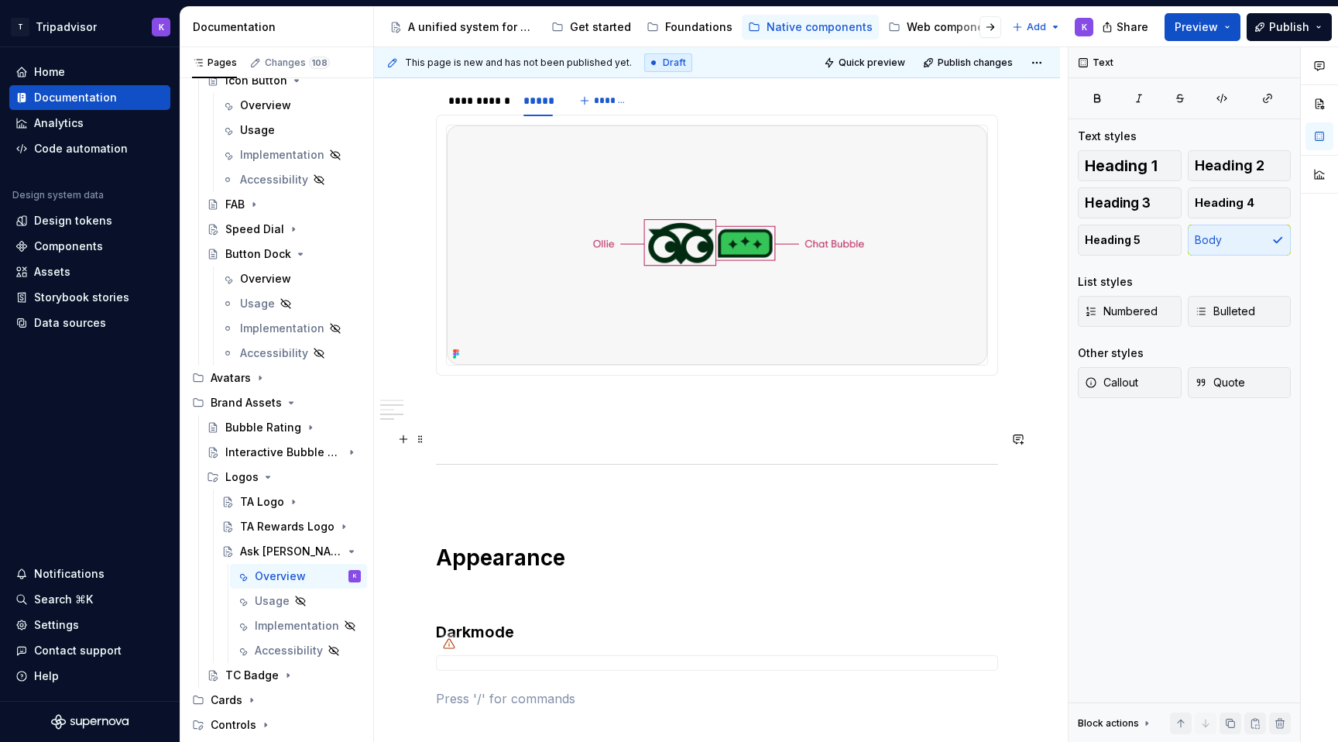
scroll to position [1064, 0]
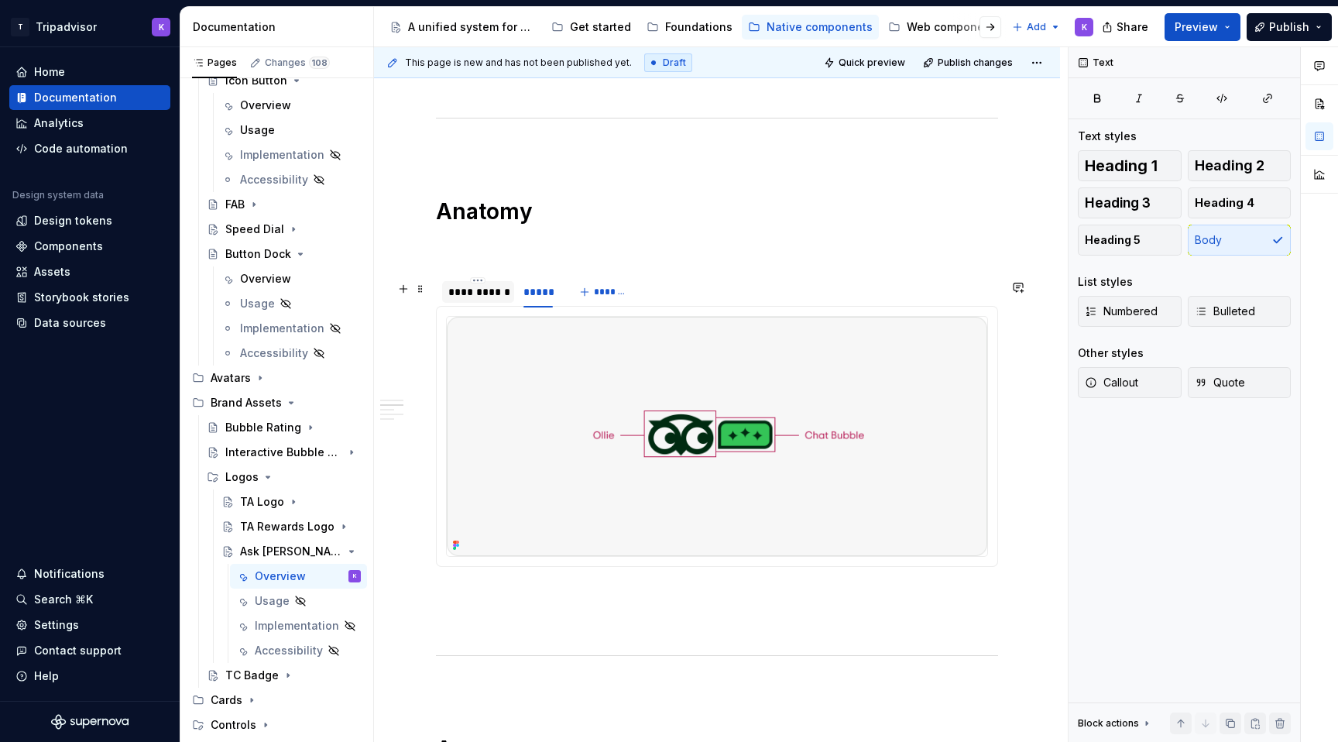
click at [490, 300] on div "**********" at bounding box center [478, 291] width 60 height 15
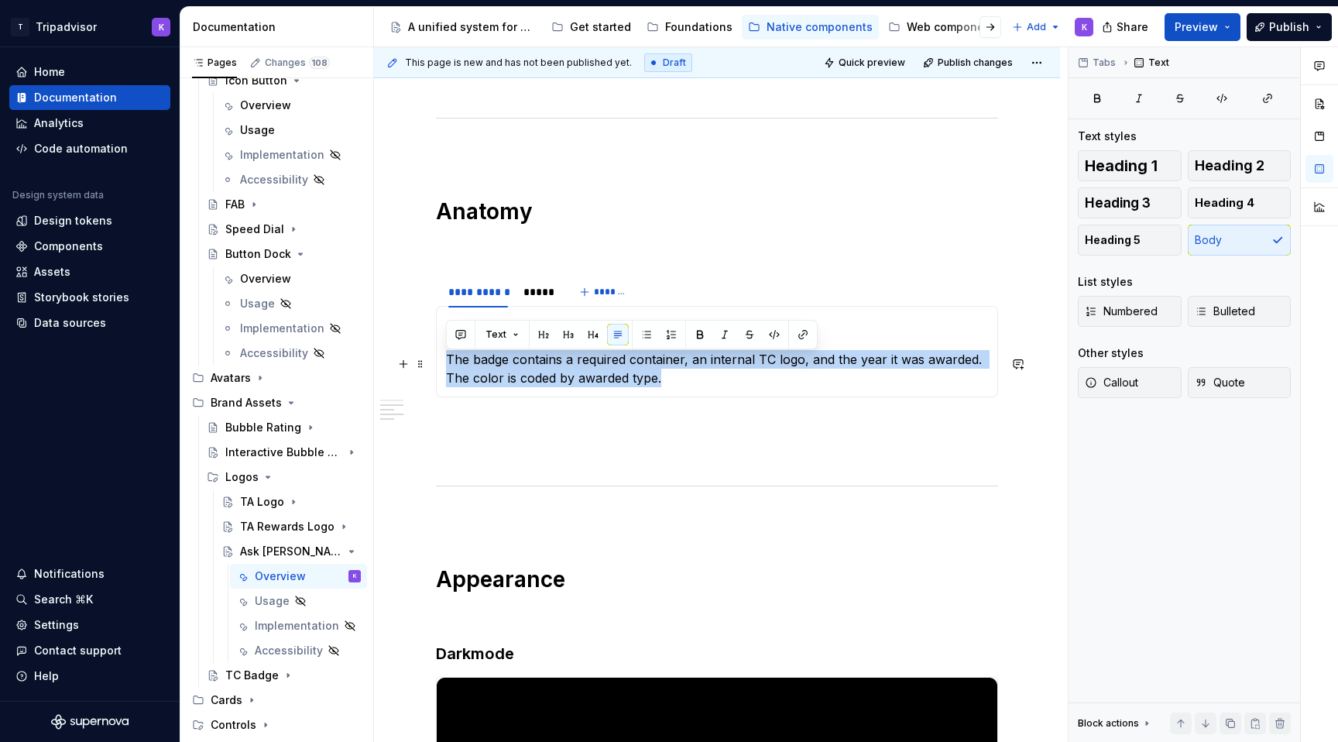
drag, startPoint x: 671, startPoint y: 381, endPoint x: 444, endPoint y: 367, distance: 227.2
click at [444, 367] on div "Anatomy The badge contains a required container, an internal TC logo, and the y…" at bounding box center [717, 351] width 562 height 91
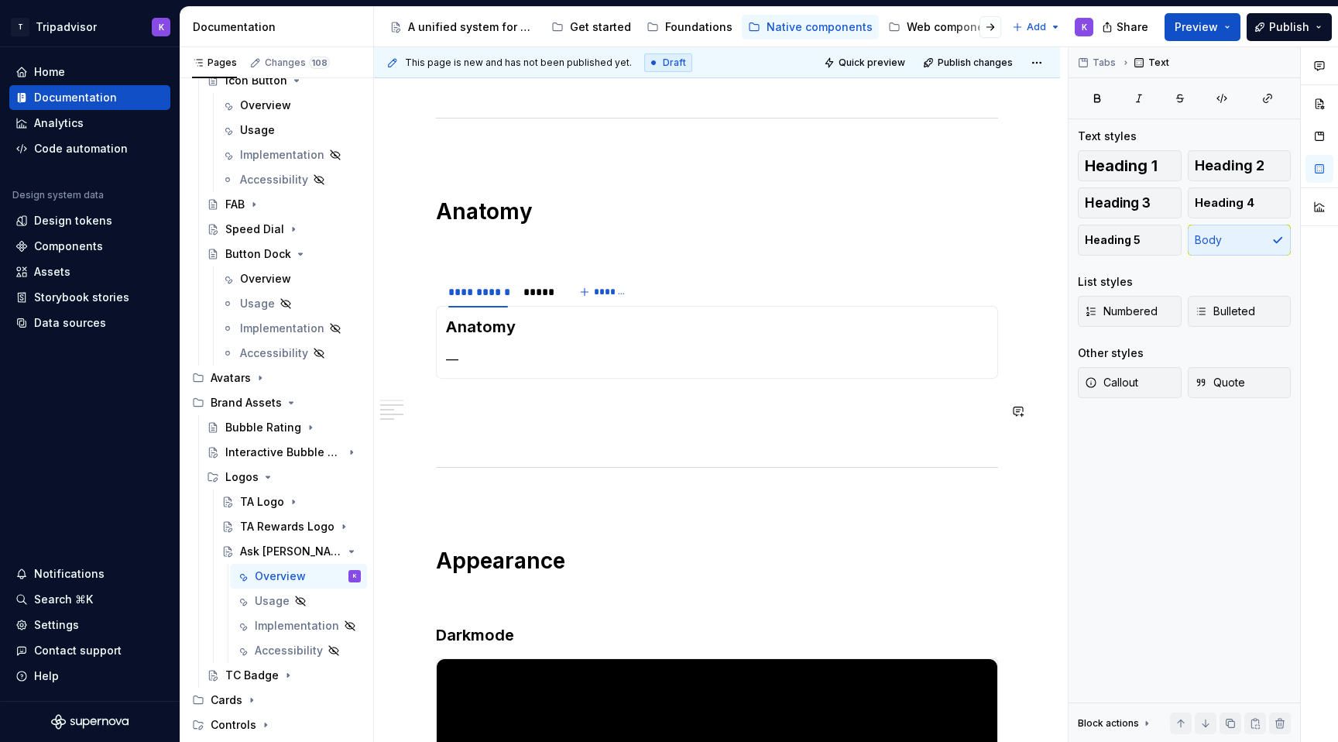
click at [494, 425] on div "**********" at bounding box center [717, 92] width 562 height 1703
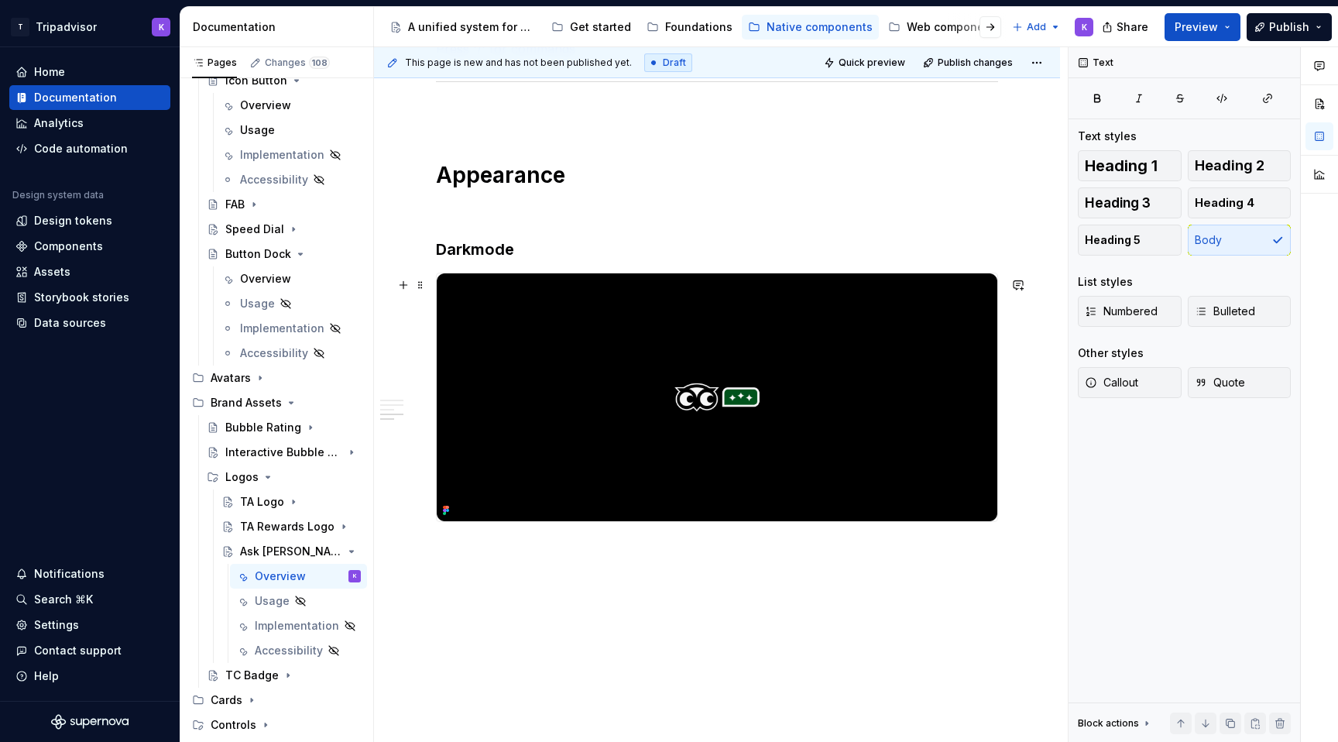
scroll to position [1515, 0]
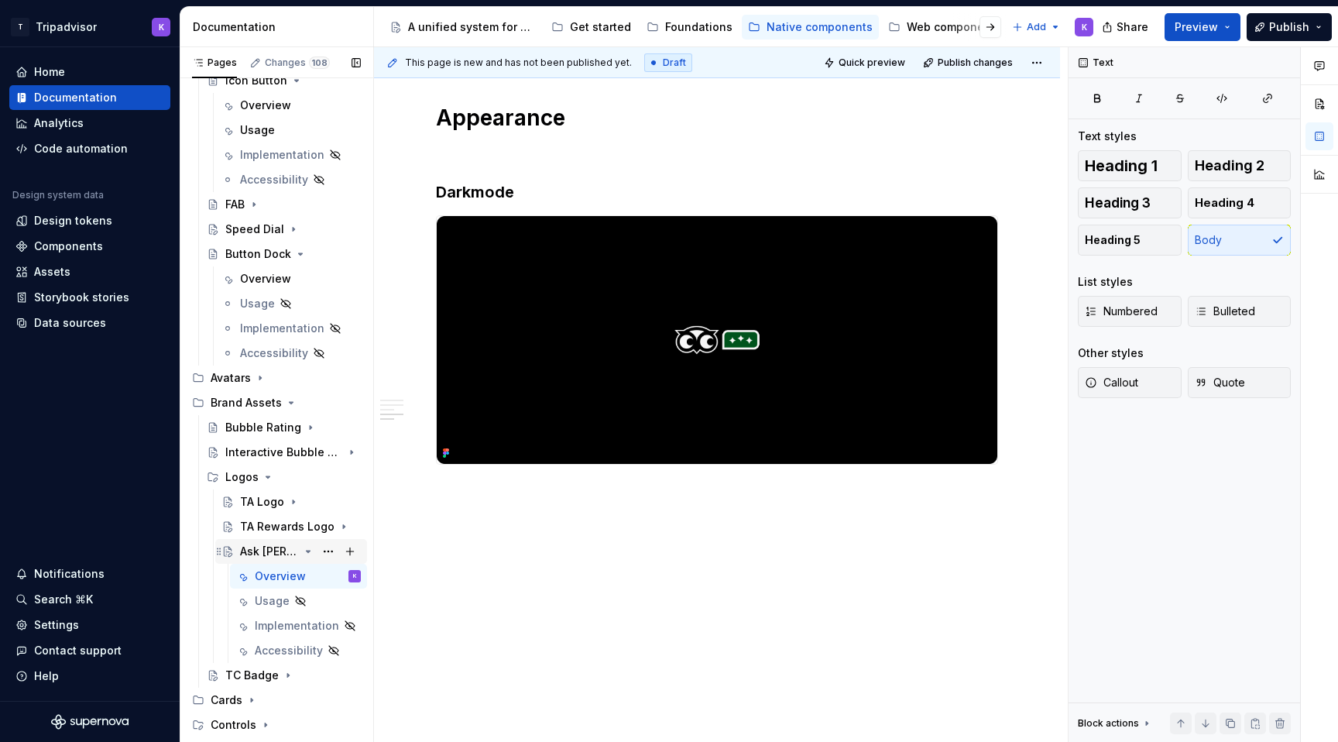
click at [309, 550] on icon "Page tree" at bounding box center [309, 551] width 4 height 2
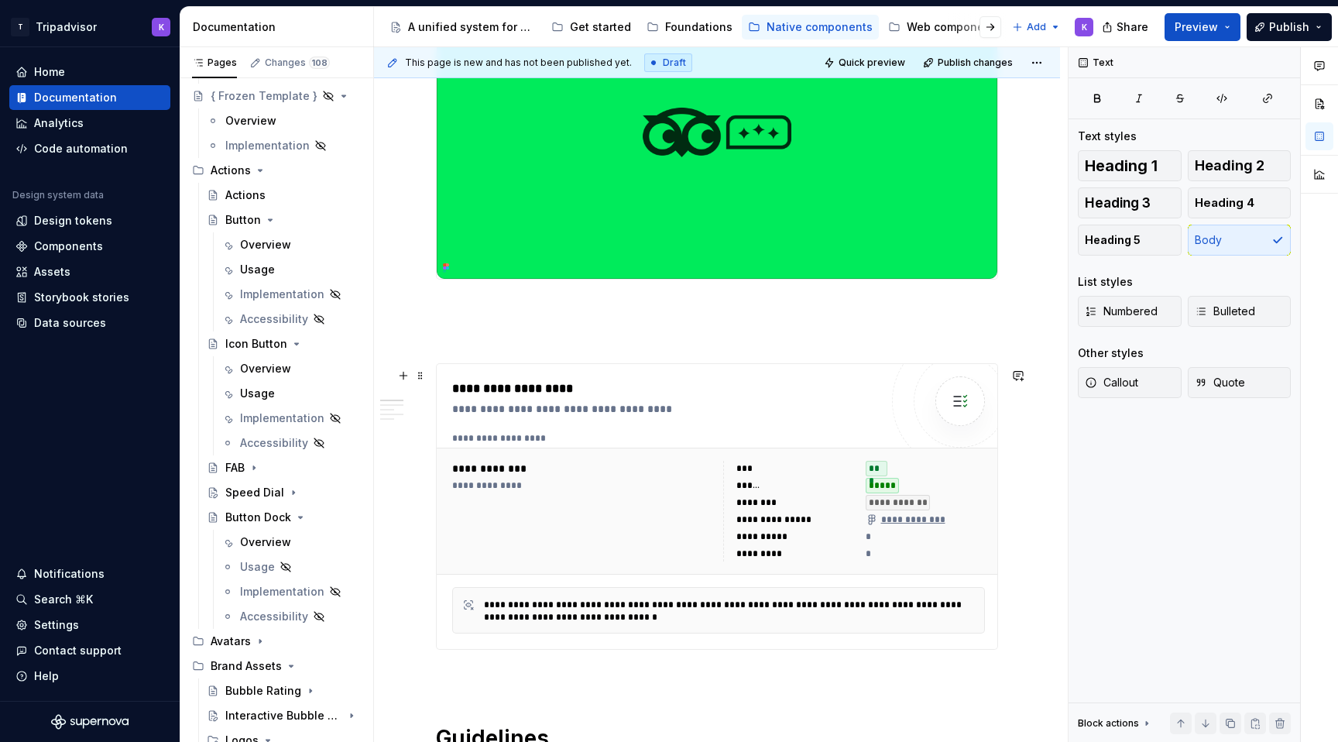
scroll to position [0, 0]
